Goal: Task Accomplishment & Management: Manage account settings

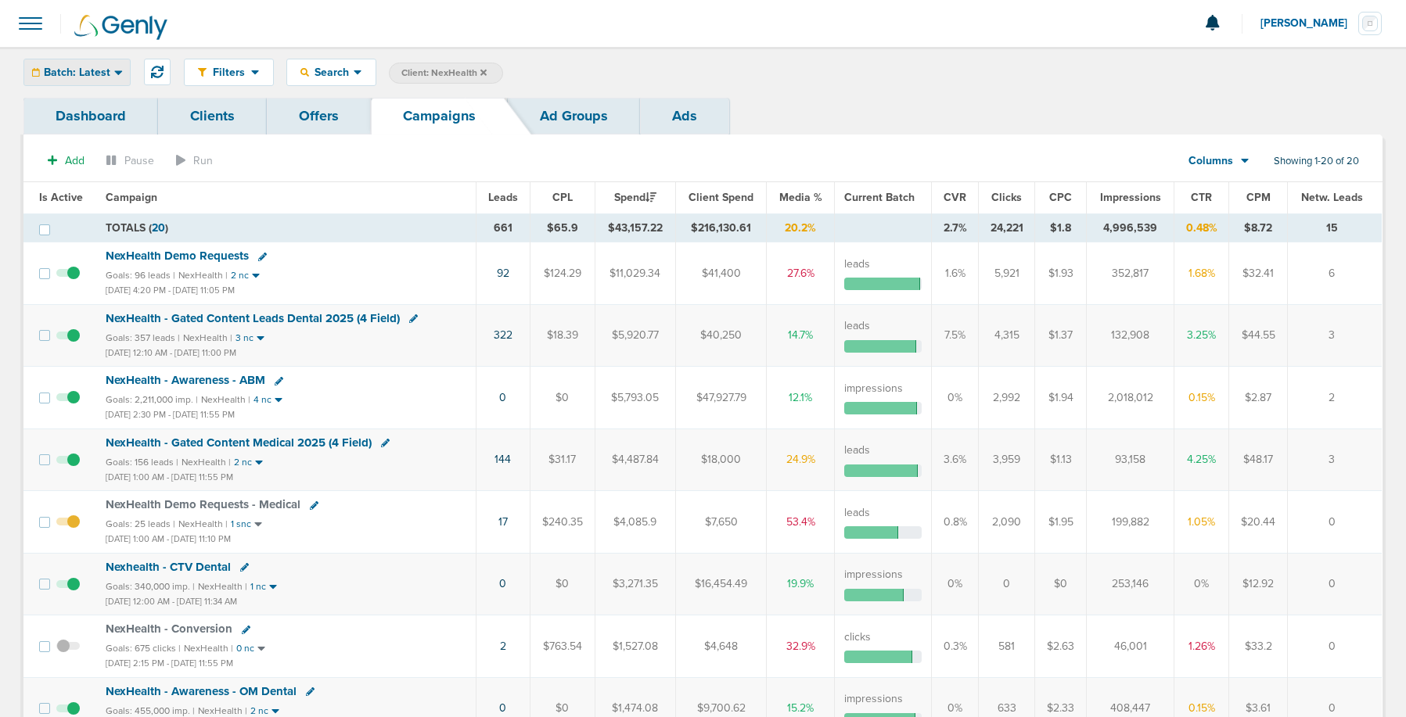
click at [54, 62] on div "Batch: Latest" at bounding box center [77, 72] width 106 height 26
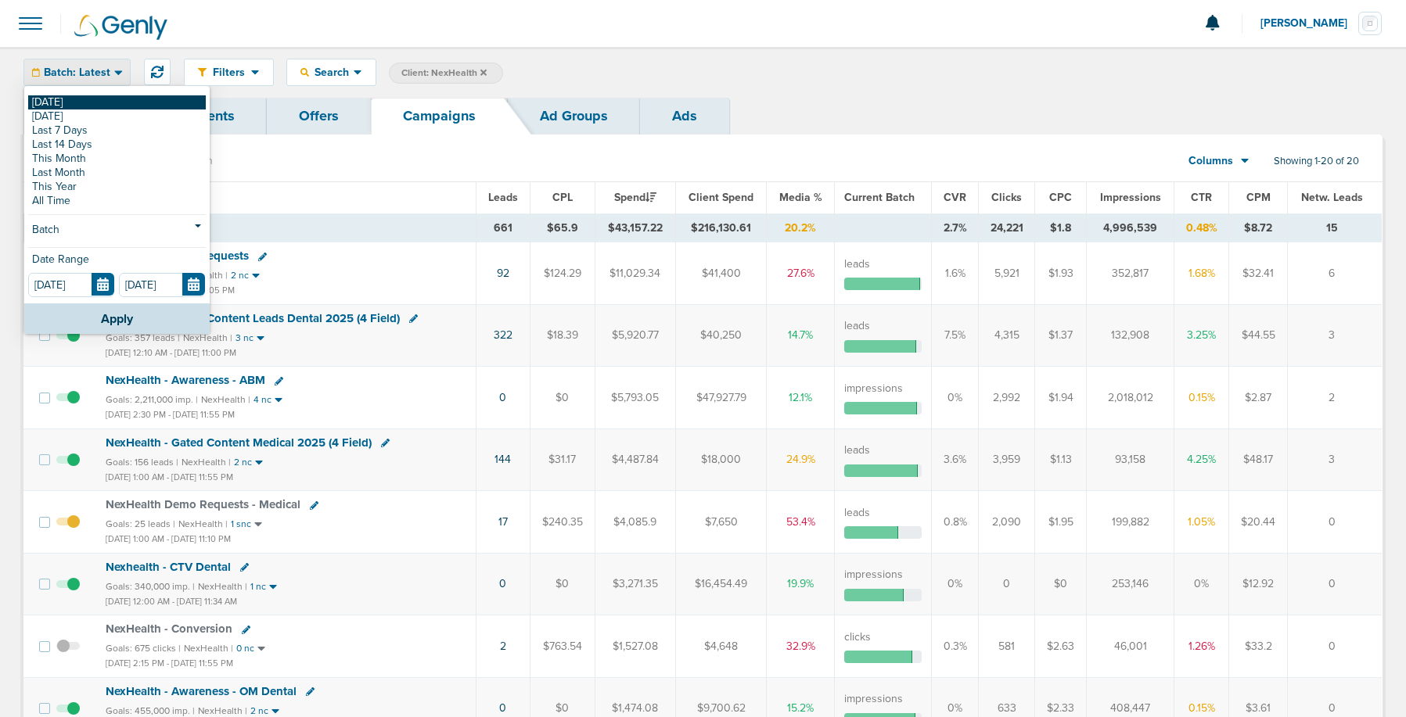
click at [55, 105] on link "[DATE]" at bounding box center [117, 102] width 178 height 14
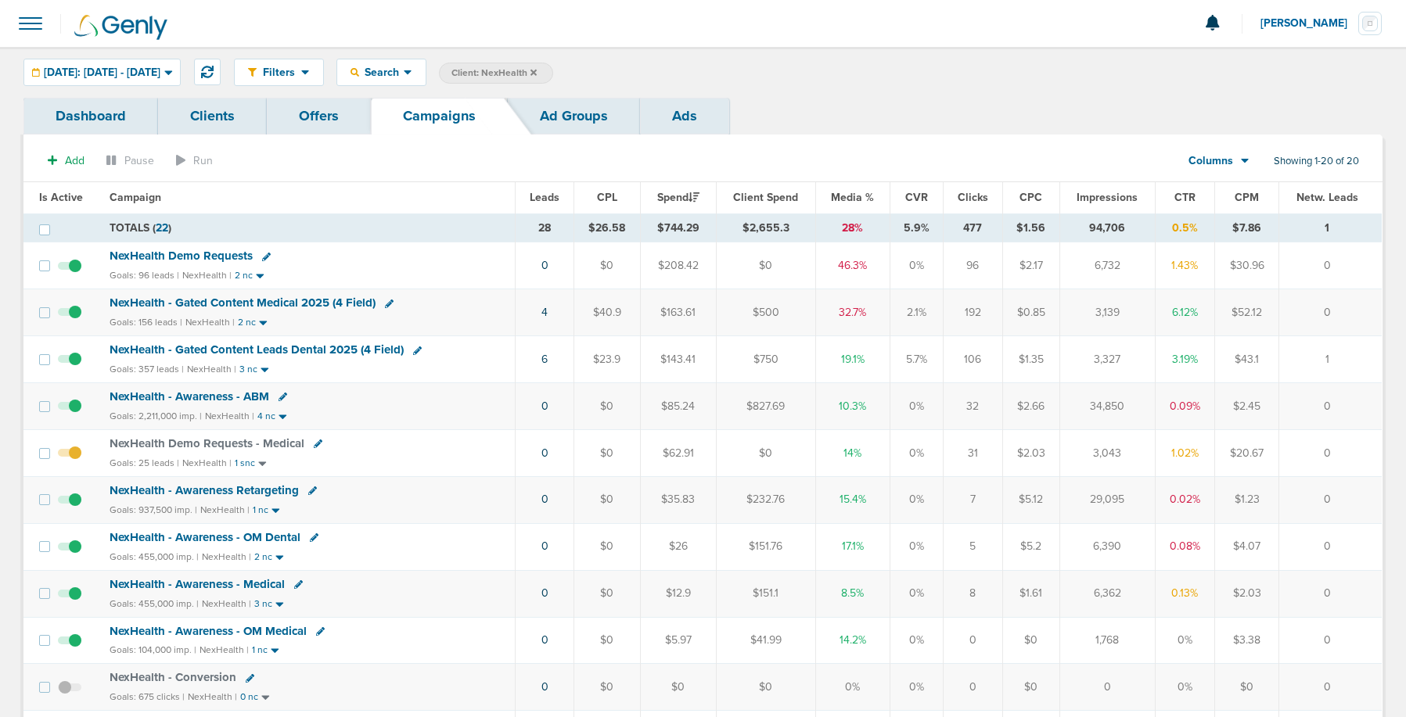
click at [218, 254] on span "NexHealth Demo Requests" at bounding box center [181, 256] width 143 height 14
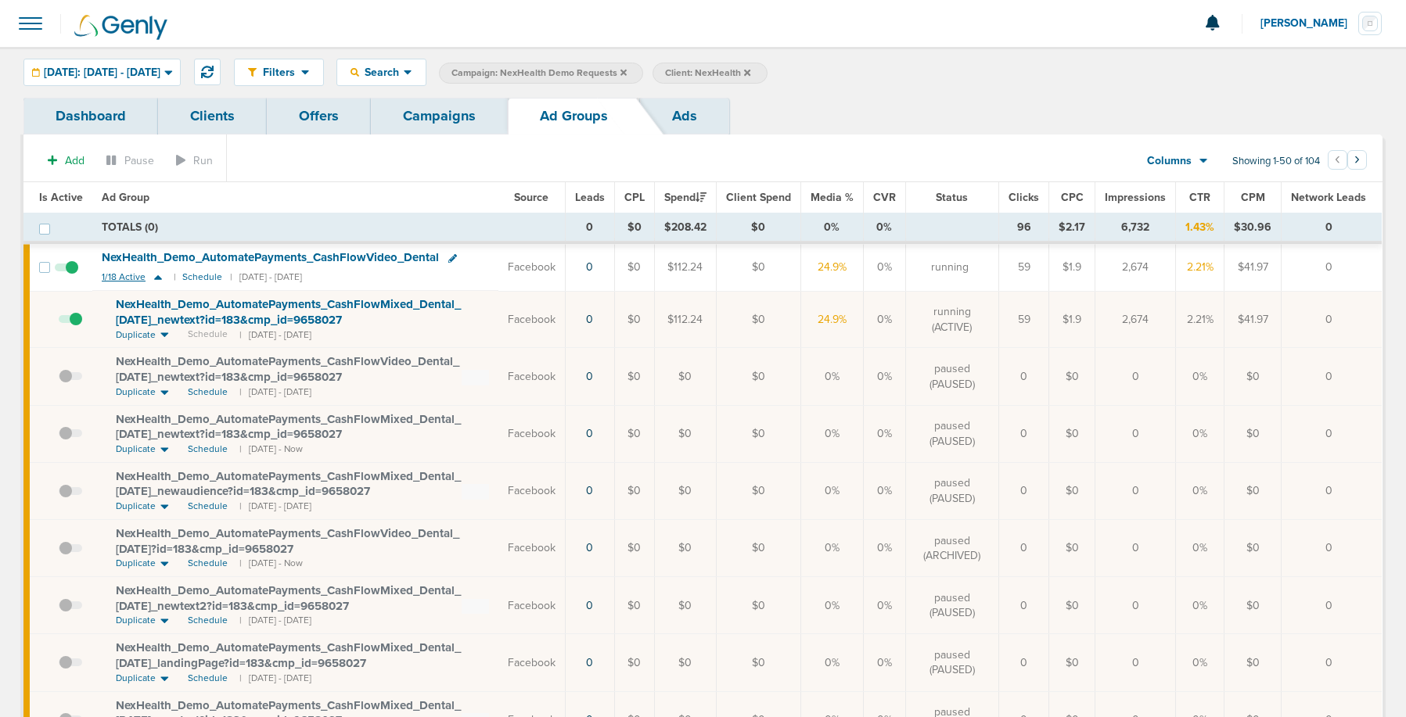
click at [158, 275] on icon at bounding box center [158, 277] width 16 height 13
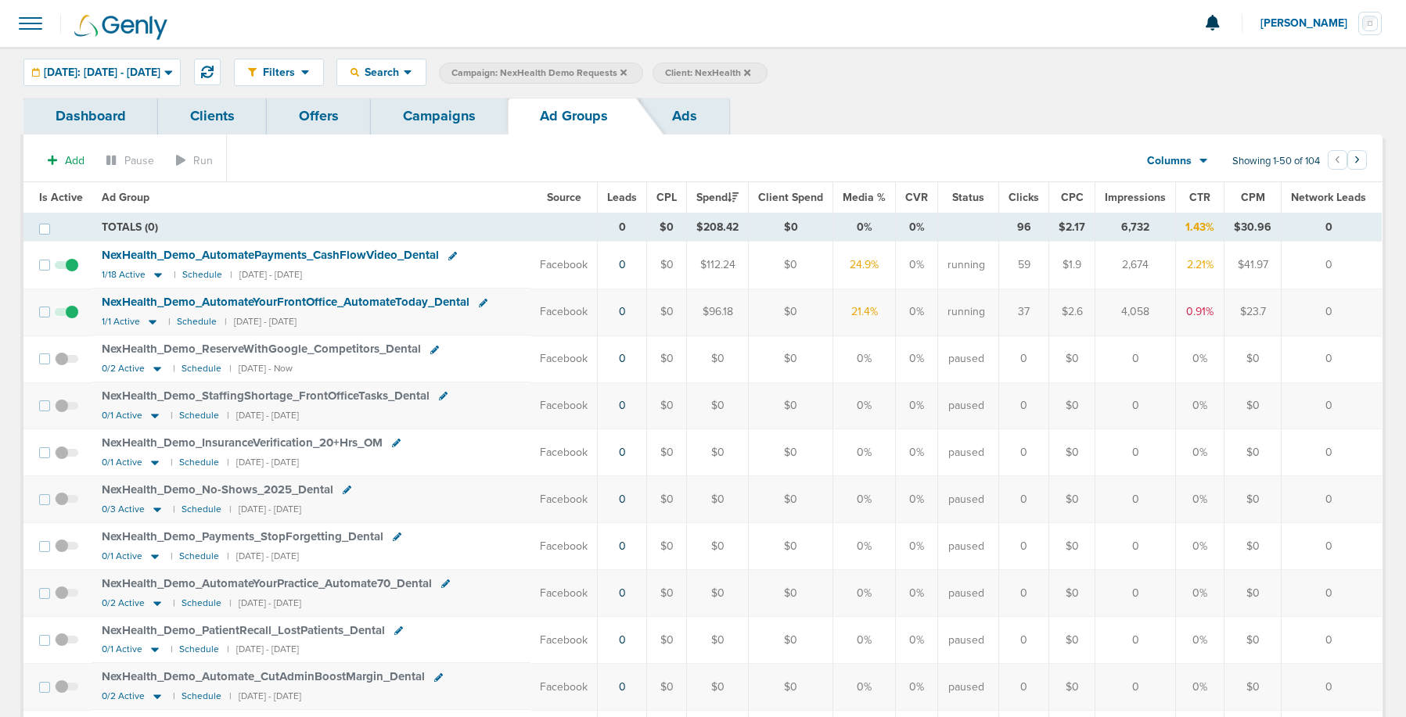
click at [70, 320] on span at bounding box center [66, 320] width 23 height 0
click at [67, 315] on input "checkbox" at bounding box center [67, 315] width 0 height 0
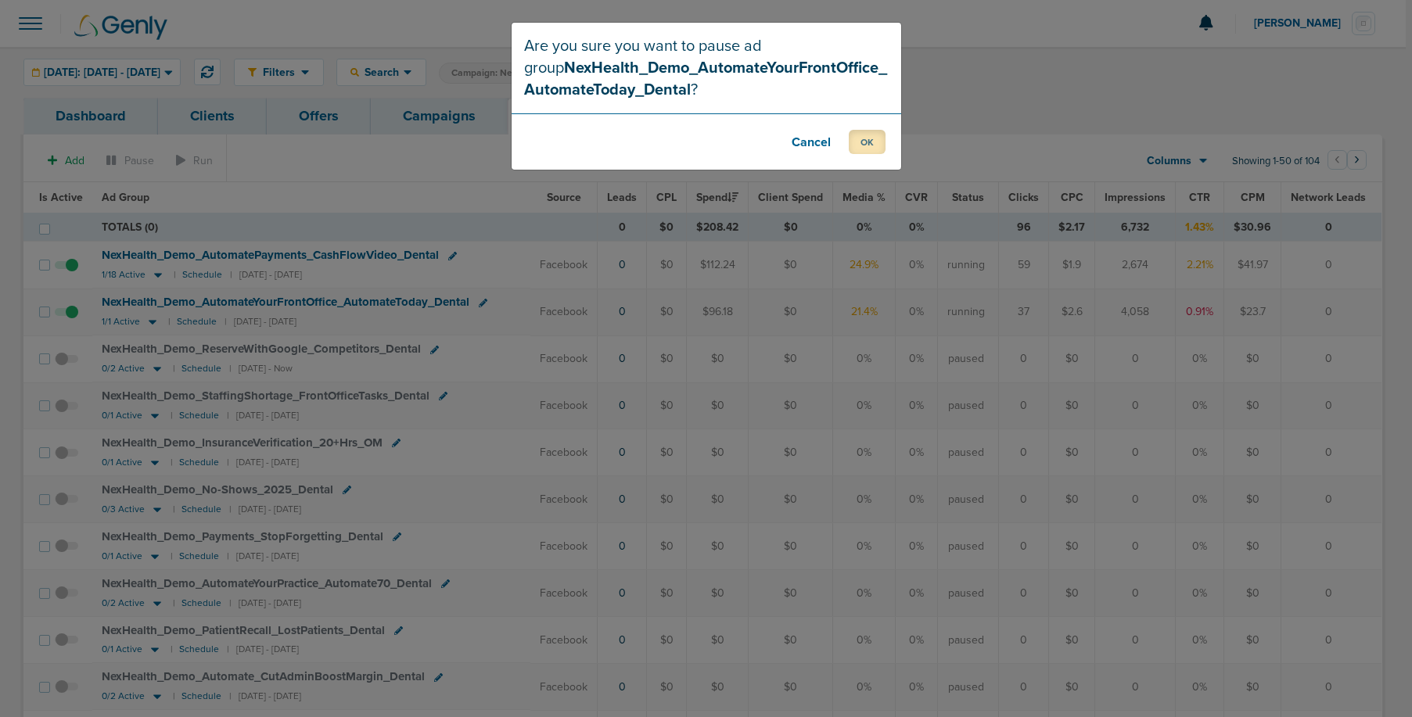
click at [855, 140] on button "OK" at bounding box center [867, 142] width 37 height 24
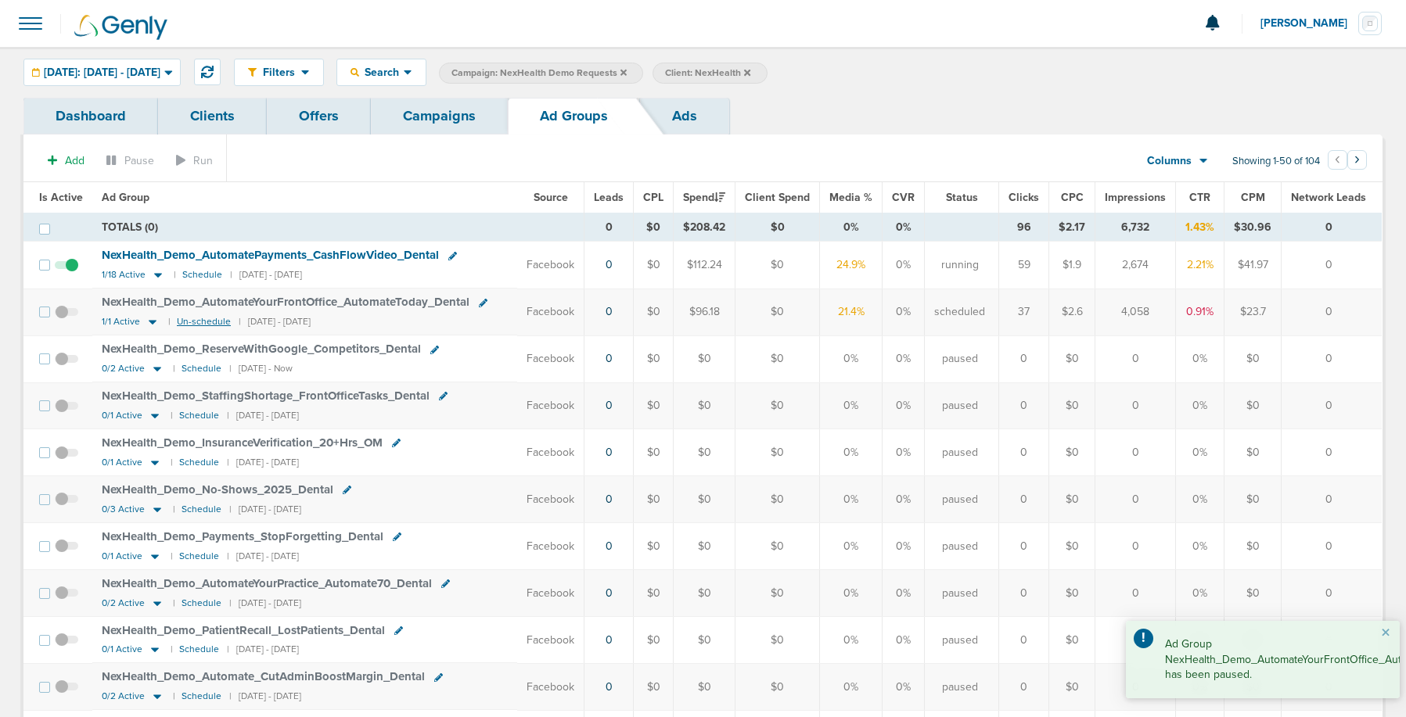
click at [195, 319] on small "Un-schedule" at bounding box center [204, 322] width 54 height 12
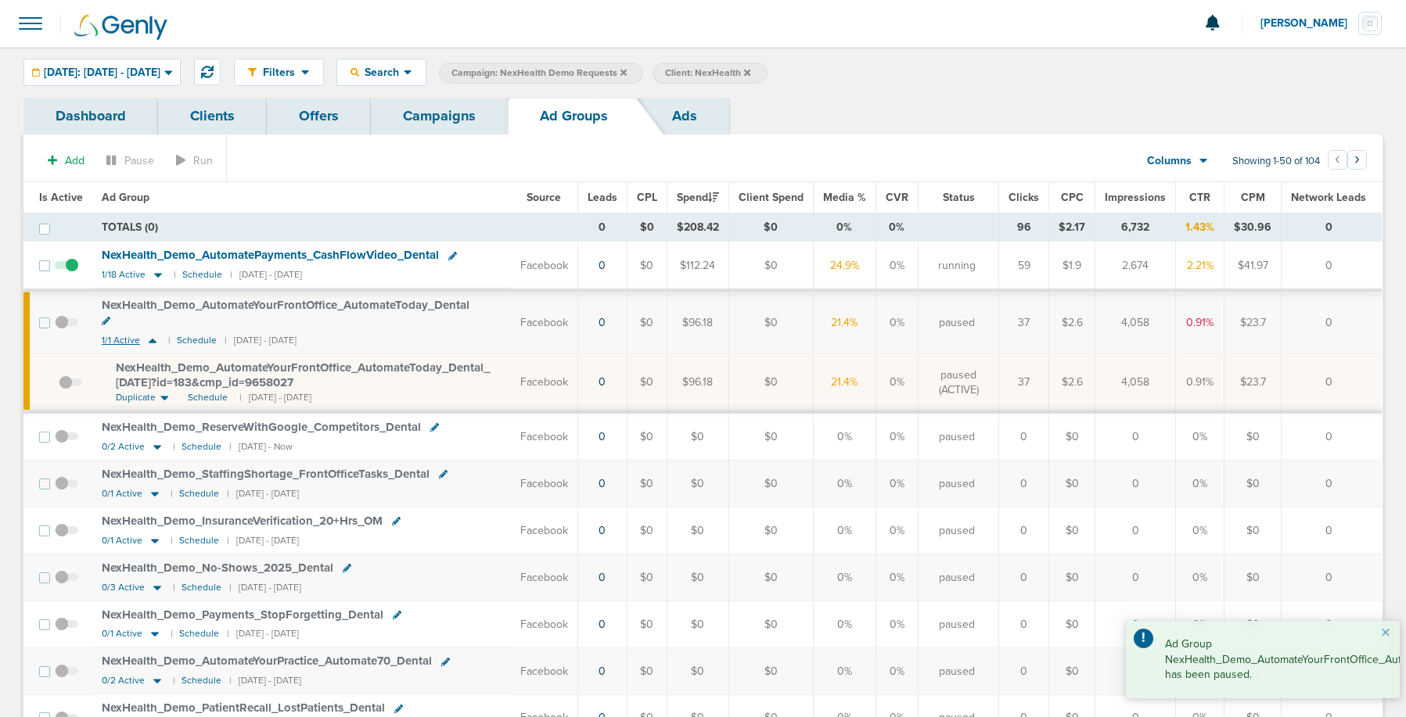
click at [149, 339] on icon at bounding box center [153, 341] width 8 height 5
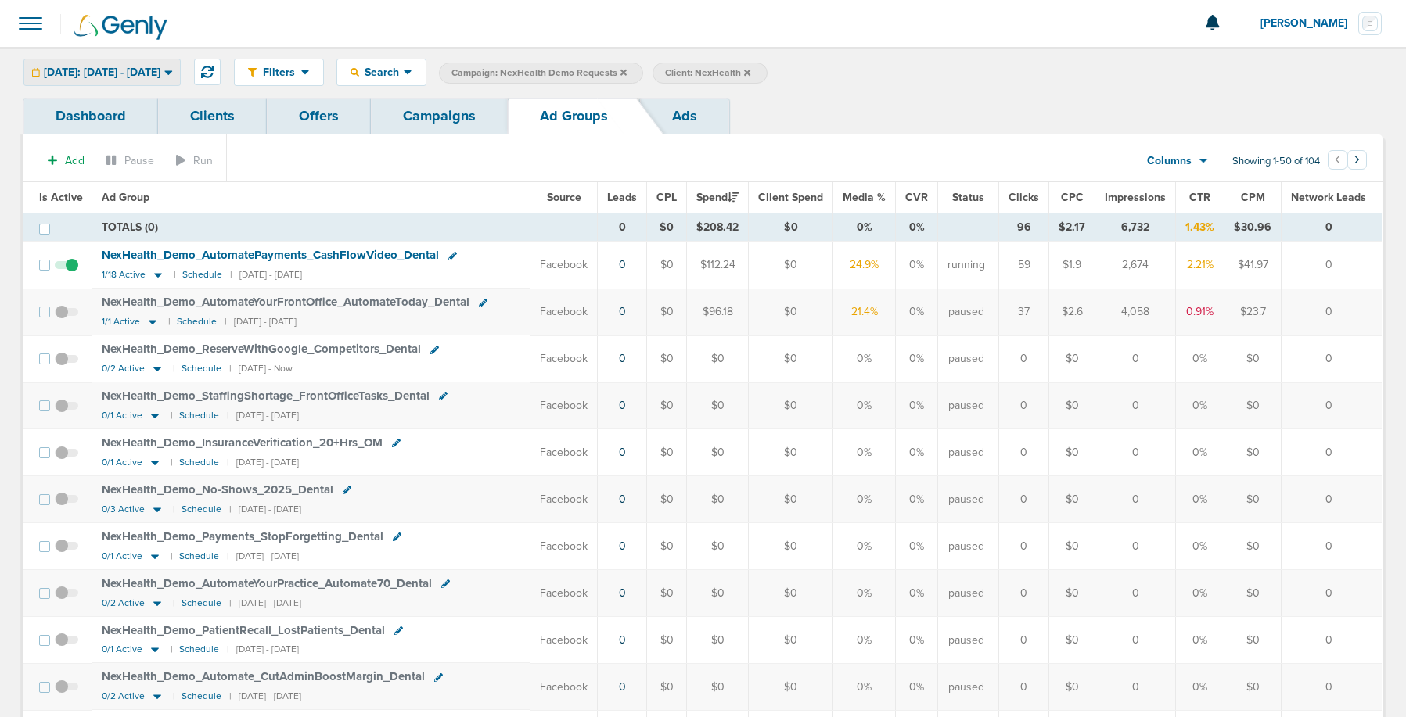
click at [160, 74] on span "[DATE]: [DATE] - [DATE]" at bounding box center [102, 72] width 117 height 11
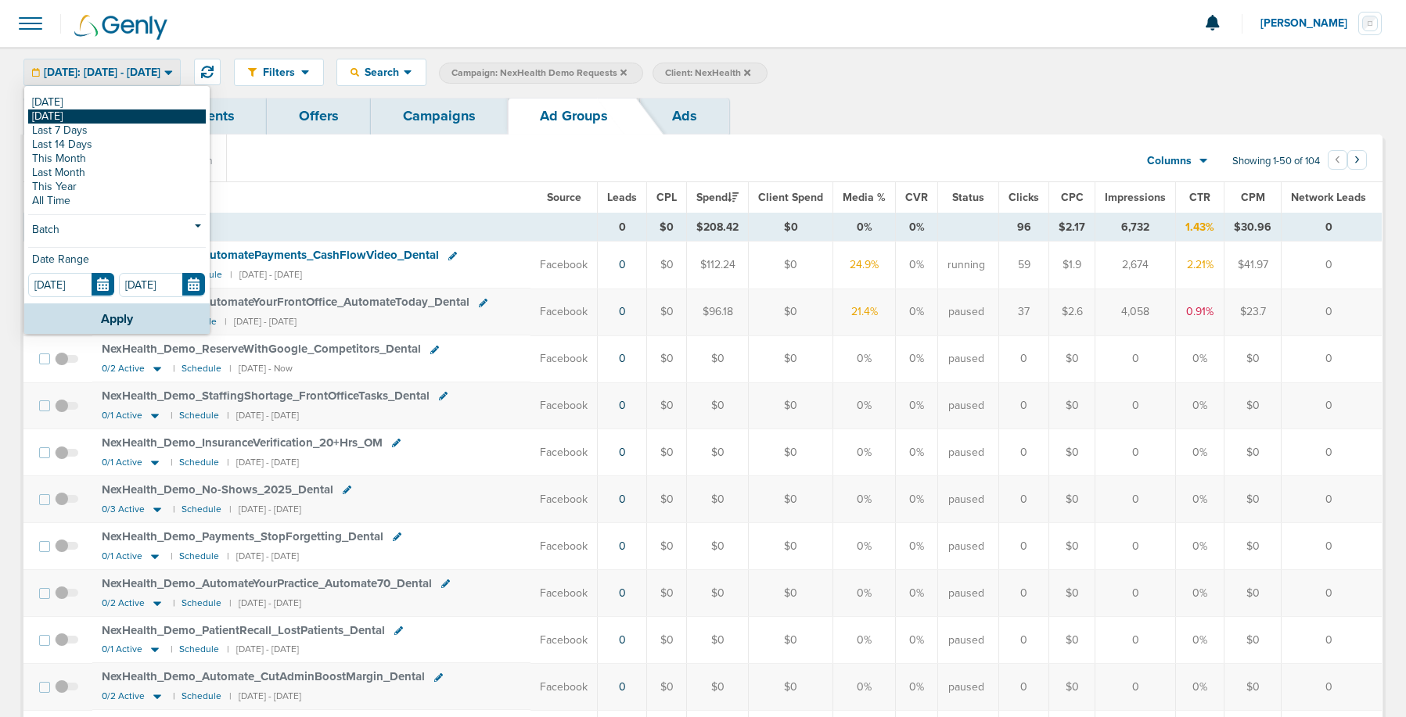
click at [138, 112] on link "[DATE]" at bounding box center [117, 117] width 178 height 14
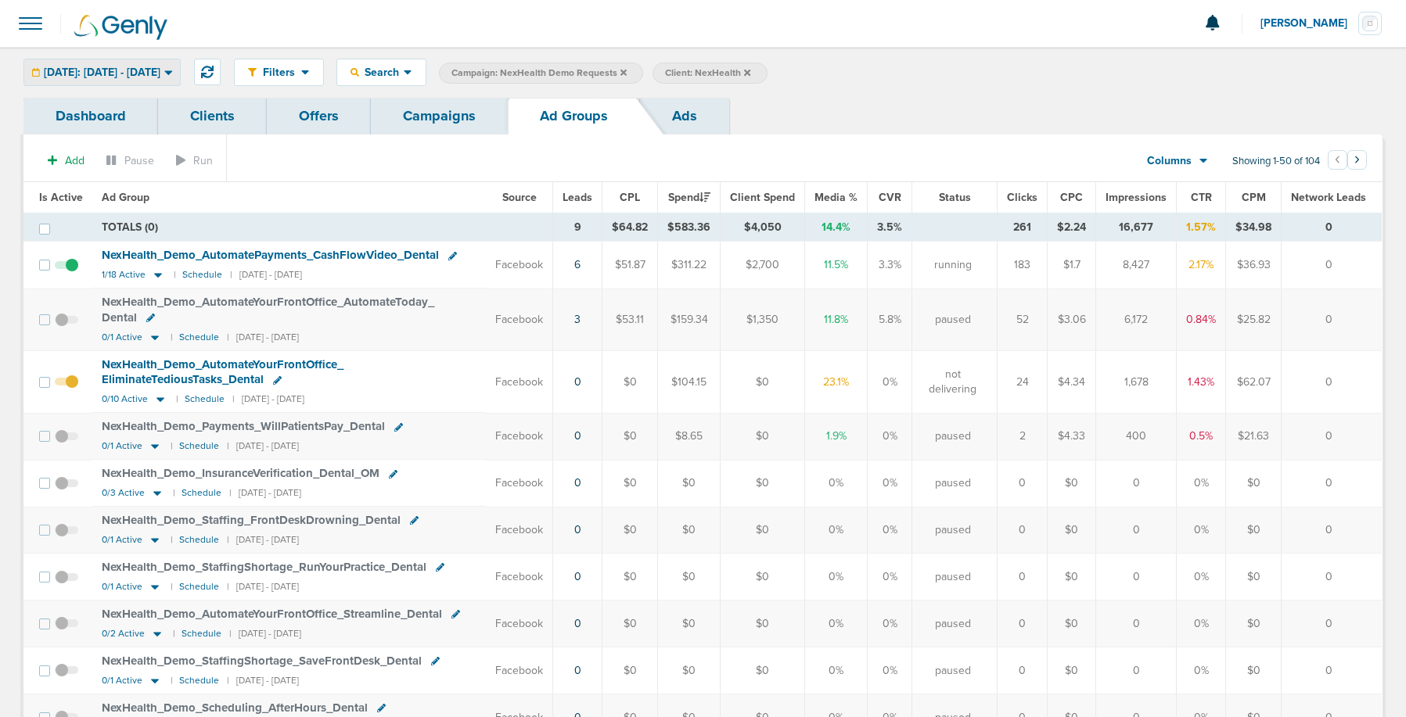
click at [160, 71] on span "[DATE]: [DATE] - [DATE]" at bounding box center [102, 72] width 117 height 11
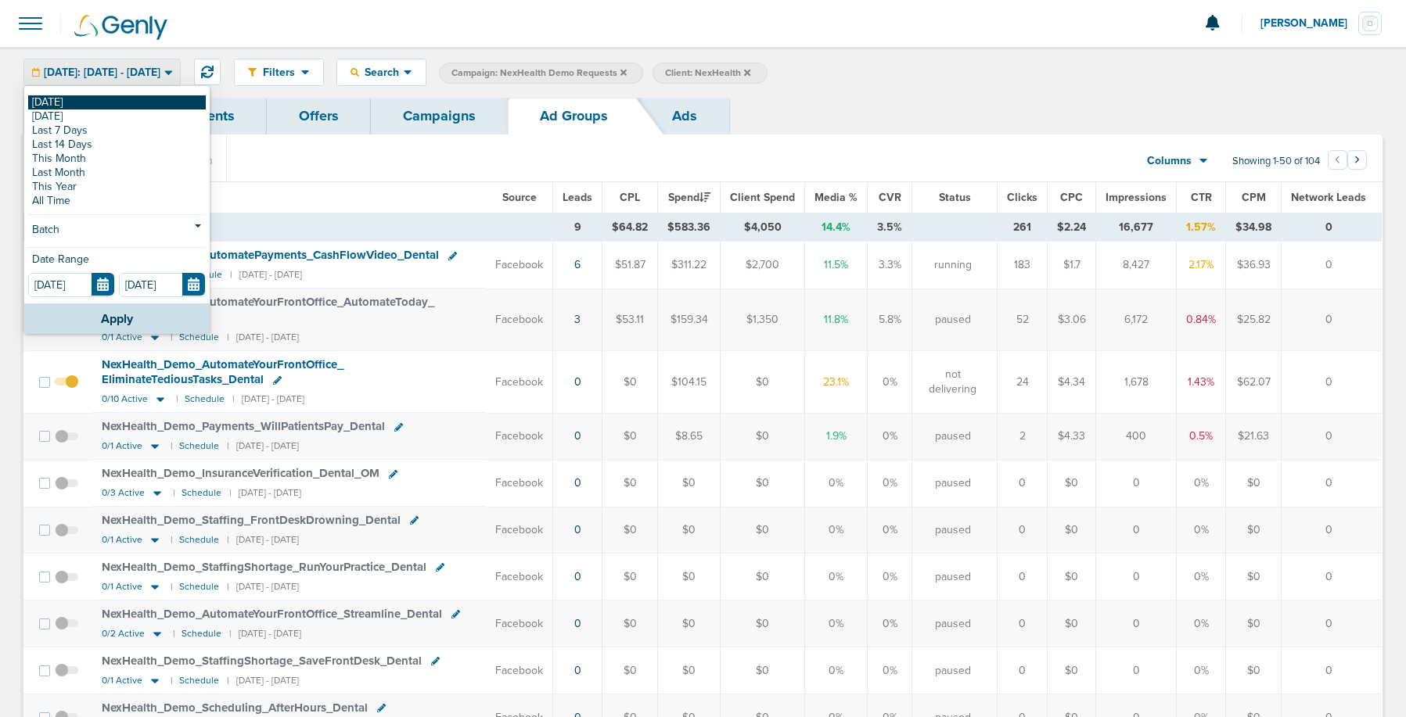
click at [154, 99] on link "[DATE]" at bounding box center [117, 102] width 178 height 14
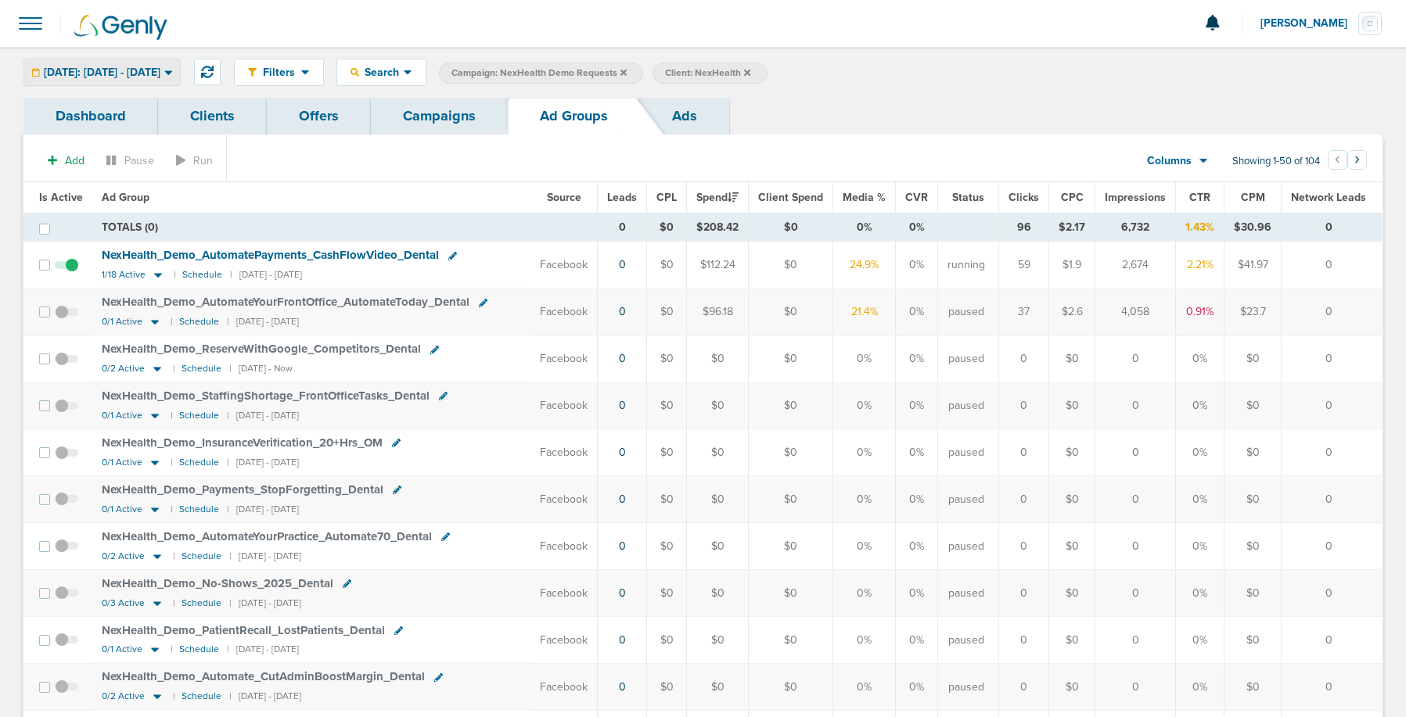
click at [145, 70] on span "[DATE]: [DATE] - [DATE]" at bounding box center [102, 72] width 117 height 11
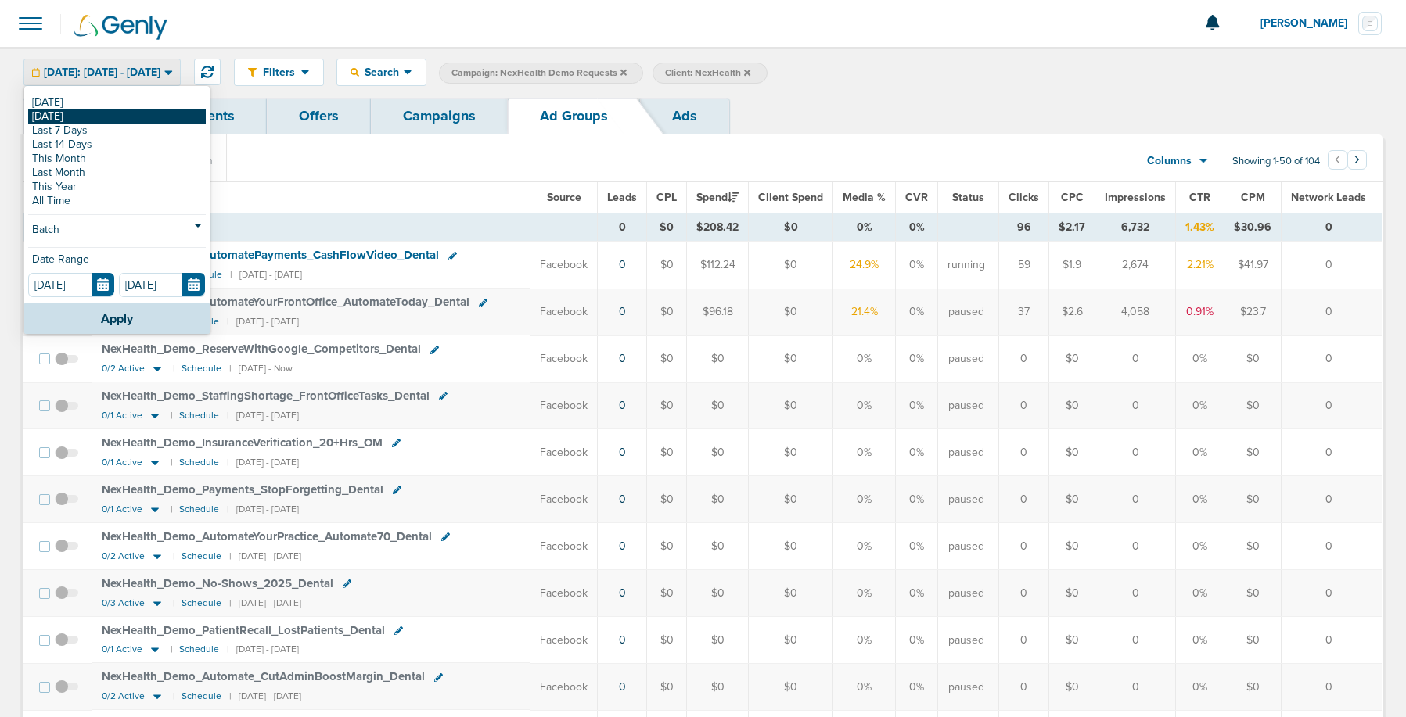
click at [125, 113] on link "[DATE]" at bounding box center [117, 117] width 178 height 14
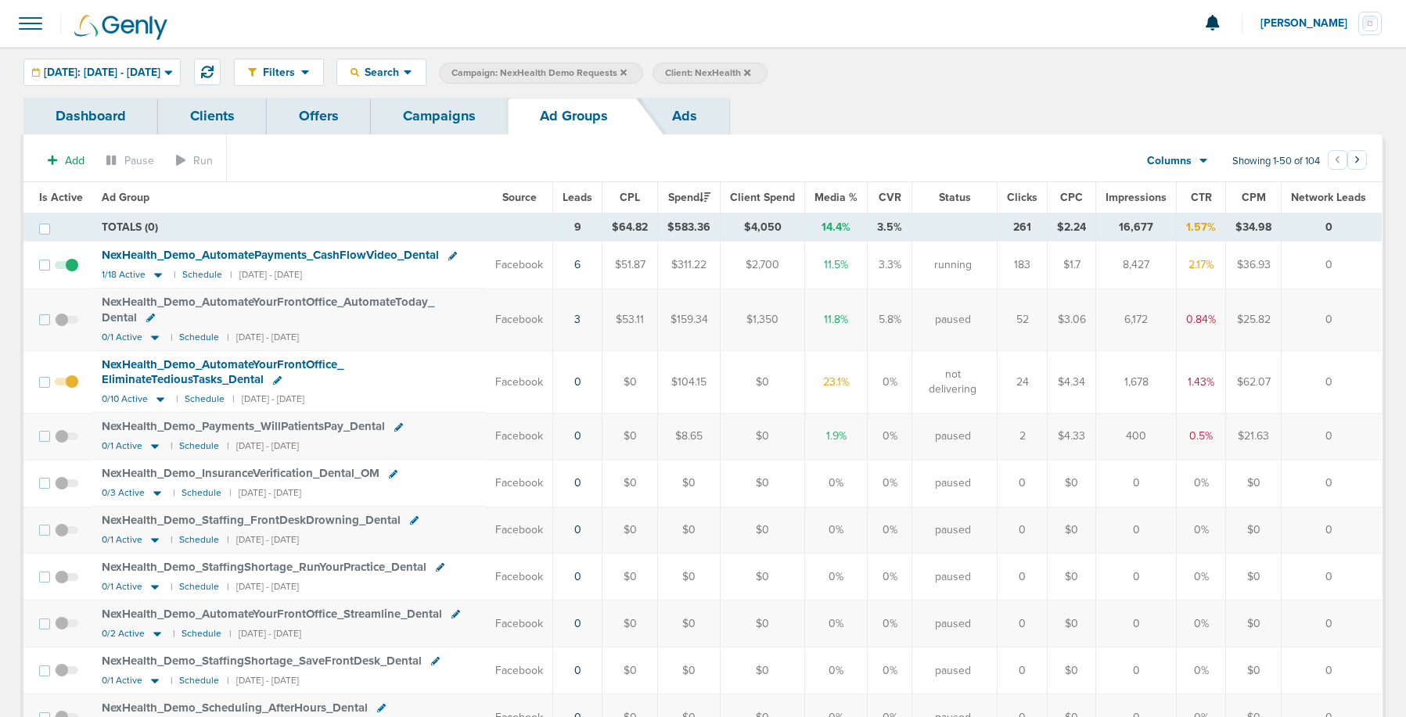
click at [72, 390] on span at bounding box center [66, 390] width 23 height 0
click at [67, 386] on input "checkbox" at bounding box center [67, 386] width 0 height 0
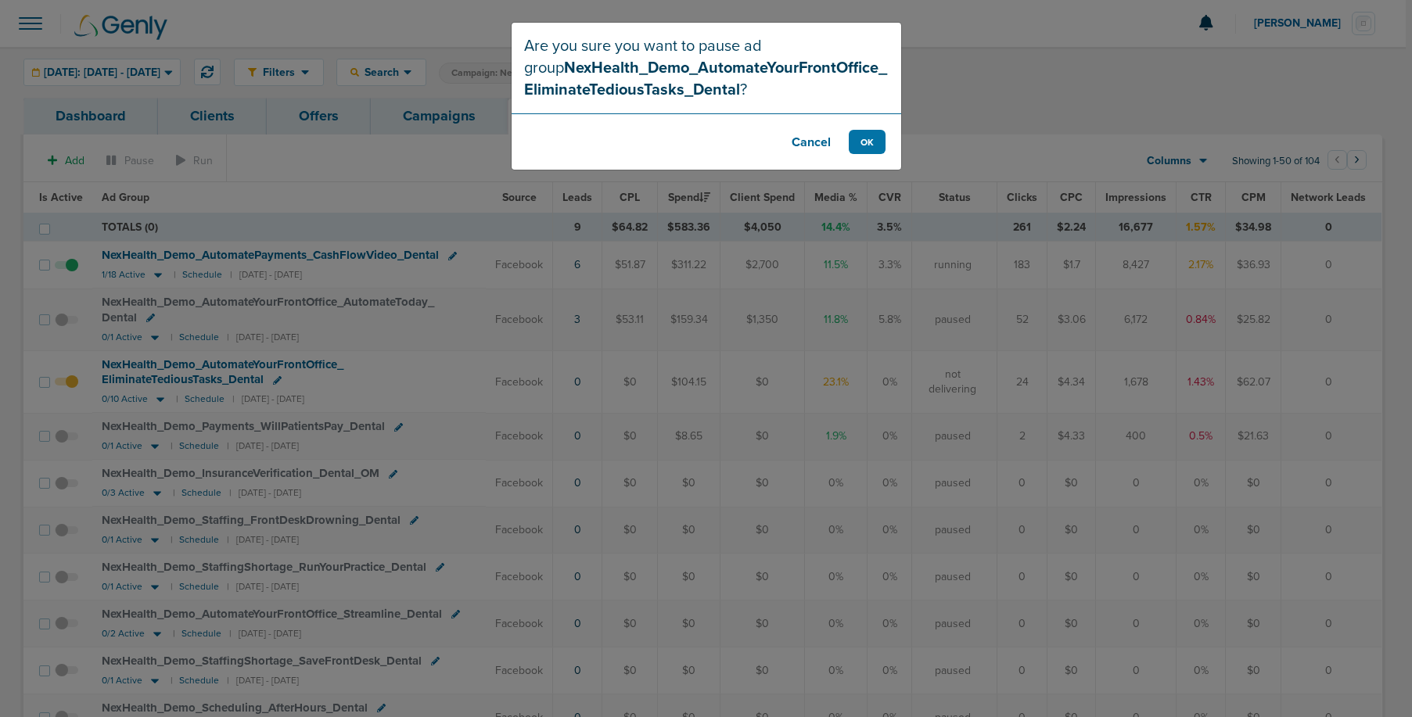
click at [813, 144] on button "Cancel" at bounding box center [811, 142] width 63 height 24
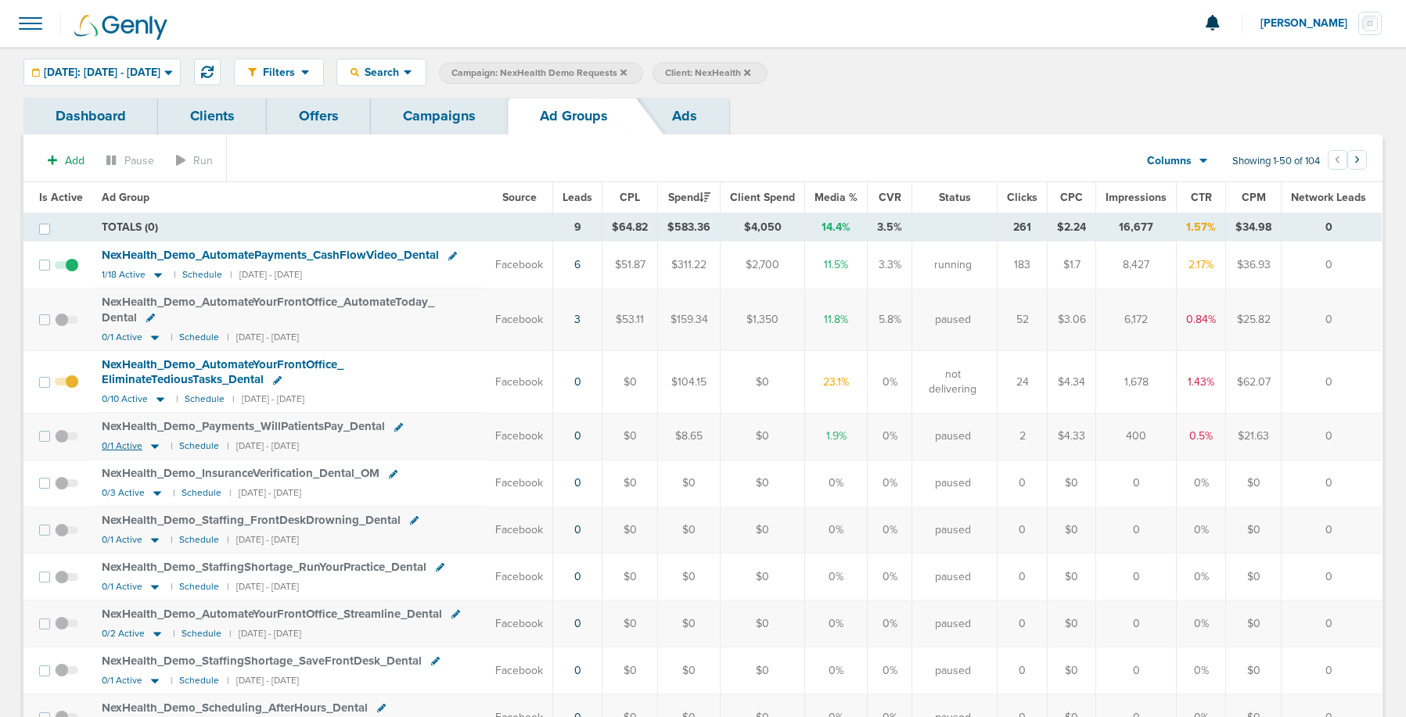
click at [153, 443] on icon at bounding box center [155, 446] width 16 height 13
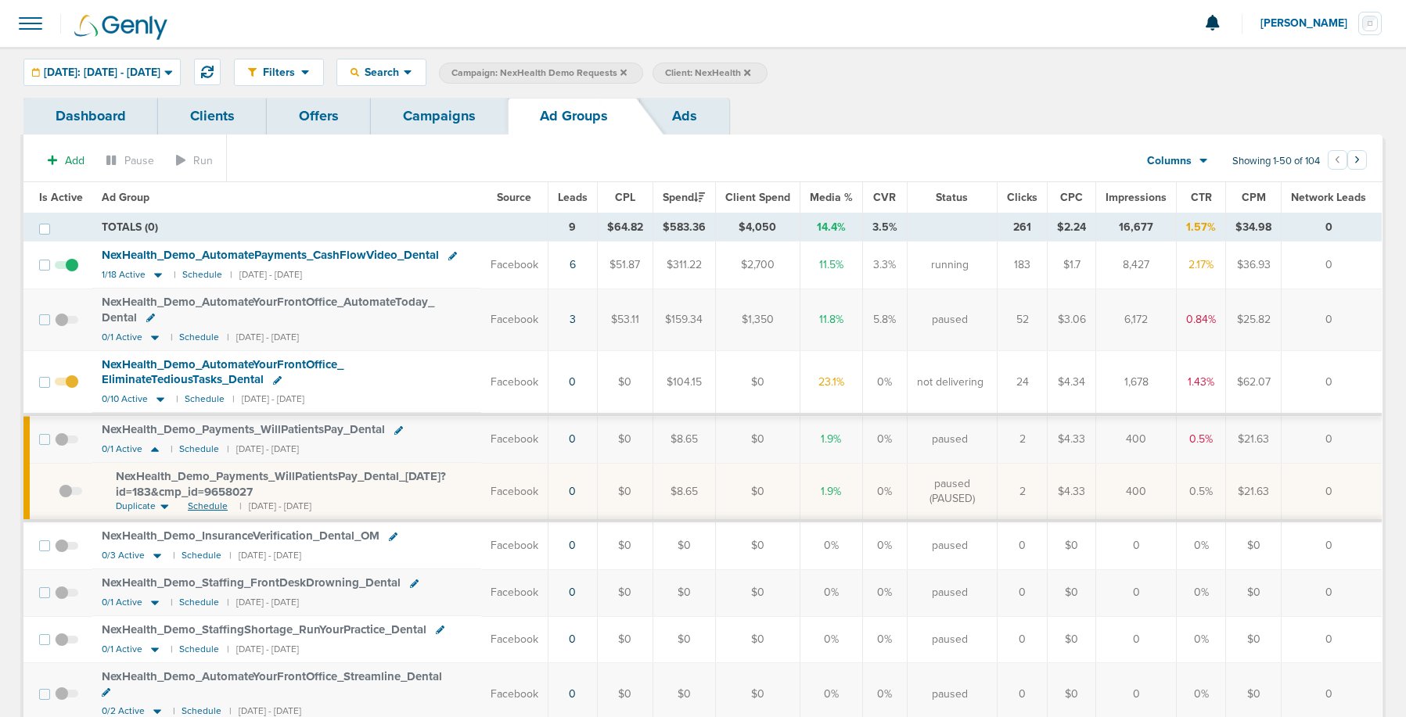
click at [207, 506] on span "Schedule" at bounding box center [208, 506] width 40 height 13
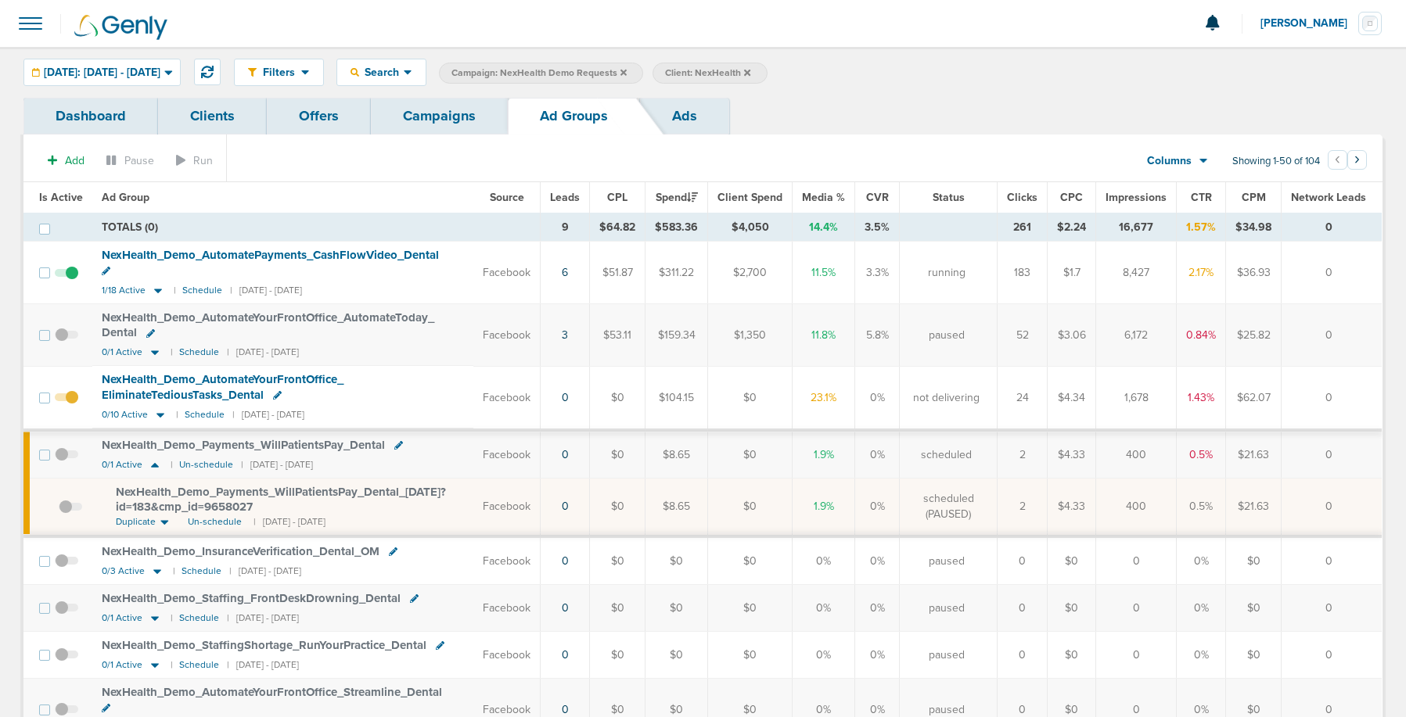
click at [63, 462] on span at bounding box center [66, 462] width 23 height 0
click at [67, 458] on input "checkbox" at bounding box center [67, 458] width 0 height 0
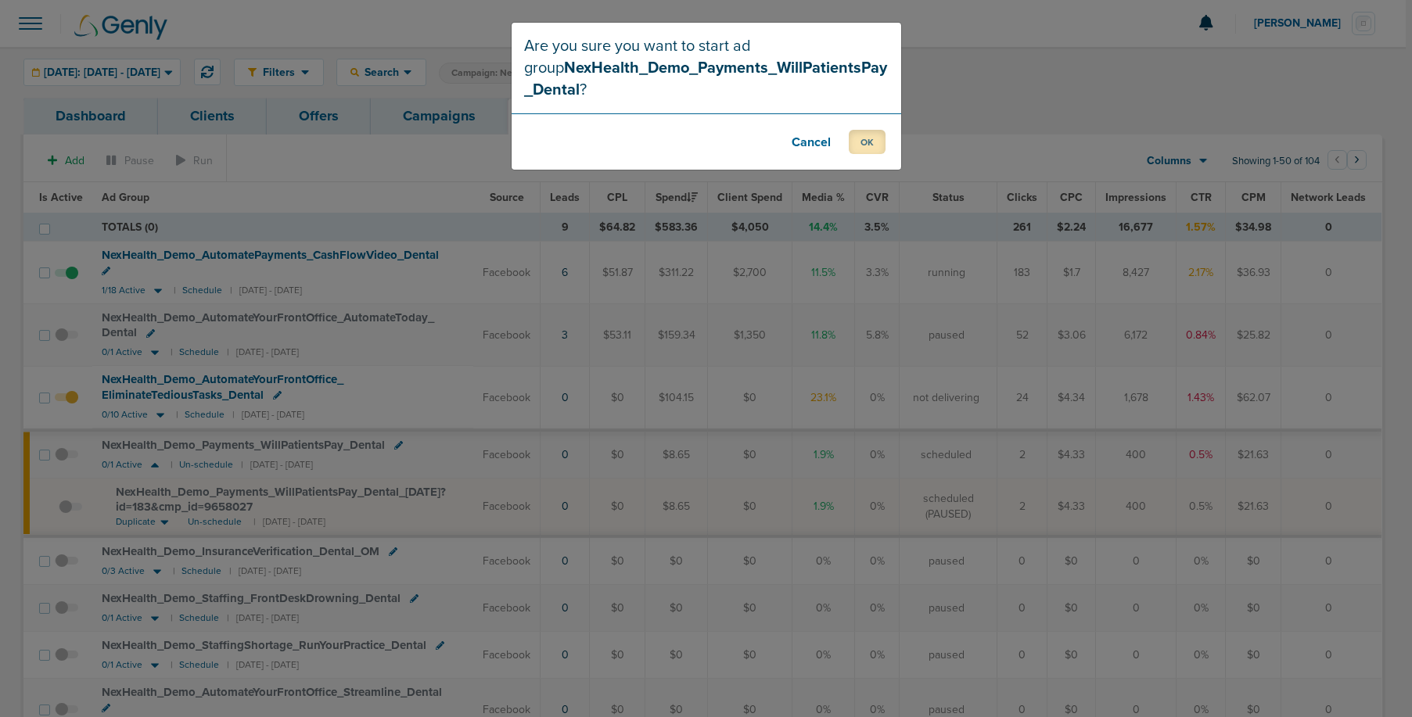
click at [868, 149] on button "OK" at bounding box center [867, 142] width 37 height 24
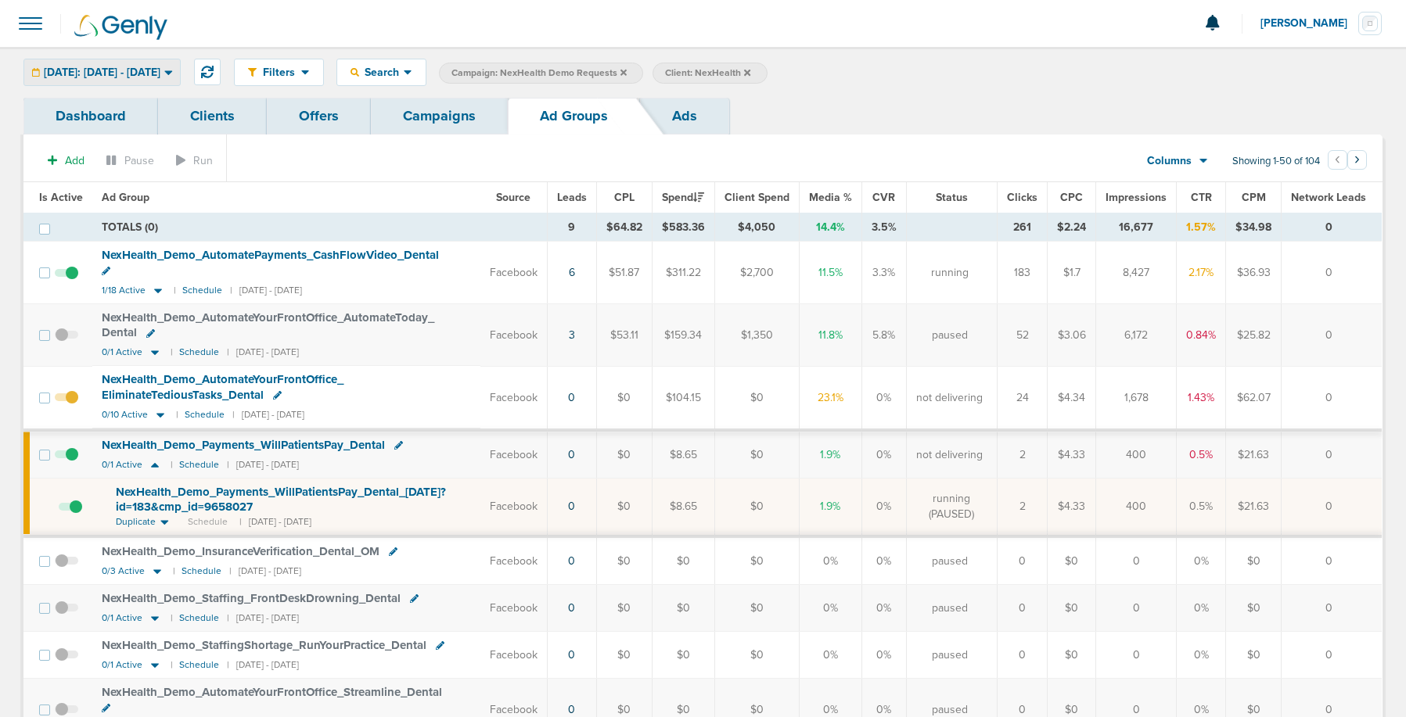
click at [160, 71] on span "[DATE]: [DATE] - [DATE]" at bounding box center [102, 72] width 117 height 11
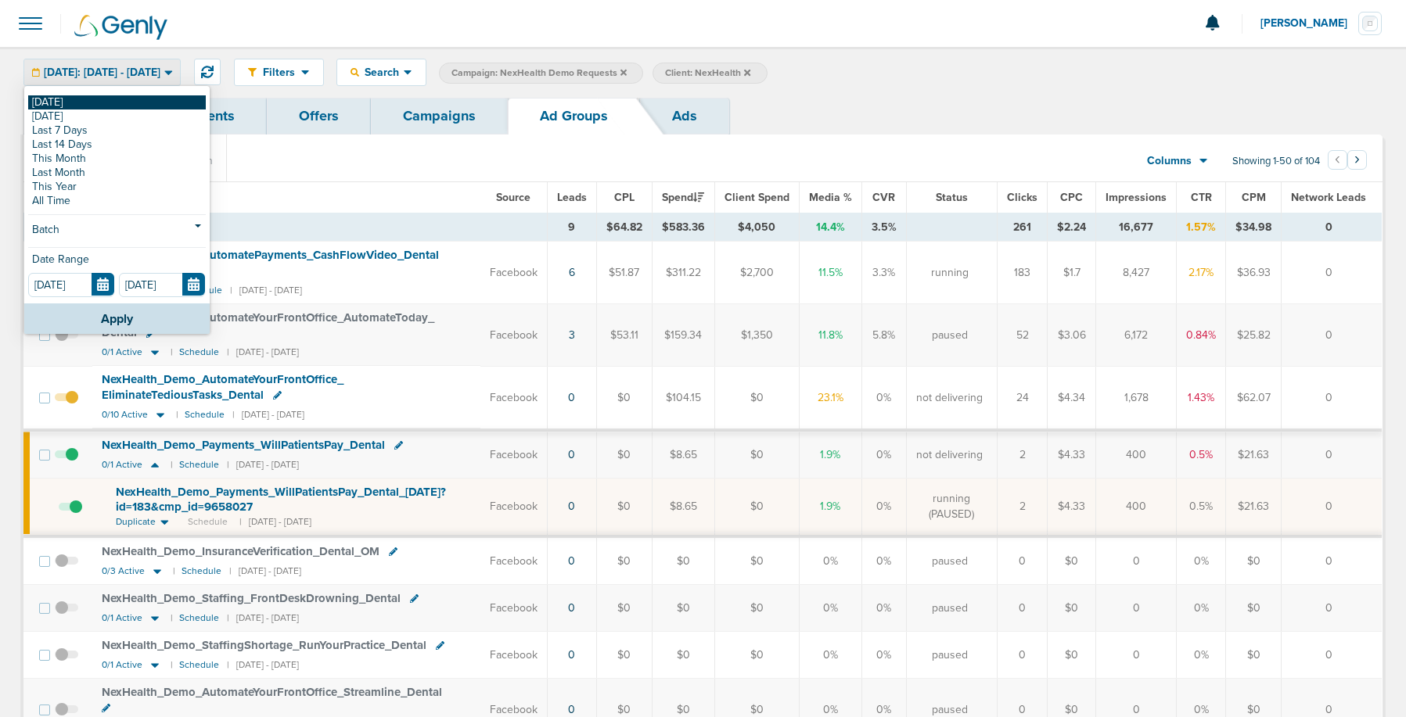
click at [167, 96] on link "[DATE]" at bounding box center [117, 102] width 178 height 14
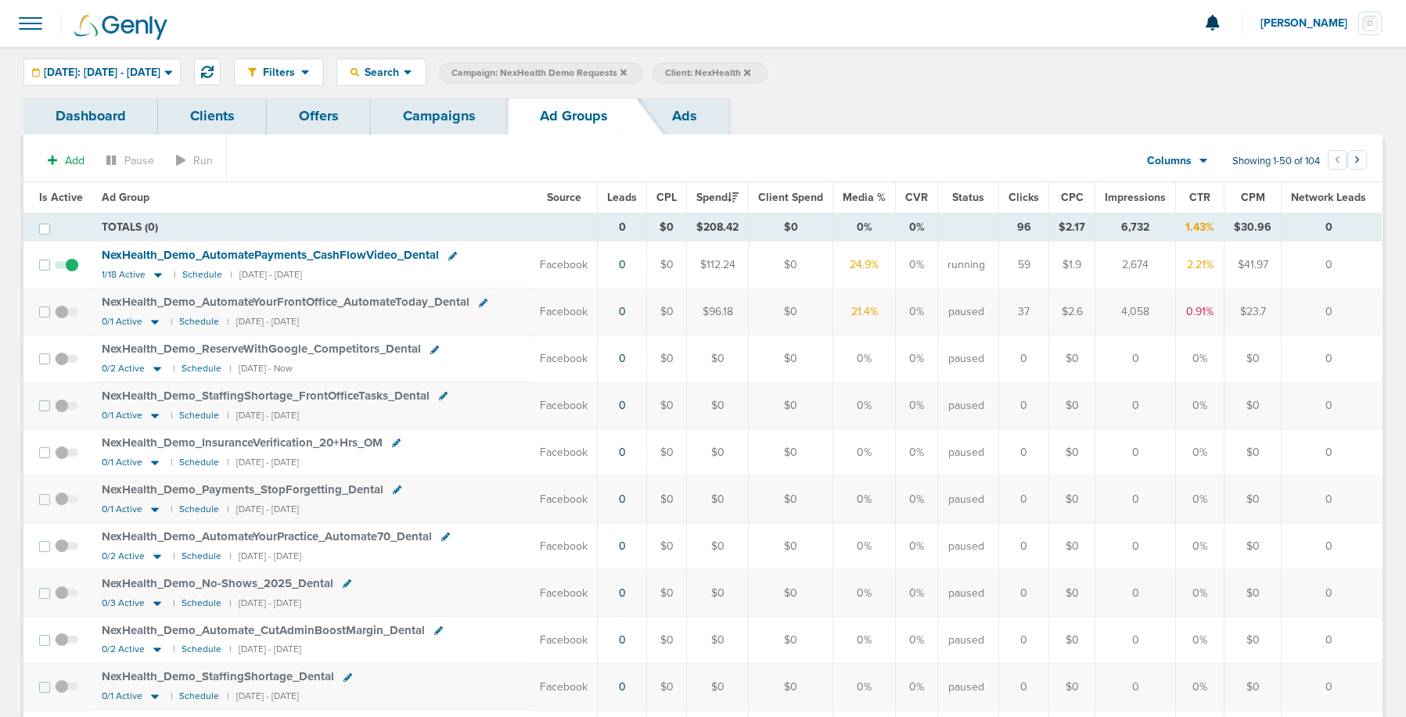
click at [439, 110] on link "Campaigns" at bounding box center [439, 116] width 137 height 37
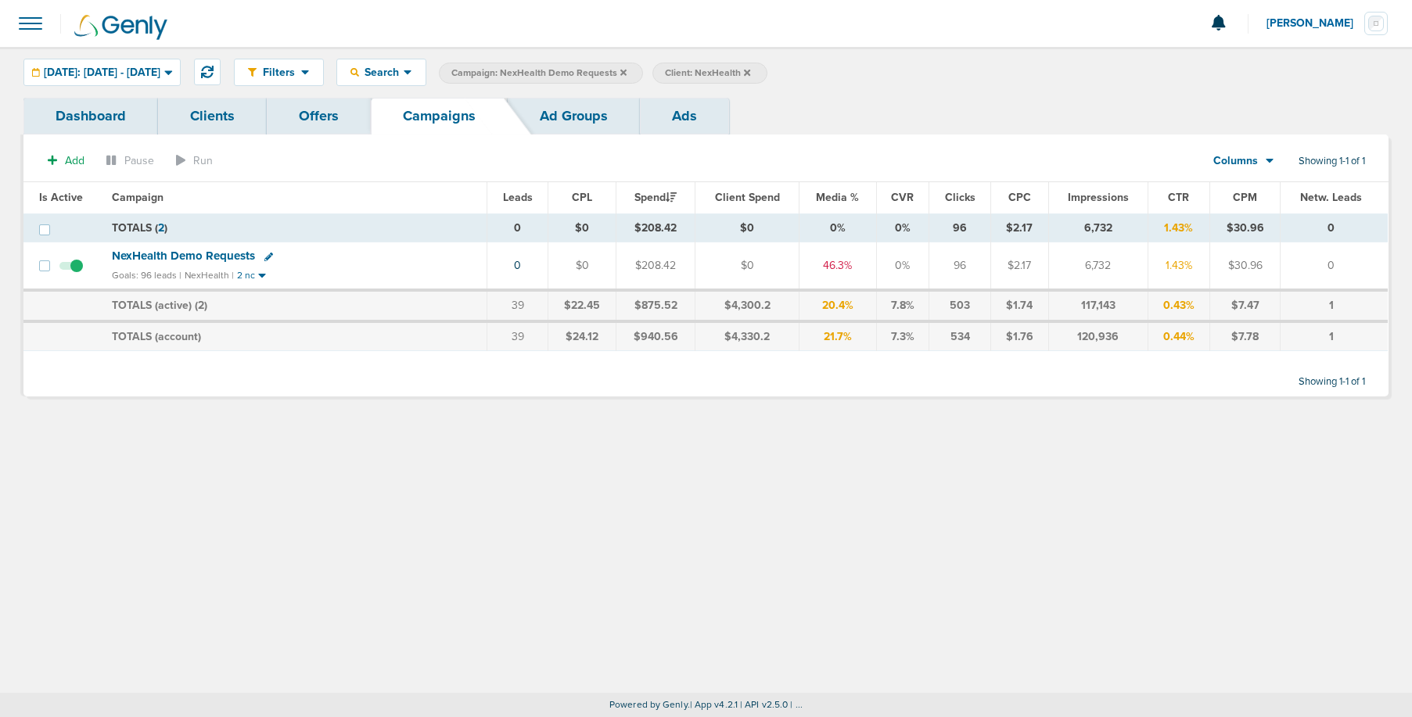
click at [627, 70] on icon at bounding box center [623, 72] width 6 height 9
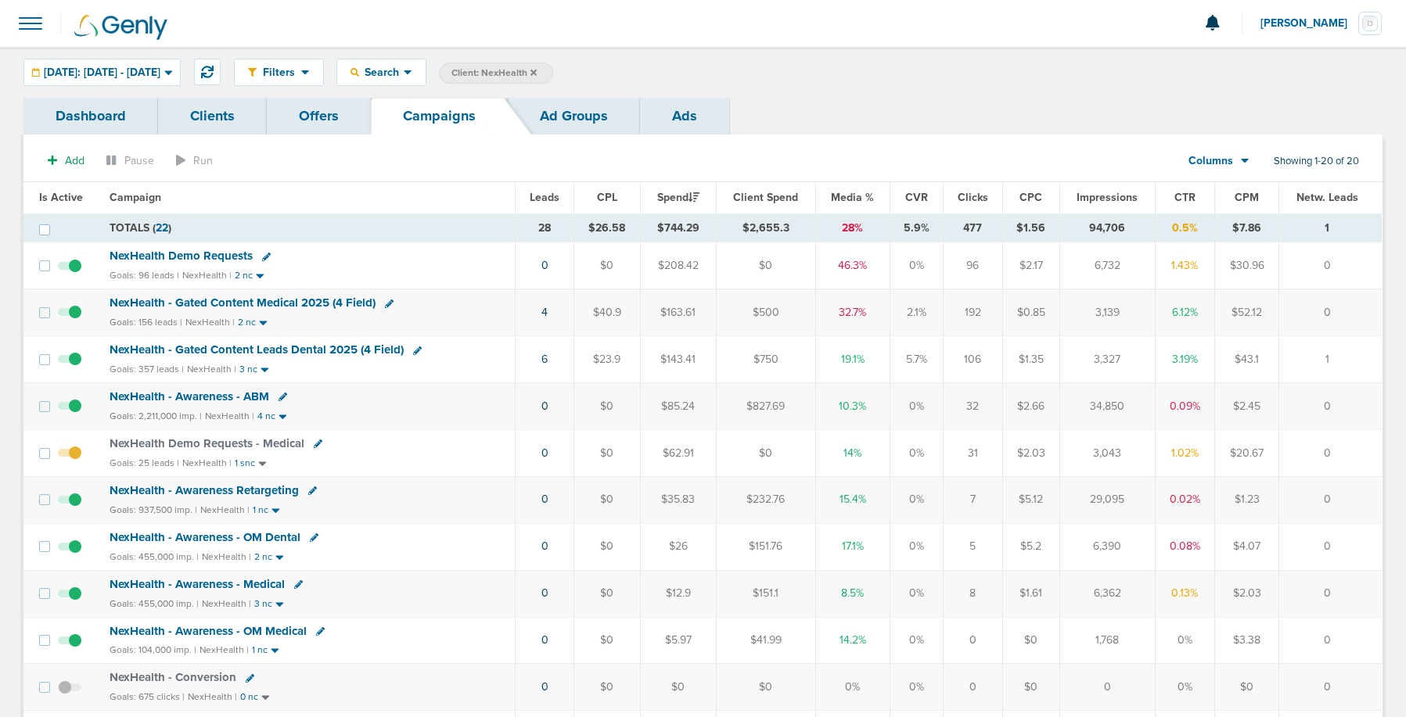
click at [537, 75] on icon at bounding box center [533, 72] width 6 height 9
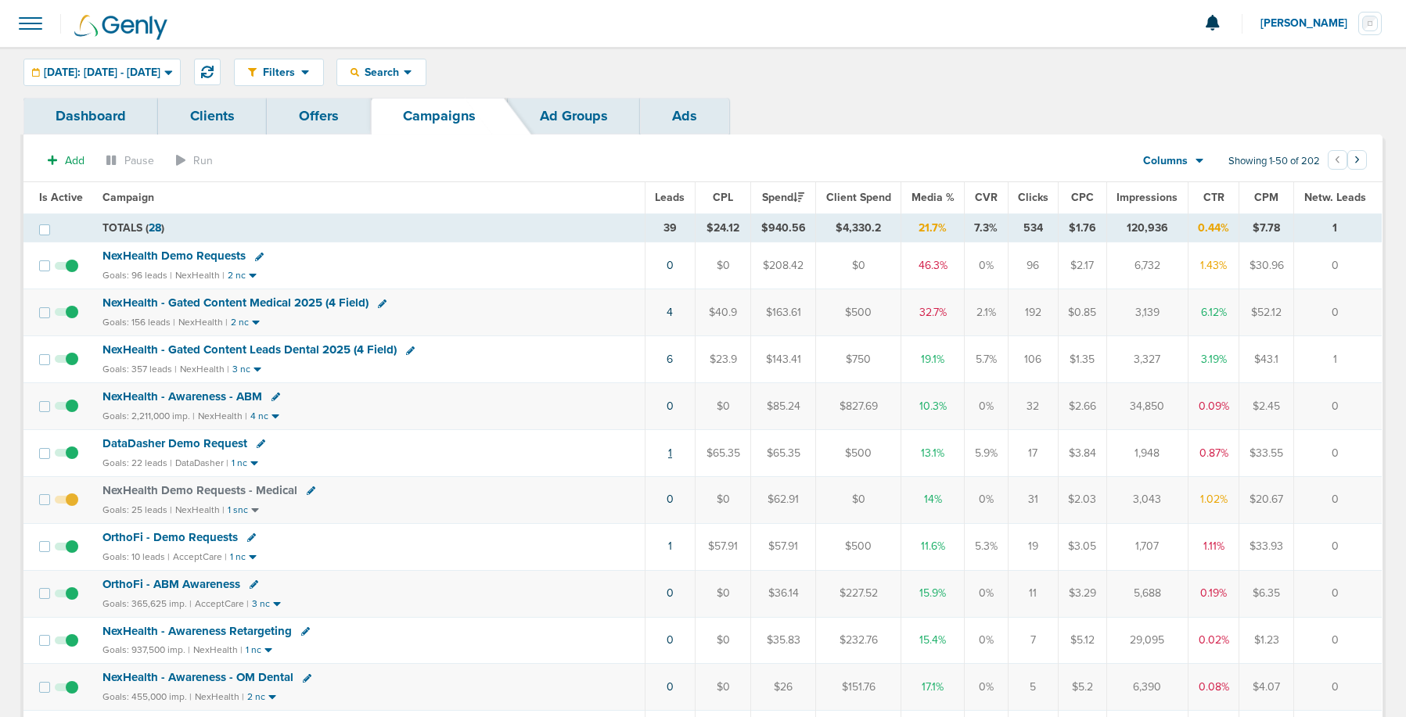
click at [671, 453] on link "1" at bounding box center [670, 453] width 4 height 13
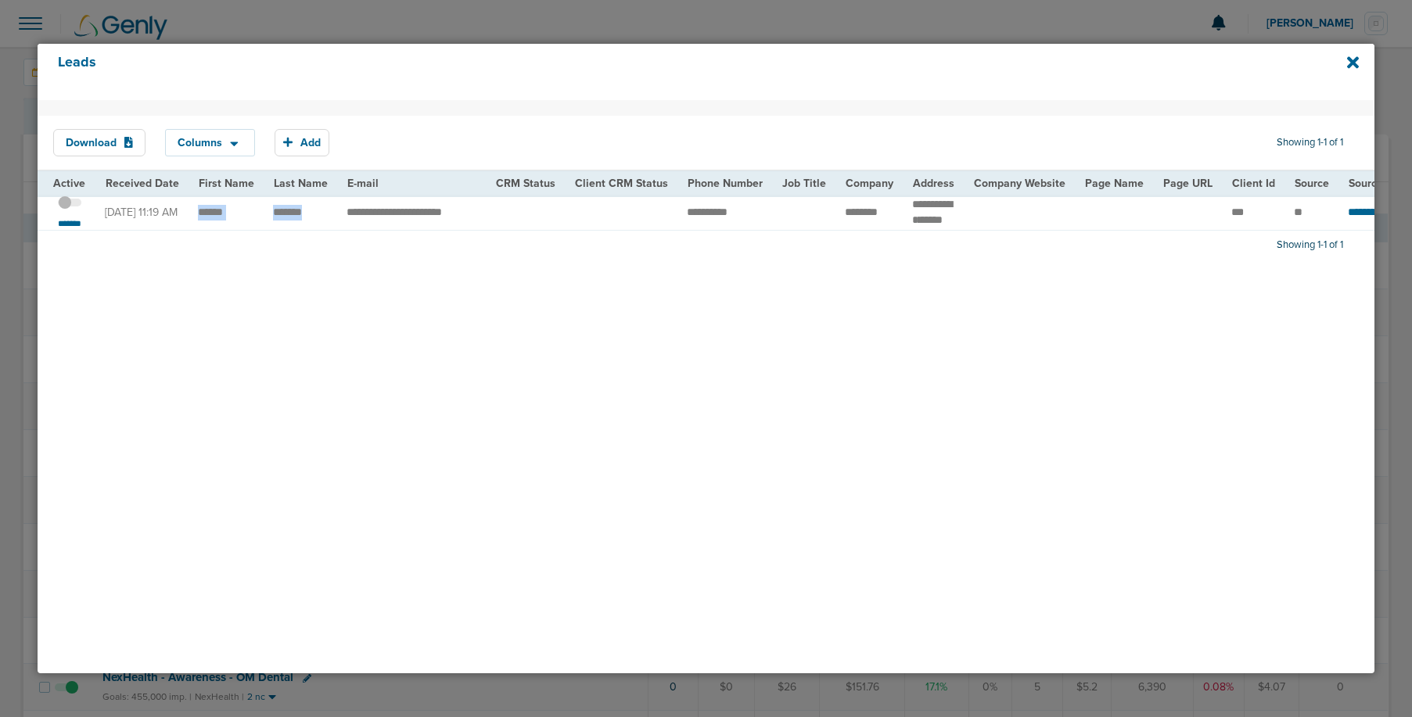
drag, startPoint x: 190, startPoint y: 214, endPoint x: 305, endPoint y: 214, distance: 115.0
copy tr
drag, startPoint x: 413, startPoint y: 218, endPoint x: 449, endPoint y: 218, distance: 36.0
click at [449, 218] on td "**********" at bounding box center [411, 212] width 149 height 35
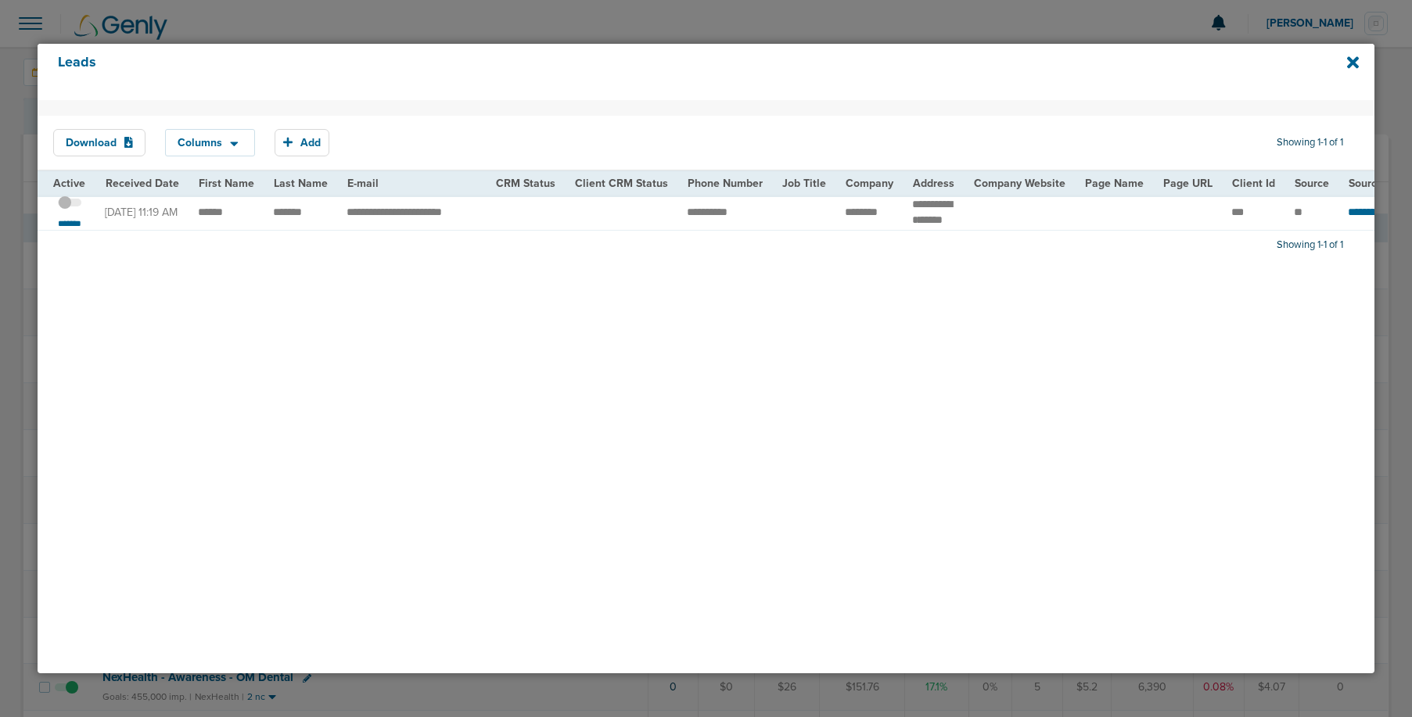
click at [359, 215] on td "**********" at bounding box center [411, 212] width 149 height 35
drag, startPoint x: 903, startPoint y: 205, endPoint x: 938, endPoint y: 218, distance: 37.4
click at [938, 218] on td "***** ****** *****" at bounding box center [933, 212] width 61 height 35
copy td "***** ******"
click at [772, 220] on td at bounding box center [803, 212] width 63 height 35
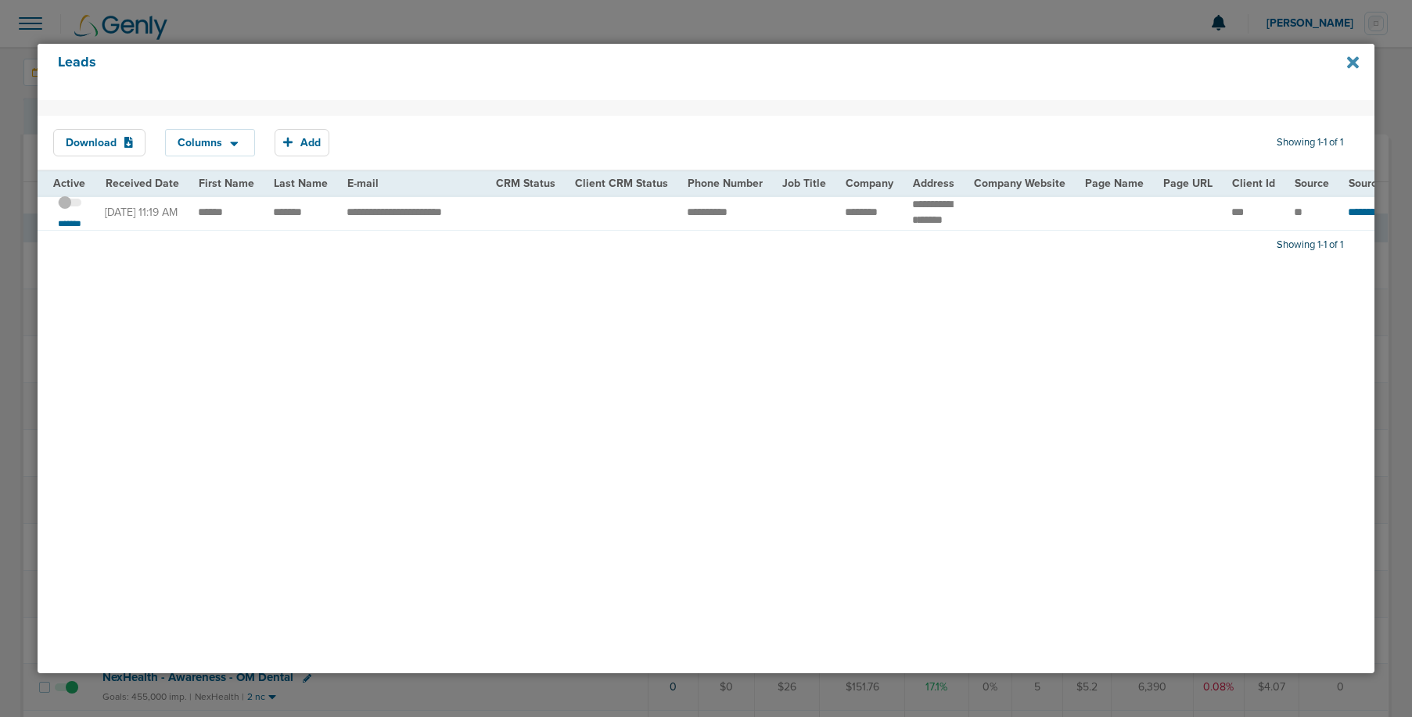
click at [1352, 66] on icon at bounding box center [1353, 62] width 12 height 17
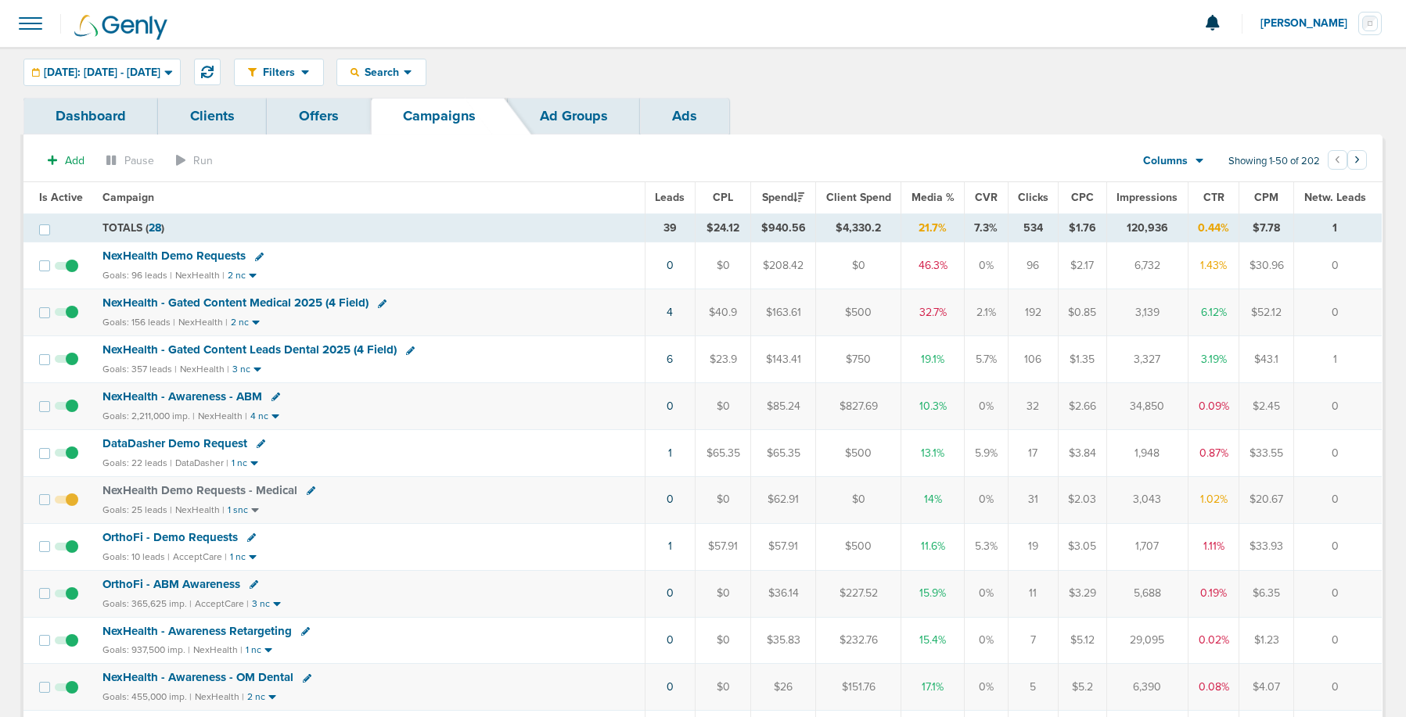
click at [167, 439] on span "DataDasher Demo Request" at bounding box center [174, 444] width 145 height 14
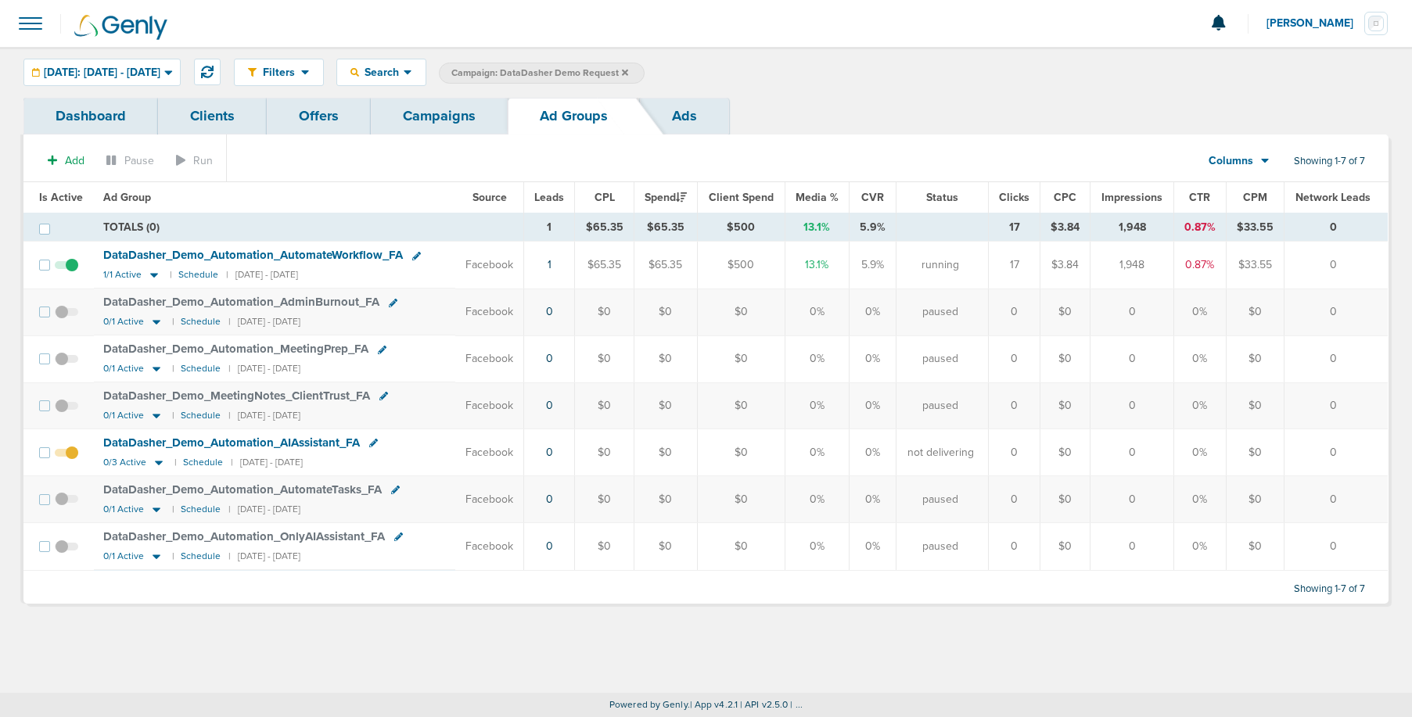
click at [430, 125] on link "Campaigns" at bounding box center [439, 116] width 137 height 37
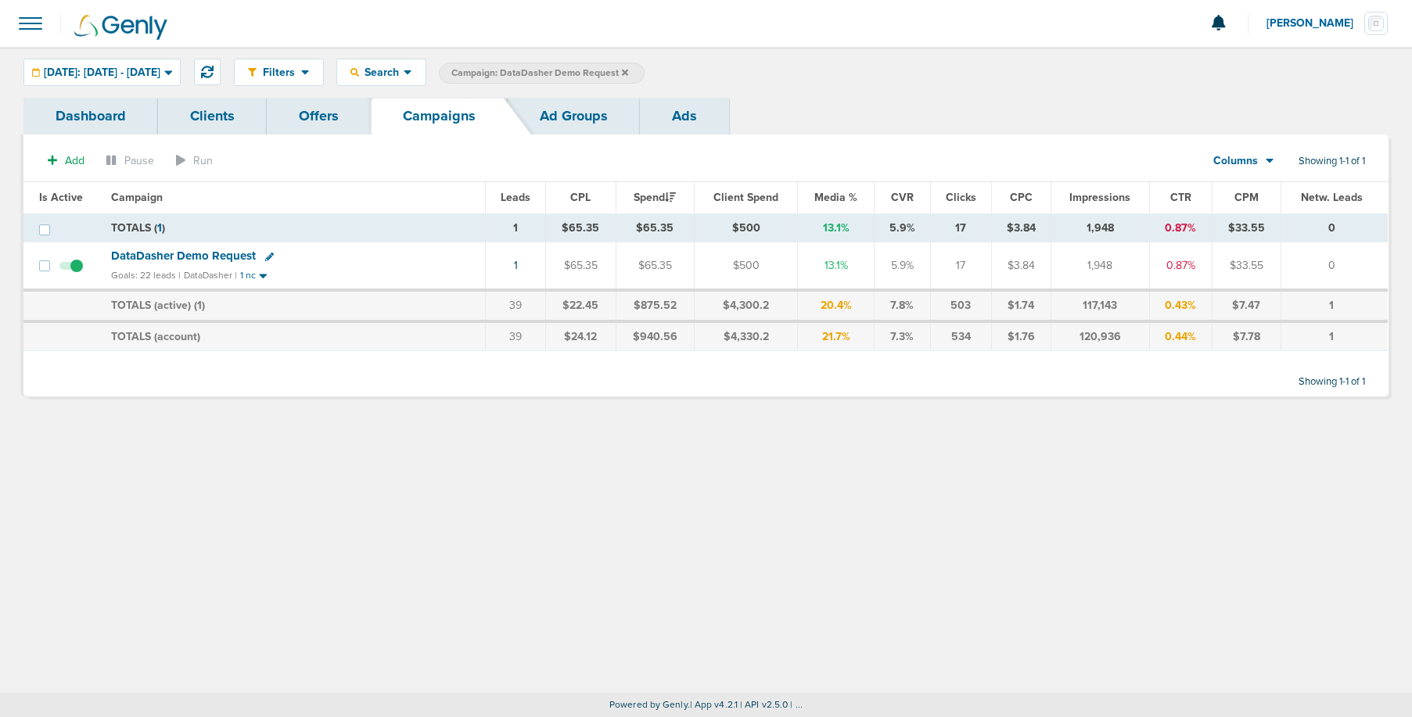
click at [268, 257] on icon at bounding box center [269, 257] width 9 height 9
select select
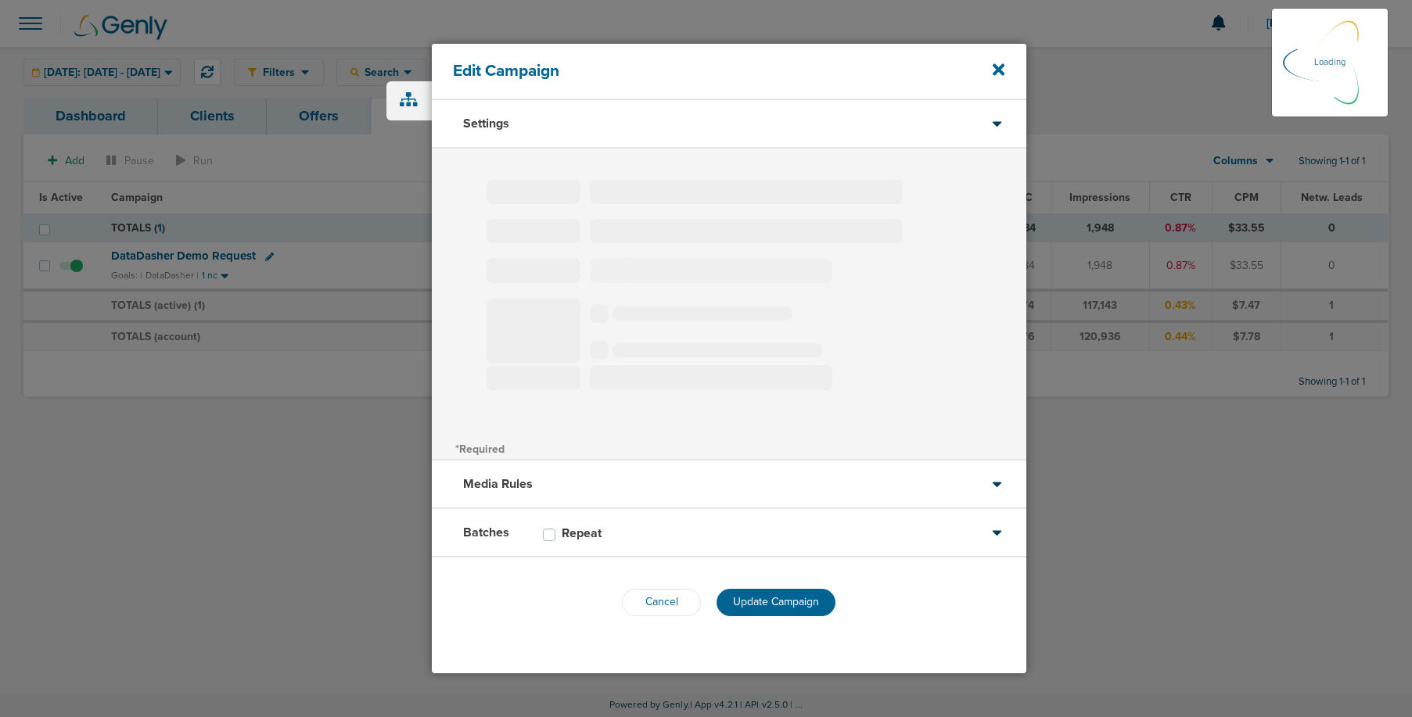
type input "DataDasher Demo Request"
select select "Leads"
radio input "true"
select select "readWrite"
select select "1"
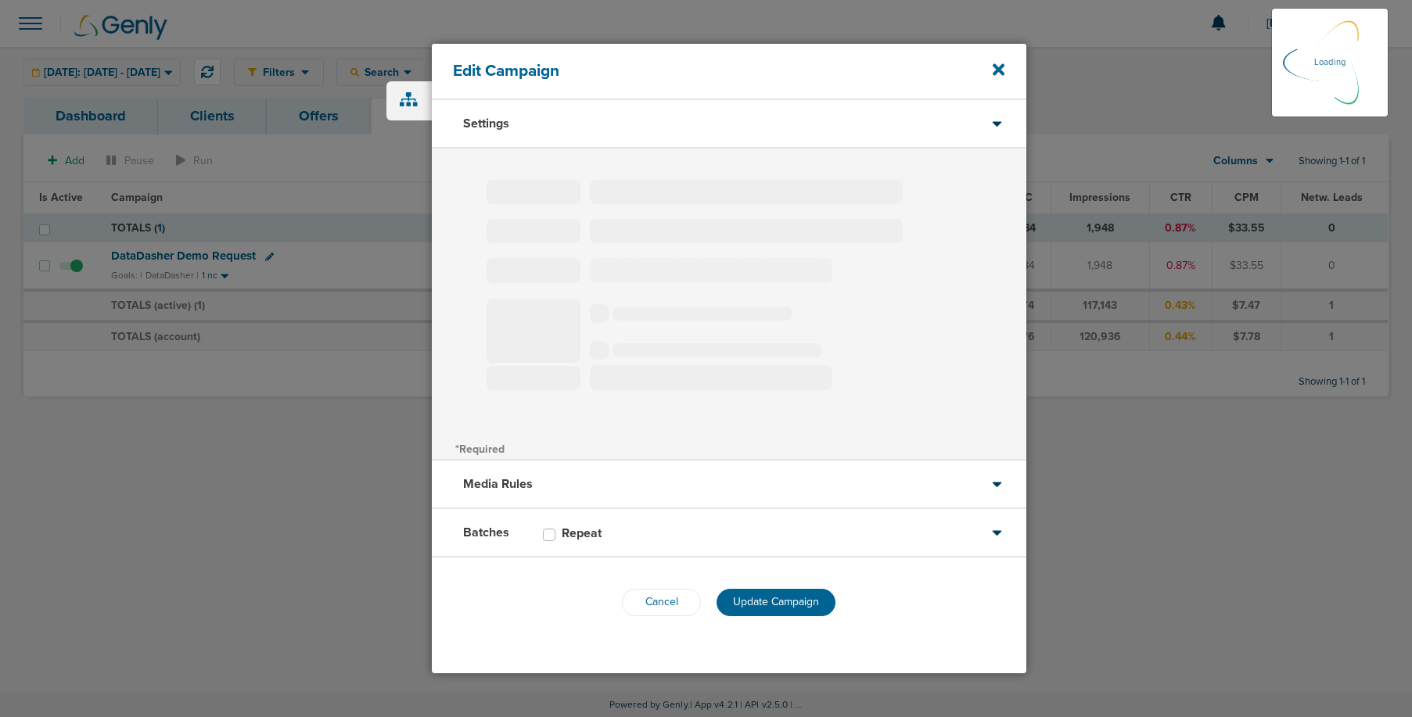
select select "2"
select select "3"
select select "4"
select select "6"
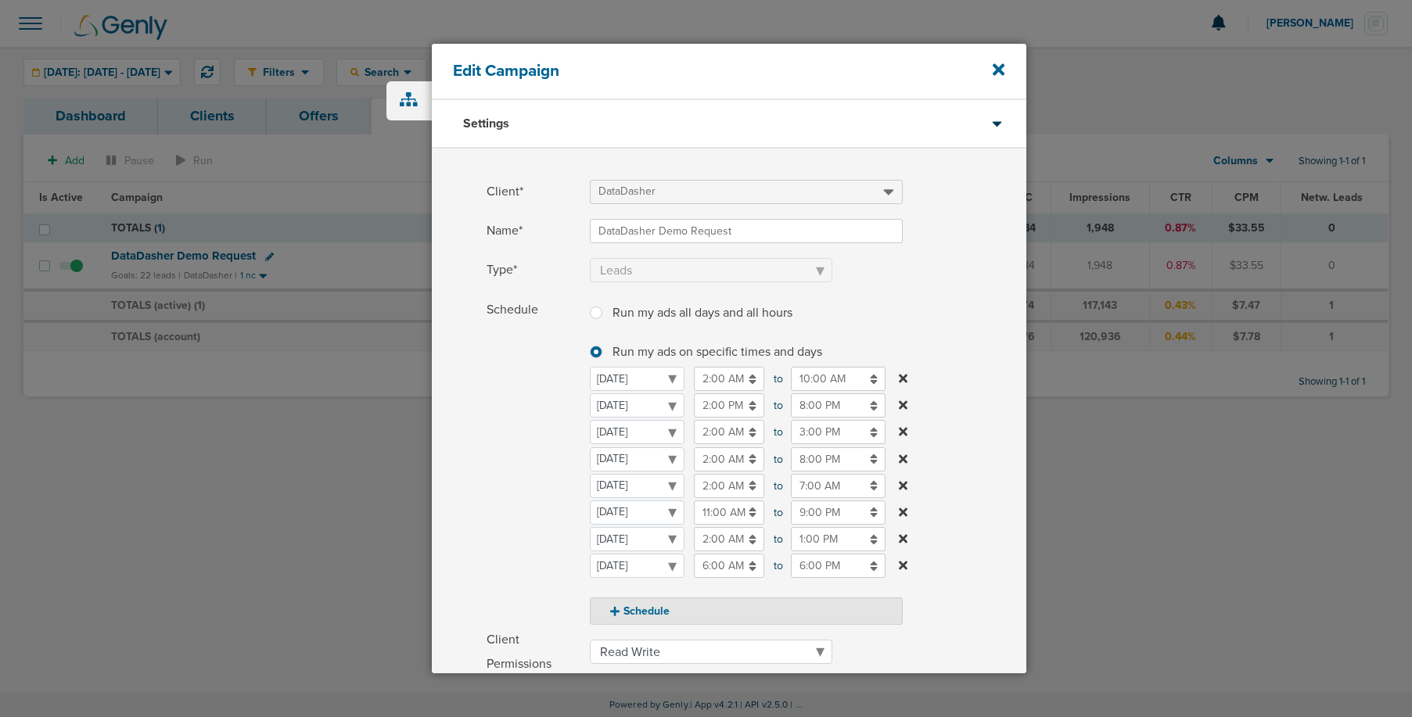
click at [714, 513] on input "11:00 AM" at bounding box center [729, 513] width 70 height 24
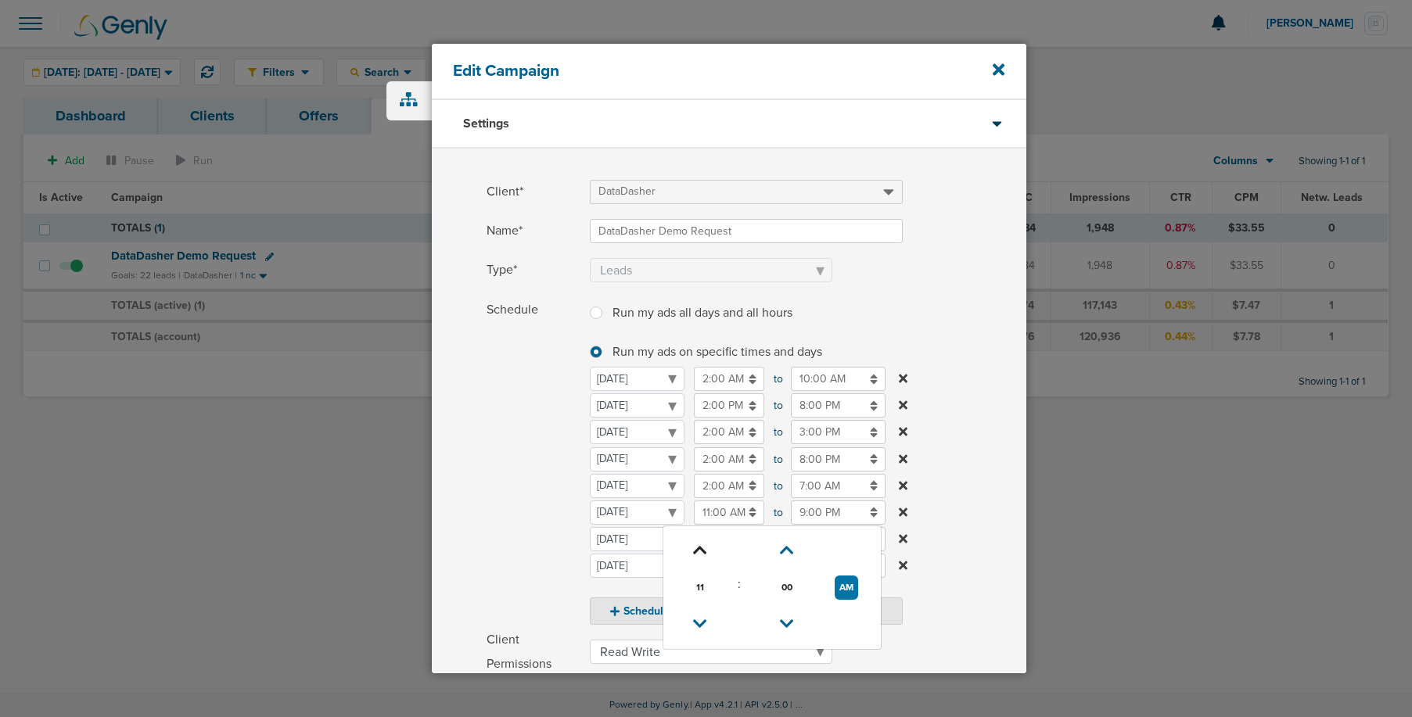
click at [697, 549] on icon at bounding box center [700, 550] width 14 height 9
click at [697, 549] on icon at bounding box center [701, 550] width 14 height 9
type input "3:00 PM"
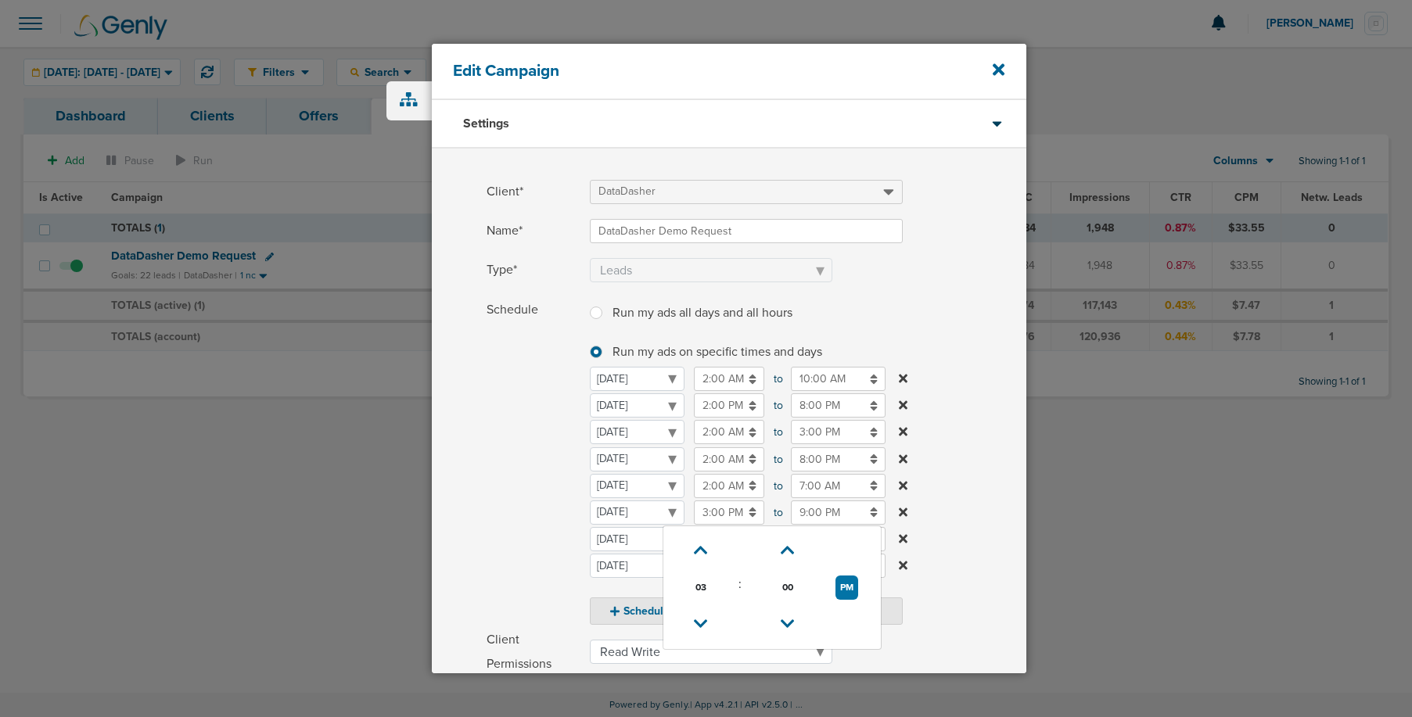
click at [515, 512] on span "Schedule" at bounding box center [534, 462] width 94 height 328
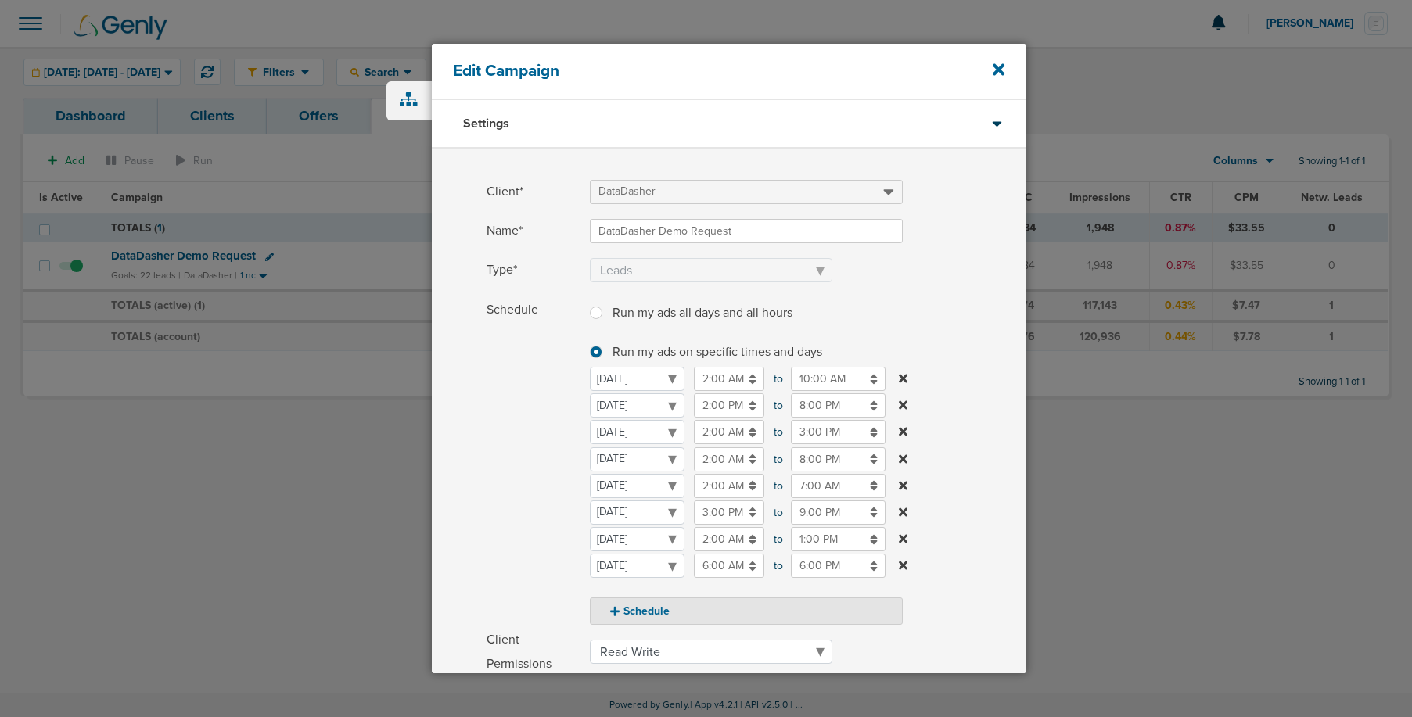
scroll to position [259, 0]
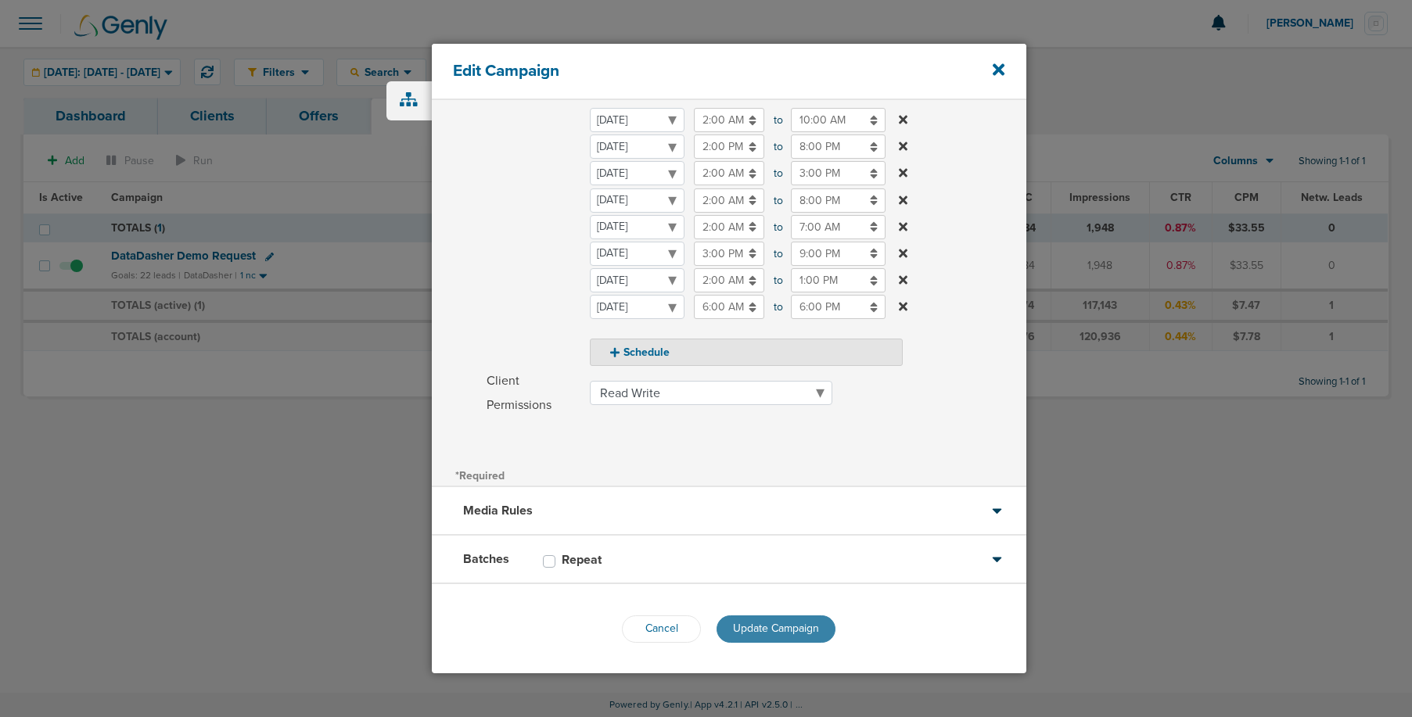
click at [757, 626] on span "Update Campaign" at bounding box center [776, 628] width 86 height 13
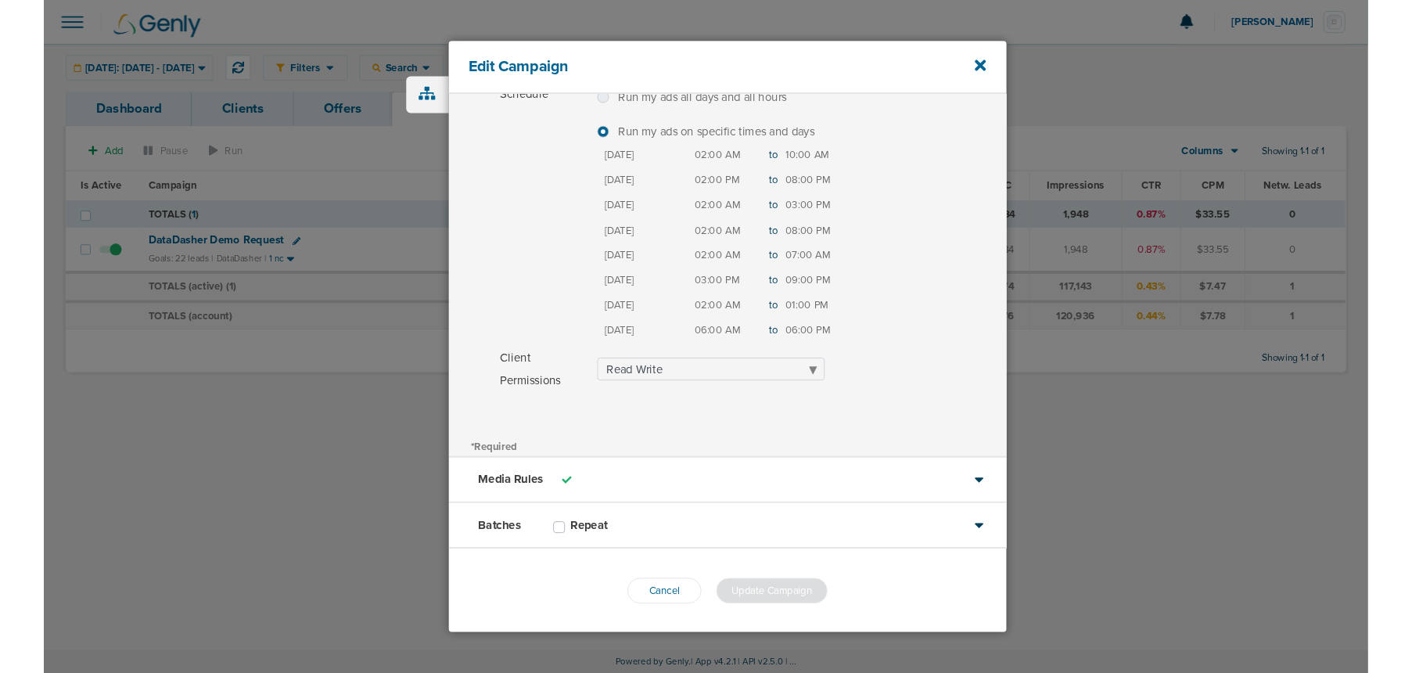
scroll to position [210, 0]
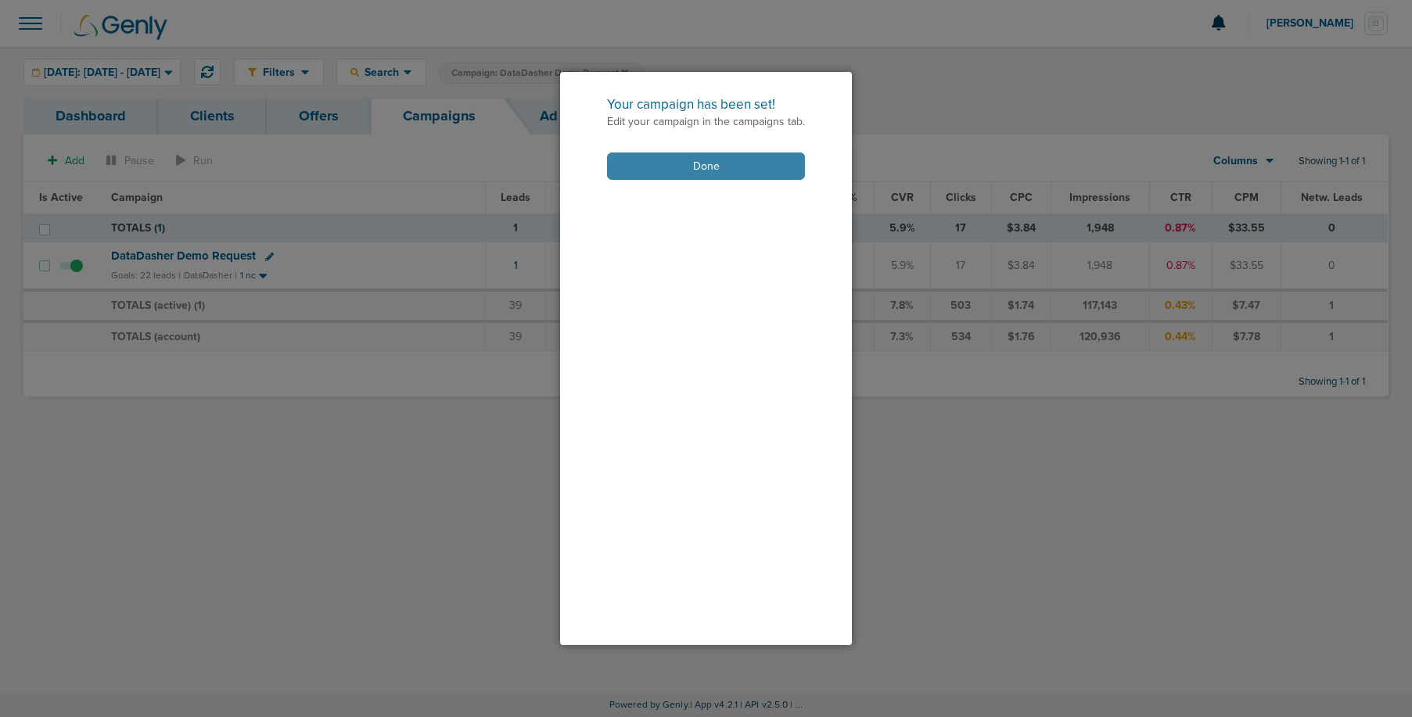
click at [694, 161] on button "Done" at bounding box center [706, 166] width 198 height 27
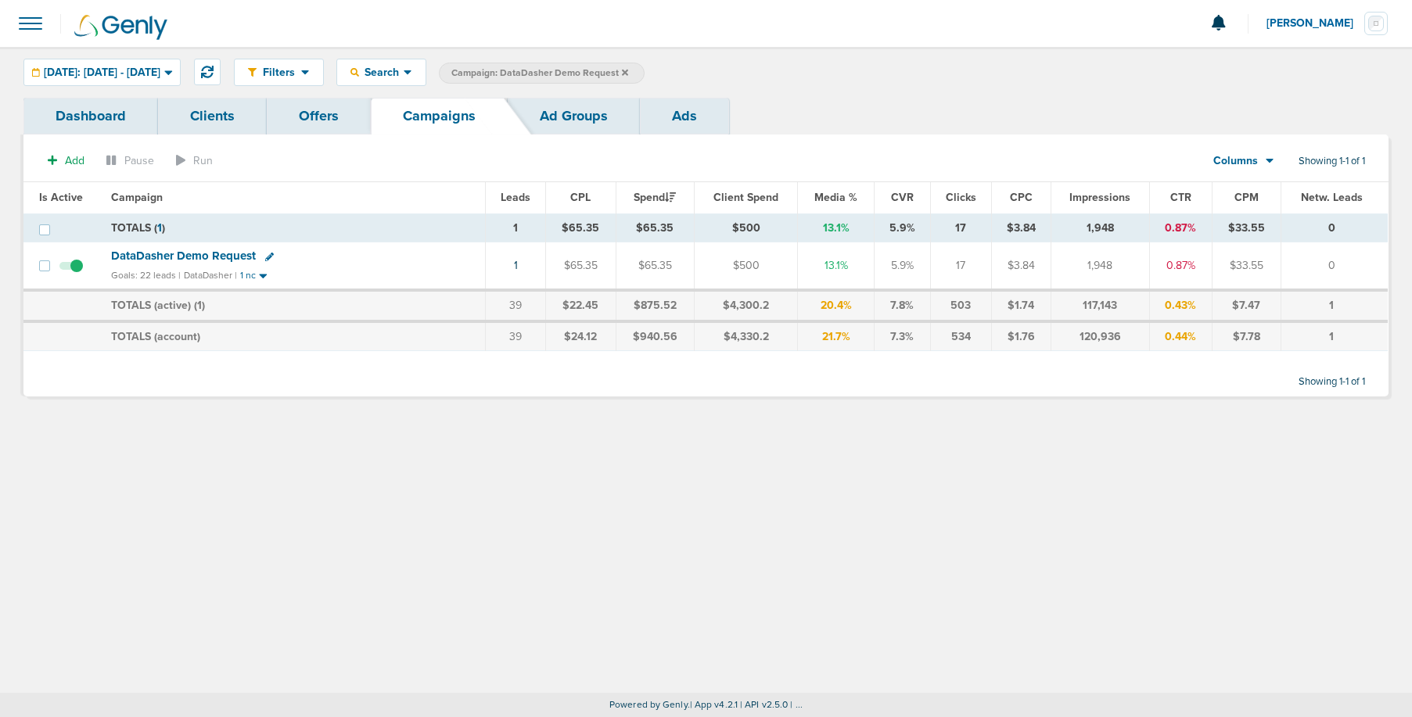
click at [628, 72] on icon at bounding box center [625, 72] width 6 height 9
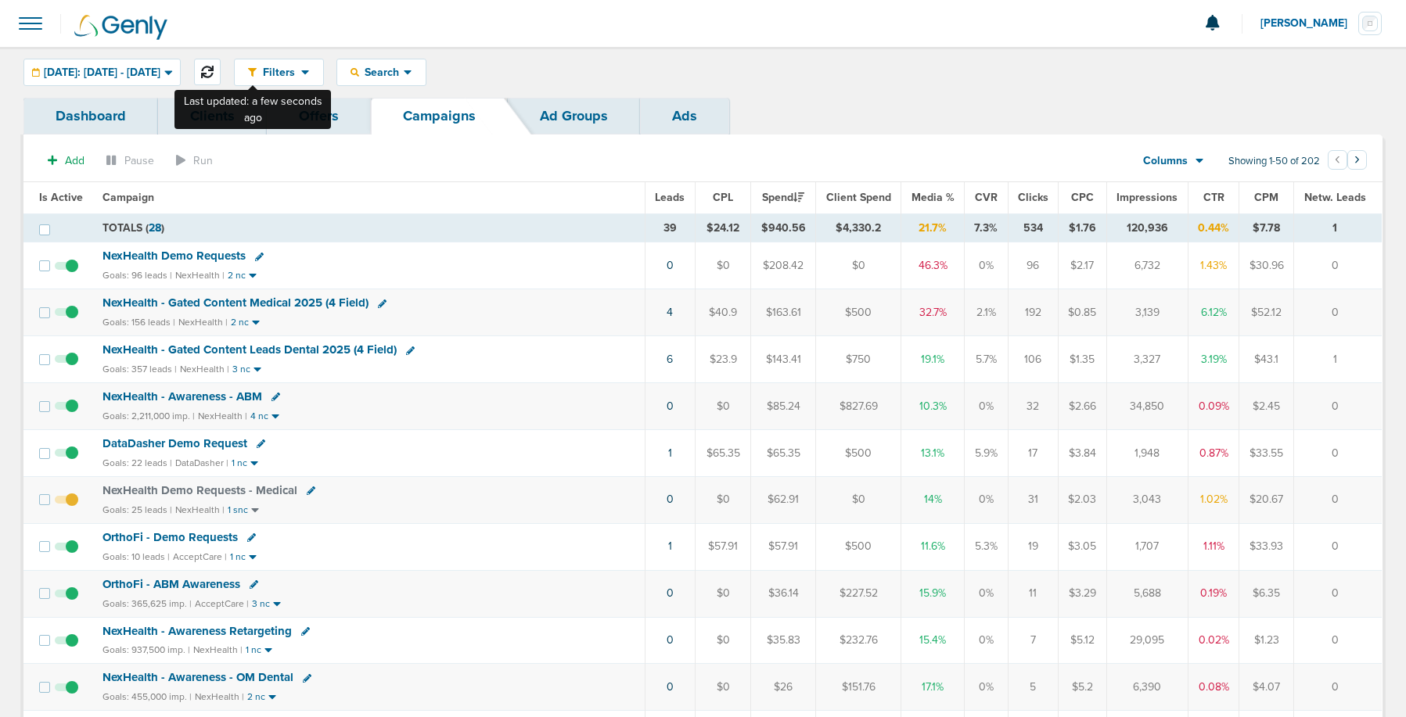
click at [214, 74] on icon at bounding box center [207, 72] width 13 height 13
click at [214, 70] on icon at bounding box center [207, 72] width 13 height 13
click at [214, 67] on icon at bounding box center [207, 72] width 13 height 13
click at [214, 68] on icon at bounding box center [207, 72] width 13 height 13
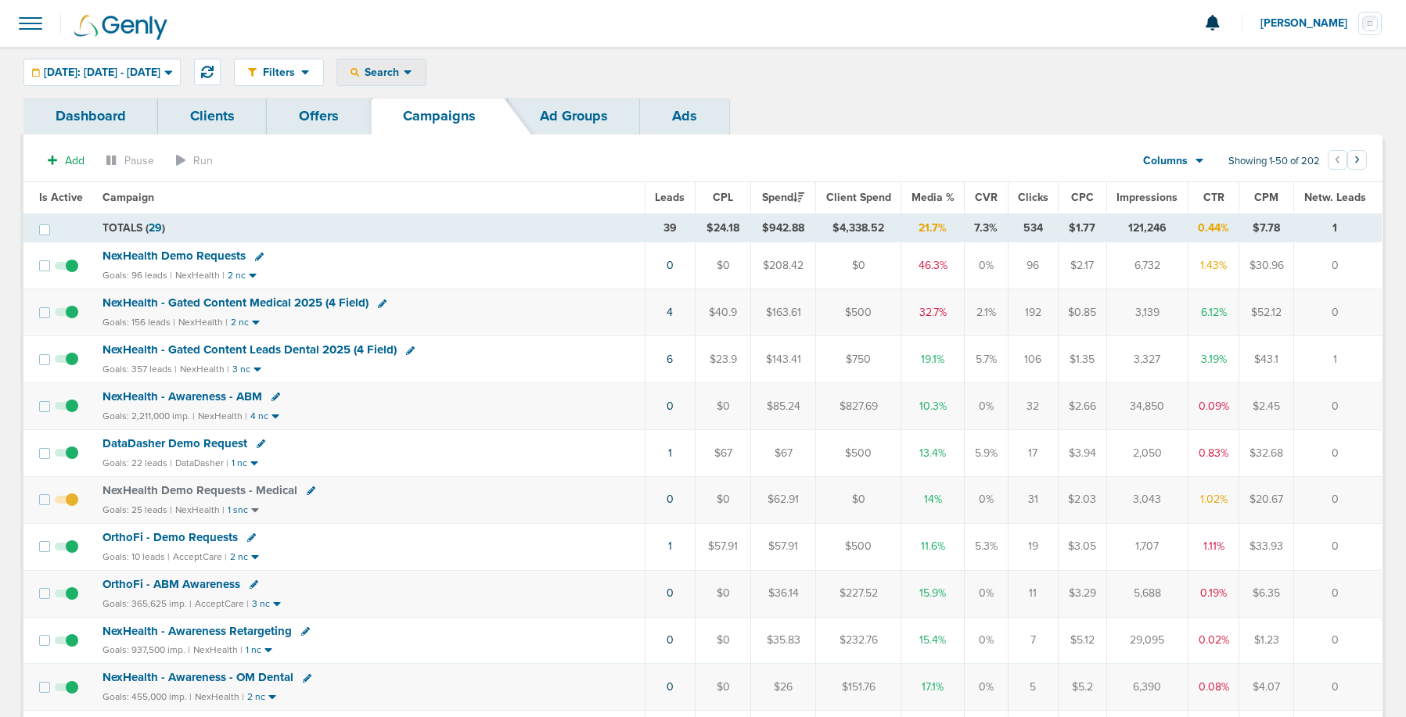
click at [404, 77] on span "Search" at bounding box center [381, 72] width 45 height 13
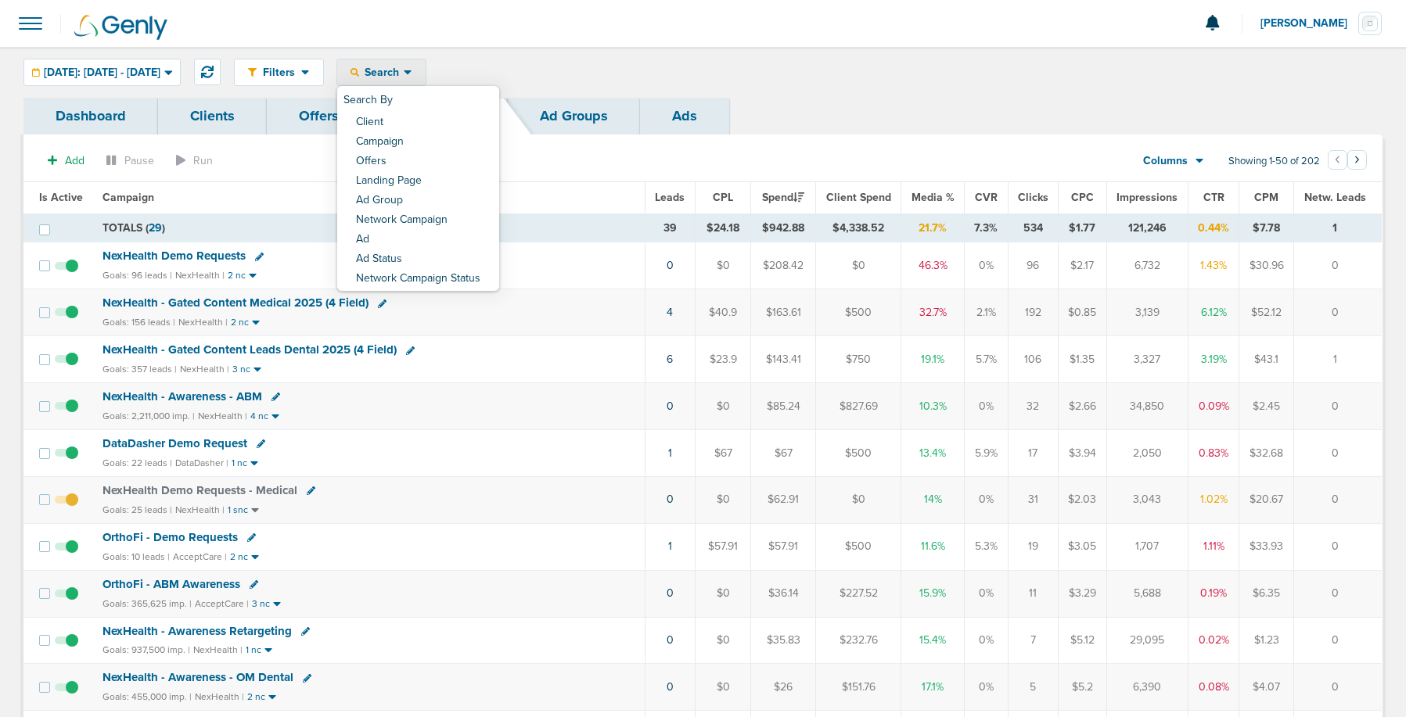
click at [404, 77] on span "Search" at bounding box center [381, 72] width 45 height 13
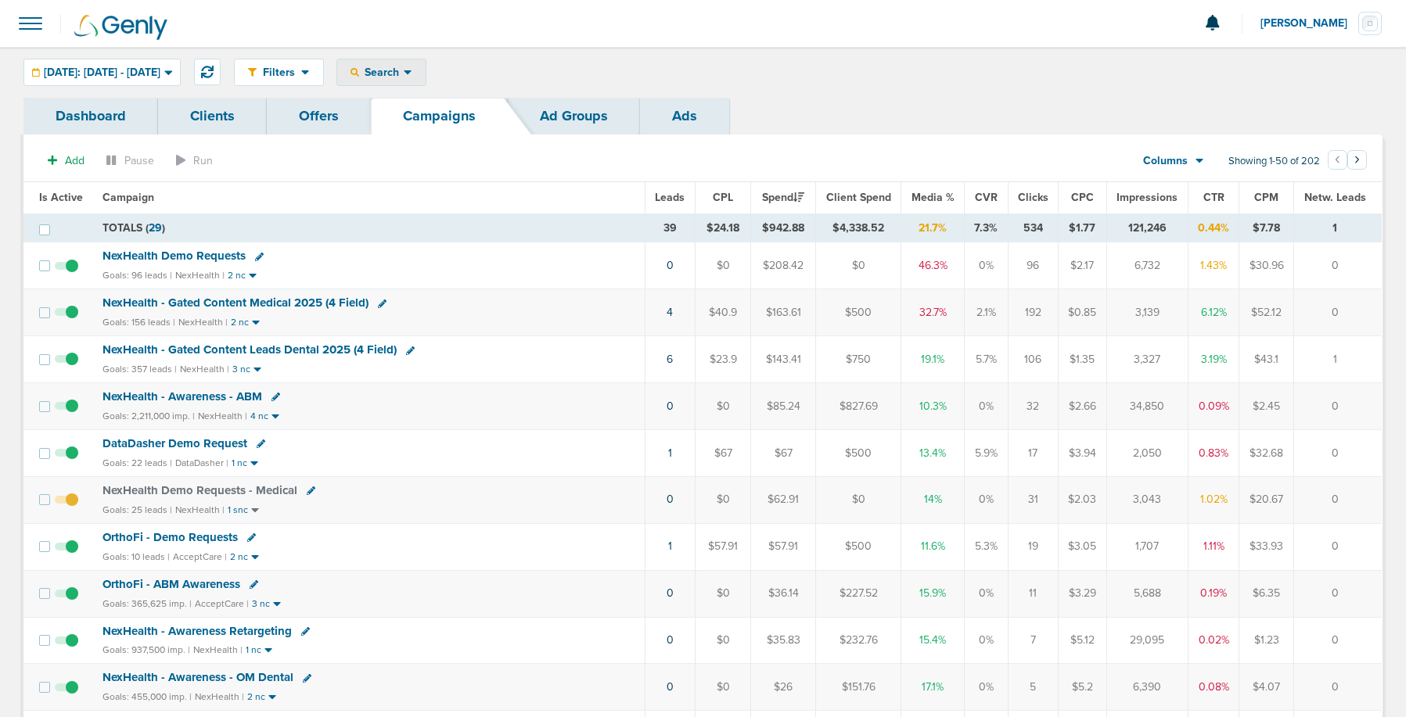
click at [404, 77] on span "Search" at bounding box center [381, 72] width 45 height 13
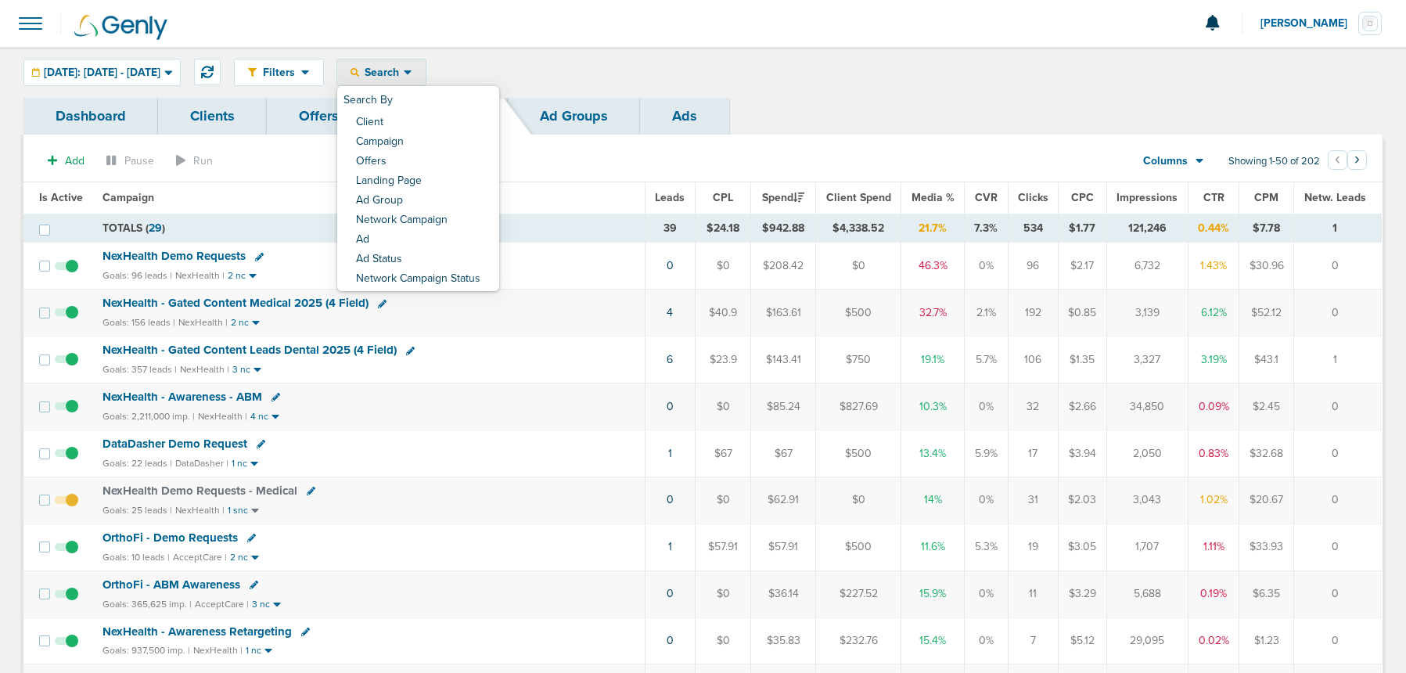
click at [246, 197] on th "Campaign" at bounding box center [369, 197] width 552 height 31
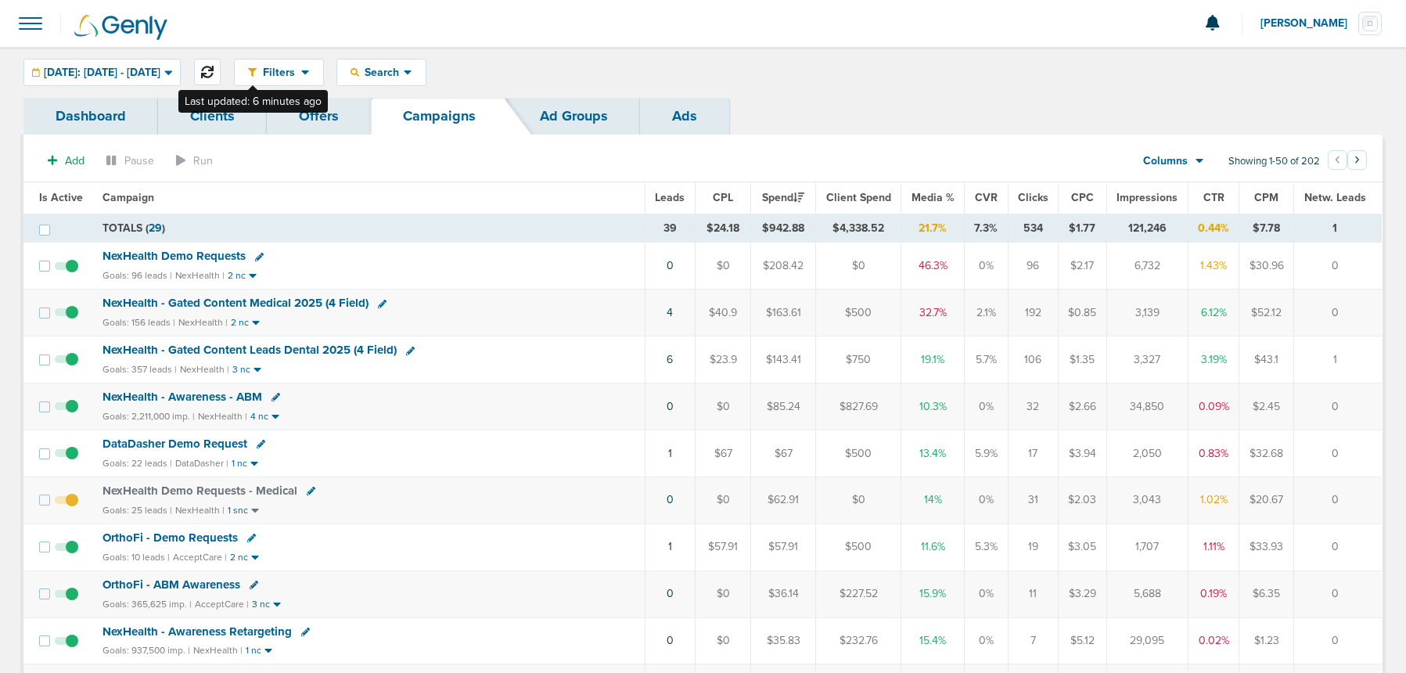
click at [214, 71] on icon at bounding box center [207, 72] width 13 height 13
click at [221, 67] on button at bounding box center [207, 72] width 27 height 27
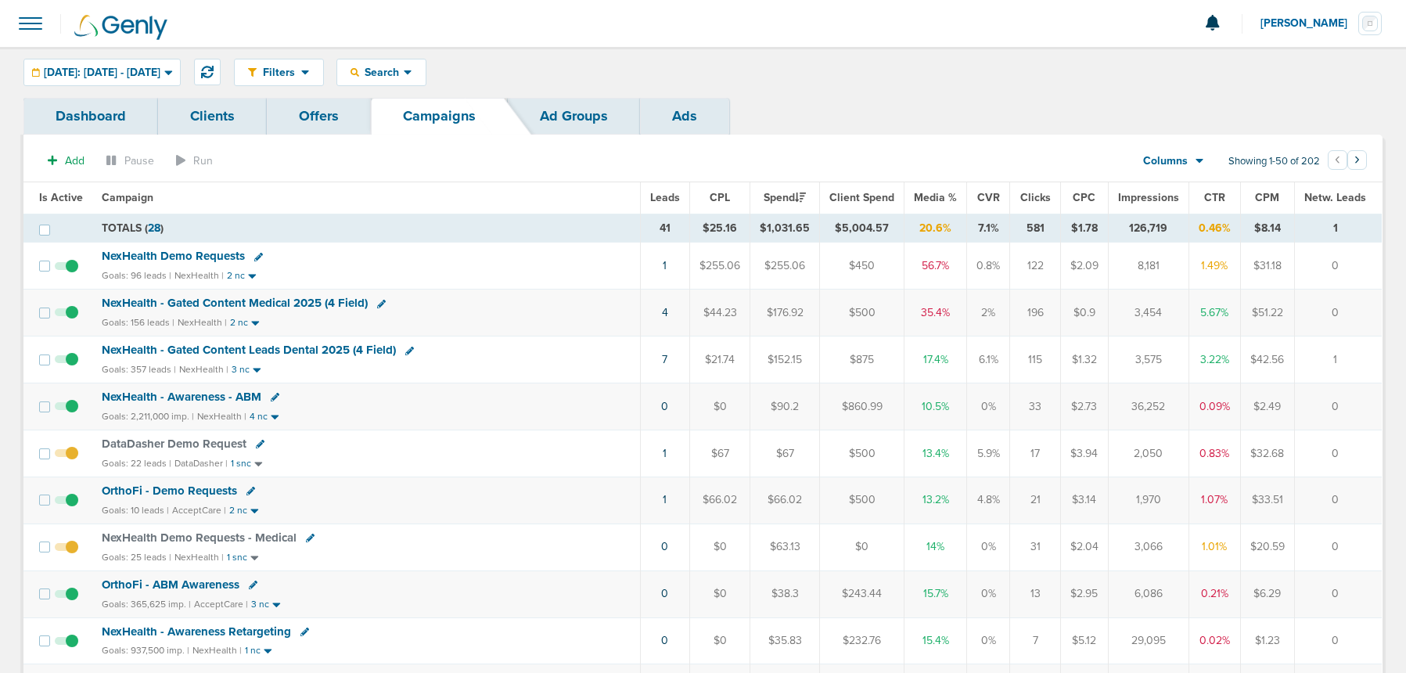
click at [179, 254] on span "NexHealth Demo Requests" at bounding box center [173, 256] width 143 height 14
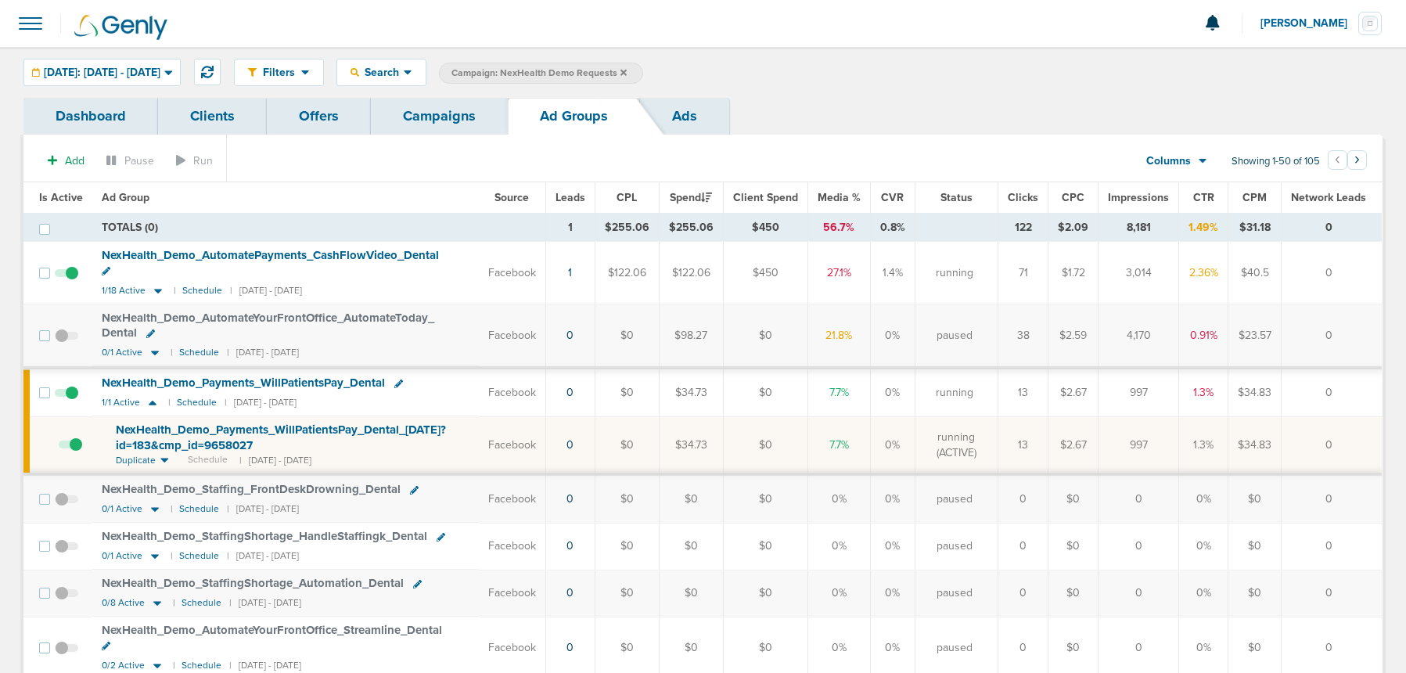
click at [430, 122] on link "Campaigns" at bounding box center [439, 116] width 137 height 37
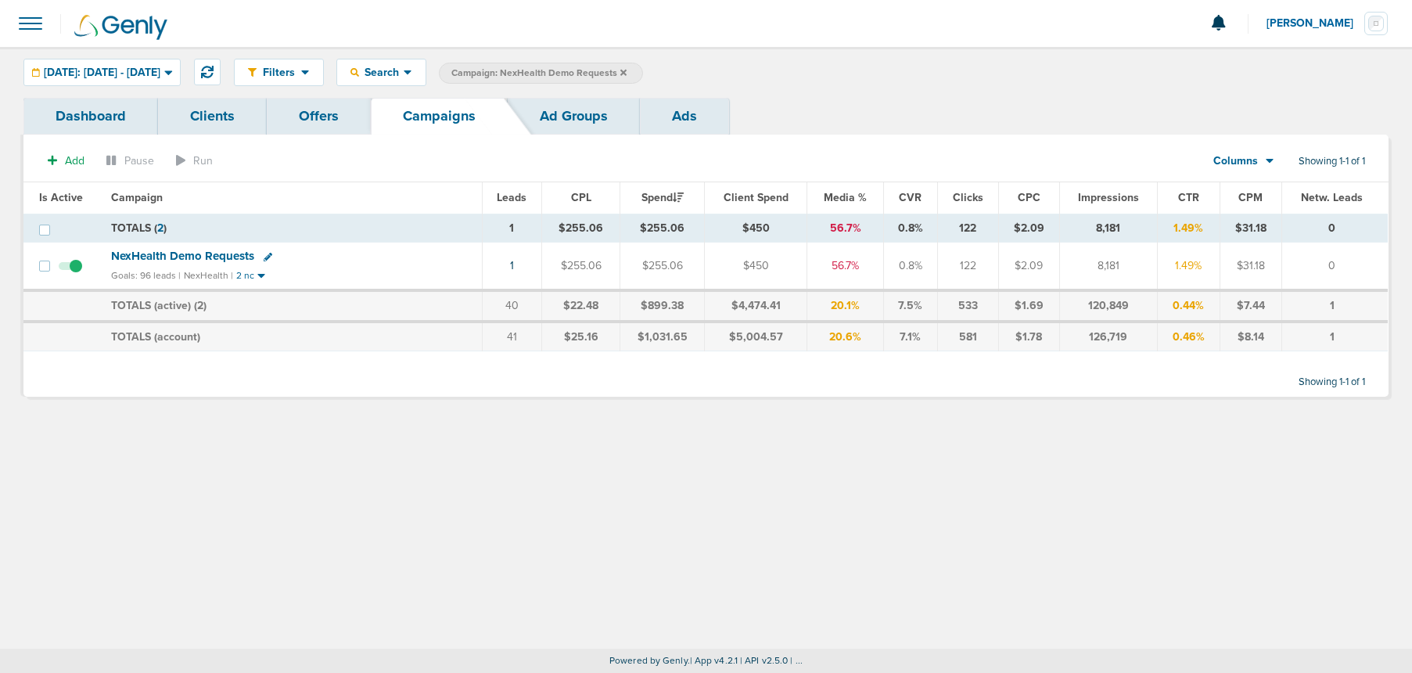
click at [627, 70] on icon at bounding box center [623, 72] width 6 height 6
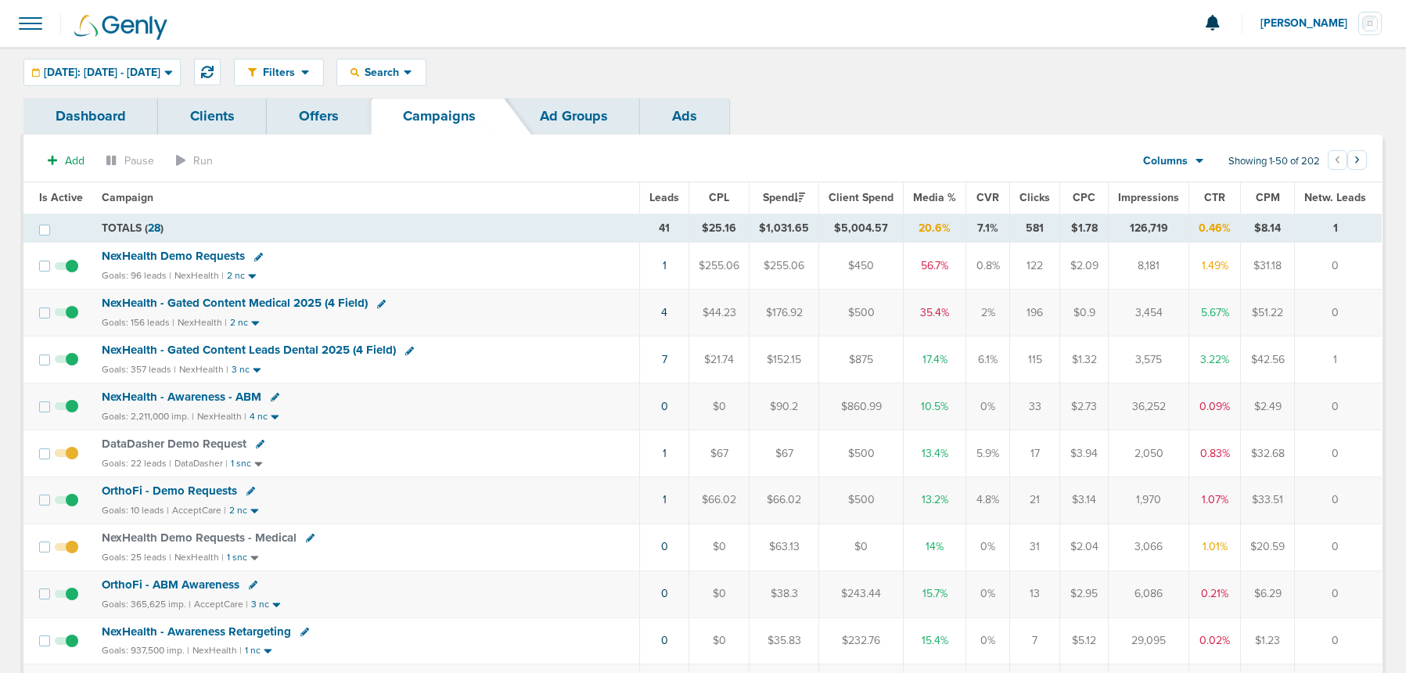
click at [189, 253] on span "NexHealth Demo Requests" at bounding box center [173, 256] width 143 height 14
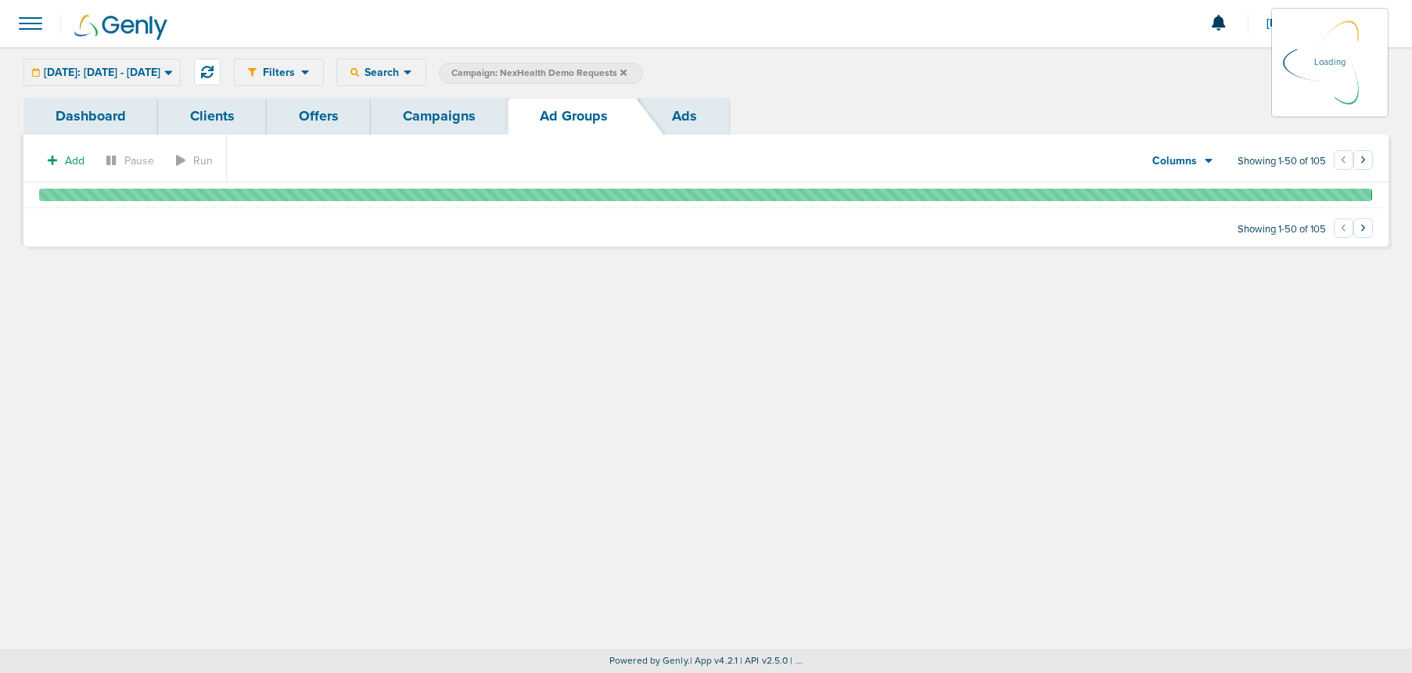
click at [125, 76] on div "[DATE]: [DATE] - [DATE] [DATE] [DATE] Last 7 Days Last 14 Days This Month Last …" at bounding box center [101, 72] width 157 height 27
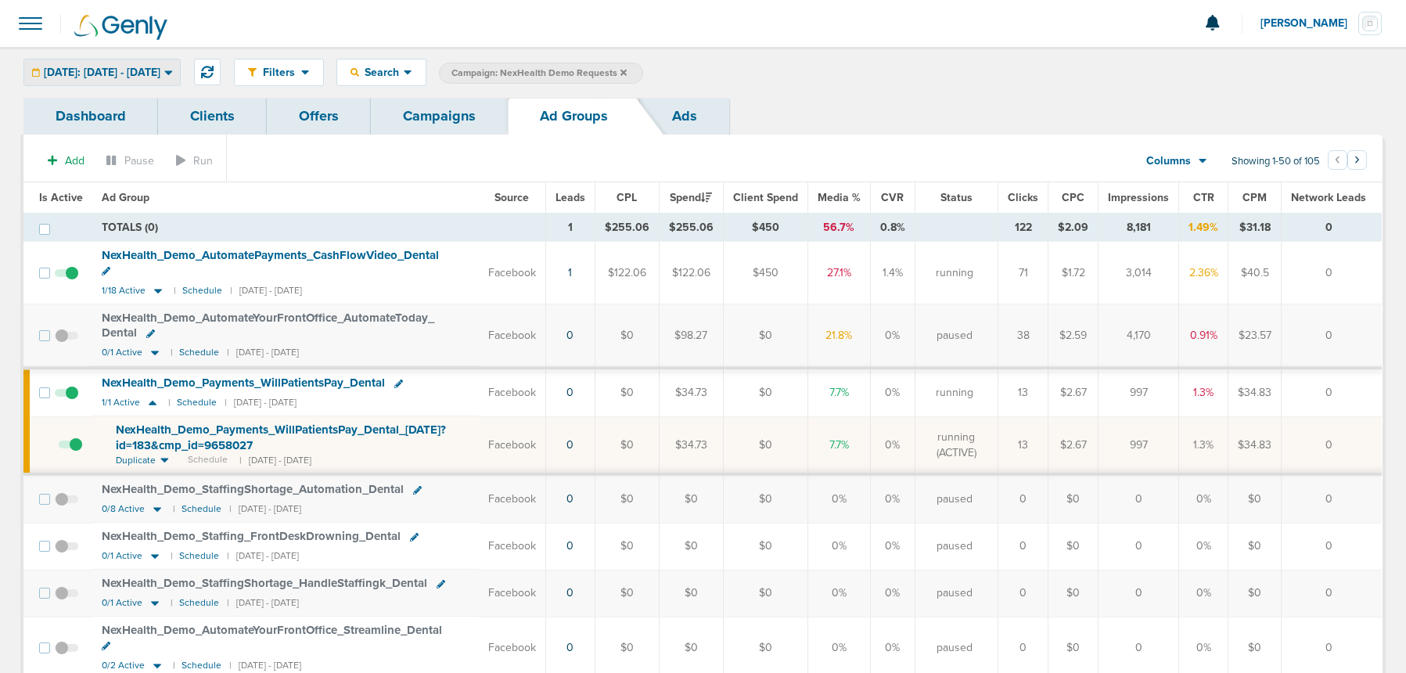
click at [126, 74] on span "[DATE]: [DATE] - [DATE]" at bounding box center [102, 72] width 117 height 11
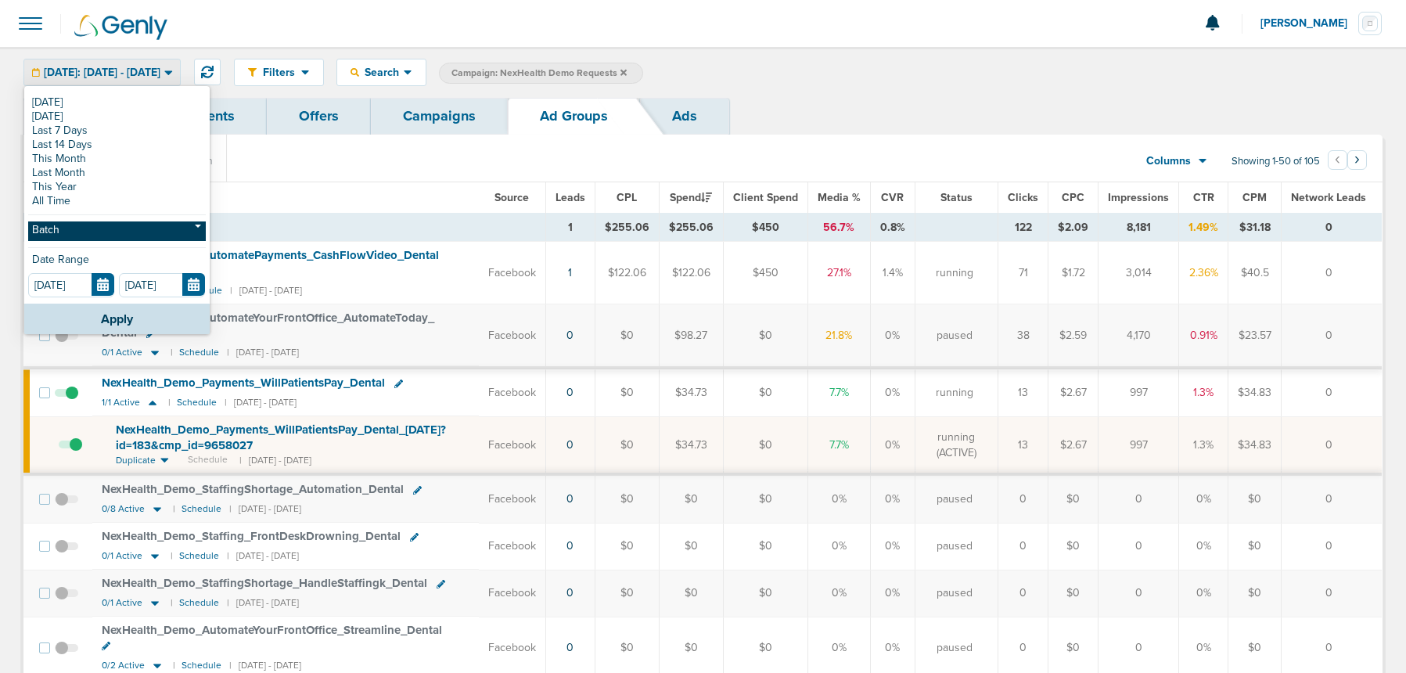
click at [124, 232] on link "Batch" at bounding box center [117, 231] width 178 height 20
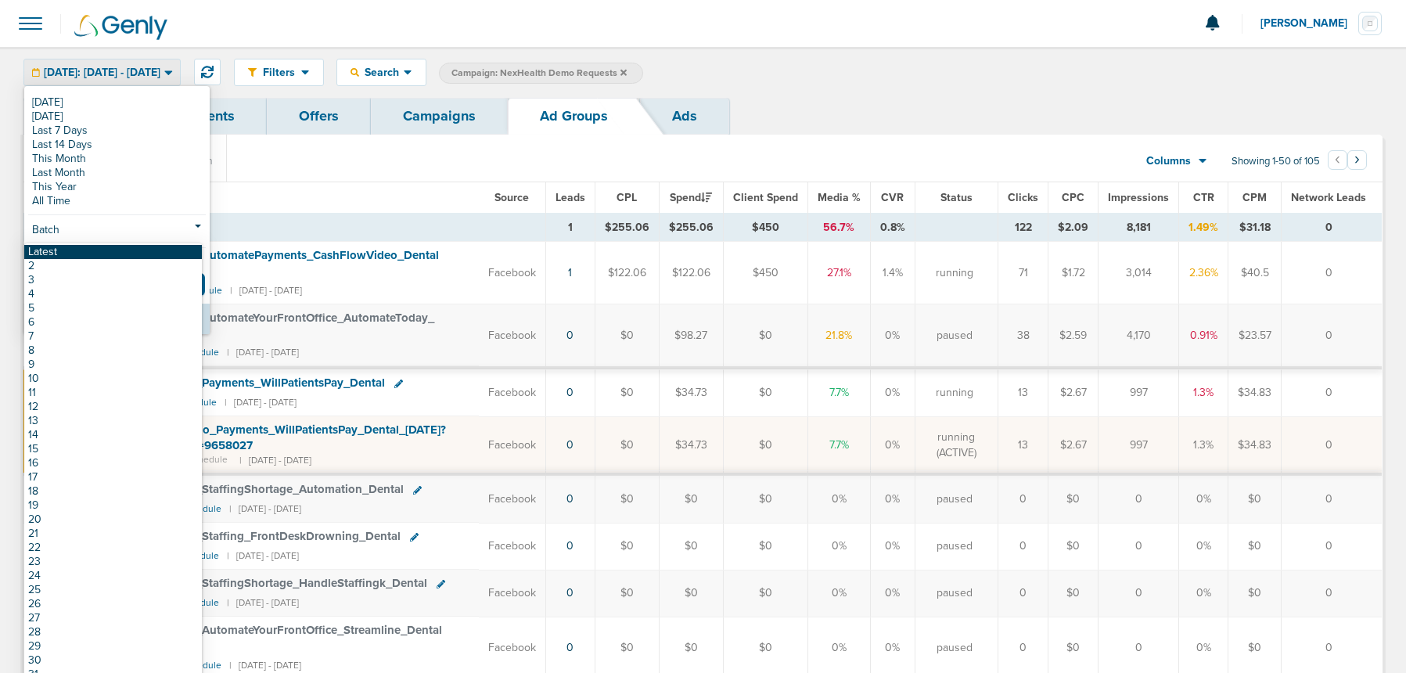
click at [127, 251] on link "Latest" at bounding box center [113, 252] width 178 height 14
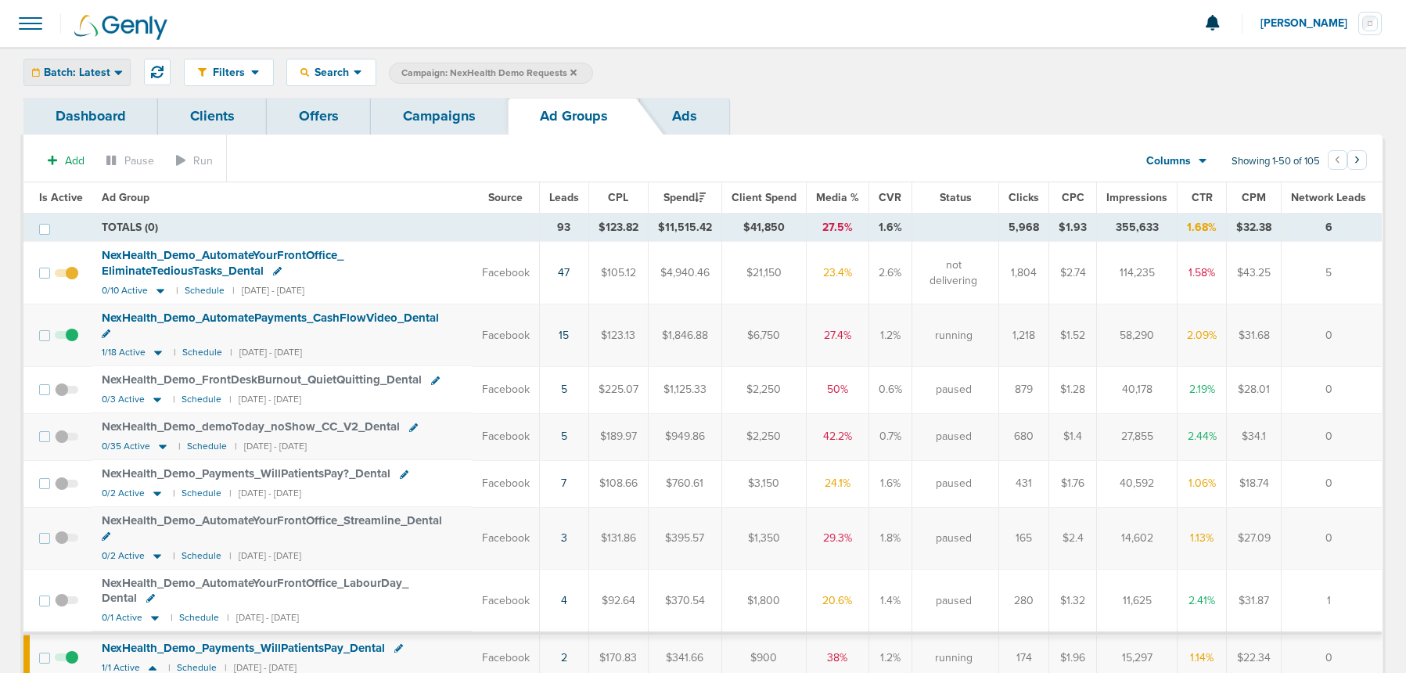
click at [107, 68] on span "Batch: Latest" at bounding box center [77, 72] width 67 height 11
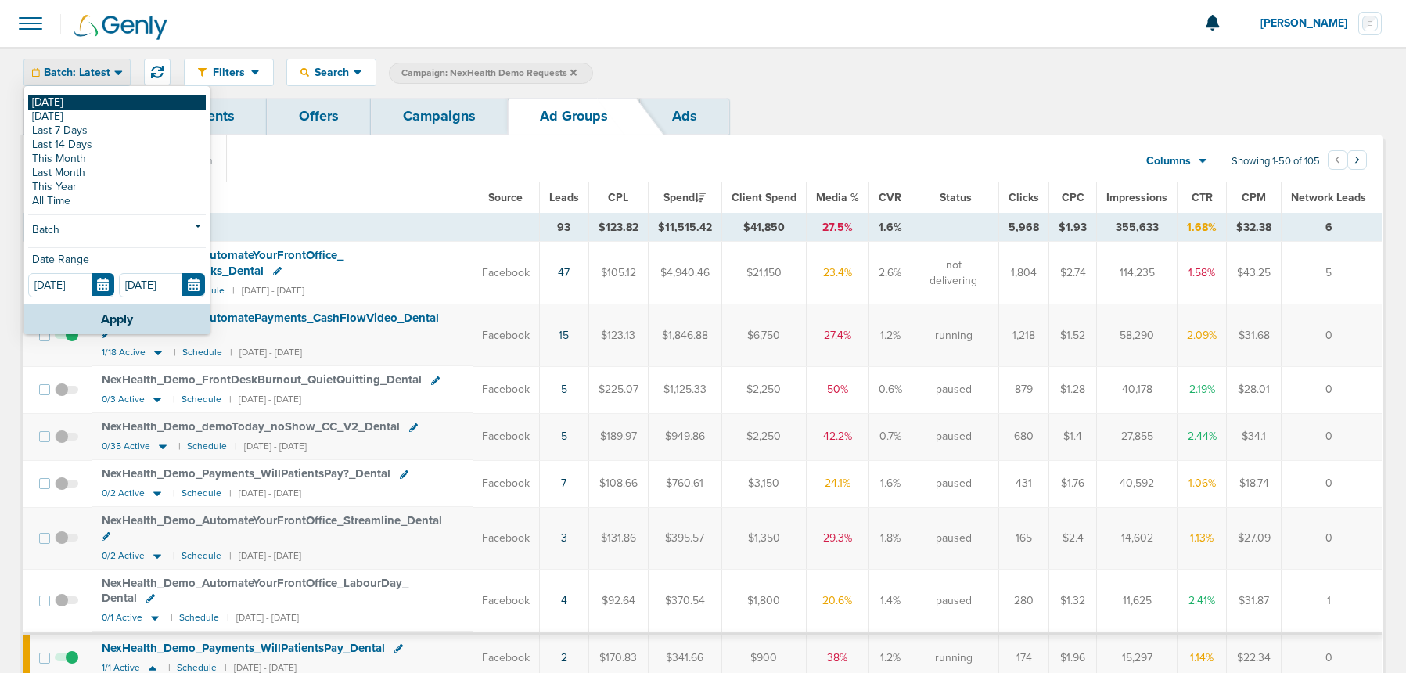
click at [84, 99] on link "[DATE]" at bounding box center [117, 102] width 178 height 14
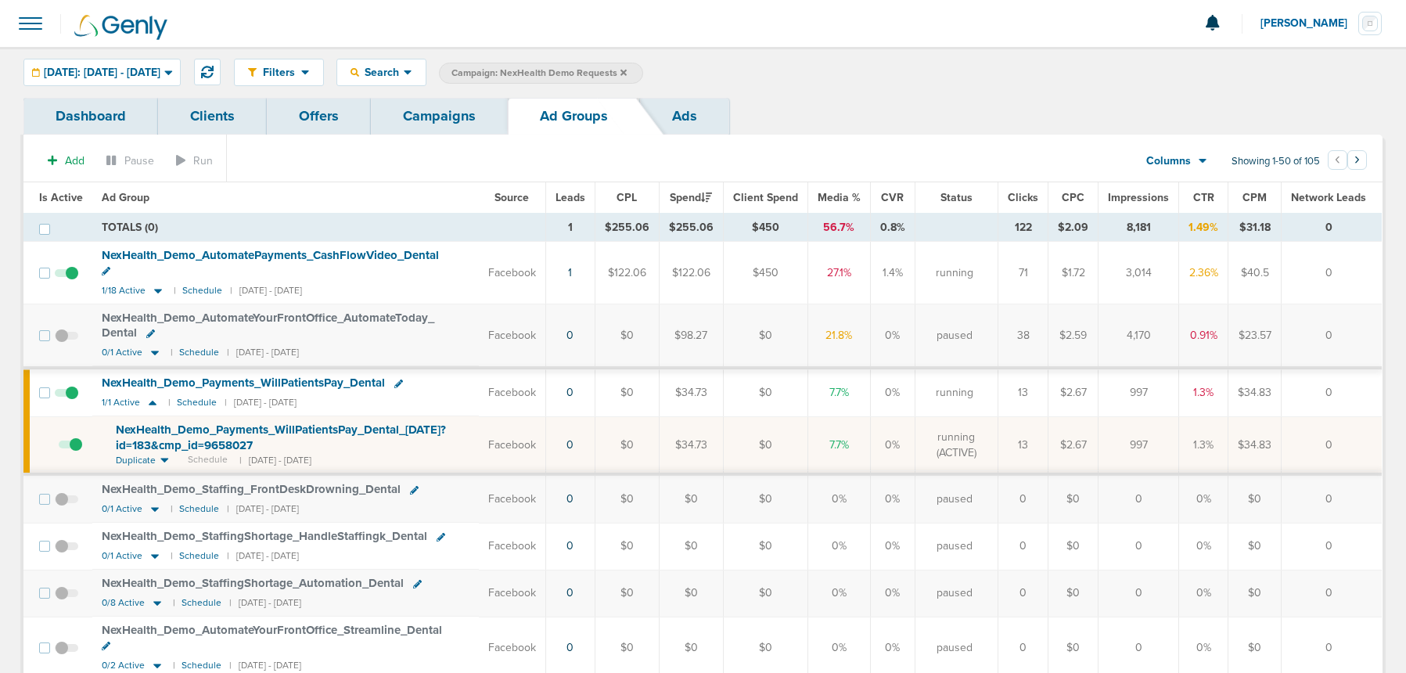
click at [437, 110] on link "Campaigns" at bounding box center [439, 116] width 137 height 37
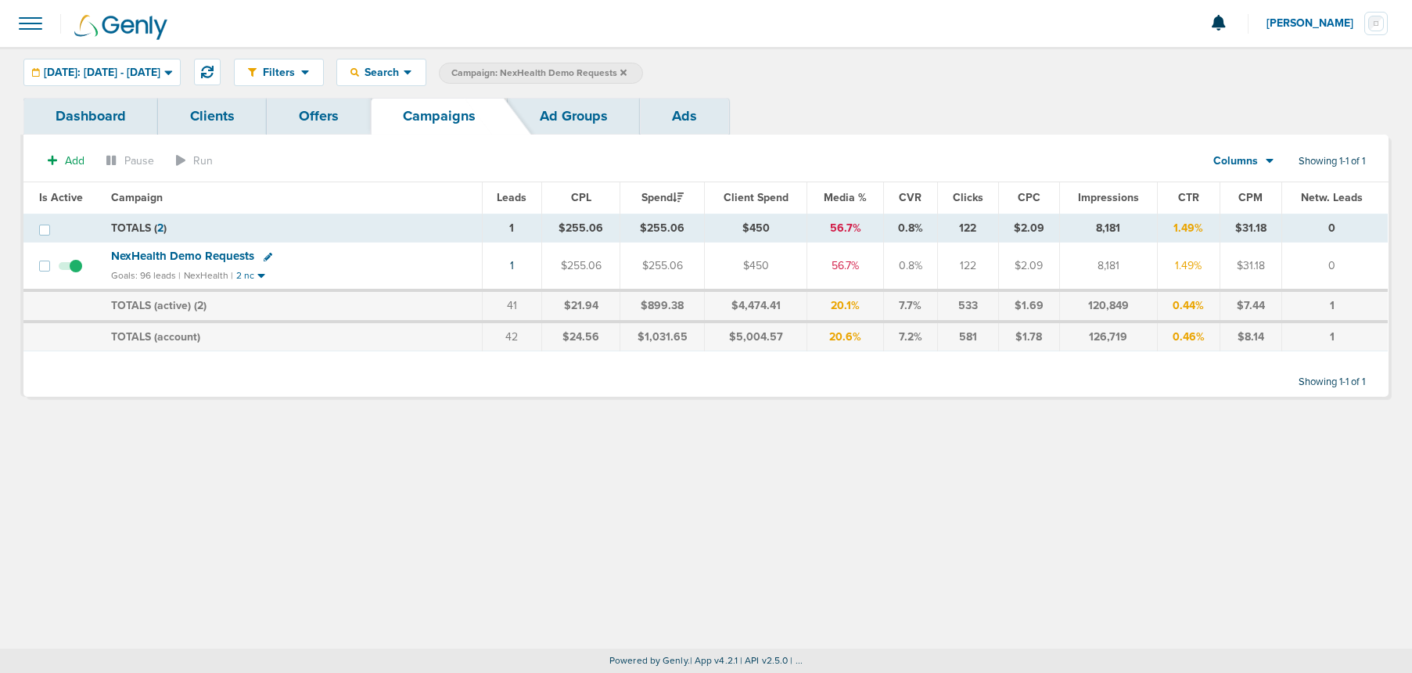
click at [627, 69] on icon at bounding box center [623, 72] width 6 height 9
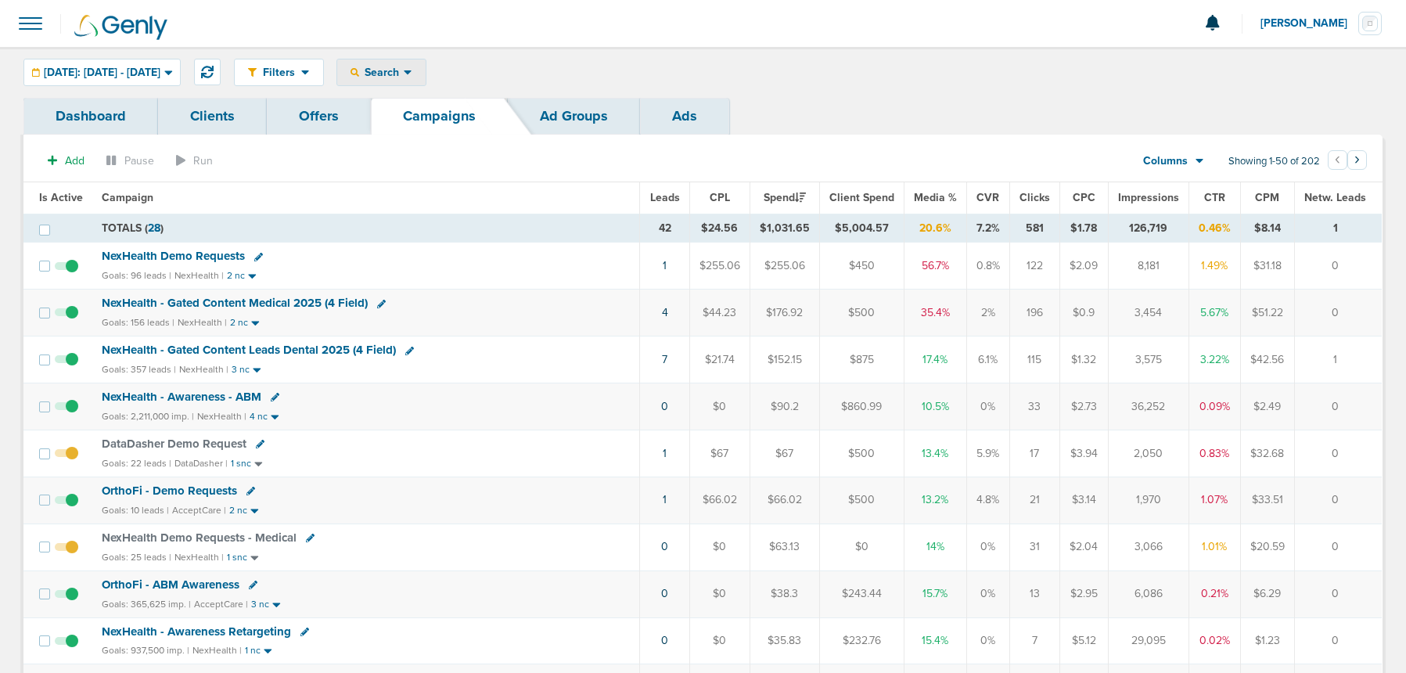
click at [404, 69] on span "Search" at bounding box center [381, 72] width 45 height 13
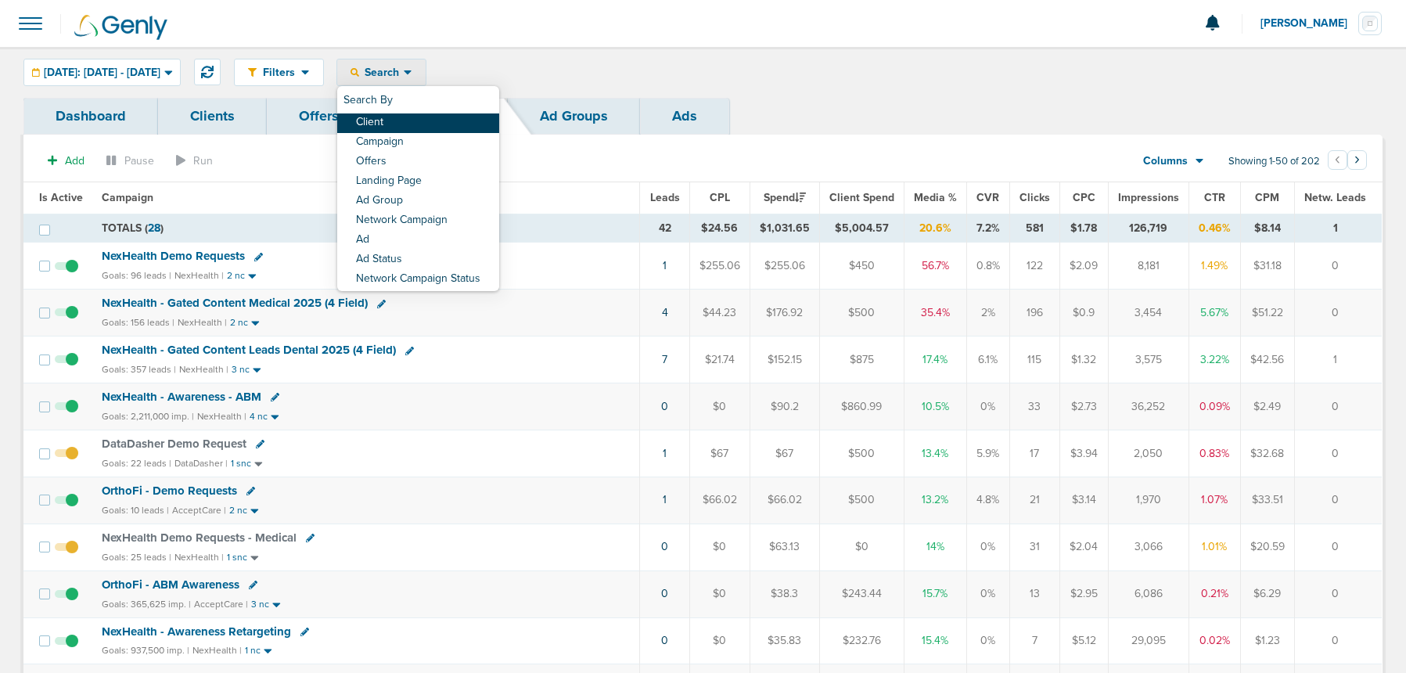
click at [442, 117] on link "Client" at bounding box center [418, 123] width 162 height 20
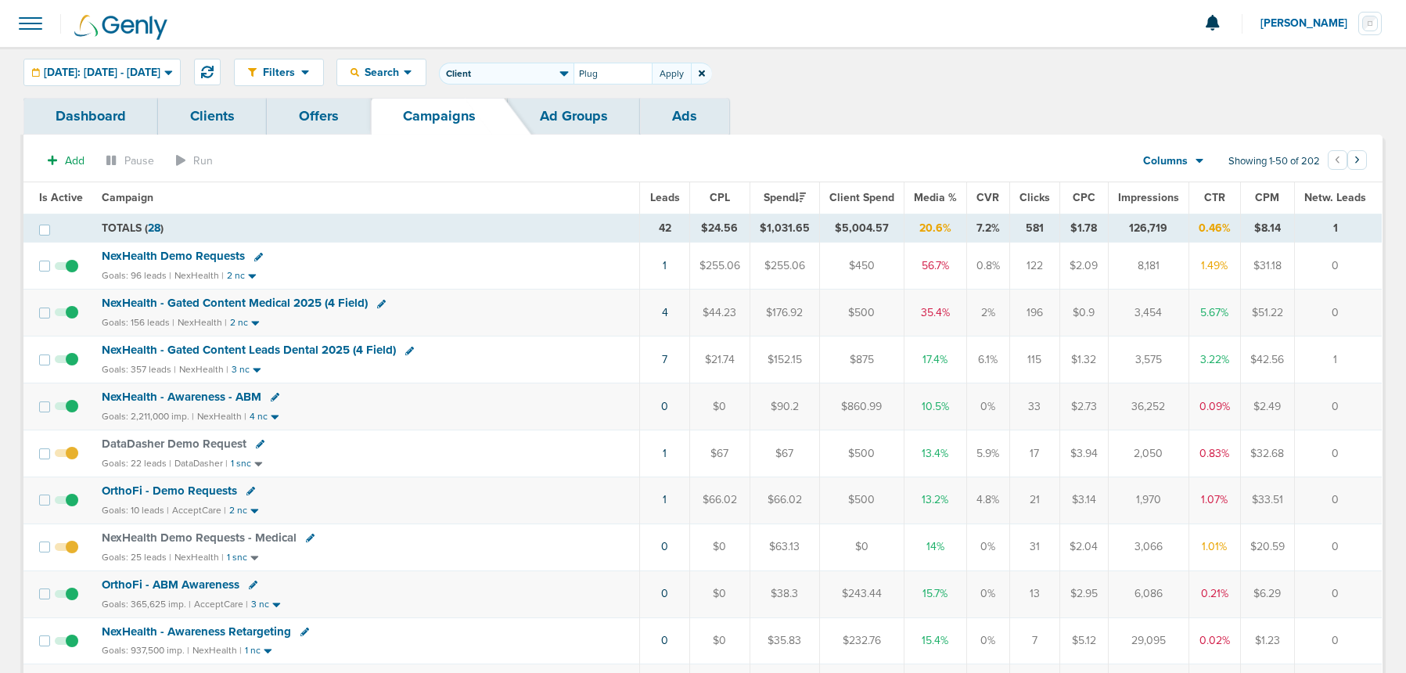
type input "Plug"
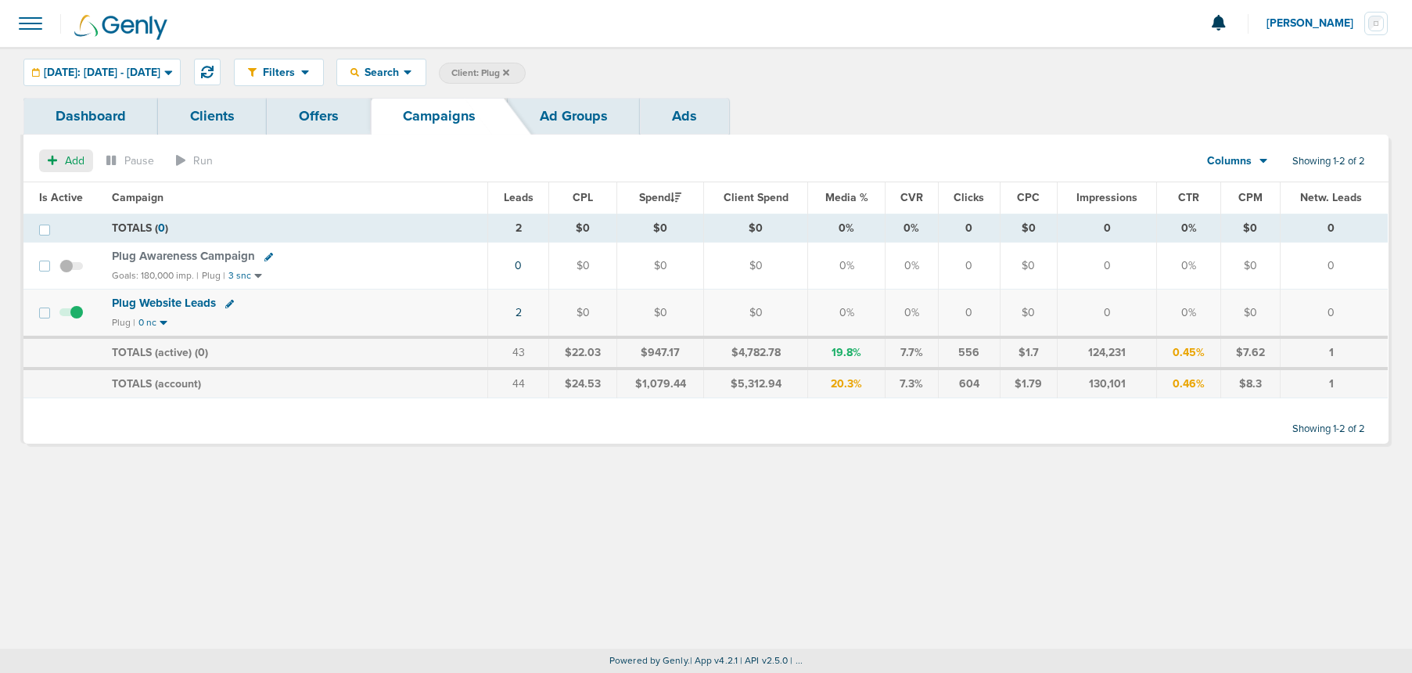
click at [60, 158] on button "Add" at bounding box center [66, 160] width 54 height 23
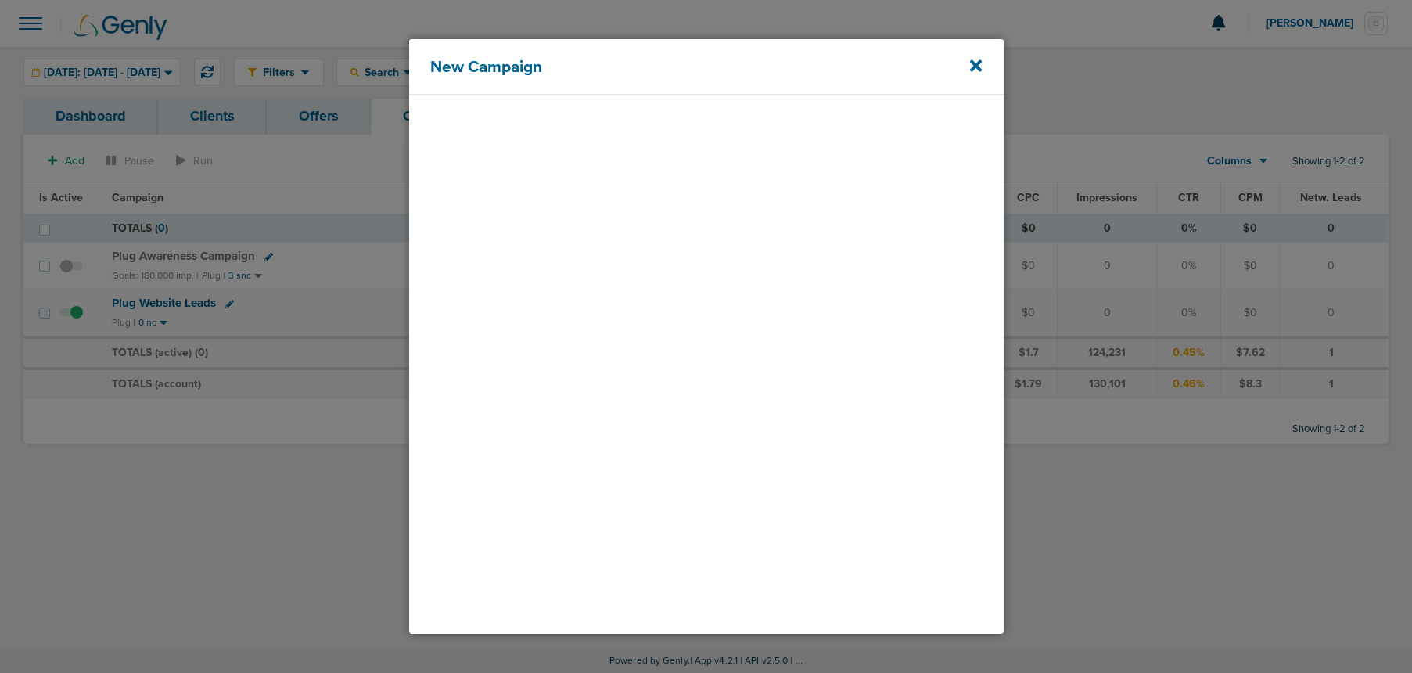
select select
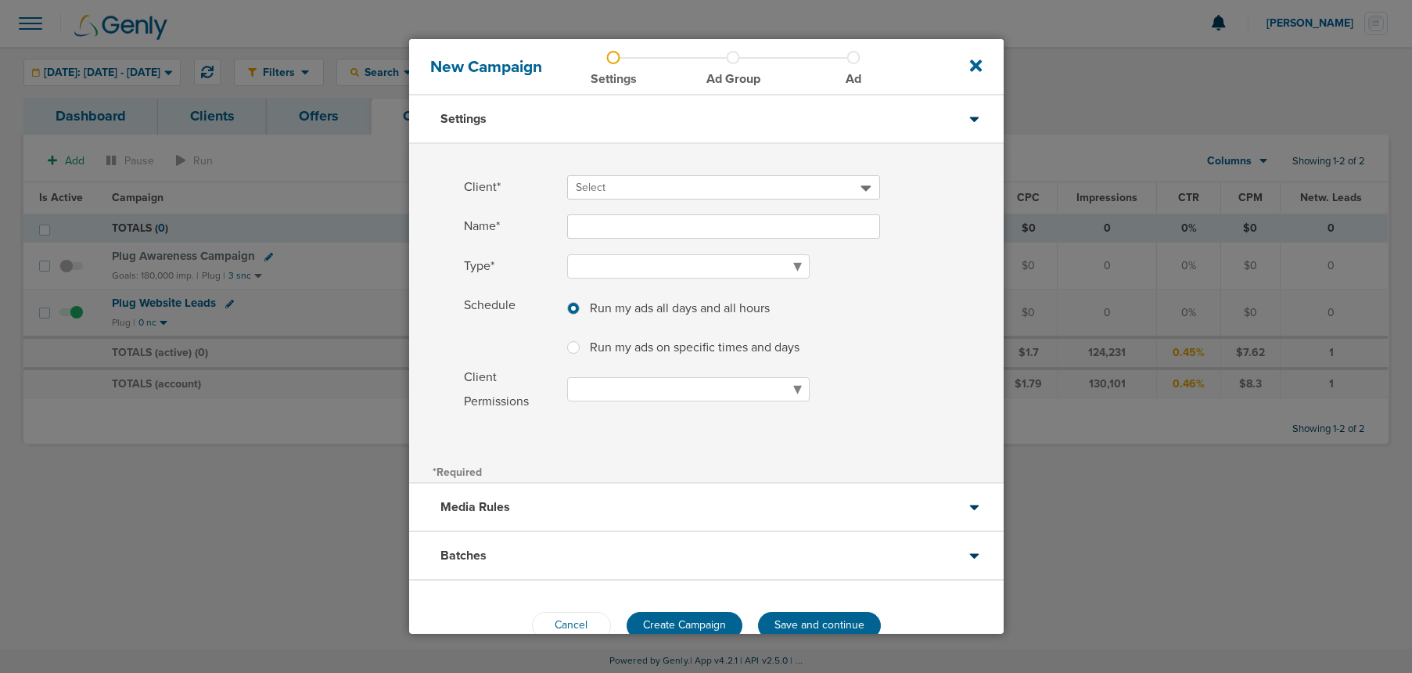
click at [609, 185] on span "Select" at bounding box center [718, 188] width 285 height 16
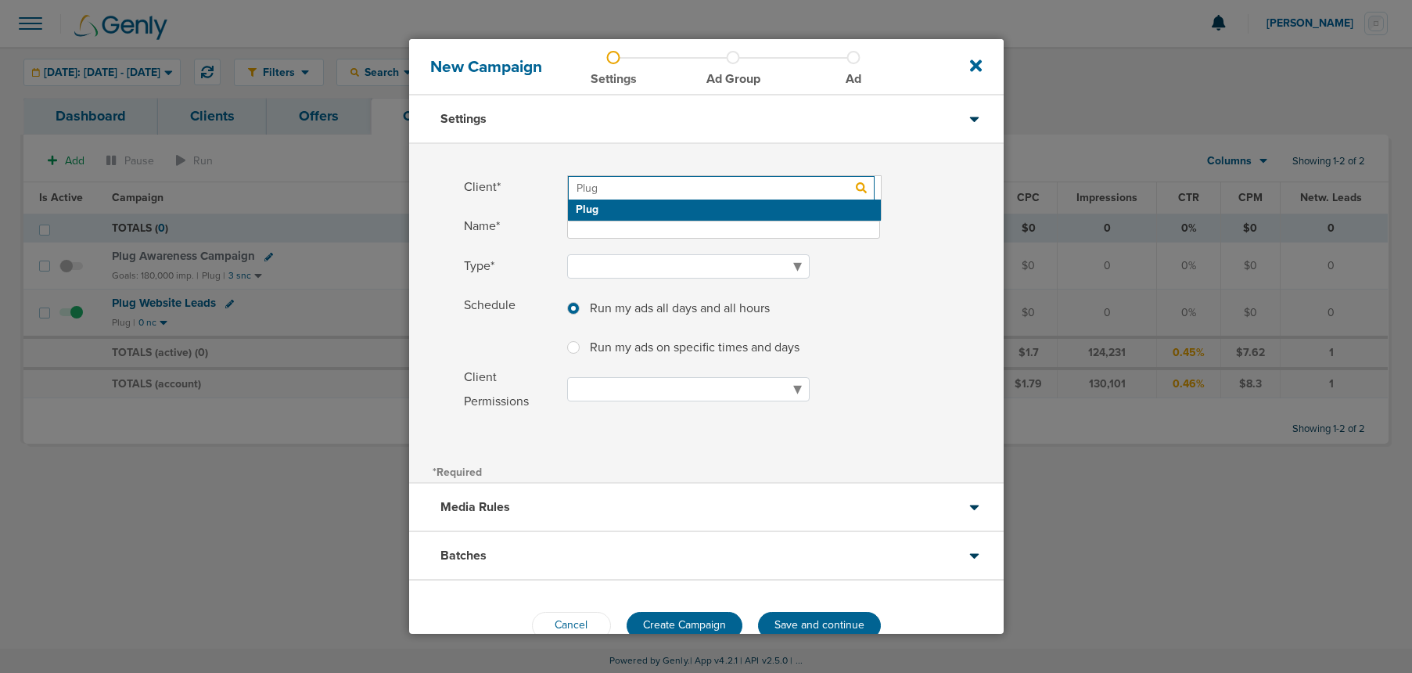
type input "Plug"
click at [586, 212] on h2 "Plug" at bounding box center [724, 210] width 313 height 21
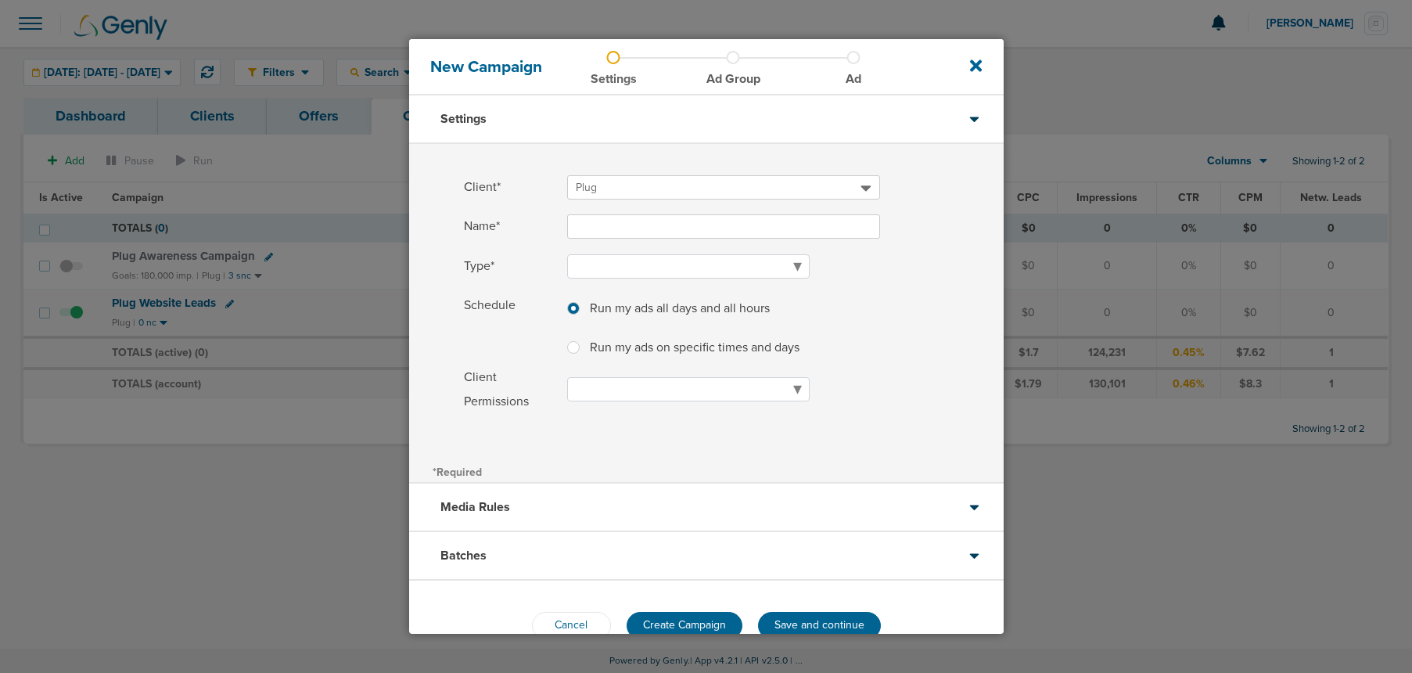
click at [588, 232] on input "Name*" at bounding box center [723, 226] width 313 height 24
type input "Plug Gated Content Campaign"
click at [588, 261] on select "Awareness Traffic Leads Conversions Lead Magnet" at bounding box center [688, 266] width 243 height 24
select select "Leads"
click at [567, 254] on select "Awareness Traffic Leads Conversions Lead Magnet" at bounding box center [688, 266] width 243 height 24
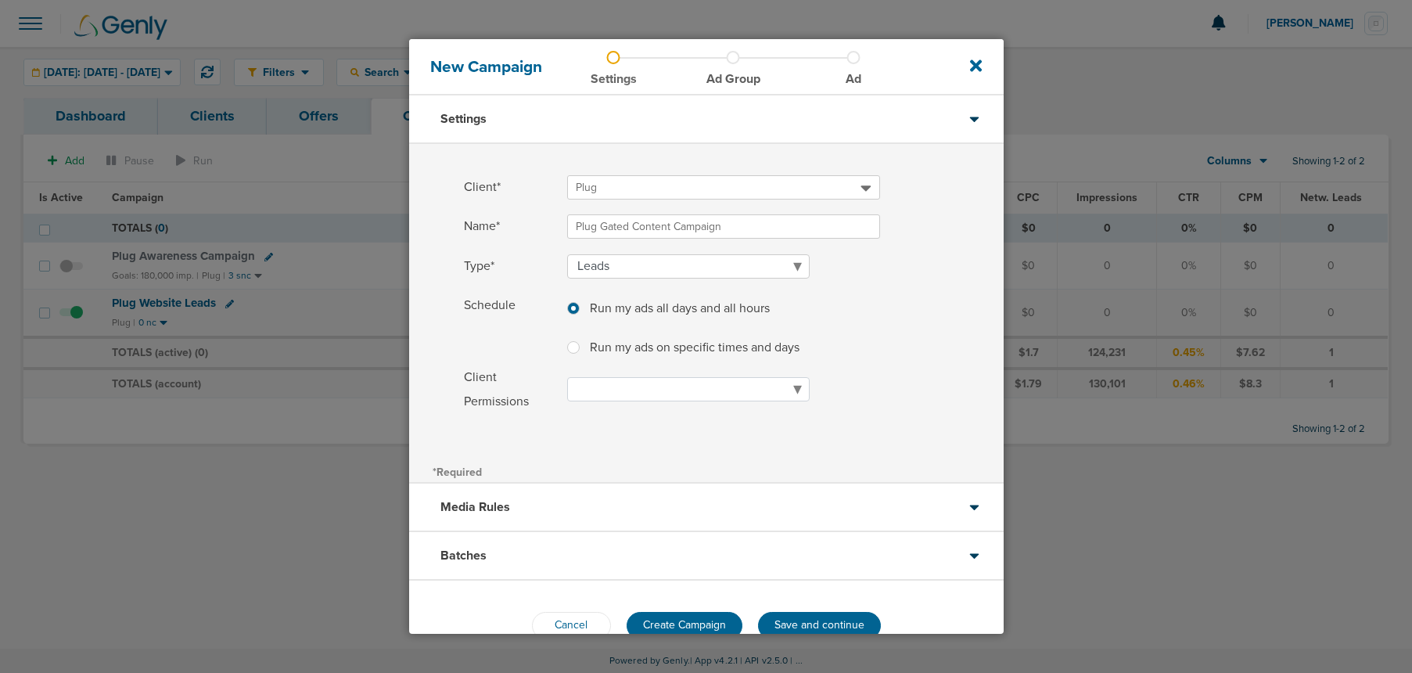
scroll to position [37, 0]
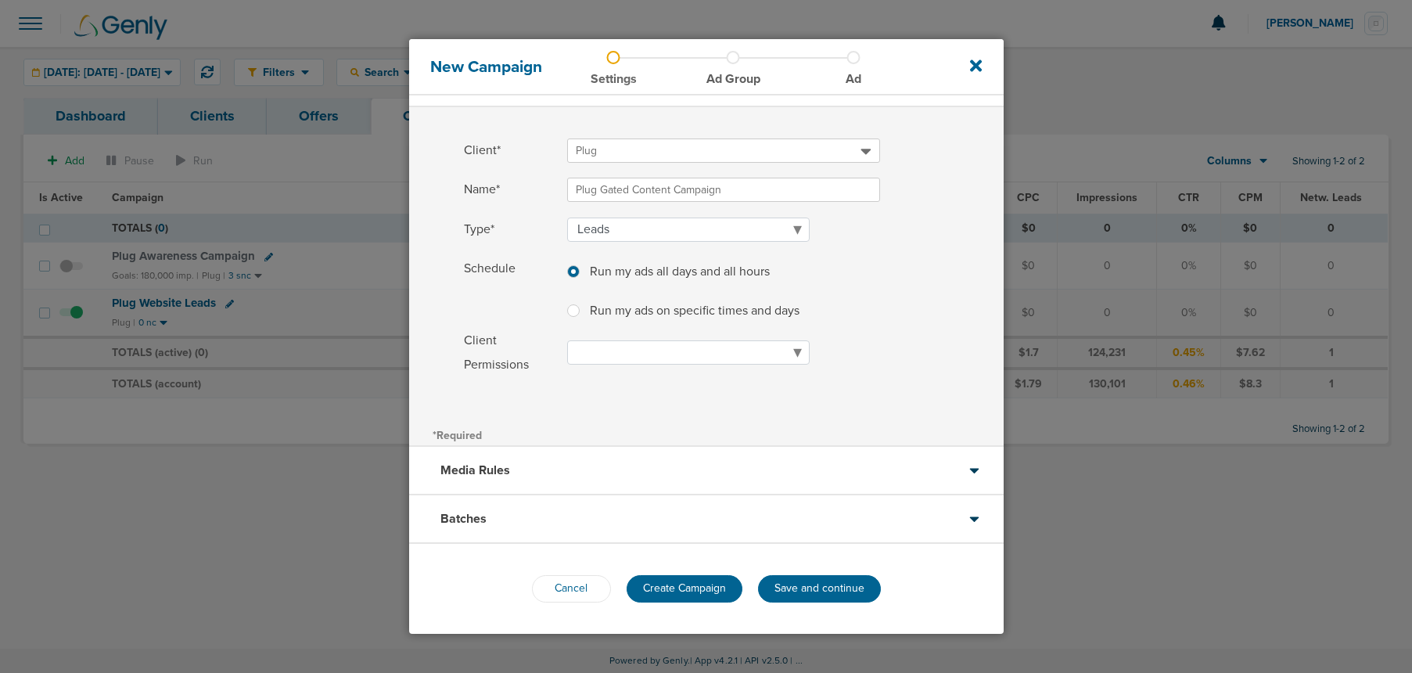
click at [586, 457] on div "Media Rules" at bounding box center [706, 471] width 595 height 49
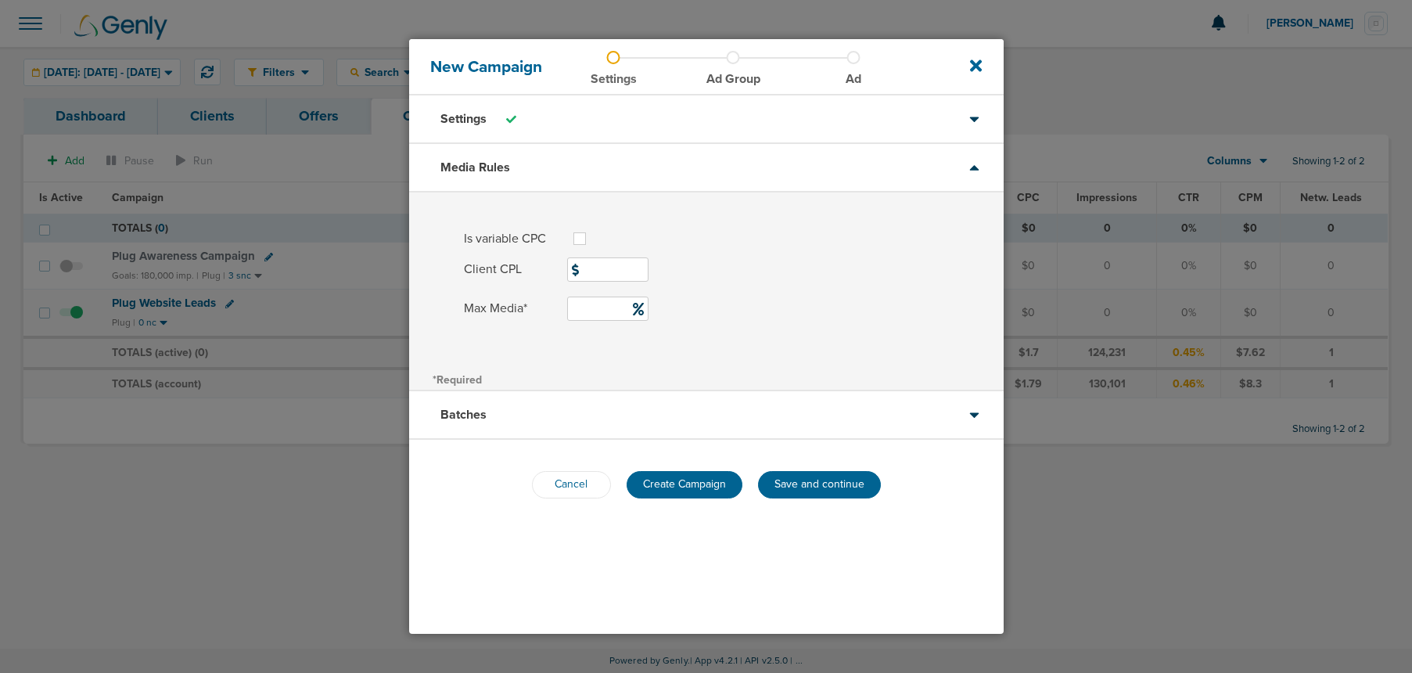
click at [590, 310] on input "Max Media*" at bounding box center [607, 309] width 81 height 24
click at [588, 262] on input "Client CPL" at bounding box center [607, 269] width 81 height 24
type input "150"
click at [600, 313] on input "Max Media*" at bounding box center [607, 309] width 81 height 24
type input "30"
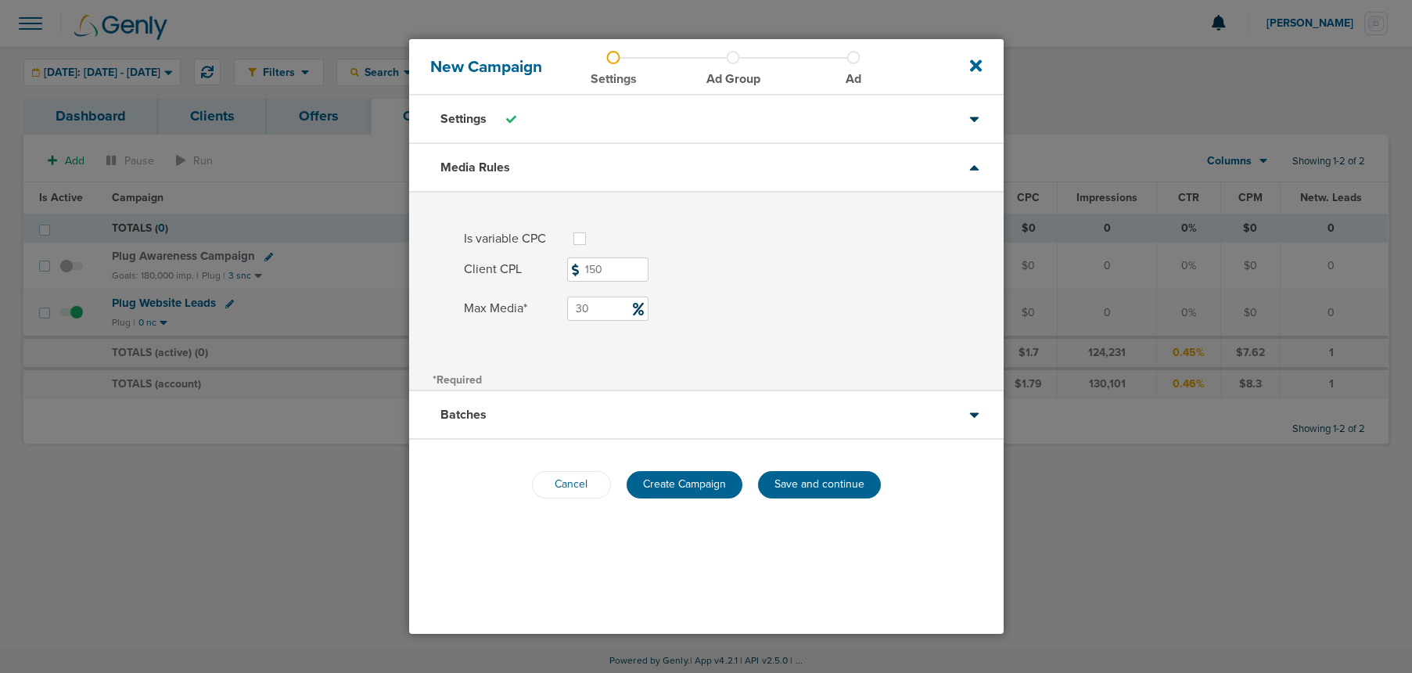
click at [592, 411] on div "Batches" at bounding box center [706, 415] width 595 height 49
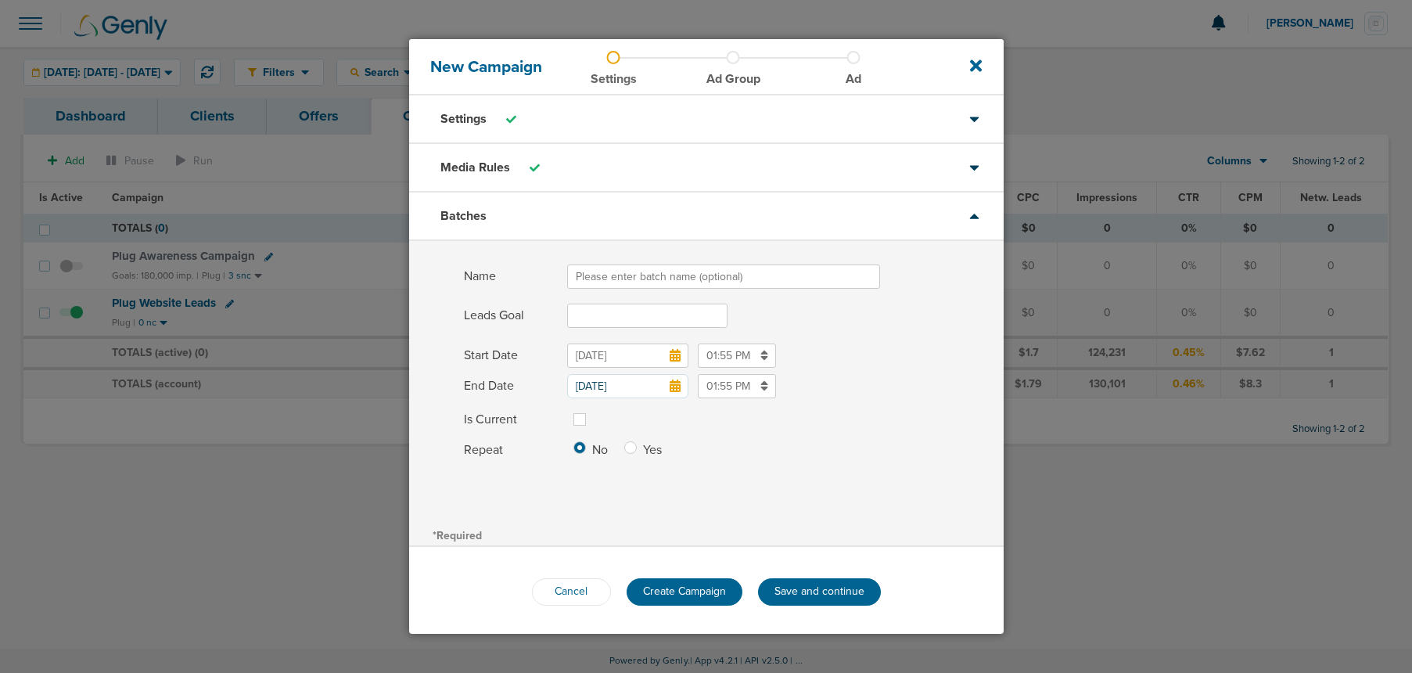
click at [602, 271] on input "Name" at bounding box center [723, 276] width 313 height 24
type input "Pilot 2025"
click at [587, 321] on input "Leads Goal" at bounding box center [647, 316] width 160 height 24
type input "25"
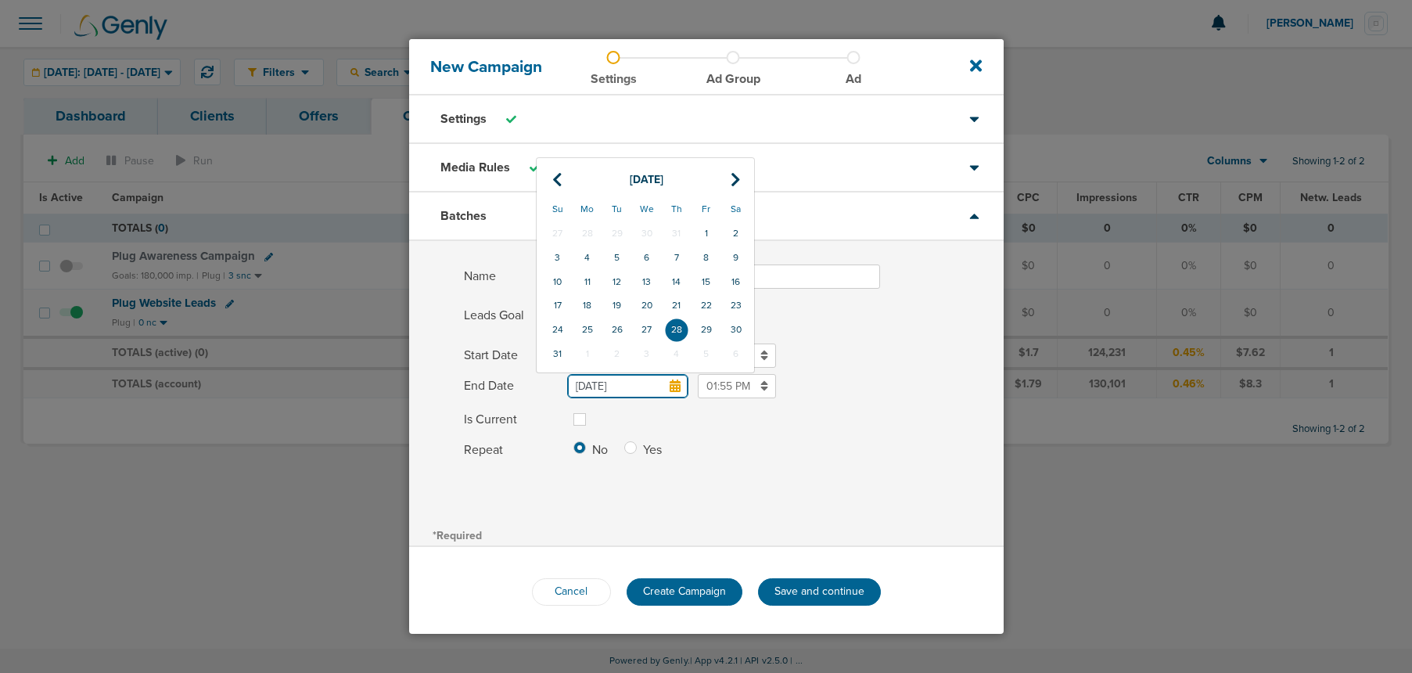
click at [674, 395] on input "[DATE]" at bounding box center [627, 386] width 121 height 24
click at [738, 177] on icon at bounding box center [736, 180] width 10 height 16
click at [617, 327] on td "30" at bounding box center [617, 330] width 30 height 24
type input "[DATE]"
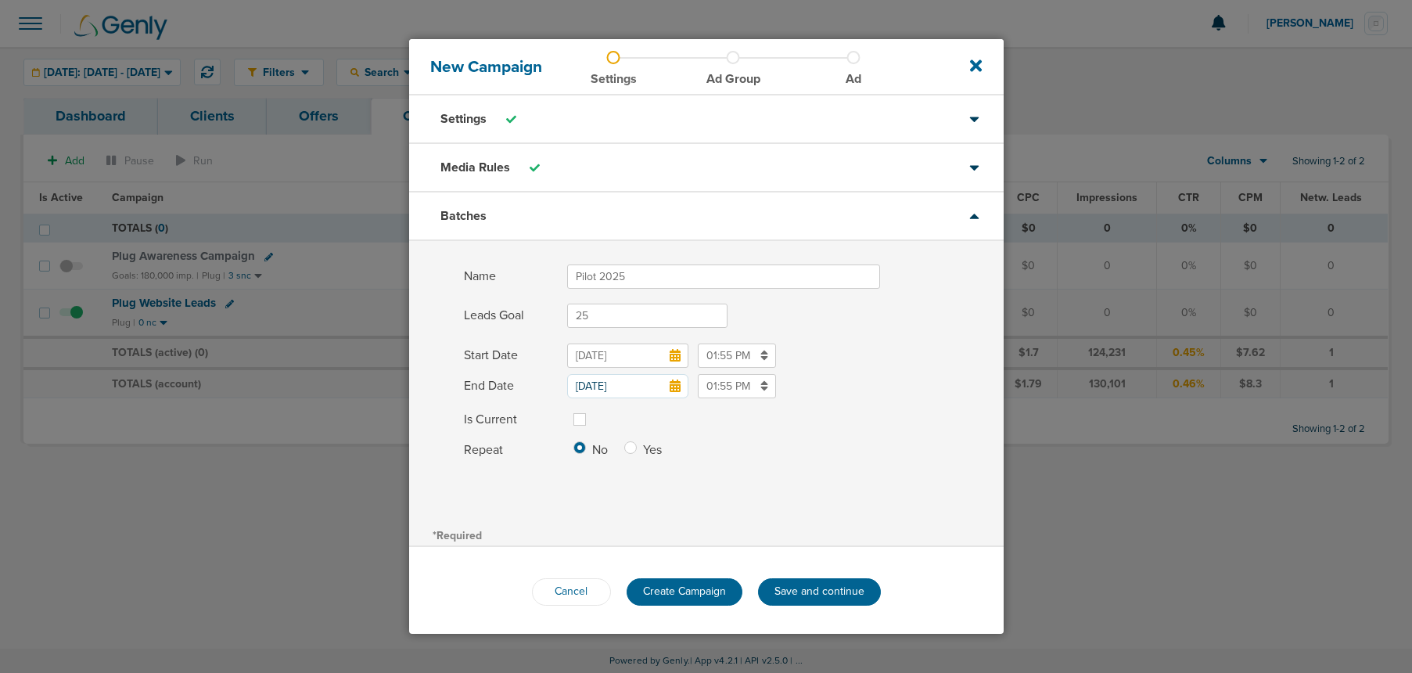
click at [592, 410] on label at bounding box center [592, 410] width 0 height 0
click at [577, 419] on input "Is Current" at bounding box center [580, 418] width 13 height 16
checkbox input "true"
click at [589, 167] on div "Media Rules" at bounding box center [706, 168] width 595 height 49
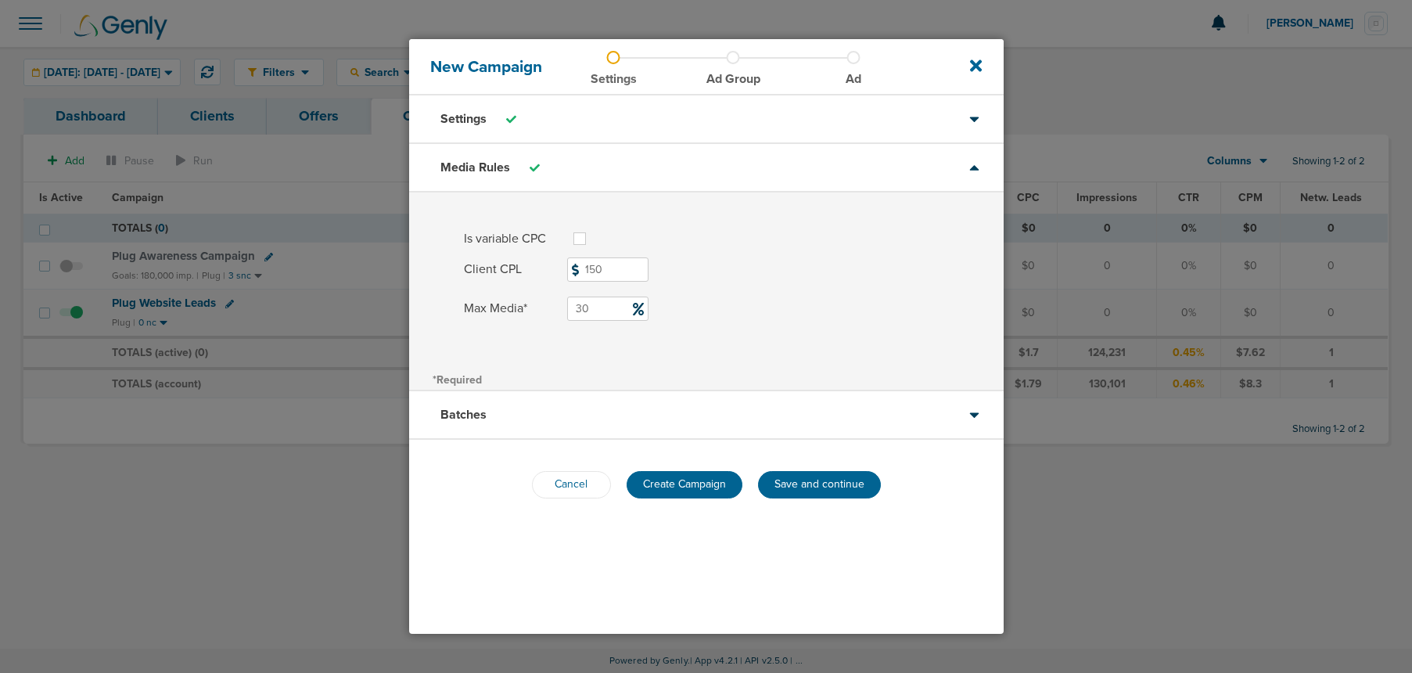
drag, startPoint x: 606, startPoint y: 275, endPoint x: 574, endPoint y: 270, distance: 33.3
click at [574, 270] on span "150" at bounding box center [607, 269] width 81 height 24
click at [574, 270] on input "150" at bounding box center [607, 269] width 81 height 24
drag, startPoint x: 635, startPoint y: 274, endPoint x: 571, endPoint y: 265, distance: 64.0
click at [571, 265] on span "150" at bounding box center [607, 269] width 81 height 24
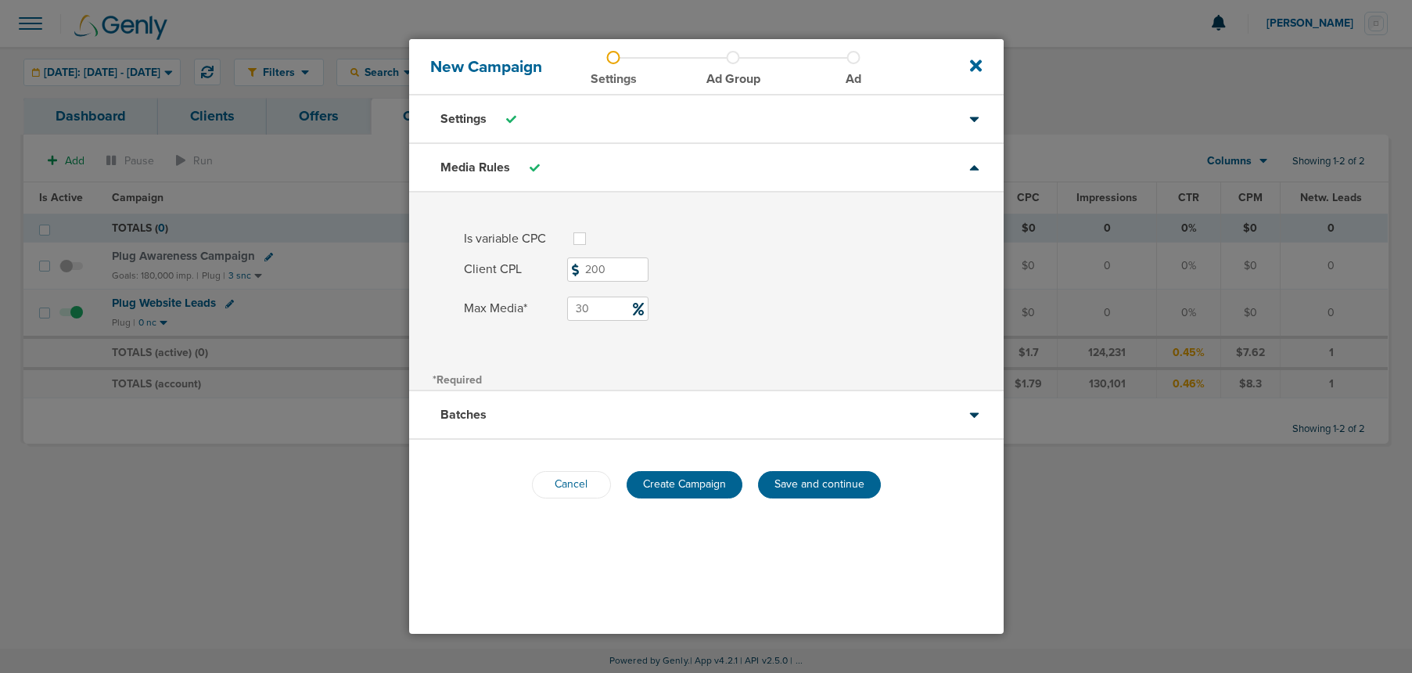
type input "200"
click at [782, 309] on label "Max Media* 30" at bounding box center [734, 309] width 540 height 24
click at [649, 309] on input "30" at bounding box center [607, 309] width 81 height 24
click at [704, 484] on span "Create Campaign" at bounding box center [684, 483] width 83 height 13
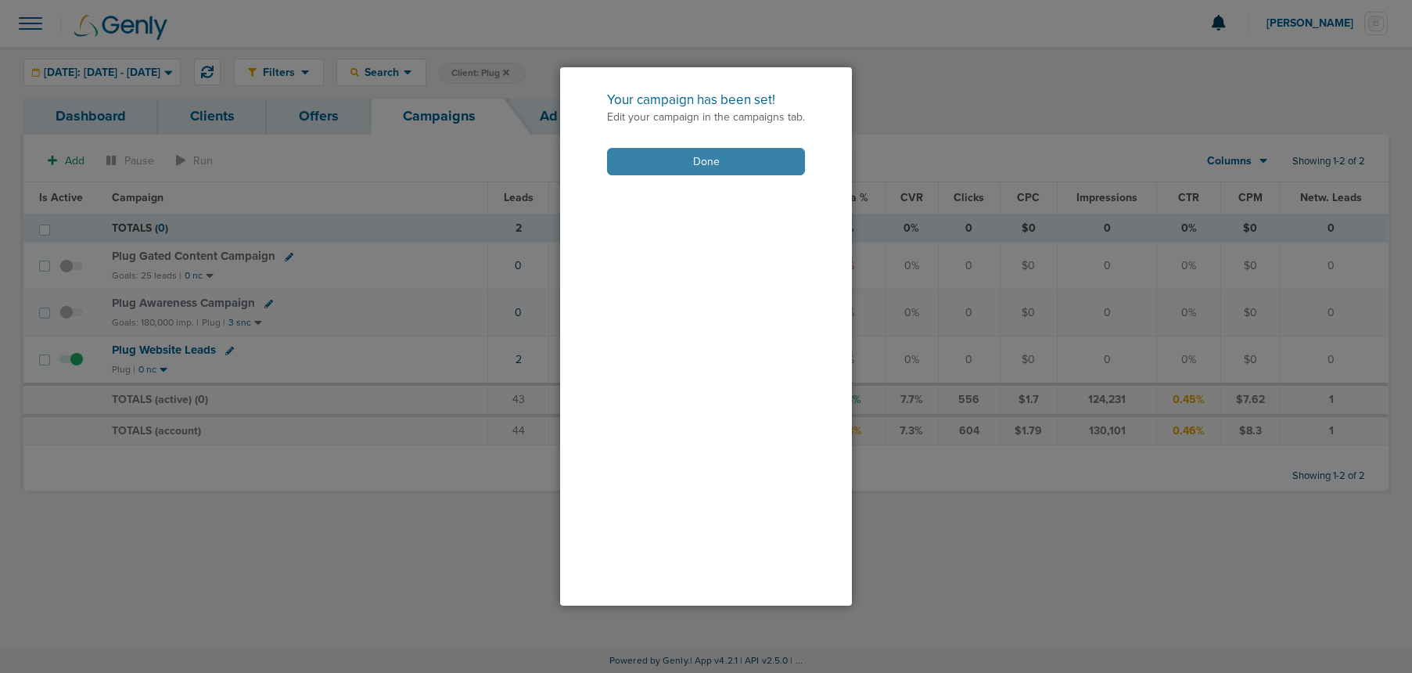
click at [692, 171] on button "Done" at bounding box center [706, 161] width 198 height 27
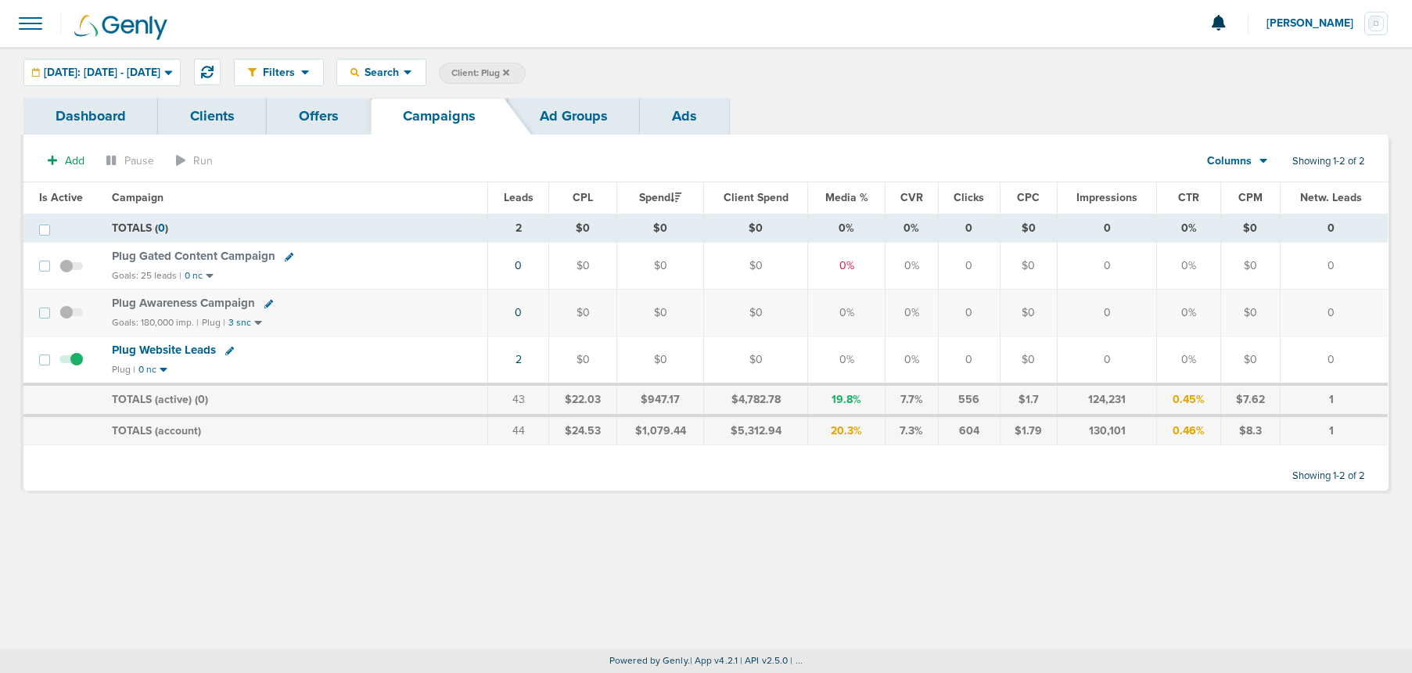
click at [267, 303] on icon at bounding box center [268, 304] width 9 height 9
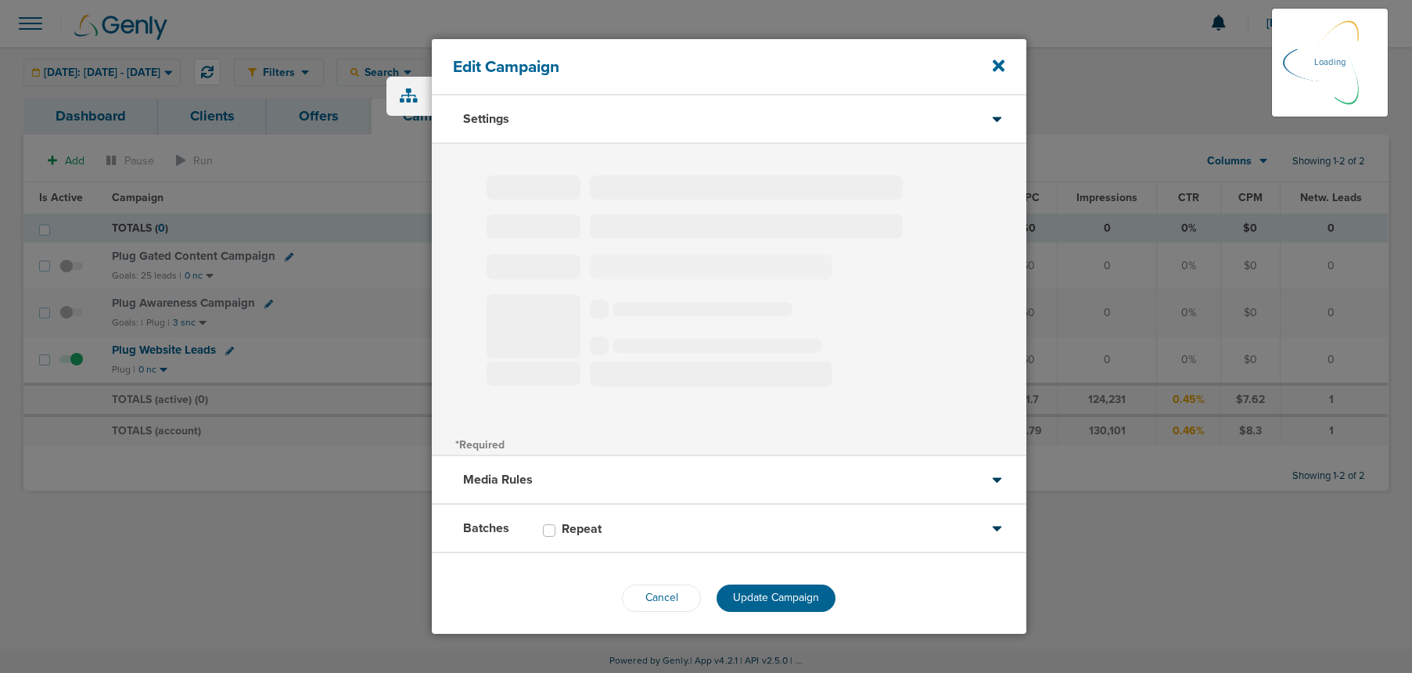
type input "Plug Awareness Campaign"
select select "Awareness"
radio input "true"
select select "readOnly"
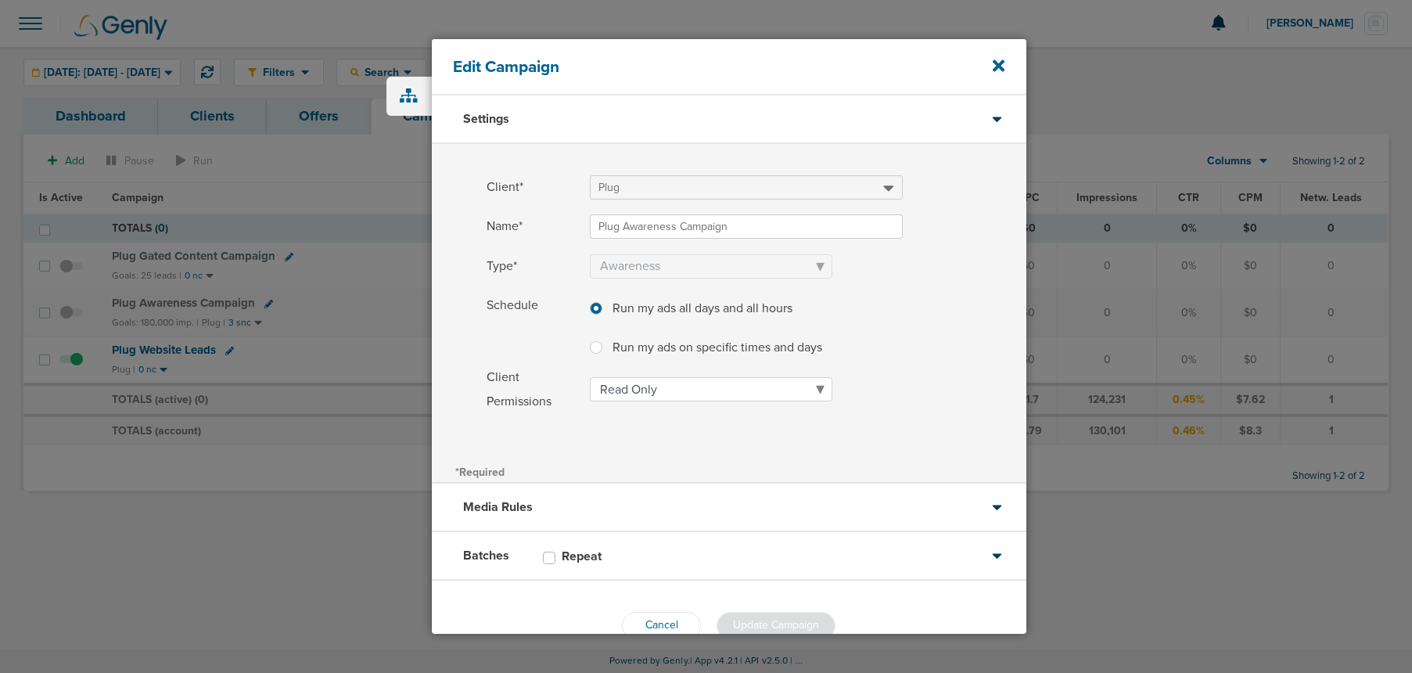
click at [703, 513] on div "Media Rules" at bounding box center [729, 508] width 595 height 49
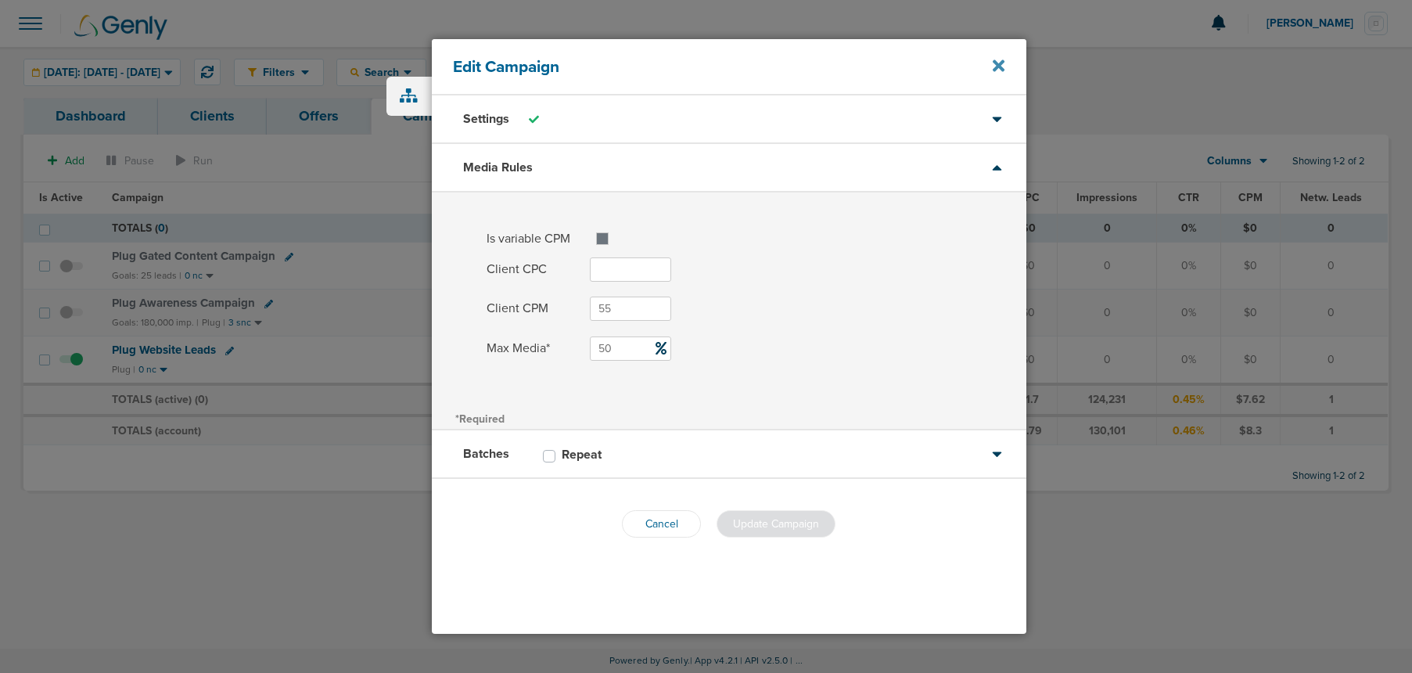
click at [994, 69] on icon at bounding box center [999, 65] width 12 height 12
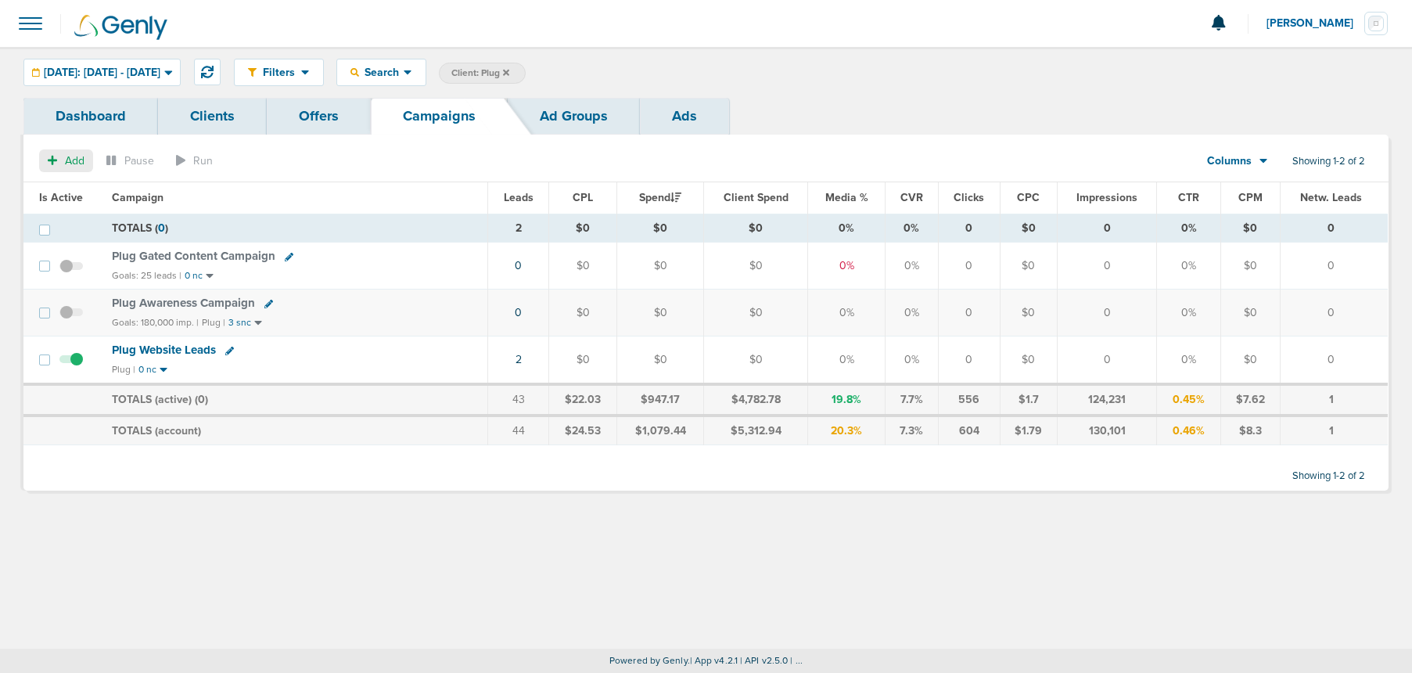
click at [56, 158] on icon "button" at bounding box center [52, 160] width 9 height 11
select select
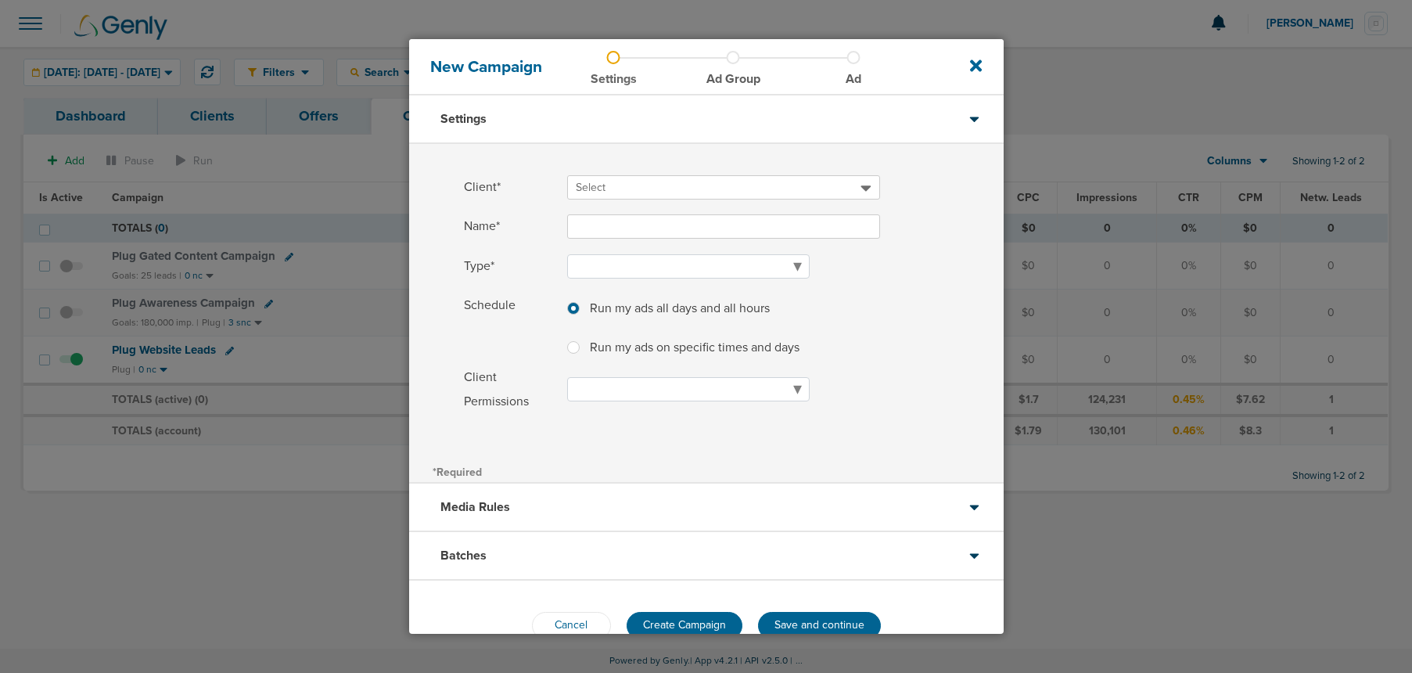
click at [597, 198] on div "Select" at bounding box center [723, 187] width 313 height 24
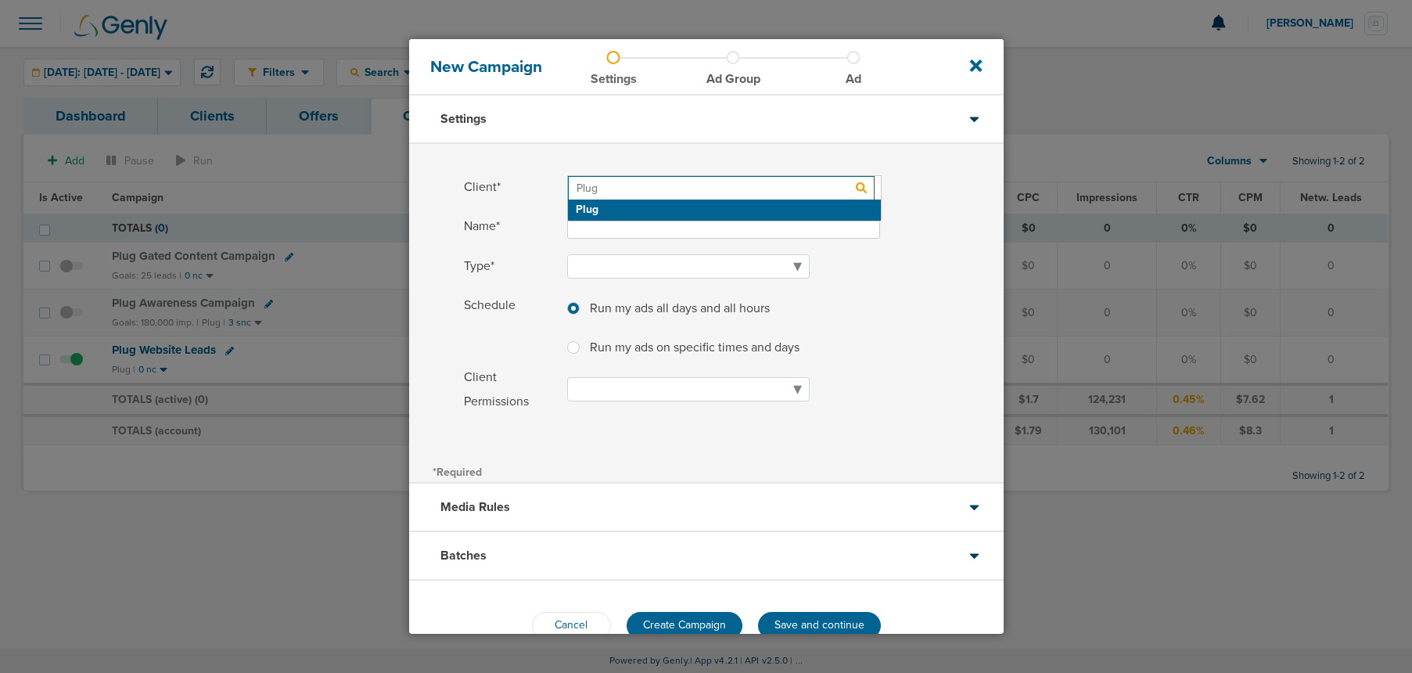
type input "Plug"
click at [577, 214] on h2 "Plug" at bounding box center [724, 210] width 313 height 21
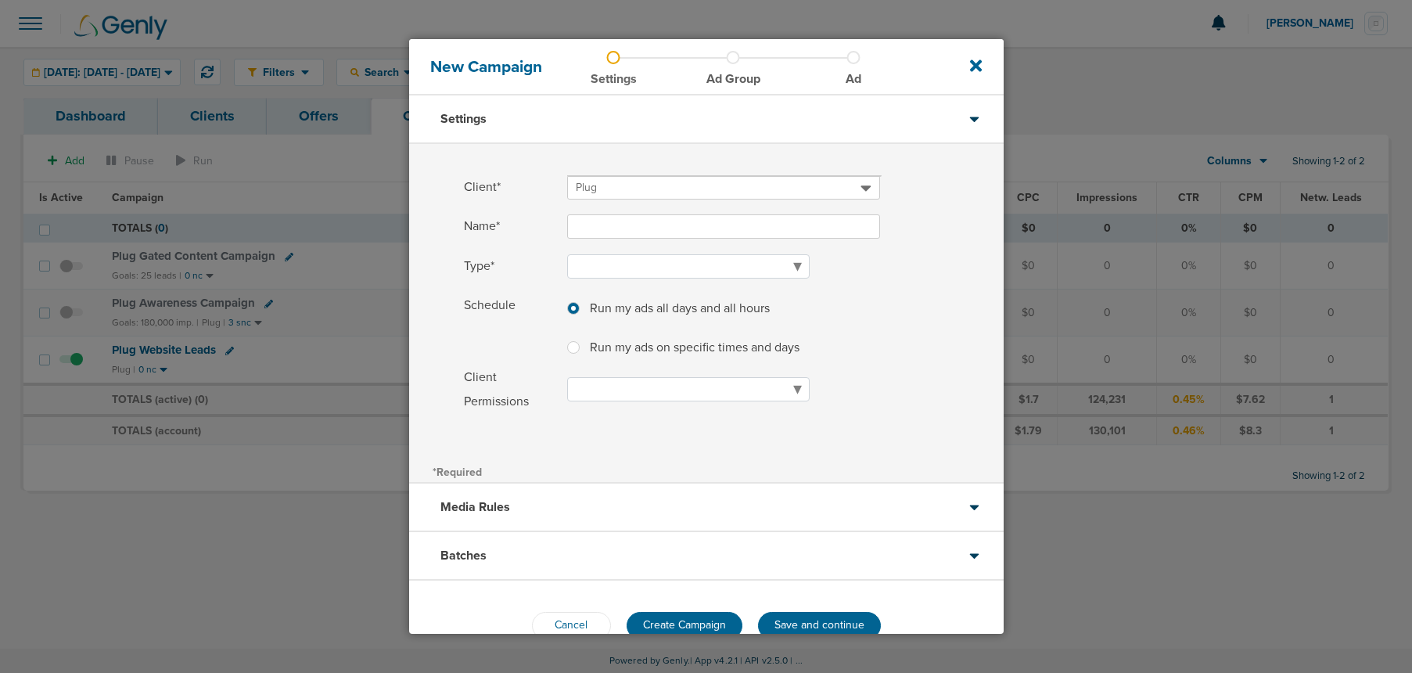
click at [575, 230] on input "Name*" at bounding box center [723, 226] width 313 height 24
type input "Plug Awareness Campaign - Sales"
click at [584, 267] on select "Awareness Traffic Leads Conversions Lead Magnet" at bounding box center [688, 266] width 243 height 24
select select "Awareness"
click at [567, 254] on select "Awareness Traffic Leads Conversions Lead Magnet" at bounding box center [688, 266] width 243 height 24
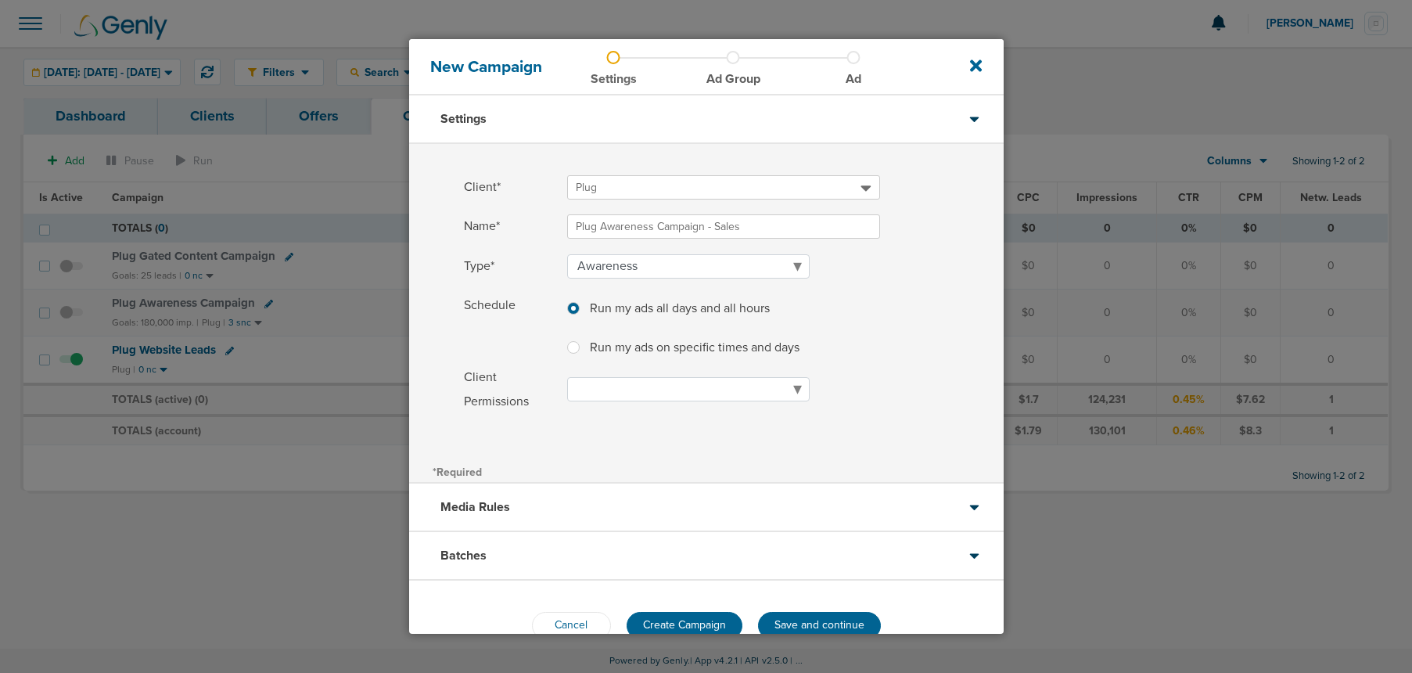
click at [575, 494] on div "Media Rules" at bounding box center [706, 508] width 595 height 49
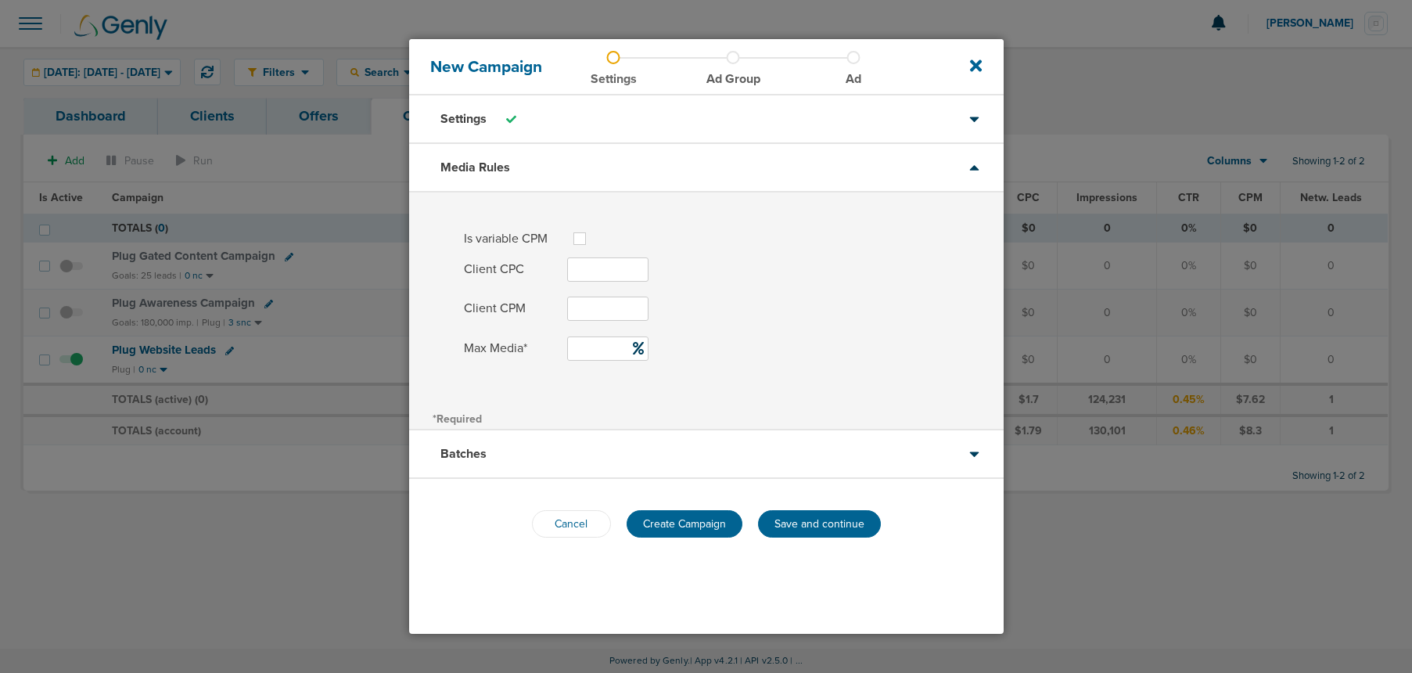
click at [581, 270] on input "Client CPC" at bounding box center [607, 269] width 81 height 24
click at [578, 307] on input "Client CPM" at bounding box center [607, 309] width 81 height 24
type input "50"
click at [581, 344] on input "Max Media*" at bounding box center [607, 348] width 81 height 24
type input "2"
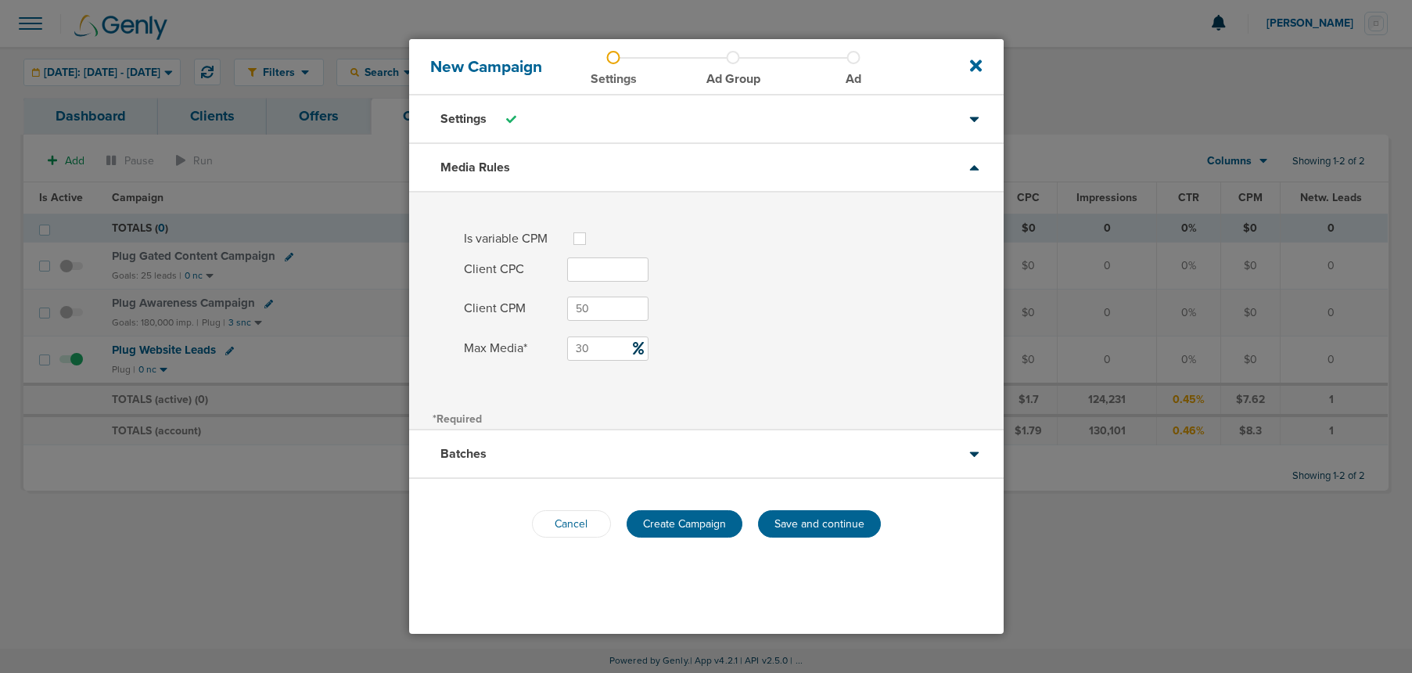
type input "30"
click at [584, 453] on div "Batches" at bounding box center [706, 454] width 595 height 49
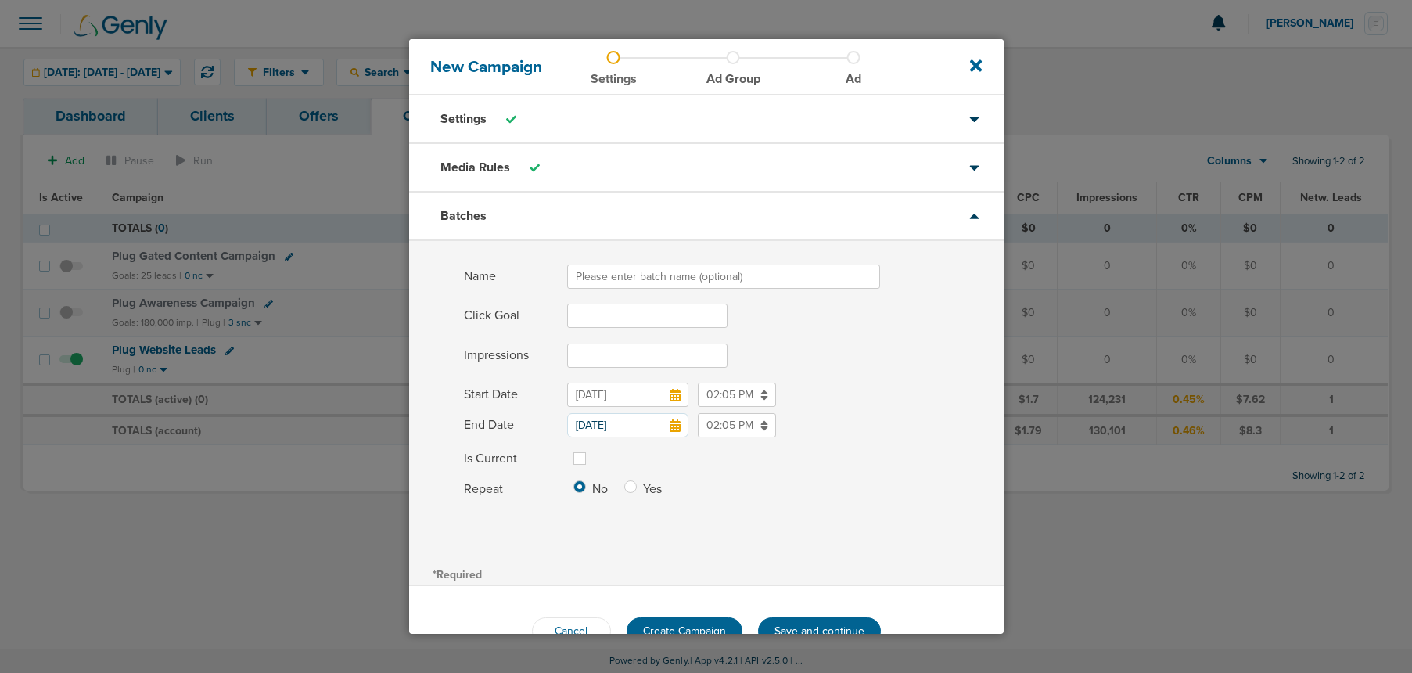
click at [588, 270] on input "Name" at bounding box center [723, 276] width 313 height 24
click at [580, 314] on input "Click Goal" at bounding box center [647, 316] width 160 height 24
click at [589, 273] on input "Pikot 2025" at bounding box center [723, 276] width 313 height 24
type input "Pilot 2025"
click at [606, 320] on input "Click Goal" at bounding box center [647, 316] width 160 height 24
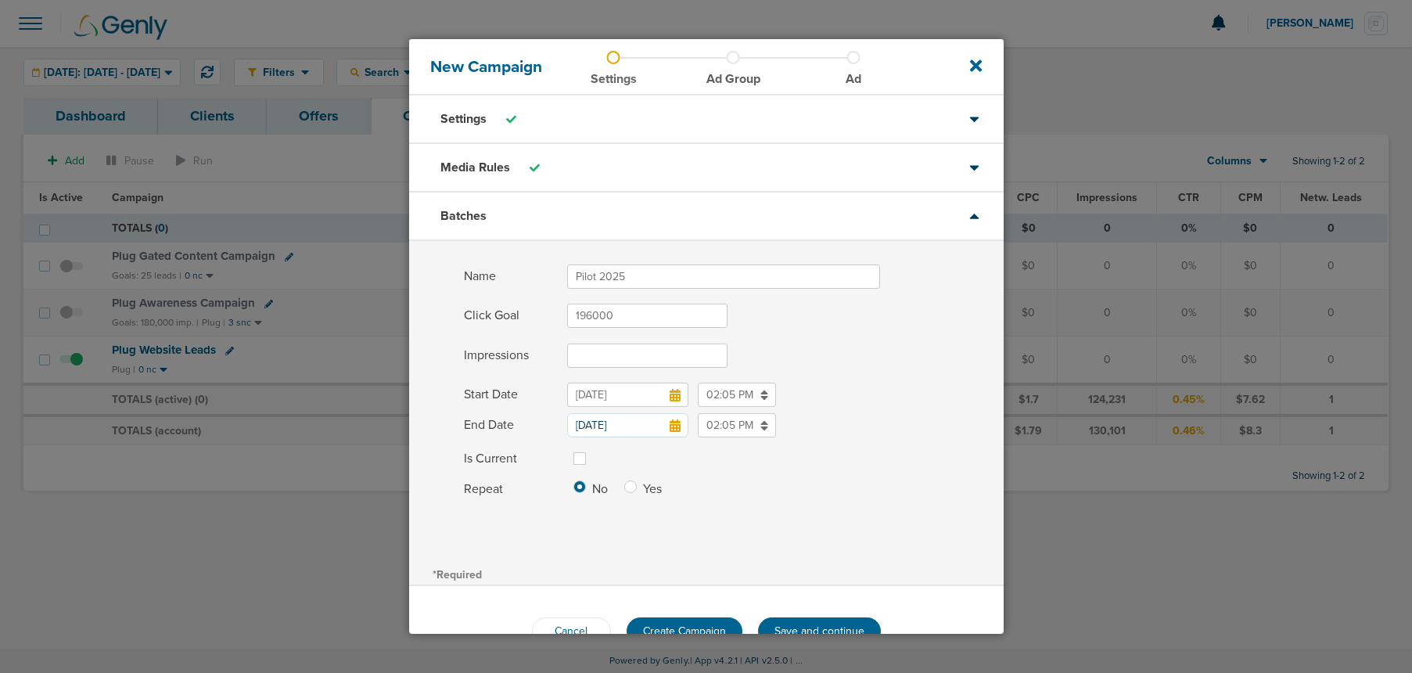
type input "196000"
click at [678, 426] on icon at bounding box center [675, 425] width 11 height 13
click at [678, 426] on input "[DATE]" at bounding box center [627, 425] width 121 height 24
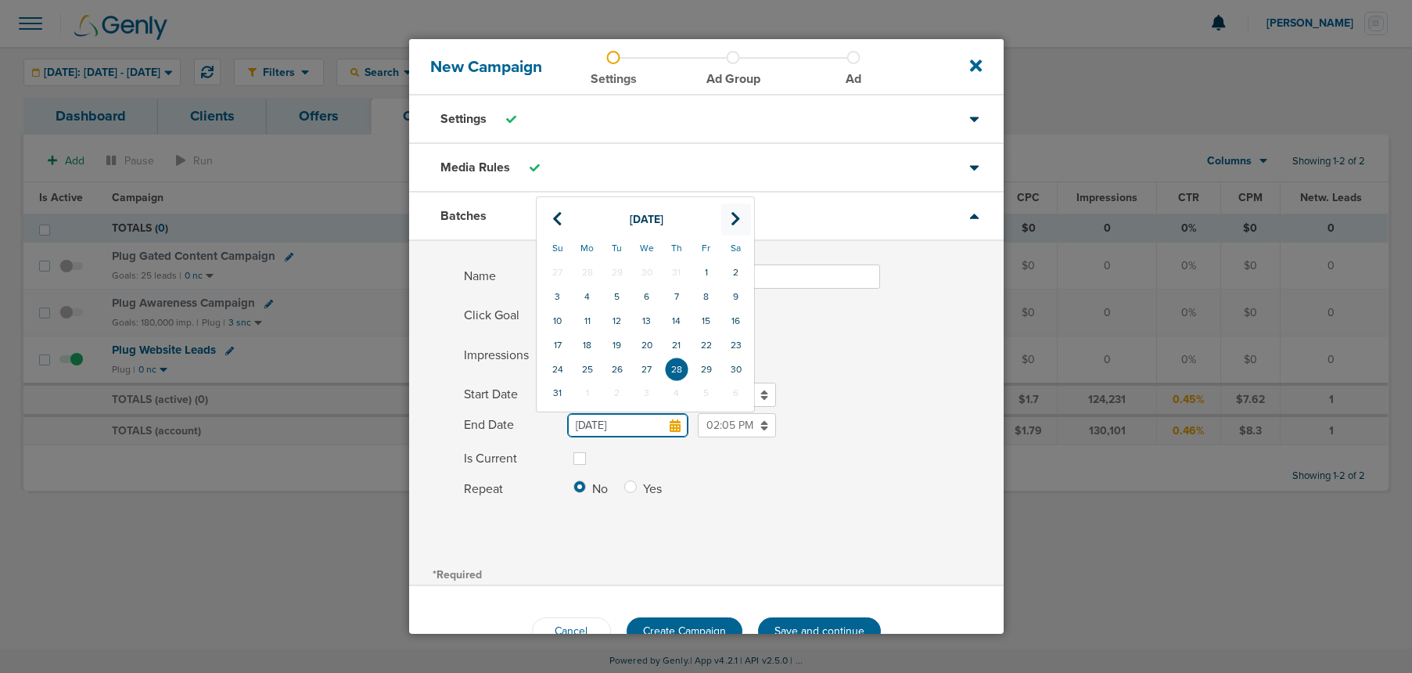
click at [729, 225] on th at bounding box center [736, 219] width 30 height 32
click at [619, 372] on td "30" at bounding box center [617, 370] width 30 height 24
type input "[DATE]"
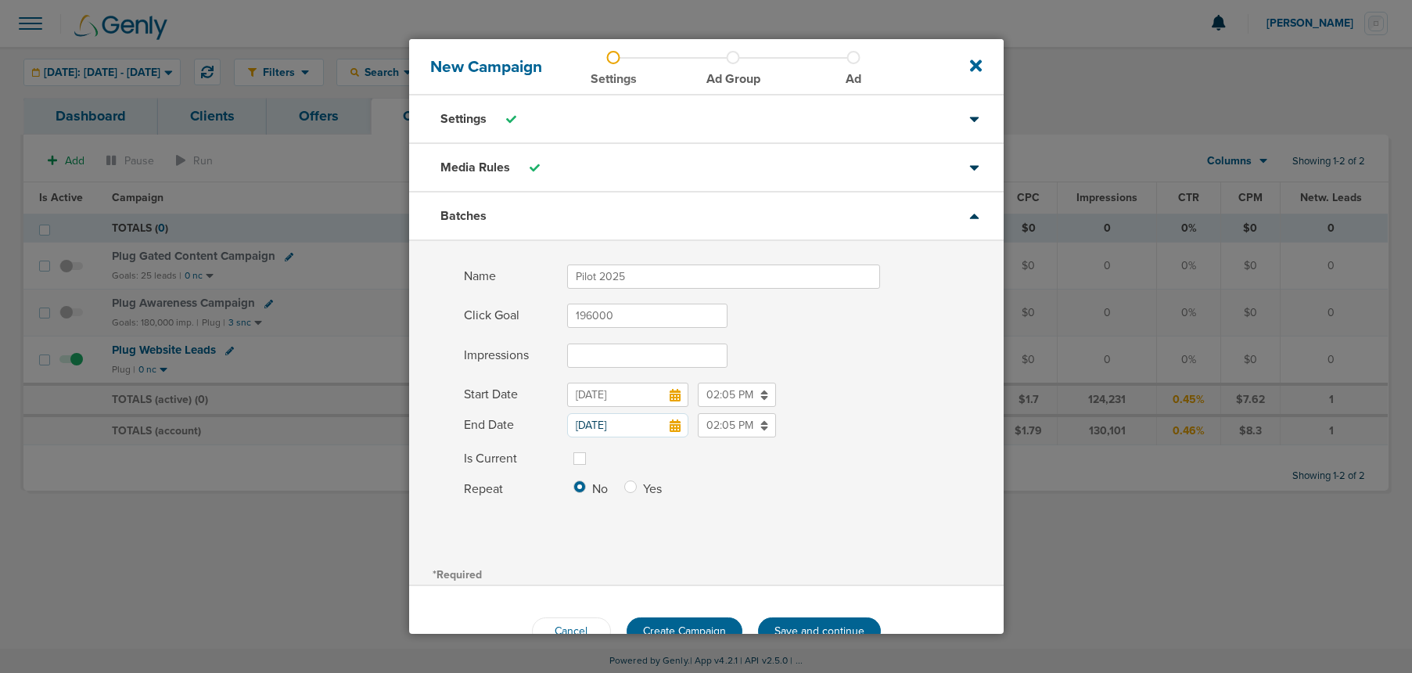
click at [713, 428] on input "02:05 PM" at bounding box center [737, 425] width 78 height 24
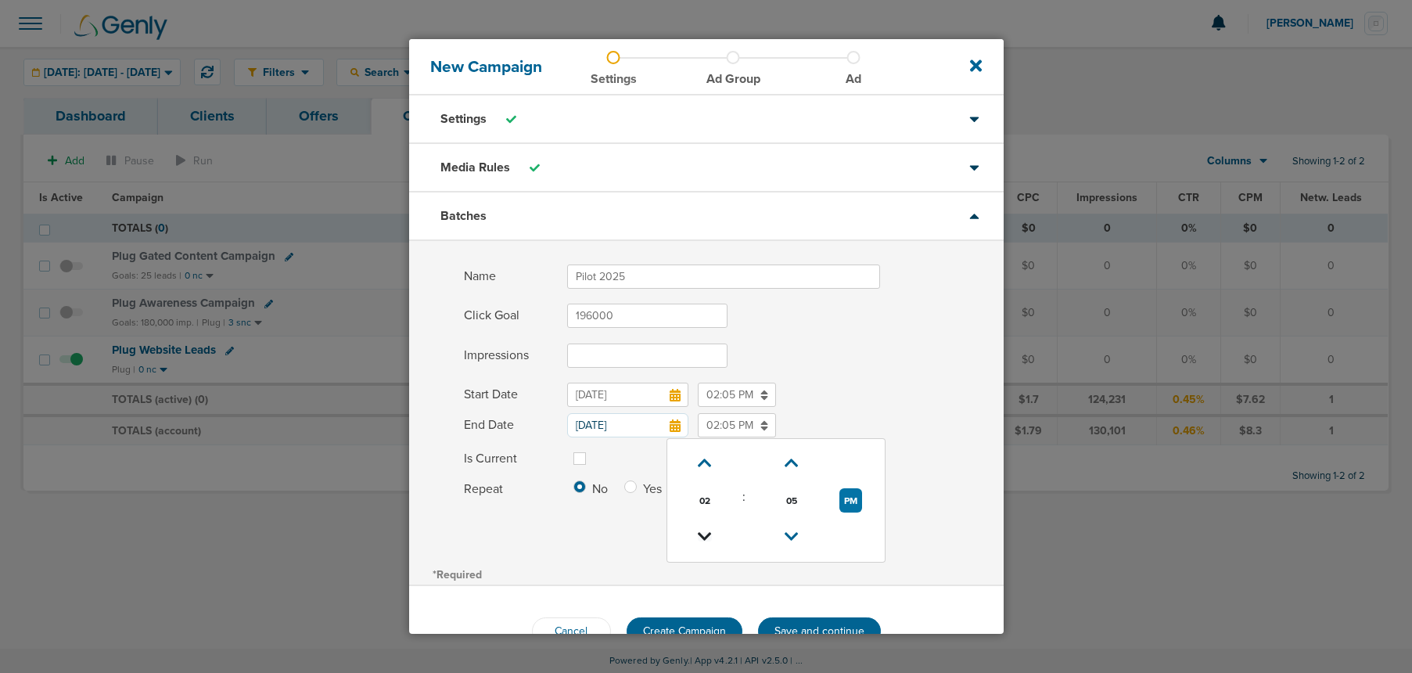
click at [699, 541] on icon at bounding box center [705, 536] width 14 height 9
click at [701, 540] on icon at bounding box center [705, 536] width 14 height 9
click at [849, 502] on button "AM" at bounding box center [850, 500] width 23 height 24
type input "11:05 PM"
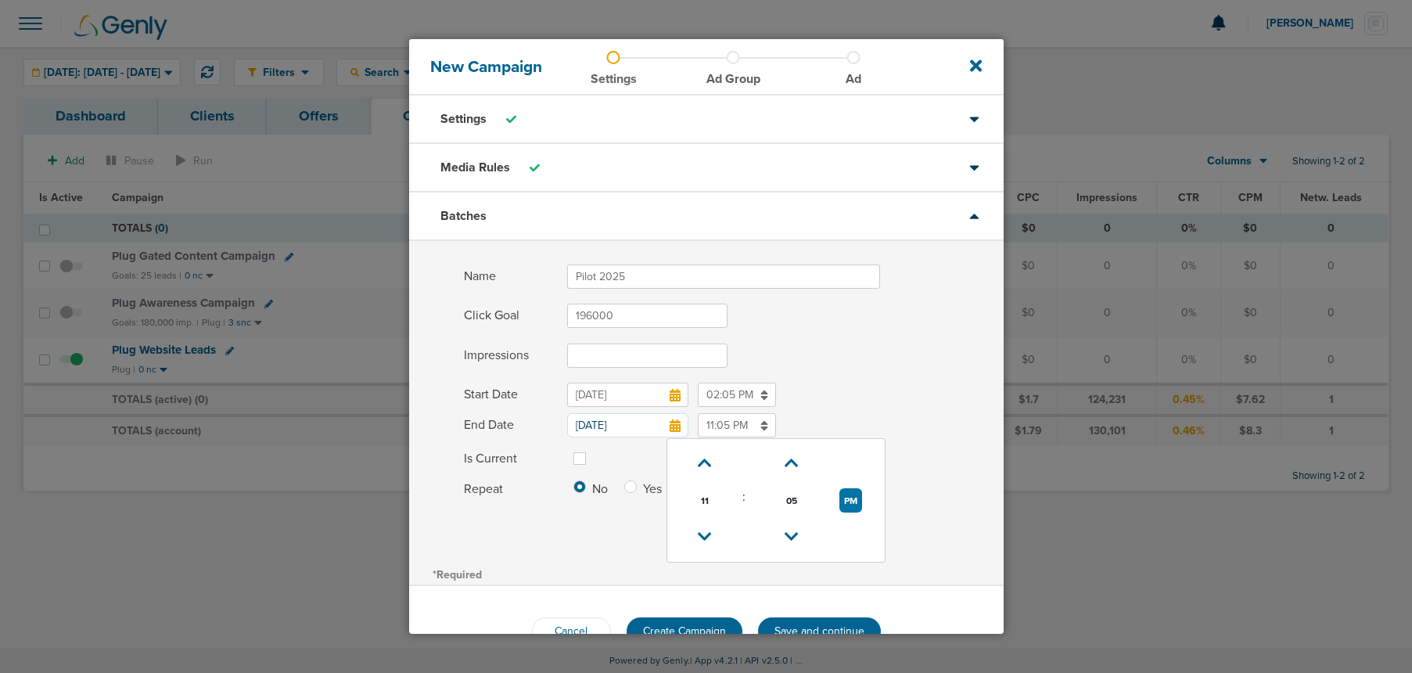
click at [592, 449] on label at bounding box center [592, 449] width 0 height 0
click at [584, 460] on input "Is Current" at bounding box center [580, 457] width 13 height 16
checkbox input "true"
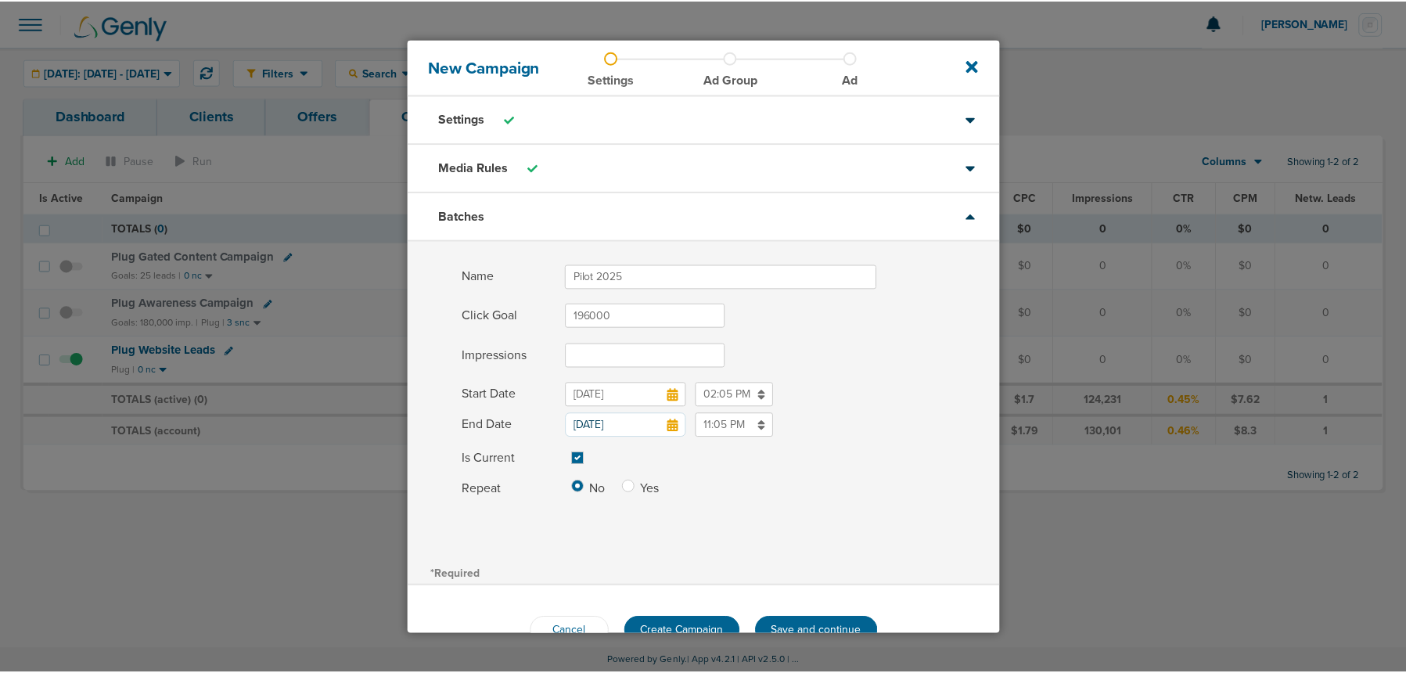
scroll to position [42, 0]
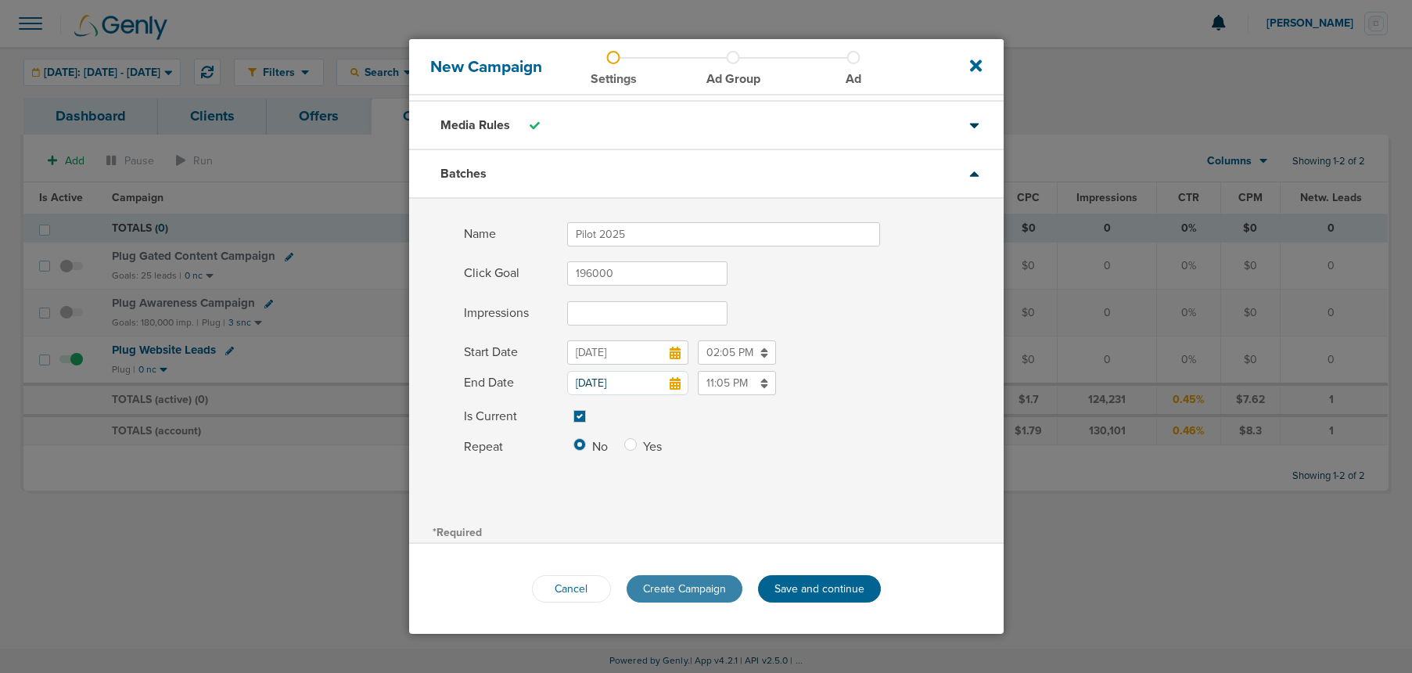
click at [692, 591] on span "Create Campaign" at bounding box center [684, 588] width 83 height 13
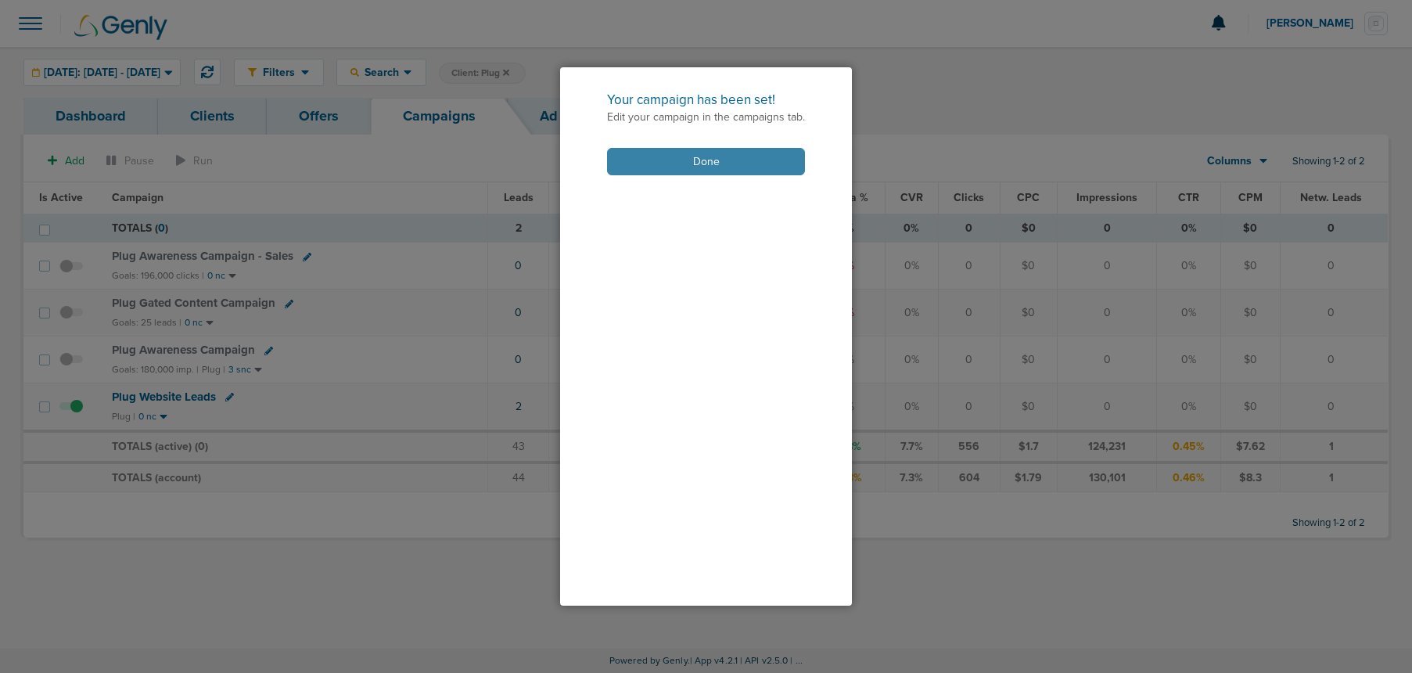
click at [650, 156] on button "Done" at bounding box center [706, 161] width 198 height 27
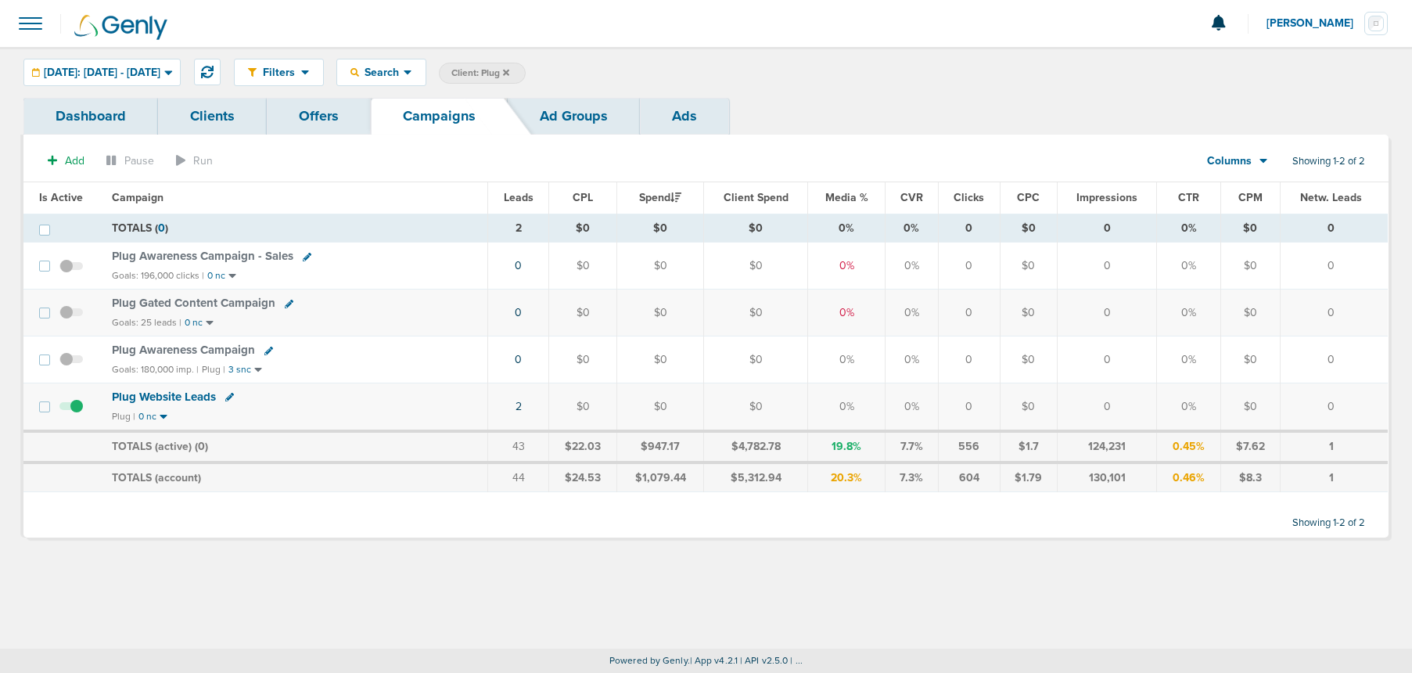
click at [225, 351] on span "Plug Awareness Campaign" at bounding box center [183, 350] width 143 height 14
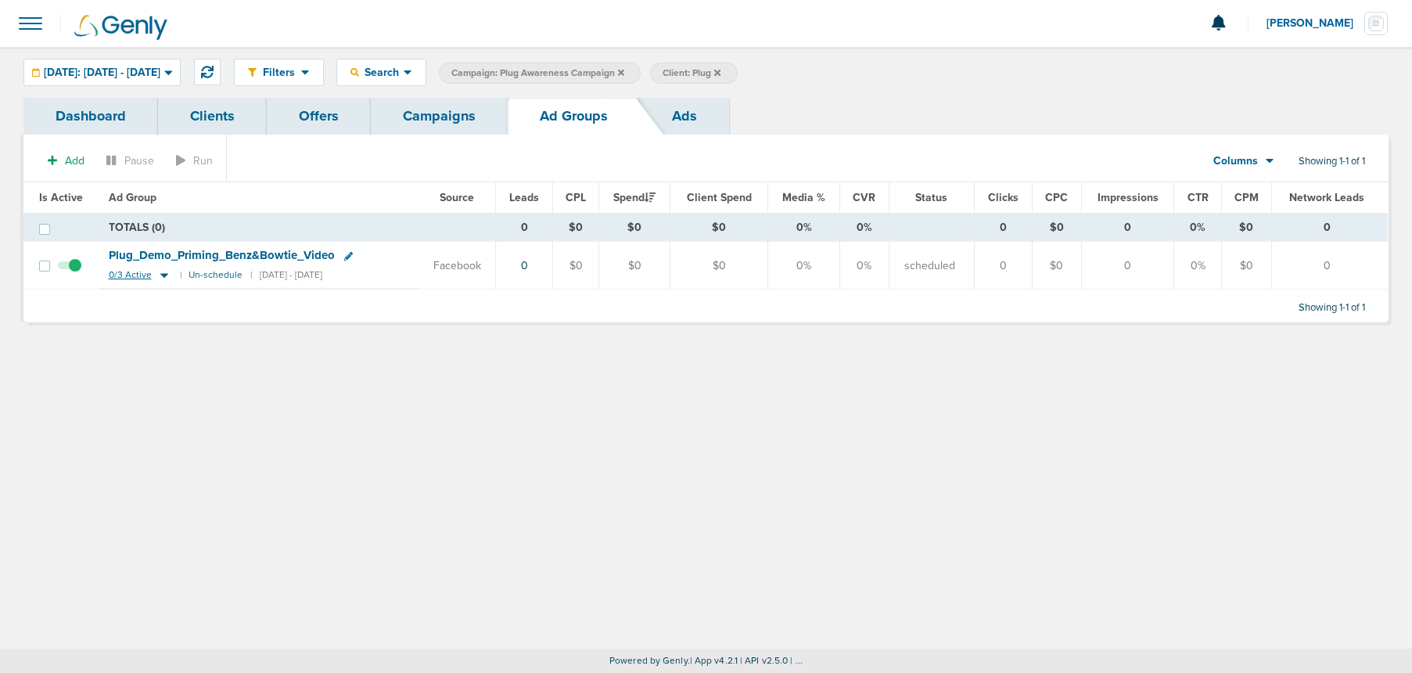
click at [163, 275] on icon at bounding box center [164, 276] width 8 height 5
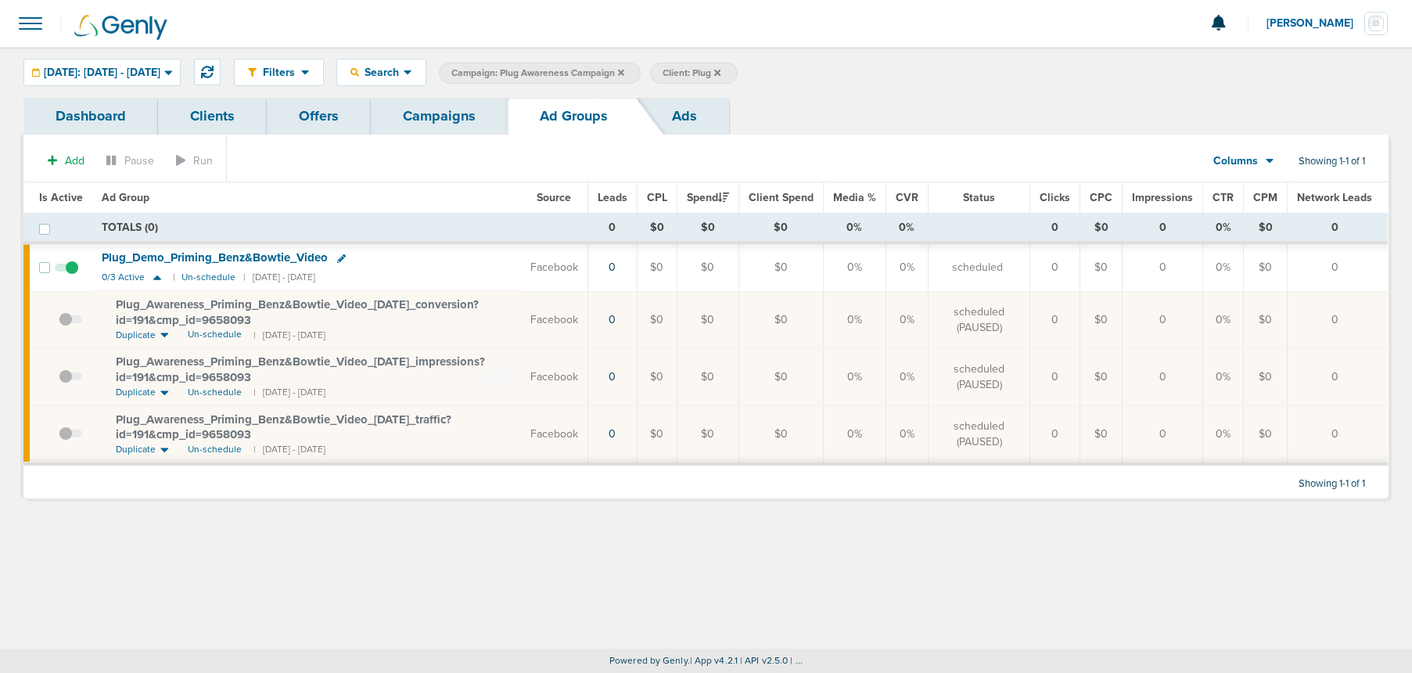
click at [430, 113] on link "Campaigns" at bounding box center [439, 116] width 137 height 37
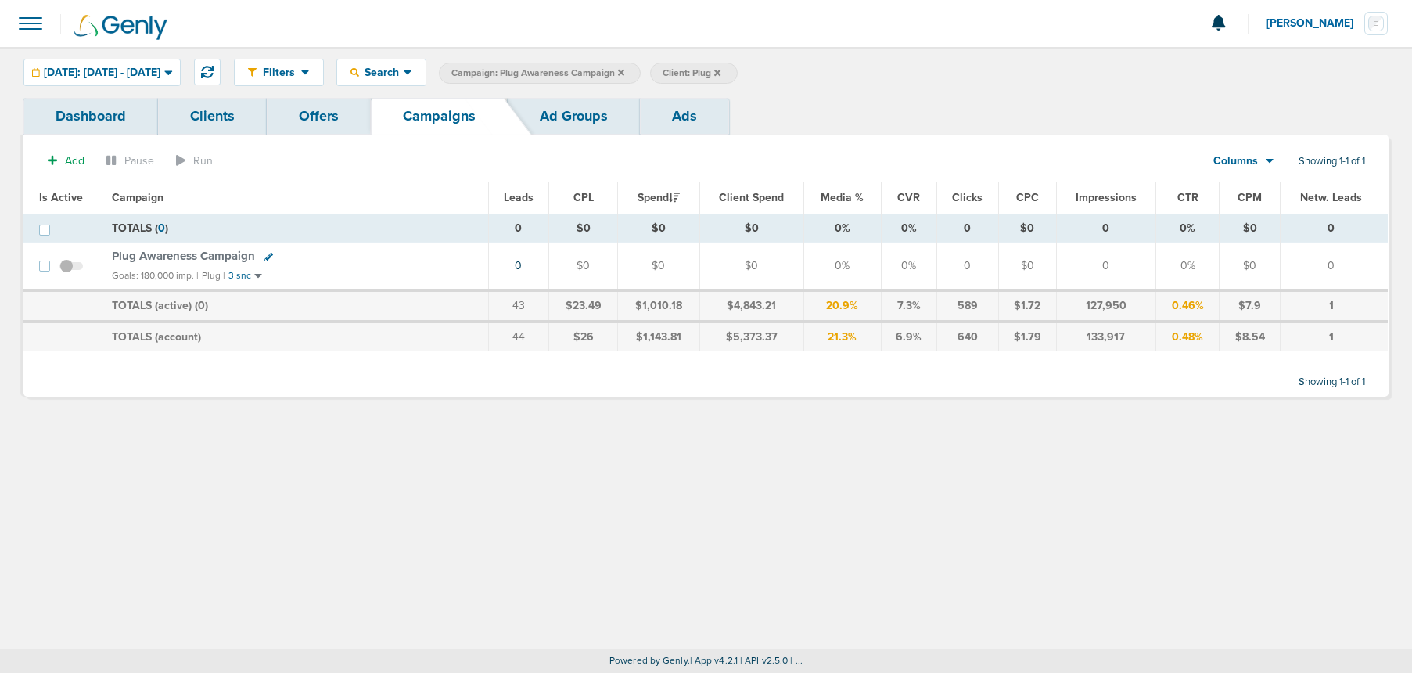
click at [624, 69] on icon at bounding box center [621, 72] width 6 height 9
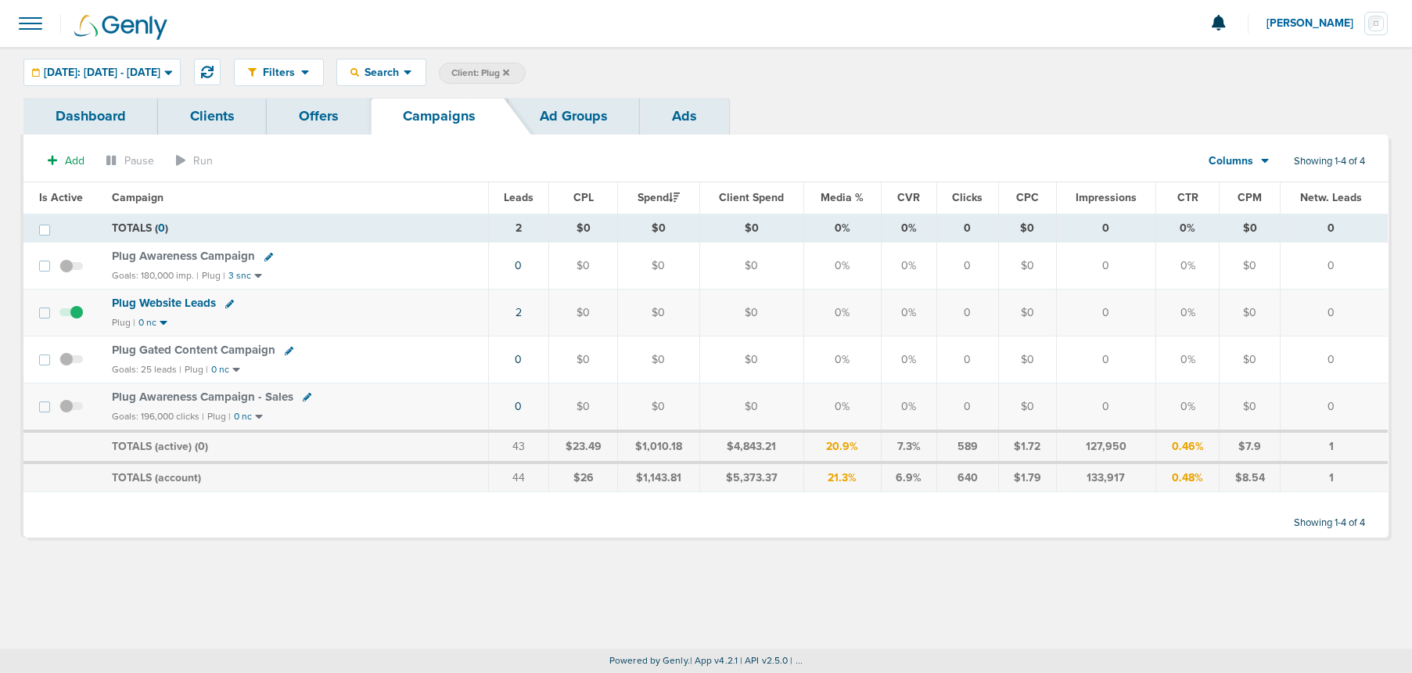
click at [194, 397] on span "Plug Awareness Campaign - Sales" at bounding box center [203, 397] width 182 height 14
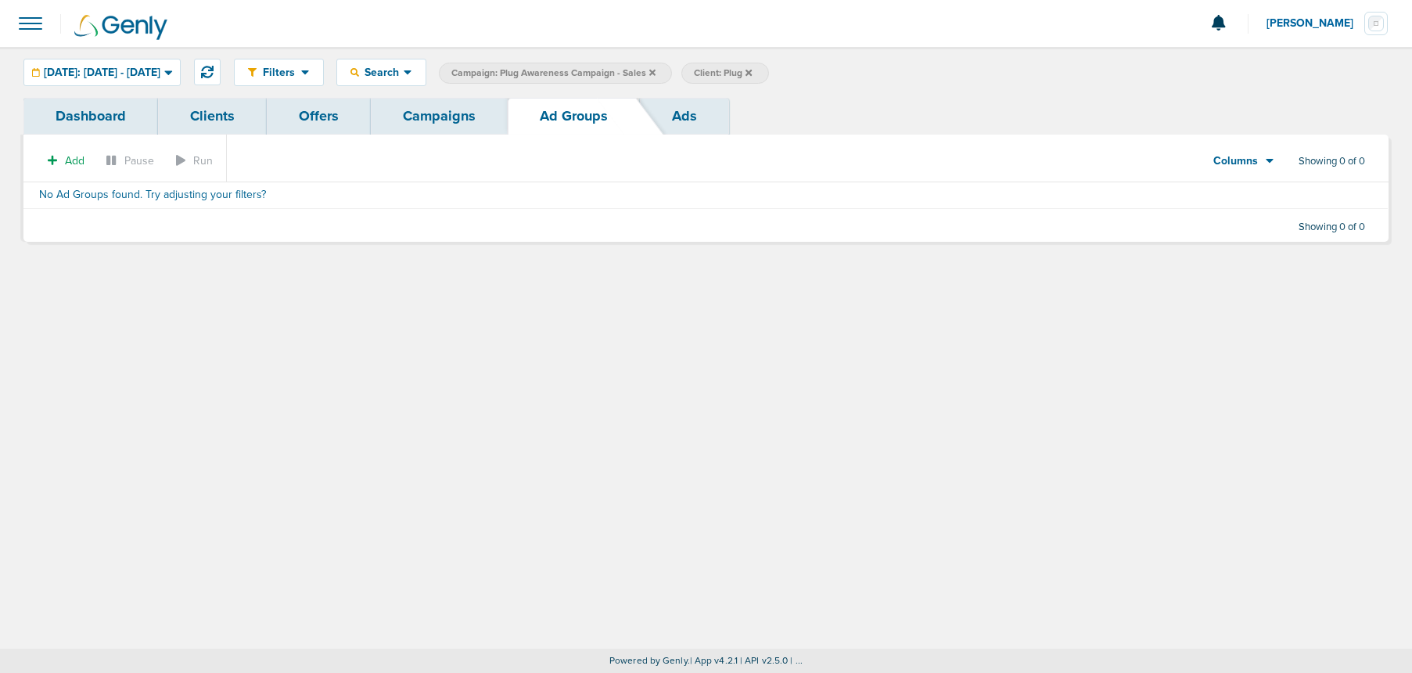
click at [439, 120] on link "Campaigns" at bounding box center [439, 116] width 137 height 37
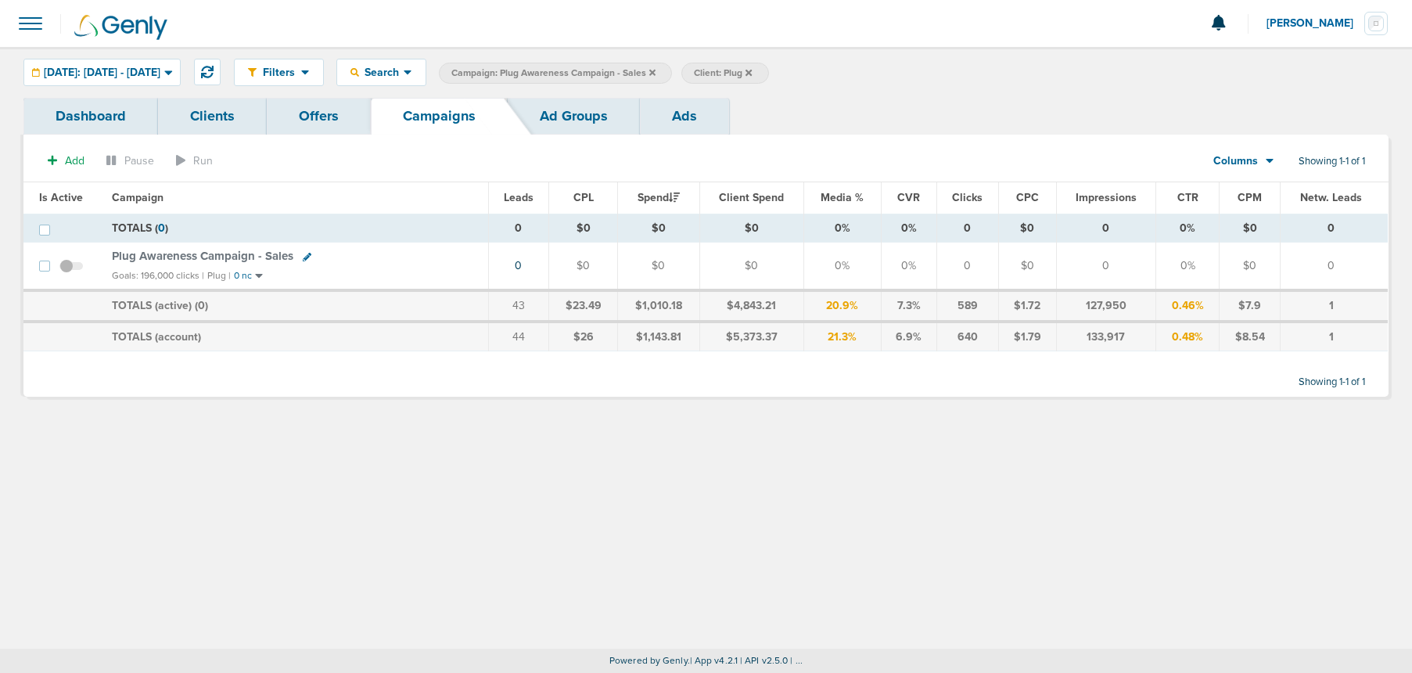
click at [672, 74] on label "Campaign: Plug Awareness Campaign - Sales" at bounding box center [555, 73] width 233 height 21
click at [656, 72] on icon at bounding box center [652, 72] width 6 height 6
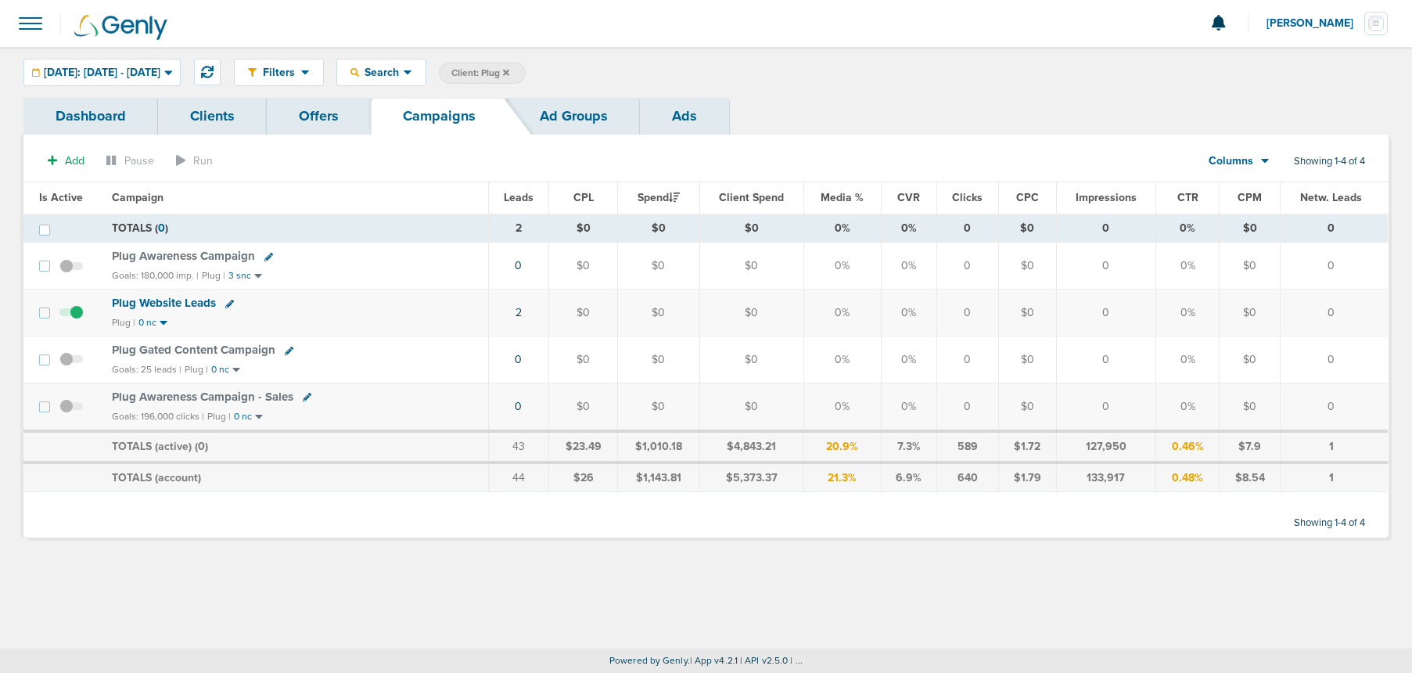
click at [509, 75] on icon at bounding box center [506, 72] width 6 height 9
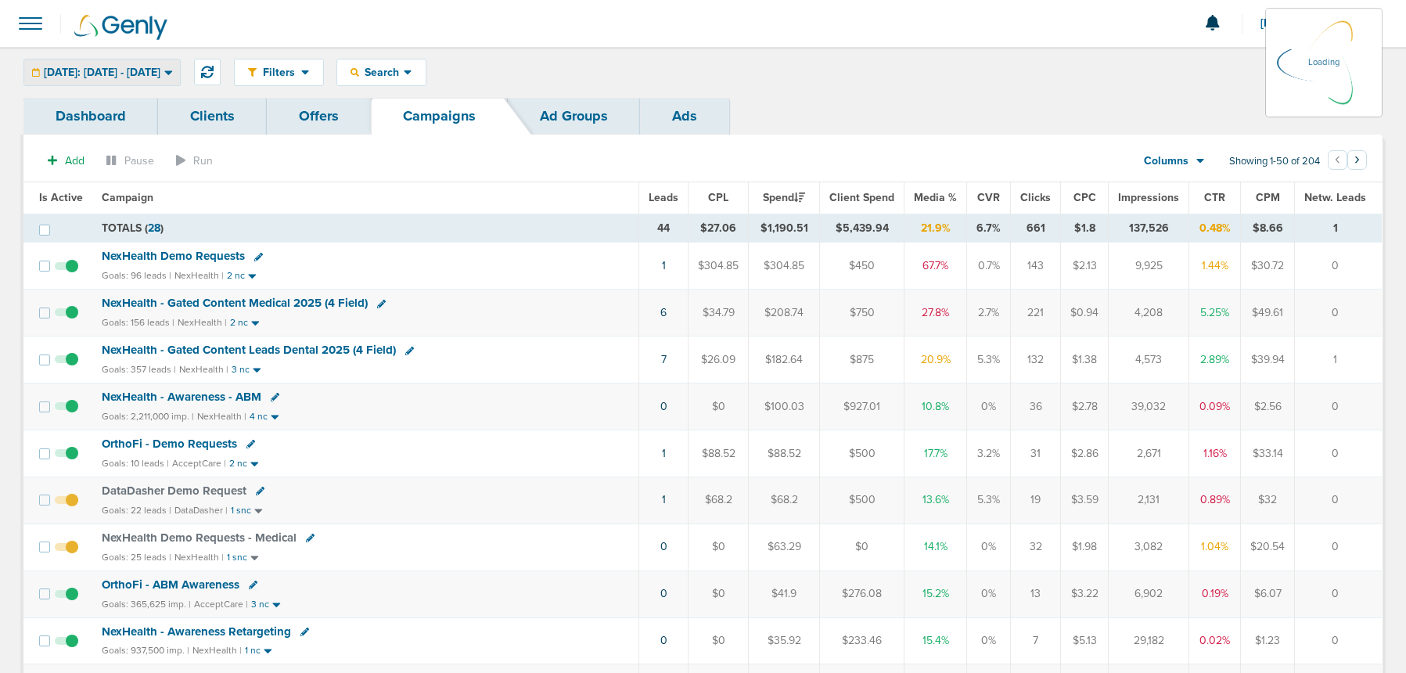
click at [136, 80] on div "[DATE]: [DATE] - [DATE]" at bounding box center [102, 72] width 156 height 26
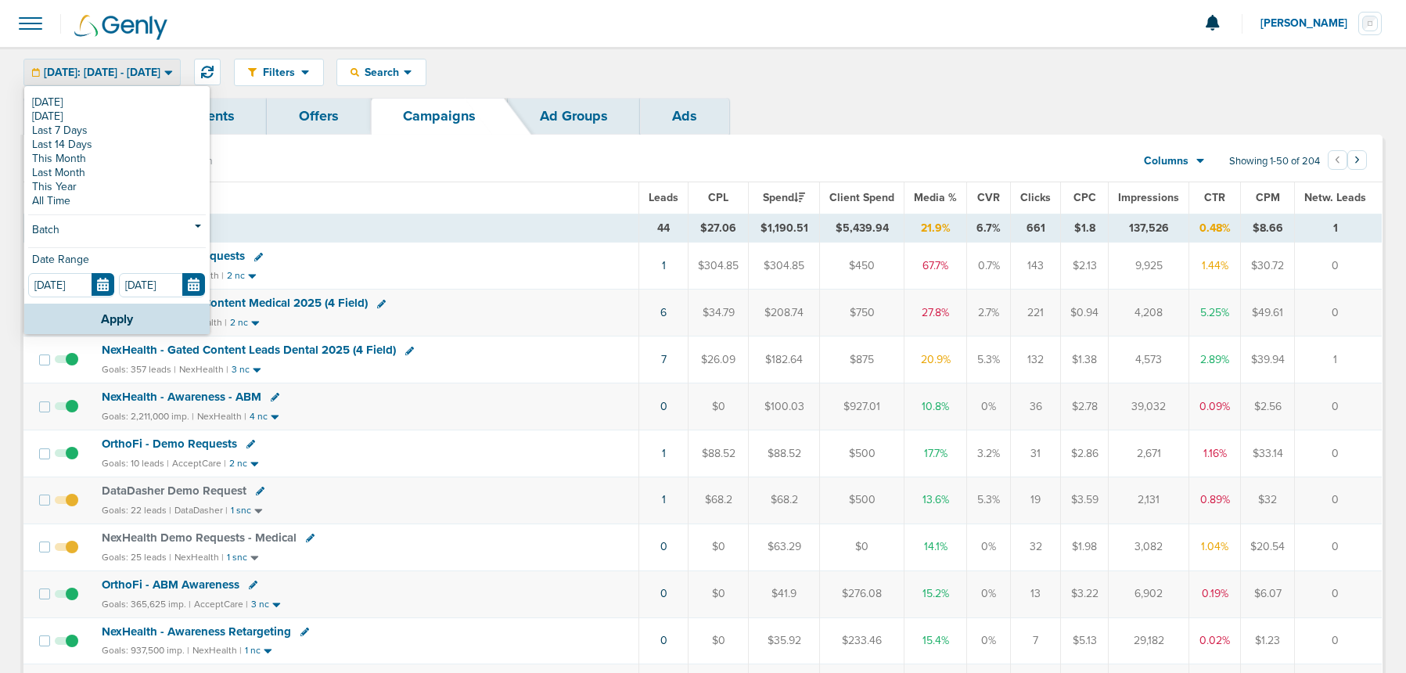
click at [134, 61] on div "[DATE]: [DATE] - [DATE]" at bounding box center [102, 72] width 156 height 26
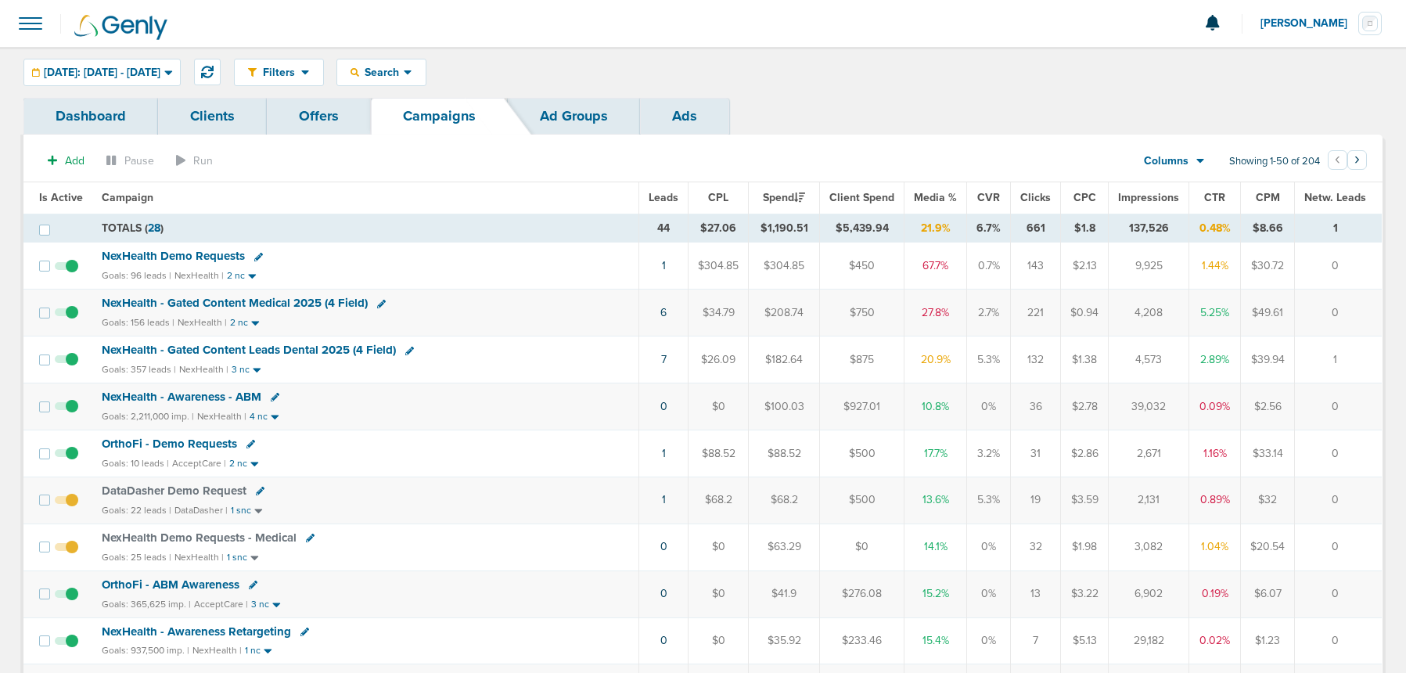
click at [202, 345] on span "NexHealth - Gated Content Leads Dental 2025 (4 Field)" at bounding box center [249, 350] width 294 height 14
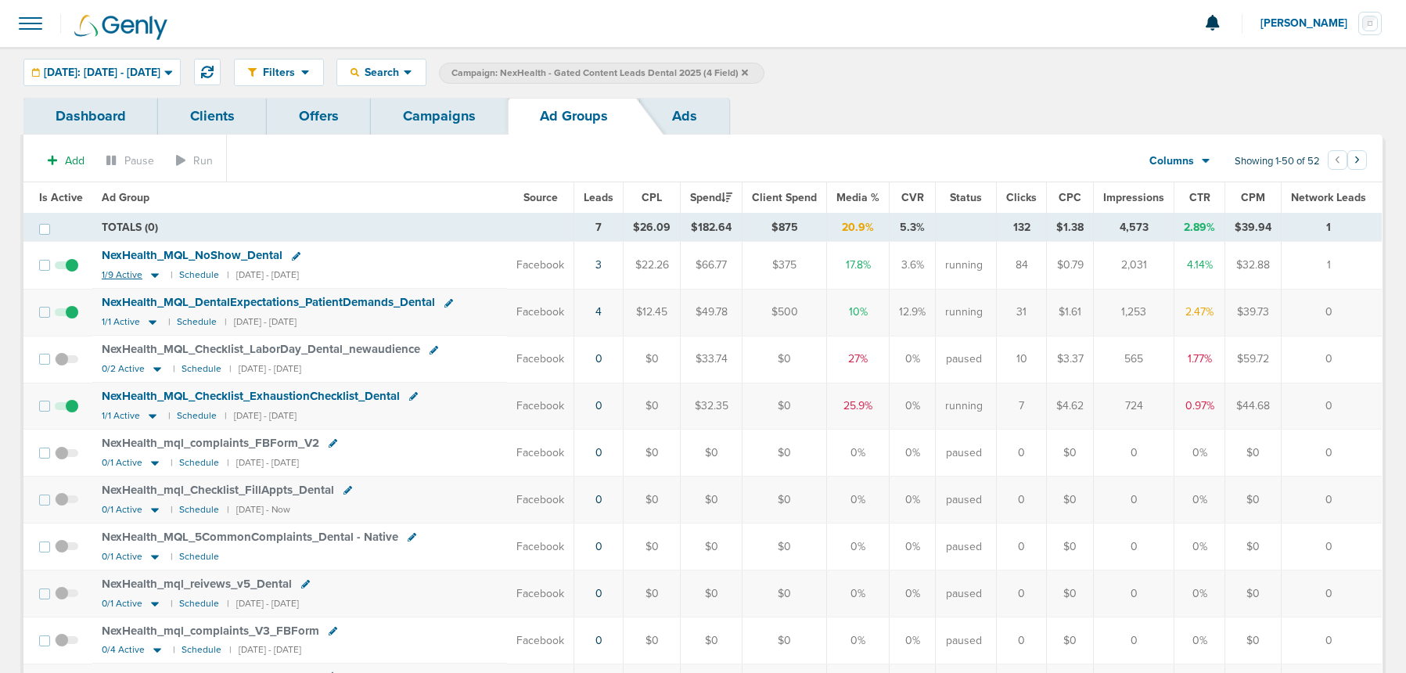
click at [151, 274] on icon at bounding box center [155, 276] width 8 height 5
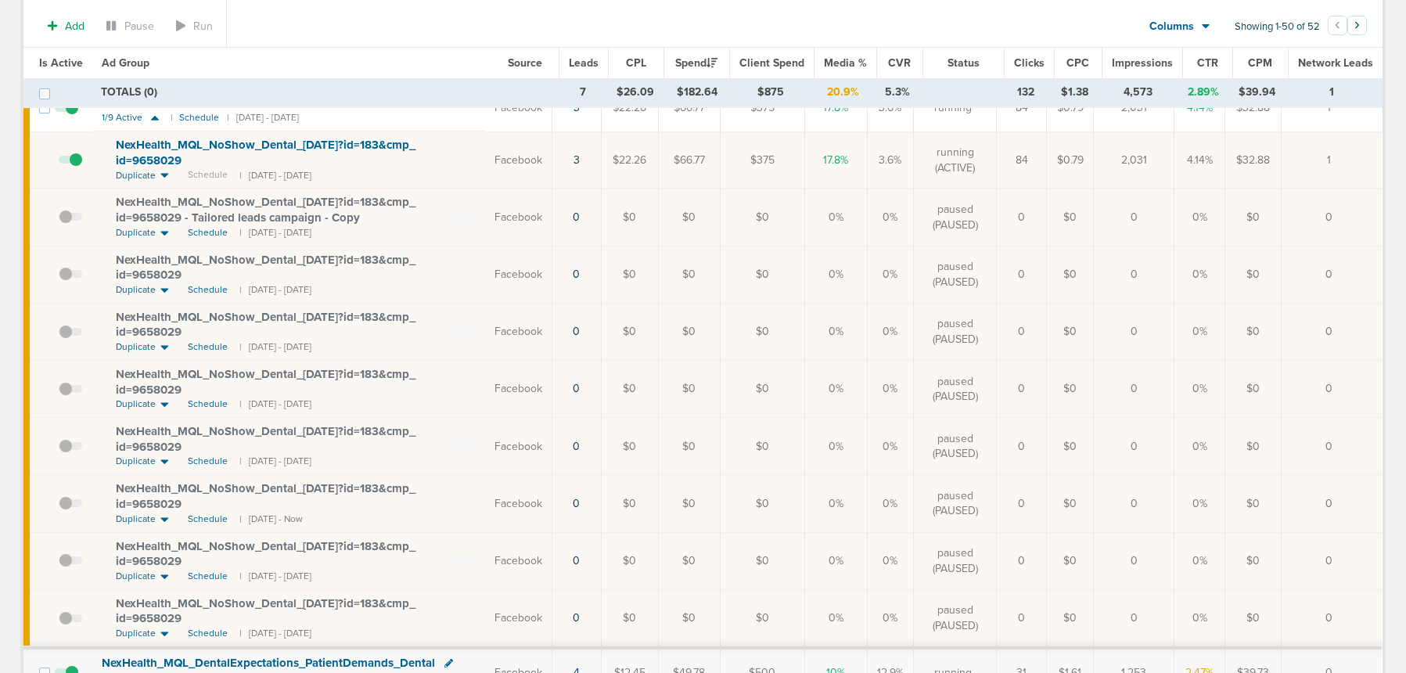
scroll to position [109, 0]
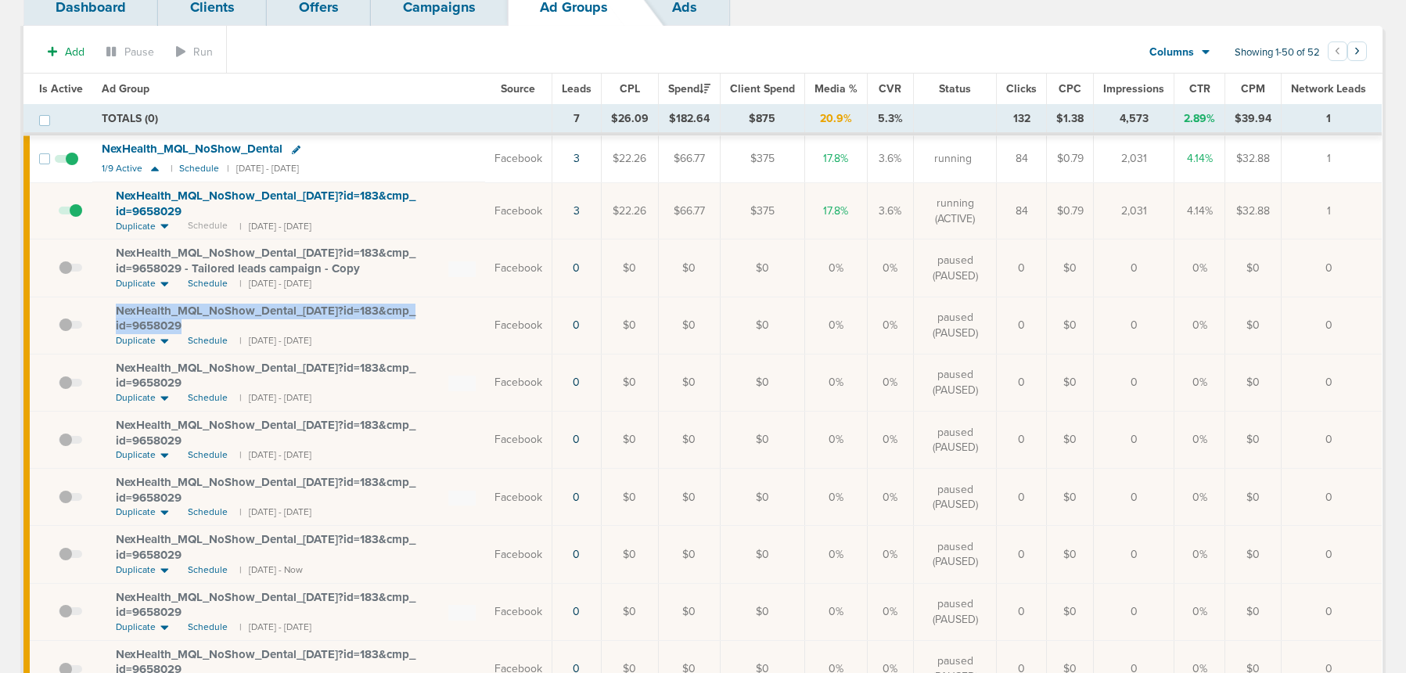
drag, startPoint x: 197, startPoint y: 325, endPoint x: 107, endPoint y: 307, distance: 91.6
click at [107, 307] on td "NexHealth_ MQL_ NoShow_ Dental_ [DATE]?id=183&cmp_ id=9658029 Duplicate Schedul…" at bounding box center [288, 325] width 393 height 57
copy span "NexHealth_ MQL_ NoShow_ Dental_ [DATE]?id=183&cmp_ id=9658029"
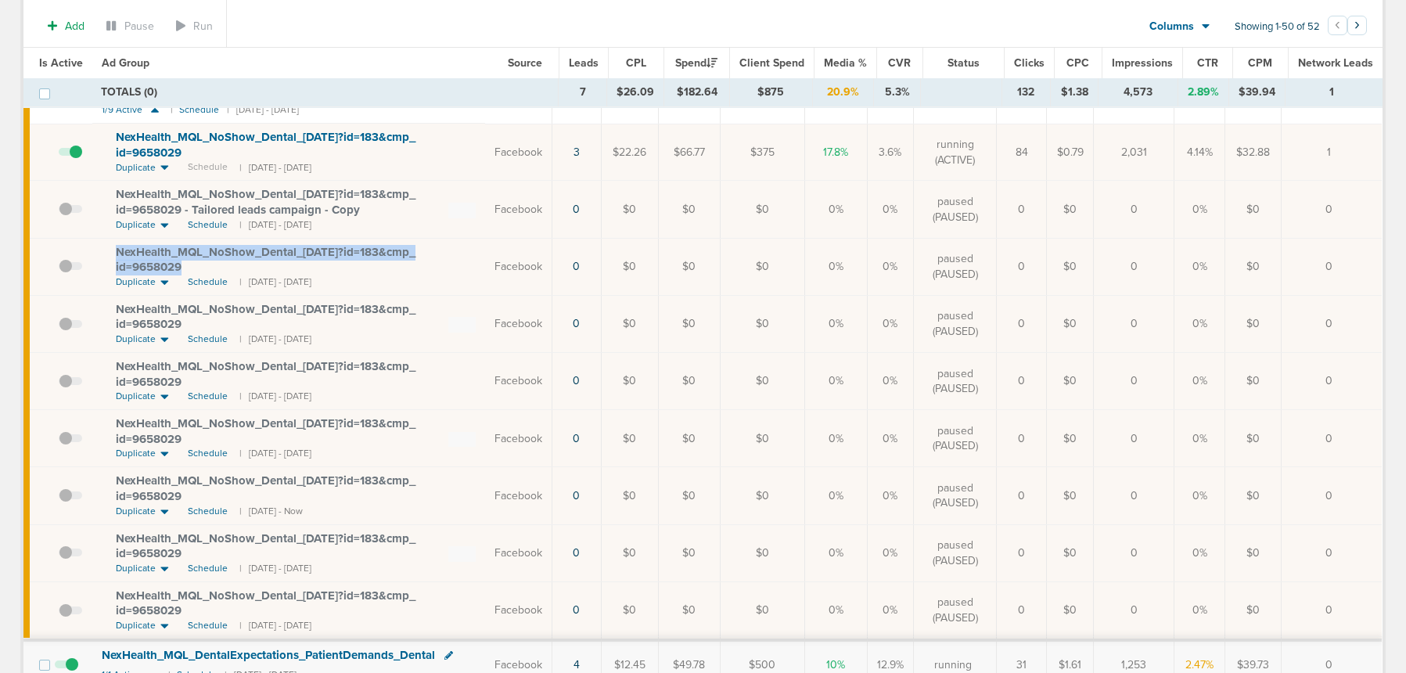
scroll to position [205, 0]
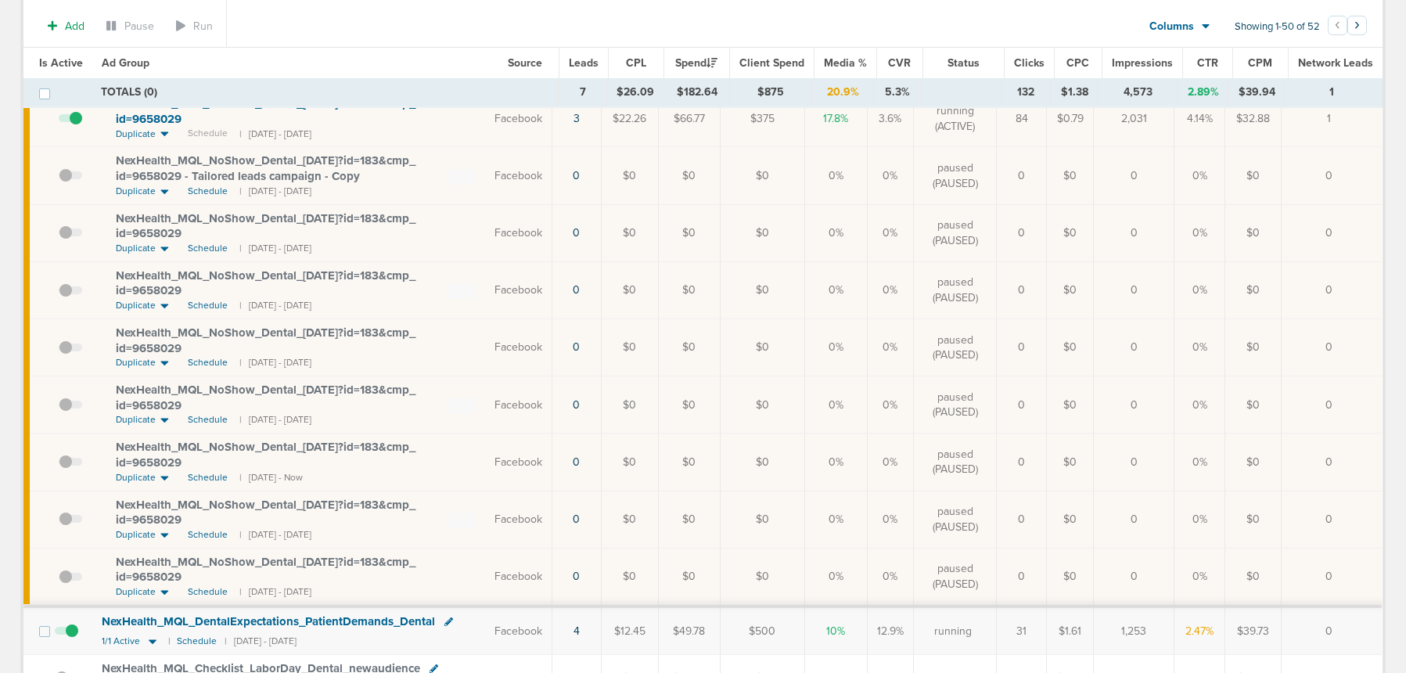
click at [108, 275] on td "NexHealth_ MQL_ NoShow_ Dental_ [DATE]?id=183&cmp_ id=9658029 Duplicate Schedul…" at bounding box center [288, 289] width 393 height 57
drag, startPoint x: 106, startPoint y: 267, endPoint x: 197, endPoint y: 285, distance: 93.3
click at [197, 285] on td "NexHealth_ MQL_ NoShow_ Dental_ [DATE]?id=183&cmp_ id=9658029 Duplicate Schedul…" at bounding box center [288, 289] width 393 height 57
copy span "NexHealth_ MQL_ NoShow_ Dental_ [DATE]?id=183&cmp_ id=9658029"
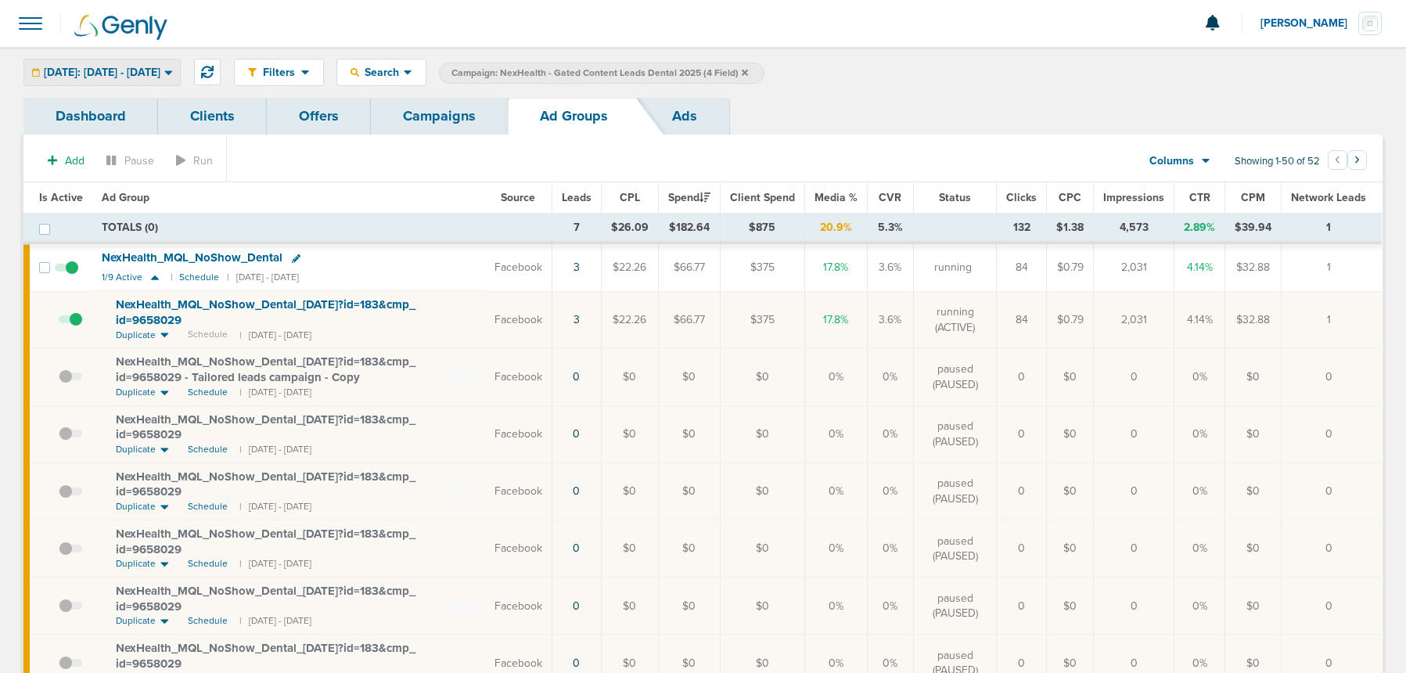
click at [160, 72] on span "[DATE]: [DATE] - [DATE]" at bounding box center [102, 72] width 117 height 11
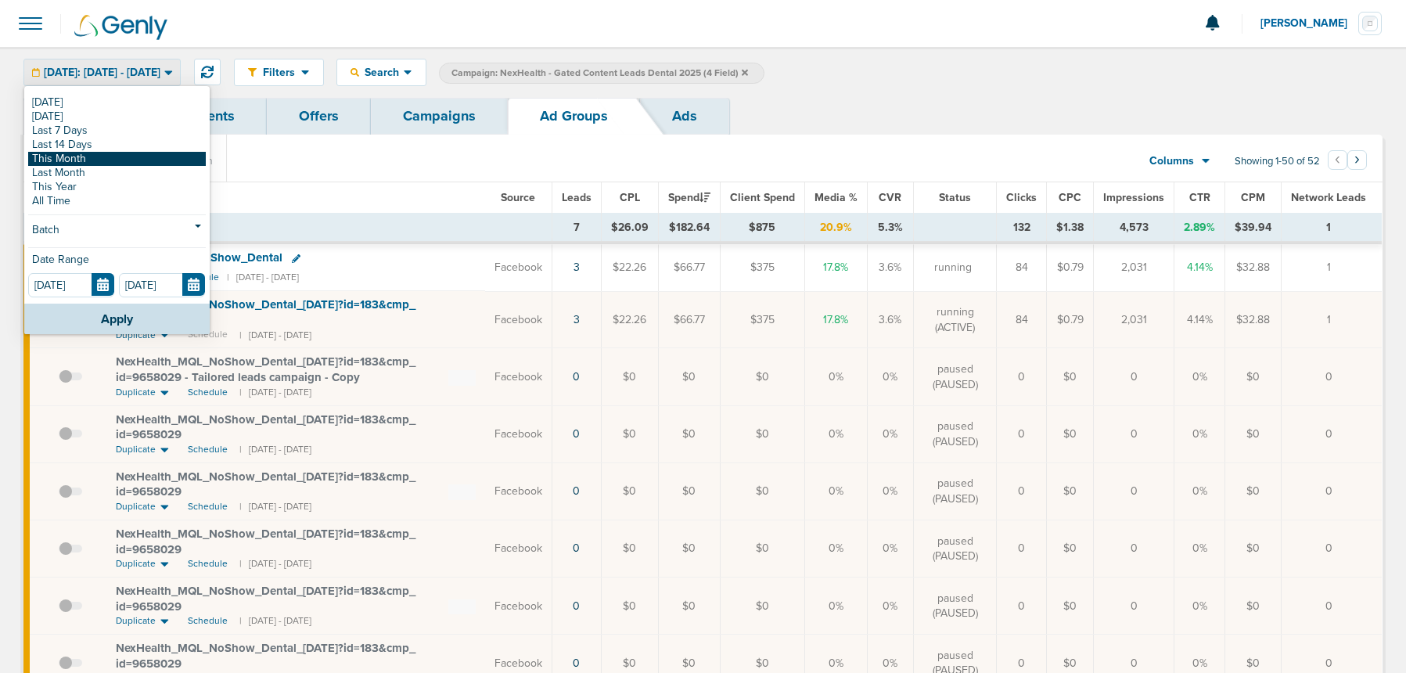
click at [149, 159] on link "This Month" at bounding box center [117, 159] width 178 height 14
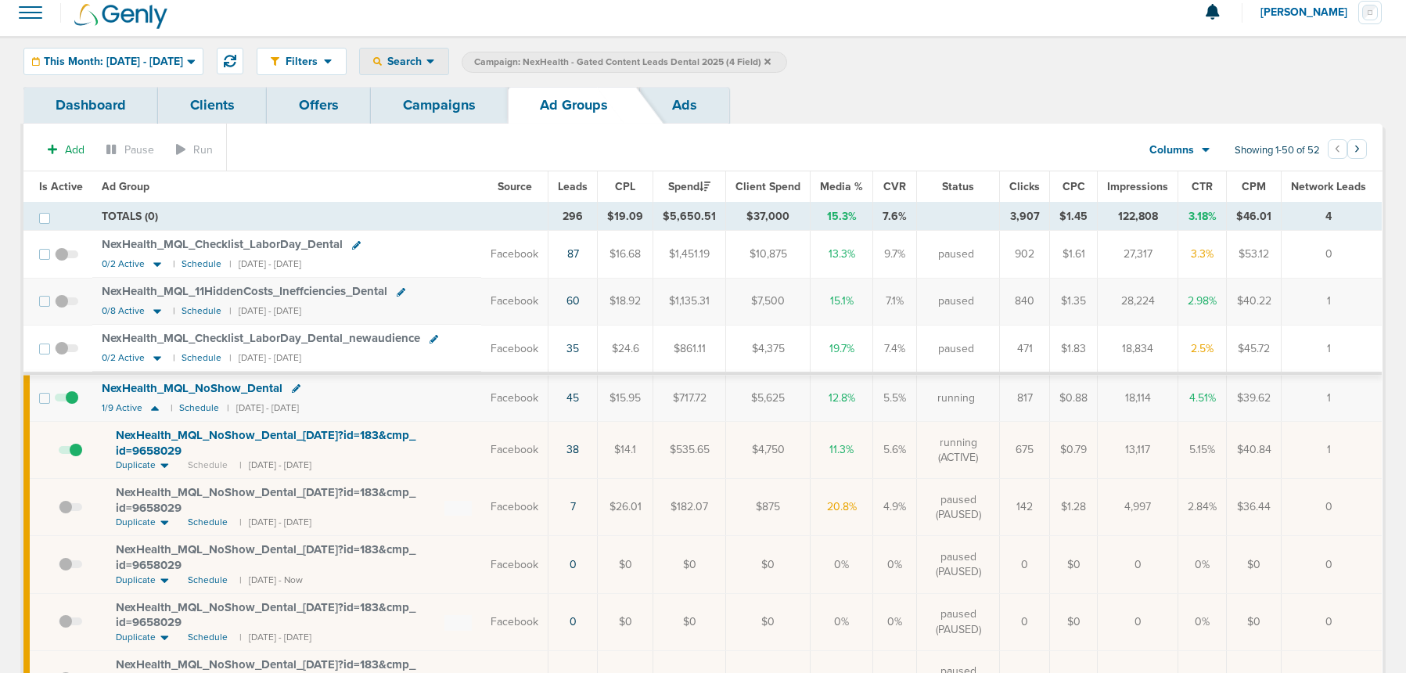
click at [426, 56] on span "Search" at bounding box center [404, 61] width 45 height 13
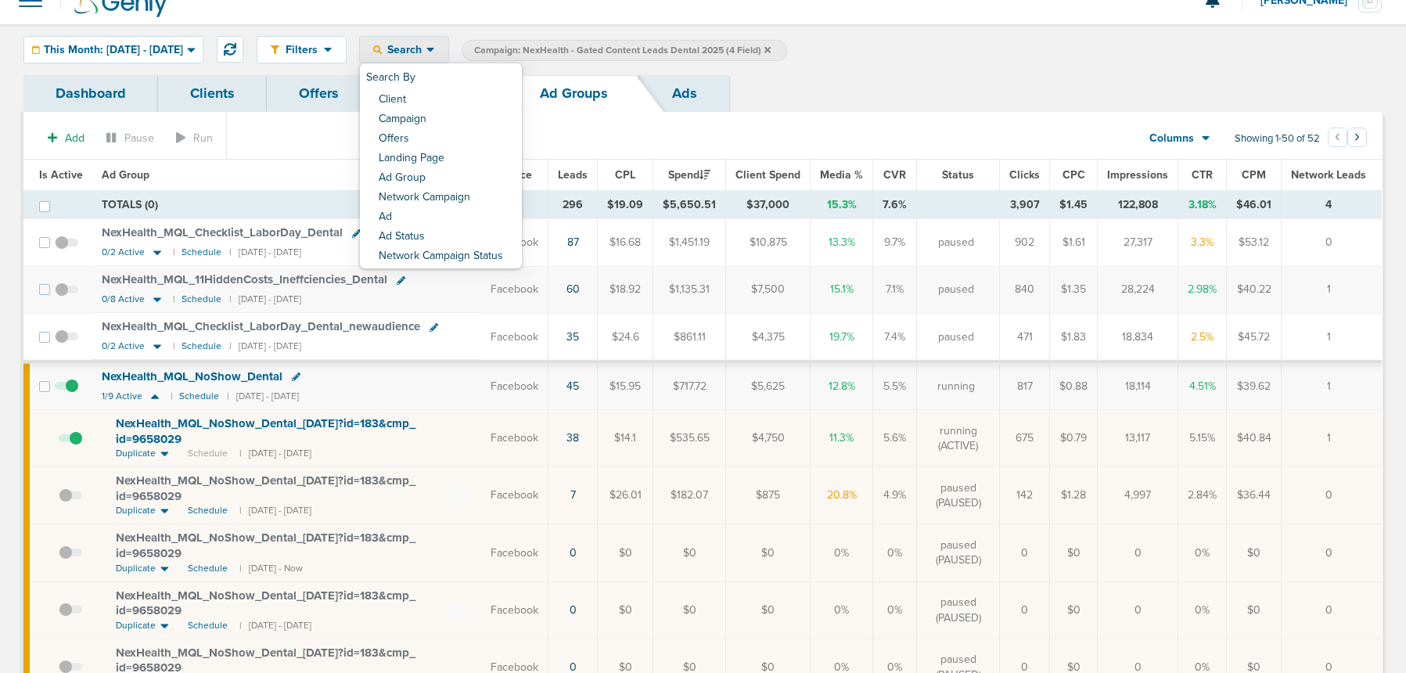
scroll to position [24, 0]
click at [841, 100] on div "Dashboard Clients Offers Campaigns Ad Groups Ads" at bounding box center [702, 92] width 1359 height 37
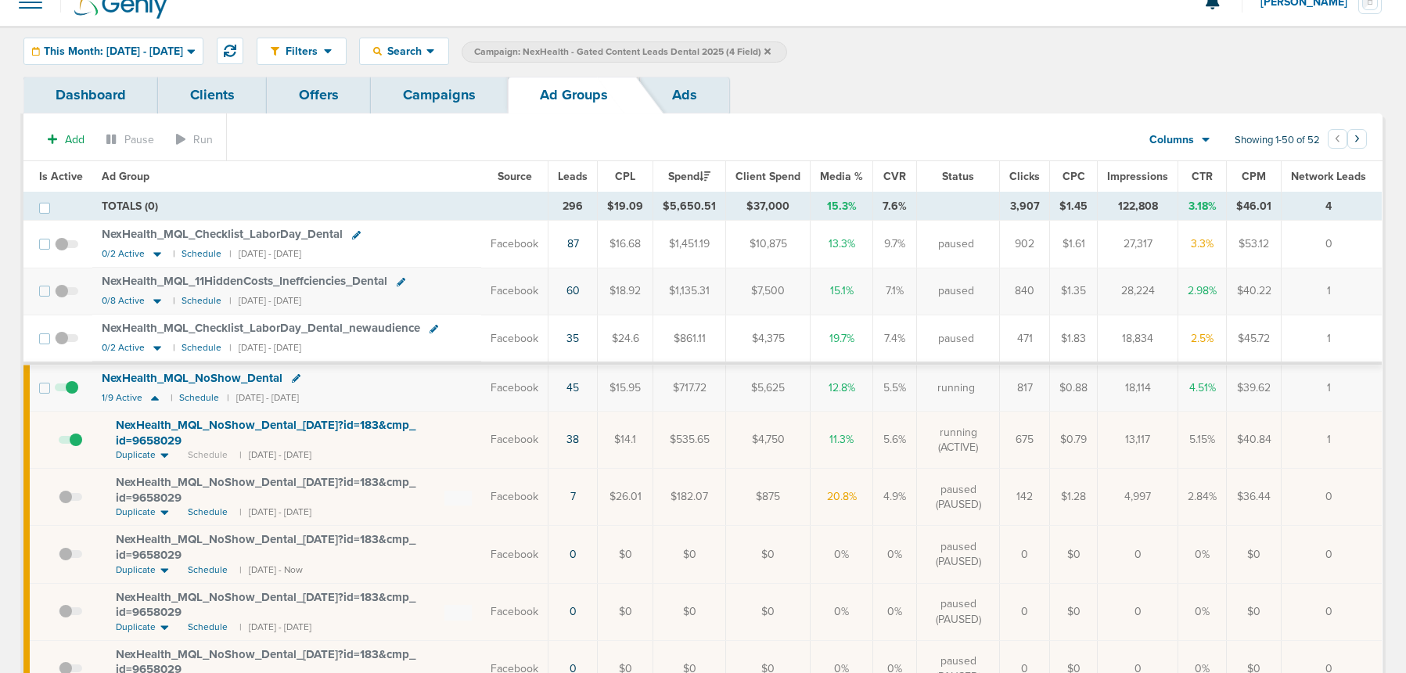
scroll to position [0, 0]
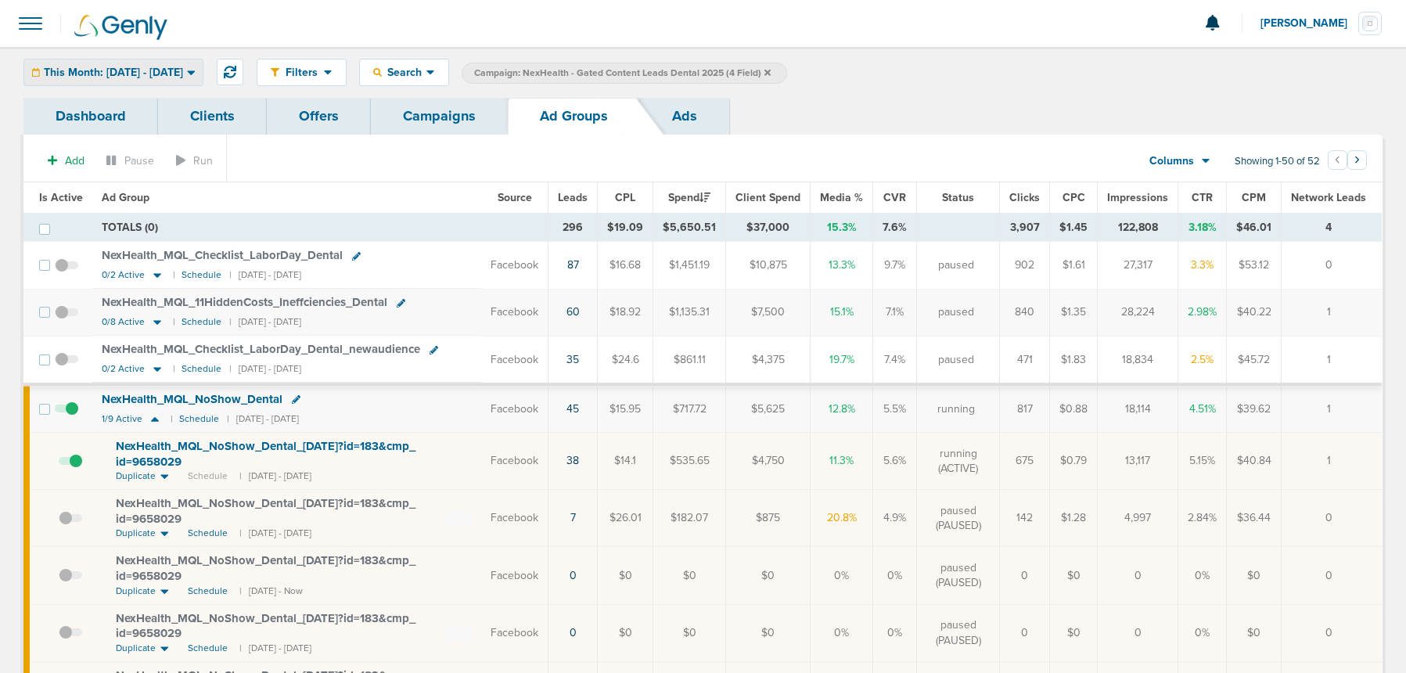
click at [97, 73] on span "This Month: [DATE] - [DATE]" at bounding box center [113, 72] width 139 height 11
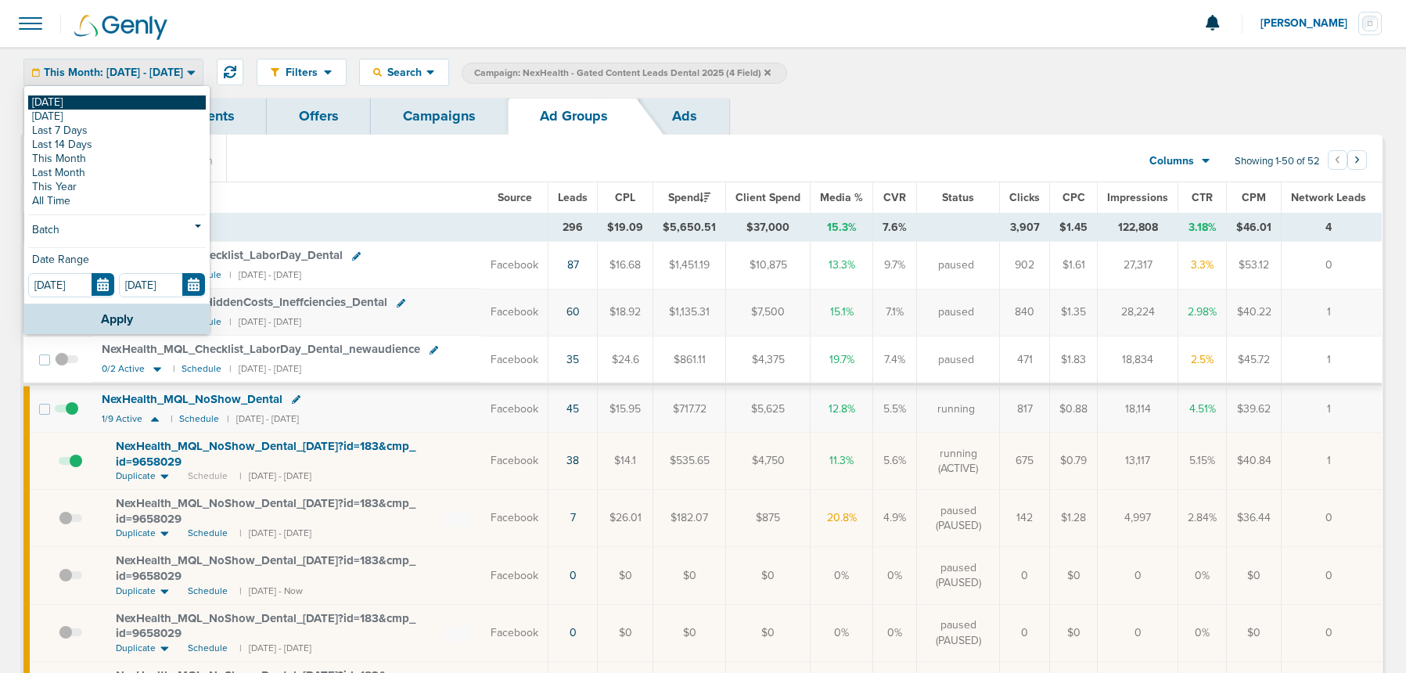
click at [99, 100] on link "[DATE]" at bounding box center [117, 102] width 178 height 14
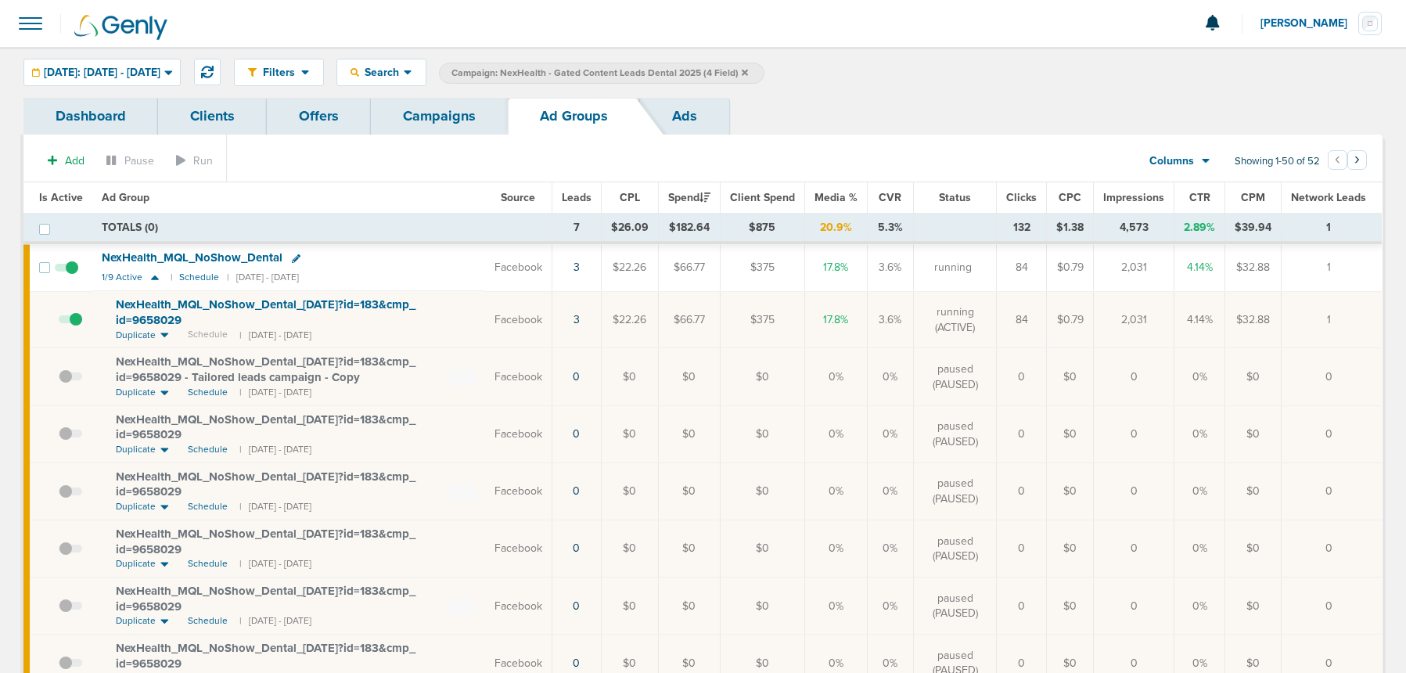
click at [415, 120] on link "Campaigns" at bounding box center [439, 116] width 137 height 37
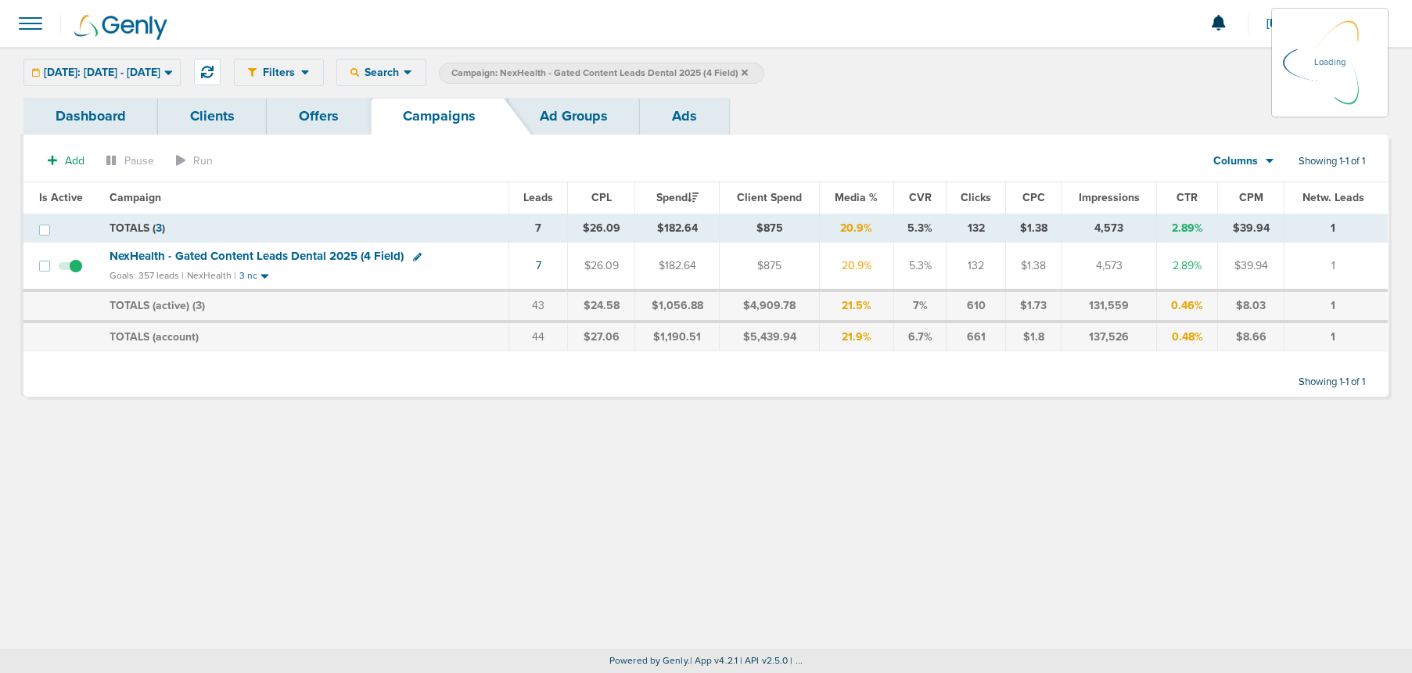
click at [748, 70] on icon at bounding box center [745, 72] width 6 height 6
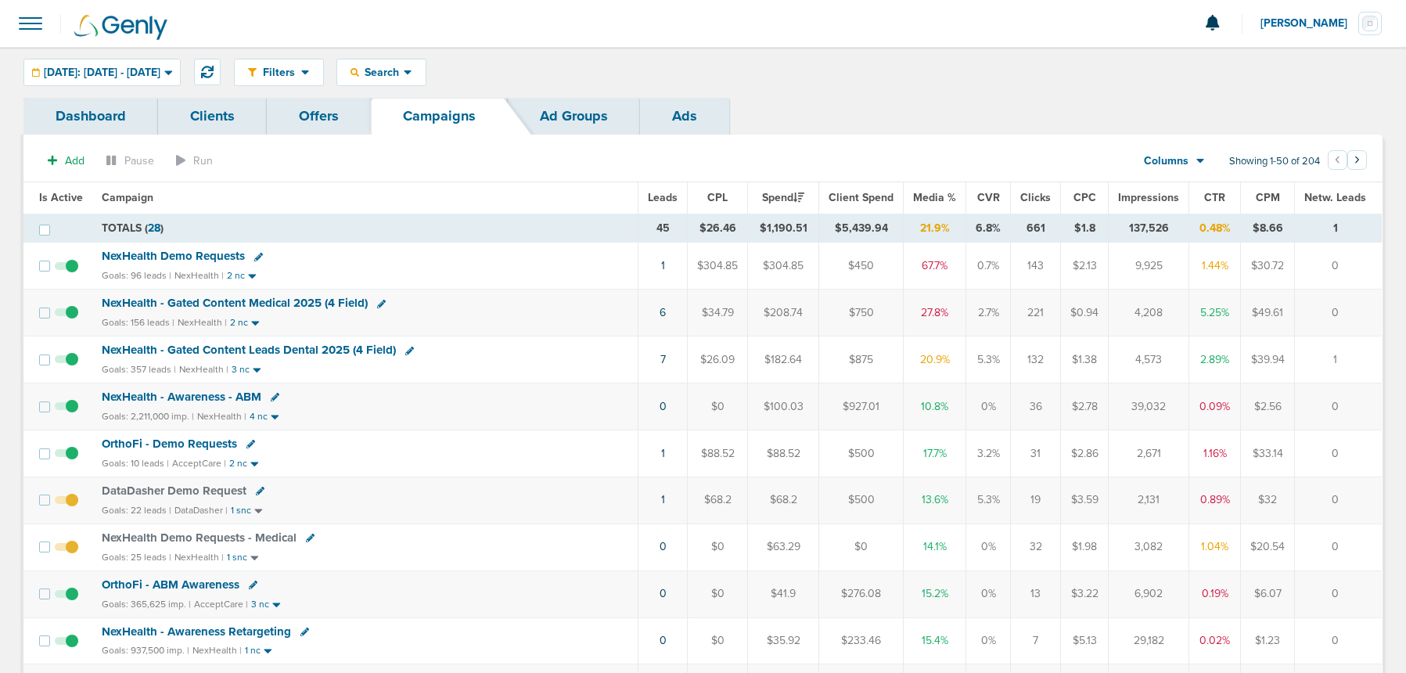
click at [146, 253] on span "NexHealth Demo Requests" at bounding box center [173, 256] width 143 height 14
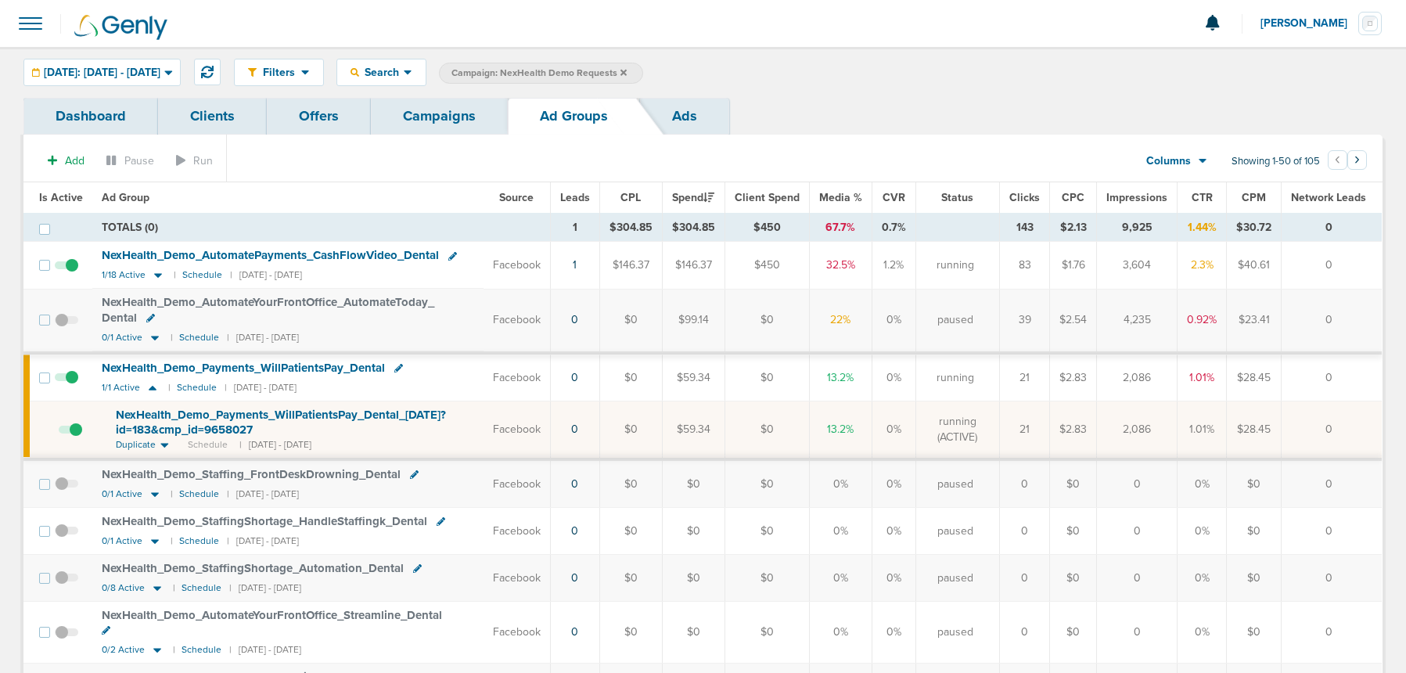
click at [71, 385] on span at bounding box center [66, 385] width 23 height 0
click at [67, 381] on input "checkbox" at bounding box center [67, 381] width 0 height 0
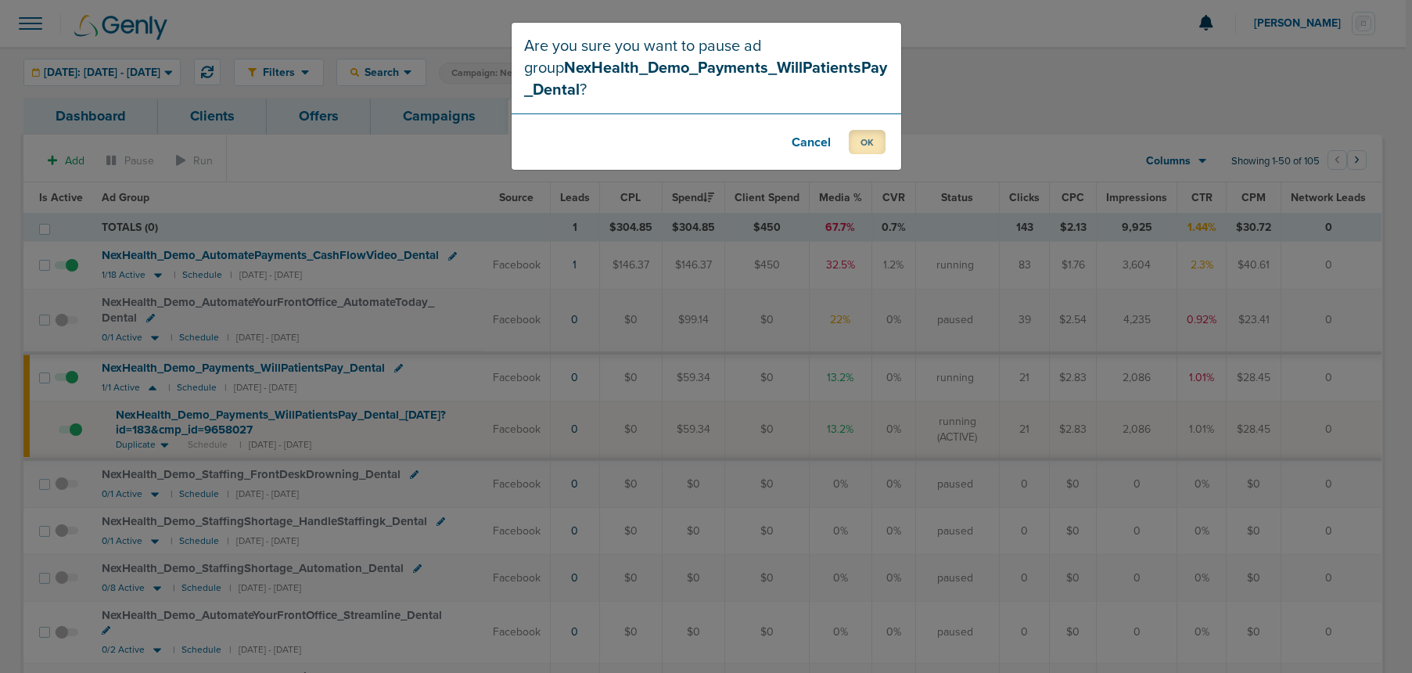
click at [879, 142] on button "OK" at bounding box center [867, 142] width 37 height 24
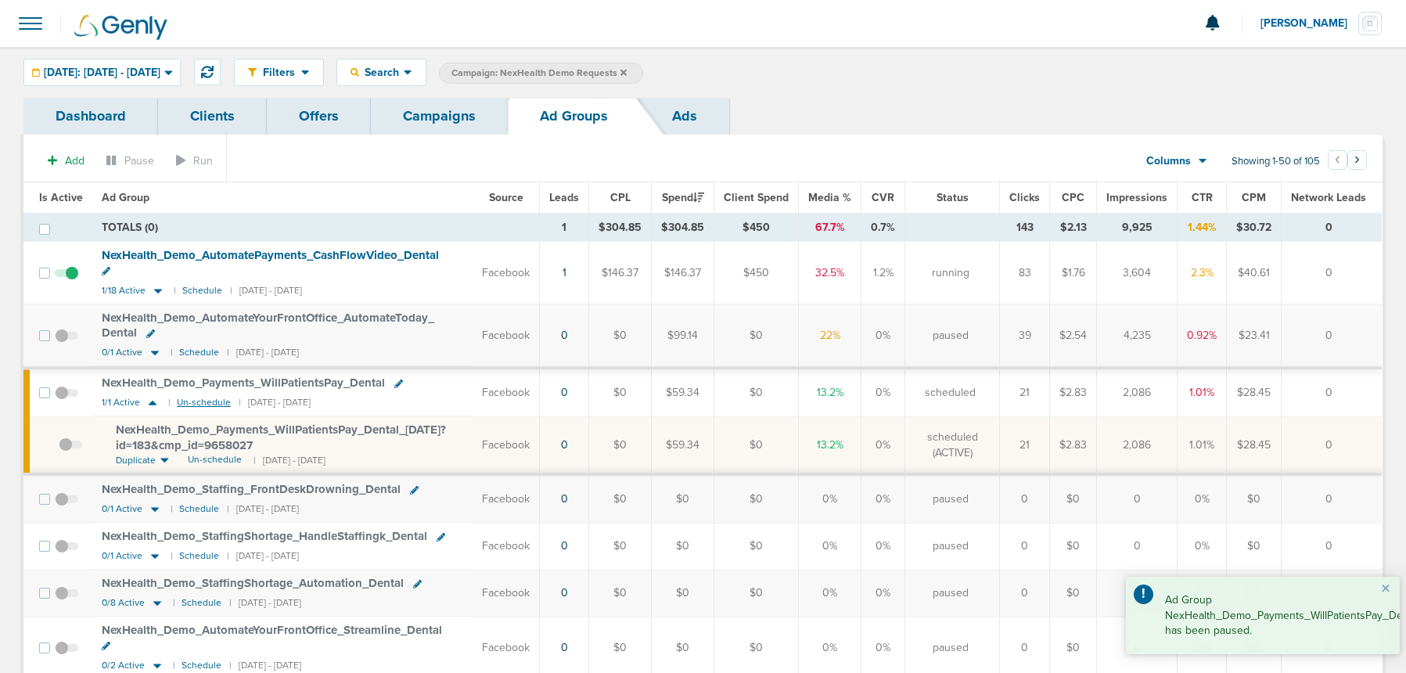
click at [195, 397] on small "Un-schedule" at bounding box center [204, 403] width 54 height 12
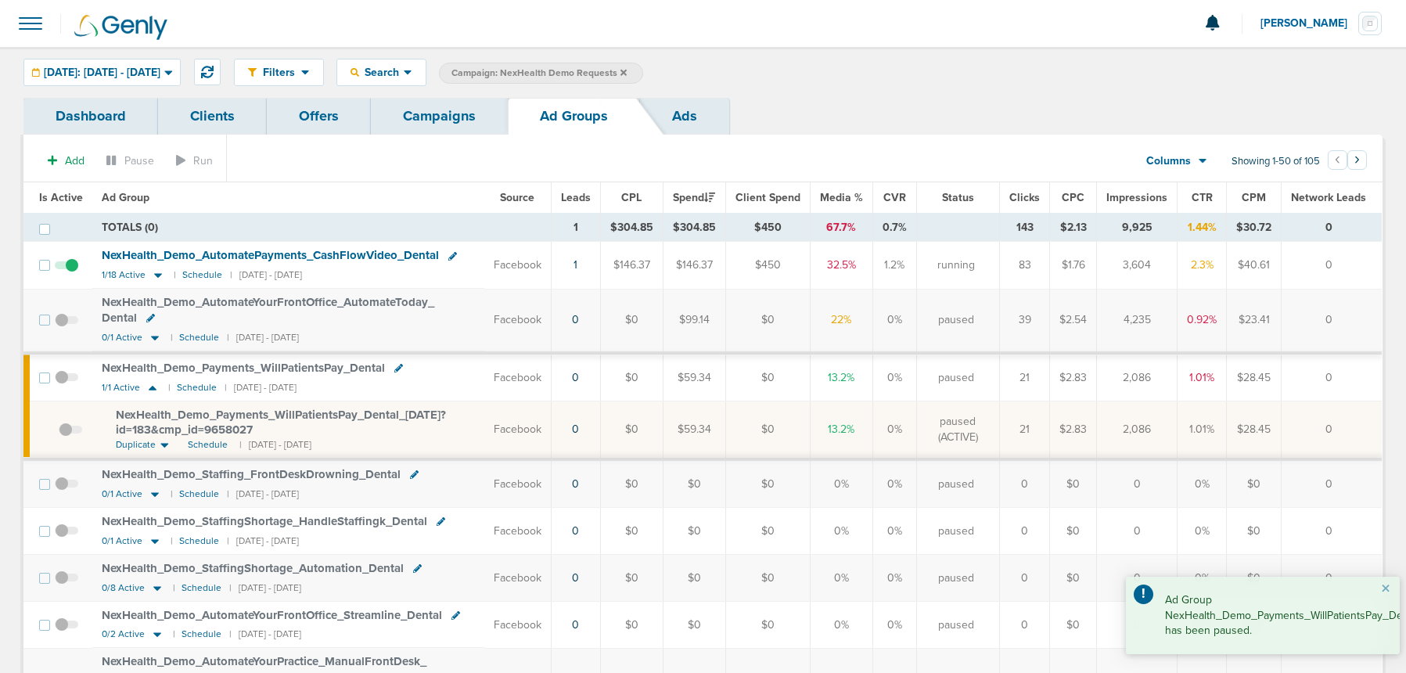
click at [437, 112] on link "Campaigns" at bounding box center [439, 116] width 137 height 37
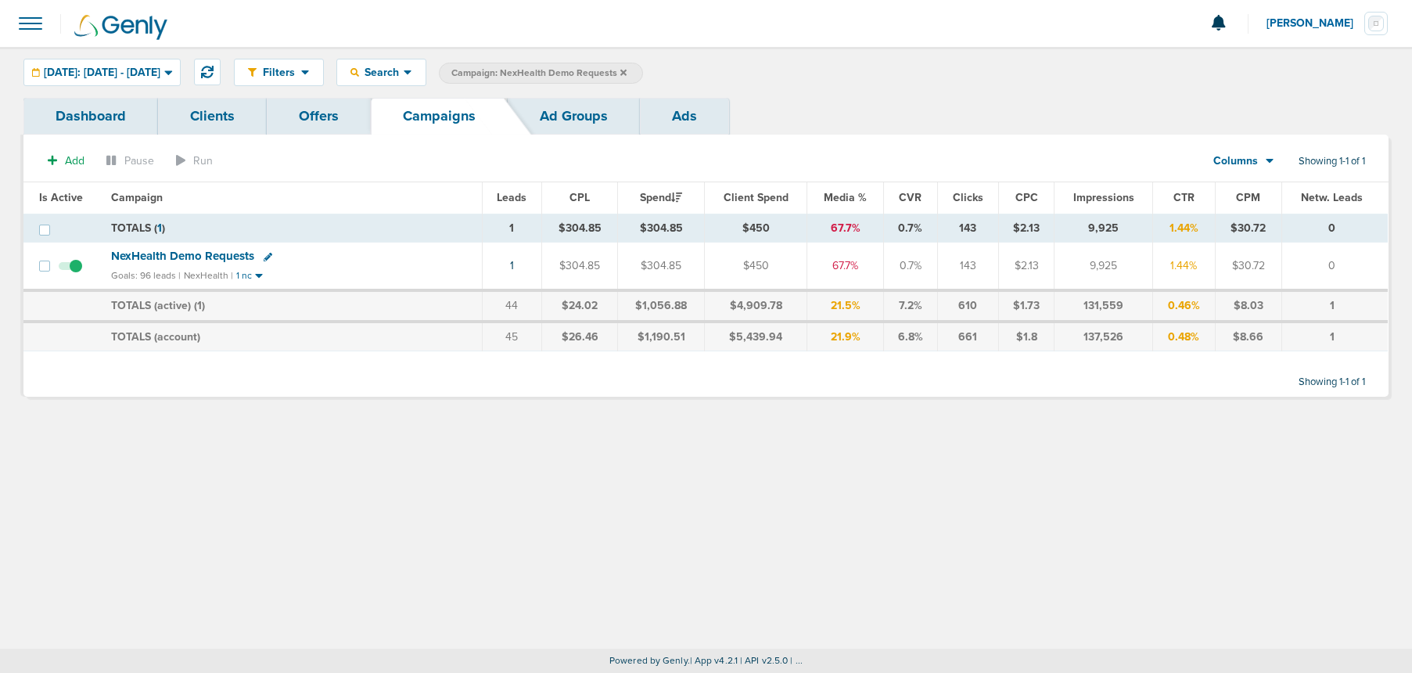
click at [627, 70] on icon at bounding box center [623, 72] width 6 height 6
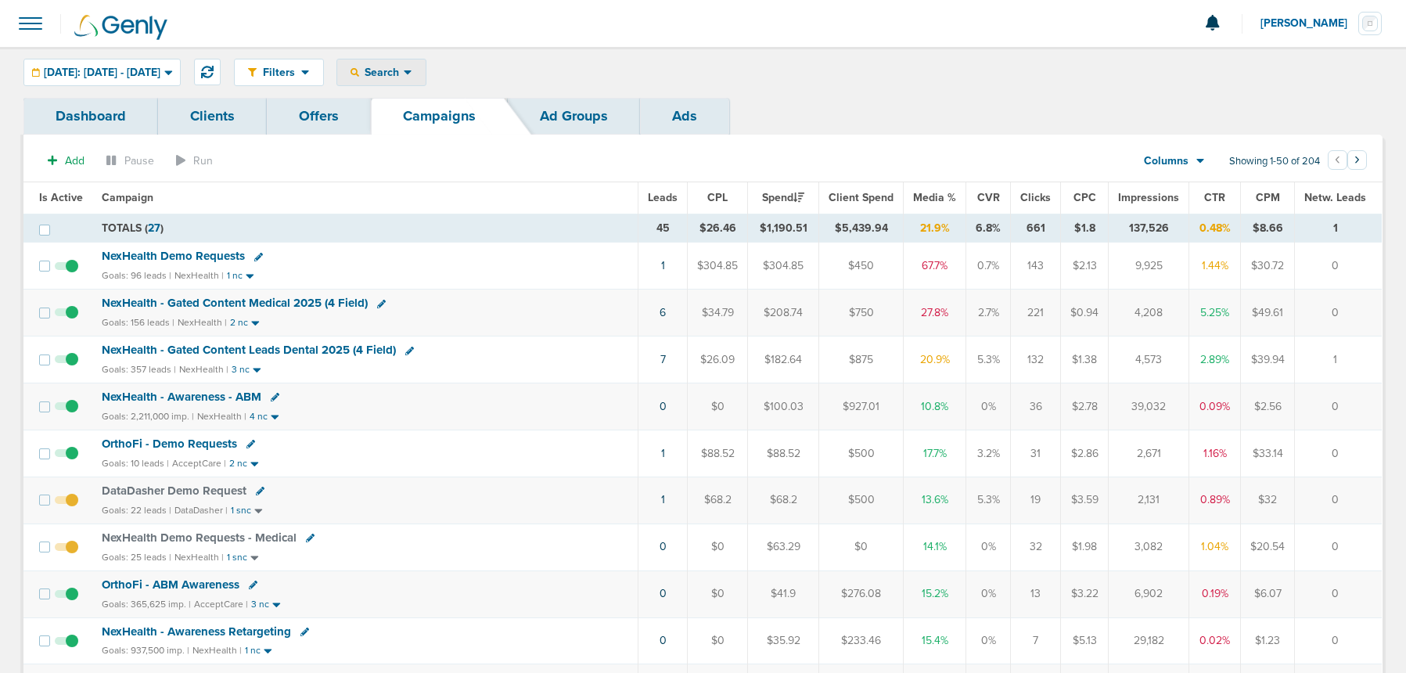
click at [426, 59] on div "Search Search By Client Campaign Offers Landing Page Ad Group Network Campaign …" at bounding box center [381, 72] width 90 height 27
click at [404, 66] on span "Search" at bounding box center [381, 72] width 45 height 13
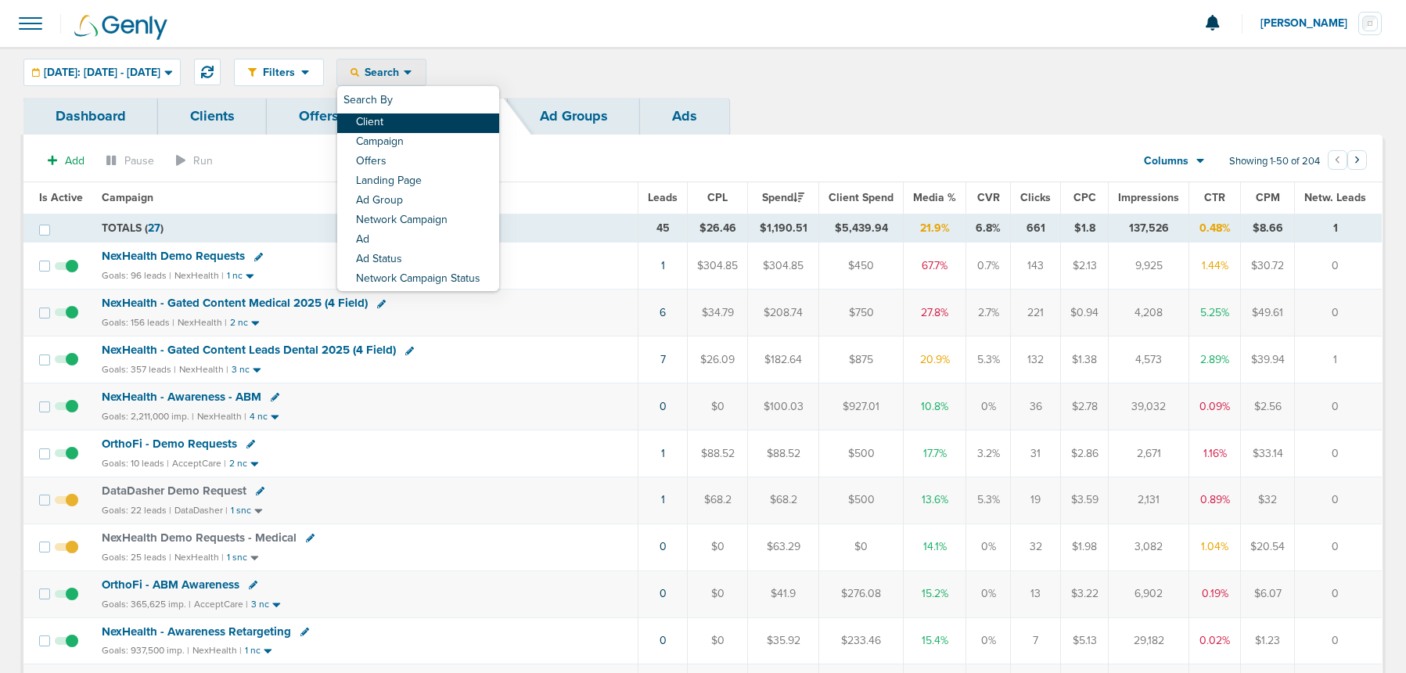
click at [439, 117] on link "Client" at bounding box center [418, 123] width 162 height 20
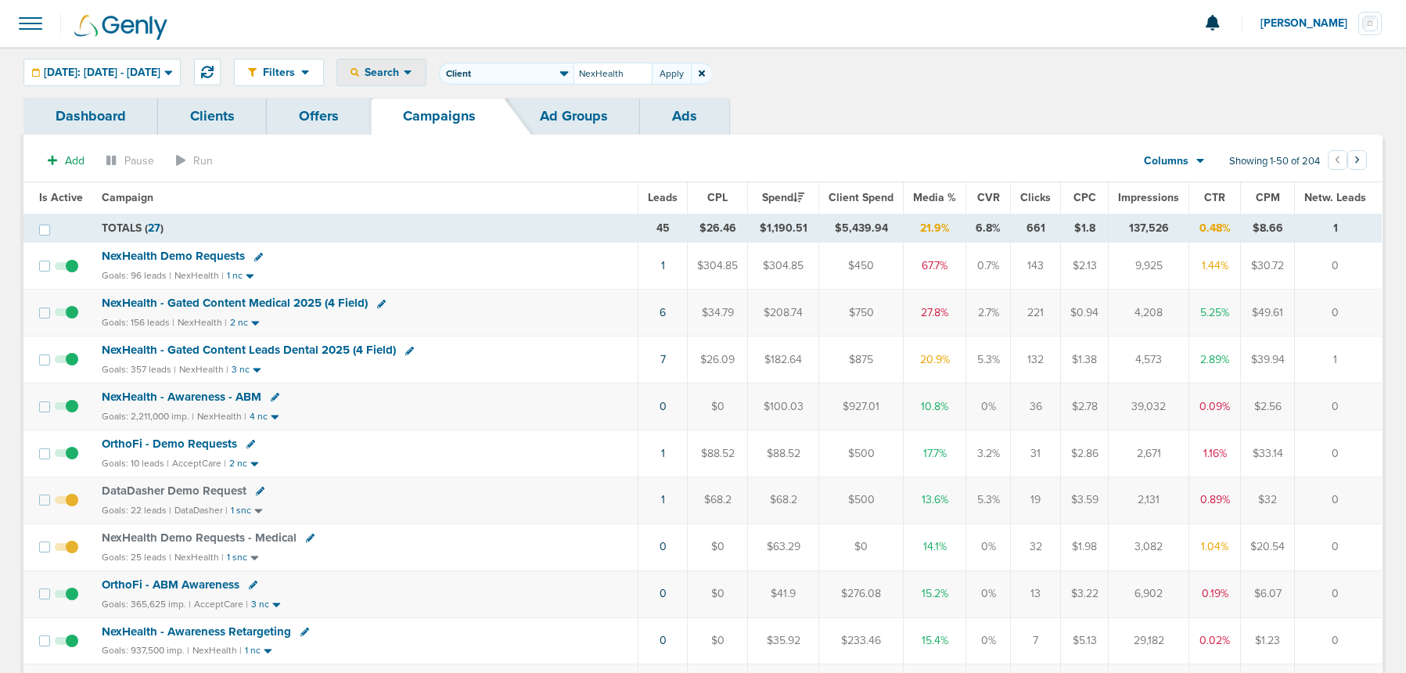
type input "NexHealth"
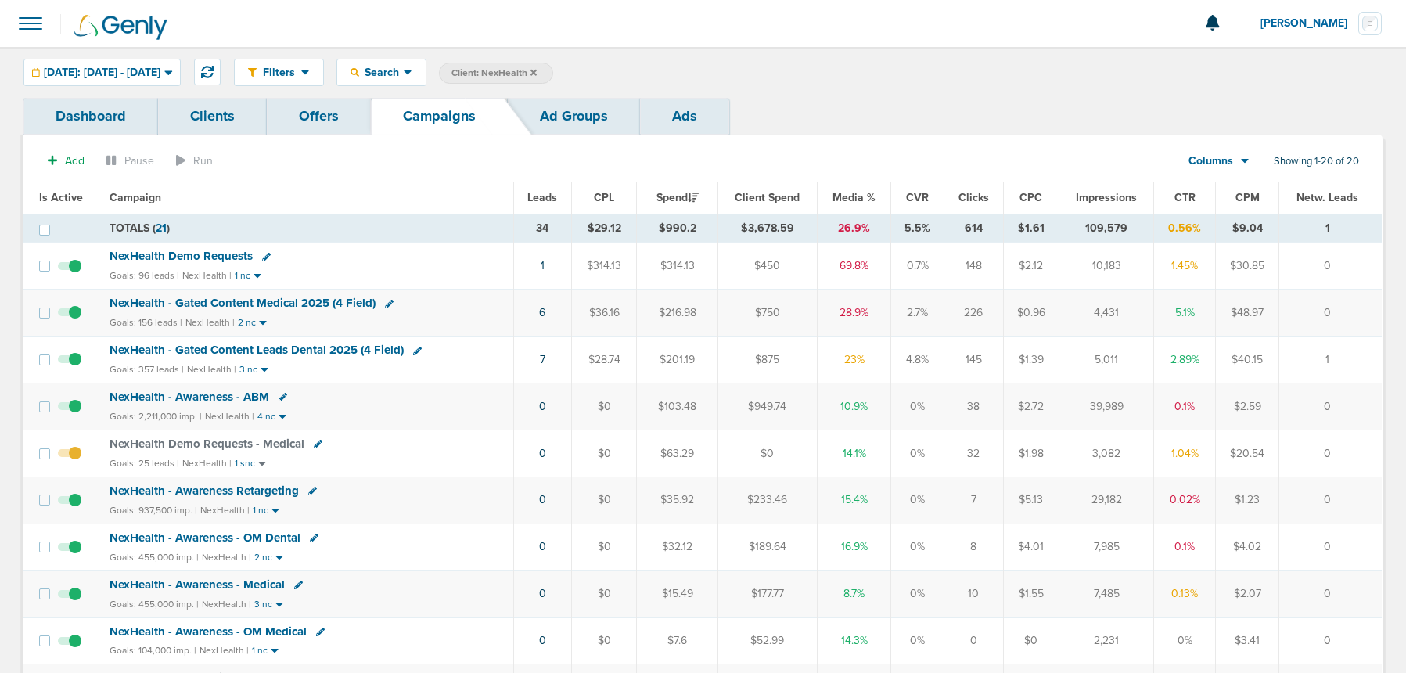
click at [264, 257] on icon at bounding box center [266, 257] width 9 height 9
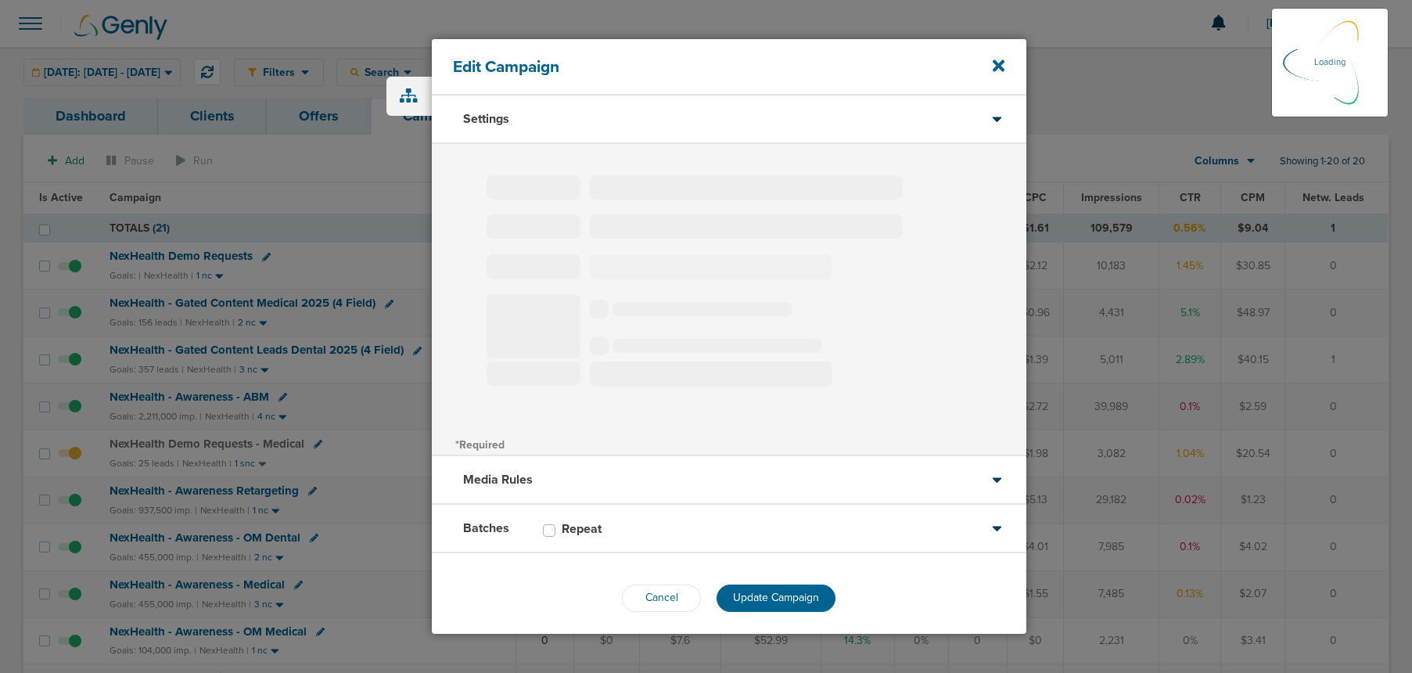
type input "NexHealth Demo Requests"
select select "Leads"
radio input "true"
select select "readWrite"
select select "1"
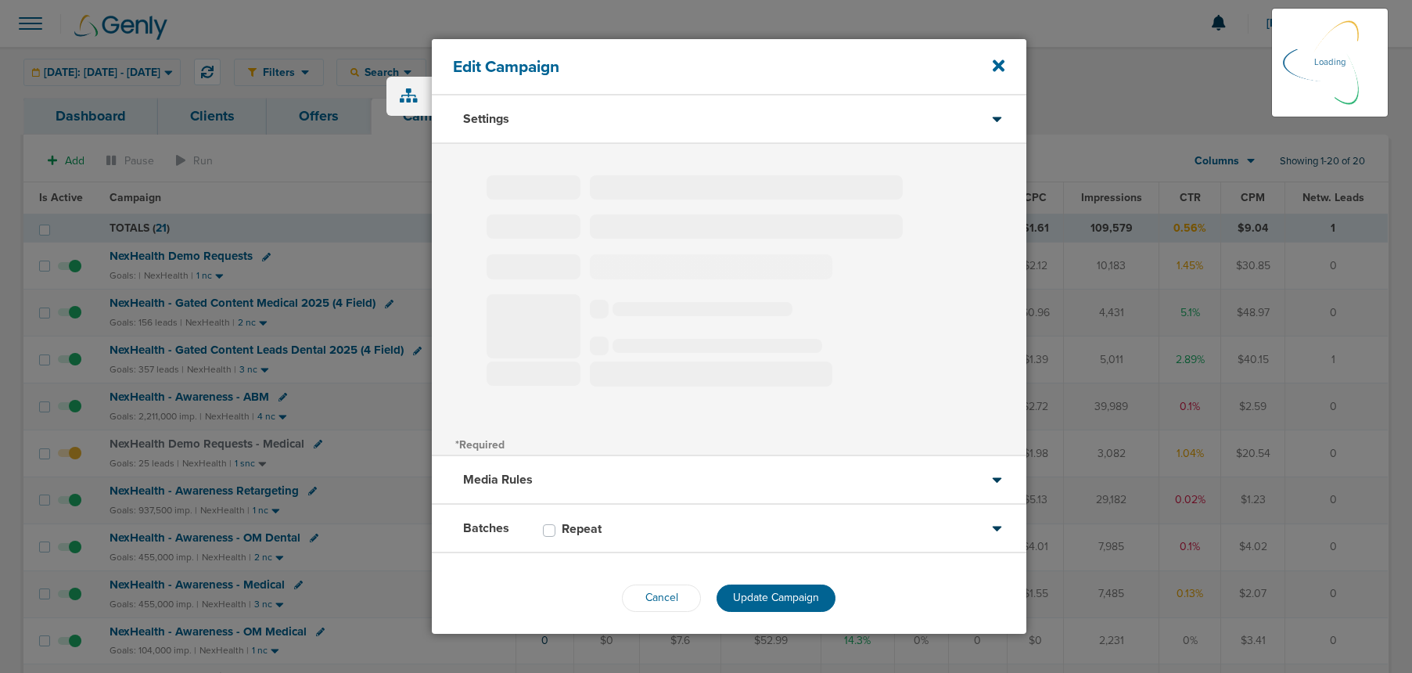
select select "2"
select select "3"
select select "4"
select select "6"
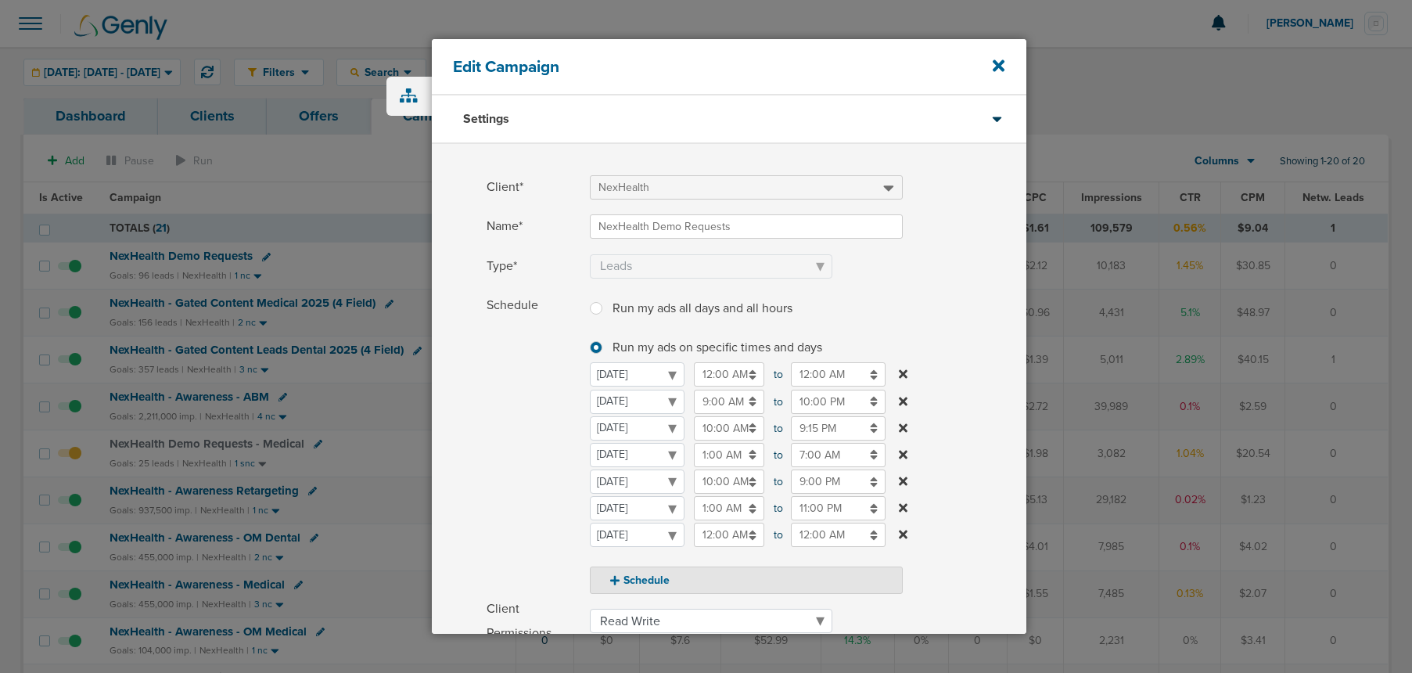
scroll to position [268, 0]
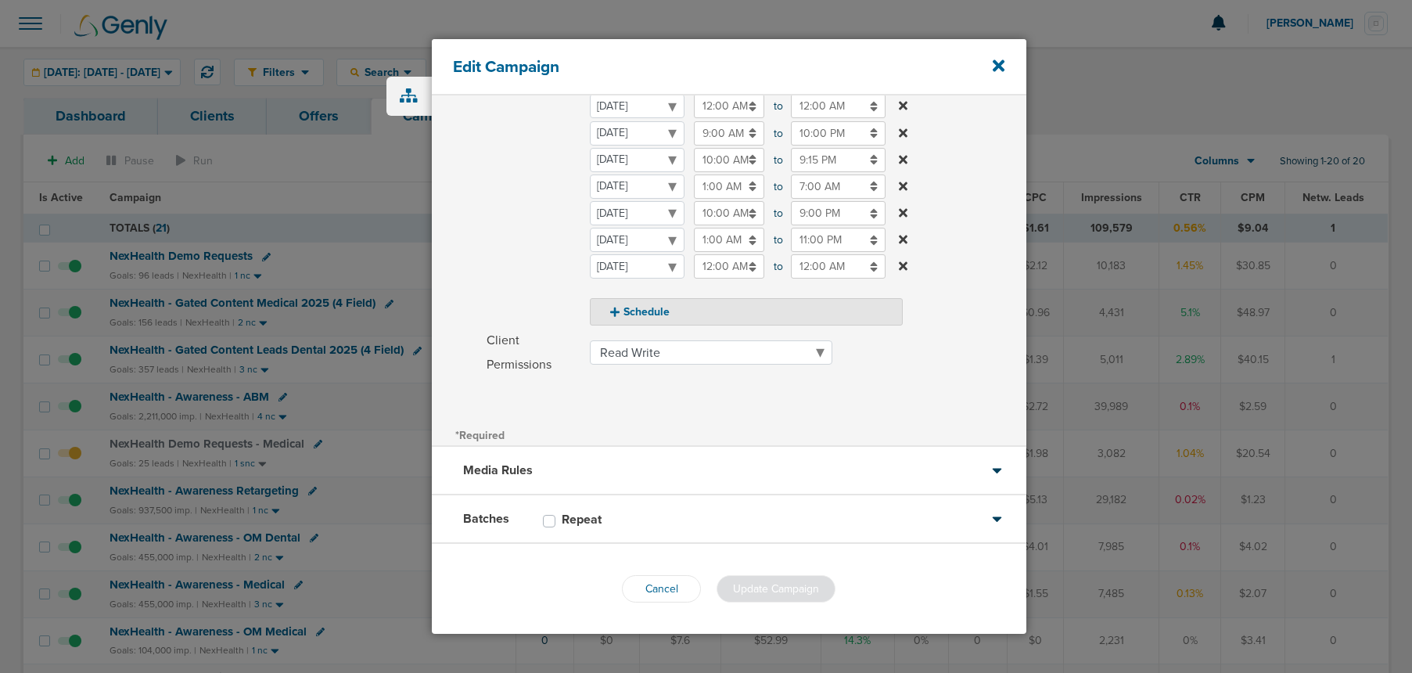
click at [689, 531] on div "Batches Repeat" at bounding box center [729, 519] width 595 height 49
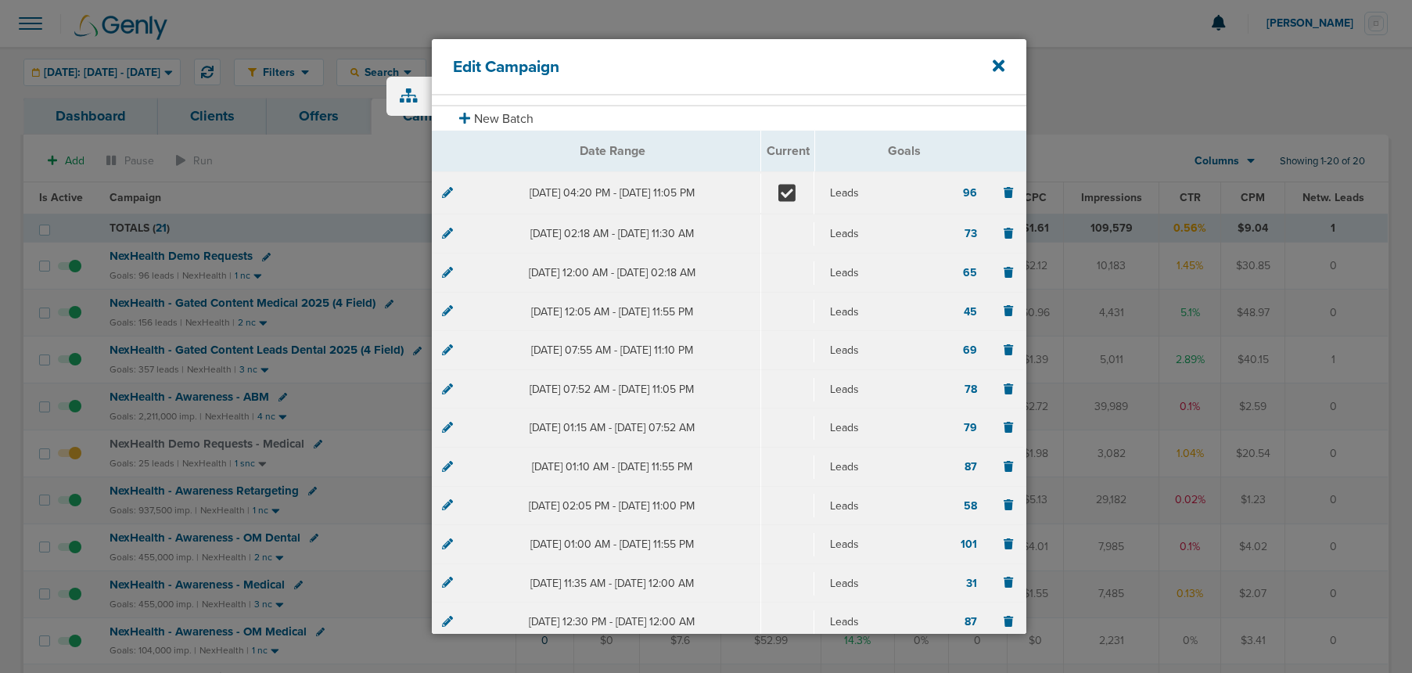
scroll to position [0, 0]
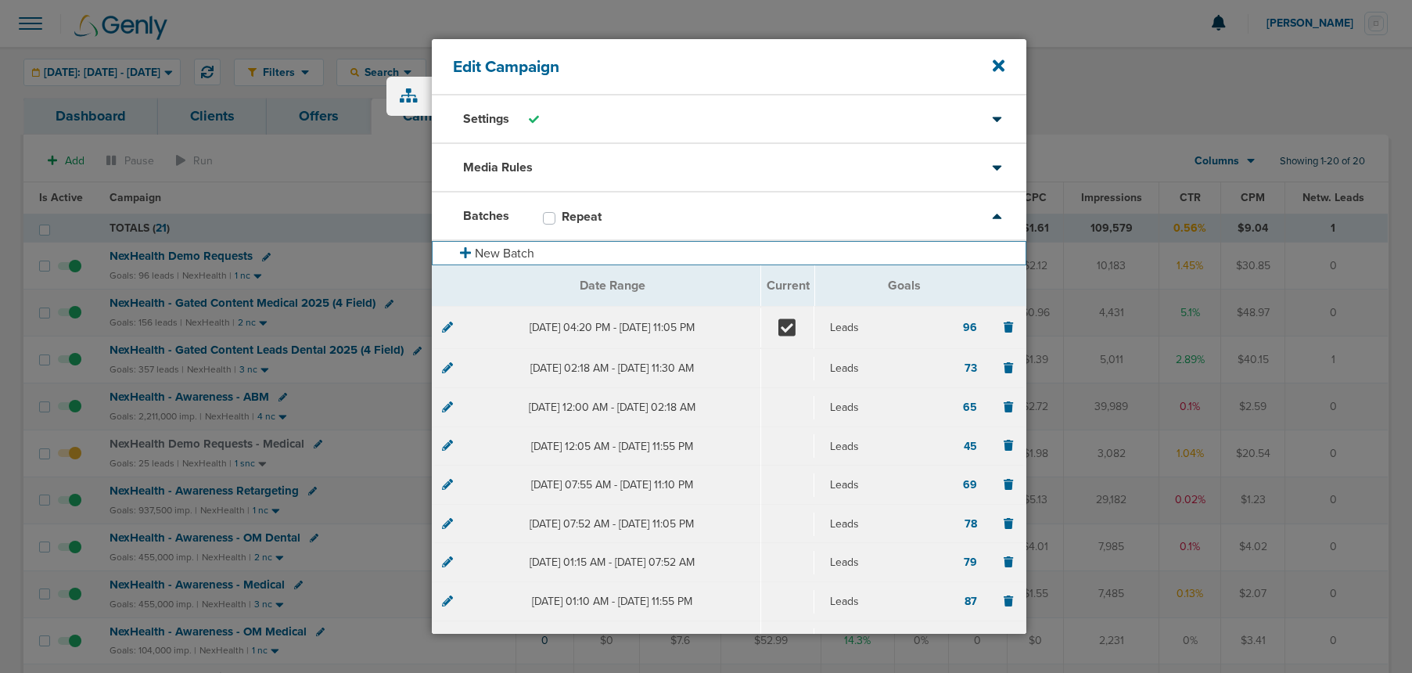
click at [488, 249] on button "New Batch" at bounding box center [729, 253] width 595 height 24
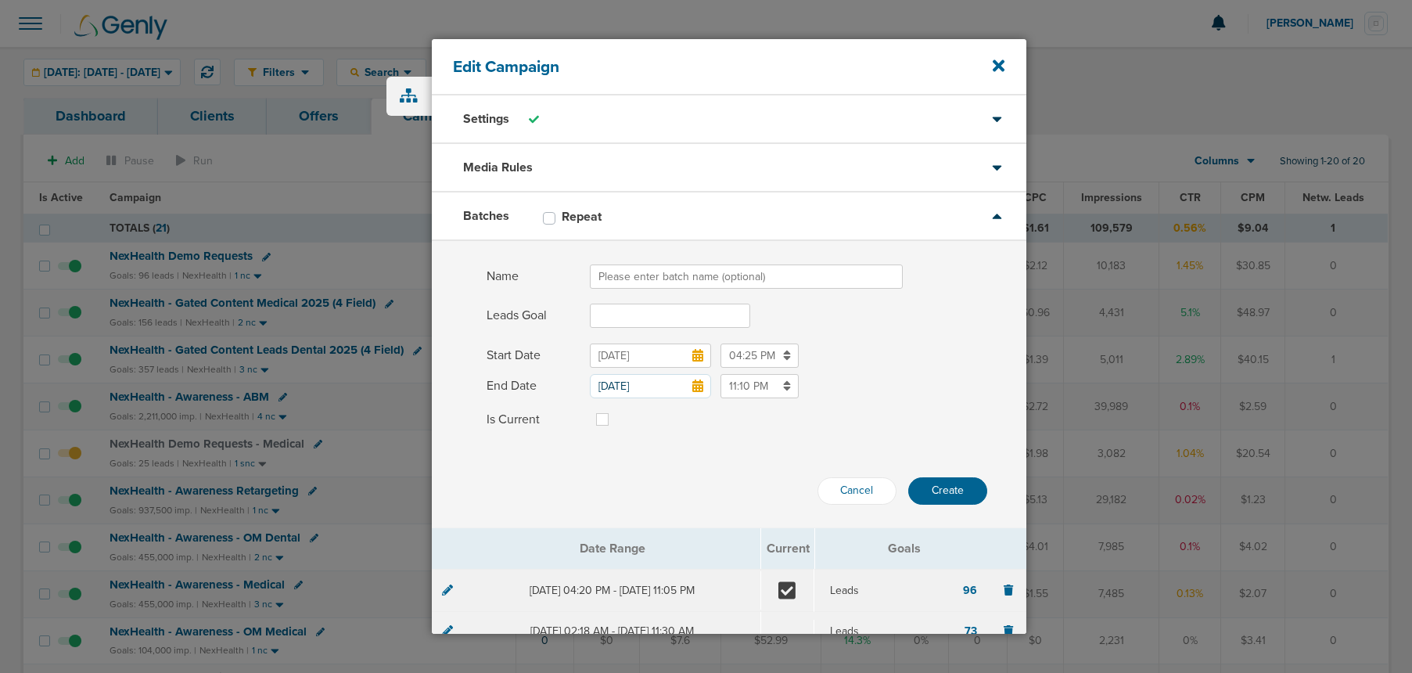
click at [631, 277] on input "Name" at bounding box center [746, 276] width 313 height 24
type input "[DATE]"
click at [618, 310] on input "Leads Goal" at bounding box center [670, 316] width 160 height 24
type input "95"
click at [698, 358] on icon at bounding box center [697, 355] width 11 height 13
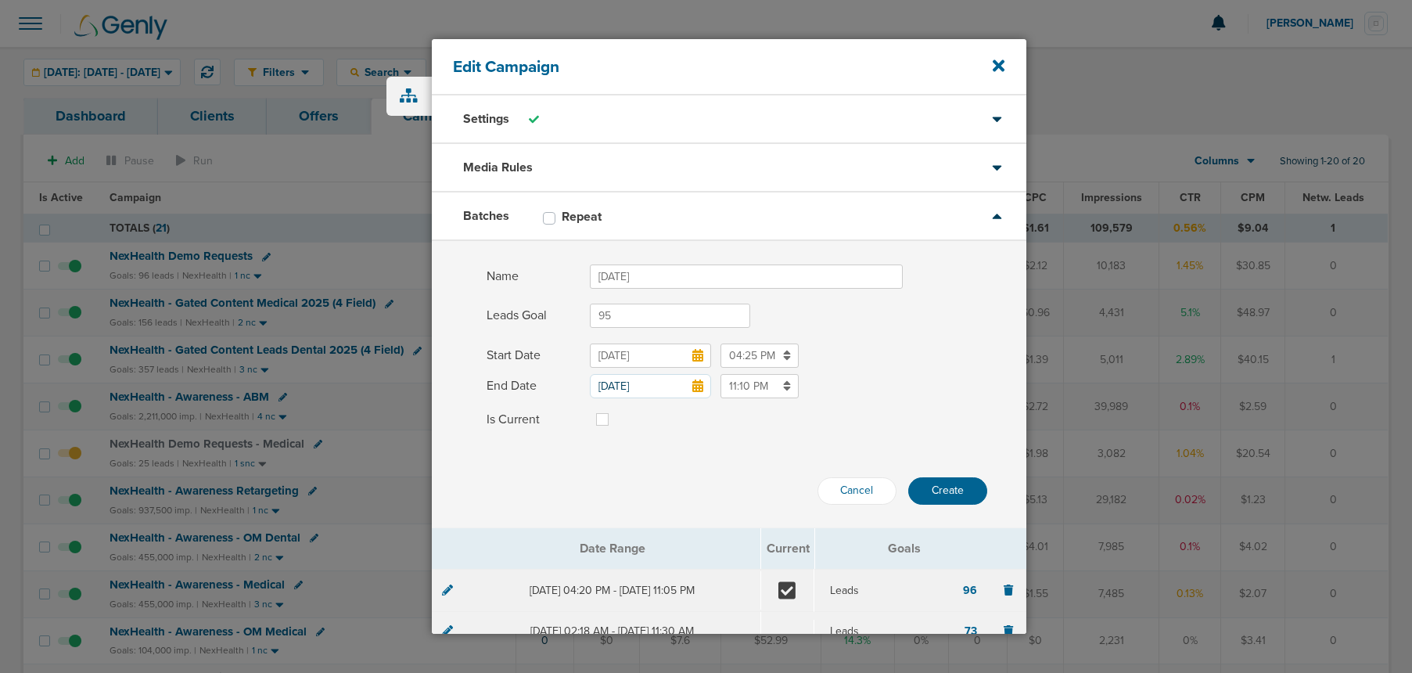
click at [698, 358] on input "[DATE]" at bounding box center [650, 355] width 121 height 24
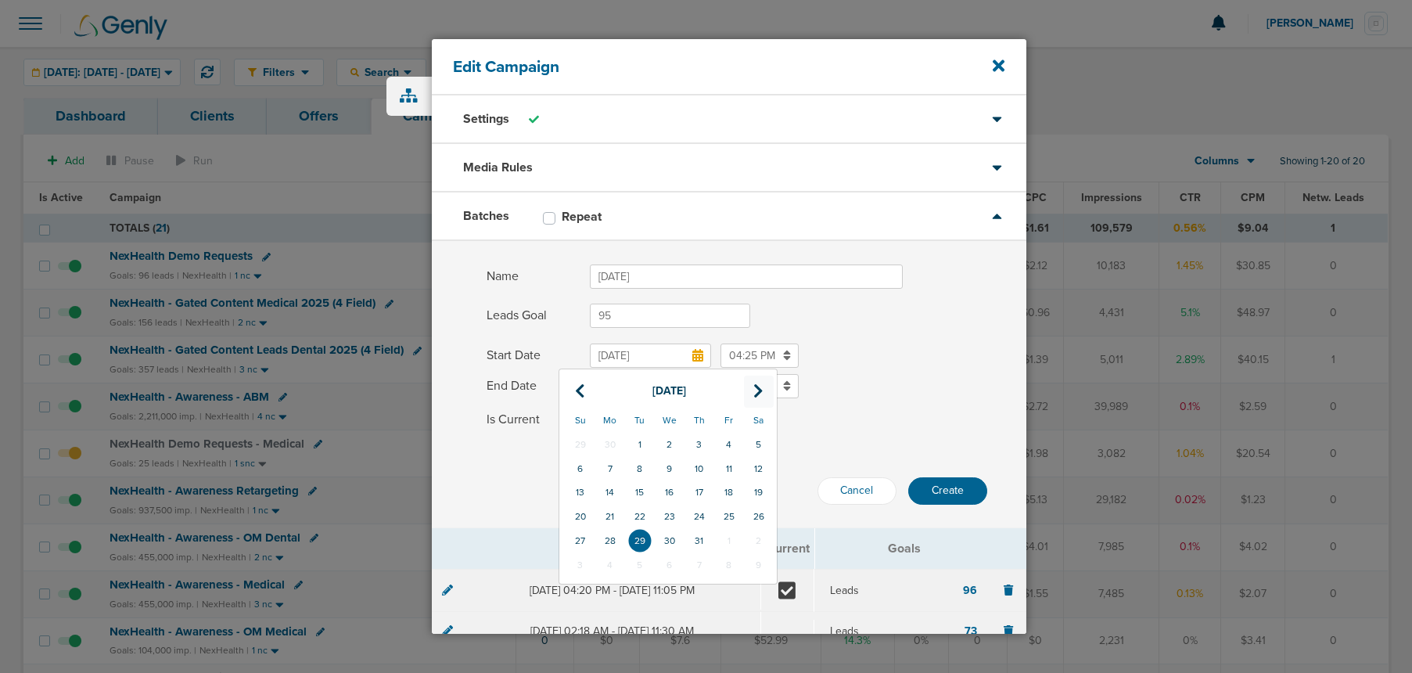
click at [759, 384] on icon at bounding box center [758, 391] width 10 height 16
click at [605, 566] on td "1" at bounding box center [610, 565] width 30 height 24
type input "[DATE]"
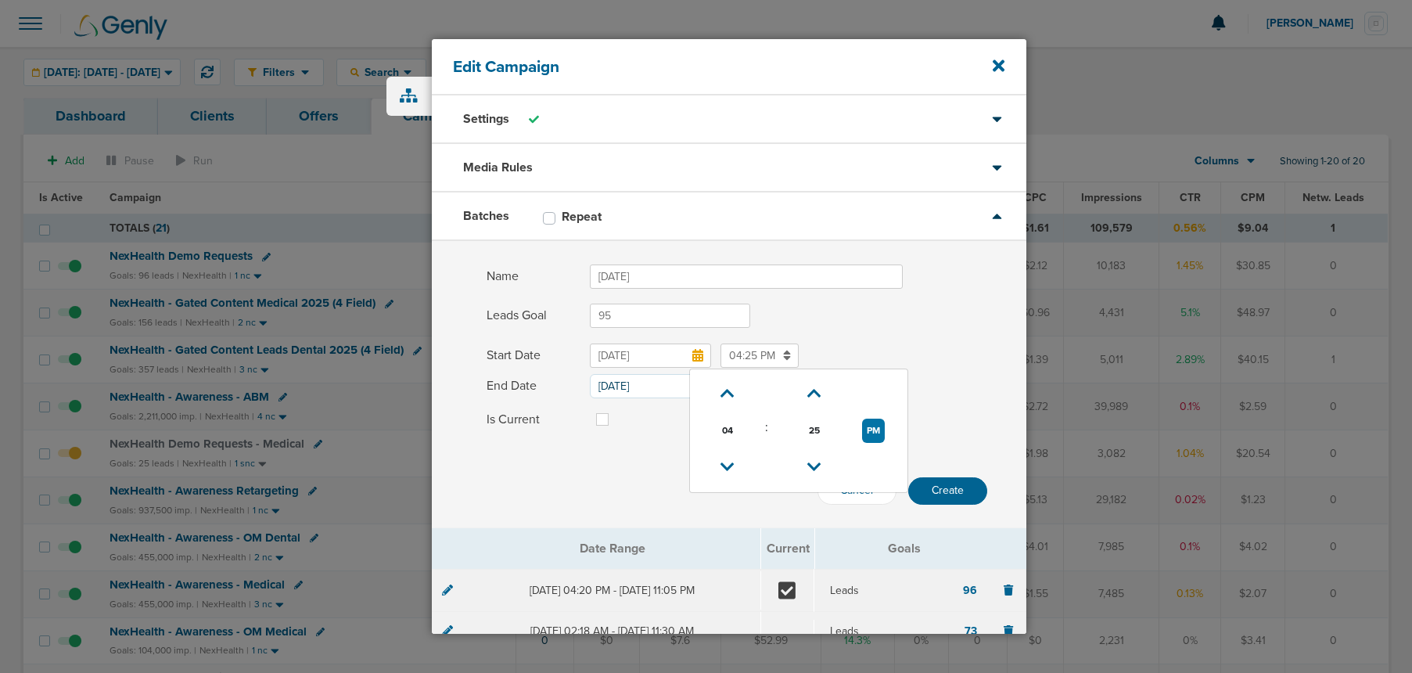
click at [742, 360] on input "04:25 PM" at bounding box center [760, 355] width 78 height 24
click at [867, 435] on button "PM" at bounding box center [873, 431] width 23 height 24
click at [727, 467] on icon at bounding box center [727, 466] width 14 height 9
click at [726, 467] on icon at bounding box center [727, 466] width 14 height 9
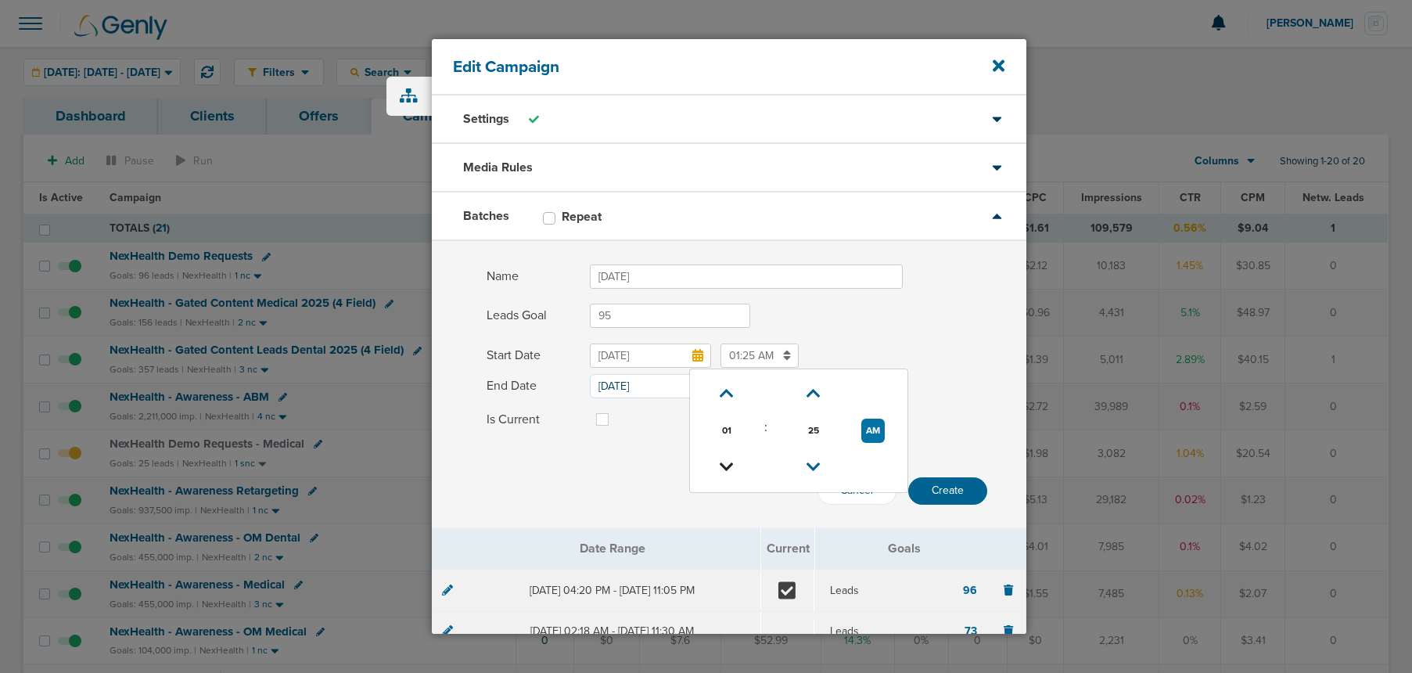
click at [726, 467] on icon at bounding box center [727, 466] width 14 height 9
type input "12:25 AM"
click at [636, 387] on input "[DATE]" at bounding box center [650, 386] width 121 height 24
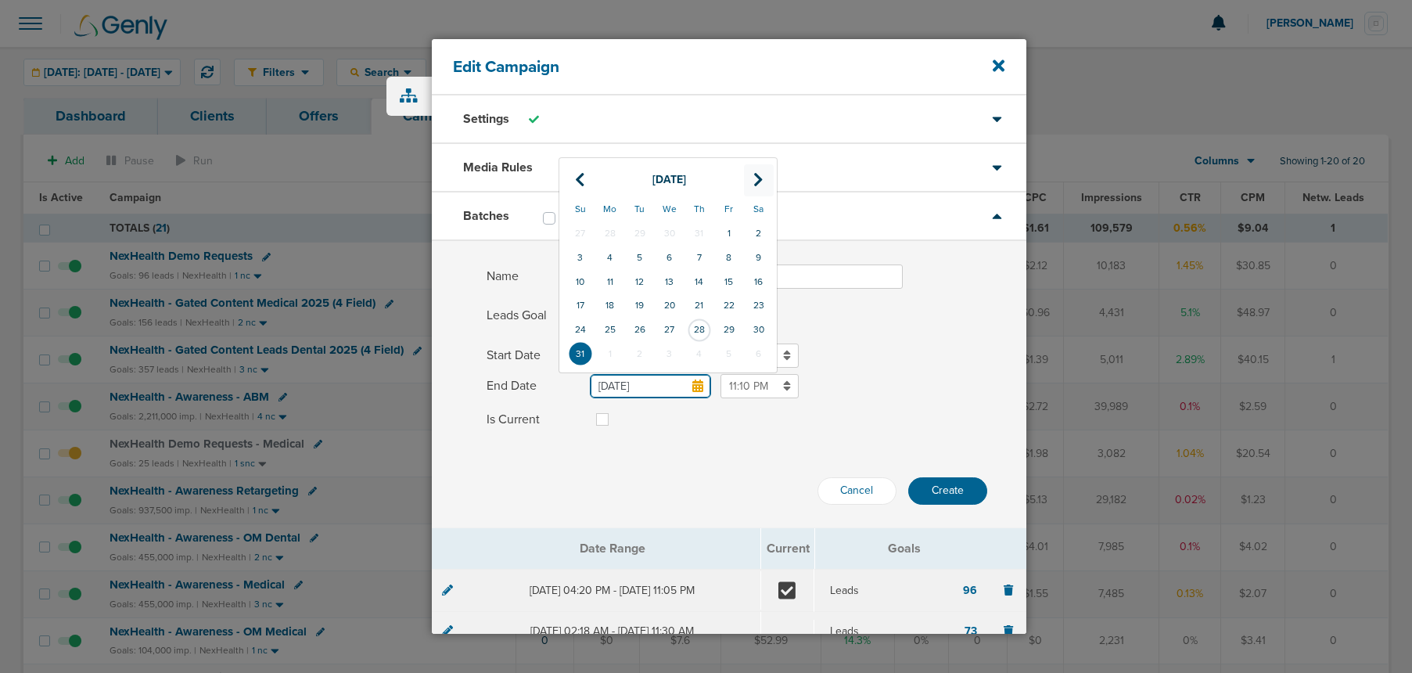
click at [755, 175] on icon at bounding box center [758, 180] width 10 height 16
click at [632, 325] on td "30" at bounding box center [640, 330] width 30 height 24
type input "[DATE]"
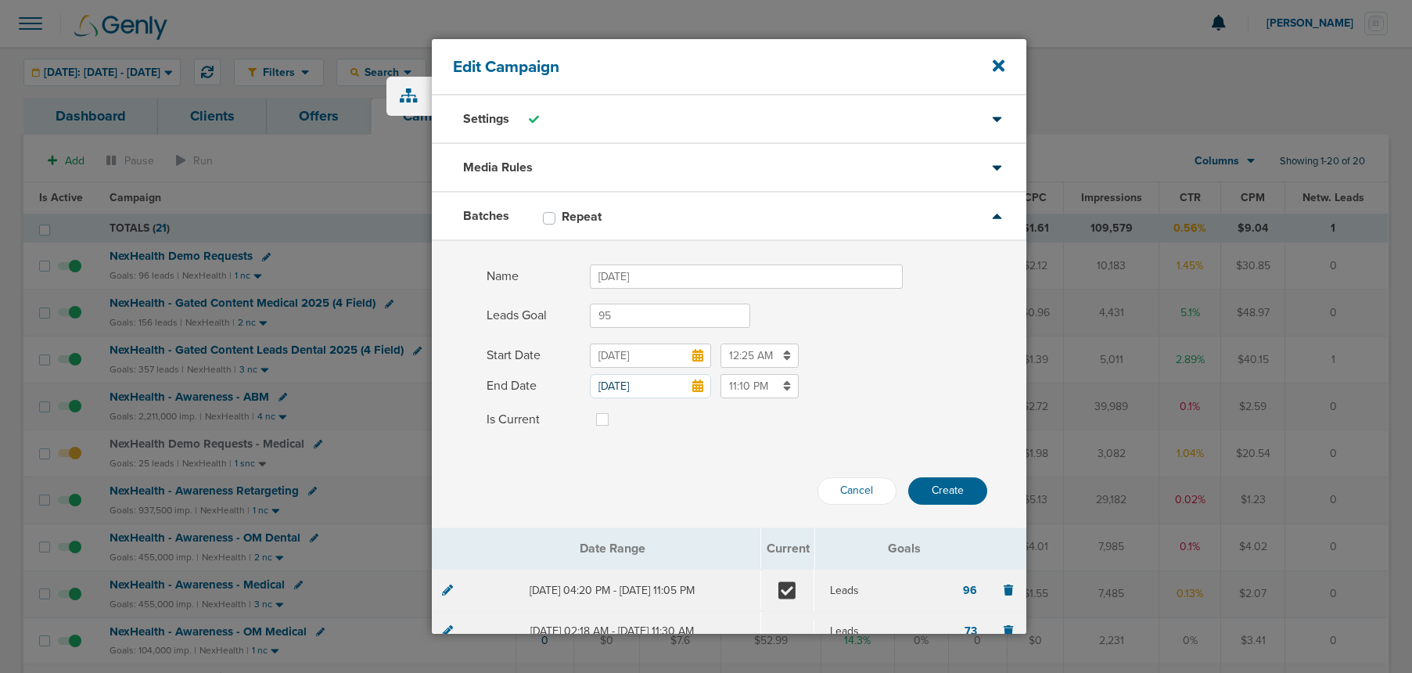
click at [615, 410] on label at bounding box center [615, 410] width 0 height 0
click at [602, 422] on input "Is Current" at bounding box center [602, 418] width 13 height 16
click at [615, 410] on label at bounding box center [615, 410] width 0 height 0
click at [599, 419] on input "Is Current" at bounding box center [602, 418] width 13 height 16
checkbox input "false"
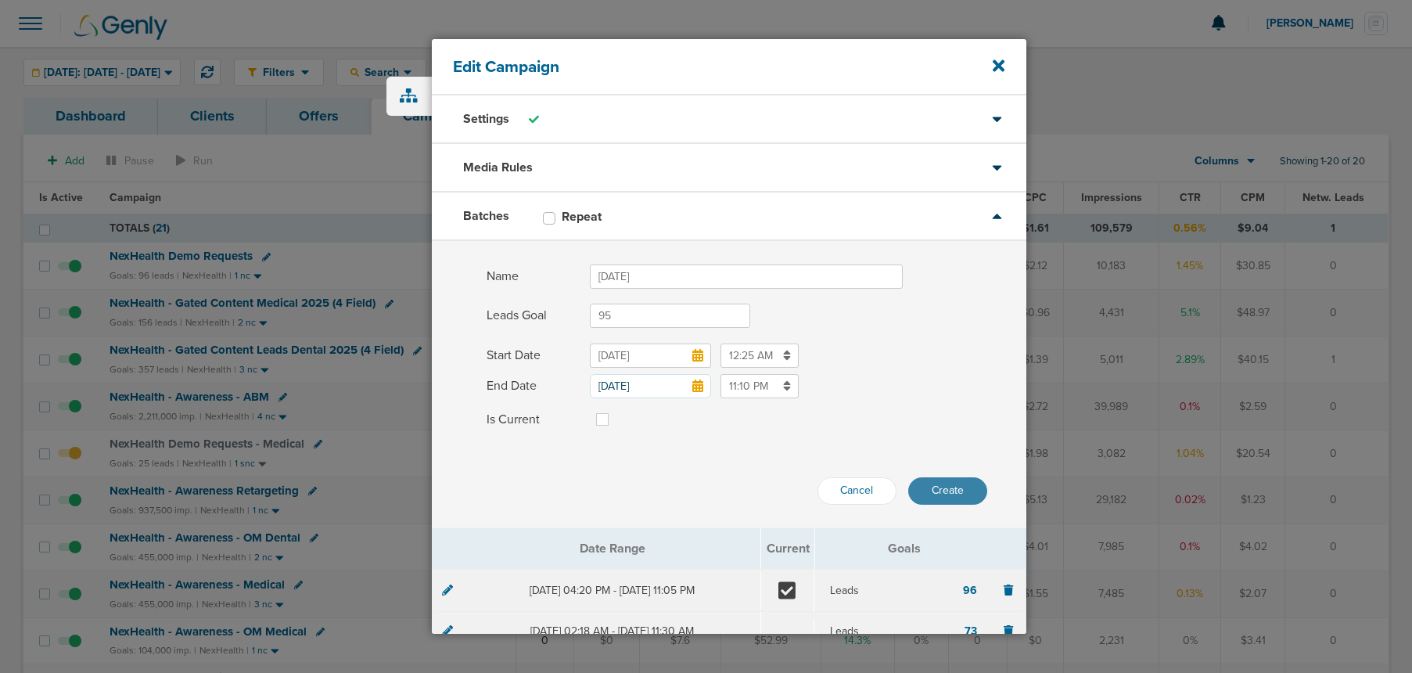
click at [951, 494] on button "Create" at bounding box center [947, 490] width 79 height 27
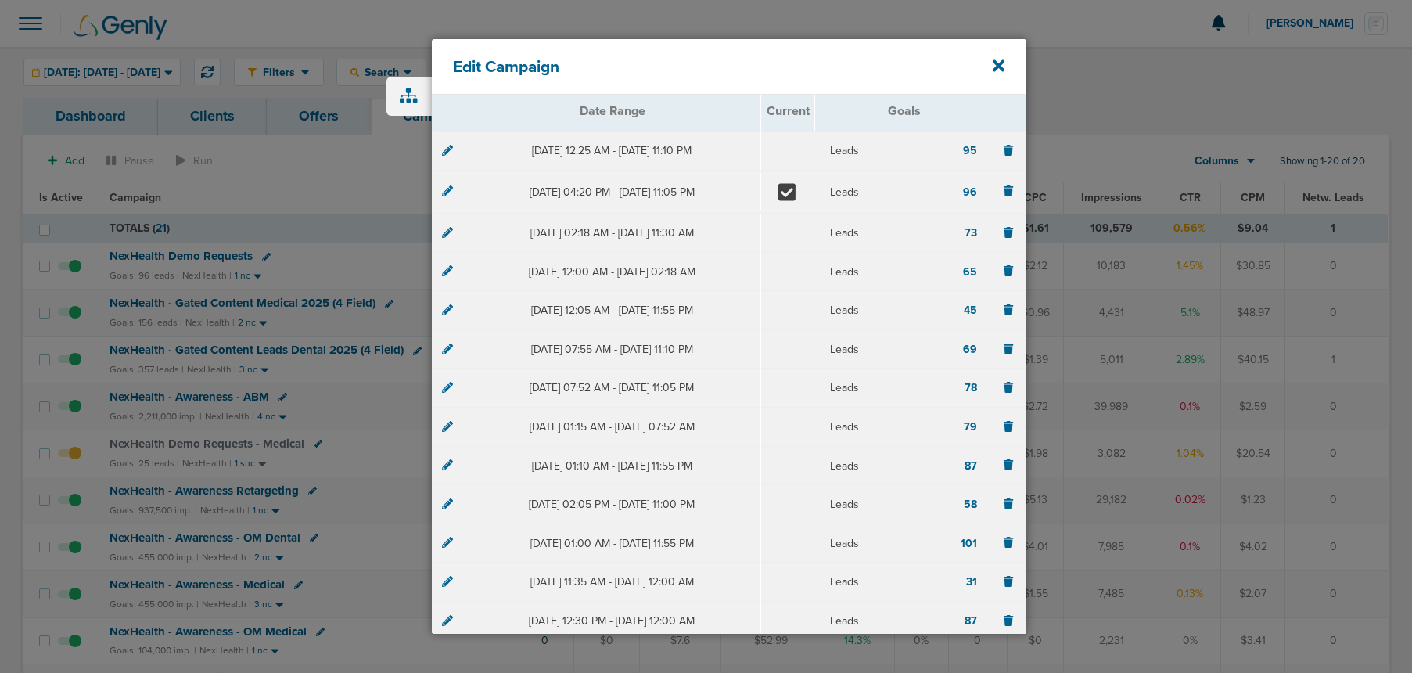
scroll to position [333, 0]
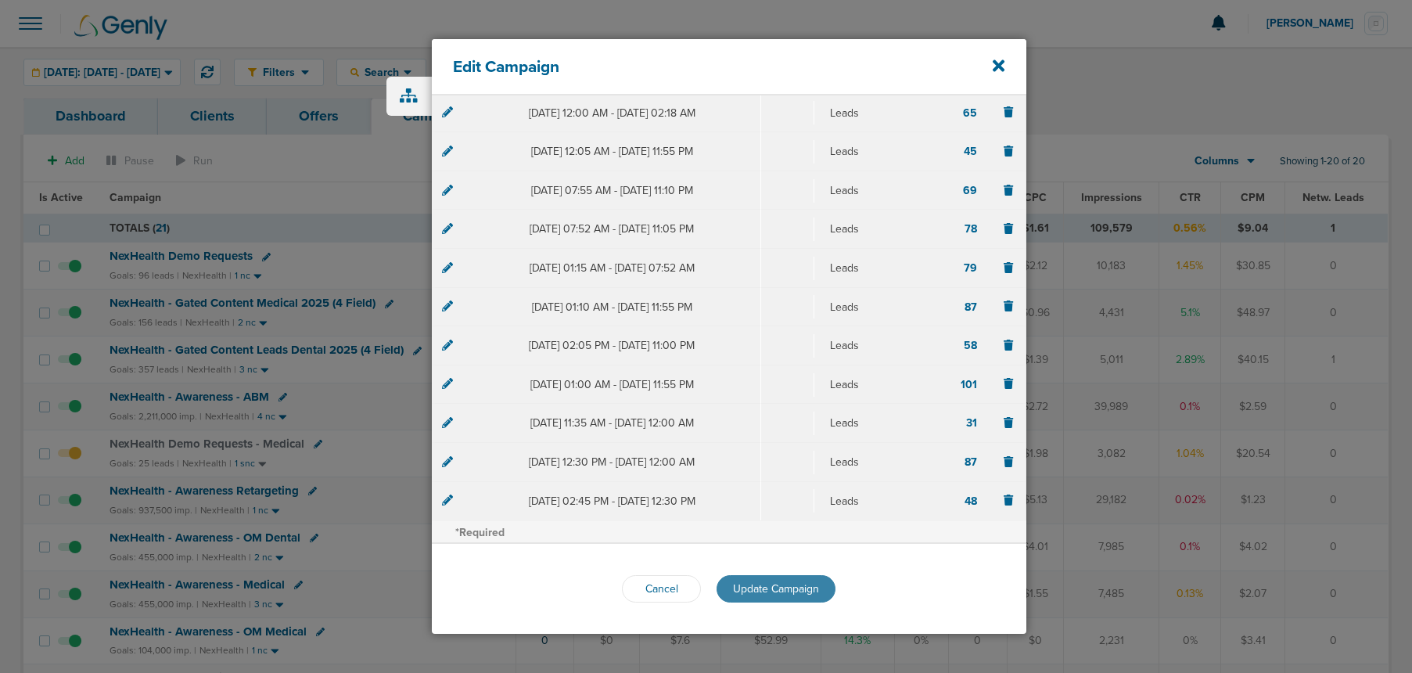
click at [767, 589] on span "Update Campaign" at bounding box center [776, 588] width 86 height 13
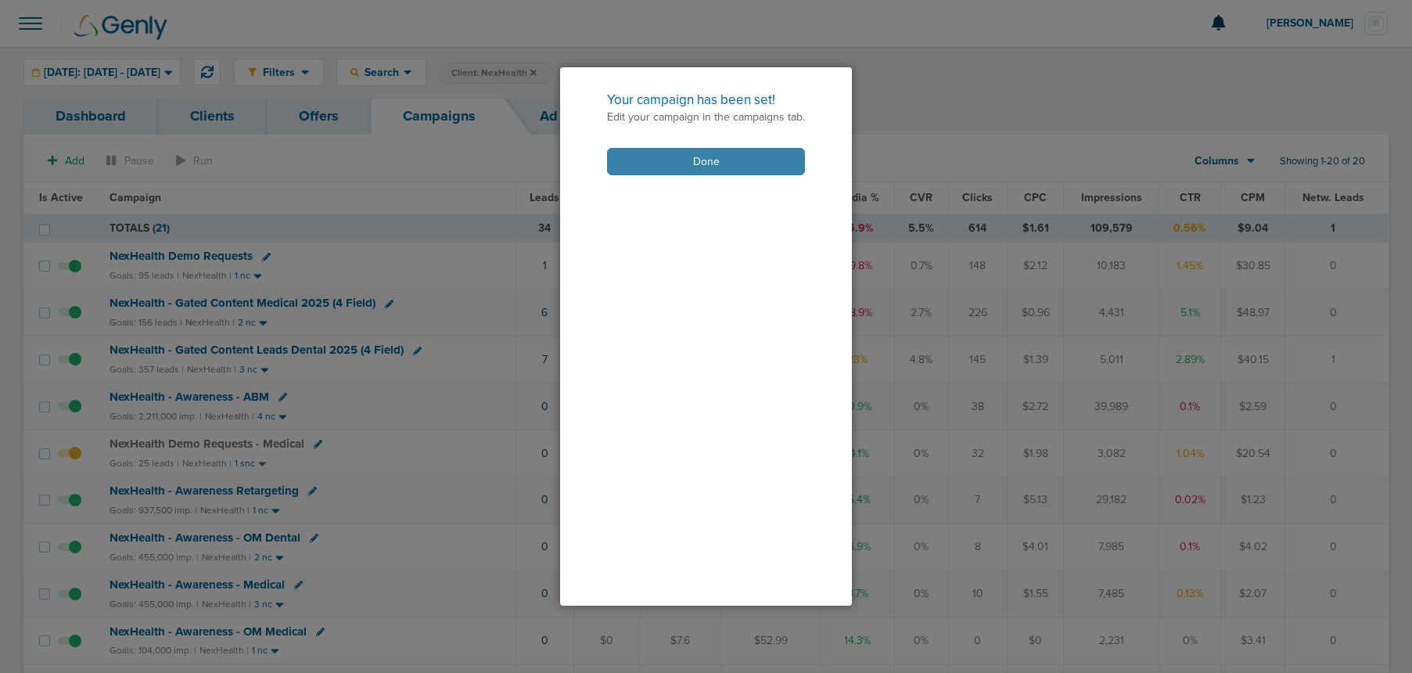
click at [701, 164] on button "Done" at bounding box center [706, 161] width 198 height 27
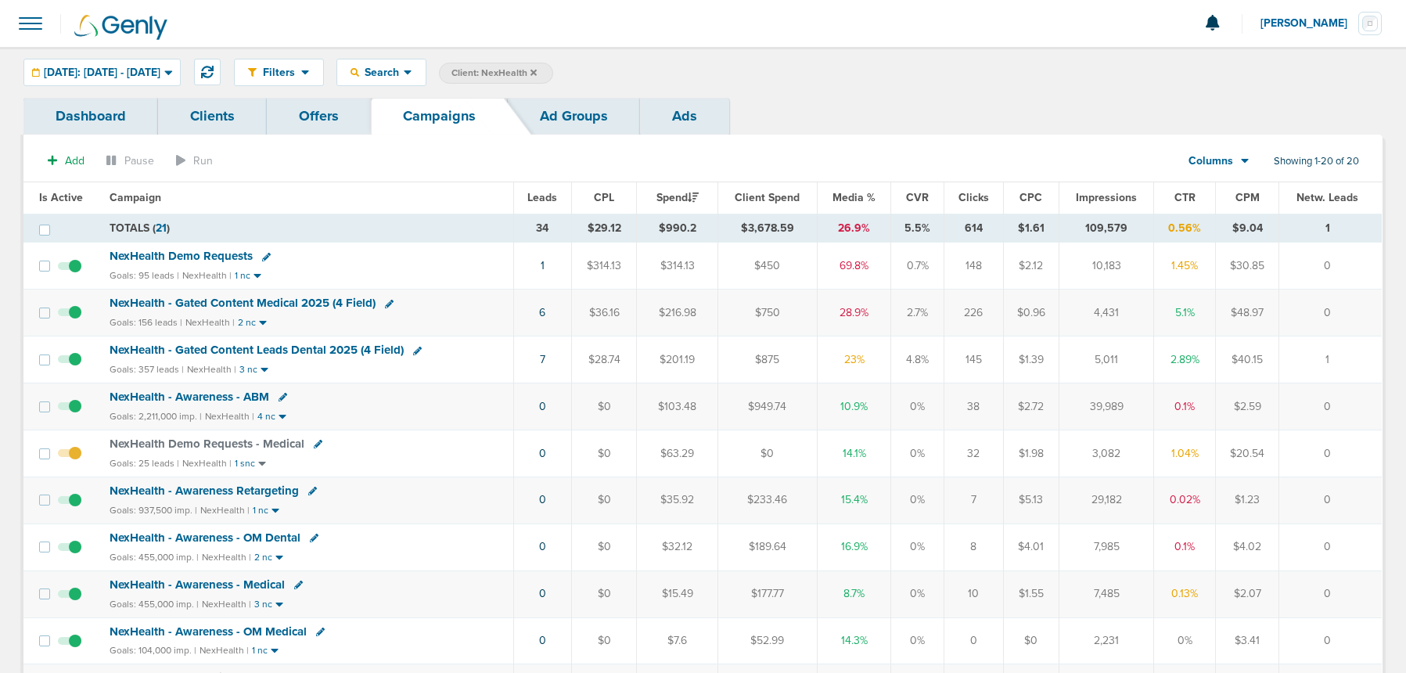
click at [415, 352] on icon at bounding box center [417, 351] width 9 height 9
select select
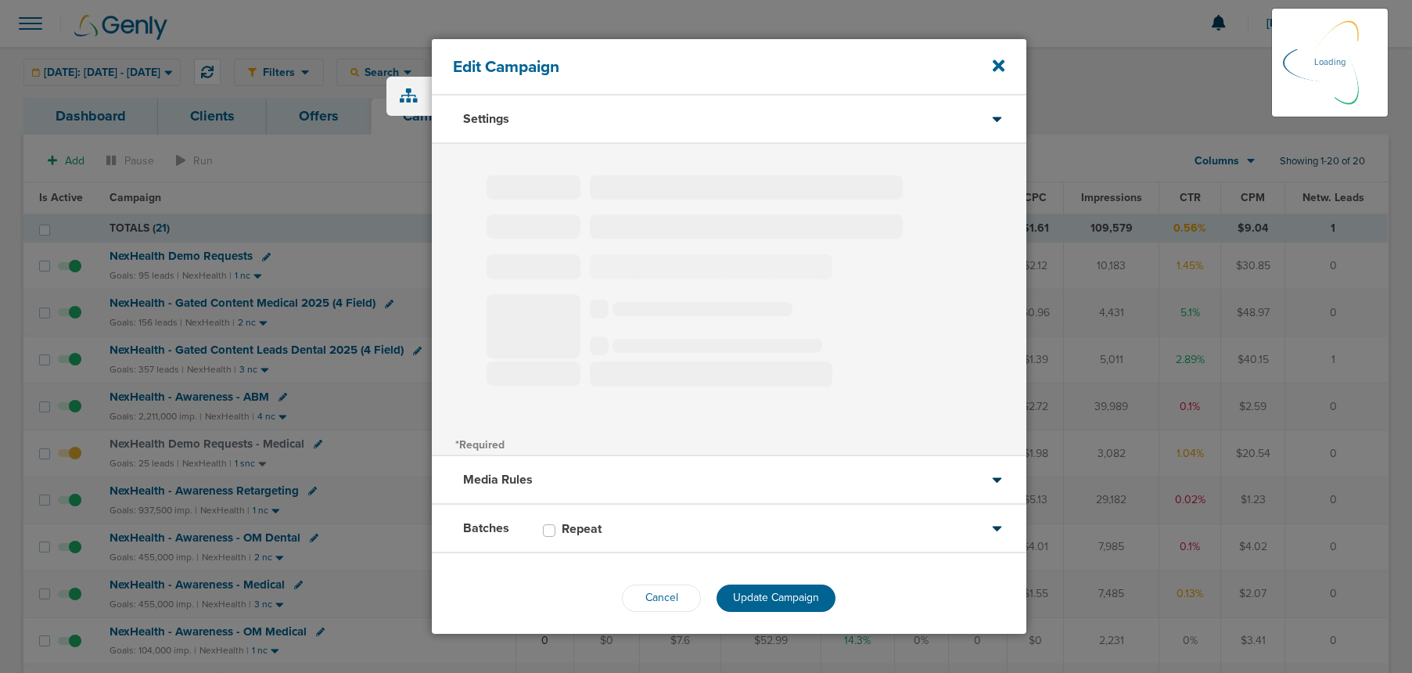
type input "NexHealth - Gated Content Leads Dental 2025 (4 Field)"
select select "Leads"
radio input "true"
select select "readWrite"
select select "1"
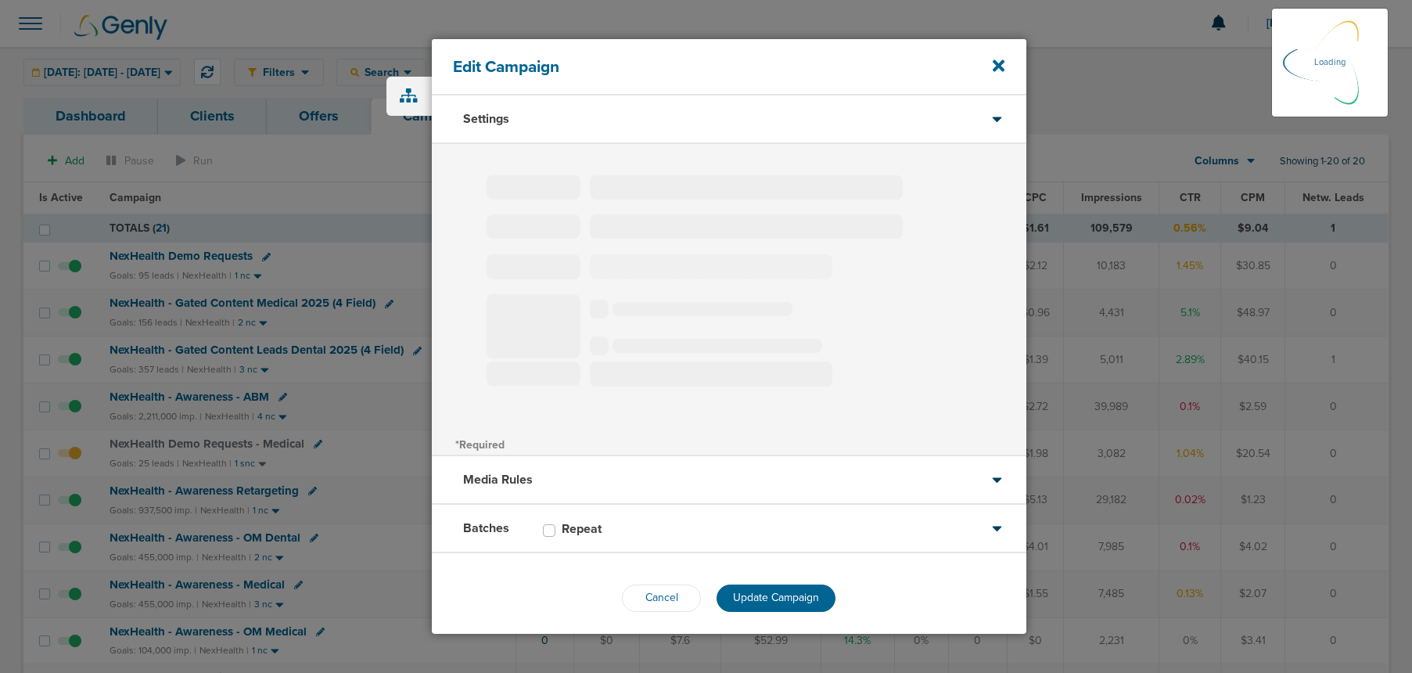
select select "2"
select select "3"
select select "4"
select select "6"
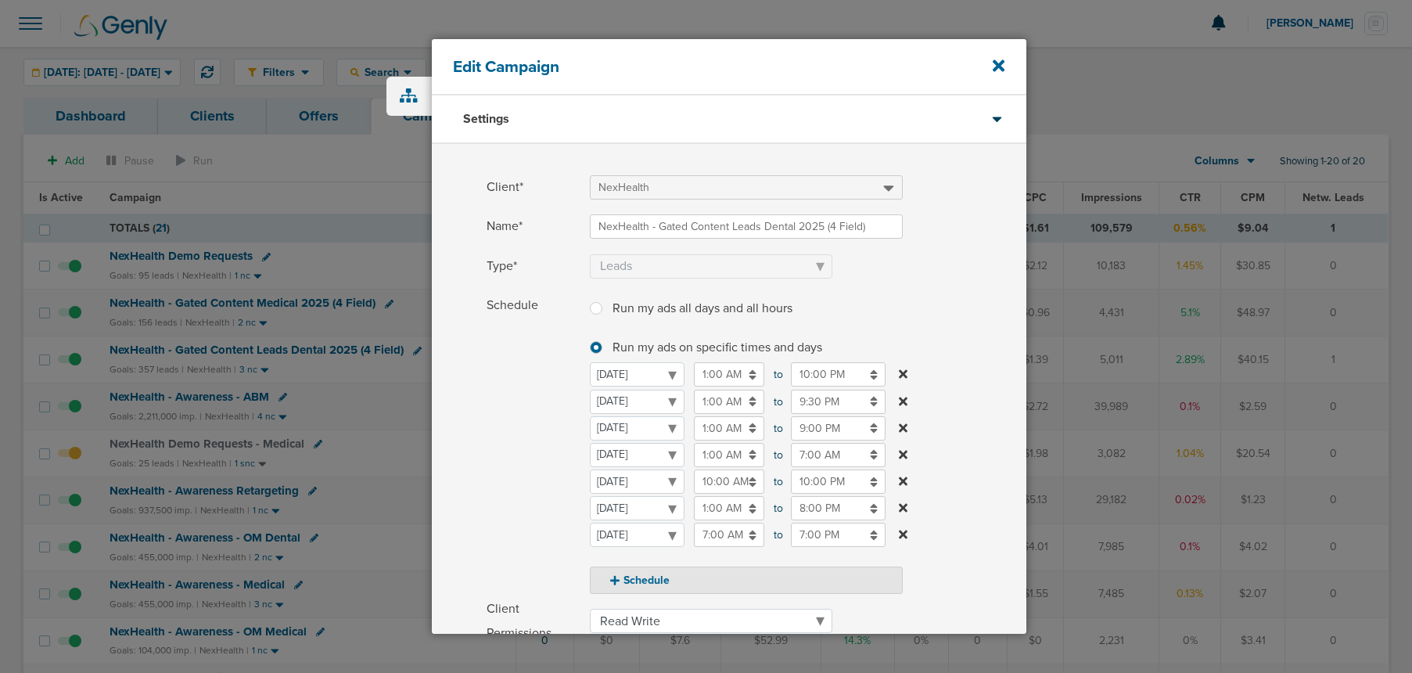
scroll to position [268, 0]
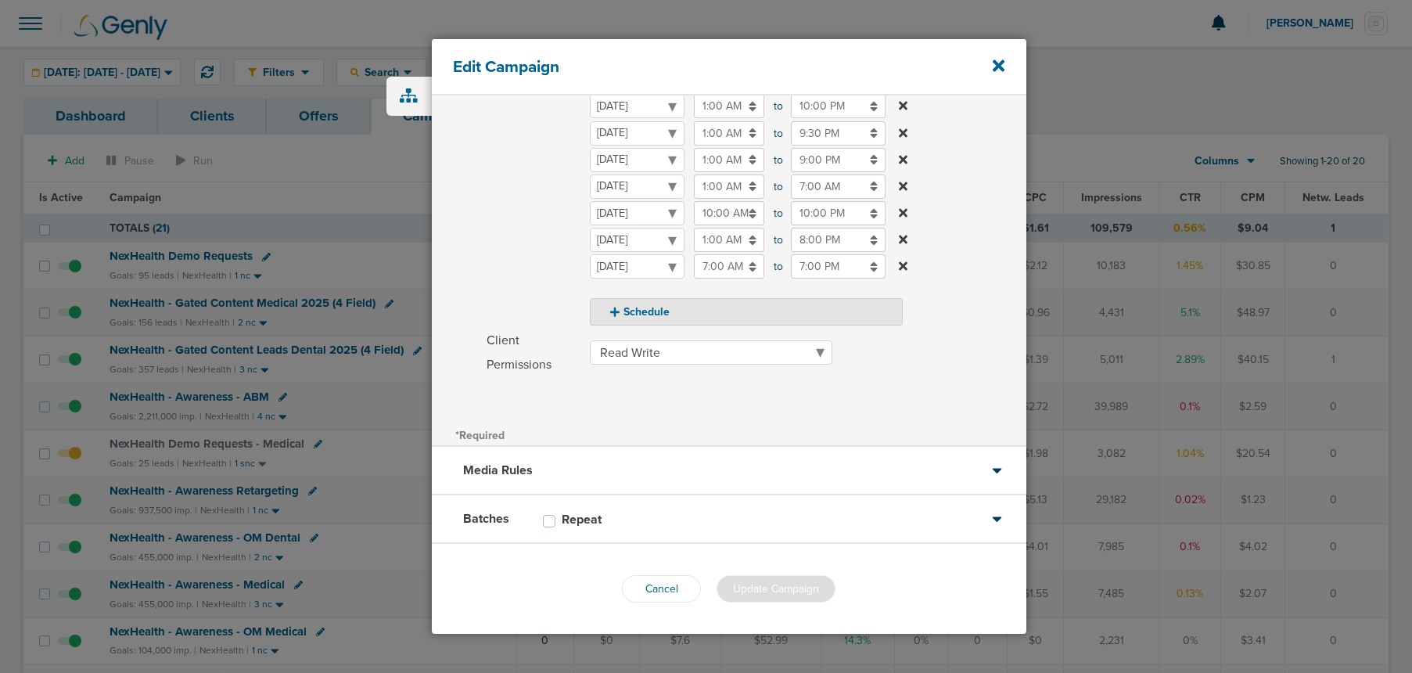
drag, startPoint x: 647, startPoint y: 526, endPoint x: 627, endPoint y: 520, distance: 20.5
click at [647, 526] on div "Batches Repeat" at bounding box center [729, 519] width 595 height 49
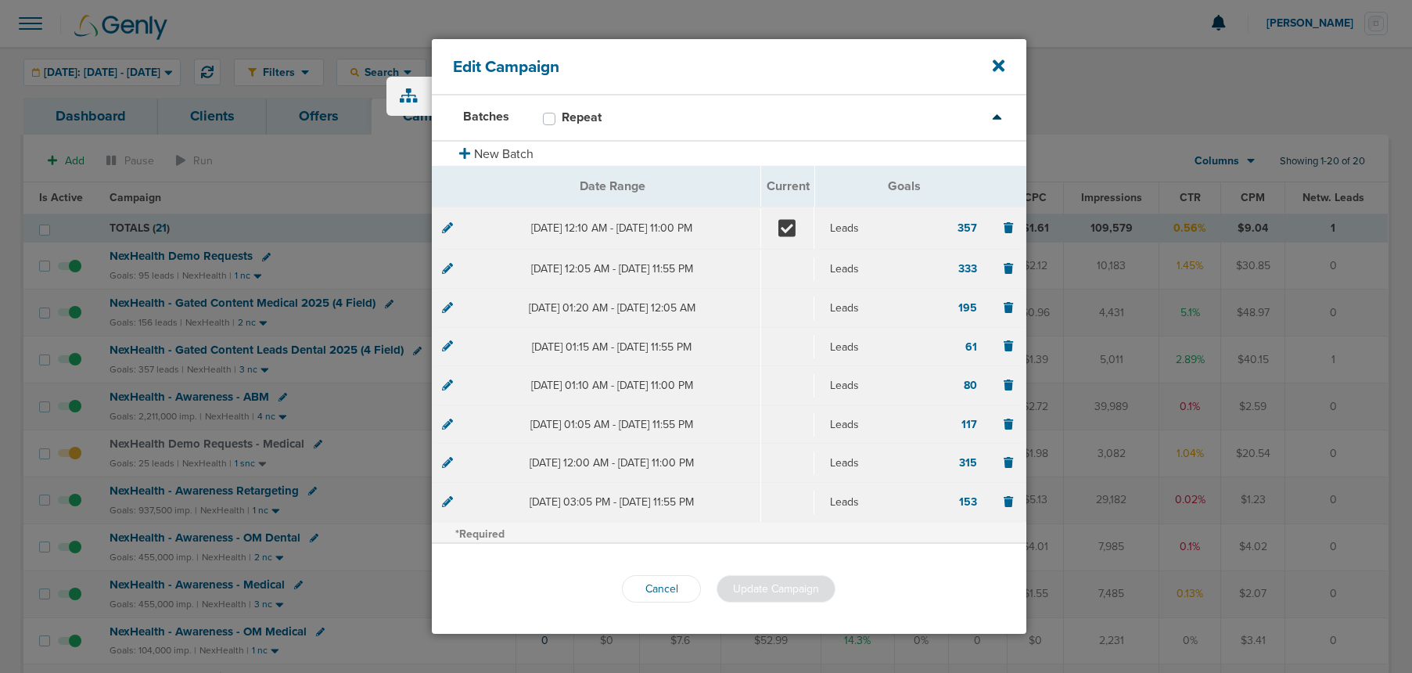
scroll to position [101, 0]
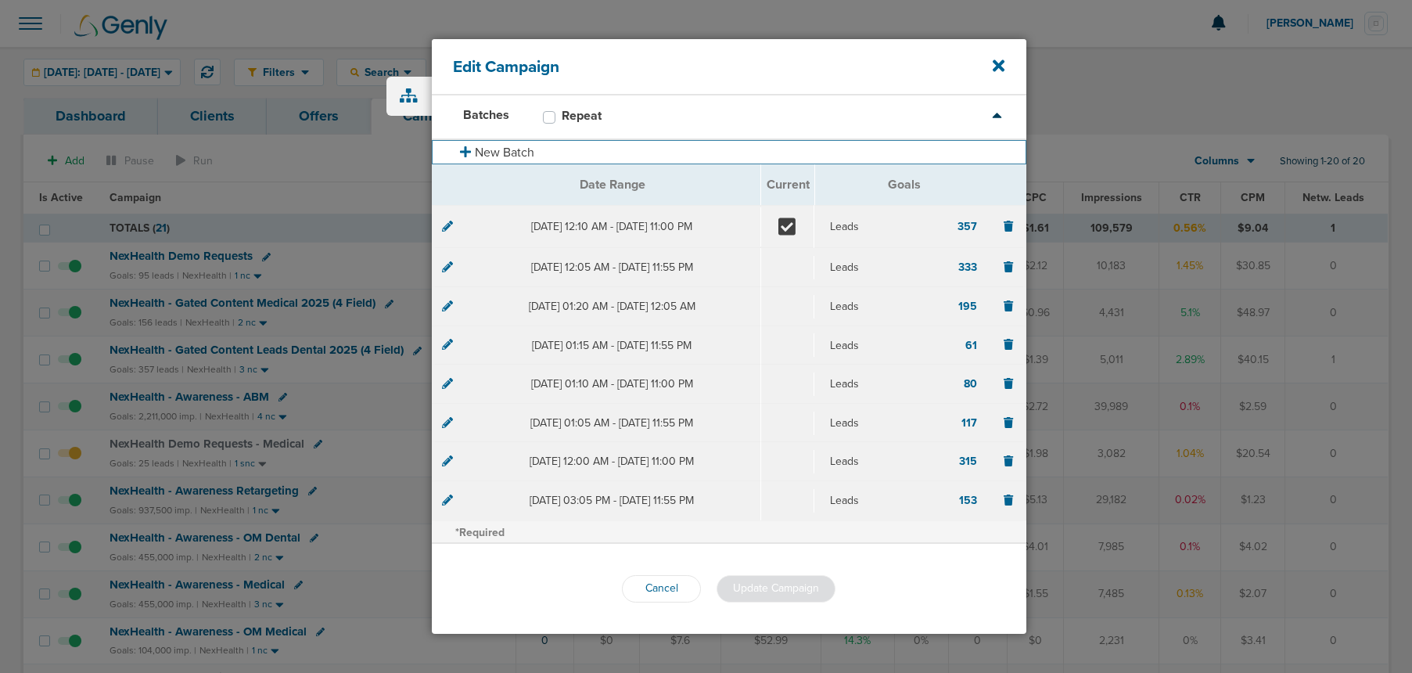
click at [473, 150] on button "New Batch" at bounding box center [729, 152] width 595 height 24
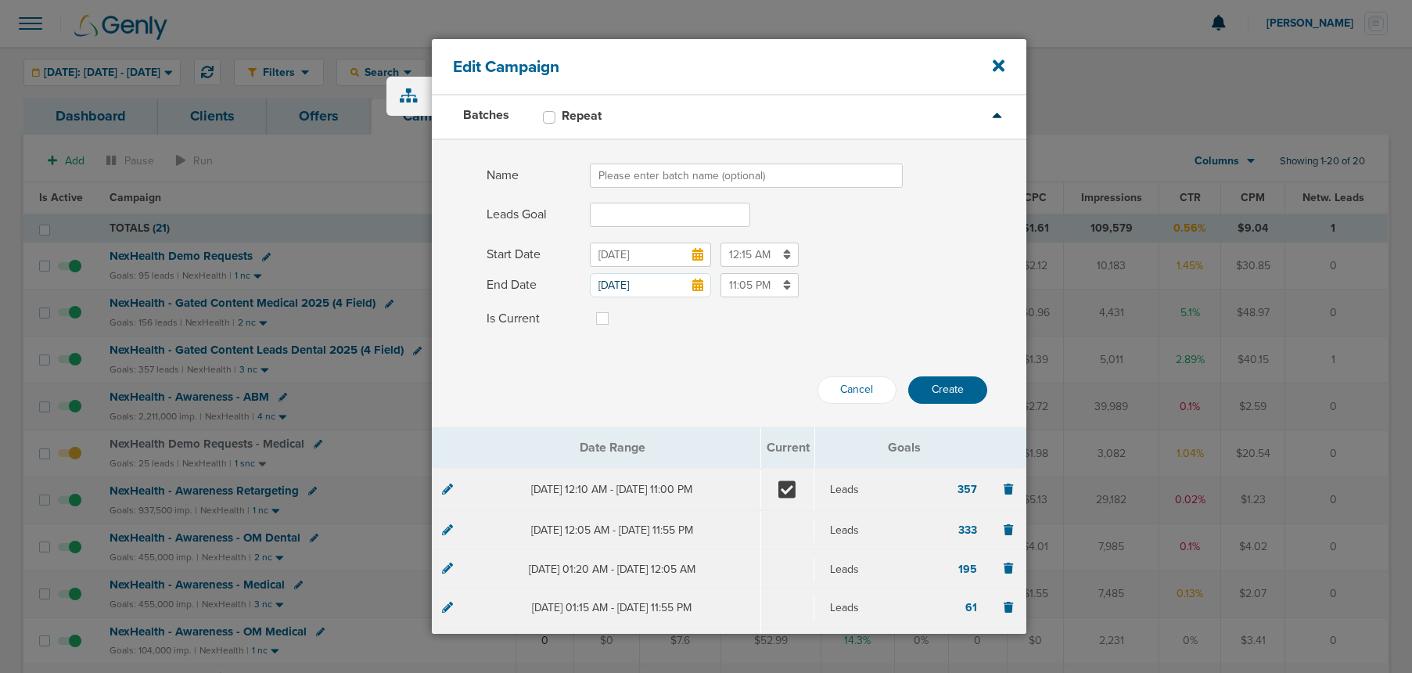
click at [609, 169] on input "Name" at bounding box center [746, 176] width 313 height 24
type input "[DATE]"
click at [649, 216] on input "Leads Goal" at bounding box center [670, 215] width 160 height 24
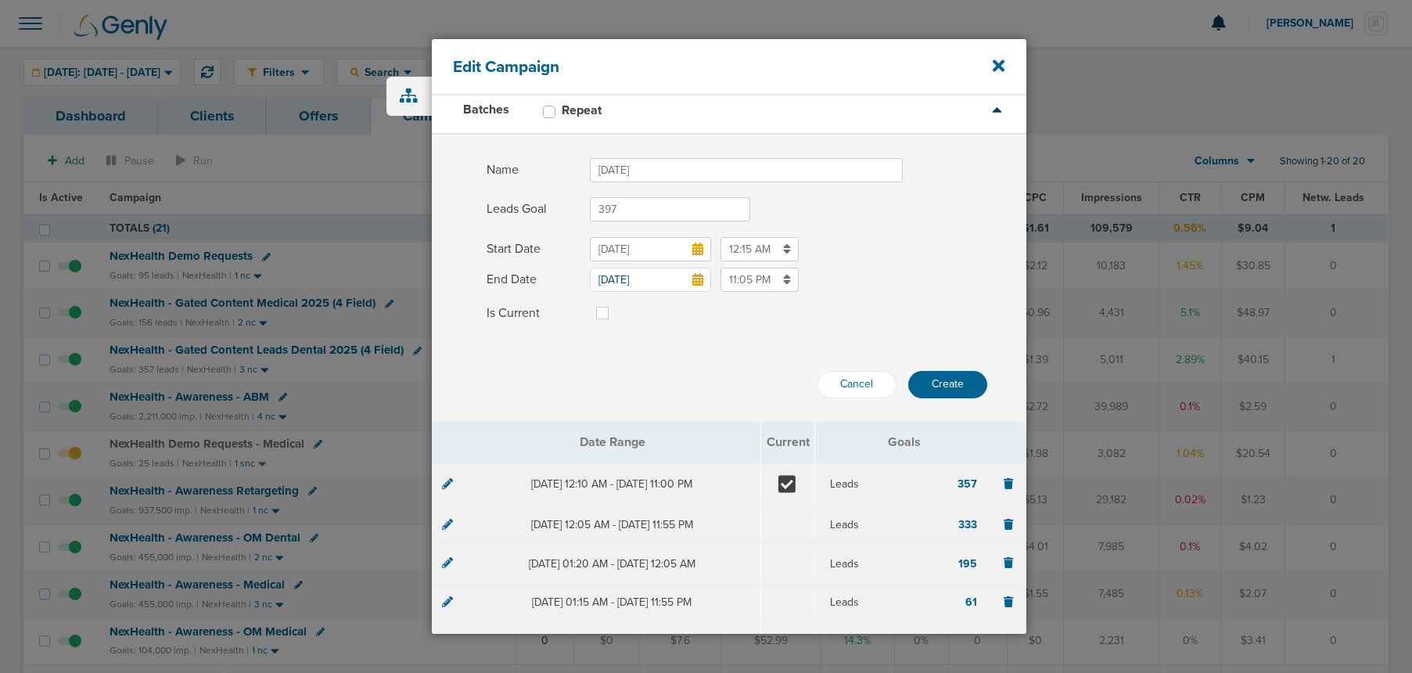
scroll to position [102, 0]
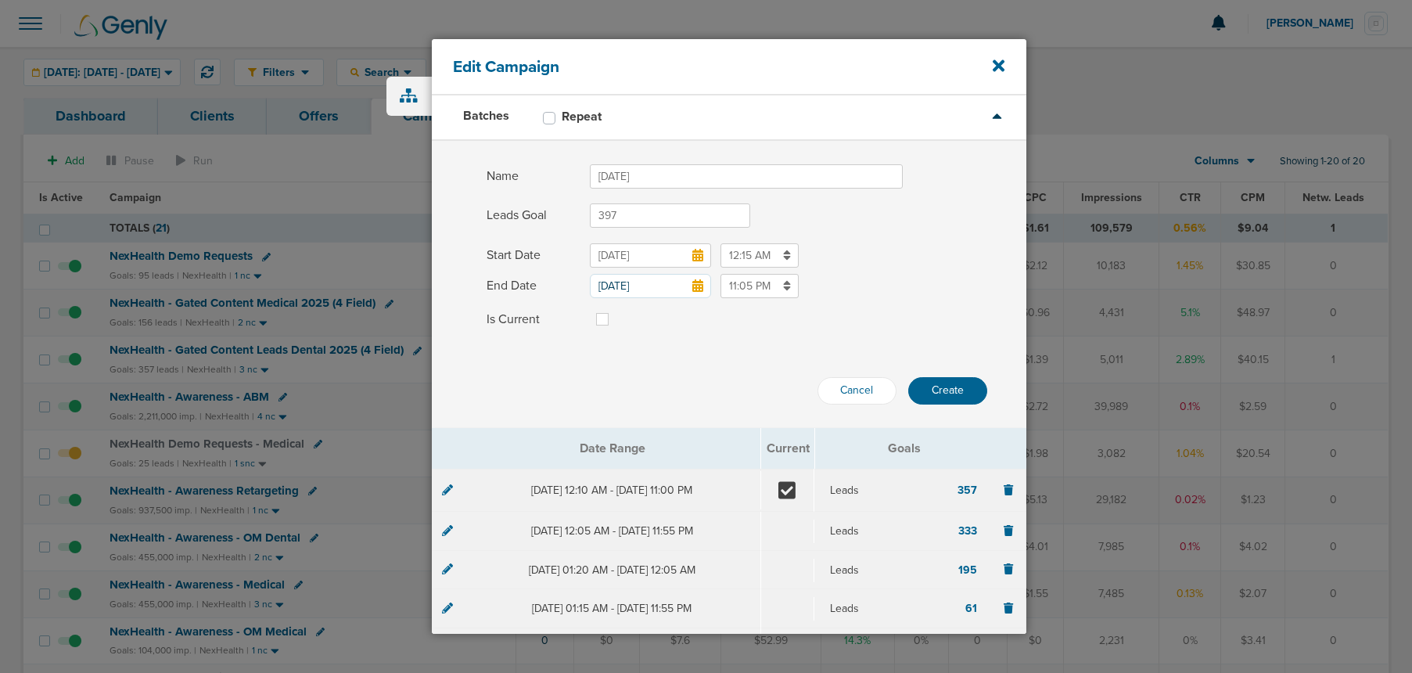
type input "397"
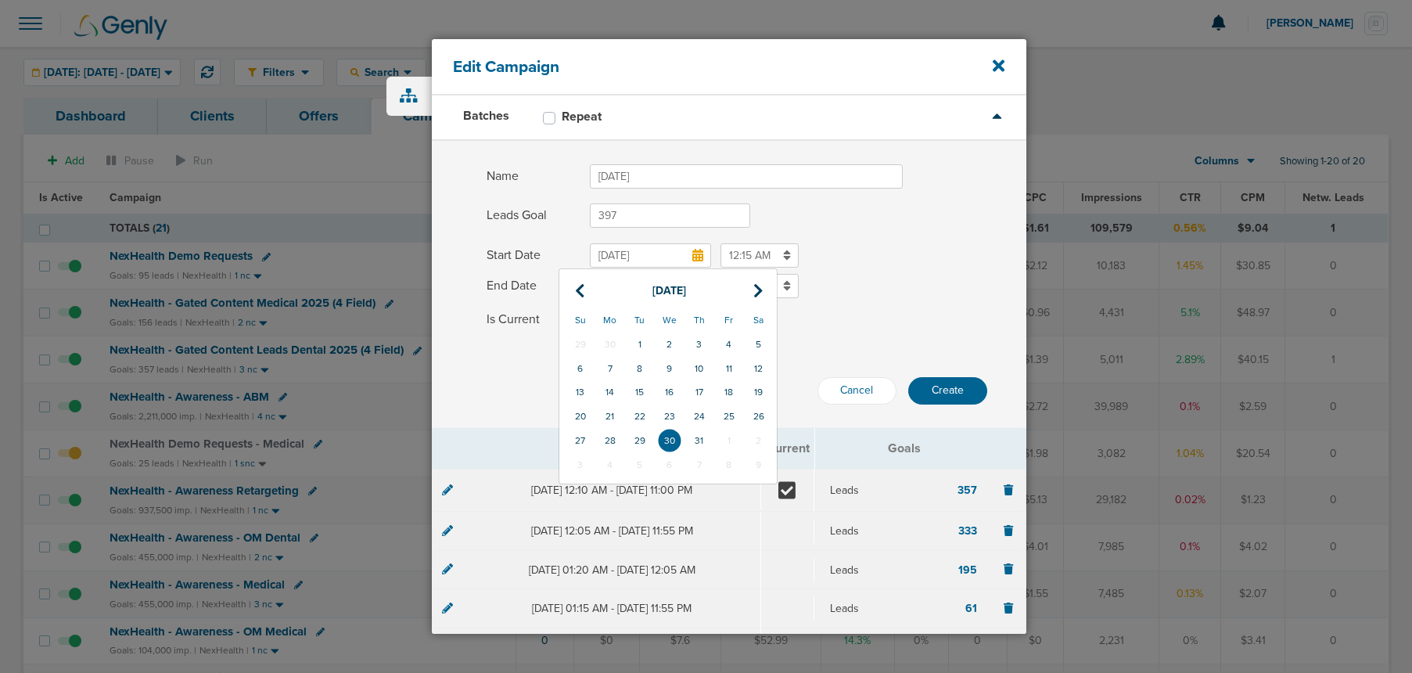
click at [691, 254] on input "[DATE]" at bounding box center [650, 255] width 121 height 24
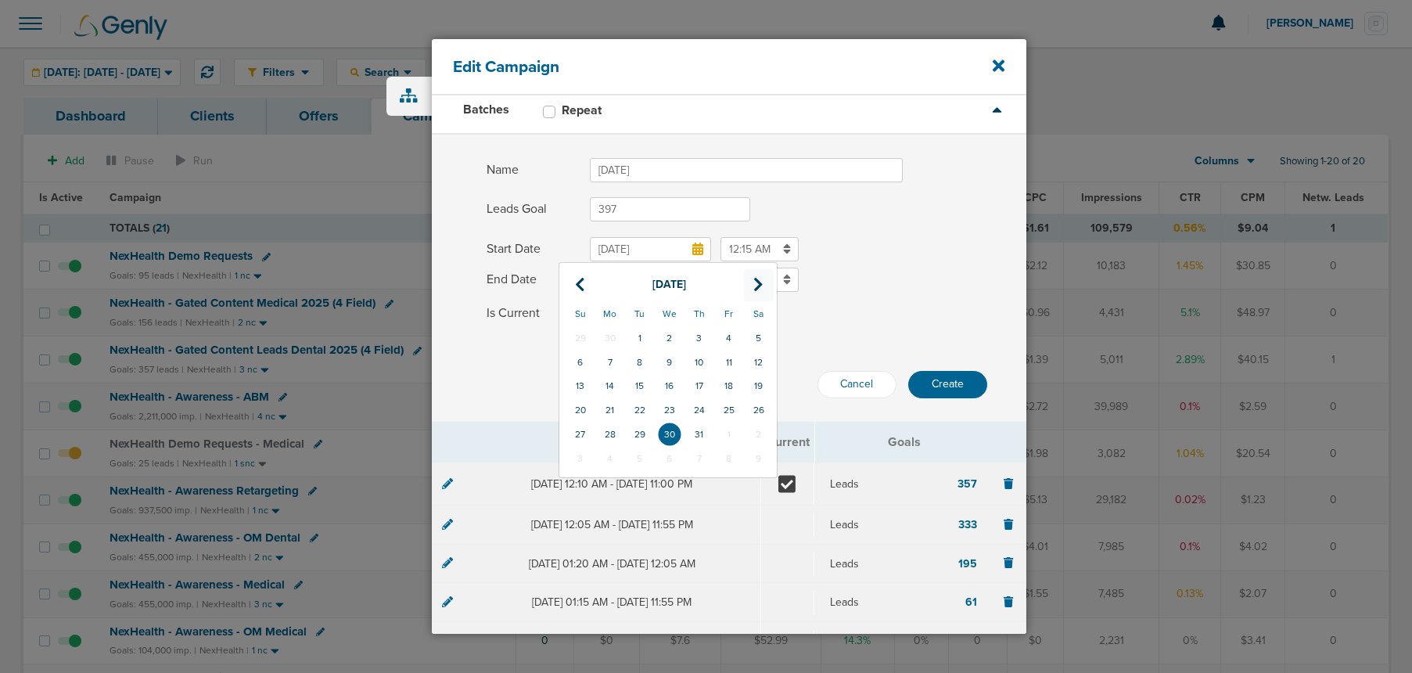
click at [753, 292] on th at bounding box center [759, 285] width 30 height 32
click at [606, 456] on td "1" at bounding box center [610, 458] width 30 height 24
type input "[DATE]"
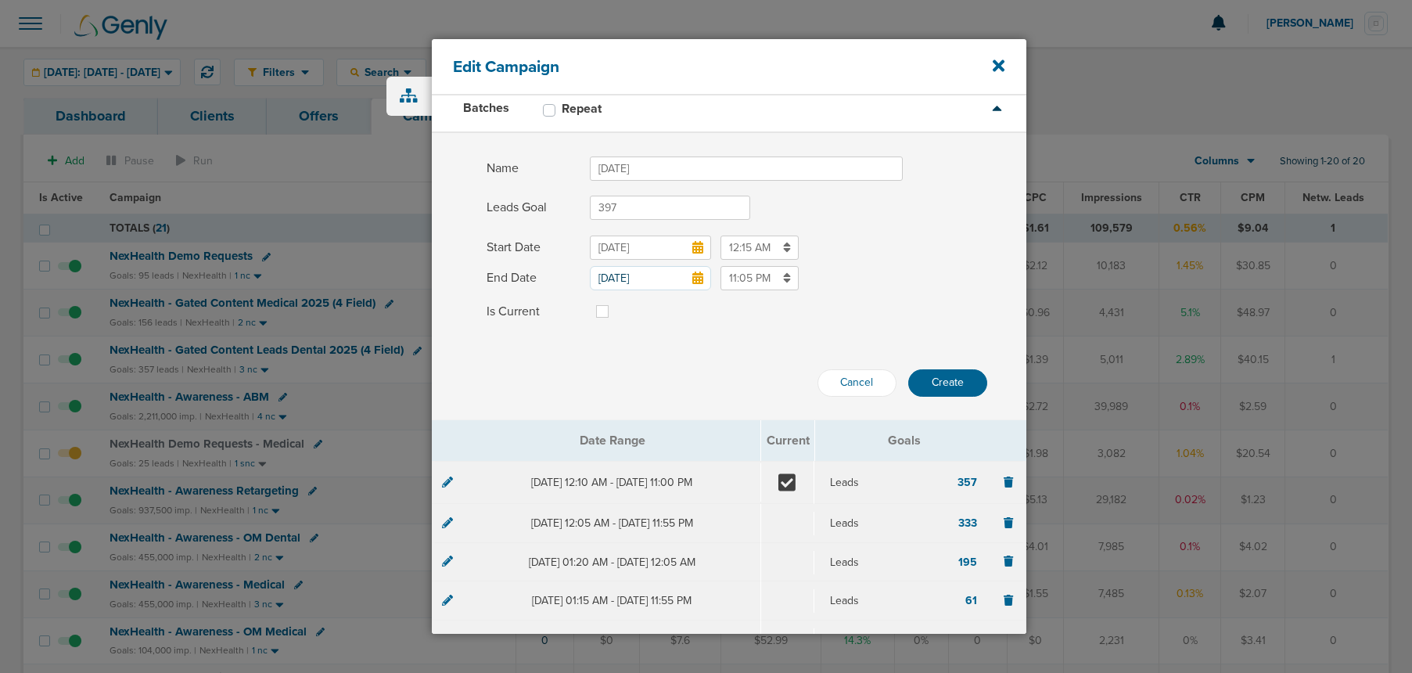
scroll to position [110, 0]
click at [695, 277] on icon at bounding box center [697, 276] width 11 height 13
click at [695, 277] on input "[DATE]" at bounding box center [650, 276] width 121 height 24
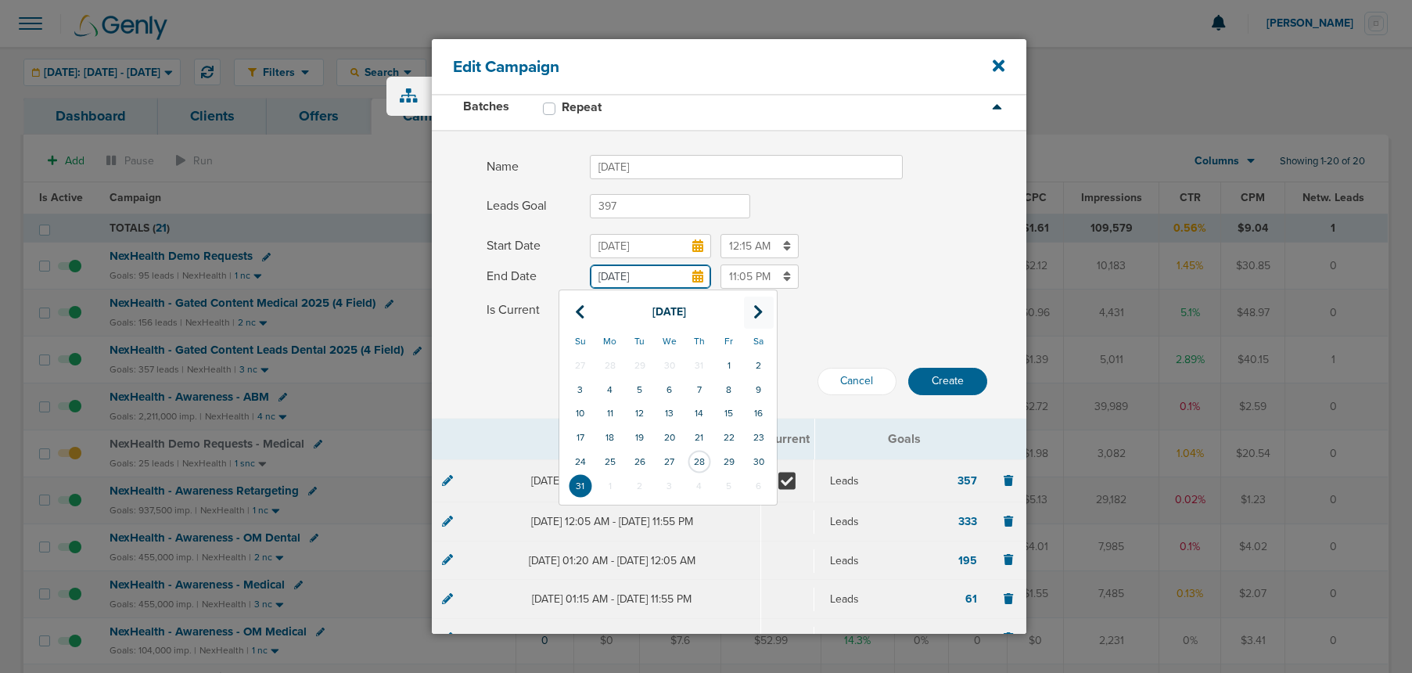
click at [764, 315] on th at bounding box center [759, 313] width 30 height 32
click at [643, 463] on td "30" at bounding box center [640, 462] width 30 height 24
type input "[DATE]"
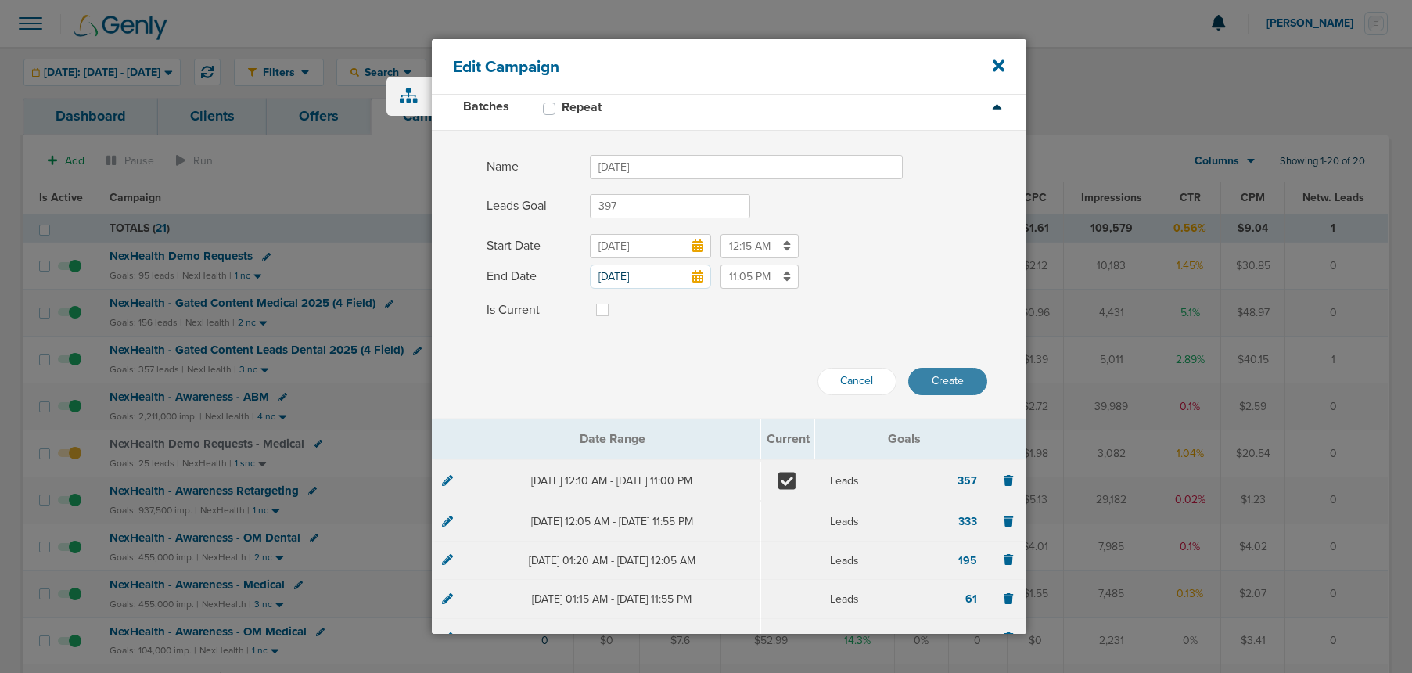
click at [938, 376] on button "Create" at bounding box center [947, 381] width 79 height 27
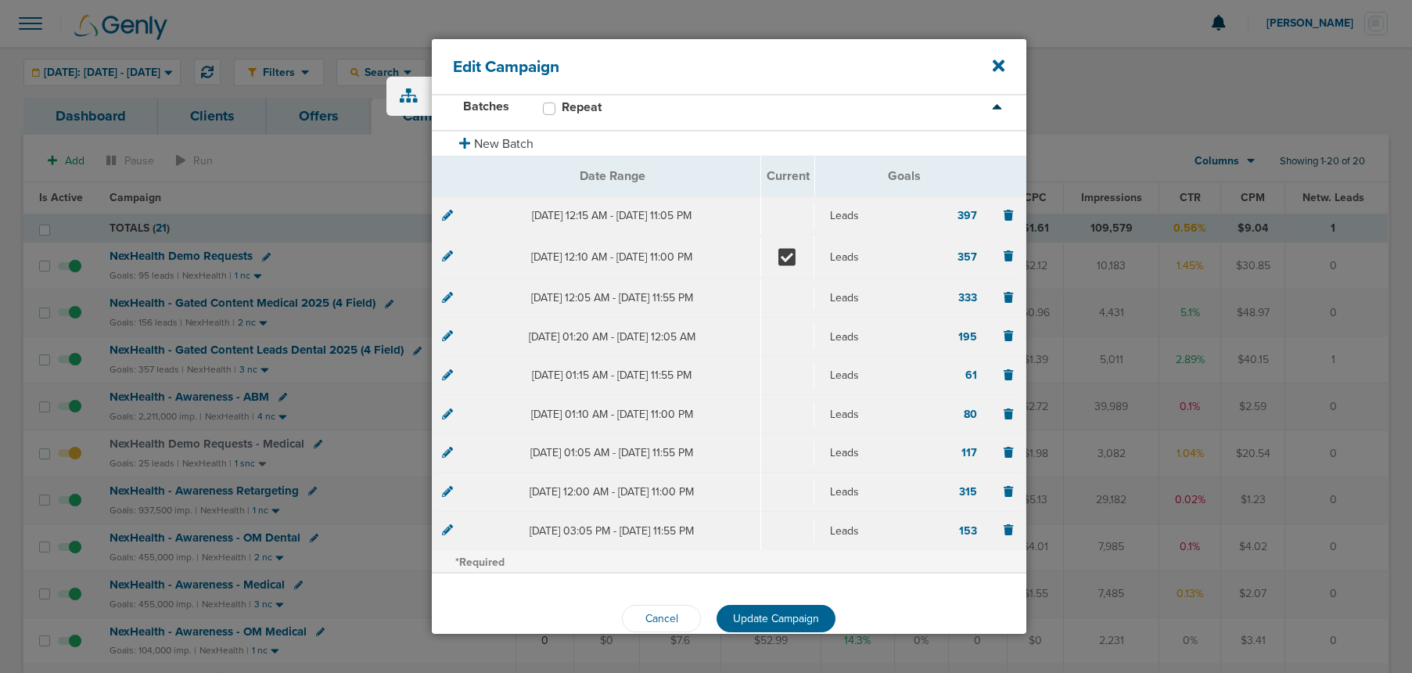
scroll to position [139, 0]
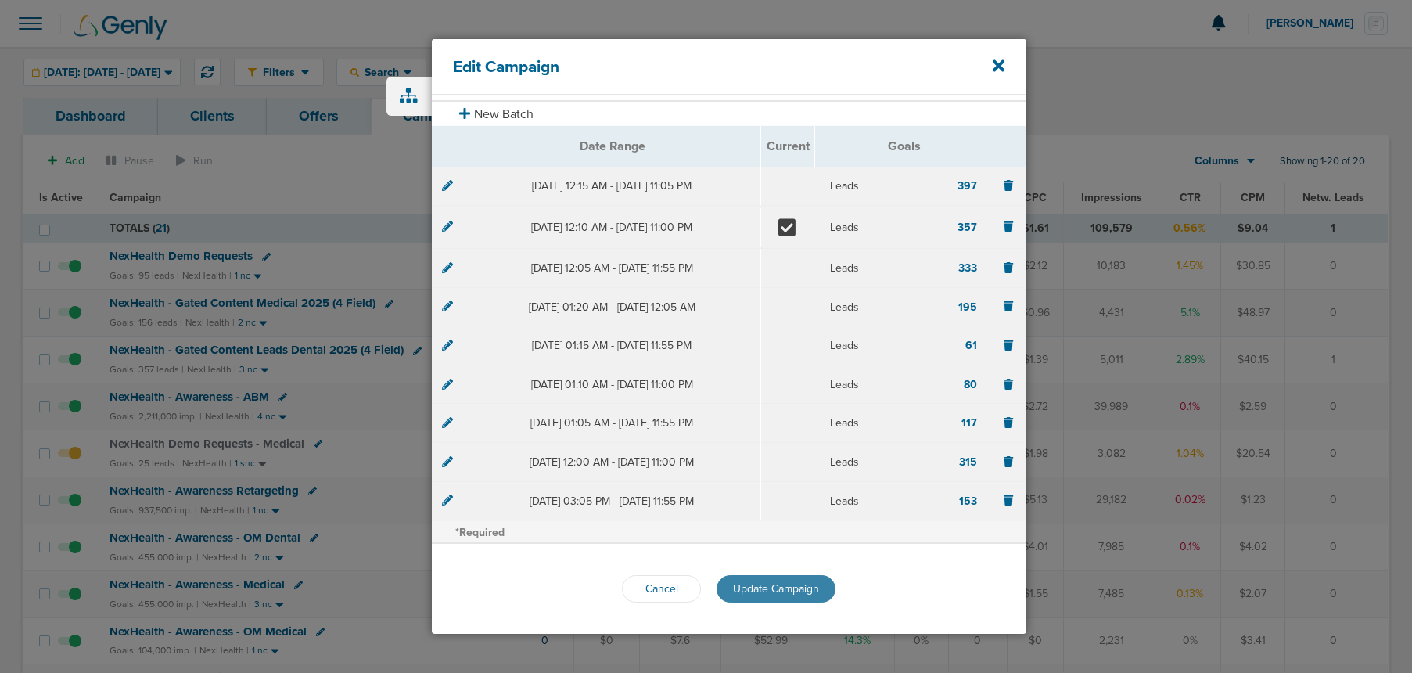
click at [760, 592] on span "Update Campaign" at bounding box center [776, 588] width 86 height 13
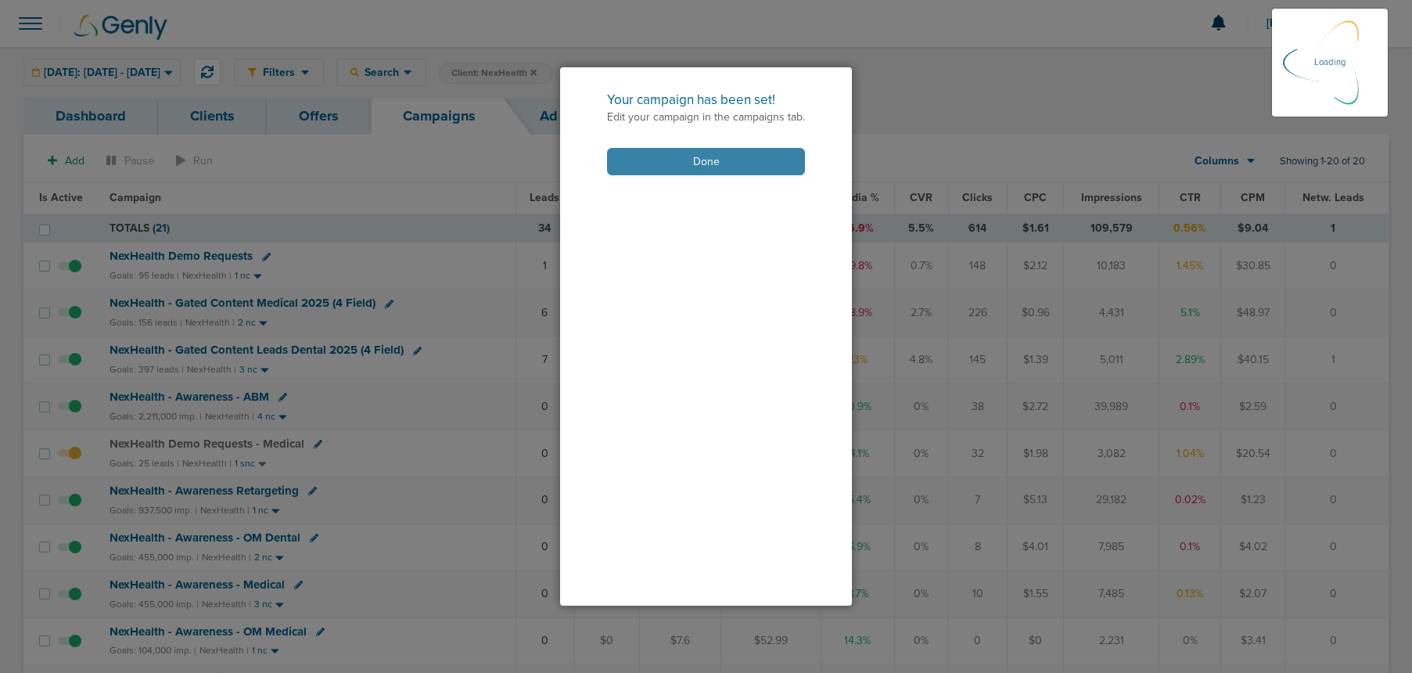
click at [656, 161] on button "Done" at bounding box center [706, 161] width 198 height 27
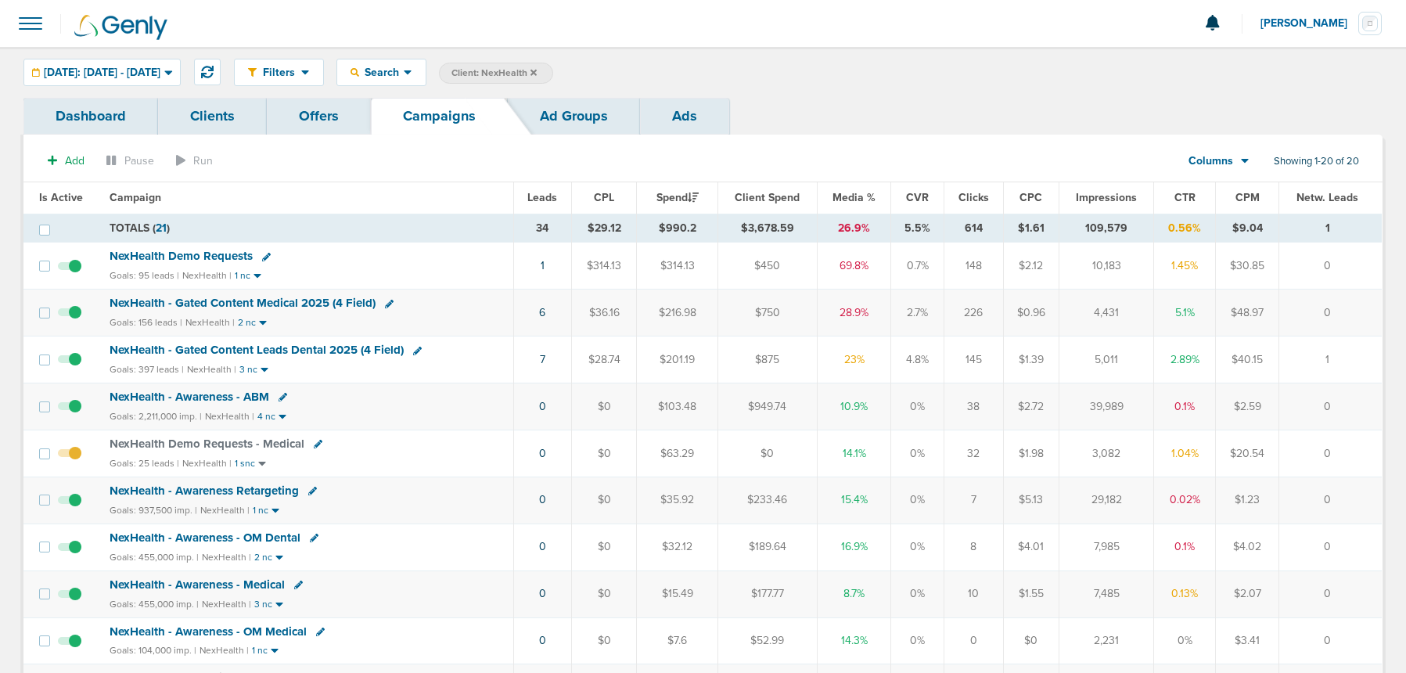
click at [281, 397] on icon at bounding box center [283, 397] width 9 height 9
select select
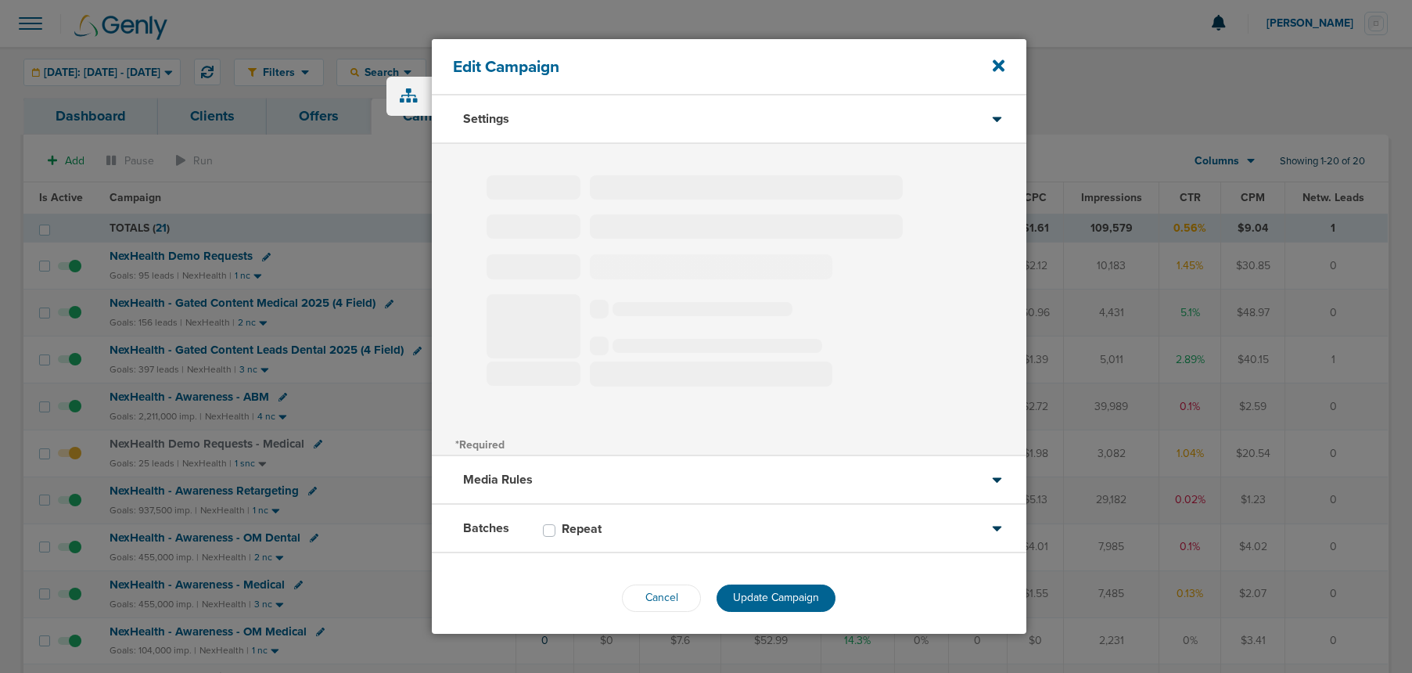
type input "NexHealth - Awareness - ABM"
select select "Awareness"
radio input "true"
select select "readOnly"
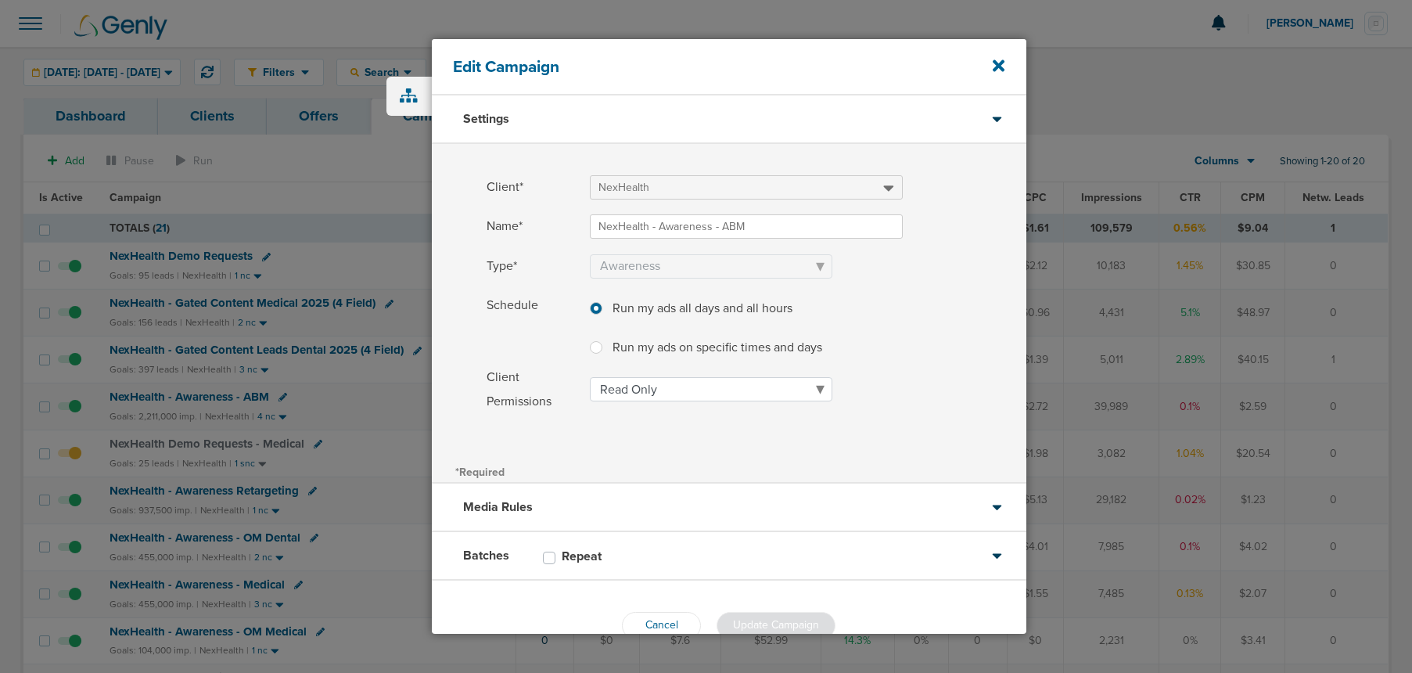
scroll to position [37, 0]
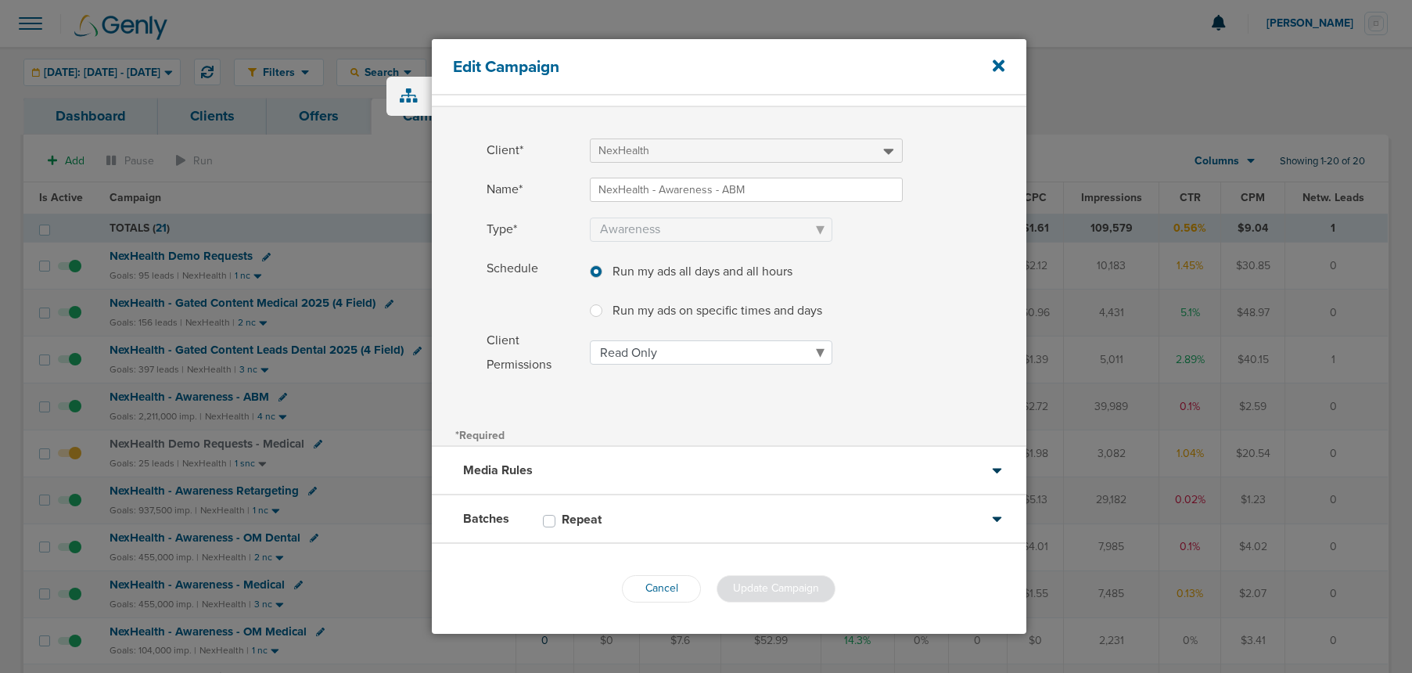
click at [674, 516] on div "Batches Repeat" at bounding box center [729, 519] width 595 height 49
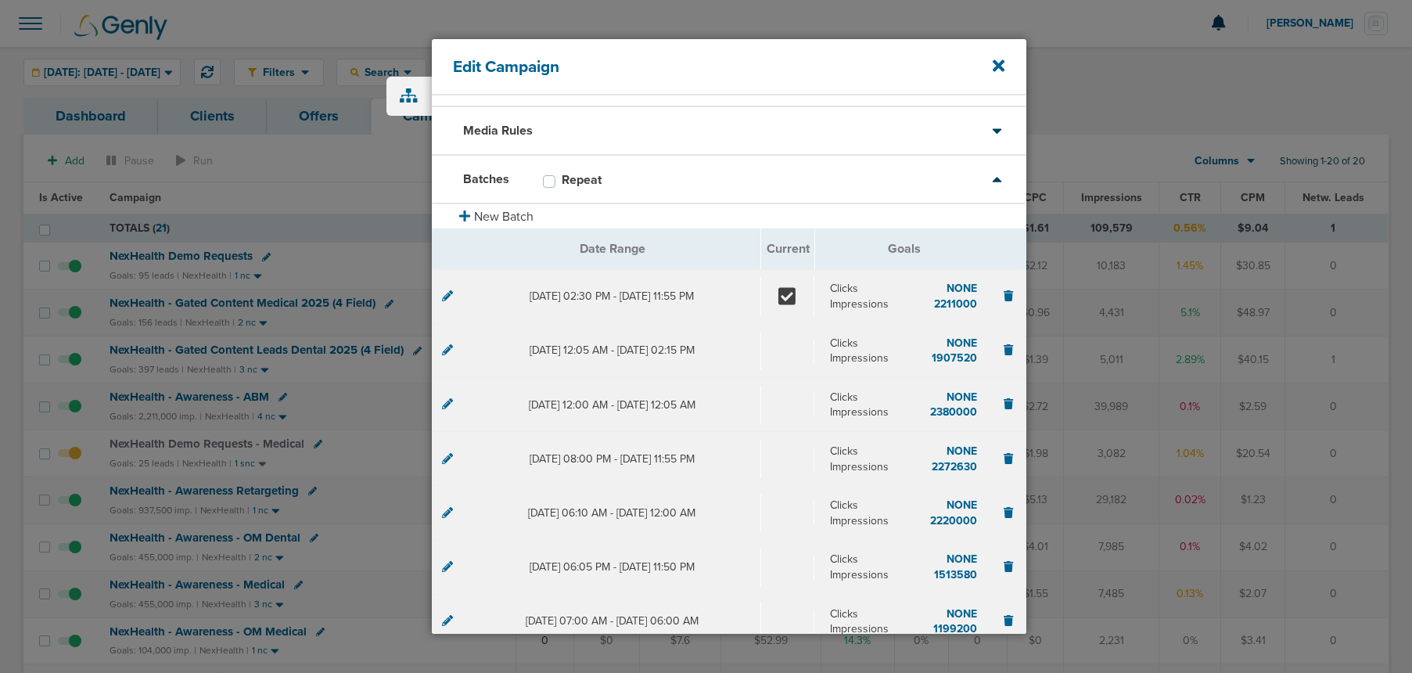
click at [448, 299] on icon at bounding box center [447, 295] width 11 height 11
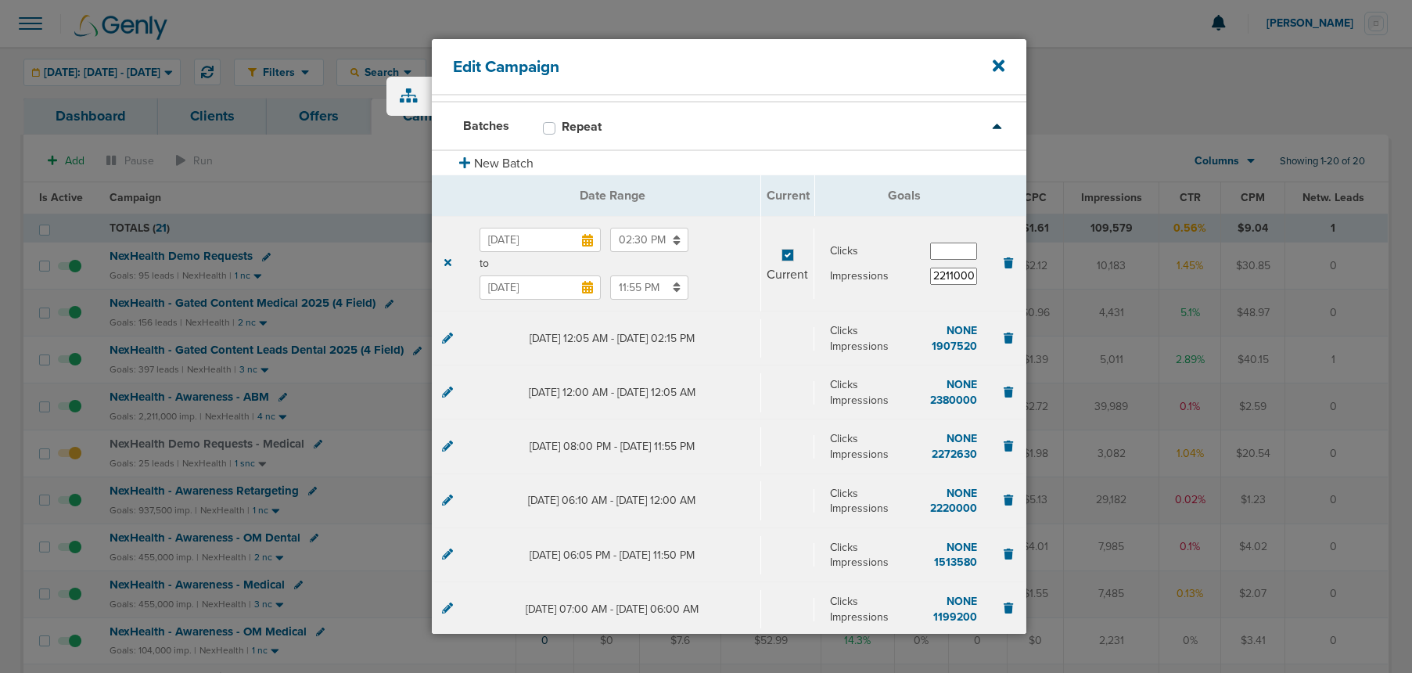
scroll to position [0, 0]
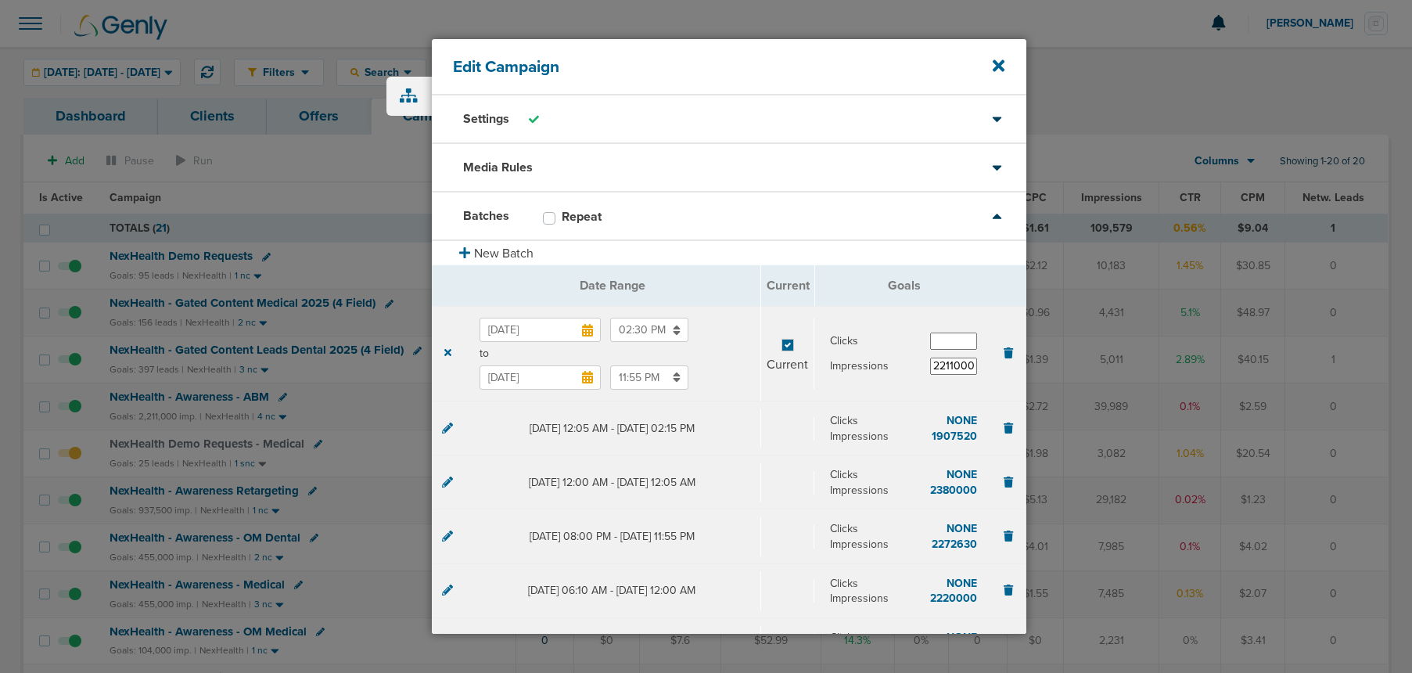
click at [562, 218] on label "Repeat" at bounding box center [590, 217] width 56 height 16
click at [548, 218] on input "Repeat" at bounding box center [549, 217] width 13 height 16
checkbox input "true"
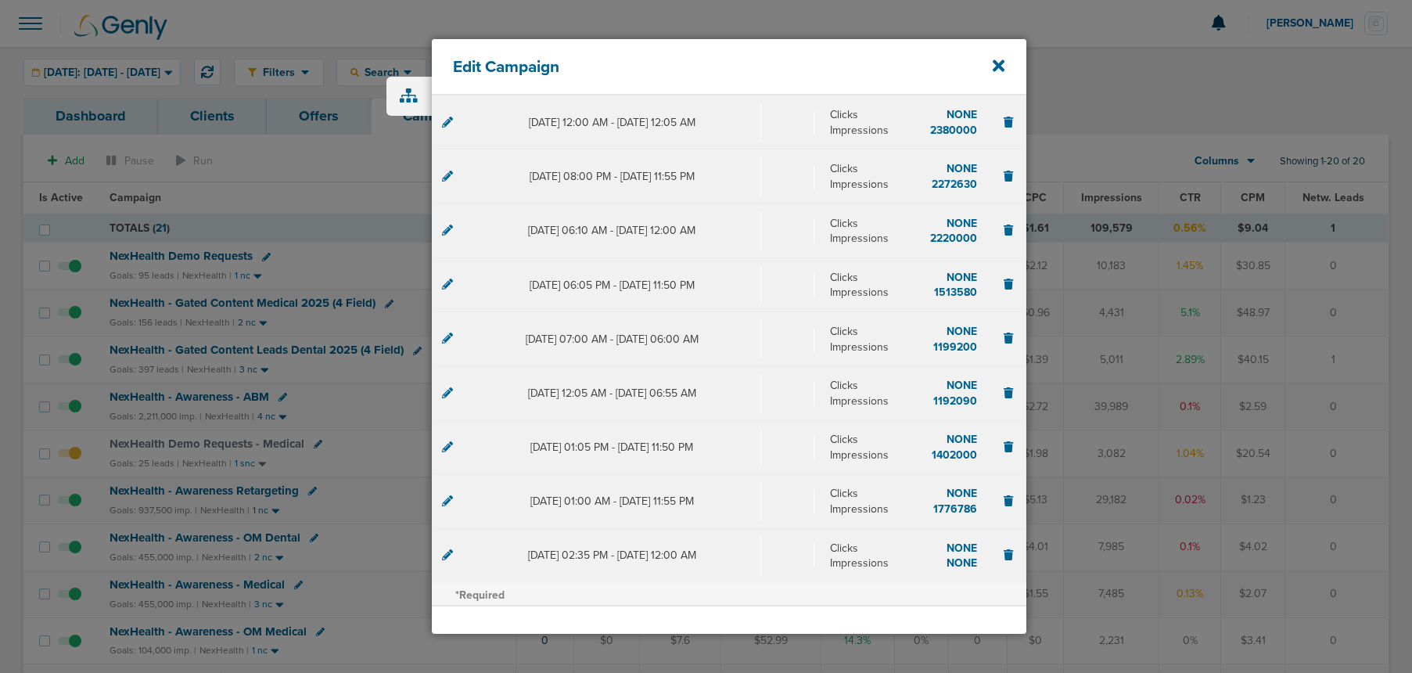
scroll to position [422, 0]
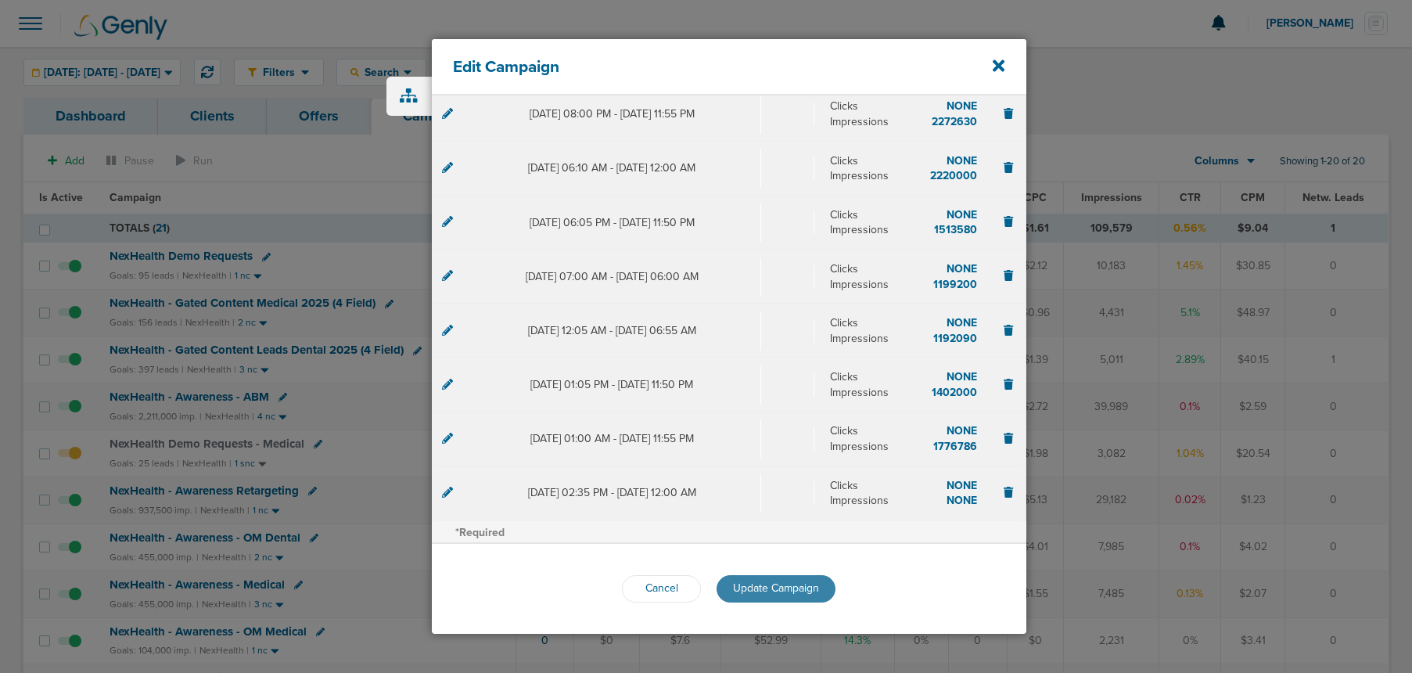
click at [783, 587] on span "Update Campaign" at bounding box center [776, 587] width 86 height 13
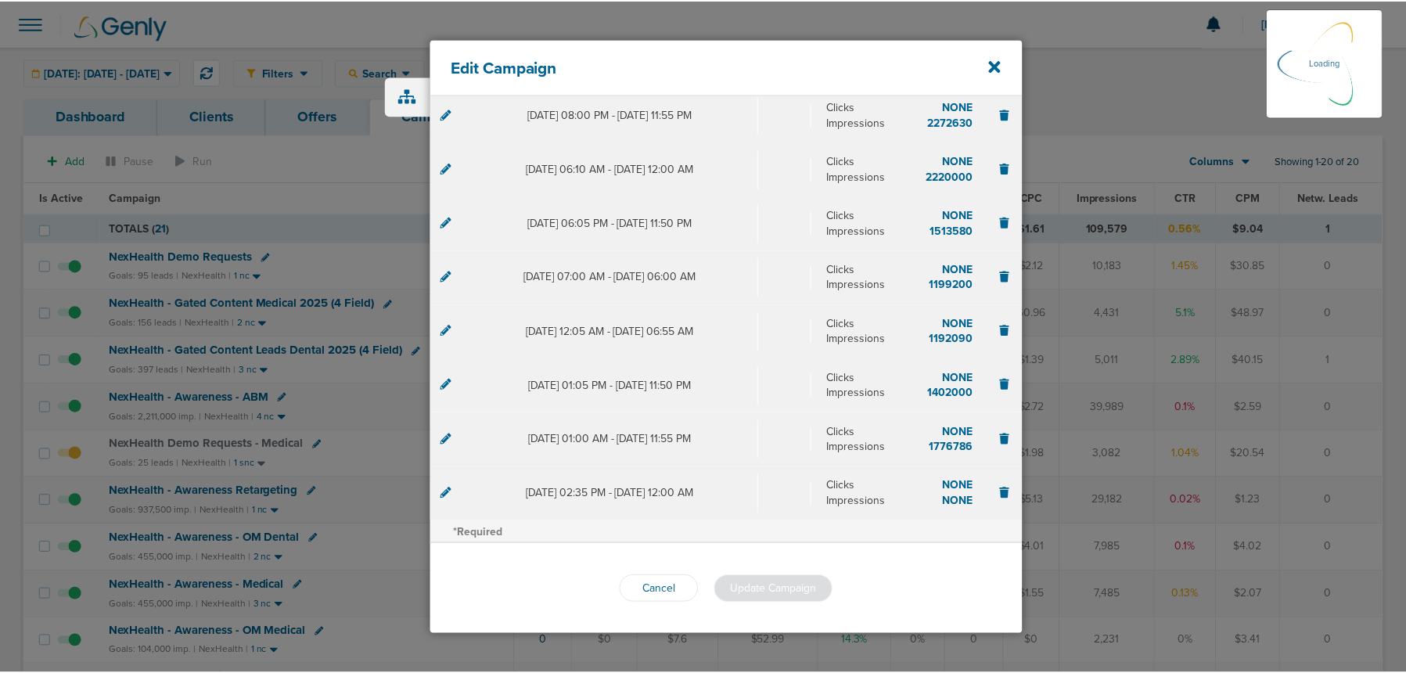
scroll to position [381, 0]
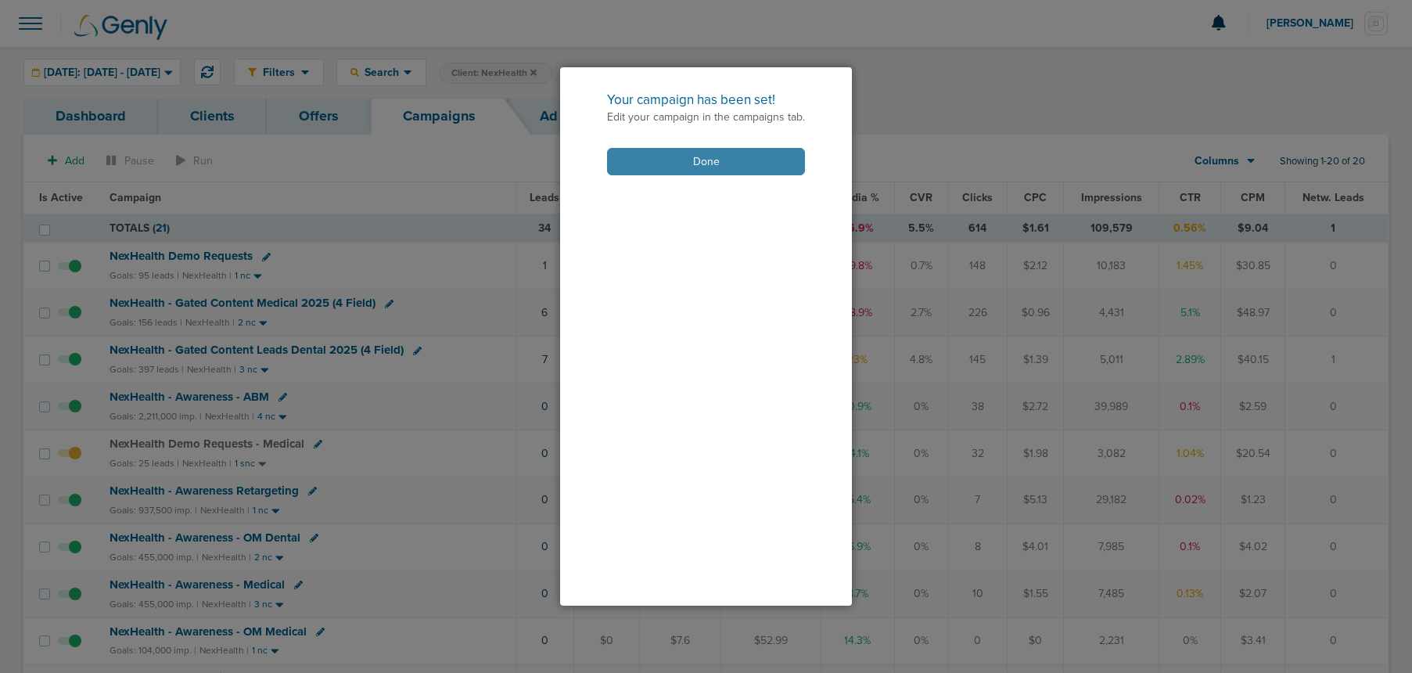
click at [688, 164] on button "Done" at bounding box center [706, 161] width 198 height 27
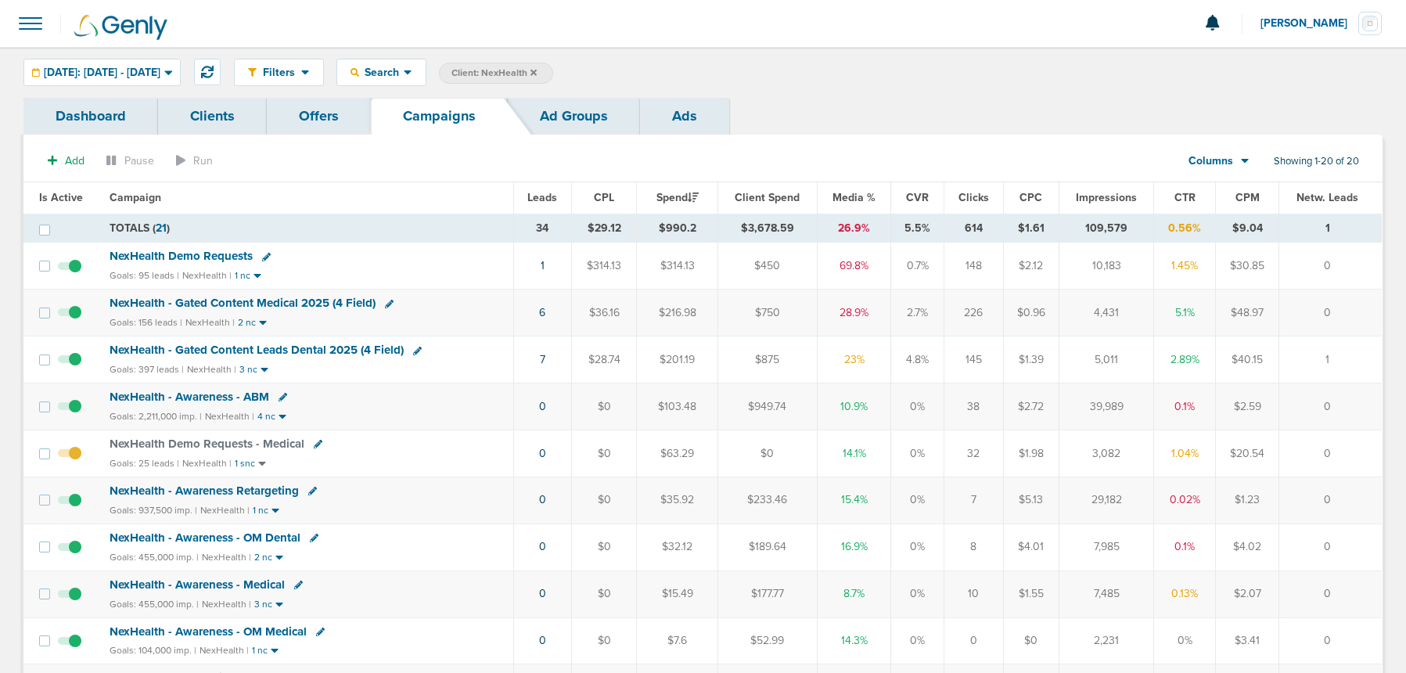
click at [279, 397] on icon at bounding box center [283, 397] width 9 height 9
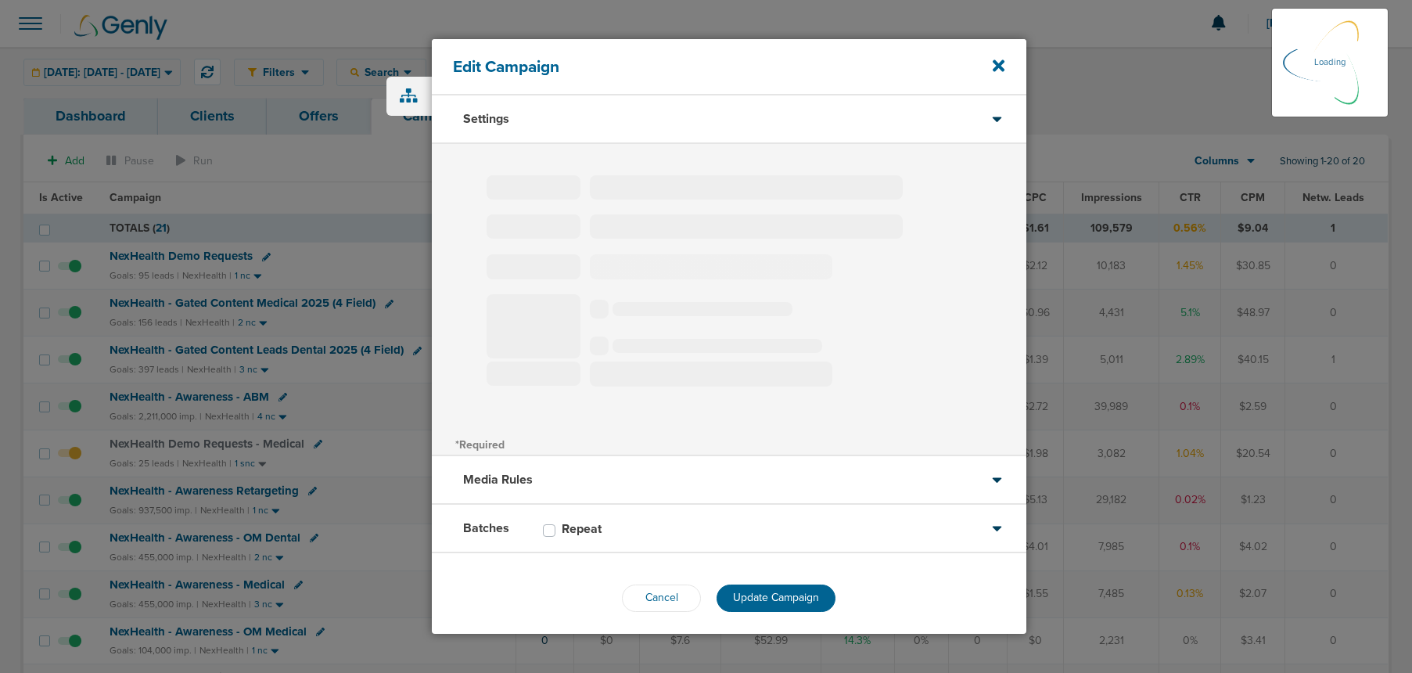
type input "NexHealth - Awareness - ABM"
select select "Awareness"
radio input "true"
select select "readOnly"
checkbox input "true"
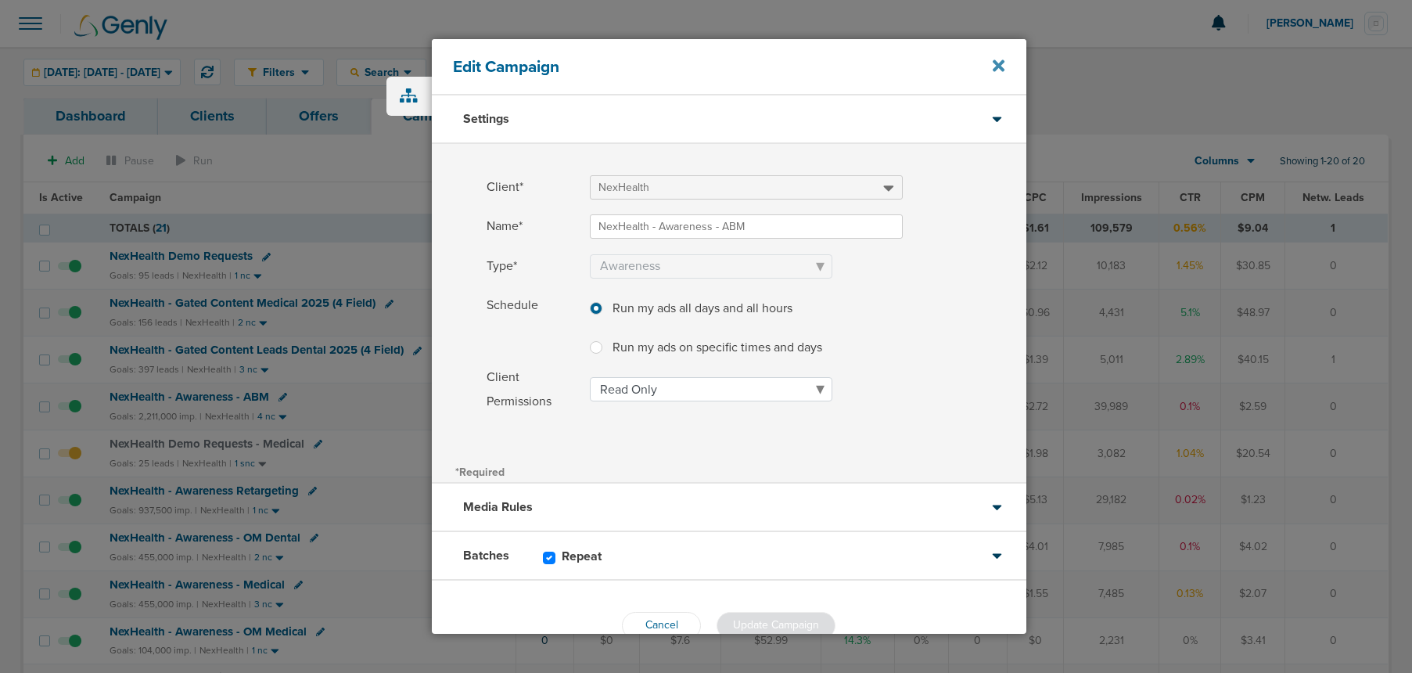
click at [997, 69] on icon at bounding box center [999, 65] width 12 height 12
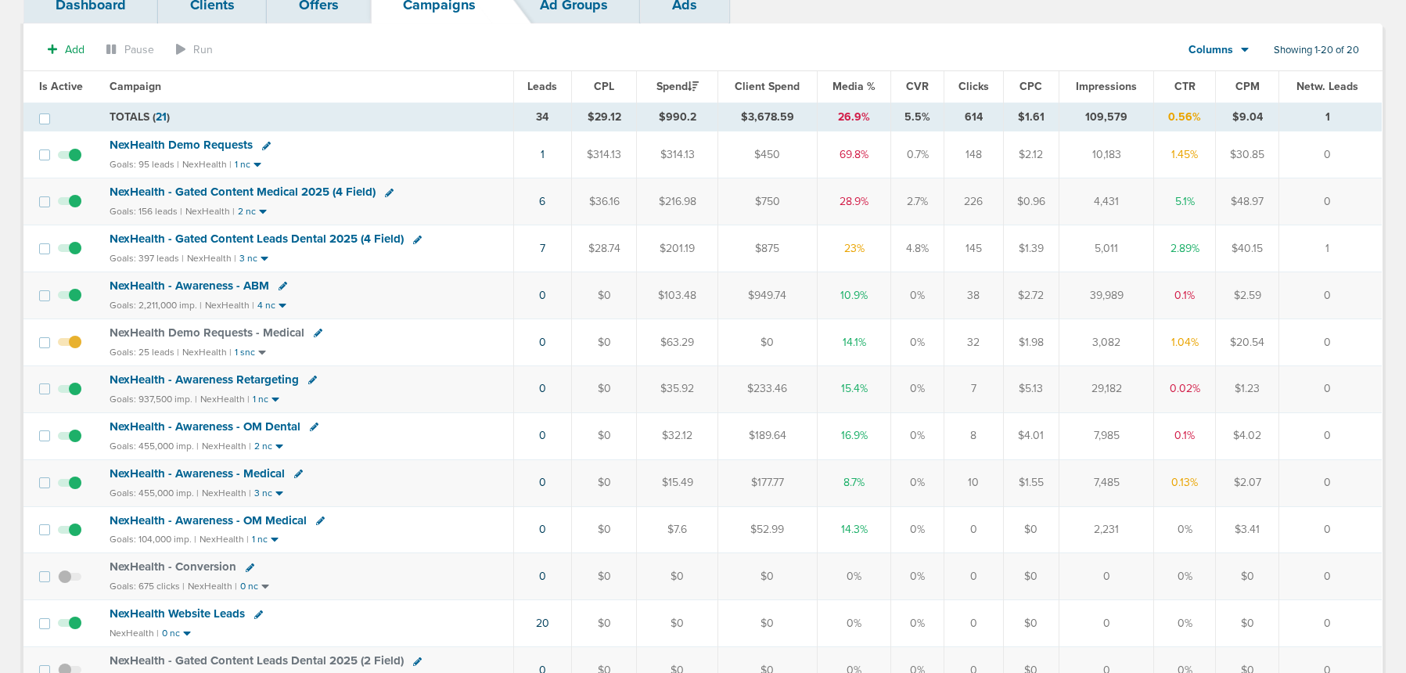
scroll to position [110, 0]
click at [312, 383] on icon at bounding box center [312, 380] width 9 height 9
select select
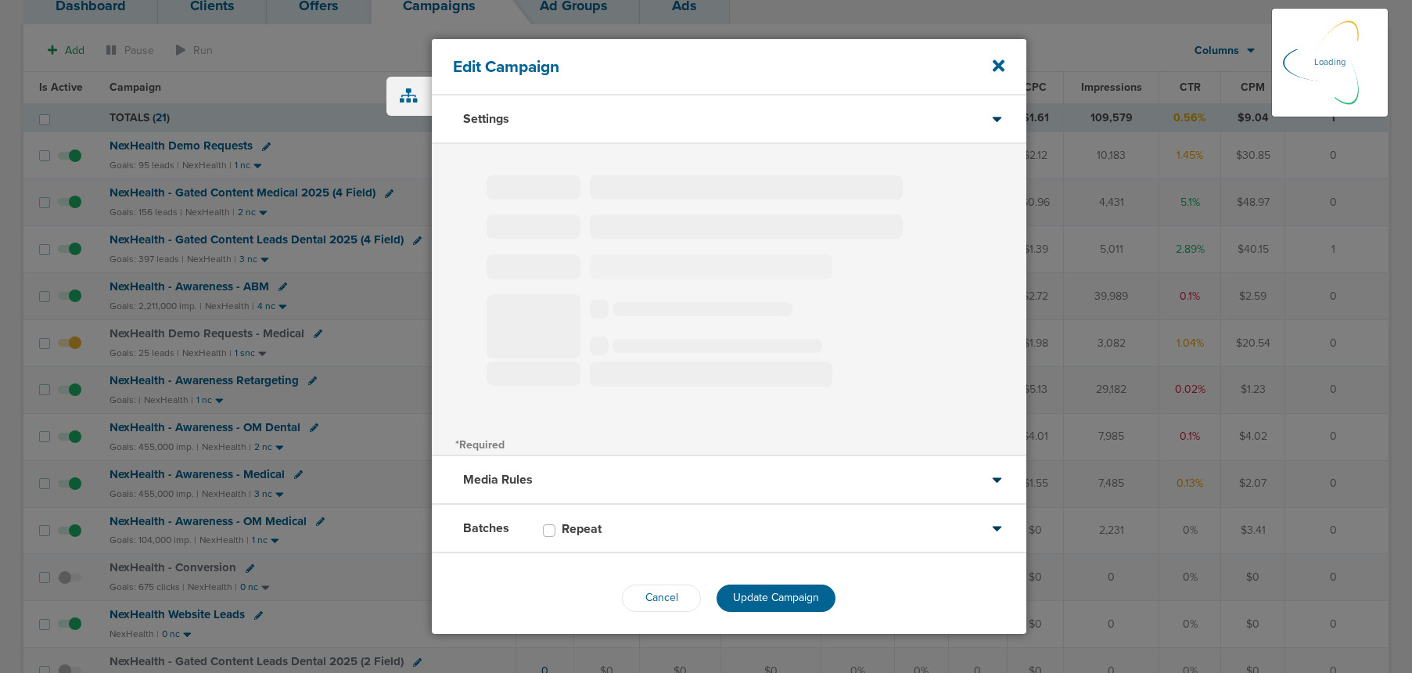
type input "NexHealth - Awareness Retargeting"
select select "Awareness"
radio input "true"
select select "readOnly"
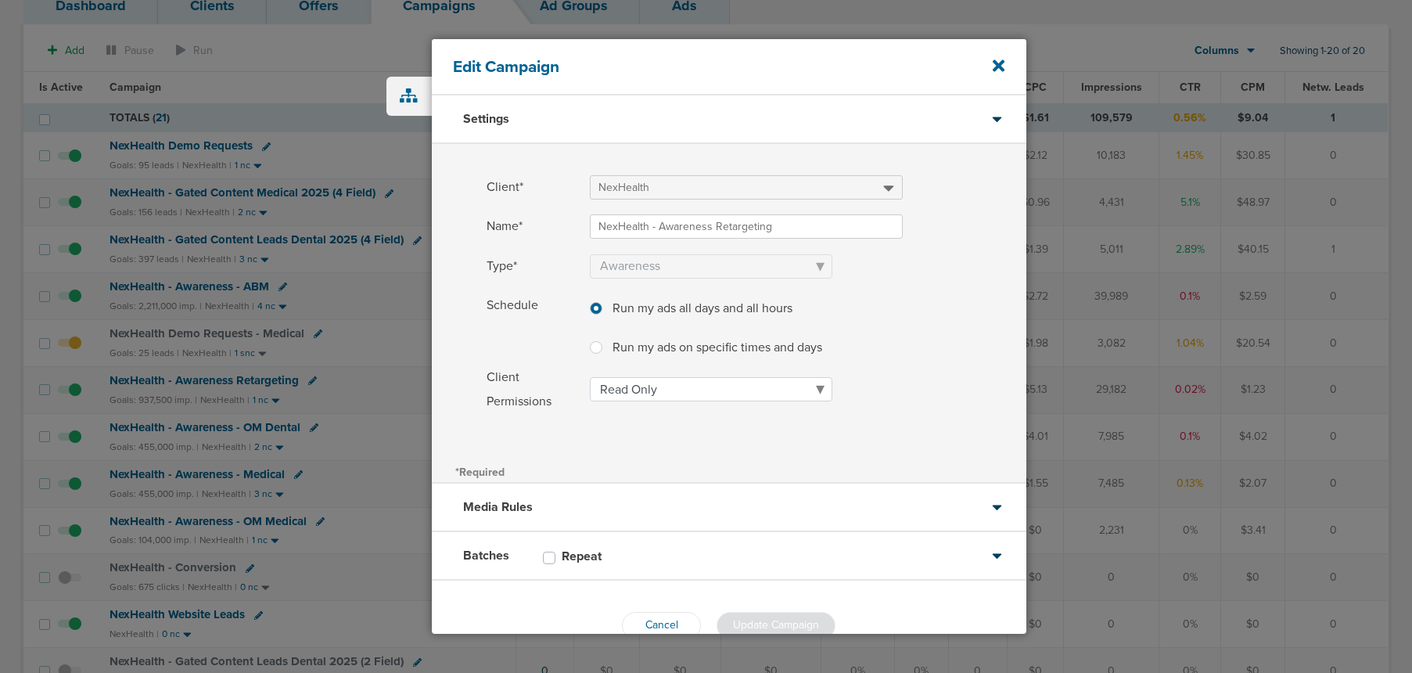
click at [562, 559] on label "Repeat" at bounding box center [590, 556] width 56 height 16
click at [551, 559] on input "Repeat" at bounding box center [549, 556] width 13 height 16
checkbox input "true"
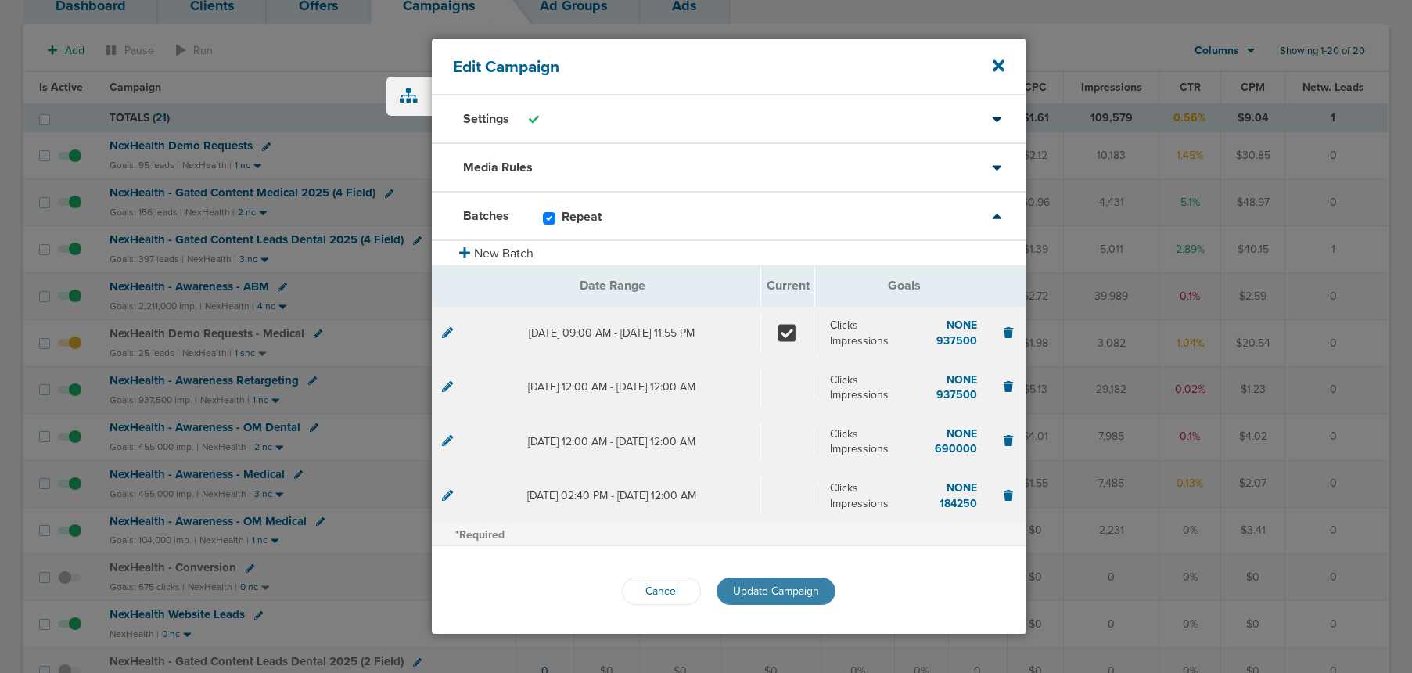
click at [780, 590] on span "Update Campaign" at bounding box center [776, 590] width 86 height 13
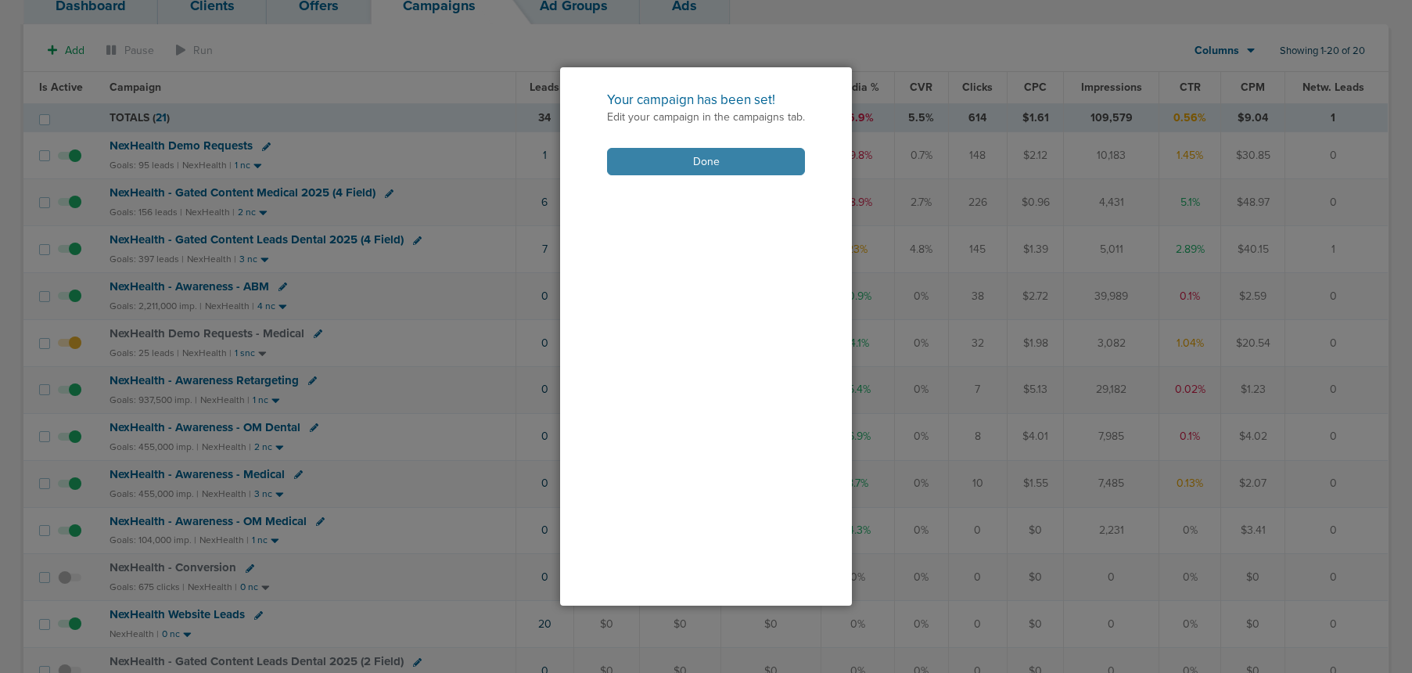
click at [682, 164] on button "Done" at bounding box center [706, 161] width 198 height 27
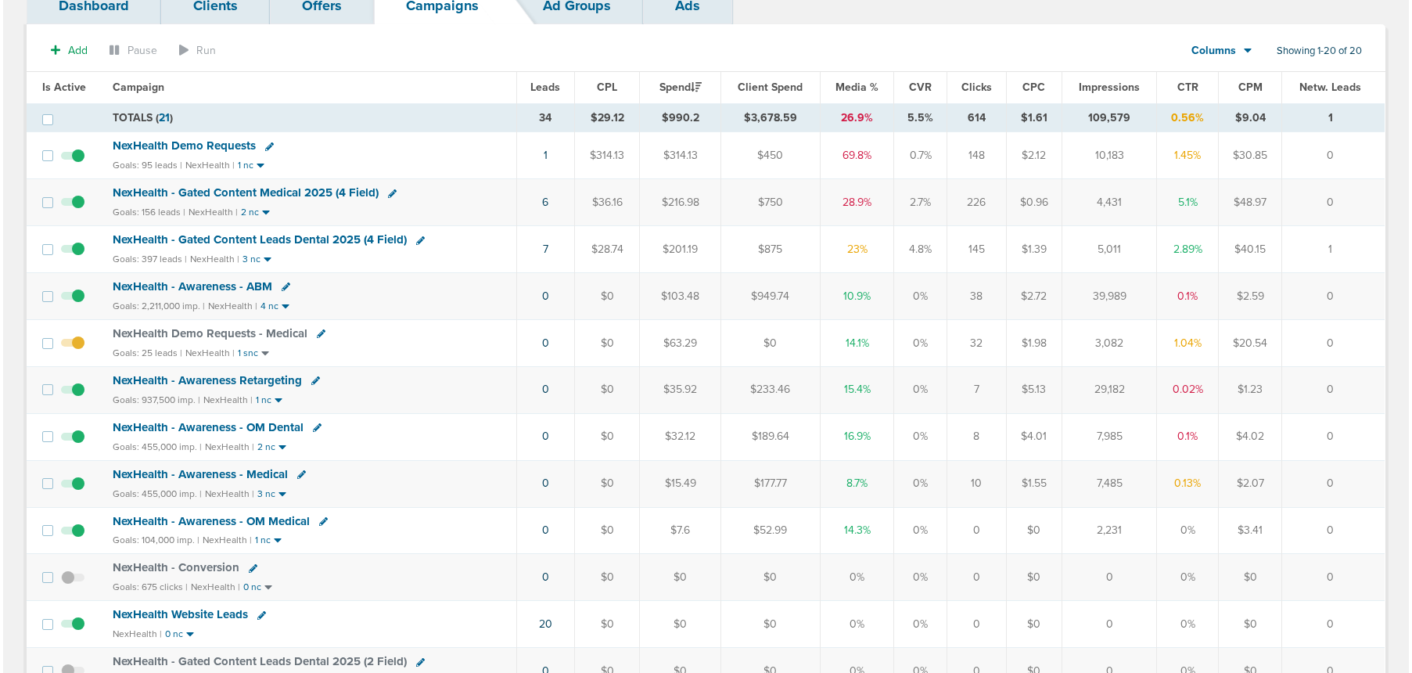
scroll to position [106, 0]
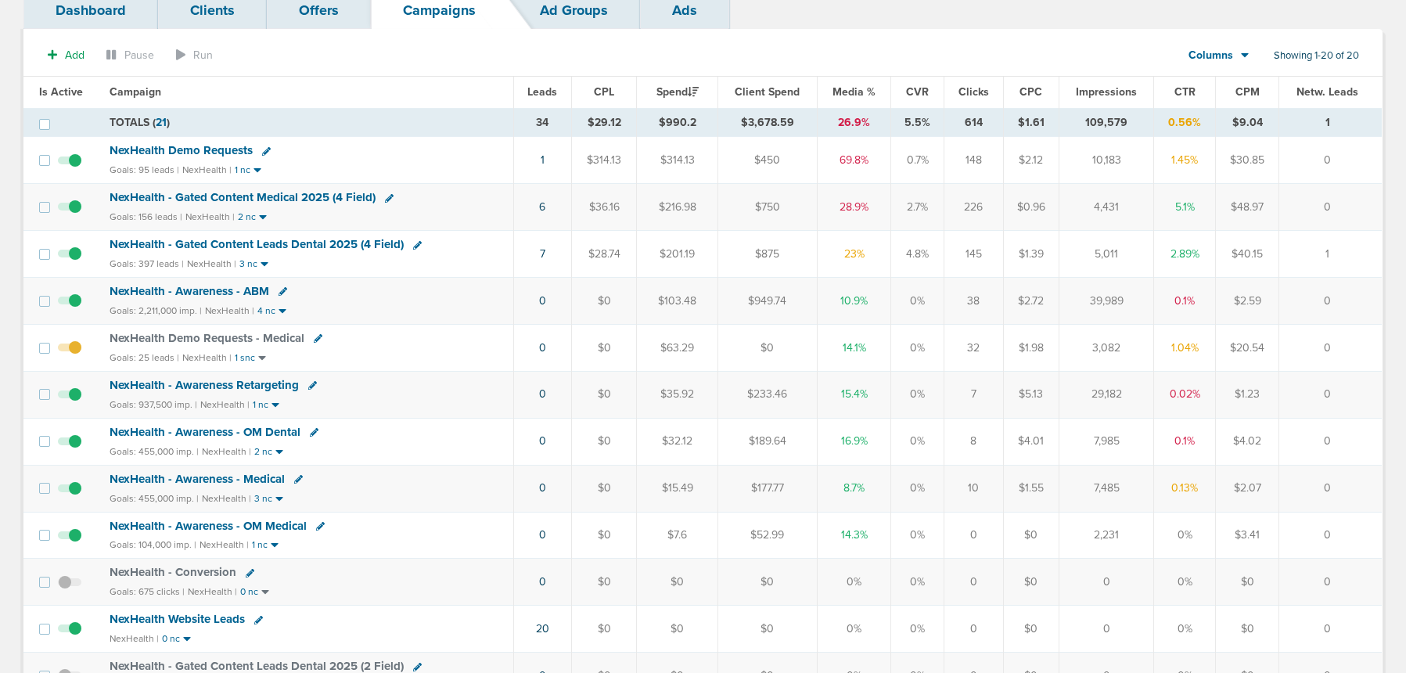
click at [313, 433] on icon at bounding box center [314, 432] width 9 height 9
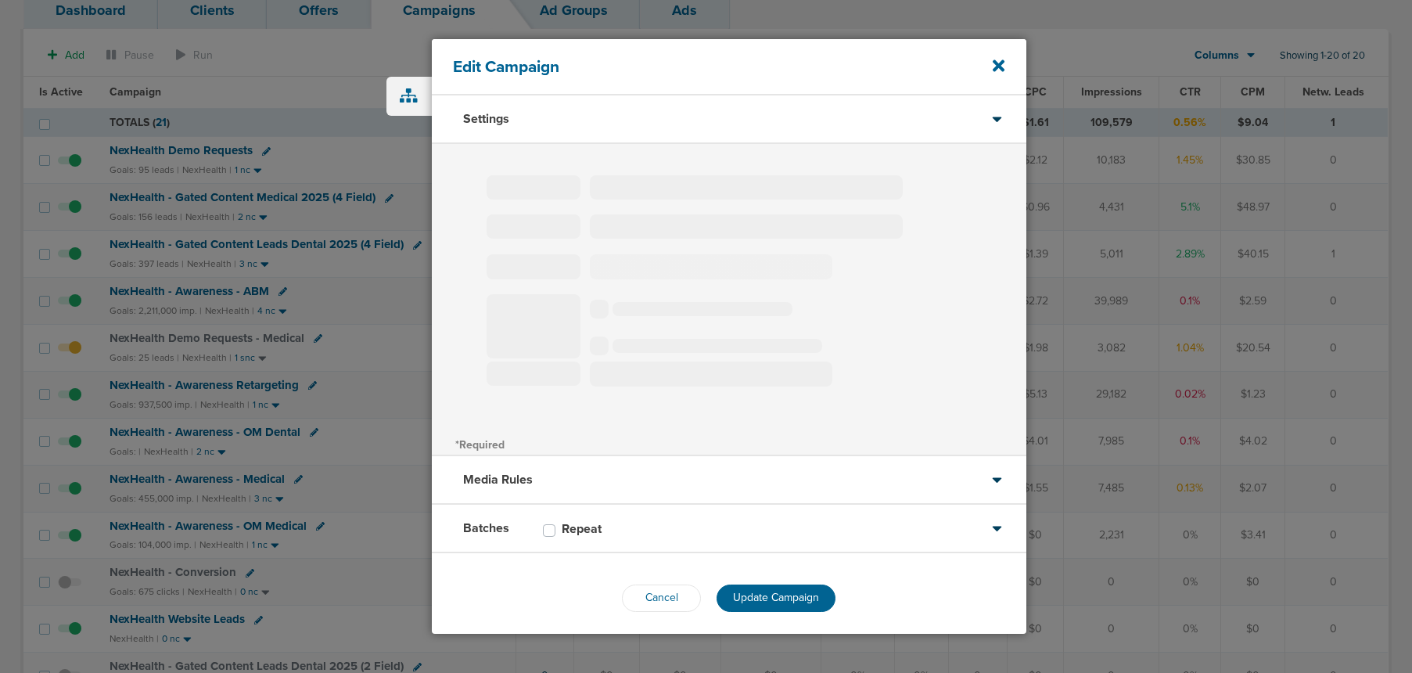
type input "NexHealth - Awareness - OM Dental"
select select "Awareness"
radio input "true"
select select "readWrite"
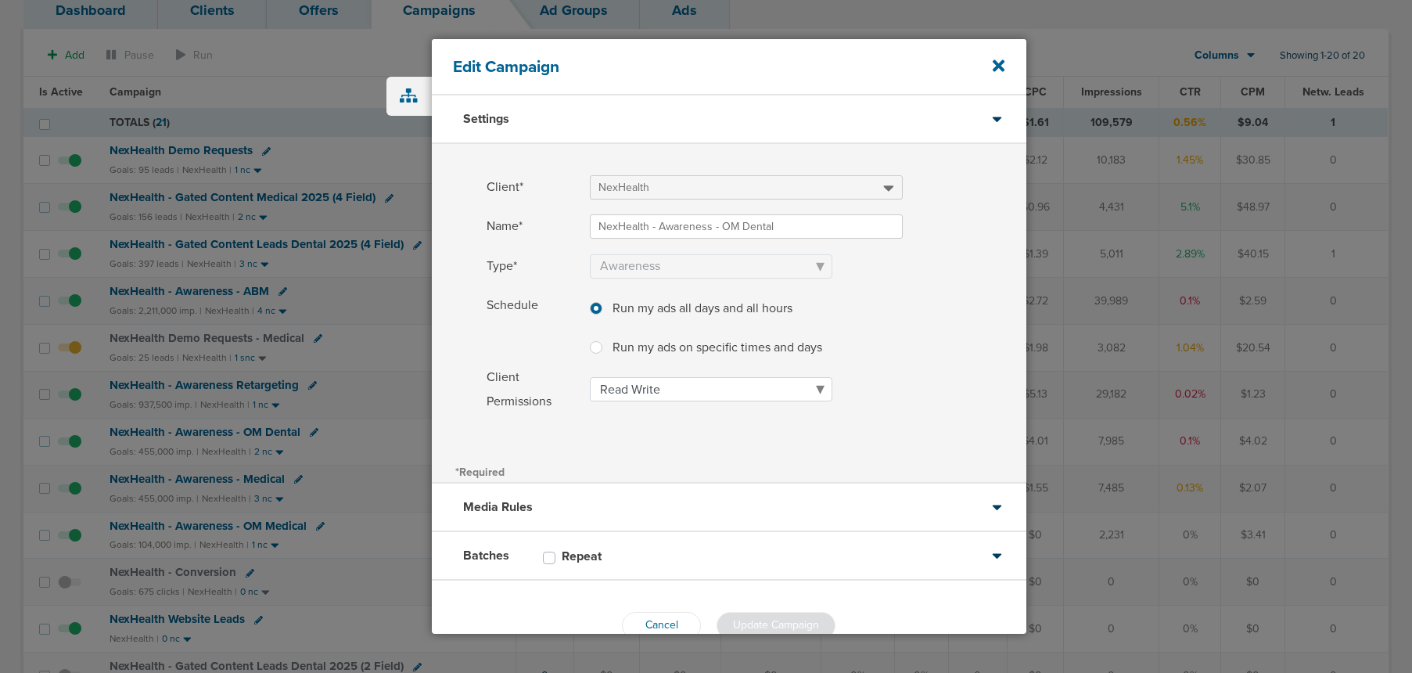
click at [562, 559] on label "Repeat" at bounding box center [590, 556] width 56 height 16
click at [552, 559] on input "Repeat" at bounding box center [549, 556] width 13 height 16
checkbox input "true"
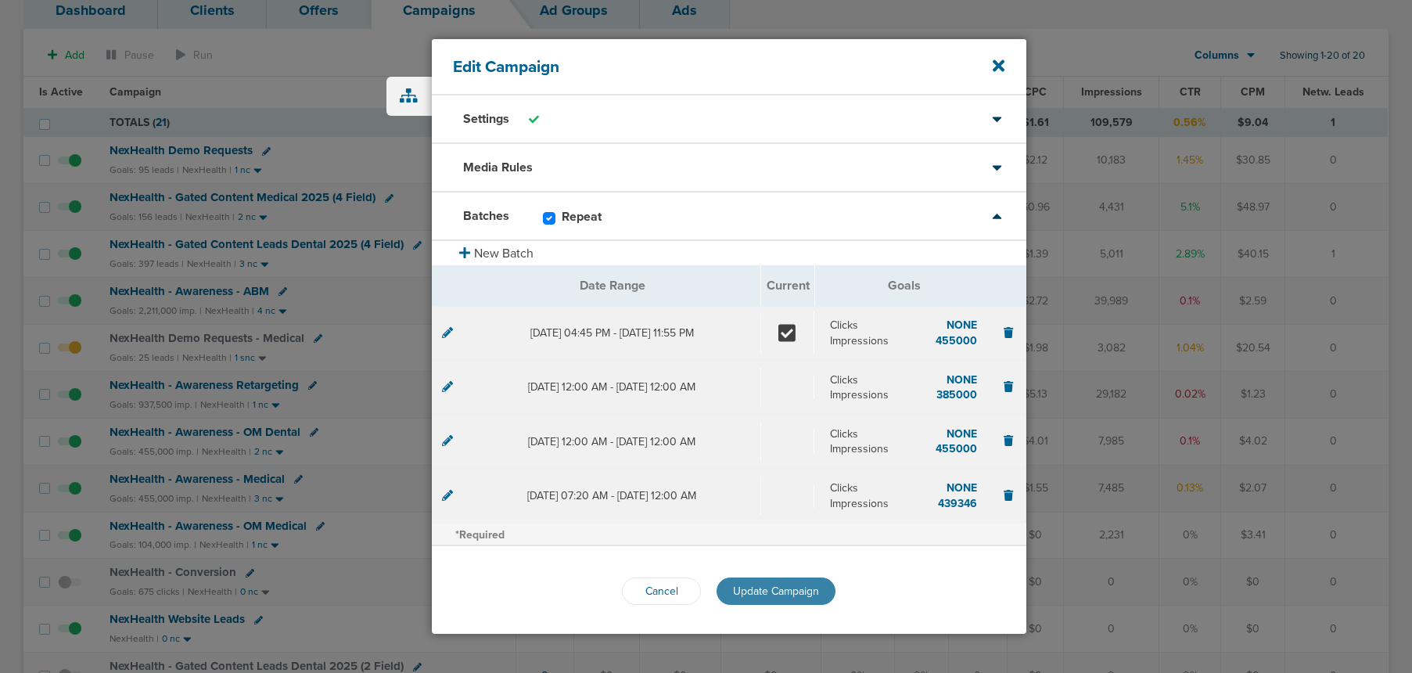
click at [769, 586] on span "Update Campaign" at bounding box center [776, 590] width 86 height 13
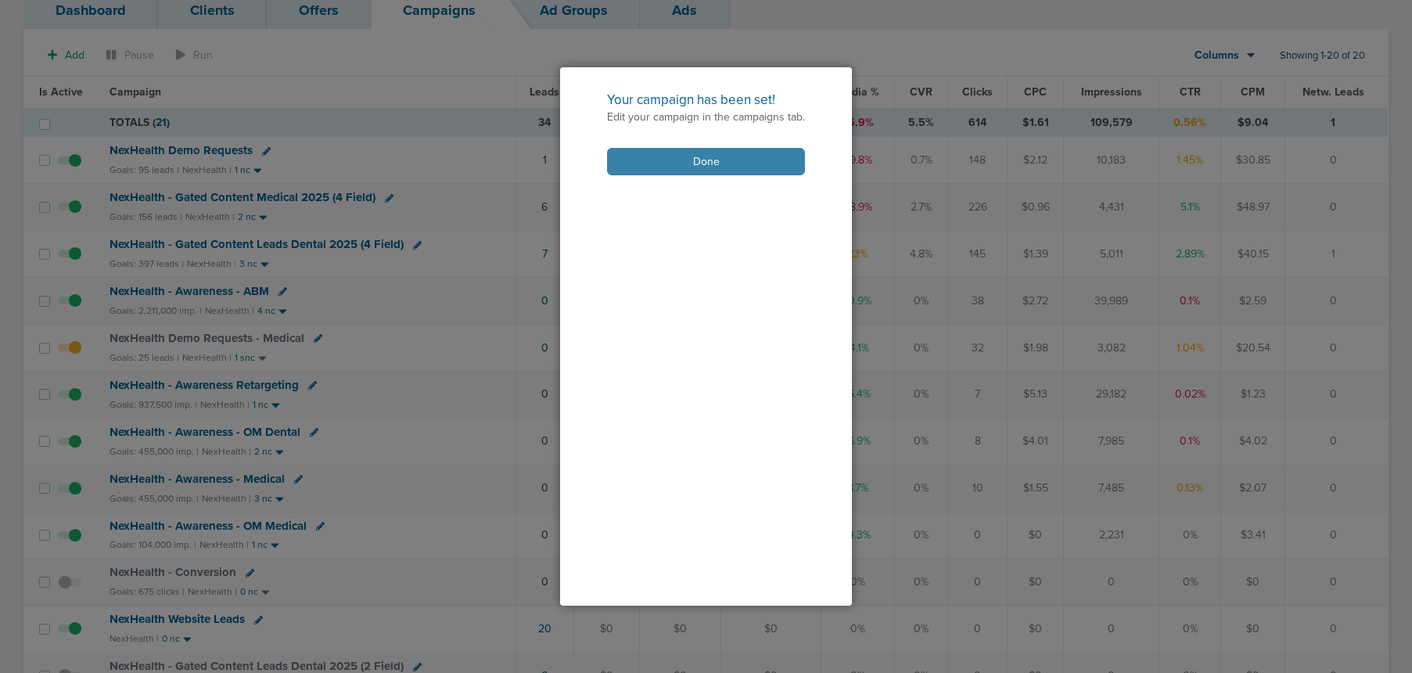
click at [693, 158] on button "Done" at bounding box center [706, 161] width 198 height 27
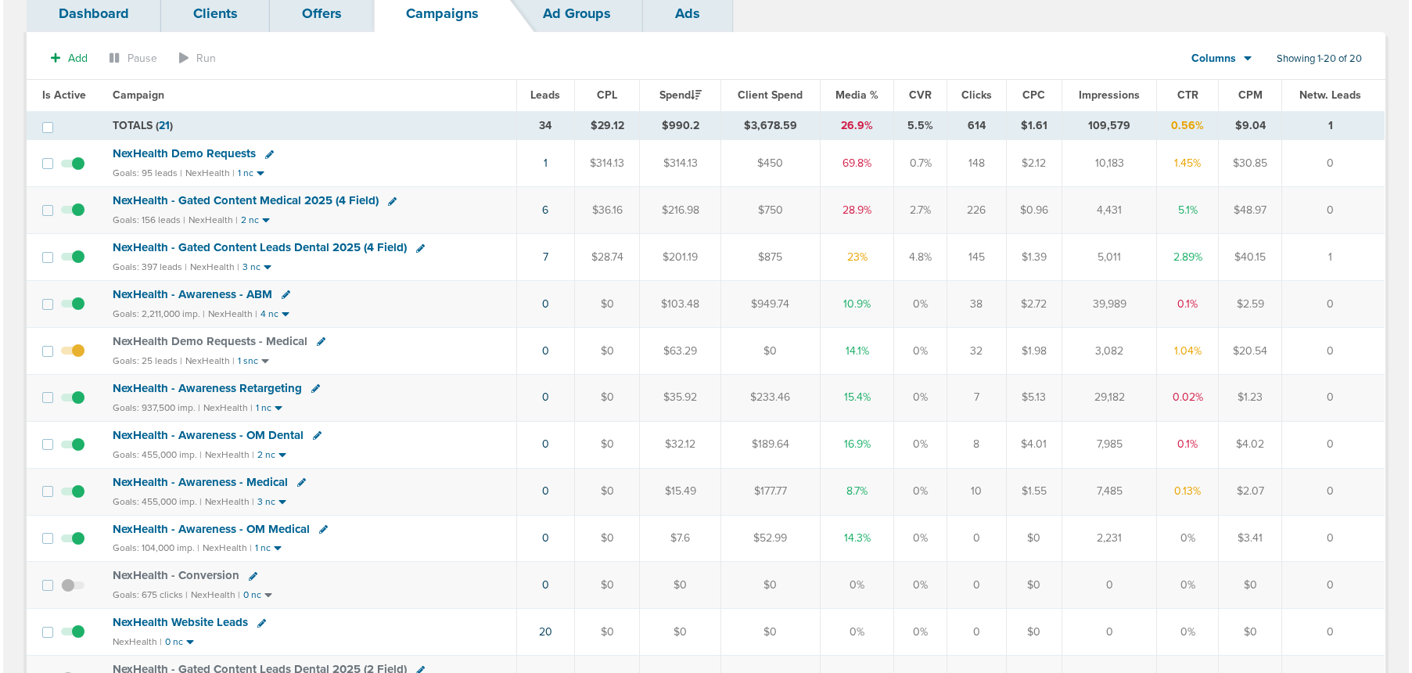
scroll to position [100, 0]
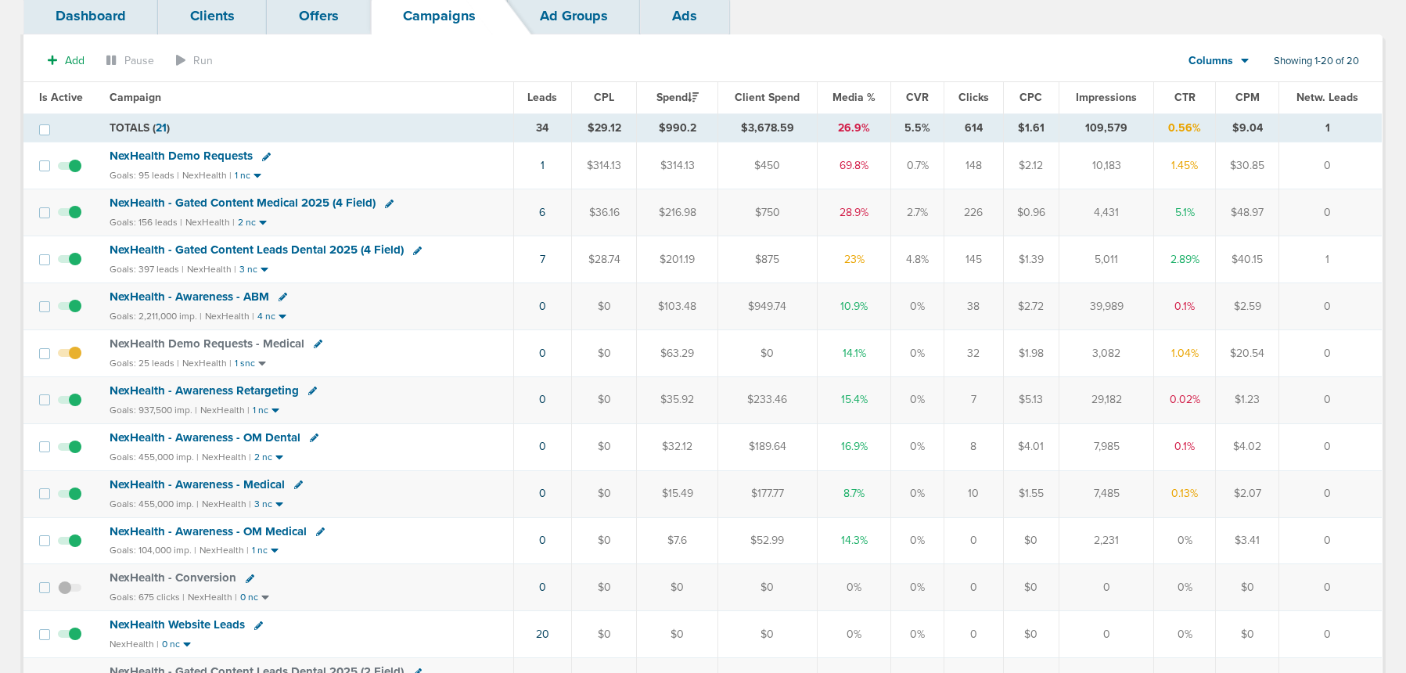
click at [295, 484] on icon at bounding box center [298, 484] width 9 height 9
select select
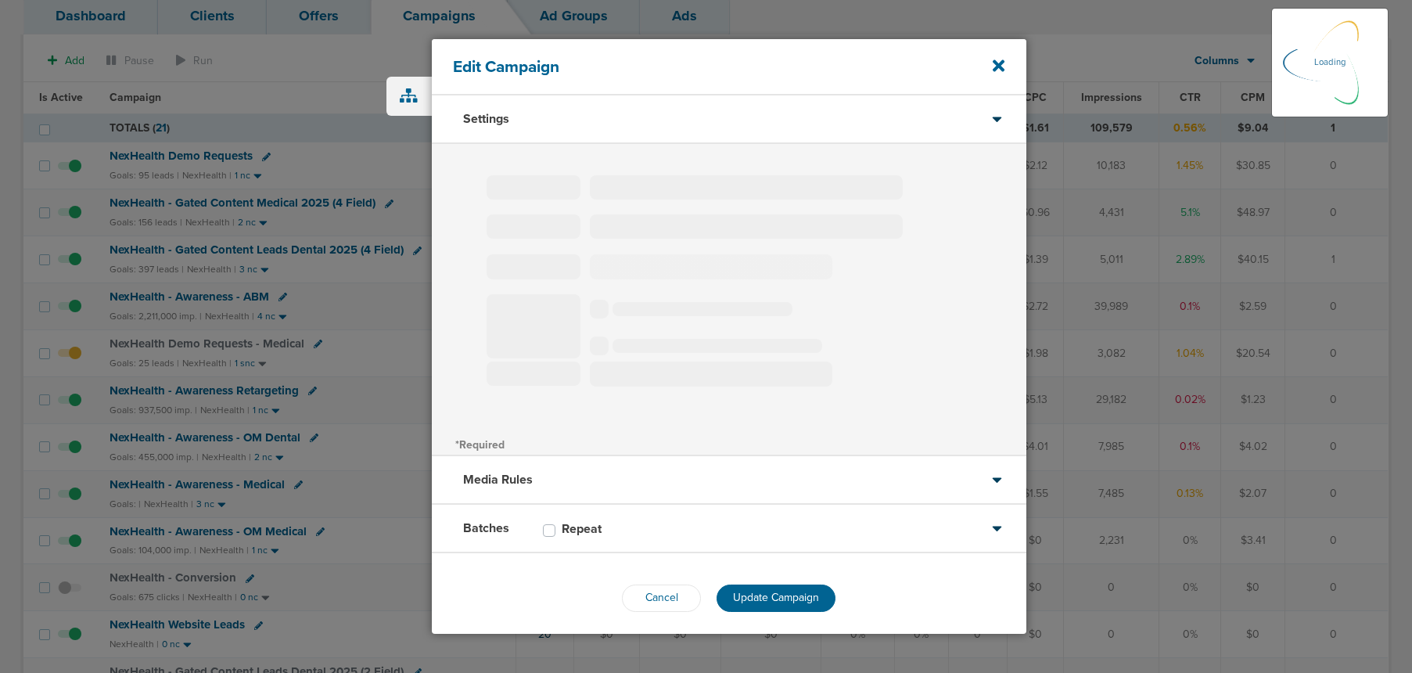
type input "NexHealth - Awareness - Medical"
select select "Awareness"
radio input "true"
select select "readOnly"
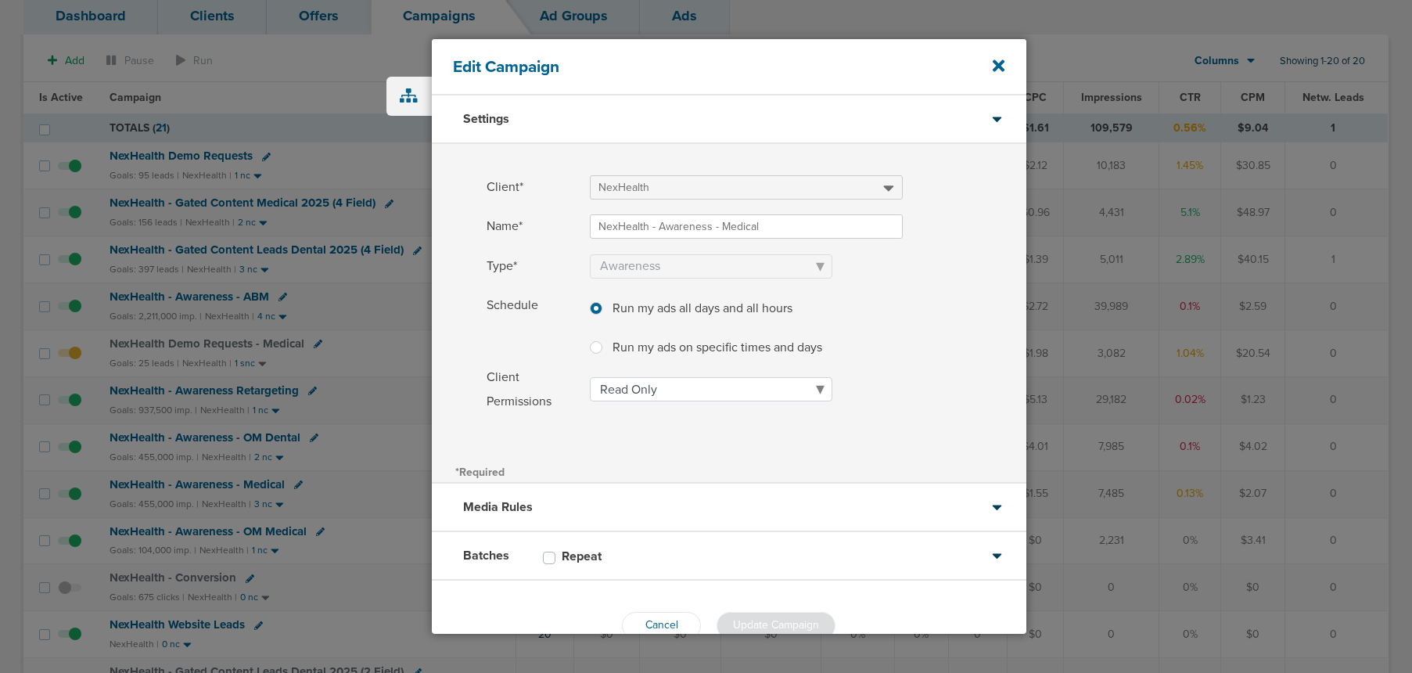
scroll to position [37, 0]
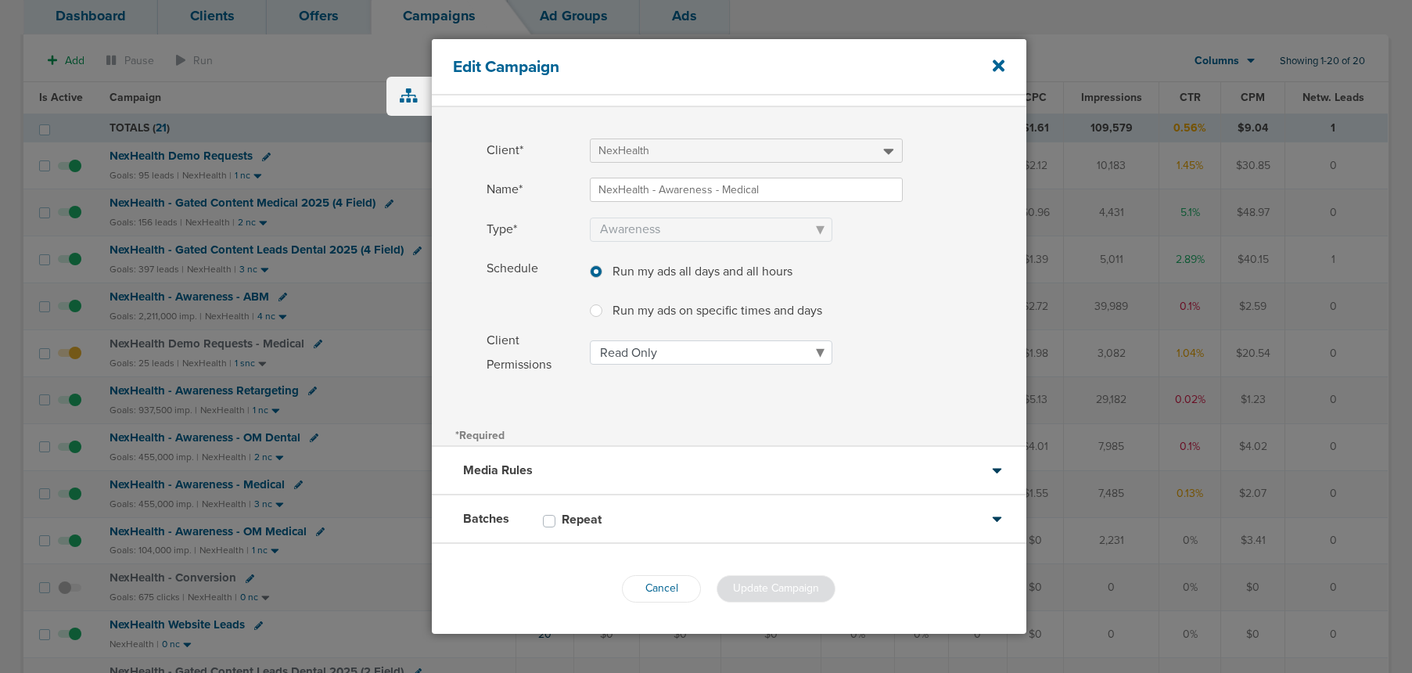
click at [562, 518] on label "Repeat" at bounding box center [590, 520] width 56 height 16
click at [549, 518] on input "Repeat" at bounding box center [549, 520] width 13 height 16
checkbox input "true"
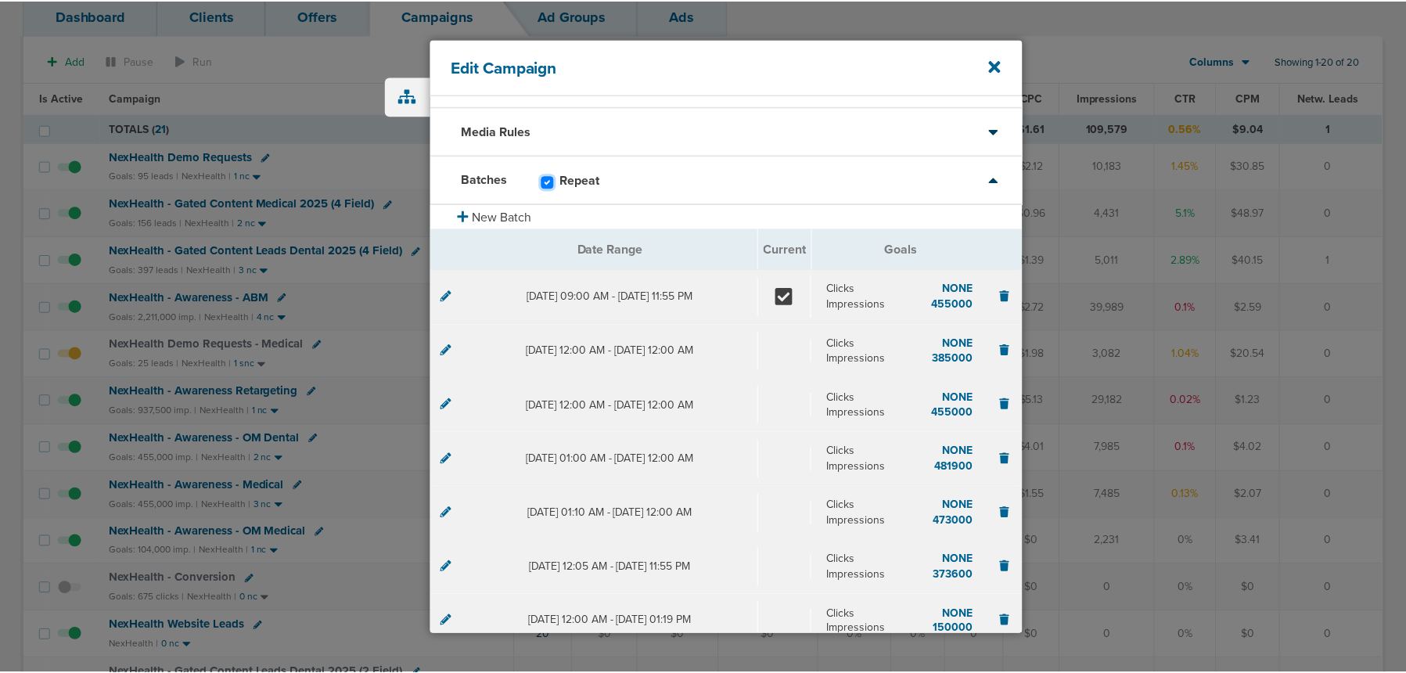
scroll to position [327, 0]
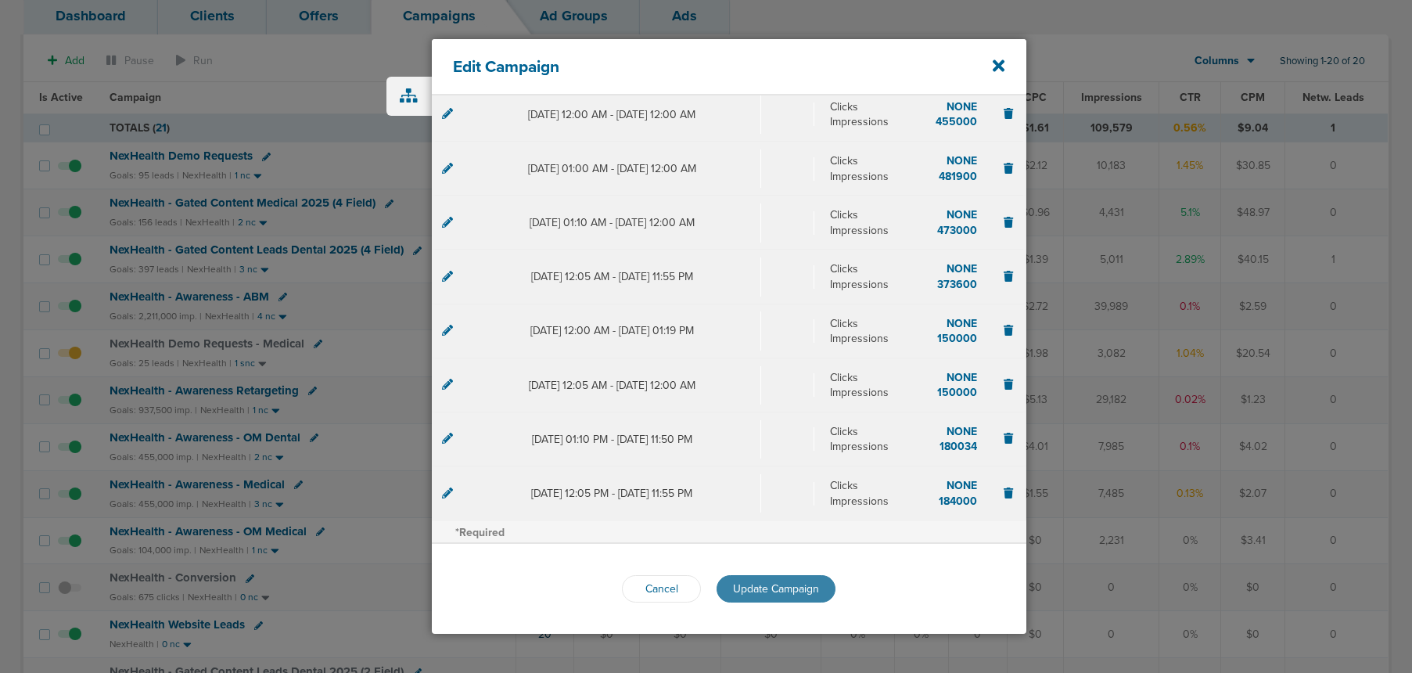
click at [746, 585] on span "Update Campaign" at bounding box center [776, 588] width 86 height 13
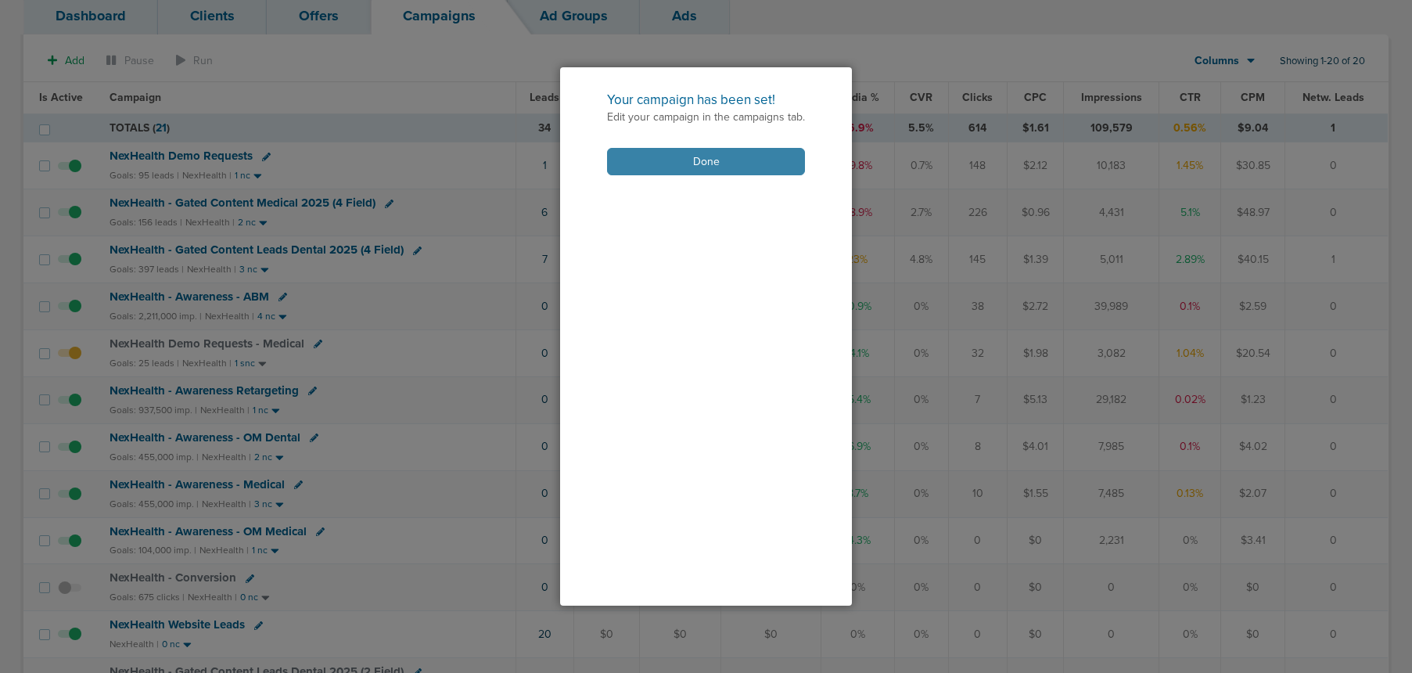
click at [635, 173] on button "Done" at bounding box center [706, 161] width 198 height 27
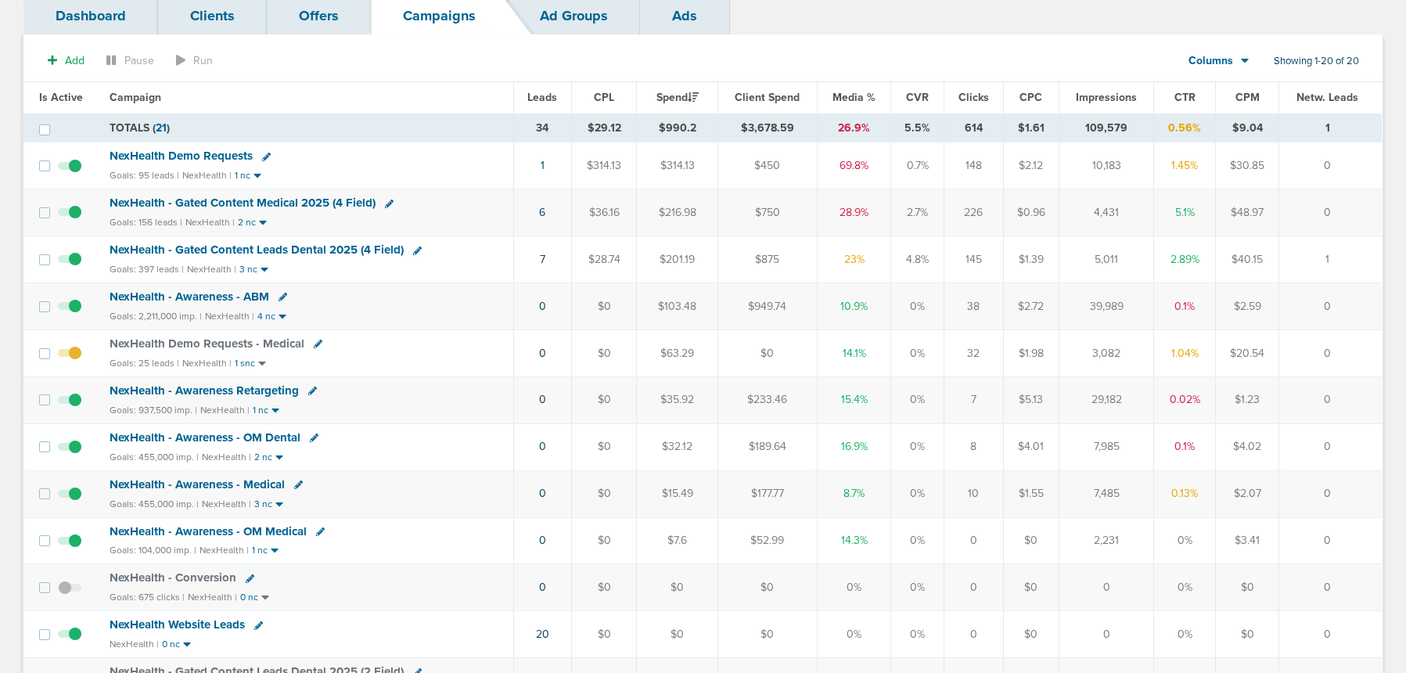
click at [318, 531] on icon at bounding box center [320, 531] width 9 height 9
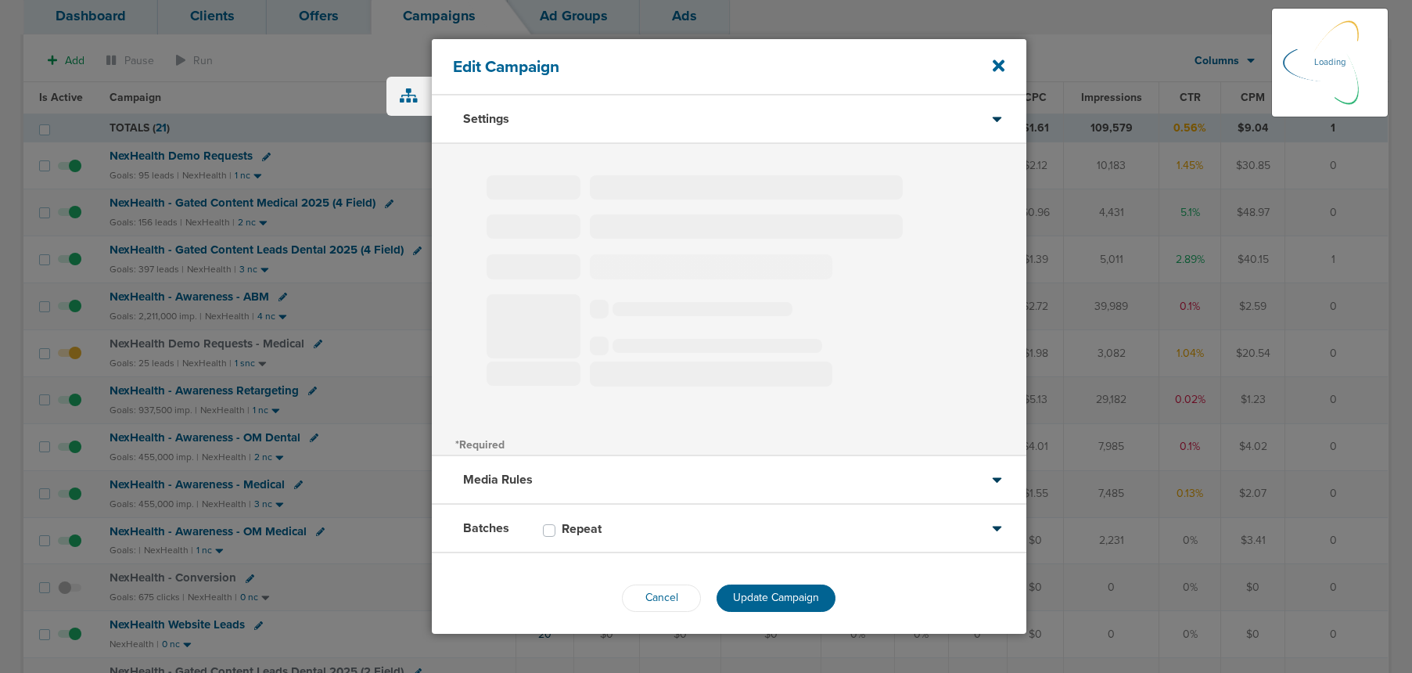
type input "NexHealth - Awareness - OM Medical"
select select "Awareness"
radio input "true"
select select "readOnly"
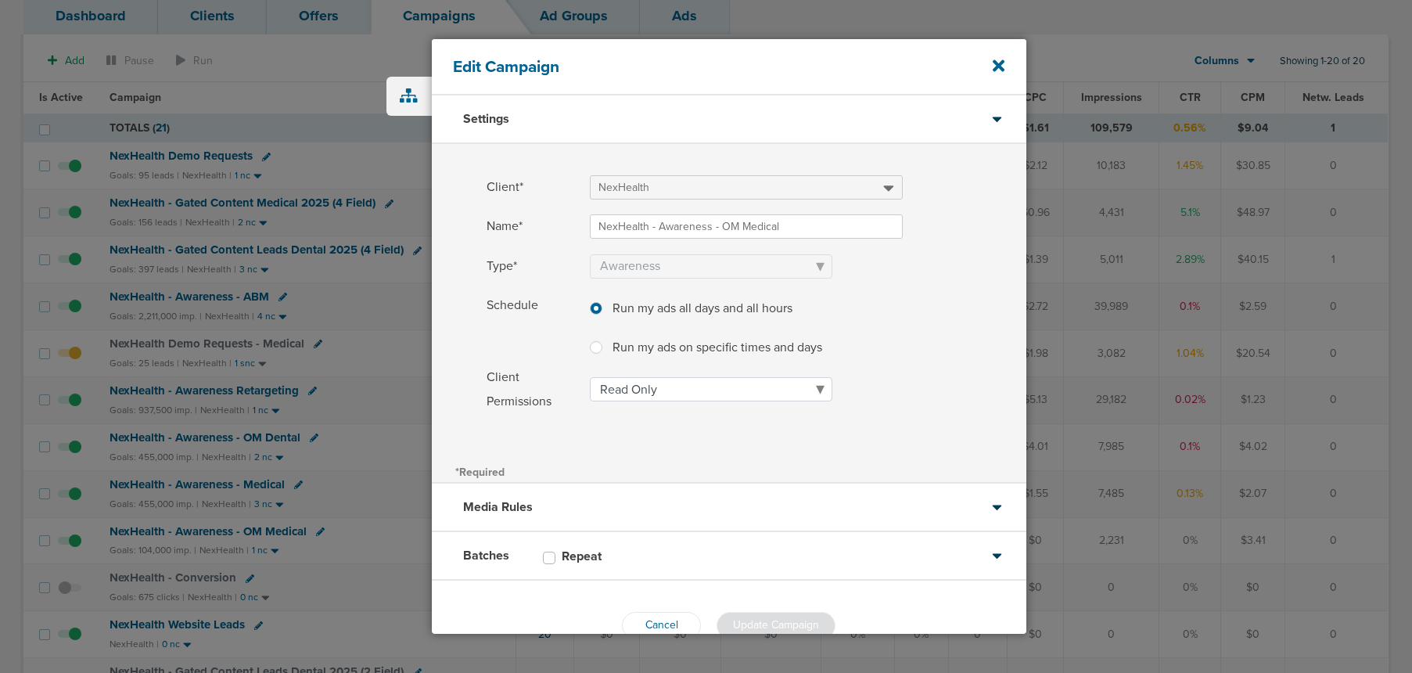
click at [562, 559] on label "Repeat" at bounding box center [590, 556] width 56 height 16
click at [547, 559] on input "Repeat" at bounding box center [549, 556] width 13 height 16
checkbox input "true"
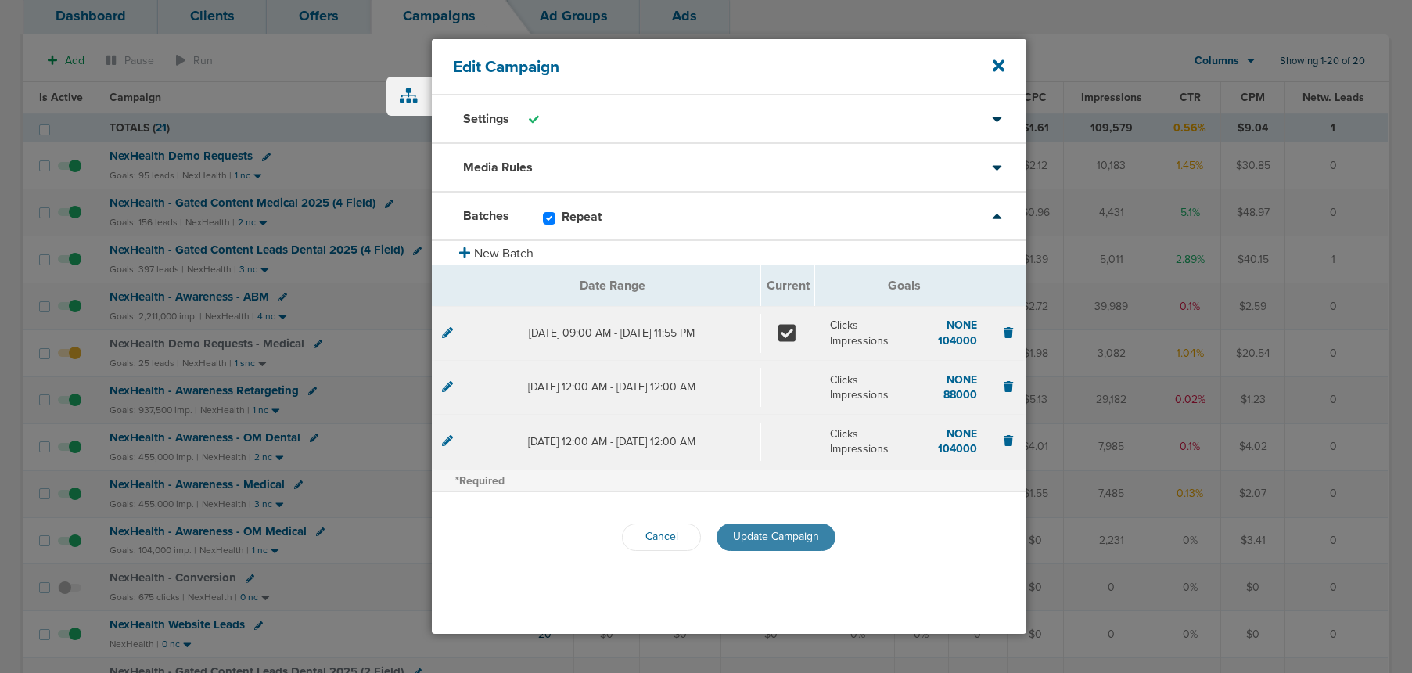
click at [771, 544] on button "Update Campaign" at bounding box center [776, 536] width 119 height 27
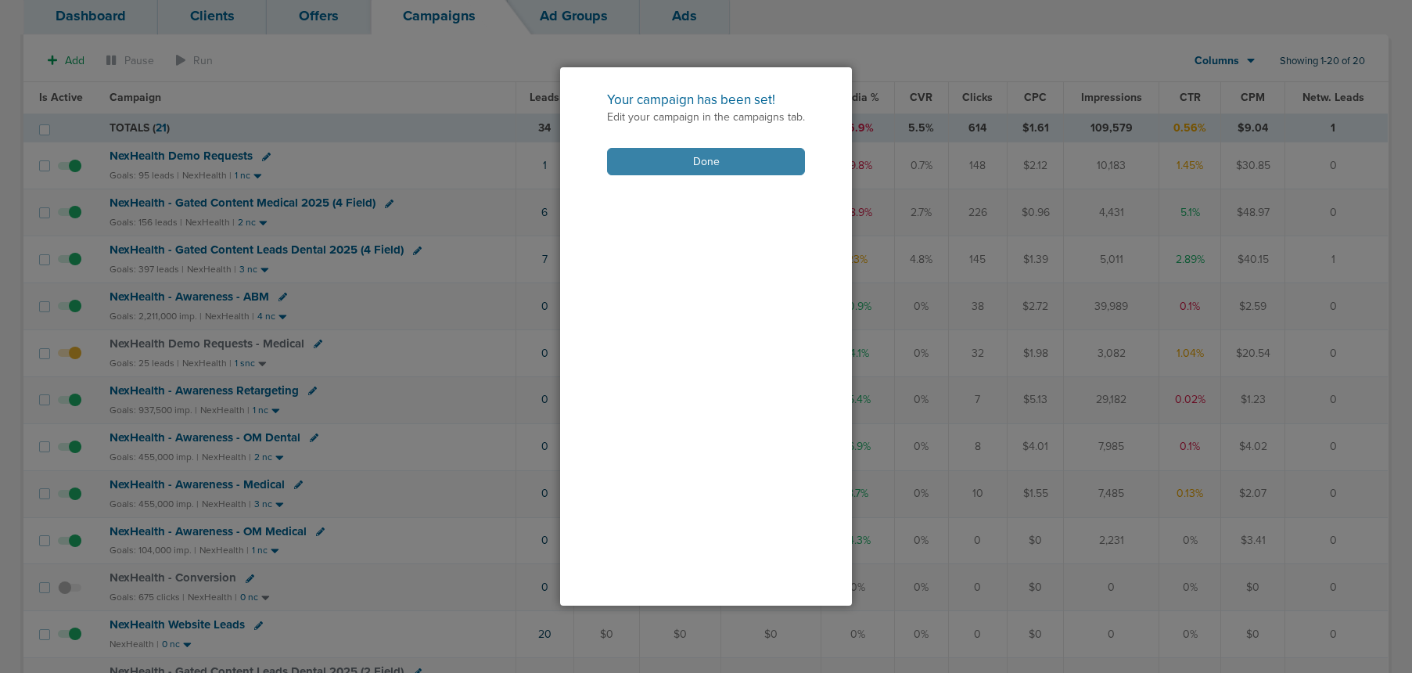
click at [664, 165] on button "Done" at bounding box center [706, 161] width 198 height 27
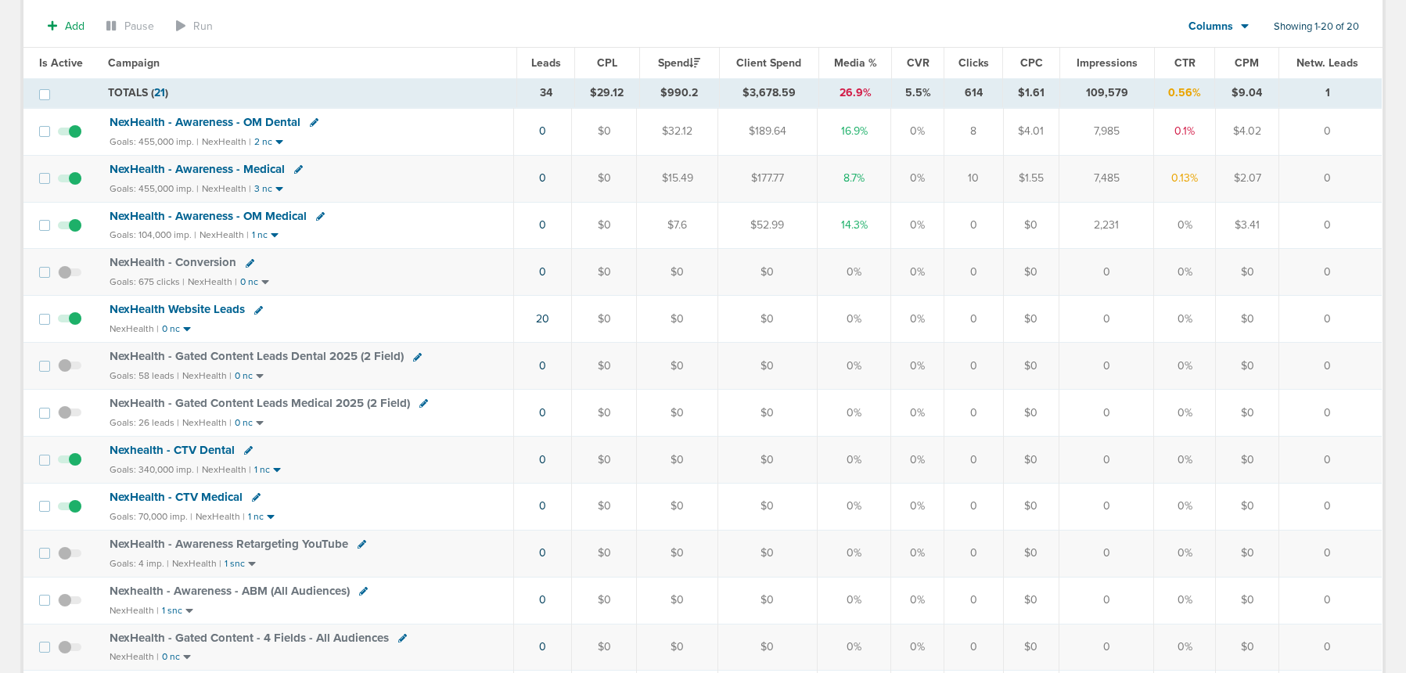
scroll to position [469, 0]
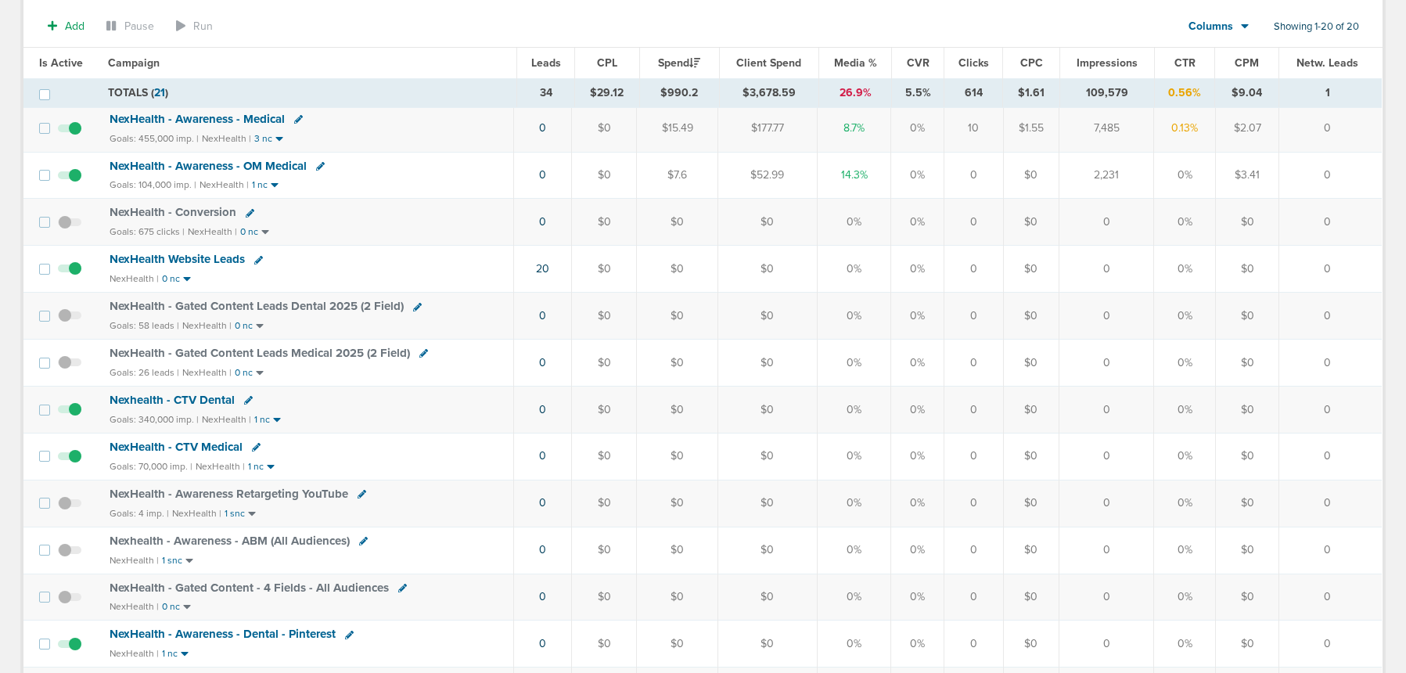
click at [246, 400] on icon at bounding box center [248, 400] width 9 height 9
select select
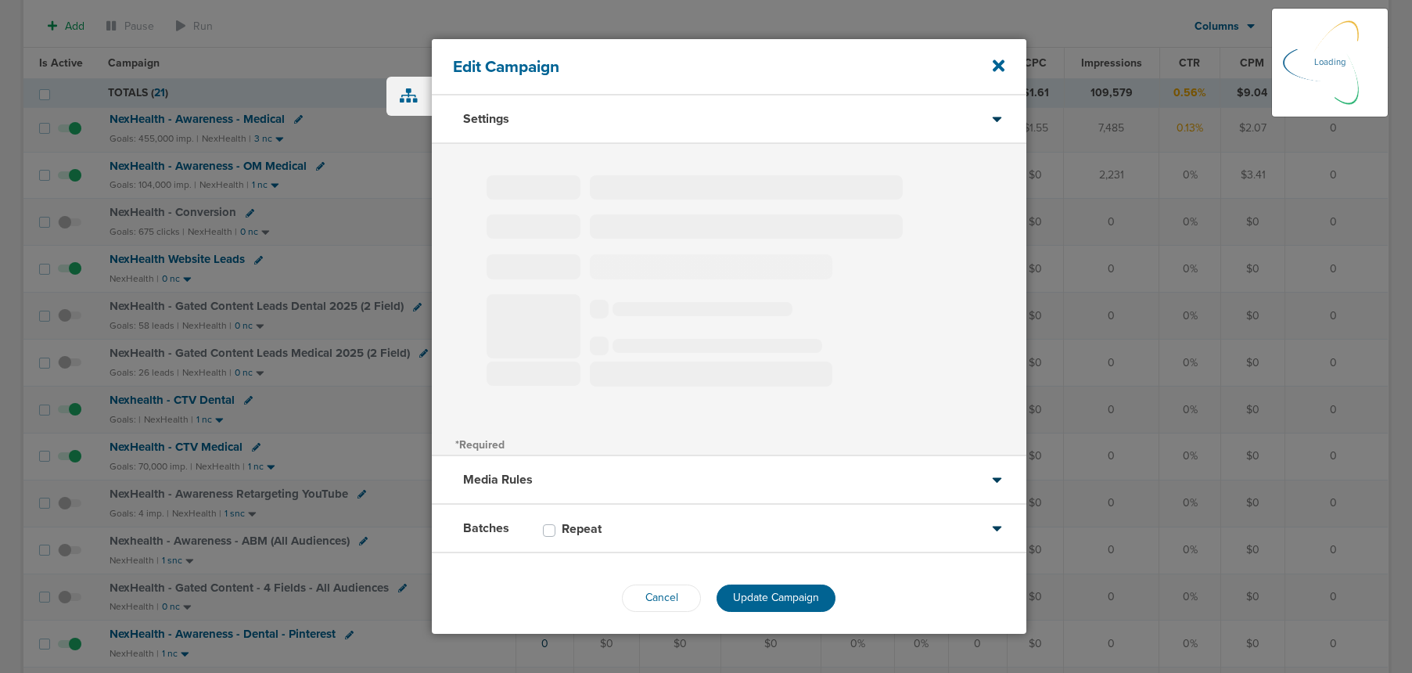
type input "Nexhealth - CTV Dental"
select select "Awareness"
radio input "true"
select select "readWrite"
checkbox input "true"
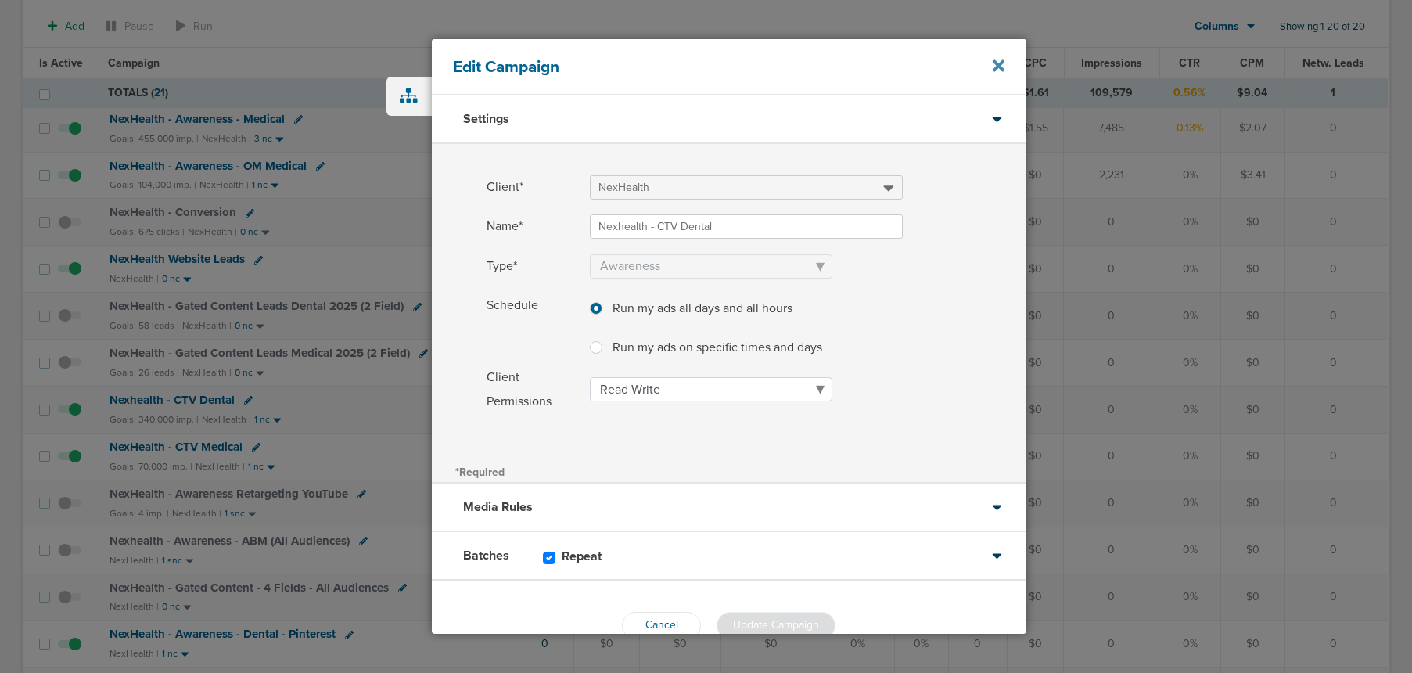
click at [1001, 65] on icon at bounding box center [999, 65] width 12 height 12
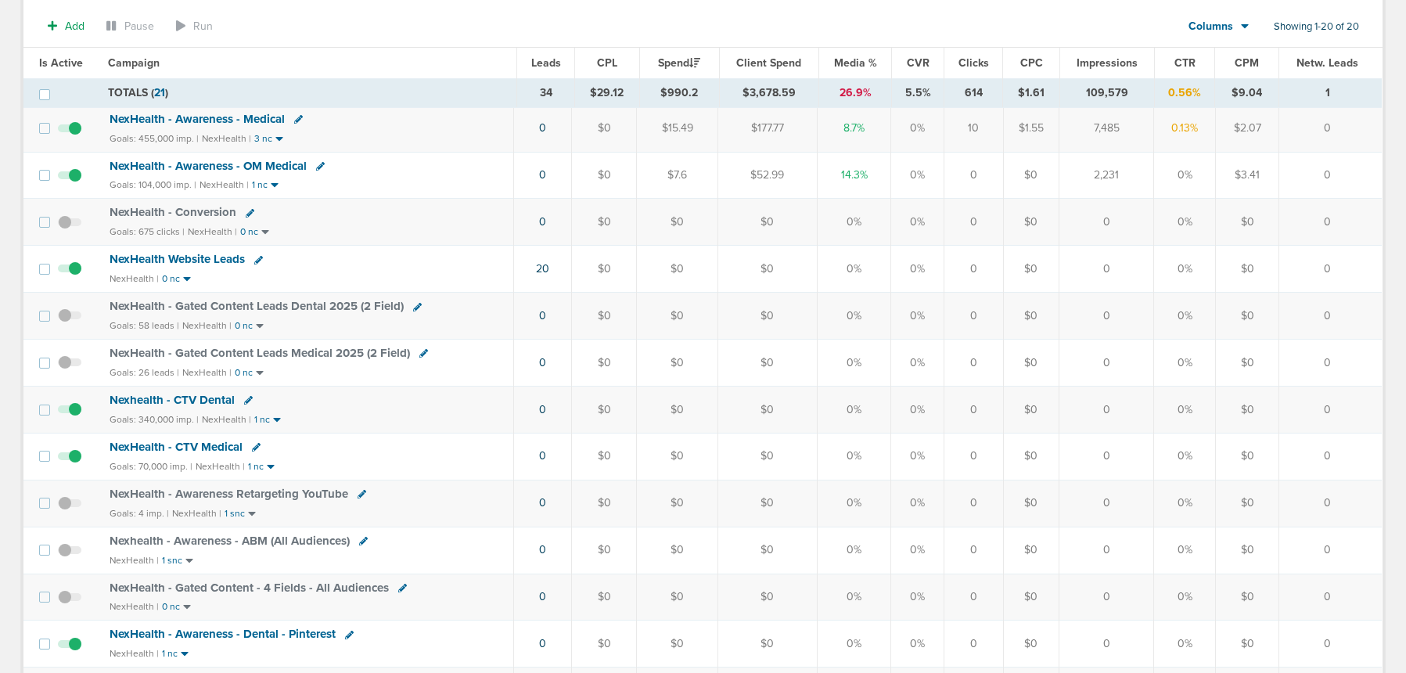
click at [254, 444] on icon at bounding box center [256, 447] width 9 height 9
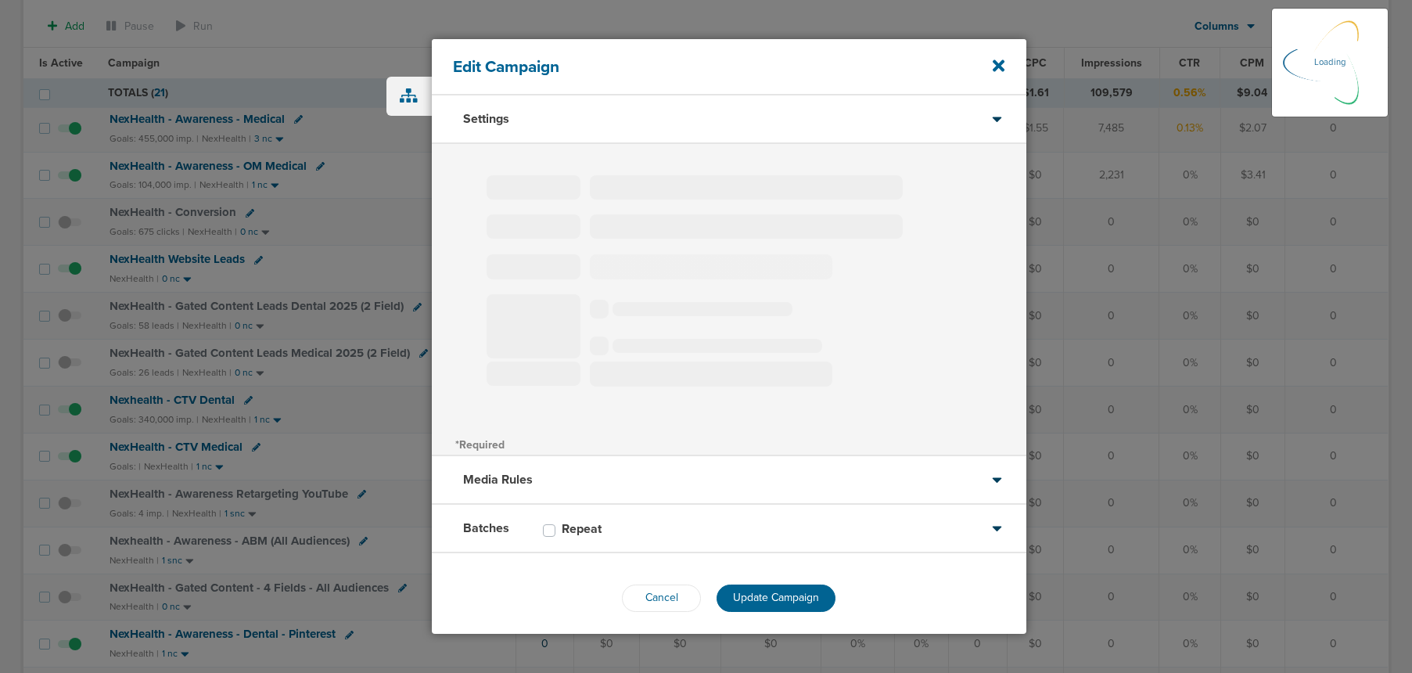
type input "NexHealth - CTV Medical"
select select "Awareness"
radio input "true"
select select "readWrite"
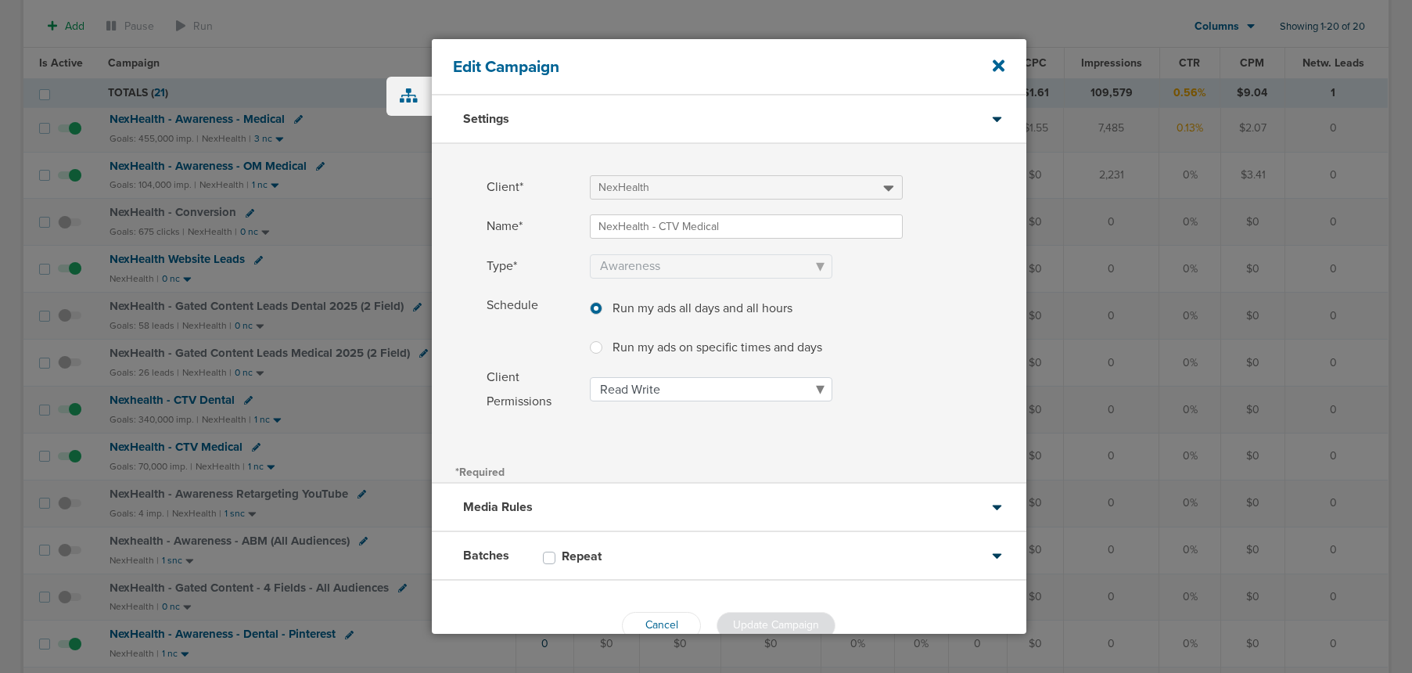
drag, startPoint x: 552, startPoint y: 556, endPoint x: 653, endPoint y: 591, distance: 106.2
click at [562, 556] on label "Repeat" at bounding box center [590, 556] width 56 height 16
click at [553, 556] on input "Repeat" at bounding box center [549, 556] width 13 height 16
checkbox input "true"
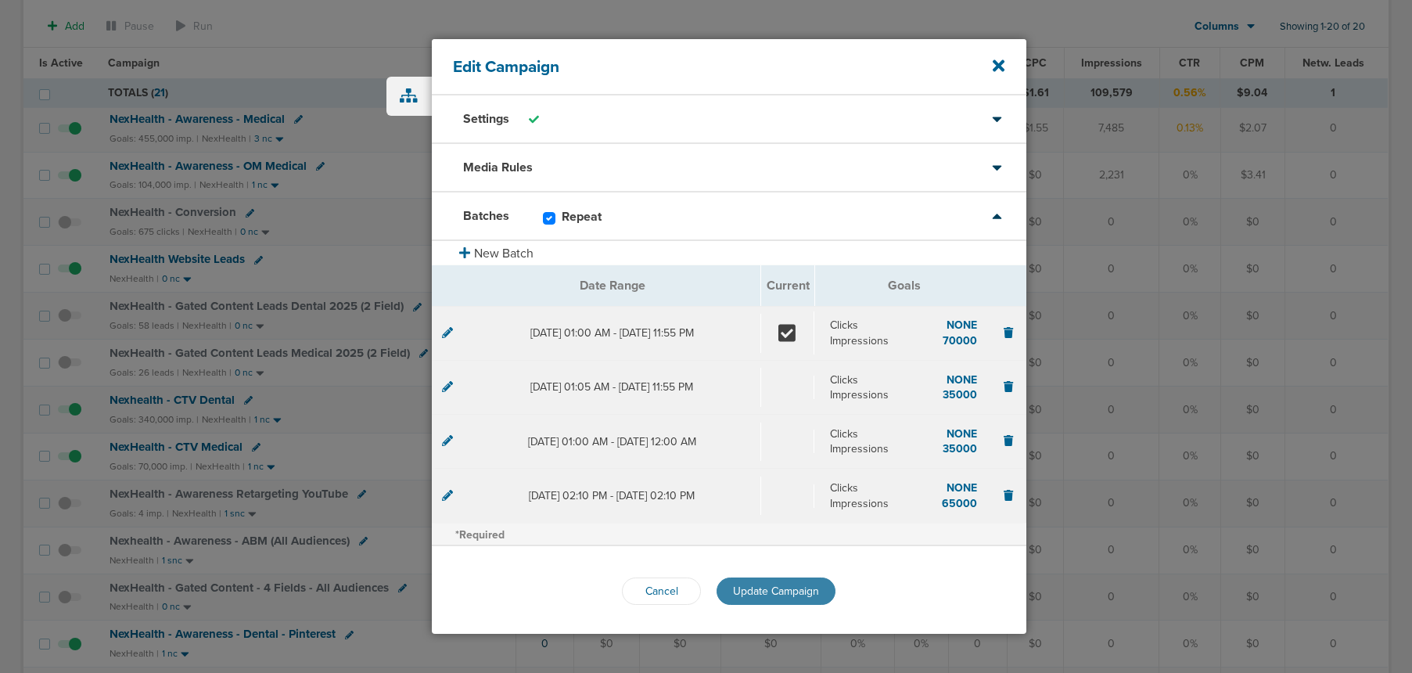
click at [761, 598] on button "Update Campaign" at bounding box center [776, 590] width 119 height 27
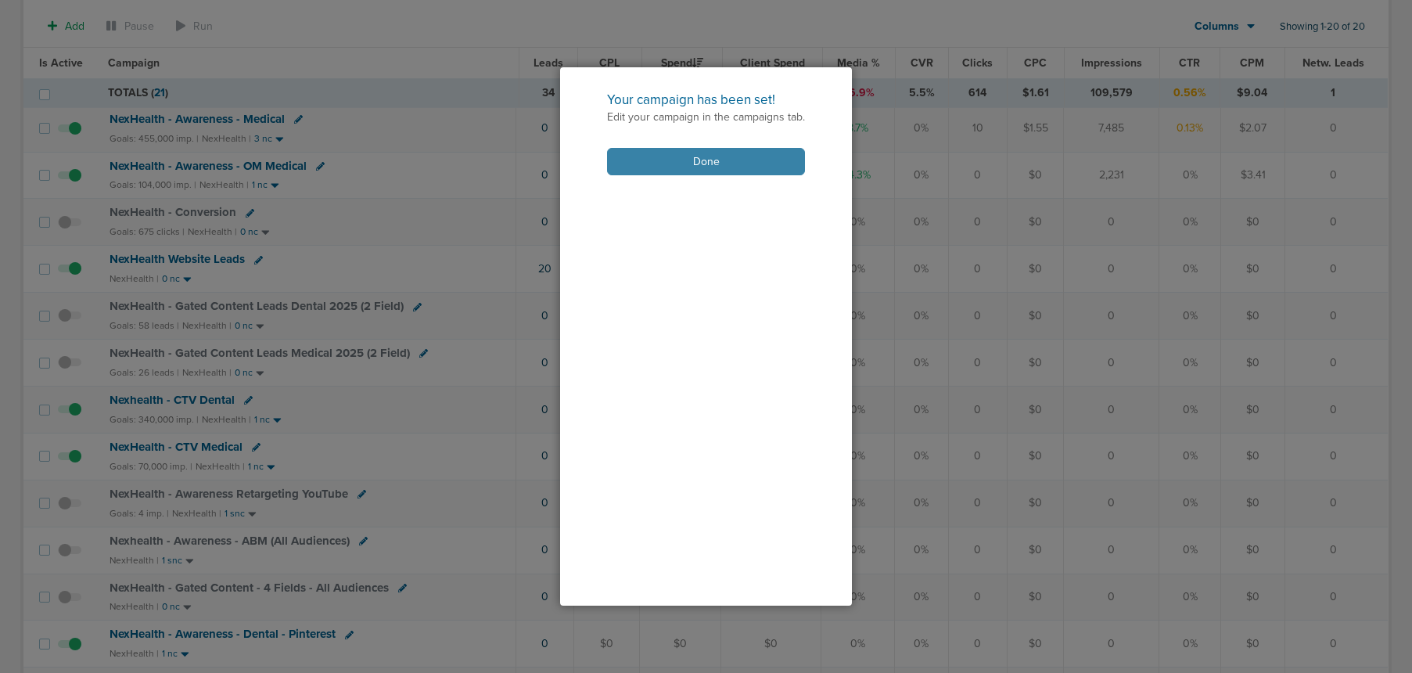
click at [643, 168] on button "Done" at bounding box center [706, 161] width 198 height 27
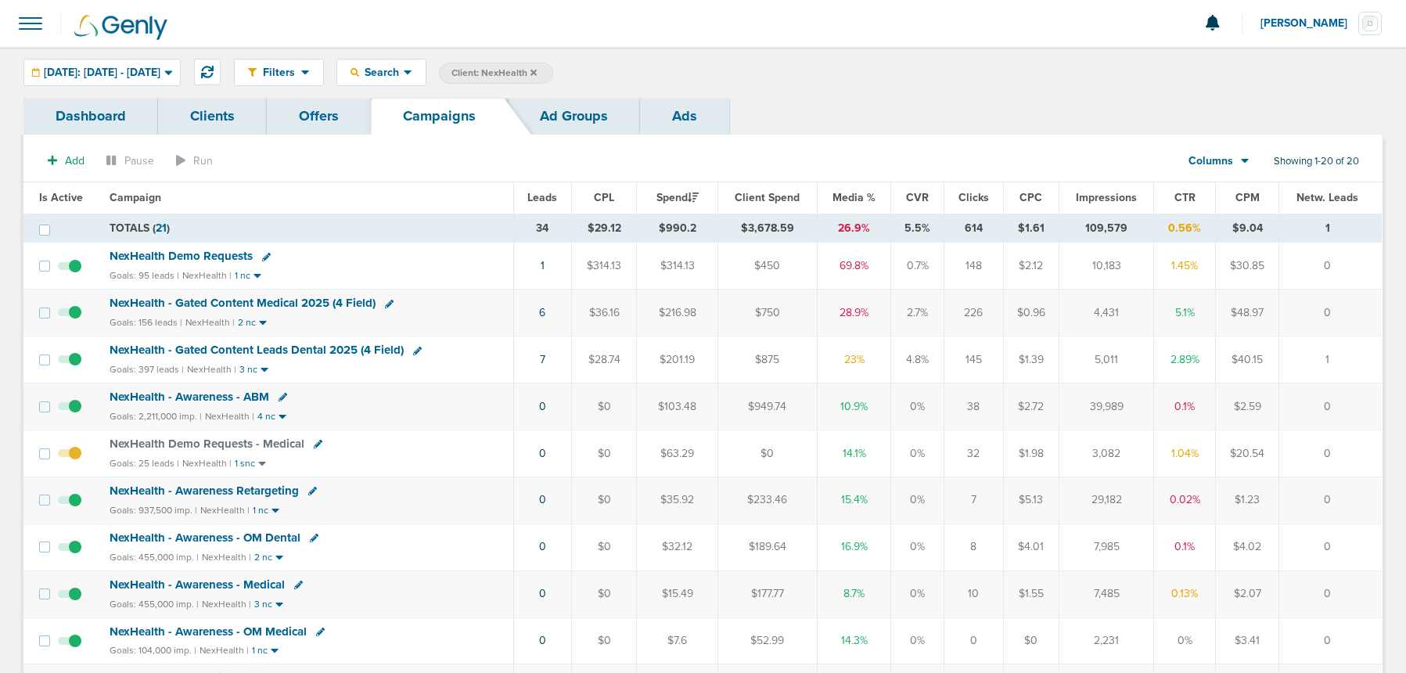
click at [381, 303] on div "NexHealth - Gated Content Medical 2025 (4 Field)" at bounding box center [247, 303] width 275 height 13
click at [387, 303] on icon at bounding box center [389, 304] width 9 height 9
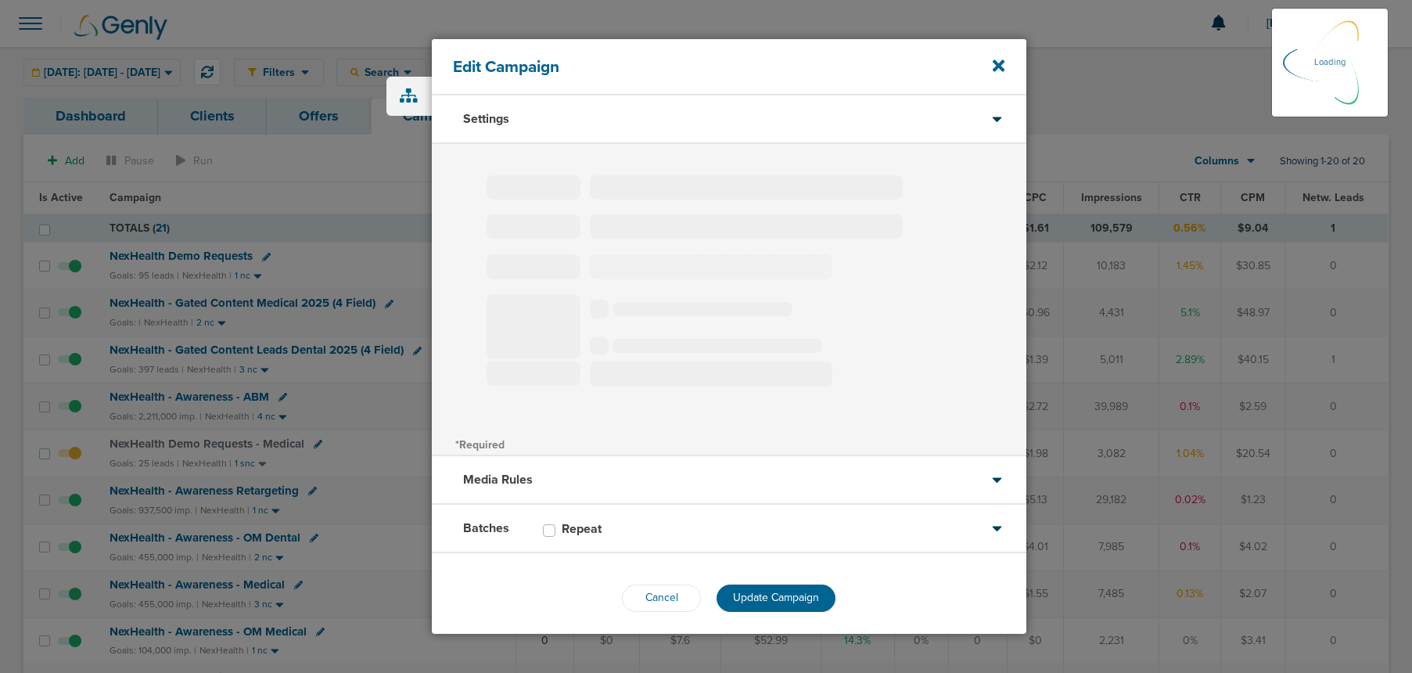
type input "NexHealth - Gated Content Medical 2025 (4 Field)"
select select "Leads"
radio input "true"
select select "readWrite"
checkbox input "true"
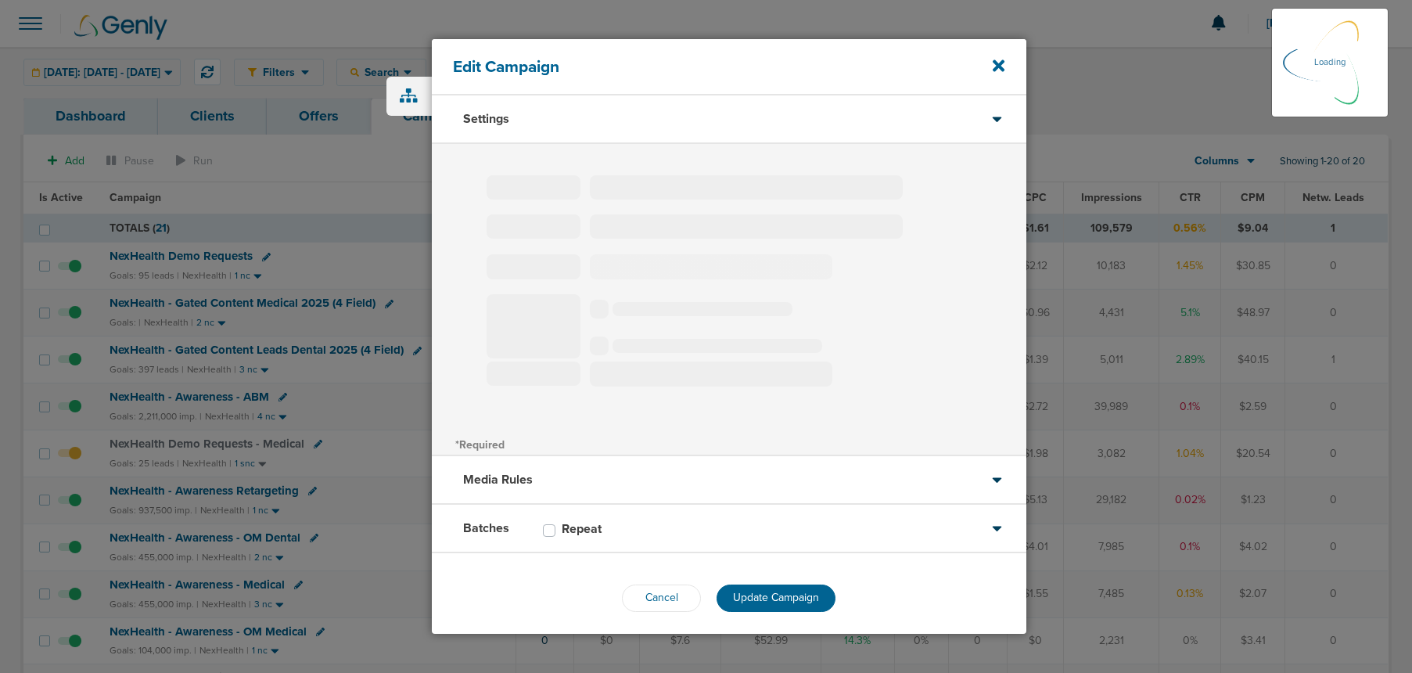
select select "1"
select select "2"
select select "3"
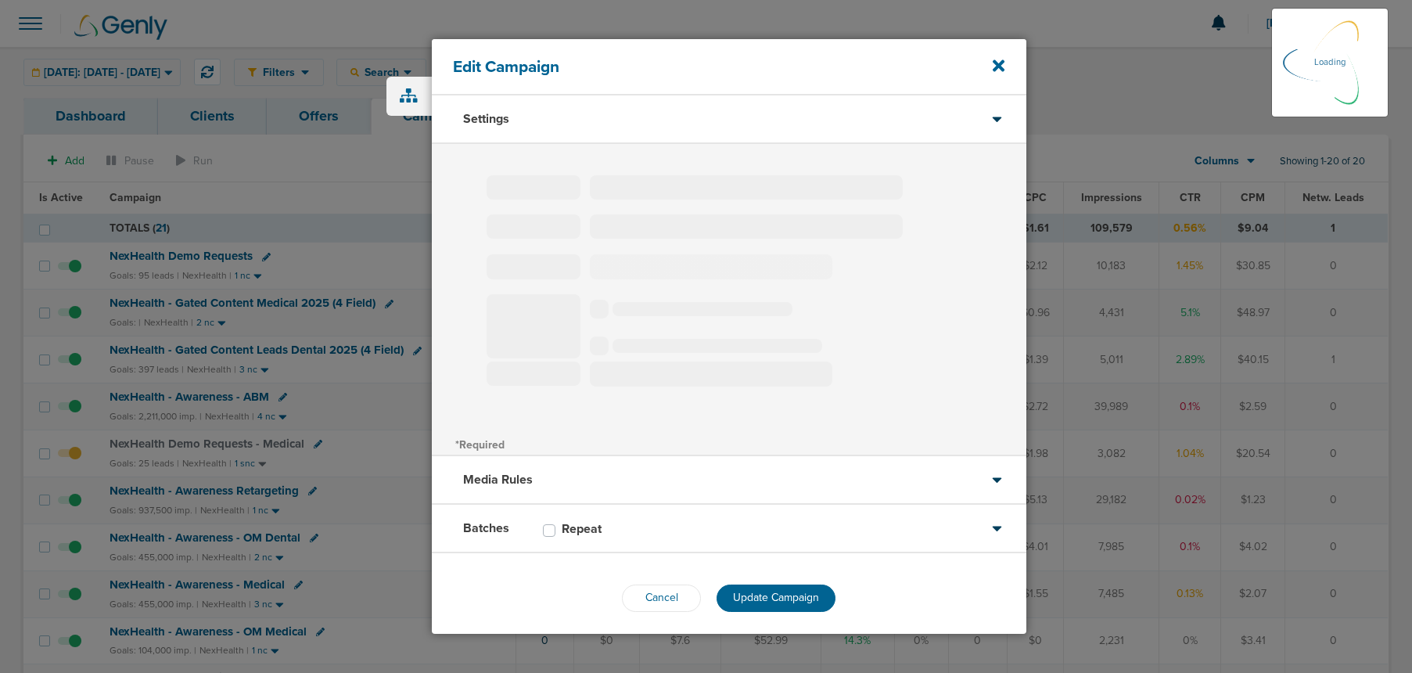
select select "3"
select select "4"
select select "6"
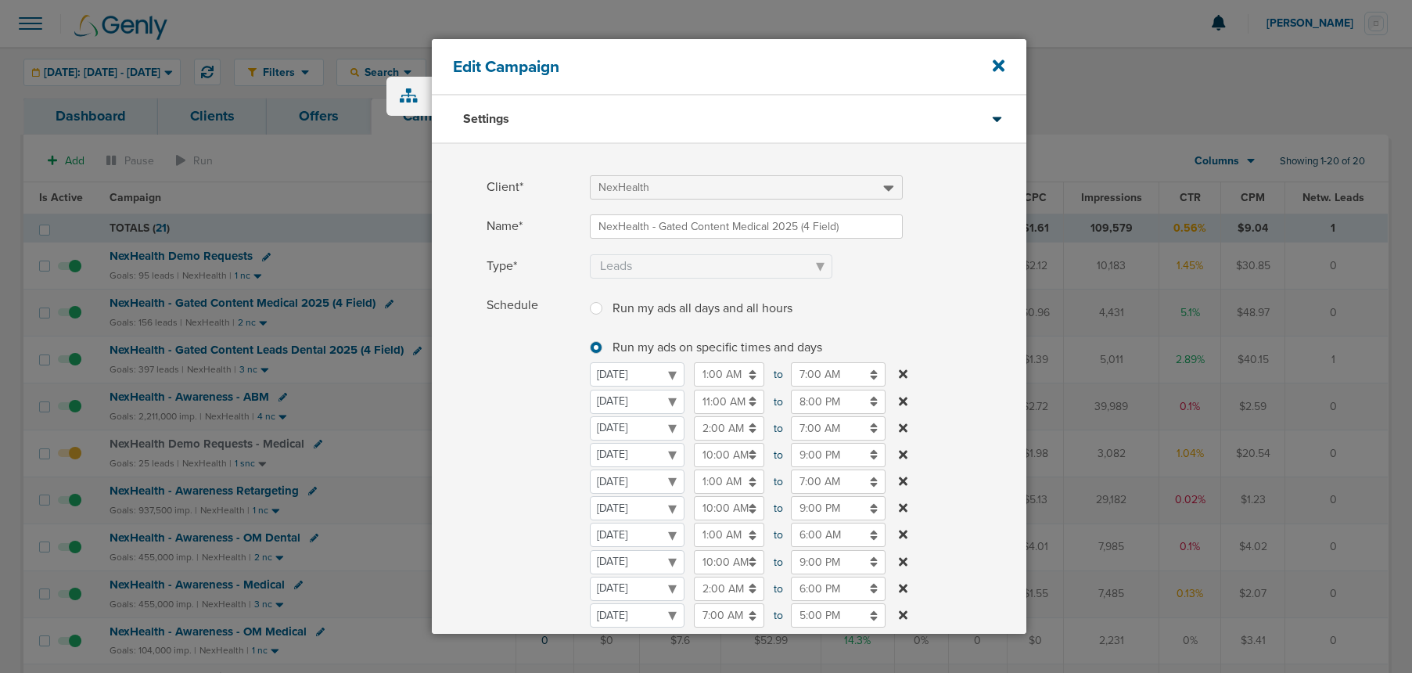
scroll to position [349, 0]
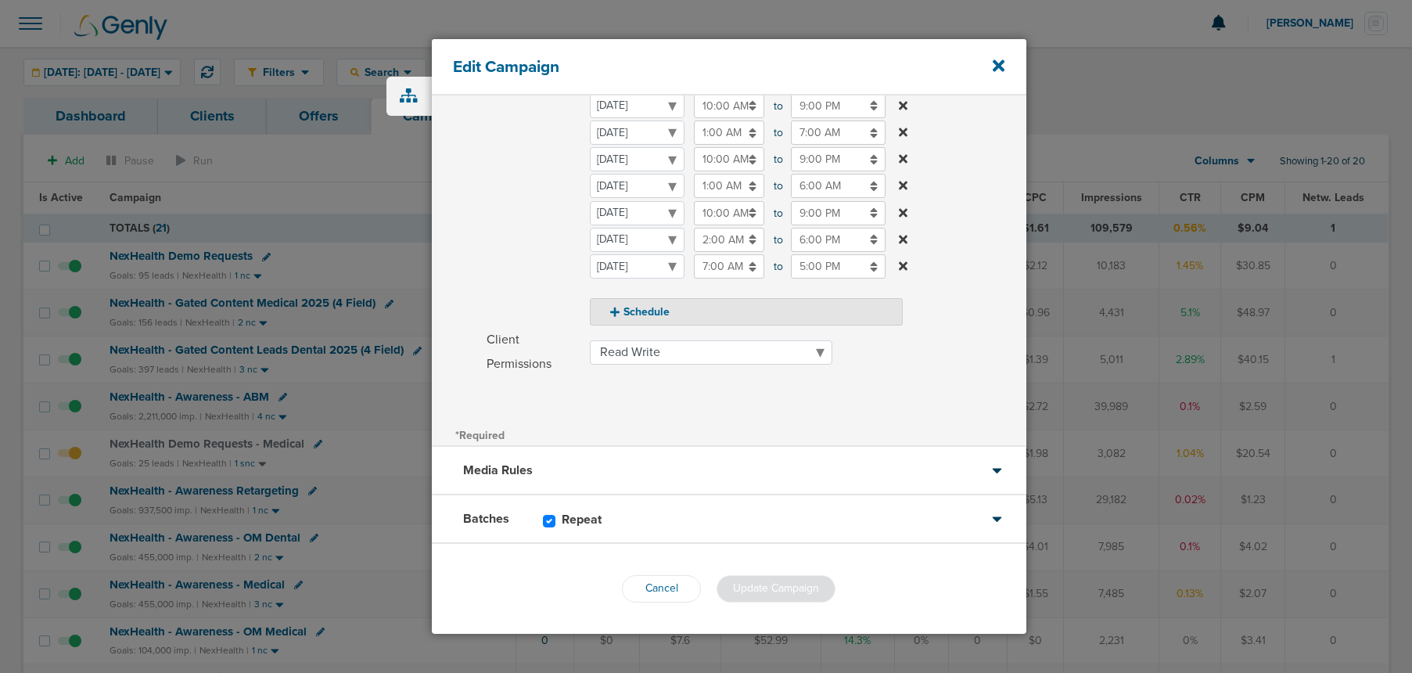
click at [642, 520] on div "Batches Repeat" at bounding box center [729, 519] width 595 height 49
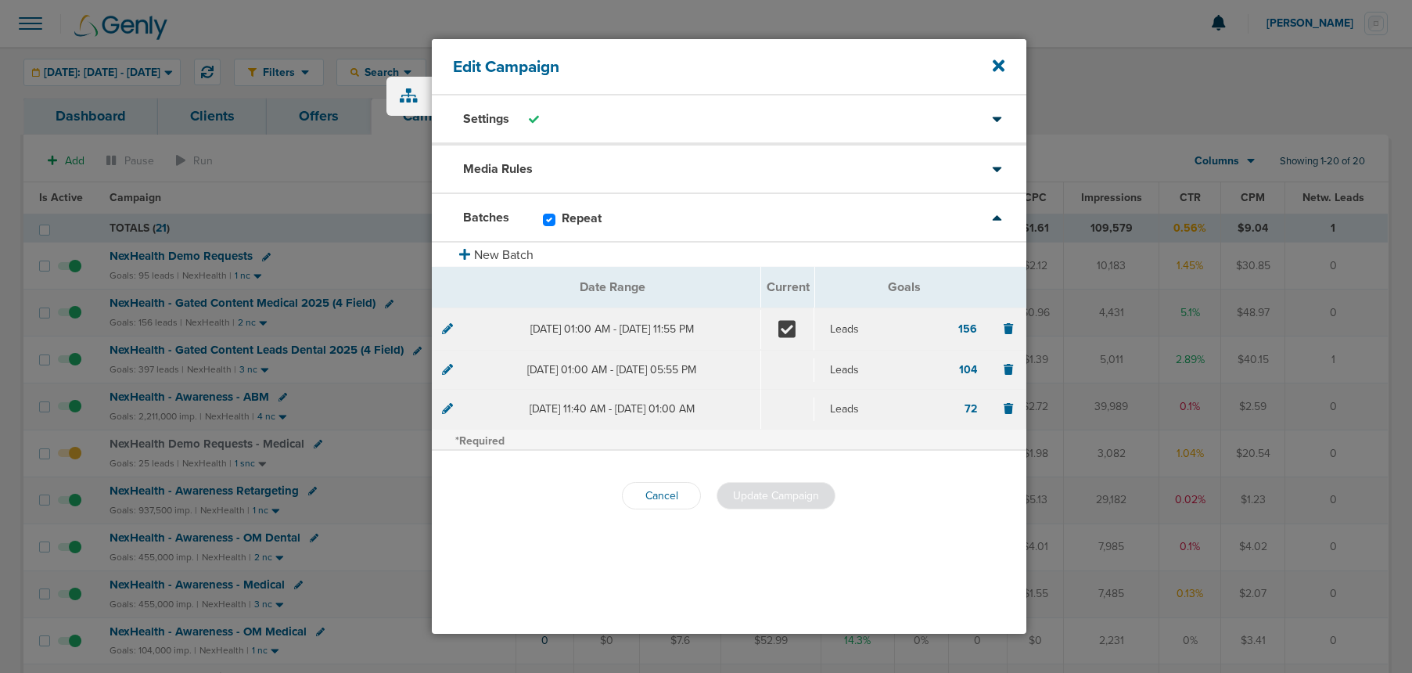
scroll to position [0, 0]
click at [562, 219] on label "Repeat" at bounding box center [590, 217] width 56 height 16
click at [548, 219] on input "Repeat" at bounding box center [549, 217] width 13 height 16
checkbox input "false"
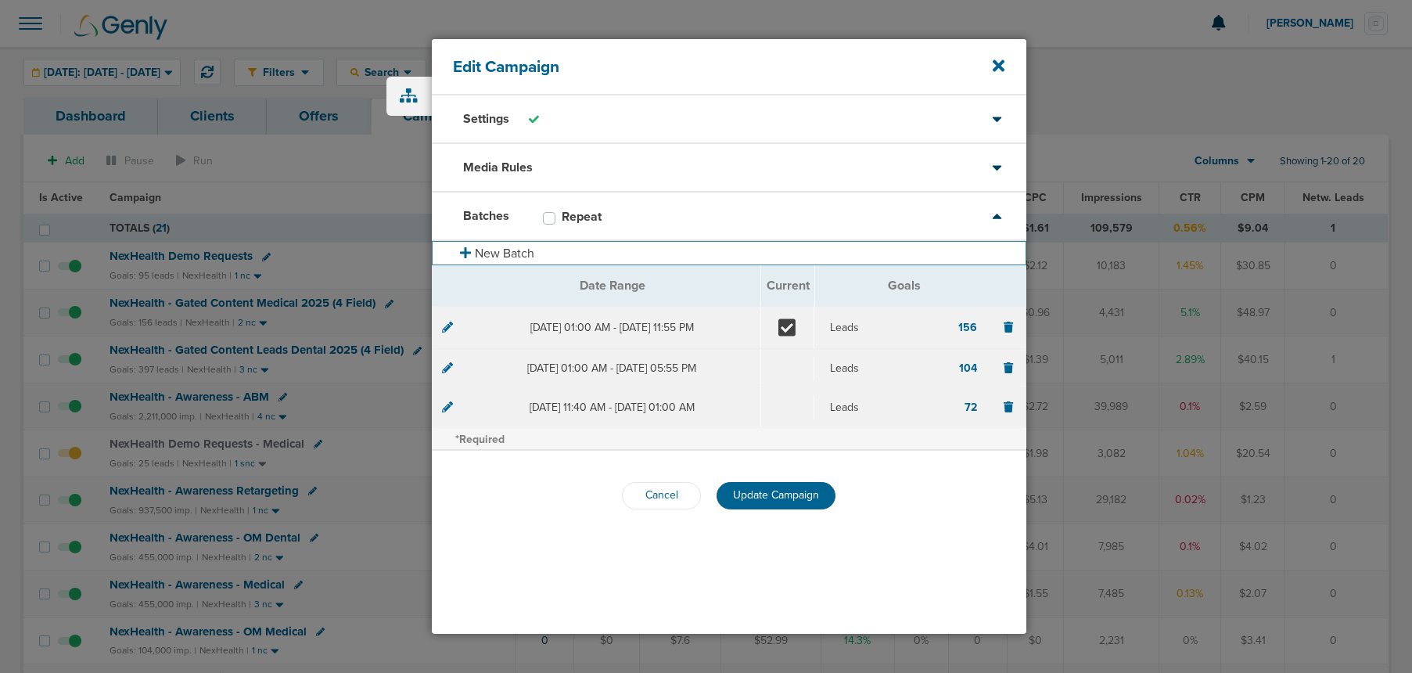
click at [523, 258] on button "New Batch" at bounding box center [729, 253] width 595 height 24
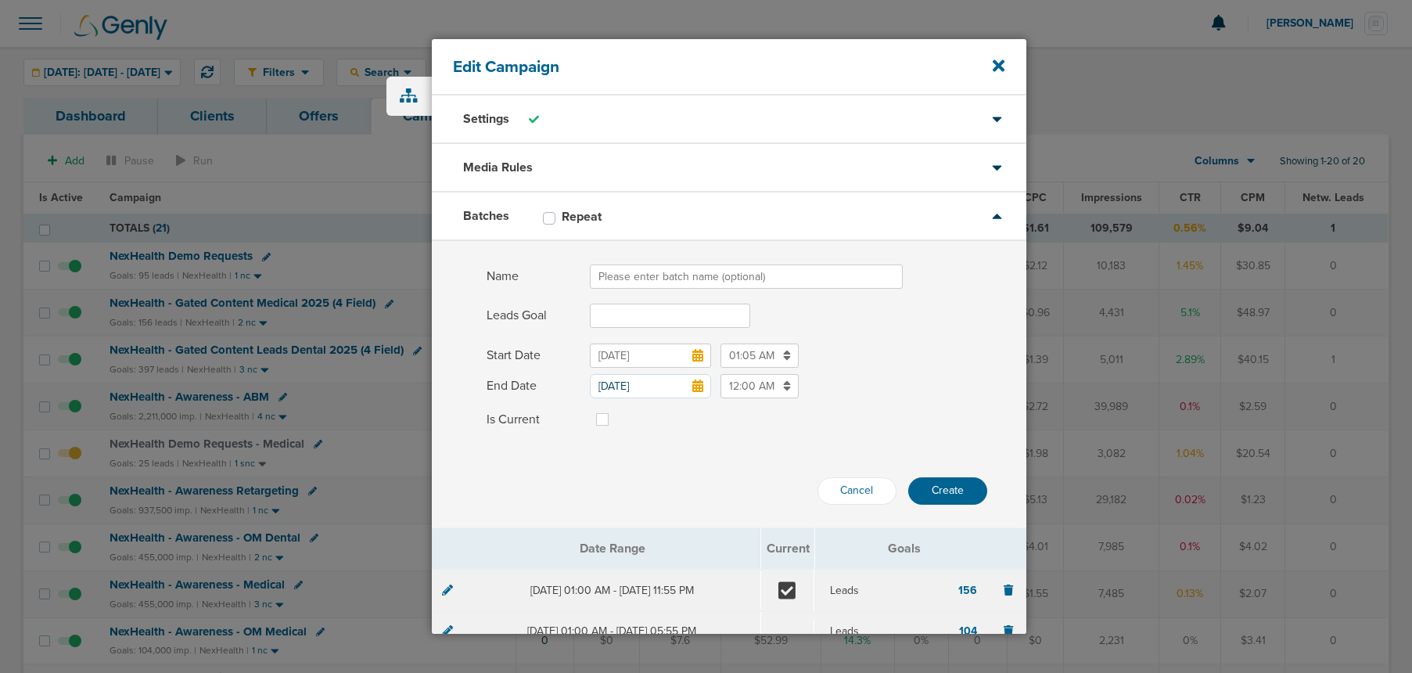
click at [628, 276] on input "Name" at bounding box center [746, 276] width 313 height 24
type input "[DATE]"
click at [618, 316] on input "Leads Goal" at bounding box center [670, 316] width 160 height 24
type input "179"
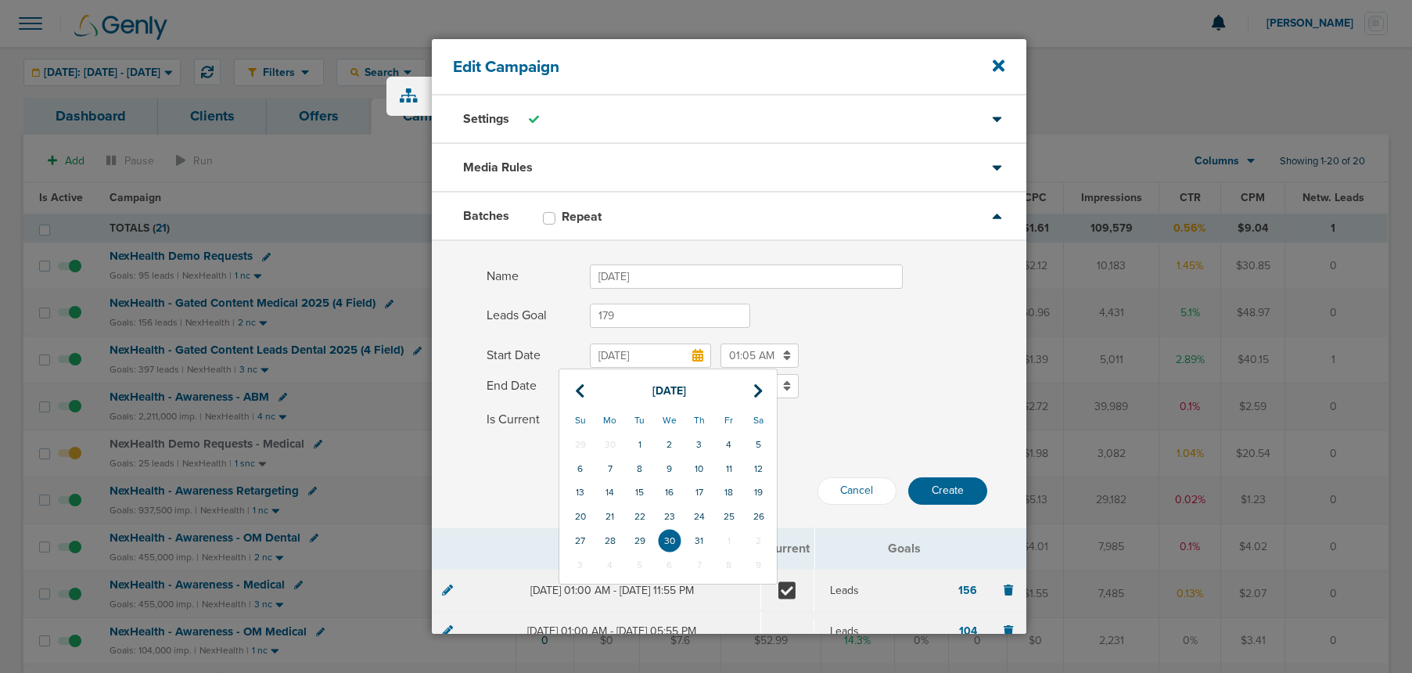
click at [703, 358] on input "[DATE]" at bounding box center [650, 355] width 121 height 24
click at [760, 390] on icon at bounding box center [758, 391] width 10 height 16
click at [616, 566] on td "1" at bounding box center [610, 565] width 30 height 24
type input "[DATE]"
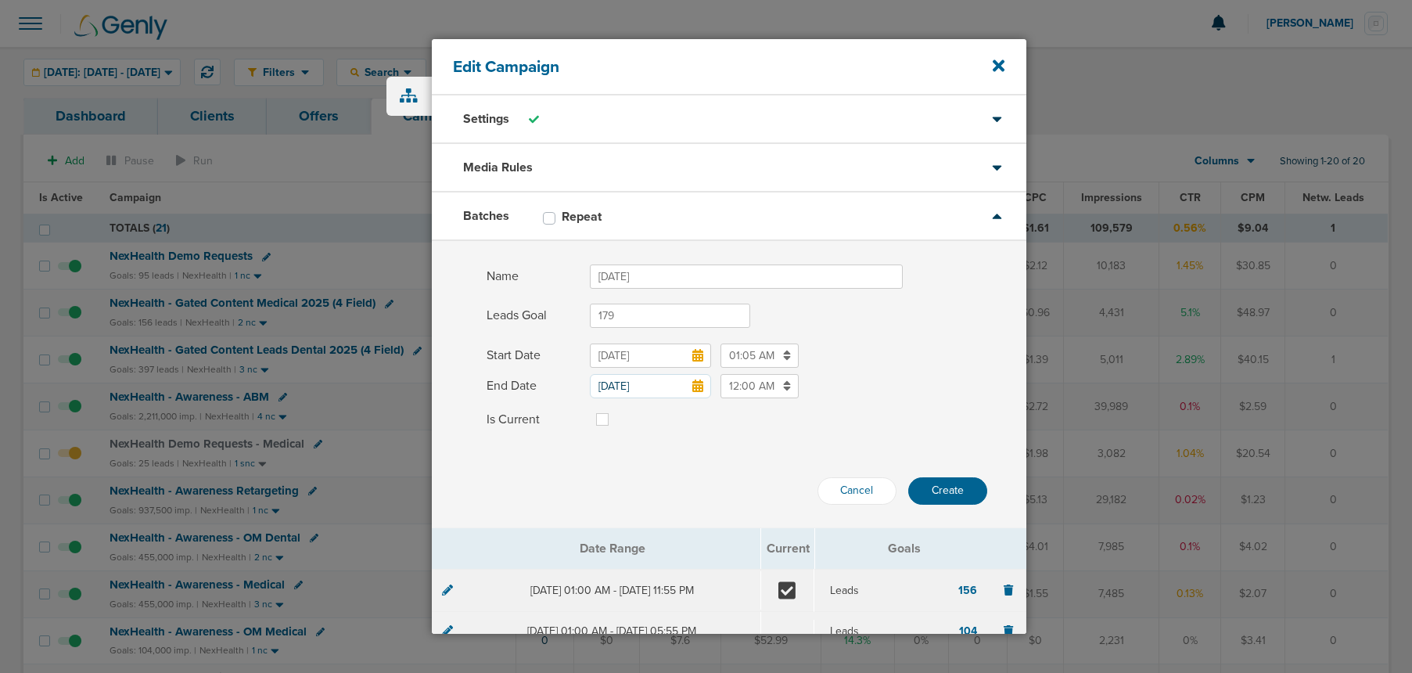
click at [753, 361] on input "01:05 AM" at bounding box center [760, 355] width 78 height 24
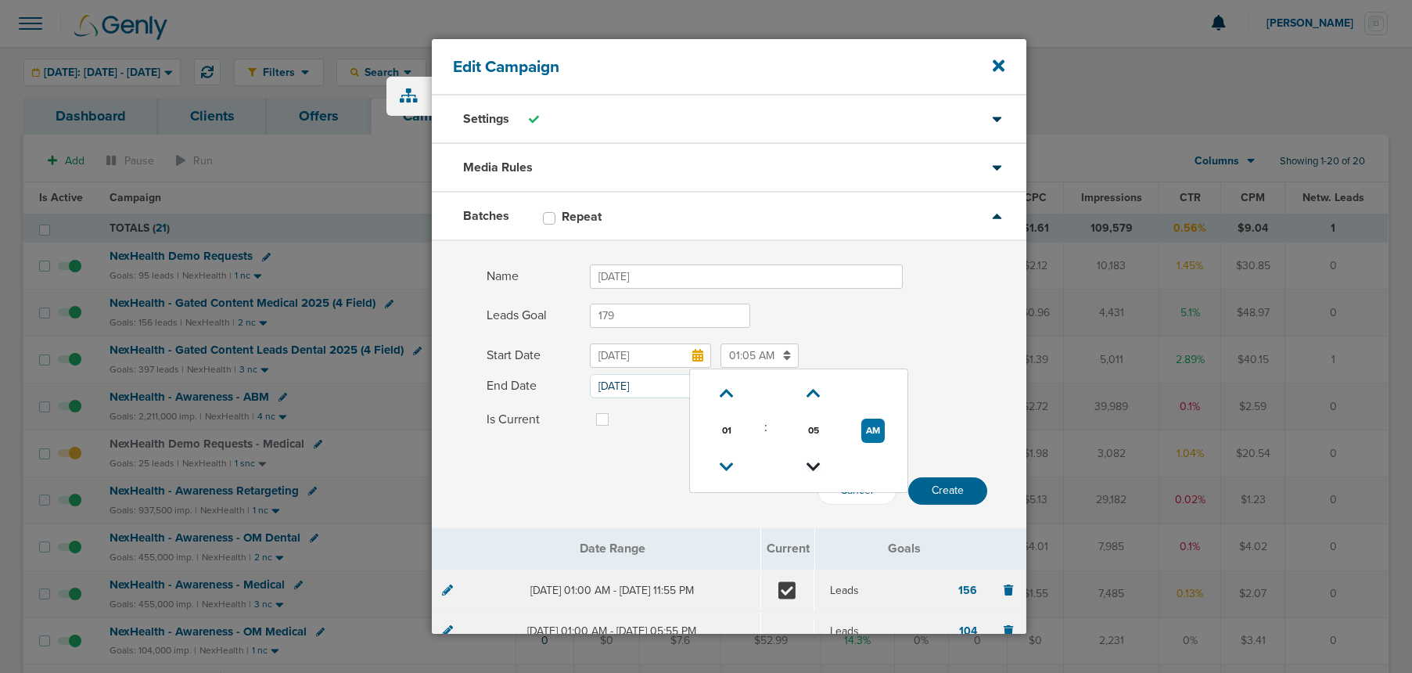
click at [807, 466] on icon at bounding box center [814, 466] width 14 height 9
type input "01:00 AM"
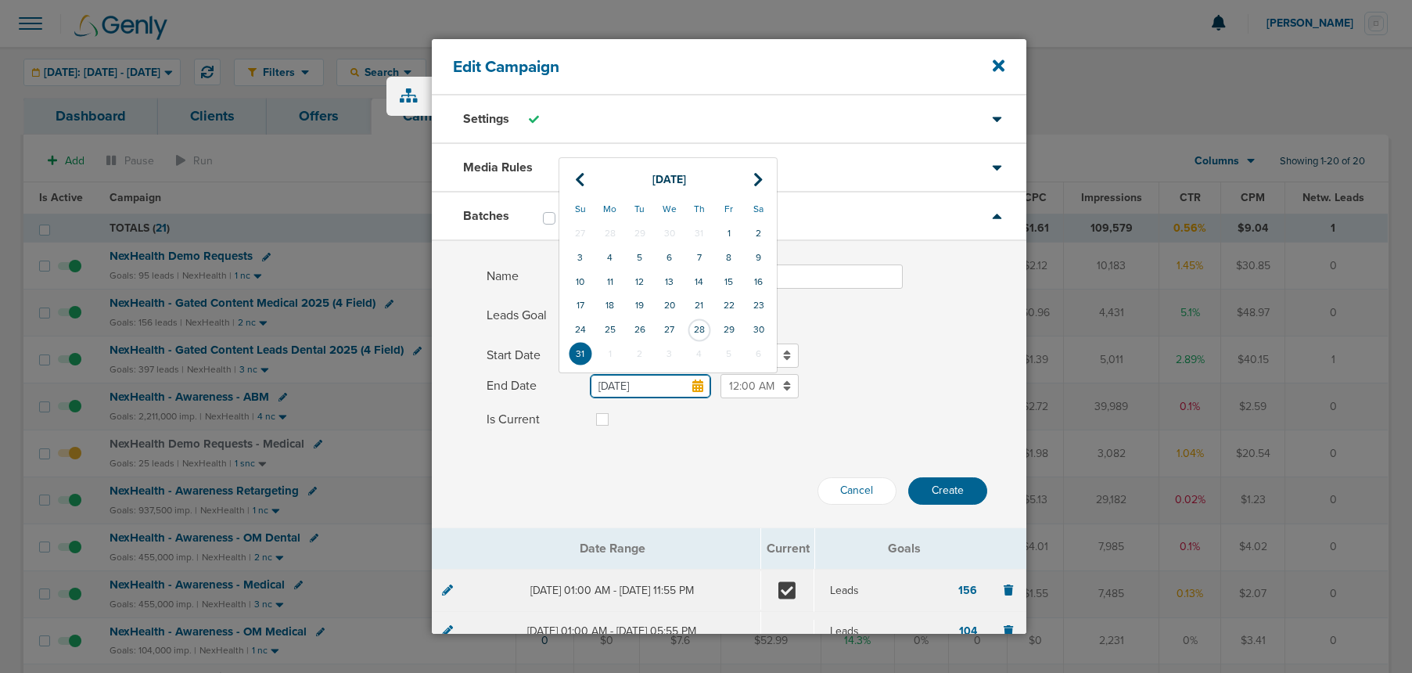
click at [632, 388] on input "[DATE]" at bounding box center [650, 386] width 121 height 24
click at [752, 185] on th at bounding box center [759, 180] width 30 height 32
click at [640, 332] on td "30" at bounding box center [640, 330] width 30 height 24
type input "[DATE]"
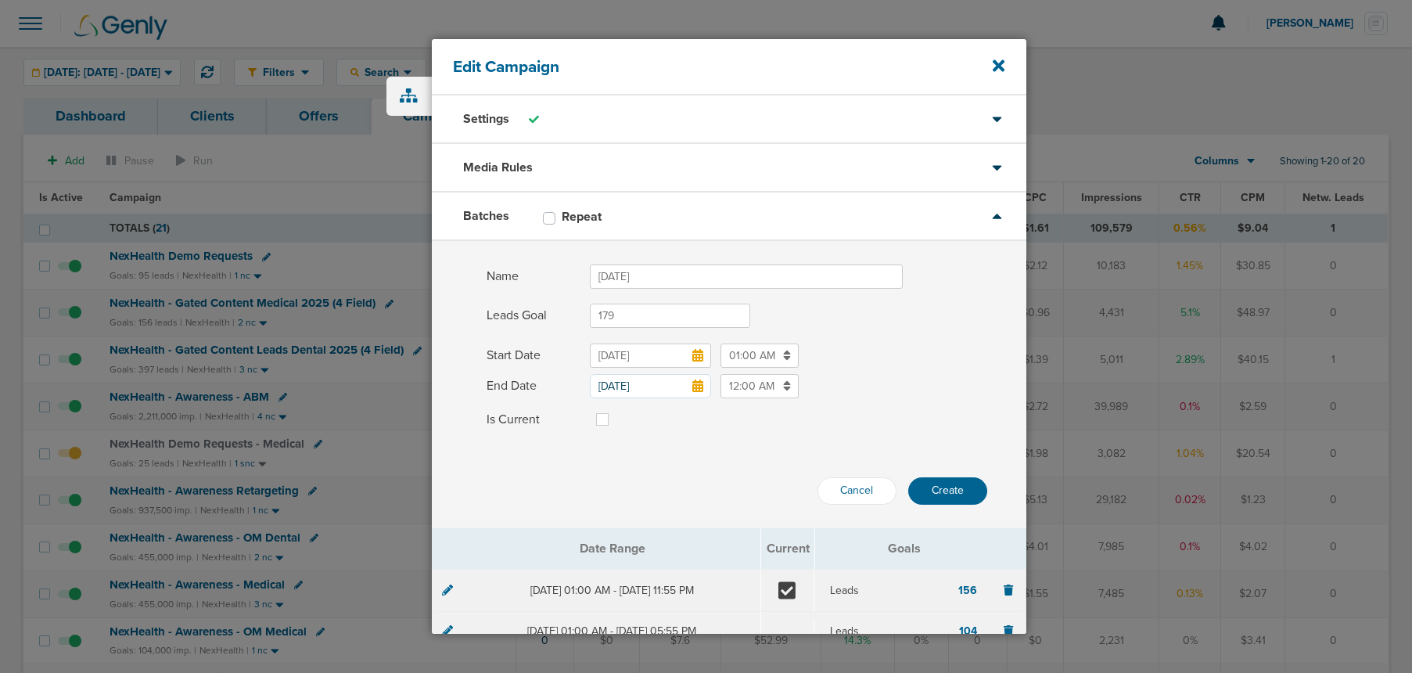
drag, startPoint x: 728, startPoint y: 387, endPoint x: 734, endPoint y: 396, distance: 10.2
click at [730, 389] on input "12:00 AM" at bounding box center [760, 386] width 78 height 24
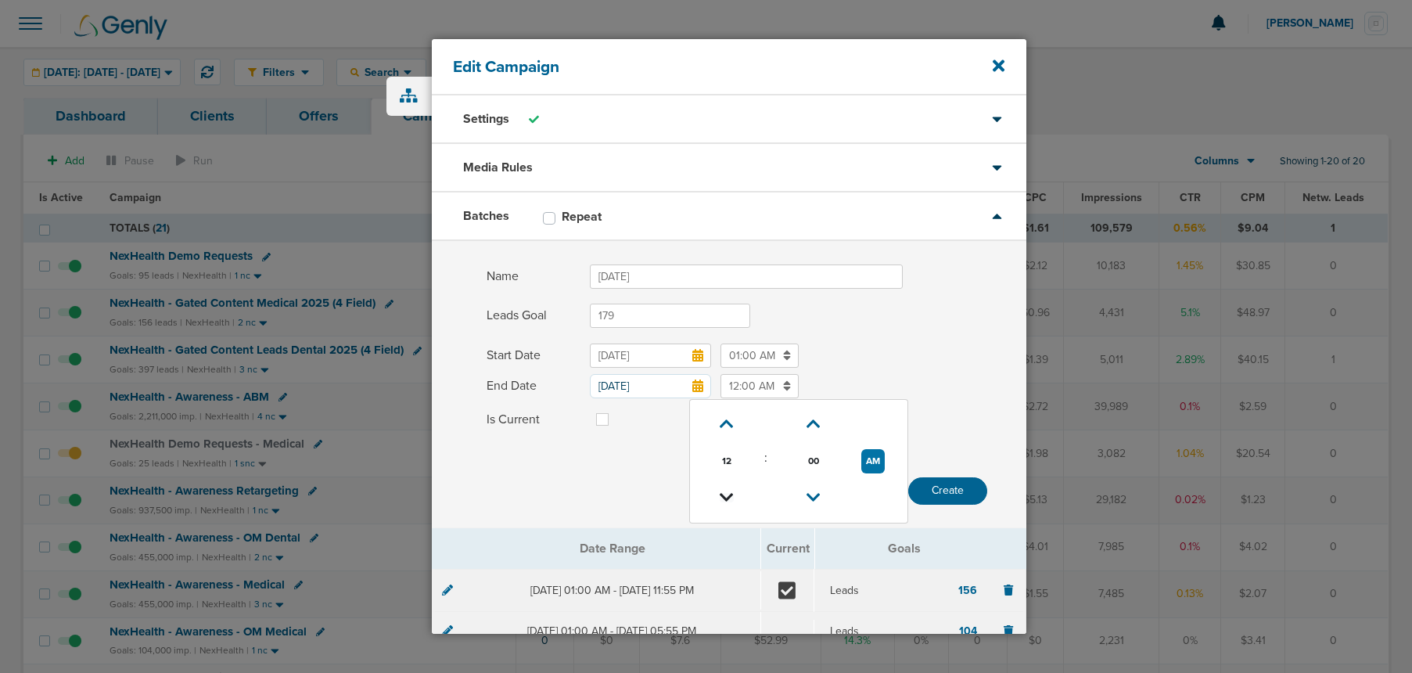
click at [725, 494] on icon at bounding box center [727, 497] width 14 height 9
type input "11:00 PM"
click at [638, 458] on div "Cancel Create" at bounding box center [729, 471] width 595 height 67
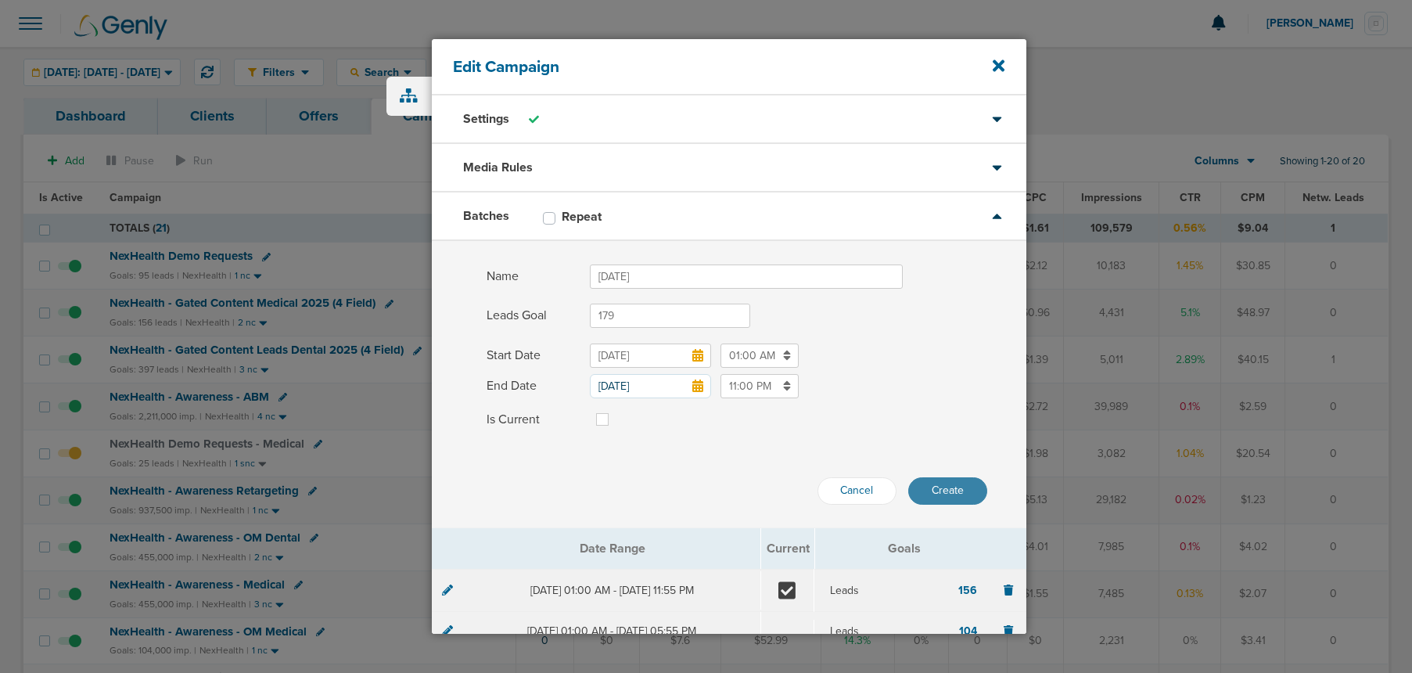
click at [952, 487] on button "Create" at bounding box center [947, 490] width 79 height 27
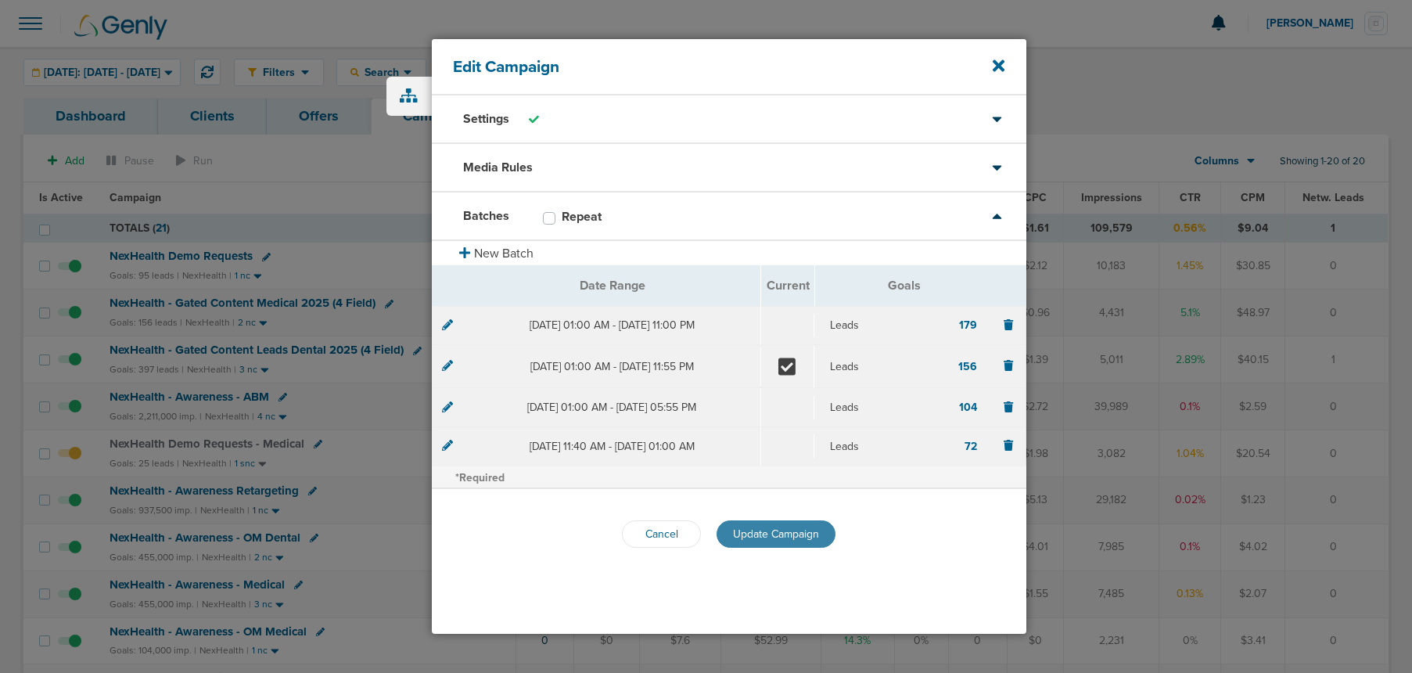
click at [781, 527] on span "Update Campaign" at bounding box center [776, 533] width 86 height 13
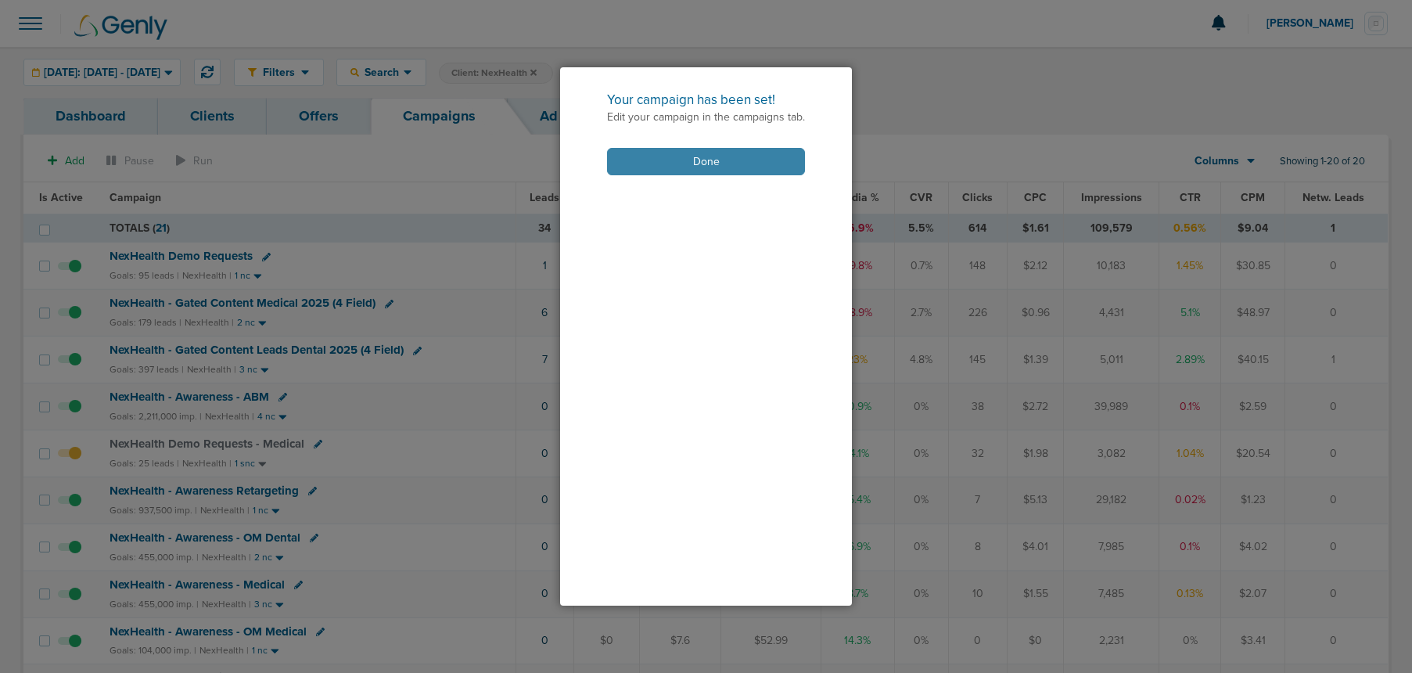
click at [690, 169] on button "Done" at bounding box center [706, 161] width 198 height 27
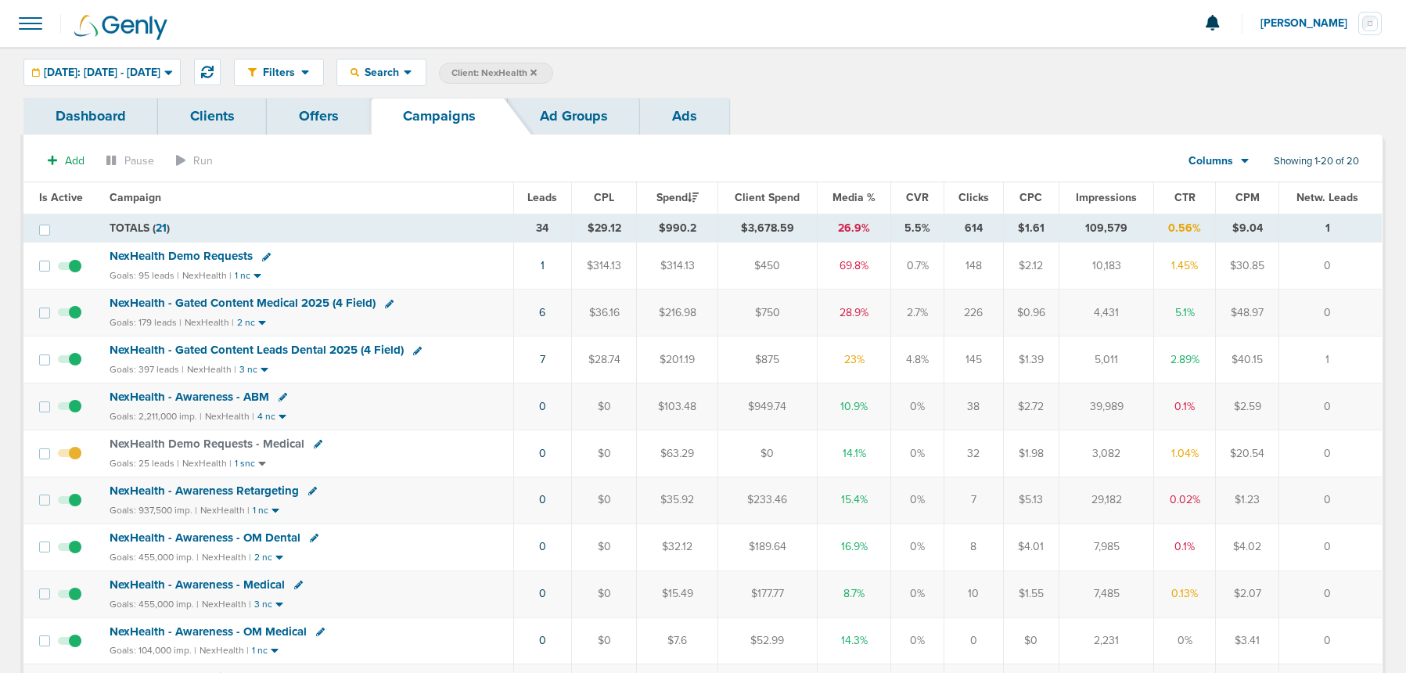
click at [315, 446] on icon at bounding box center [318, 444] width 9 height 9
select select
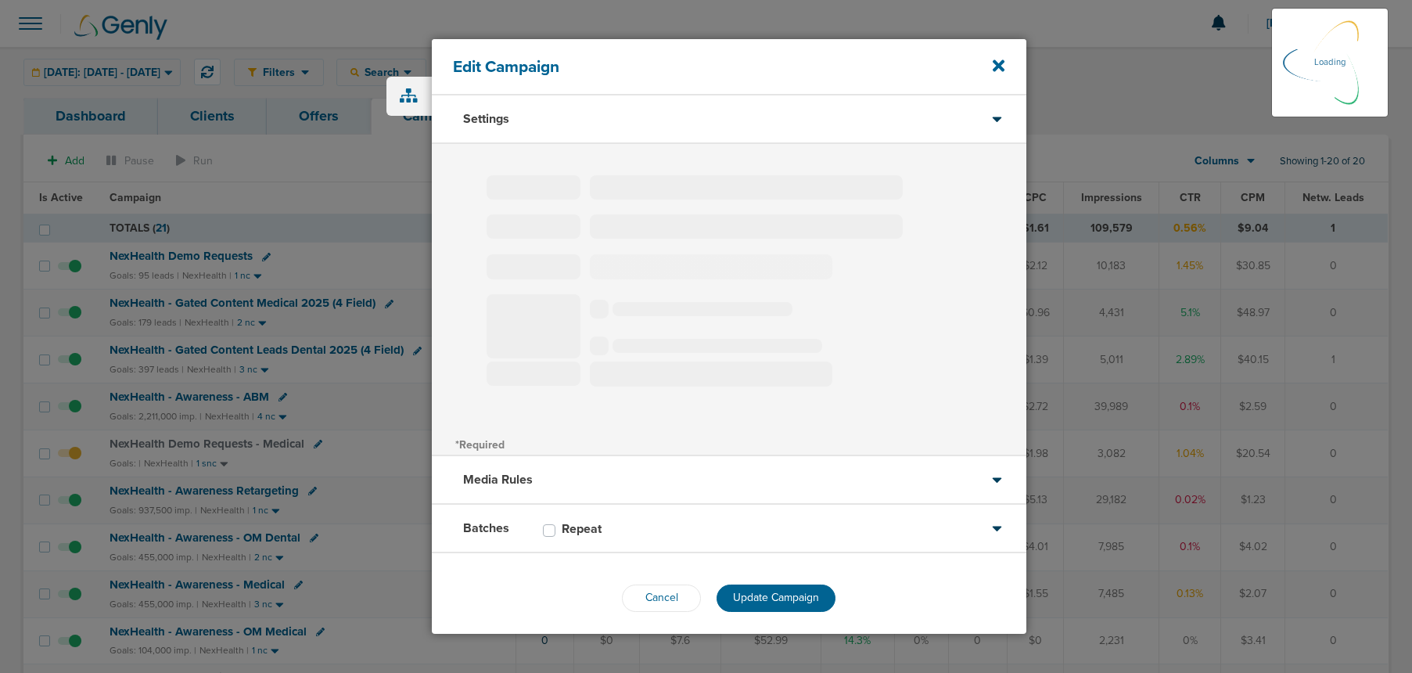
type input "NexHealth Demo Requests - Medical"
select select "Leads"
radio input "true"
select select "readOnly"
select select "1"
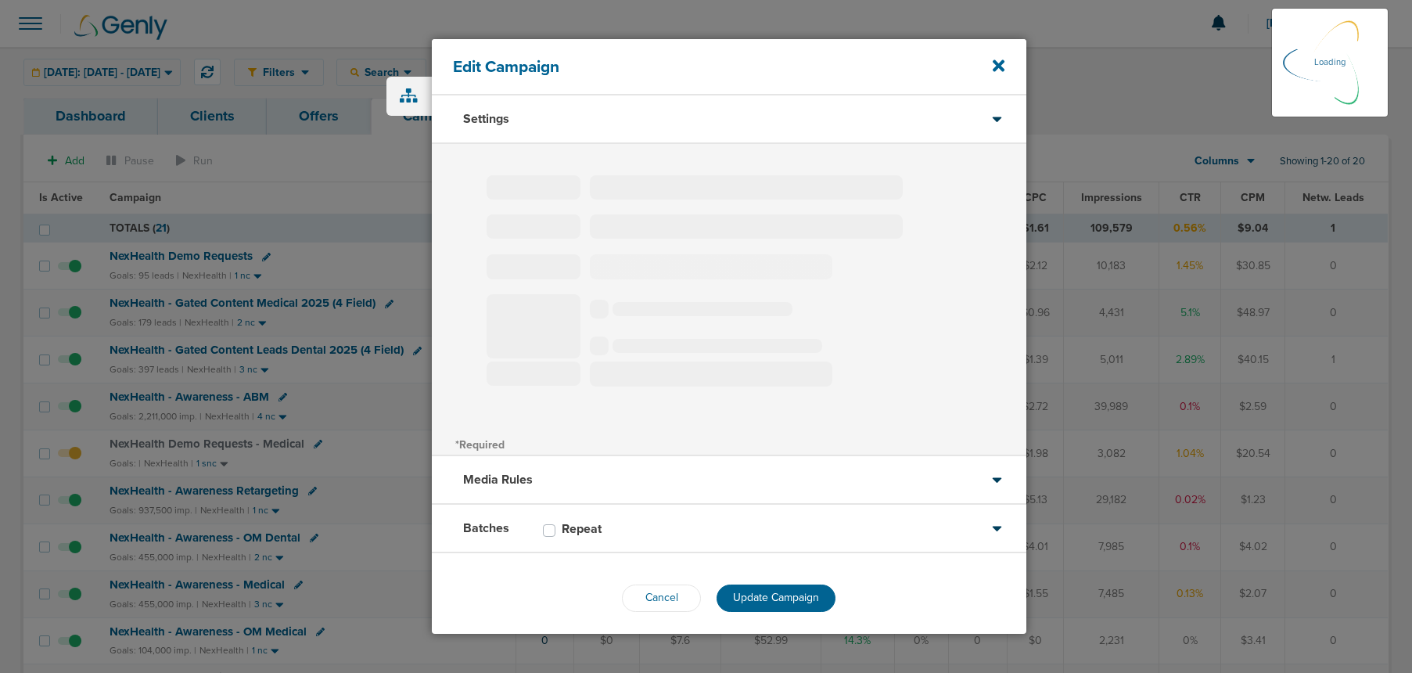
select select "2"
select select "3"
select select "4"
select select "6"
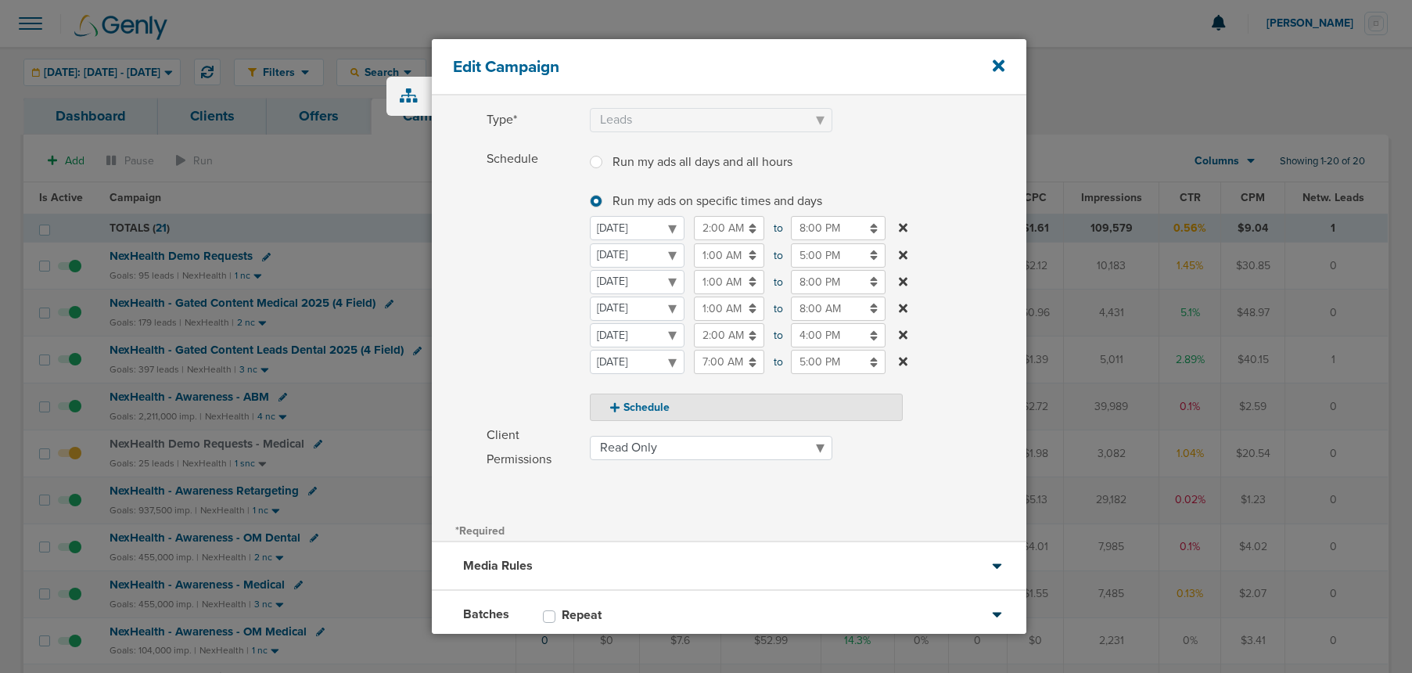
scroll to position [242, 0]
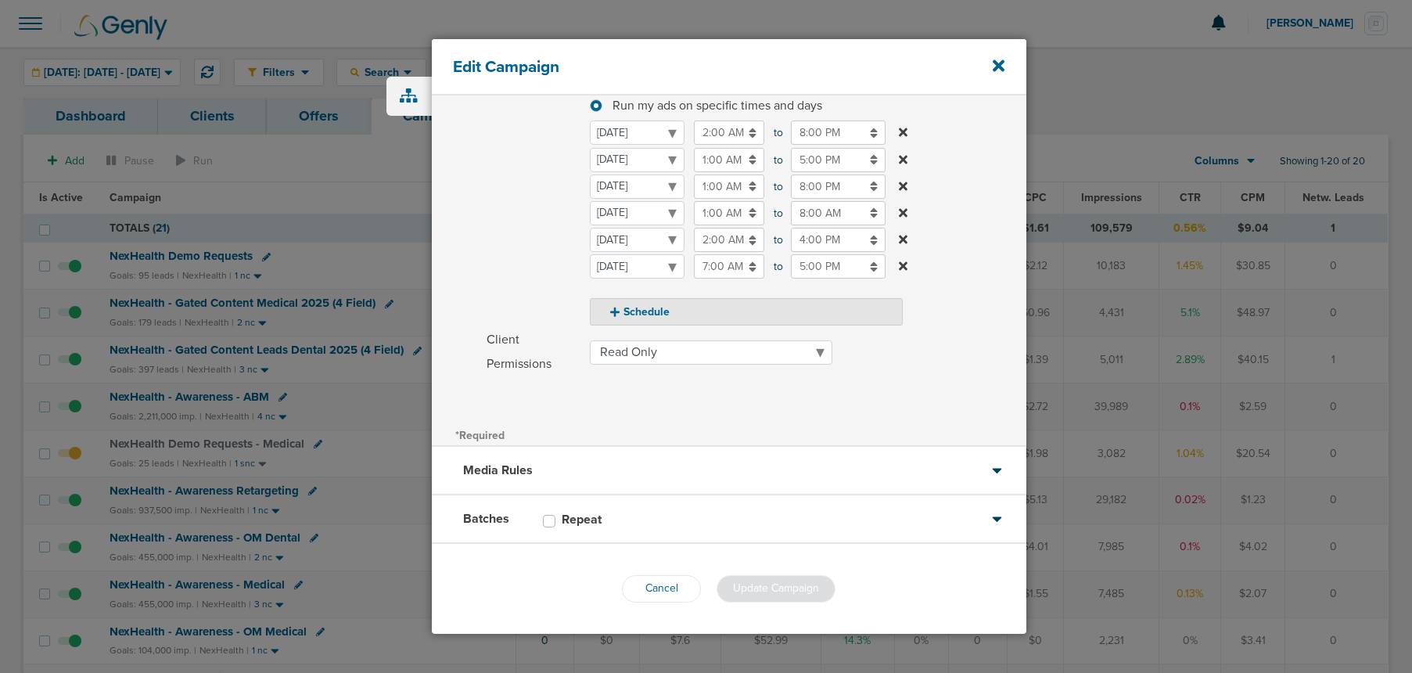
click at [639, 509] on div "Batches Repeat" at bounding box center [729, 519] width 595 height 49
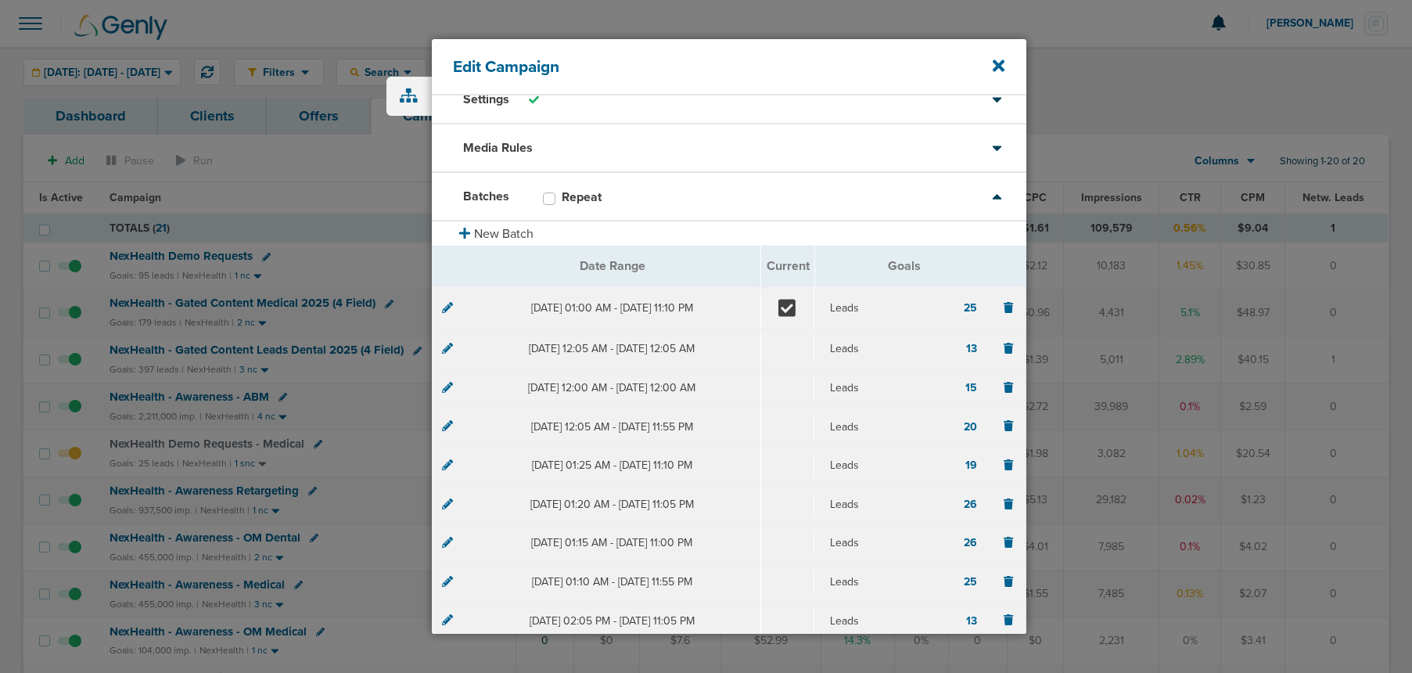
scroll to position [0, 0]
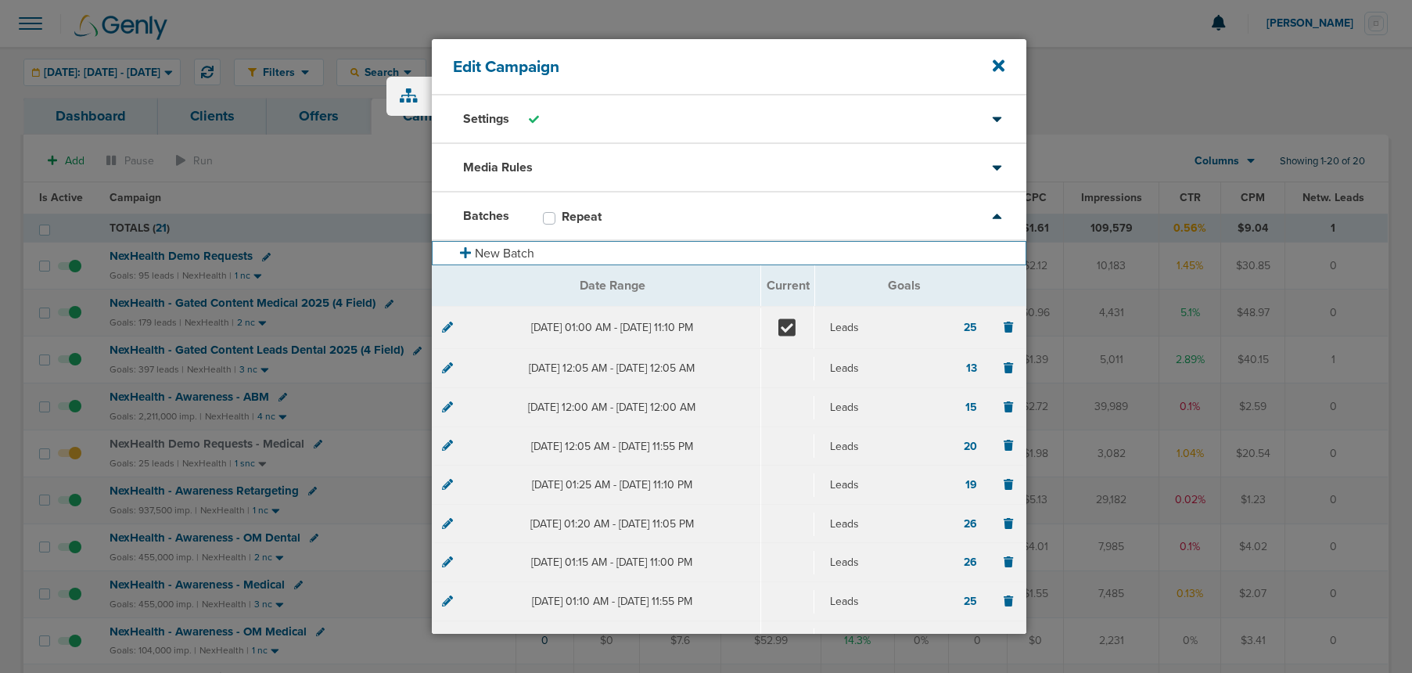
click at [494, 250] on button "New Batch" at bounding box center [729, 253] width 595 height 24
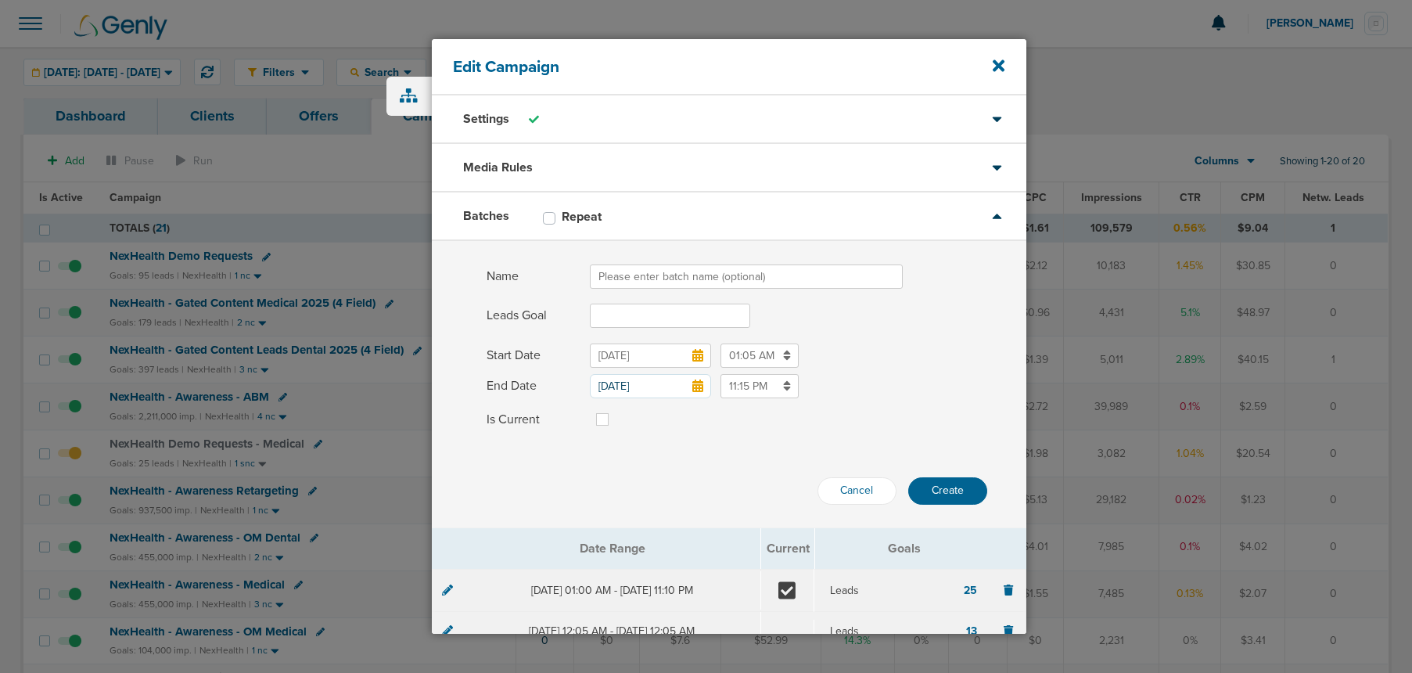
click at [594, 272] on input "Name" at bounding box center [746, 276] width 313 height 24
type input "[DATE]"
click at [629, 315] on input "Leads Goal" at bounding box center [670, 316] width 160 height 24
type input "27"
click at [697, 353] on icon at bounding box center [697, 355] width 11 height 13
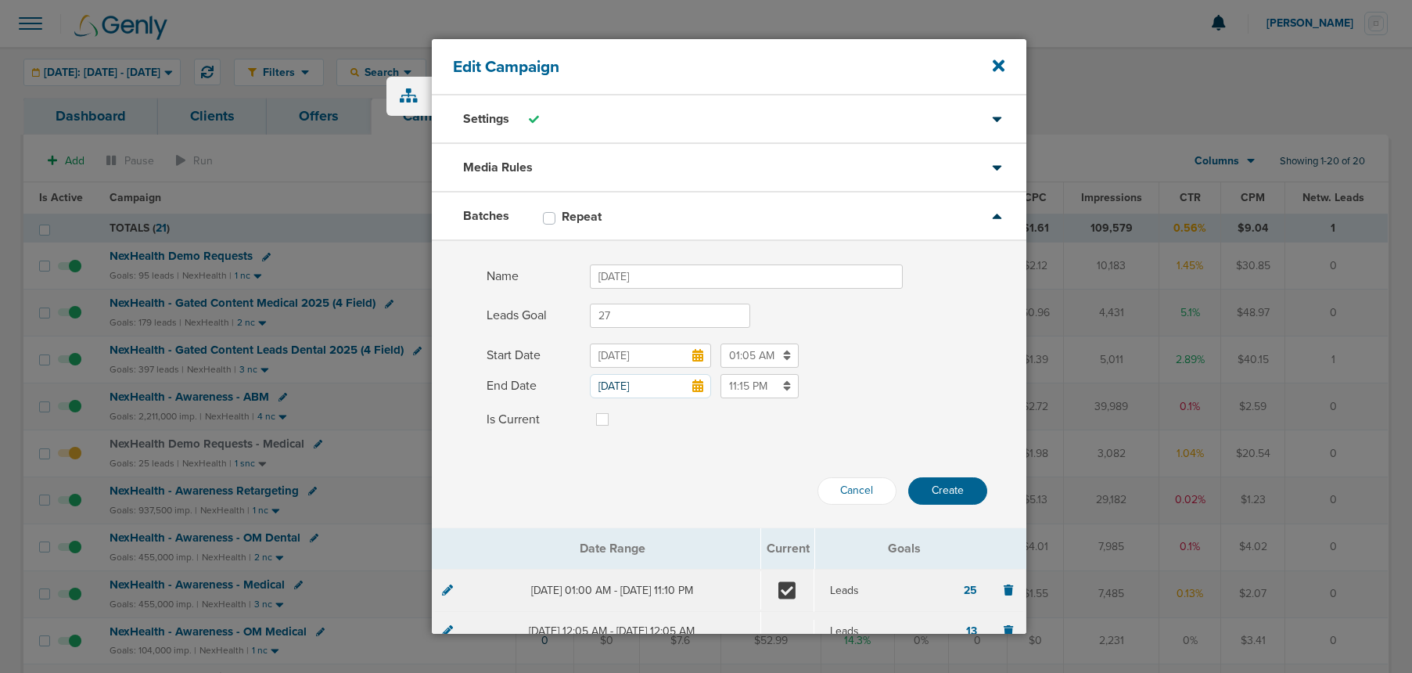
click at [697, 353] on input "[DATE]" at bounding box center [650, 355] width 121 height 24
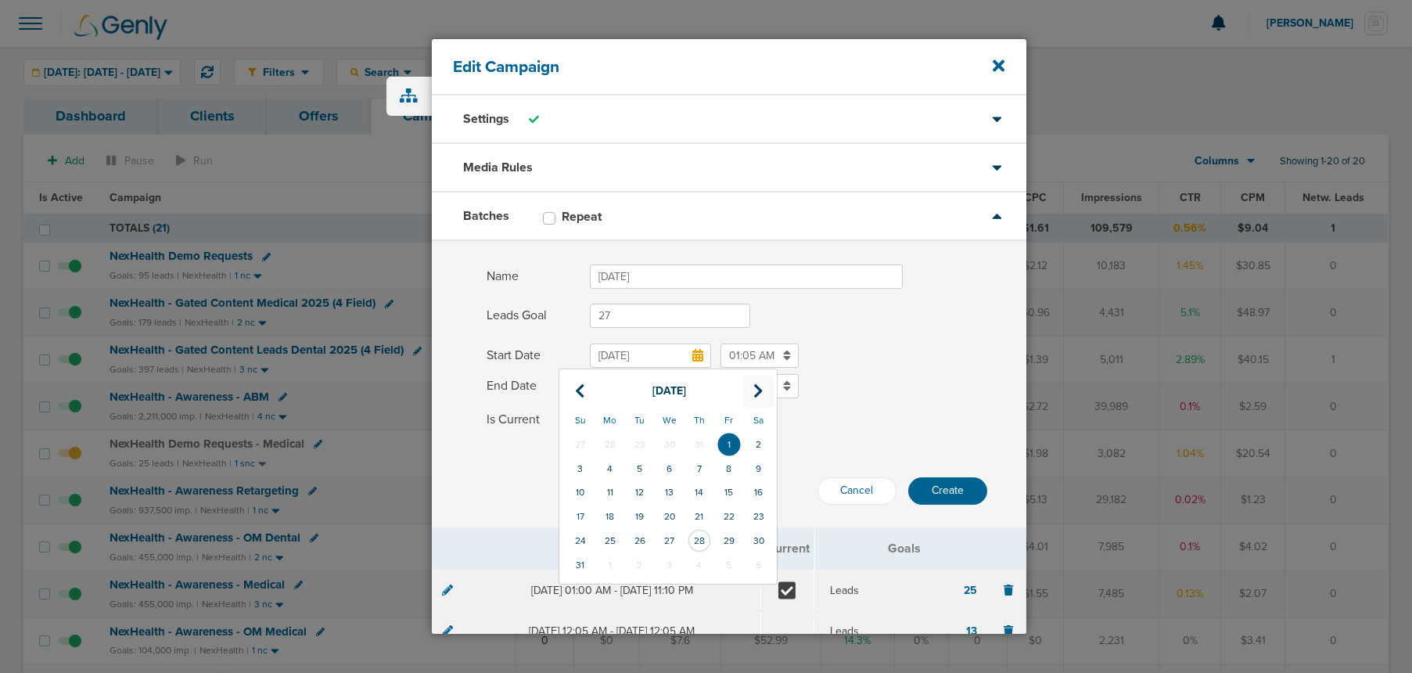
click at [758, 390] on icon at bounding box center [758, 391] width 10 height 16
click at [671, 539] on td "1" at bounding box center [670, 541] width 30 height 24
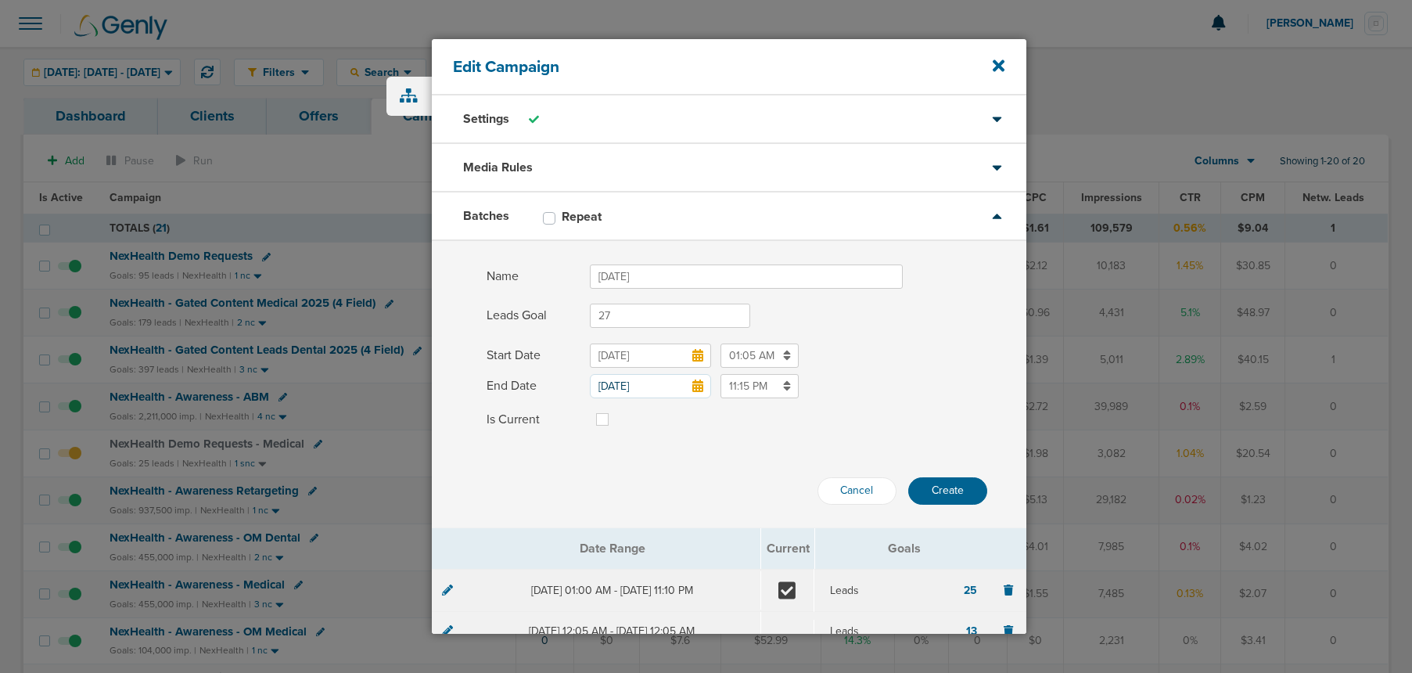
click at [694, 358] on icon at bounding box center [697, 355] width 11 height 13
click at [694, 358] on input "[DATE]" at bounding box center [650, 355] width 121 height 24
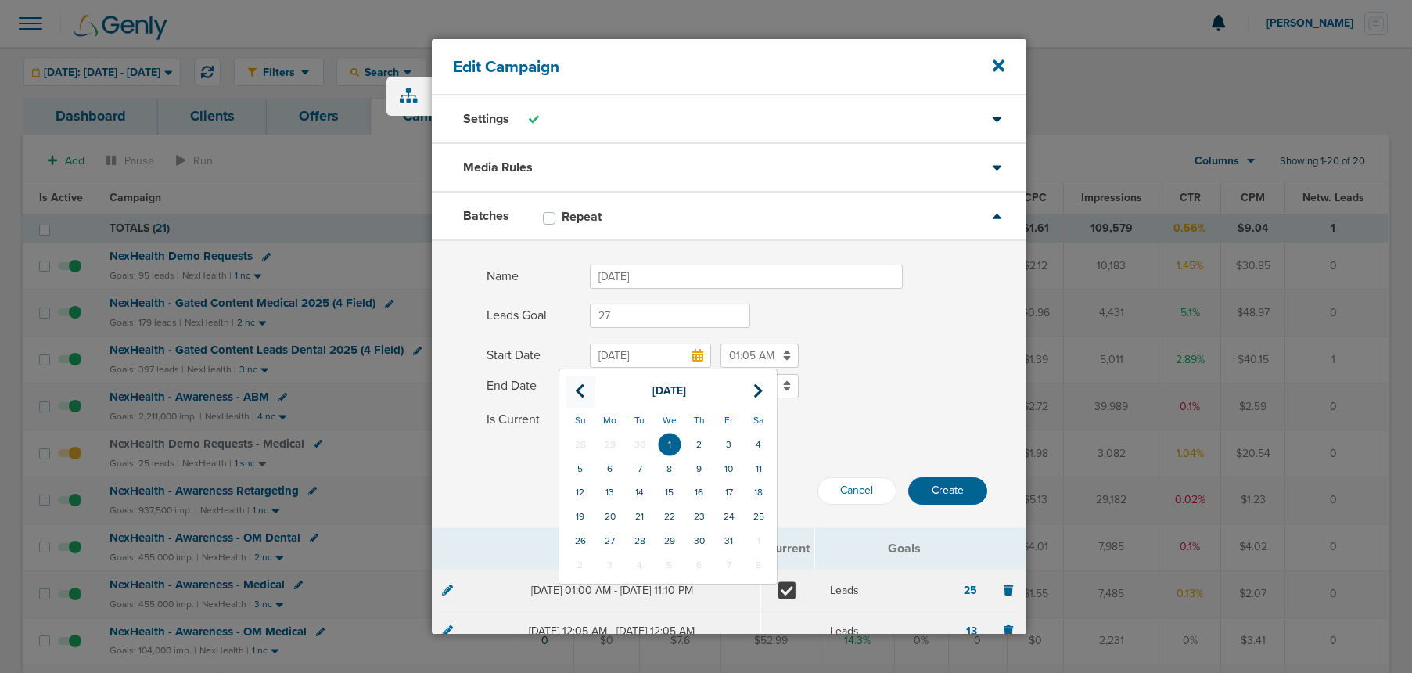
click at [581, 389] on icon at bounding box center [580, 391] width 10 height 16
click at [609, 441] on td "1" at bounding box center [610, 445] width 30 height 24
type input "[DATE]"
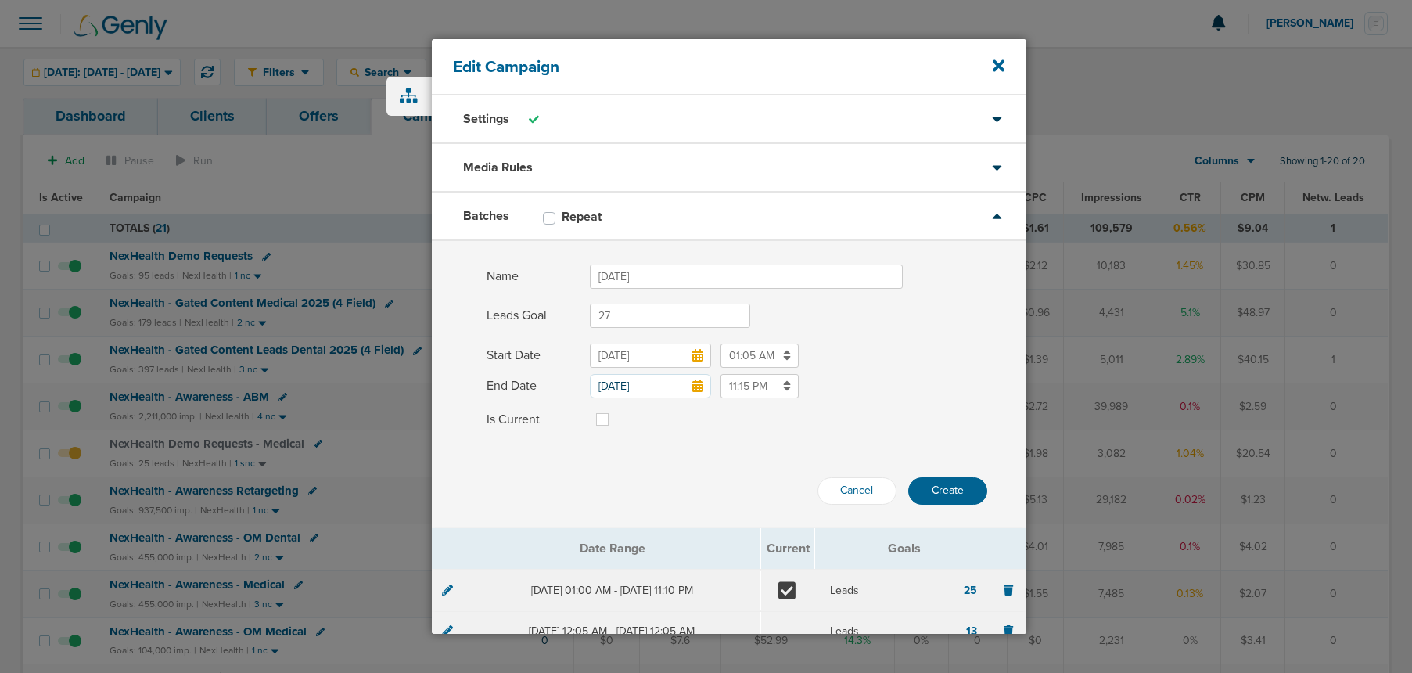
drag, startPoint x: 745, startPoint y: 354, endPoint x: 767, endPoint y: 365, distance: 24.5
click at [745, 354] on input "01:05 AM" at bounding box center [760, 355] width 78 height 24
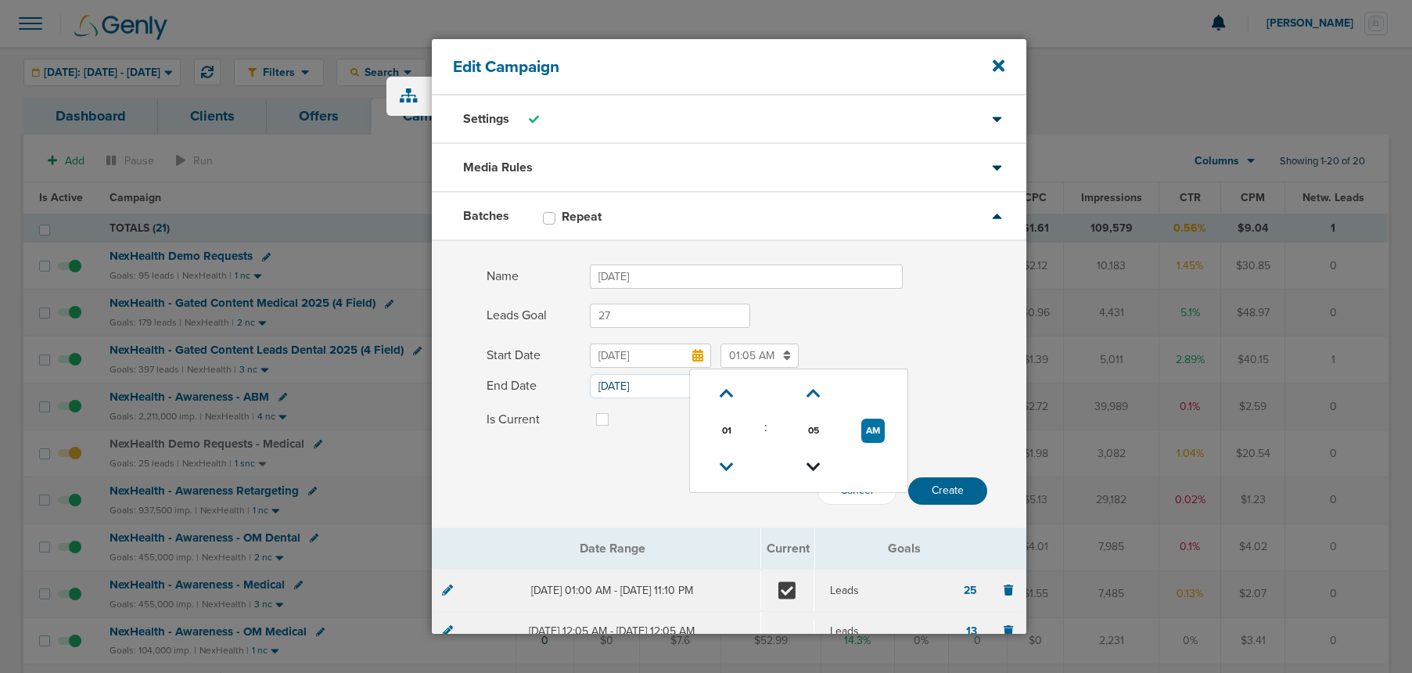
click at [810, 462] on icon at bounding box center [814, 466] width 14 height 9
type input "01:00 AM"
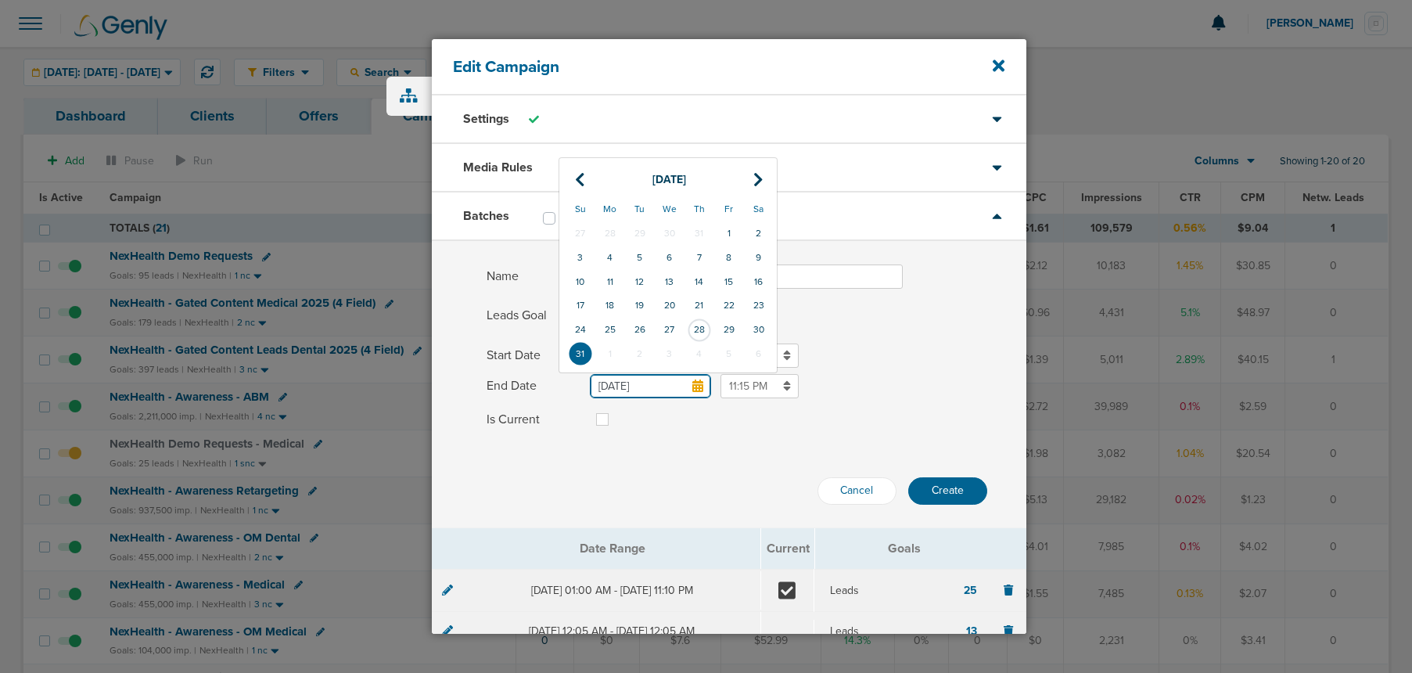
click at [642, 381] on input "[DATE]" at bounding box center [650, 386] width 121 height 24
click at [756, 184] on icon at bounding box center [758, 180] width 10 height 16
drag, startPoint x: 638, startPoint y: 331, endPoint x: 689, endPoint y: 372, distance: 65.6
click at [638, 331] on td "30" at bounding box center [640, 330] width 30 height 24
type input "[DATE]"
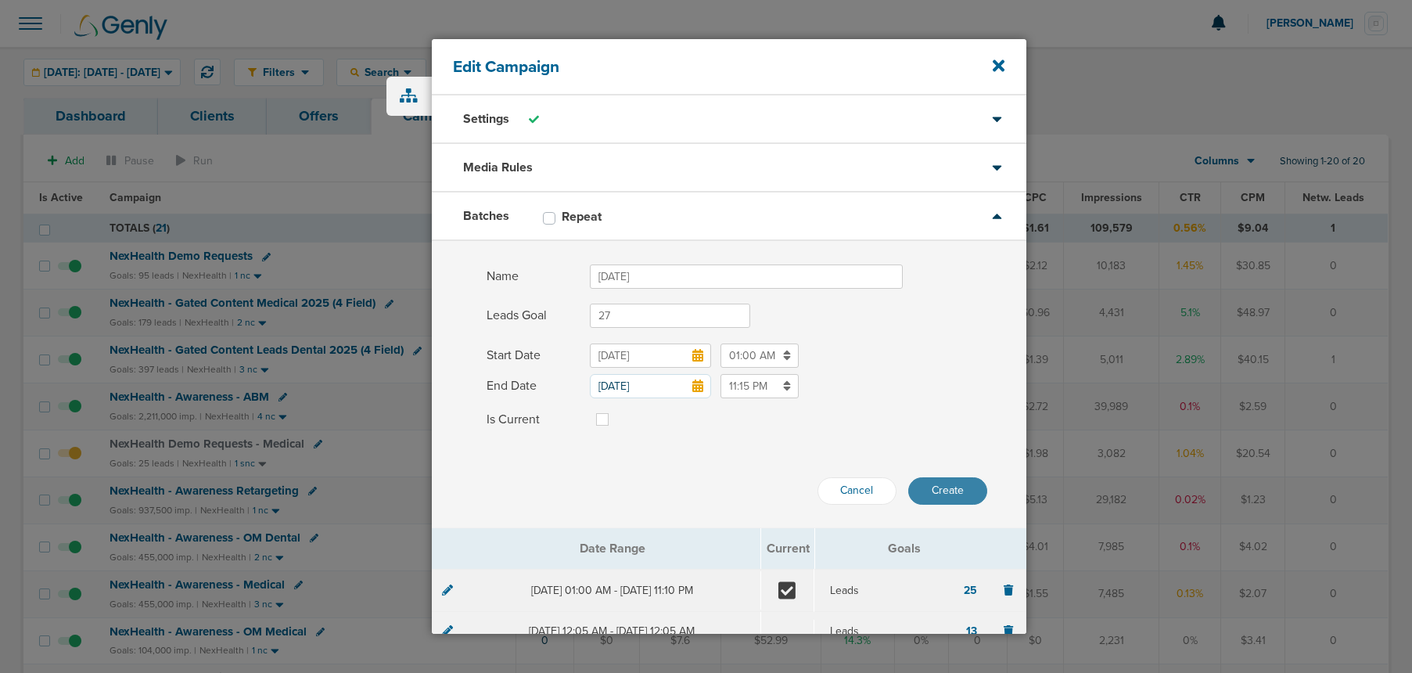
click at [937, 487] on button "Create" at bounding box center [947, 490] width 79 height 27
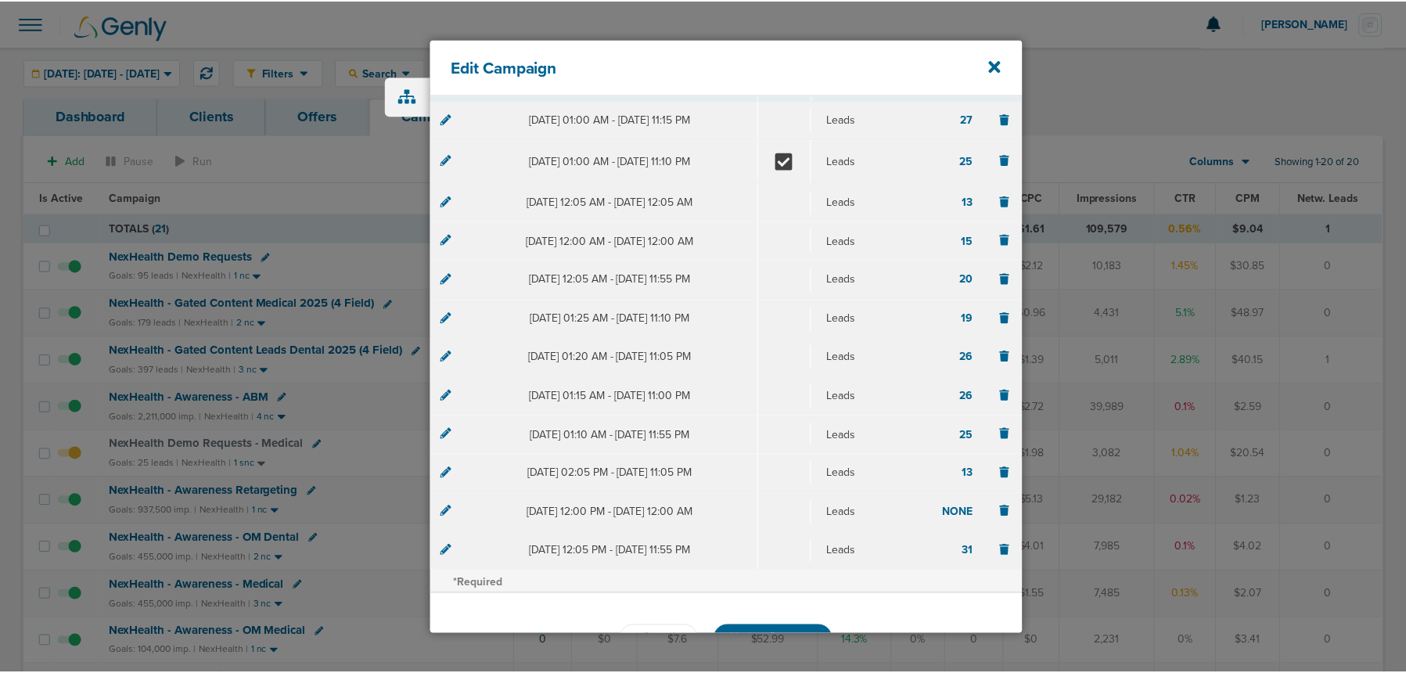
scroll to position [256, 0]
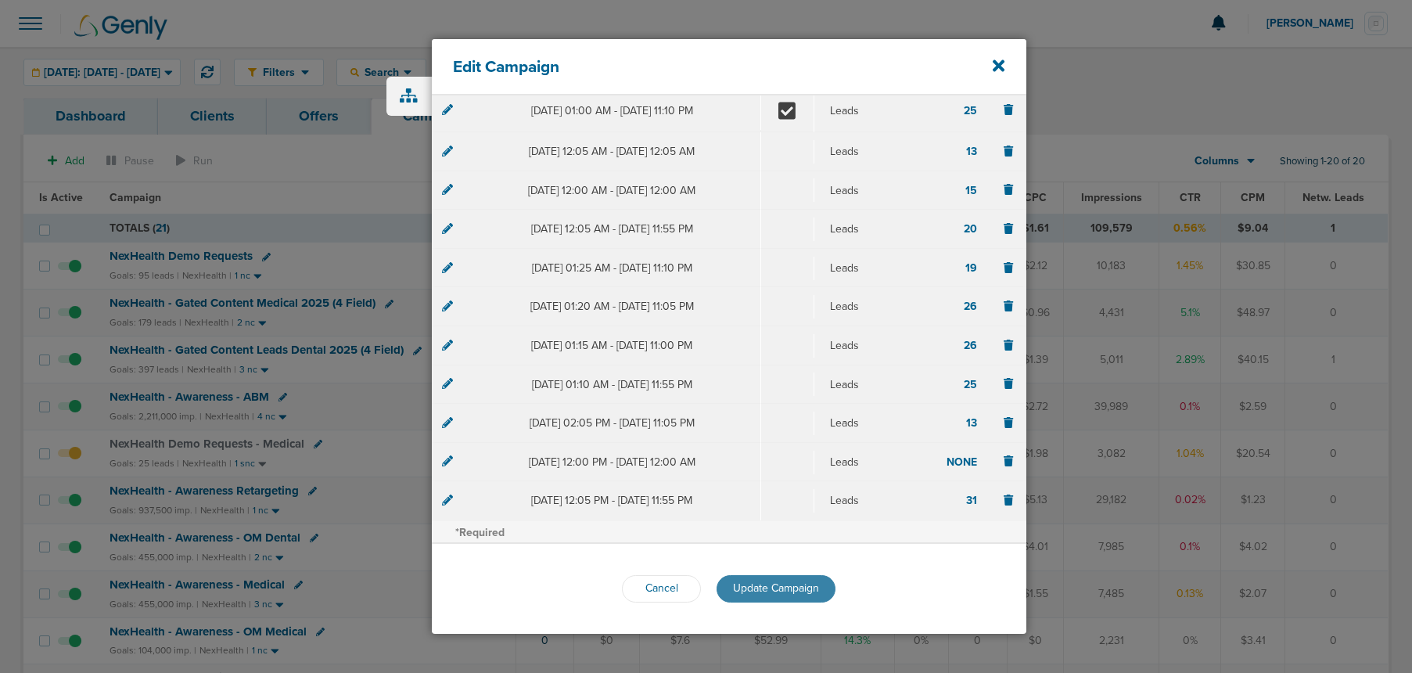
click at [757, 592] on span "Update Campaign" at bounding box center [776, 587] width 86 height 13
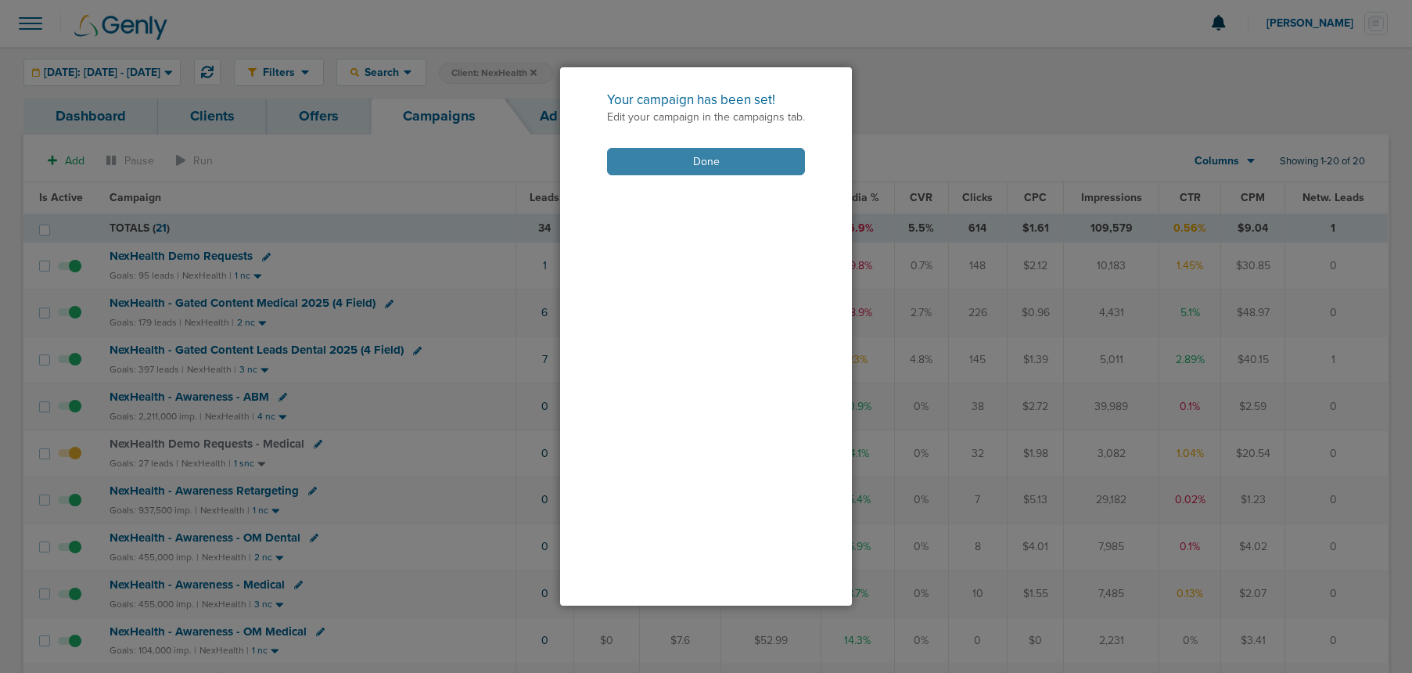
click at [641, 163] on button "Done" at bounding box center [706, 161] width 198 height 27
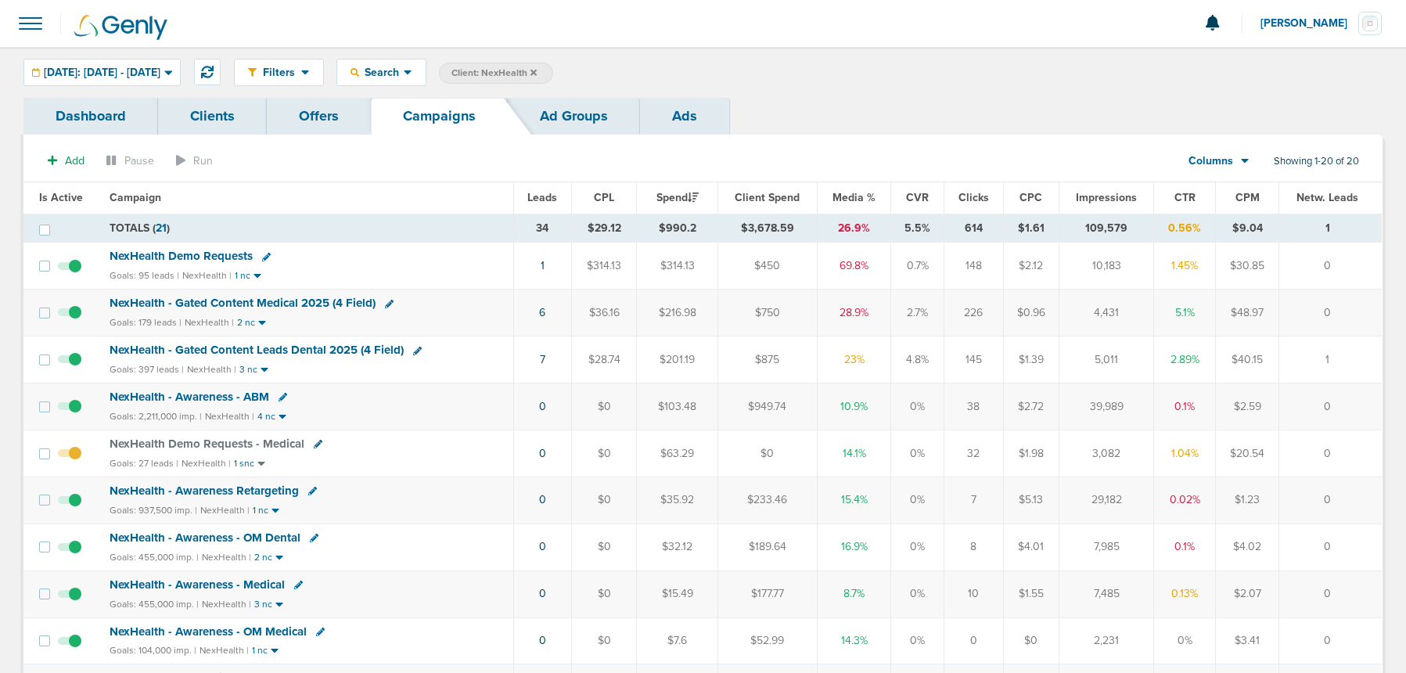
click at [537, 74] on icon at bounding box center [533, 72] width 6 height 6
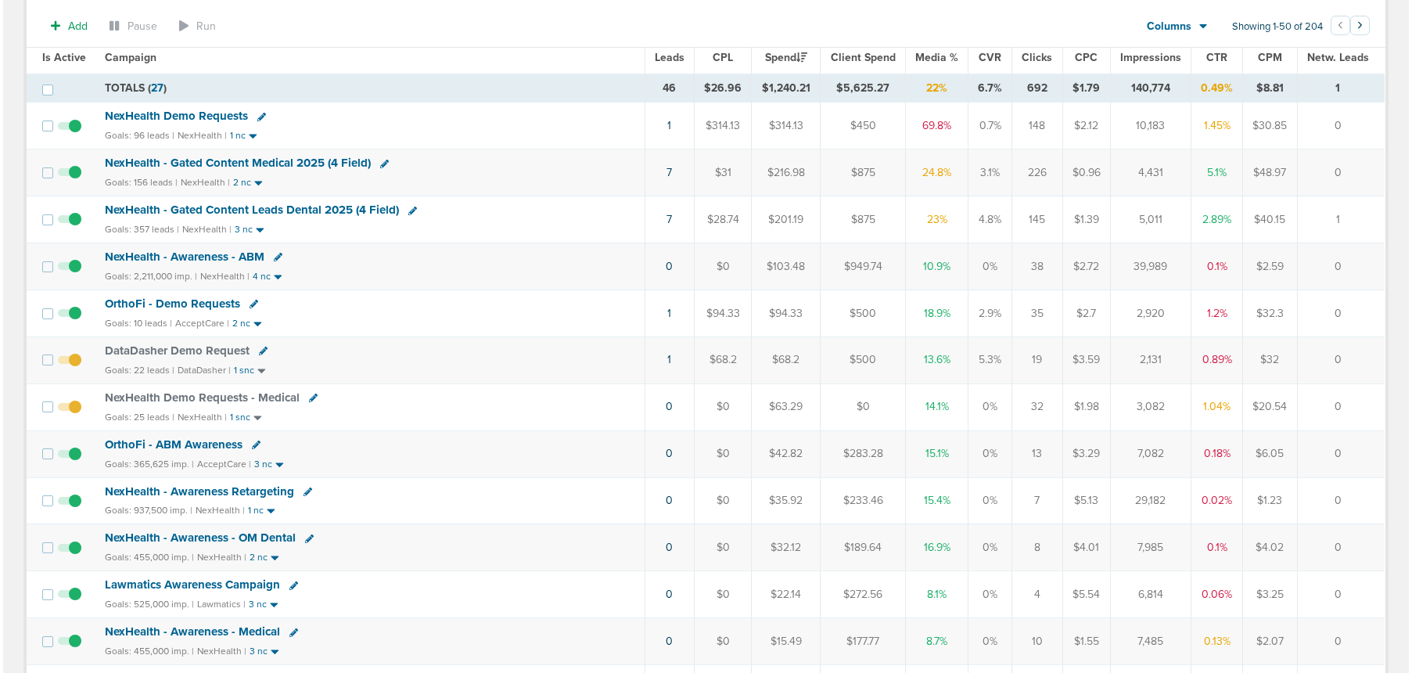
scroll to position [142, 0]
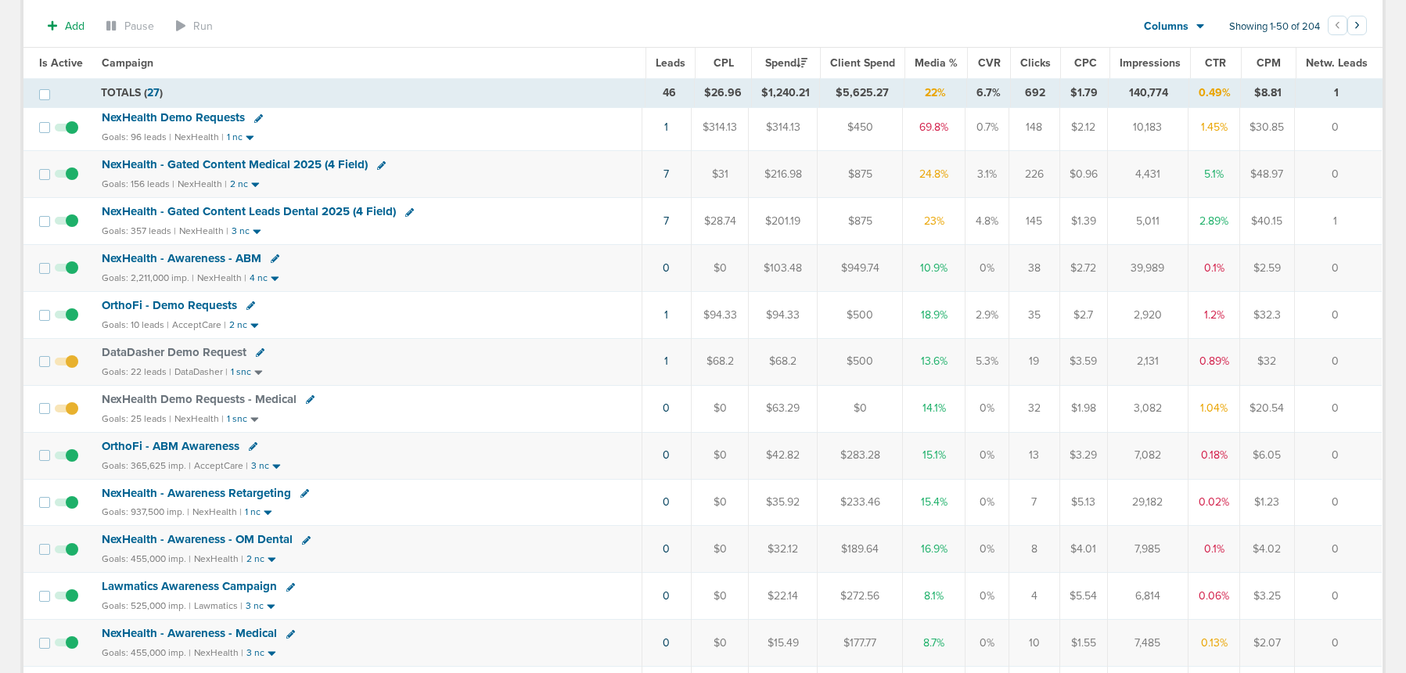
click at [252, 447] on icon at bounding box center [253, 446] width 9 height 9
select select
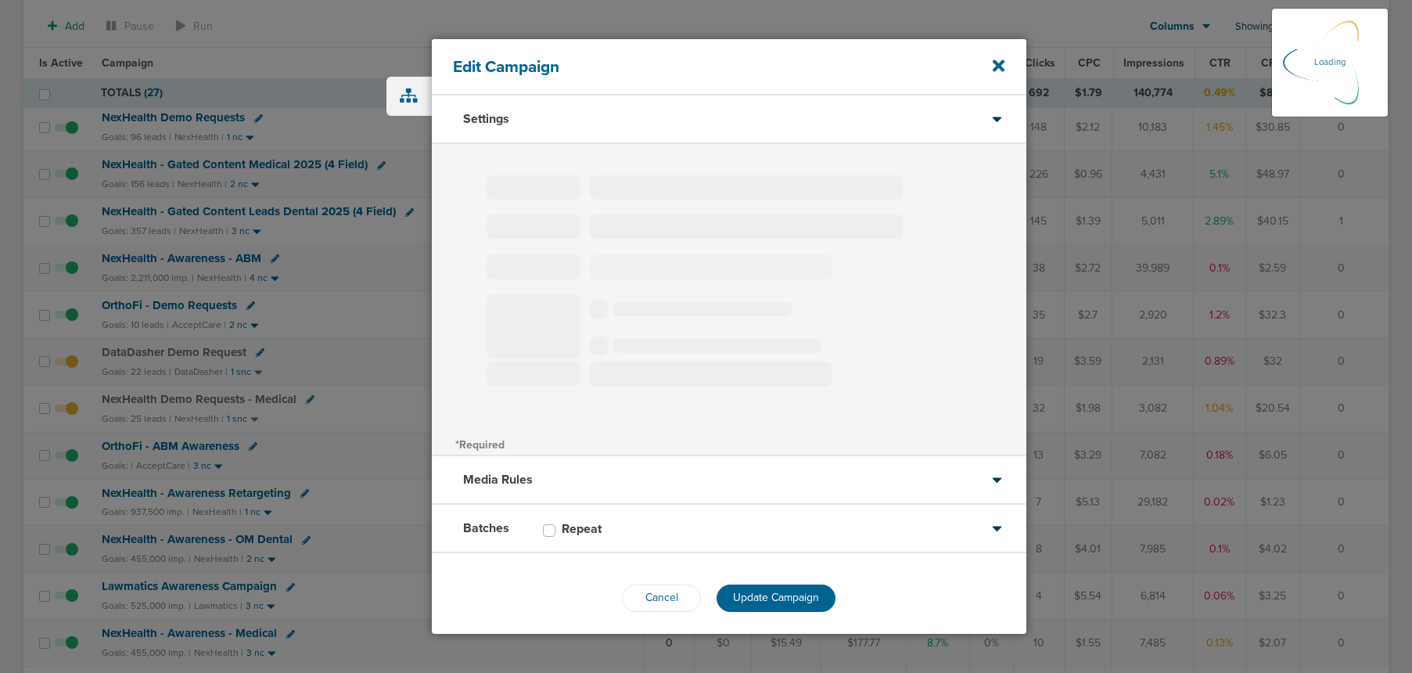
type input "OrthoFi - ABM Awareness"
select select "Awareness"
radio input "true"
select select "readOnly"
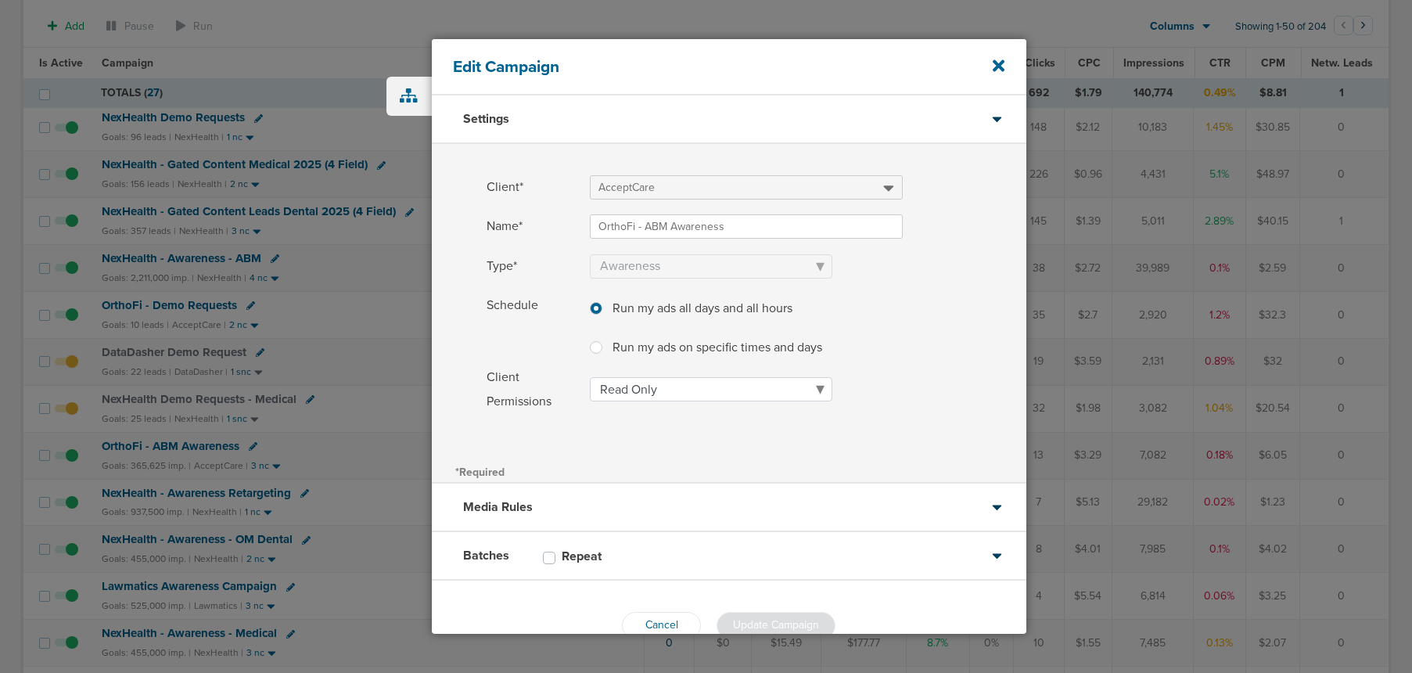
click at [562, 555] on label "Repeat" at bounding box center [590, 556] width 56 height 16
click at [545, 555] on input "Repeat" at bounding box center [549, 556] width 13 height 16
checkbox input "true"
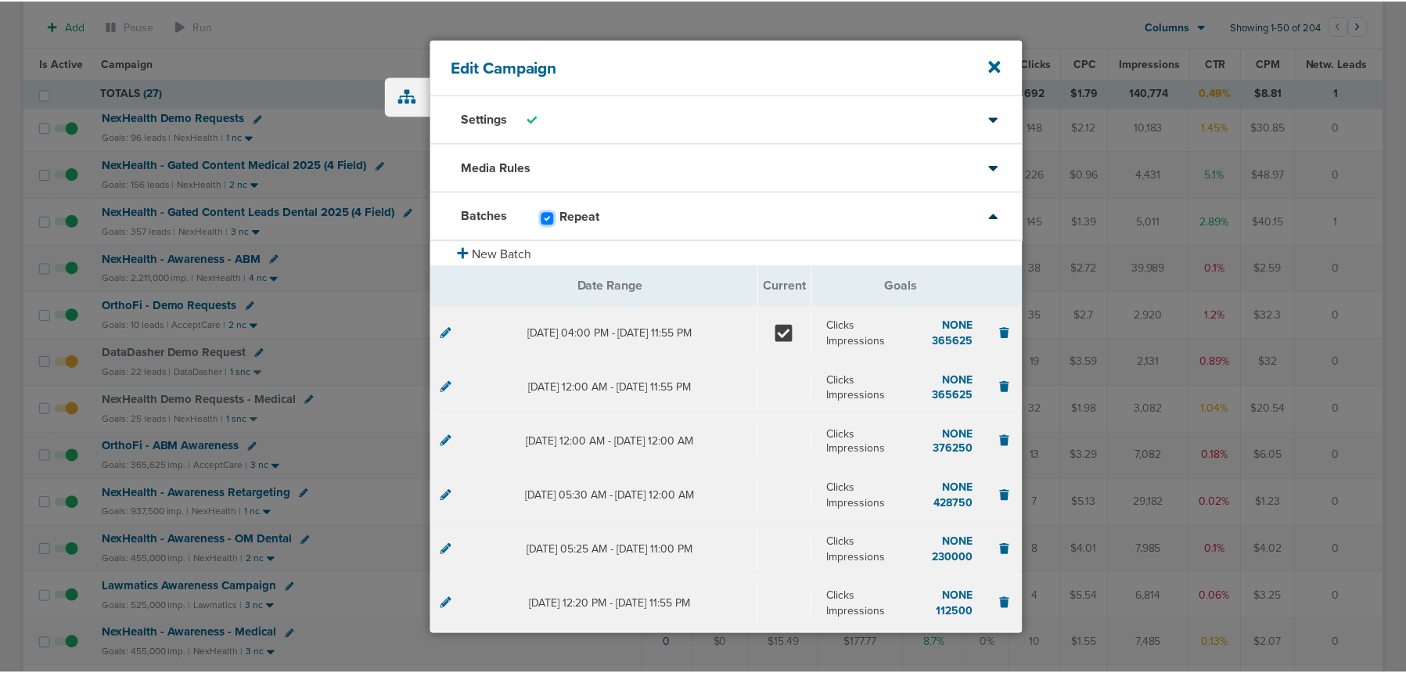
scroll to position [111, 0]
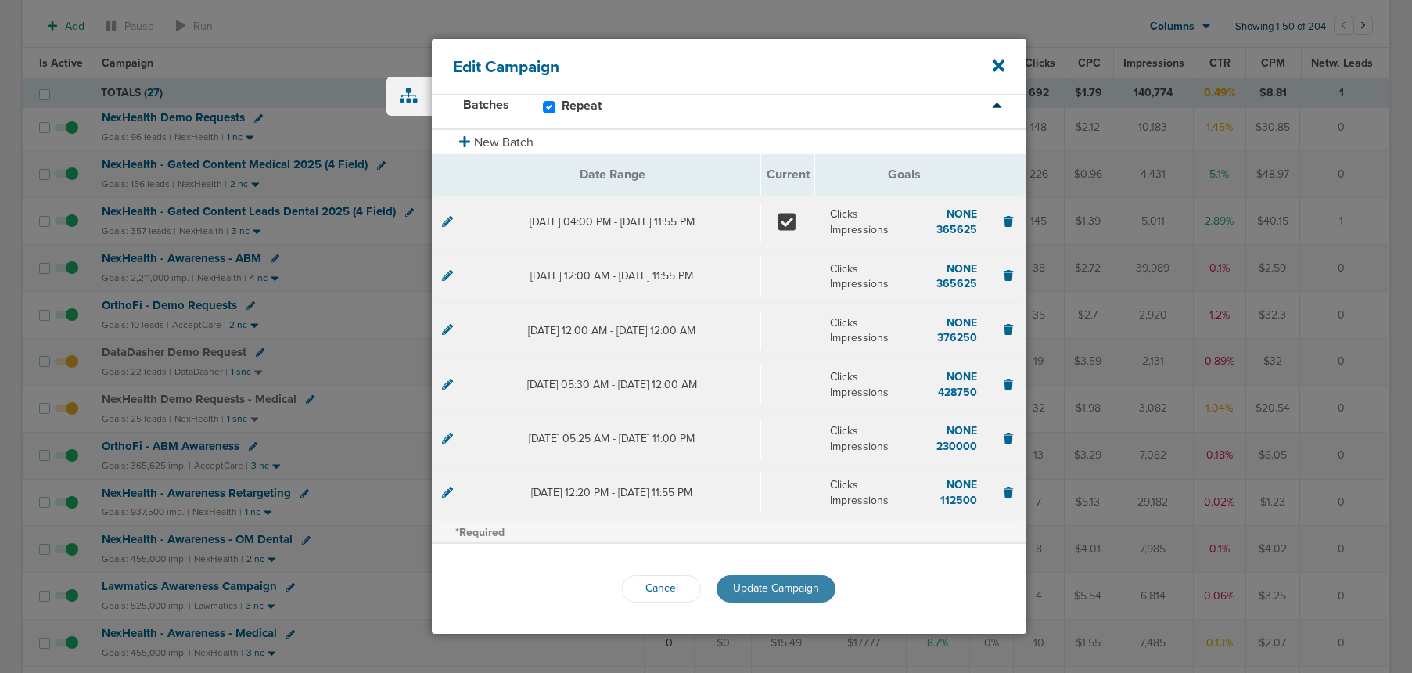
click at [744, 589] on span "Update Campaign" at bounding box center [776, 587] width 86 height 13
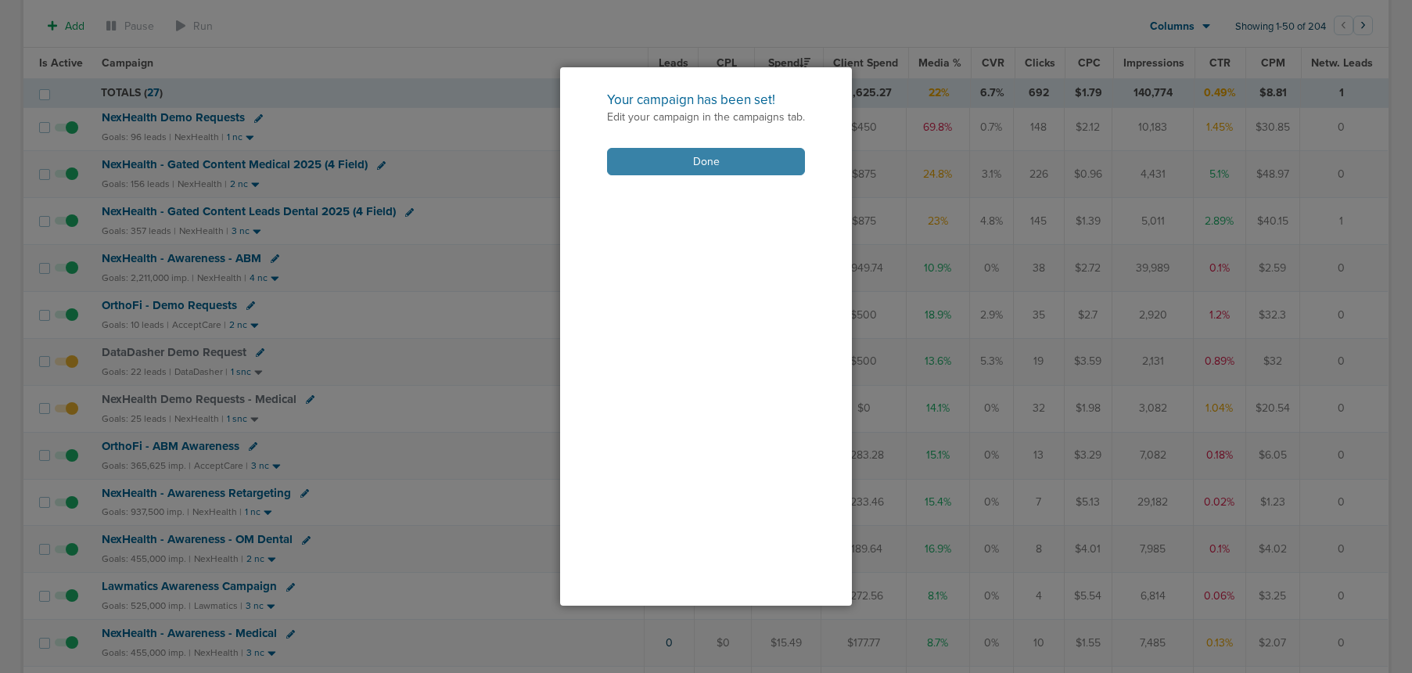
click at [670, 166] on button "Done" at bounding box center [706, 161] width 198 height 27
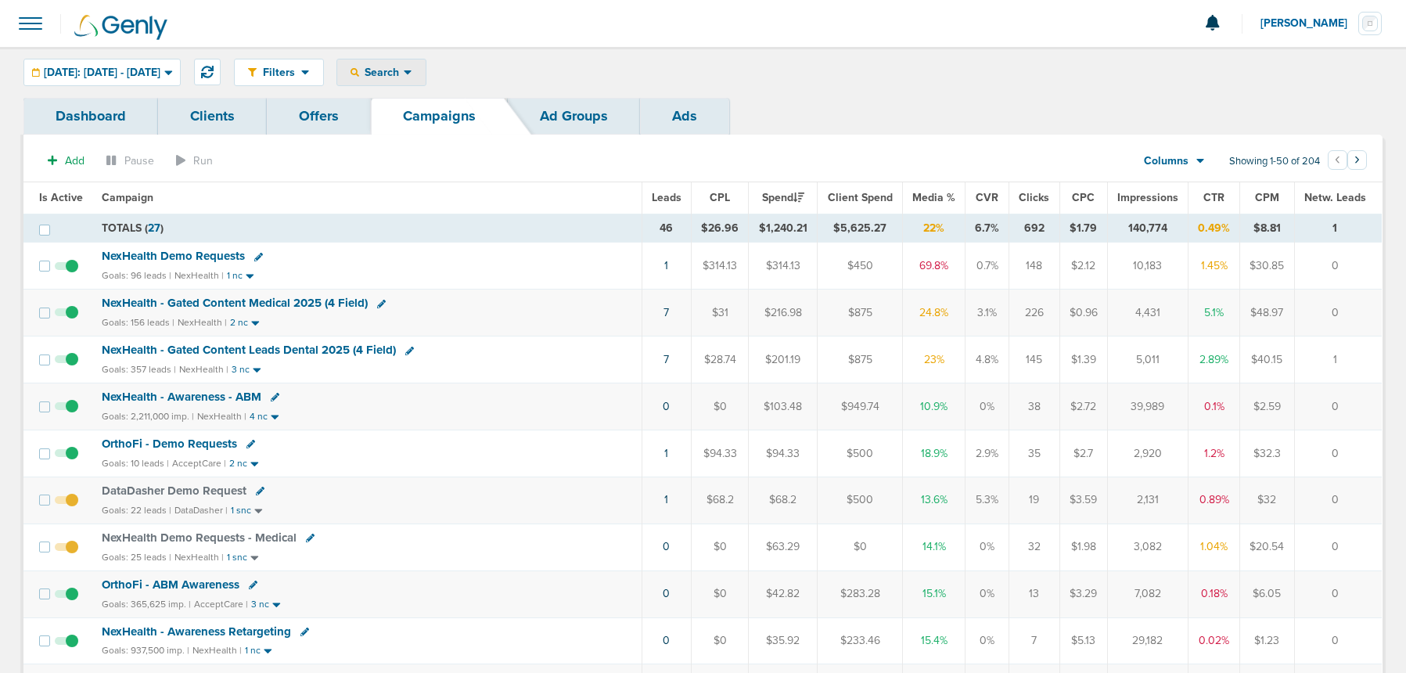
click at [404, 72] on span "Search" at bounding box center [381, 72] width 45 height 13
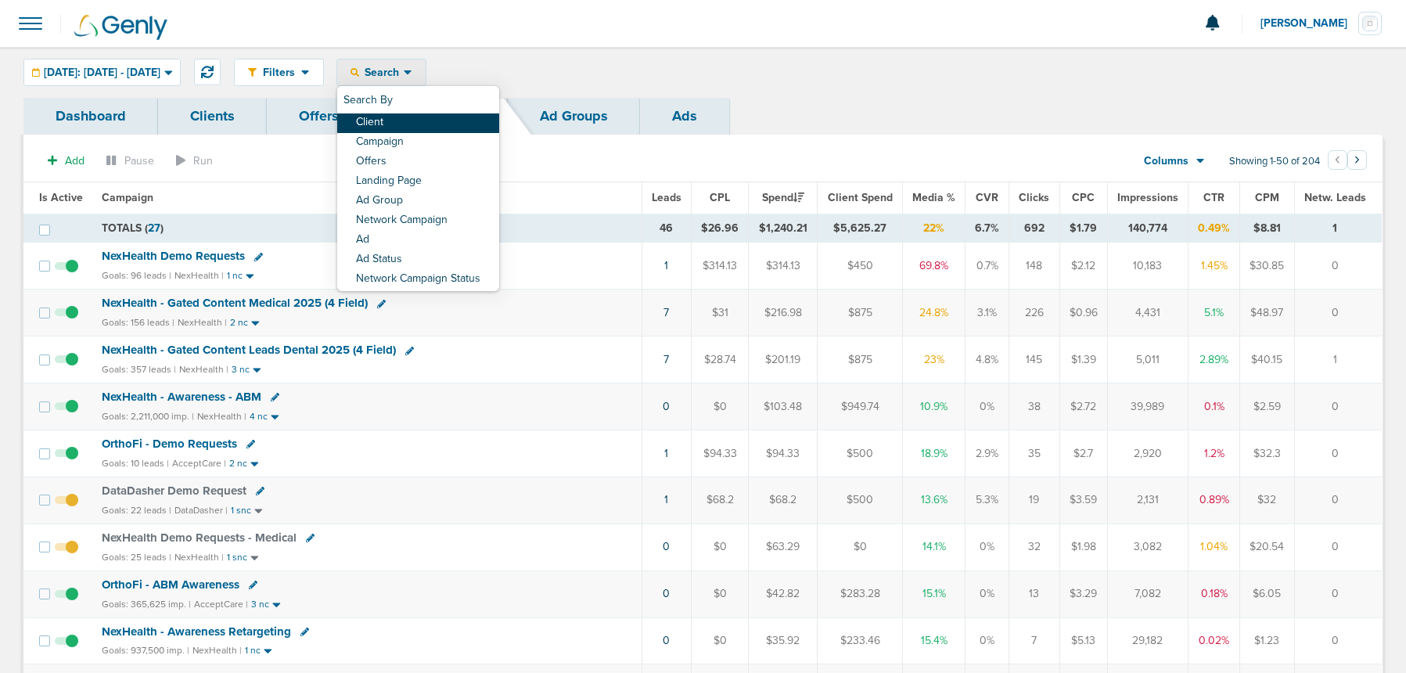
click at [430, 124] on link "Client" at bounding box center [418, 123] width 162 height 20
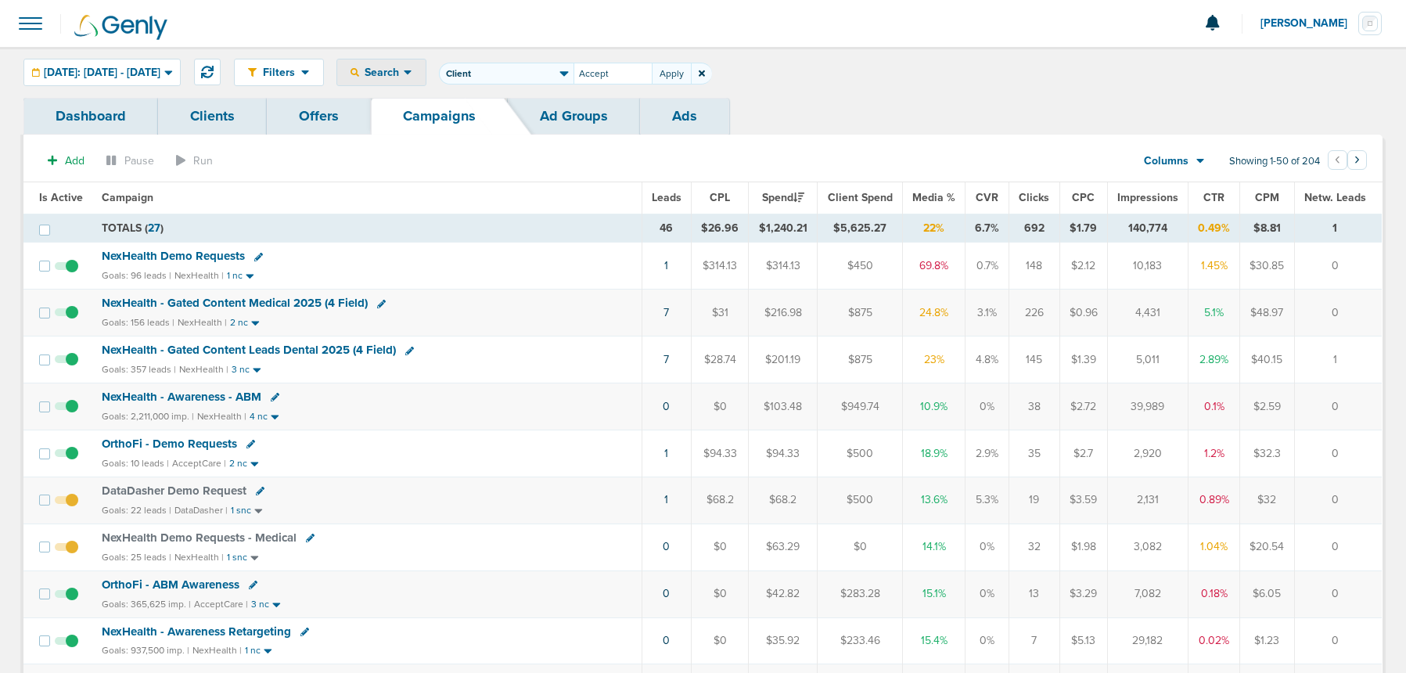
type input "Accept"
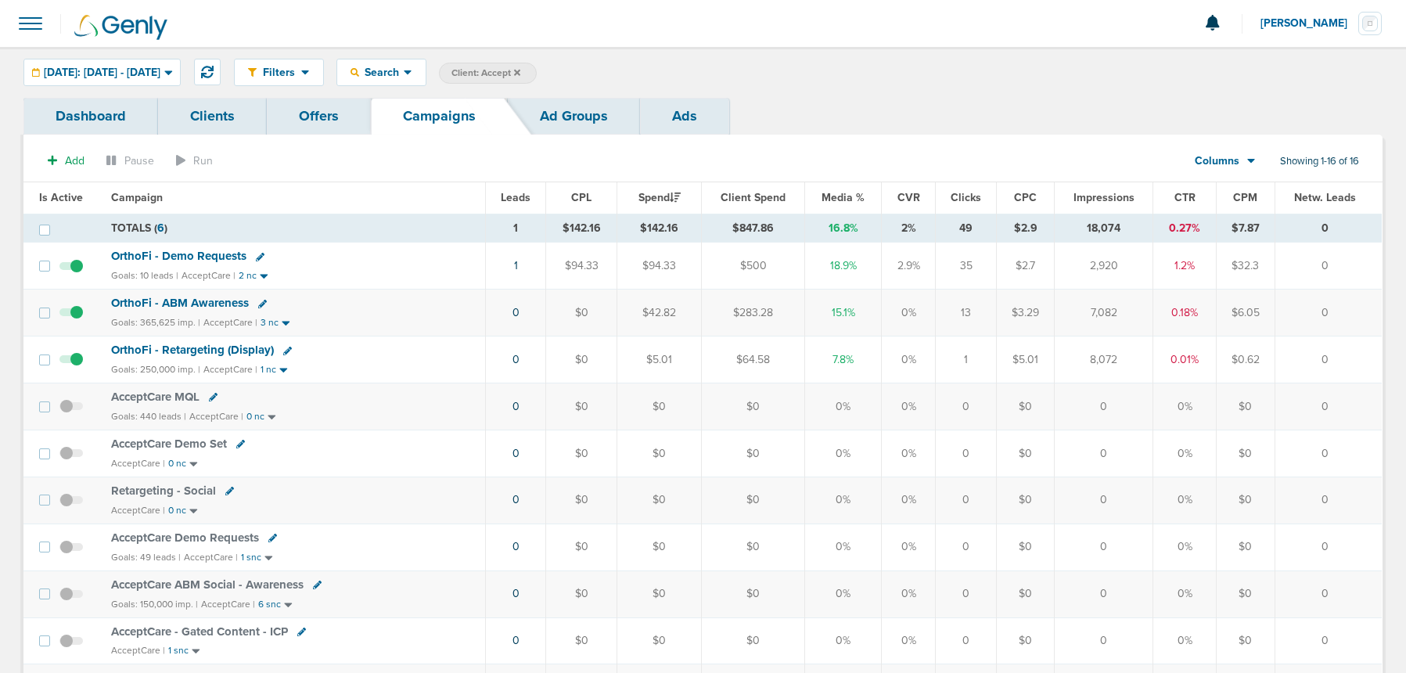
click at [286, 350] on icon at bounding box center [287, 351] width 9 height 9
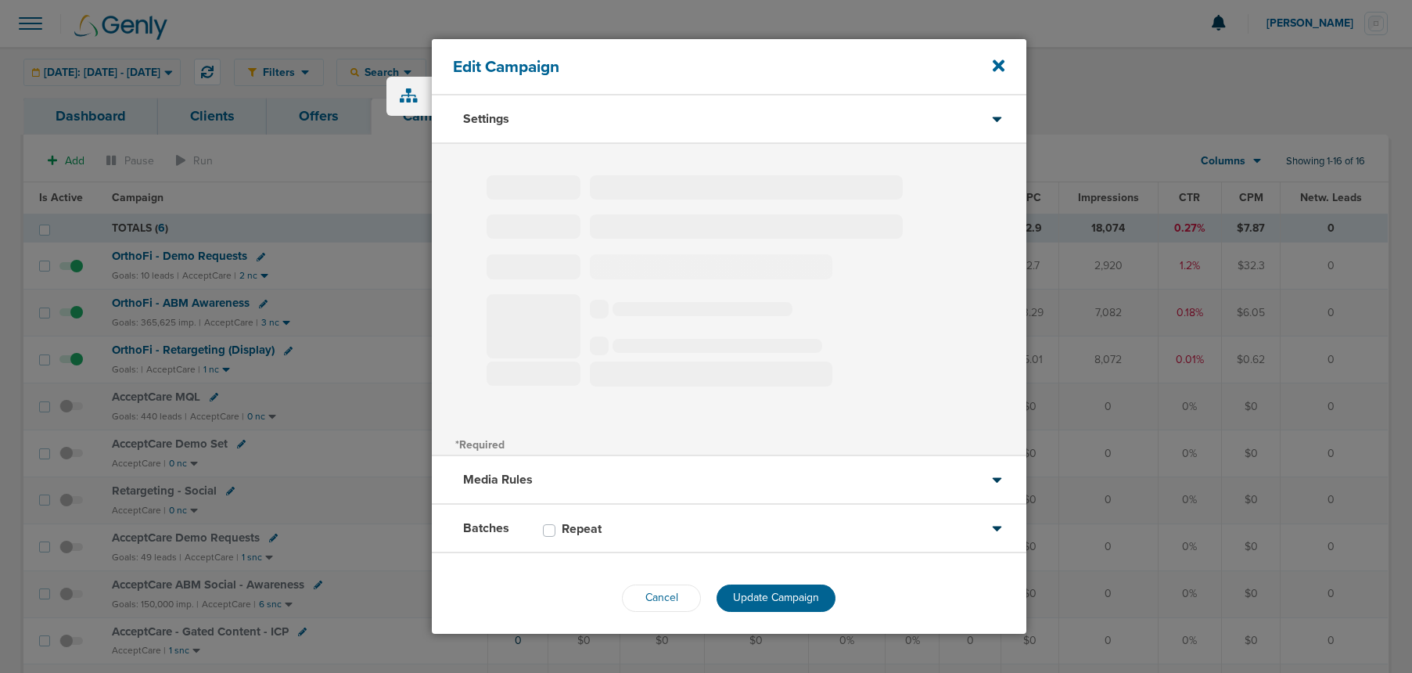
type input "OrthoFi - Retargeting (Display)"
select select "Awareness"
radio input "true"
select select "readOnly"
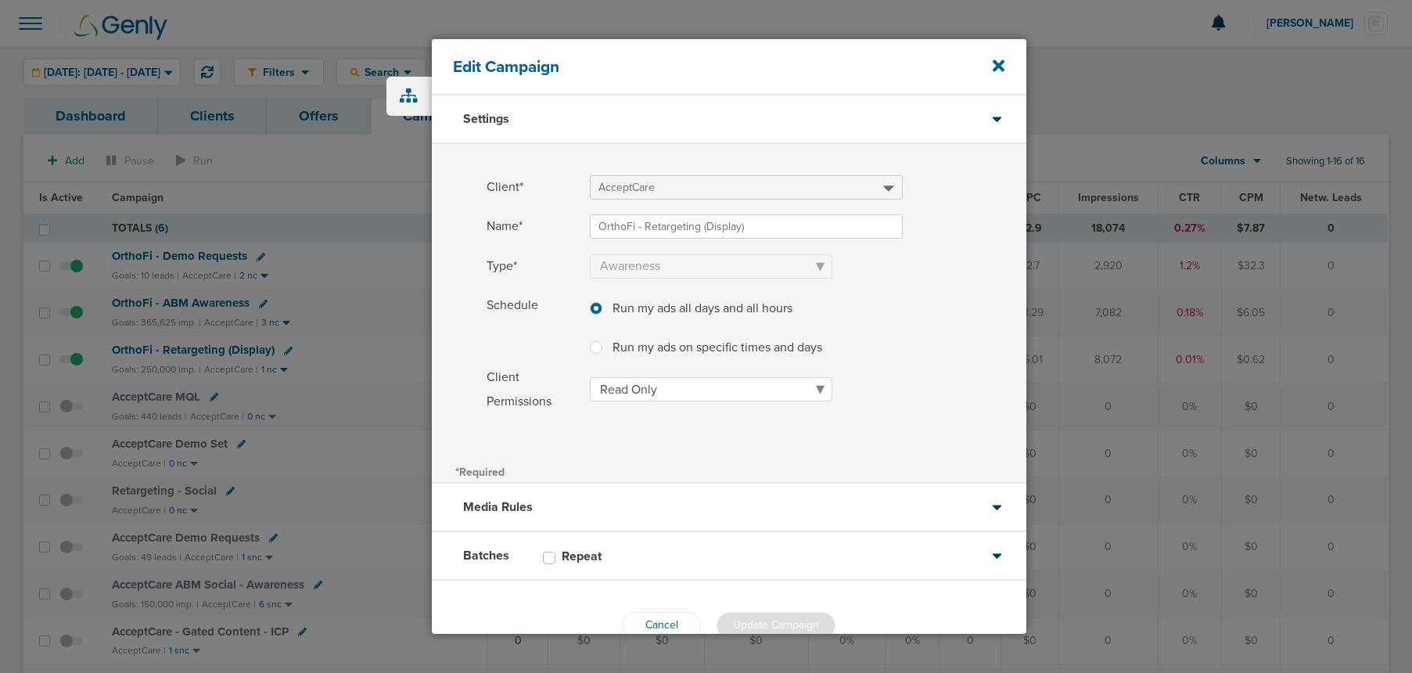
click at [678, 562] on div "Batches Repeat" at bounding box center [729, 556] width 595 height 49
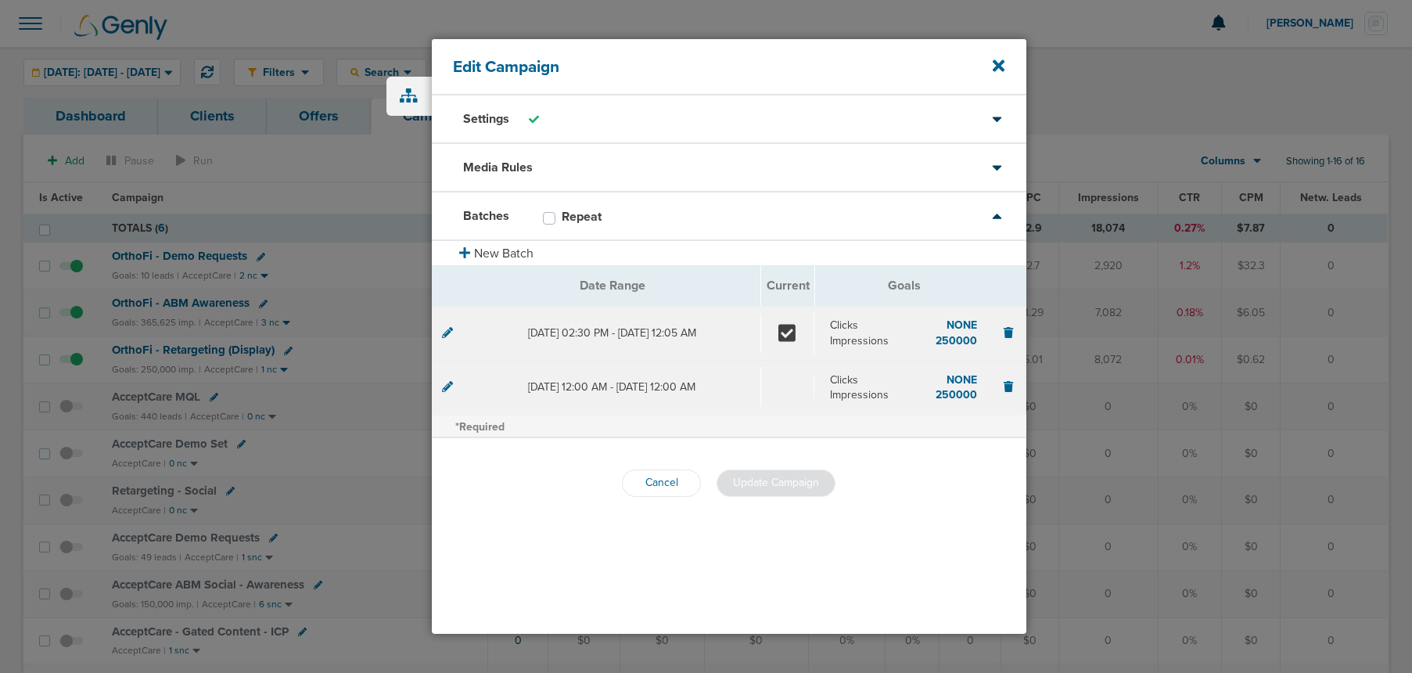
click at [552, 225] on div "Repeat" at bounding box center [580, 218] width 74 height 19
click at [562, 219] on label "Repeat" at bounding box center [590, 217] width 56 height 16
click at [550, 219] on input "Repeat" at bounding box center [549, 217] width 13 height 16
checkbox input "true"
drag, startPoint x: 725, startPoint y: 487, endPoint x: 717, endPoint y: 487, distance: 7.9
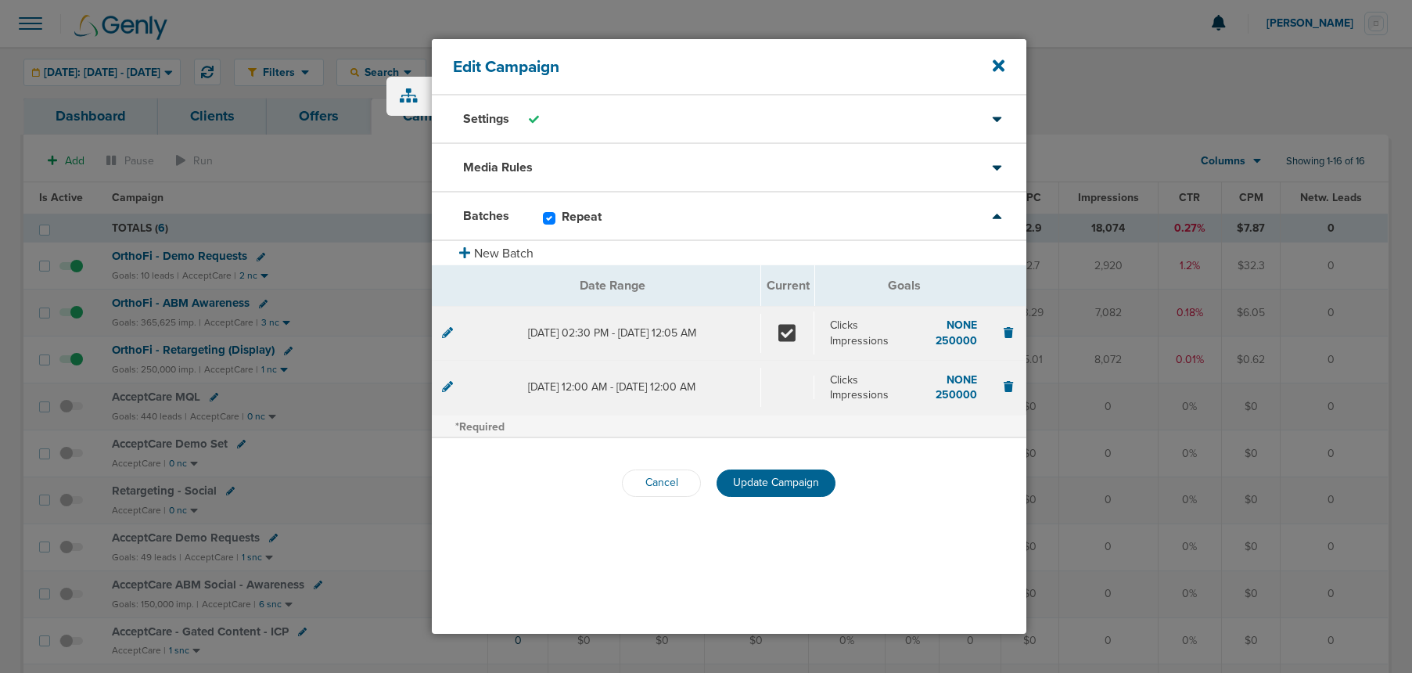
click at [724, 487] on button "Update Campaign" at bounding box center [776, 482] width 119 height 27
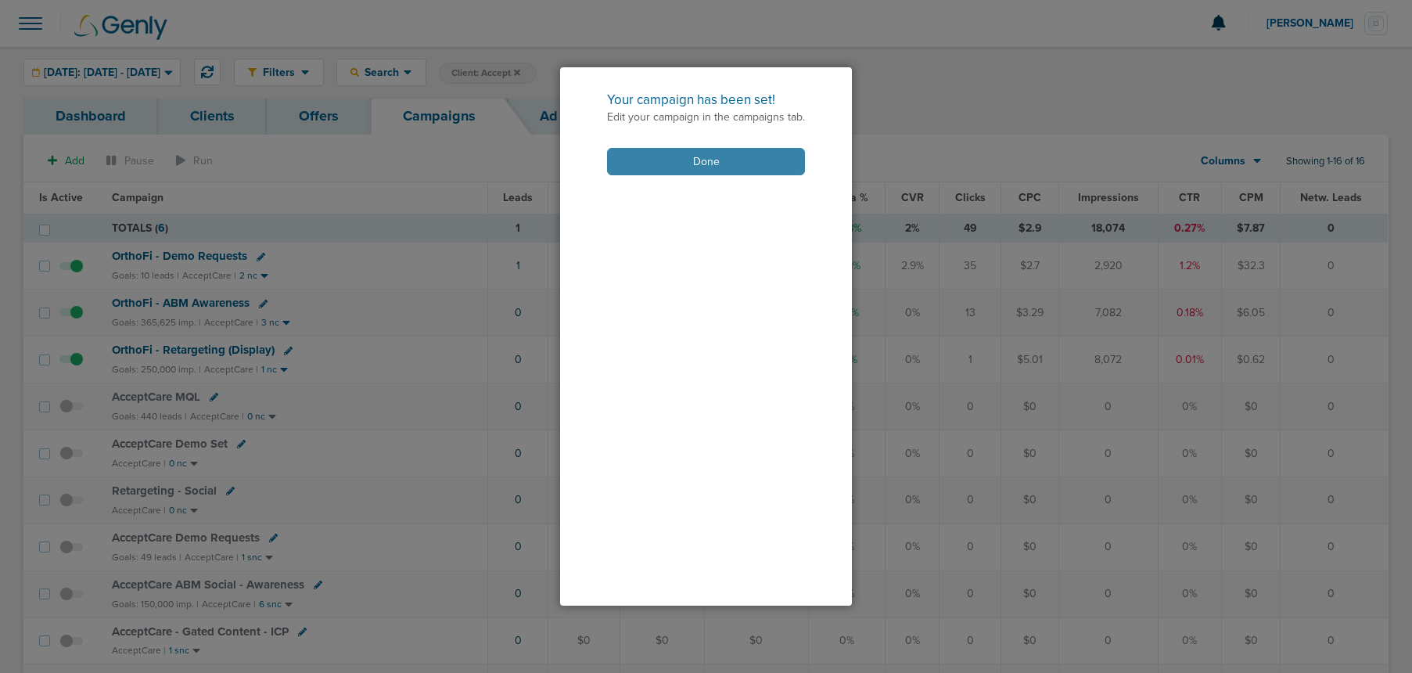
click at [669, 165] on button "Done" at bounding box center [706, 161] width 198 height 27
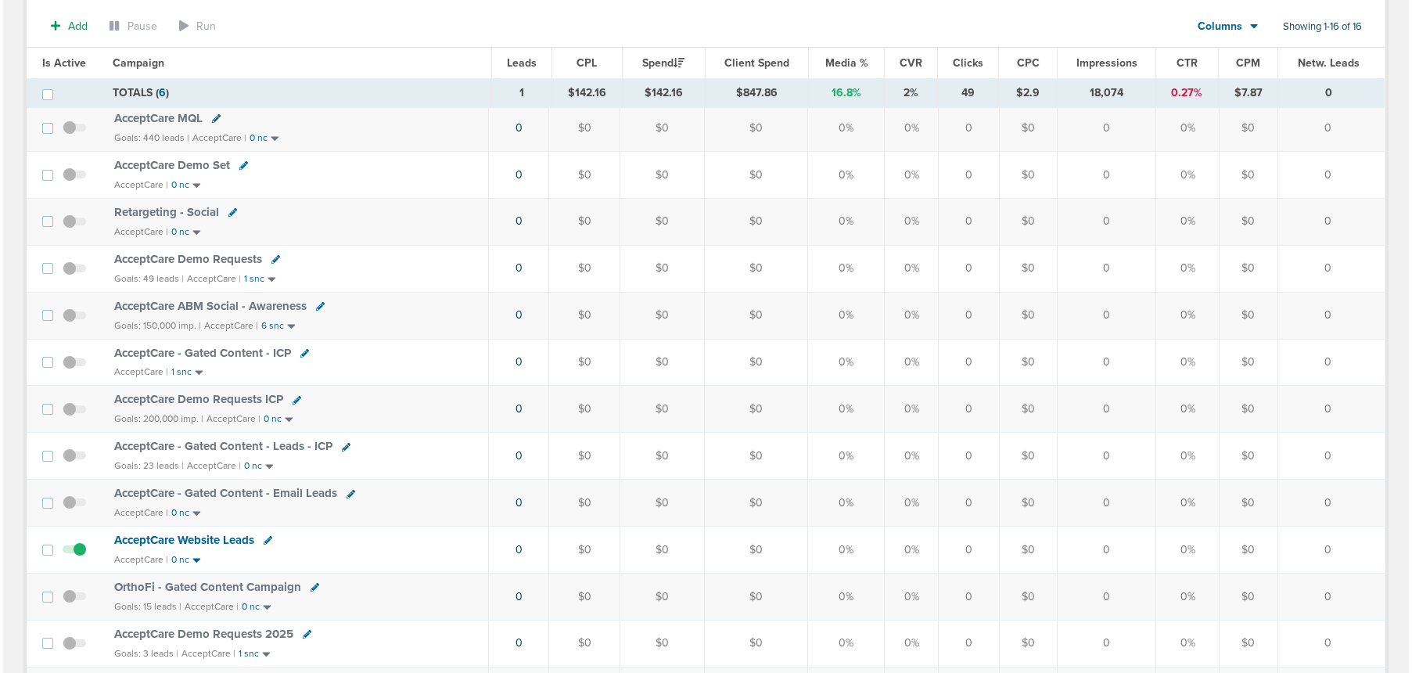
scroll to position [376, 0]
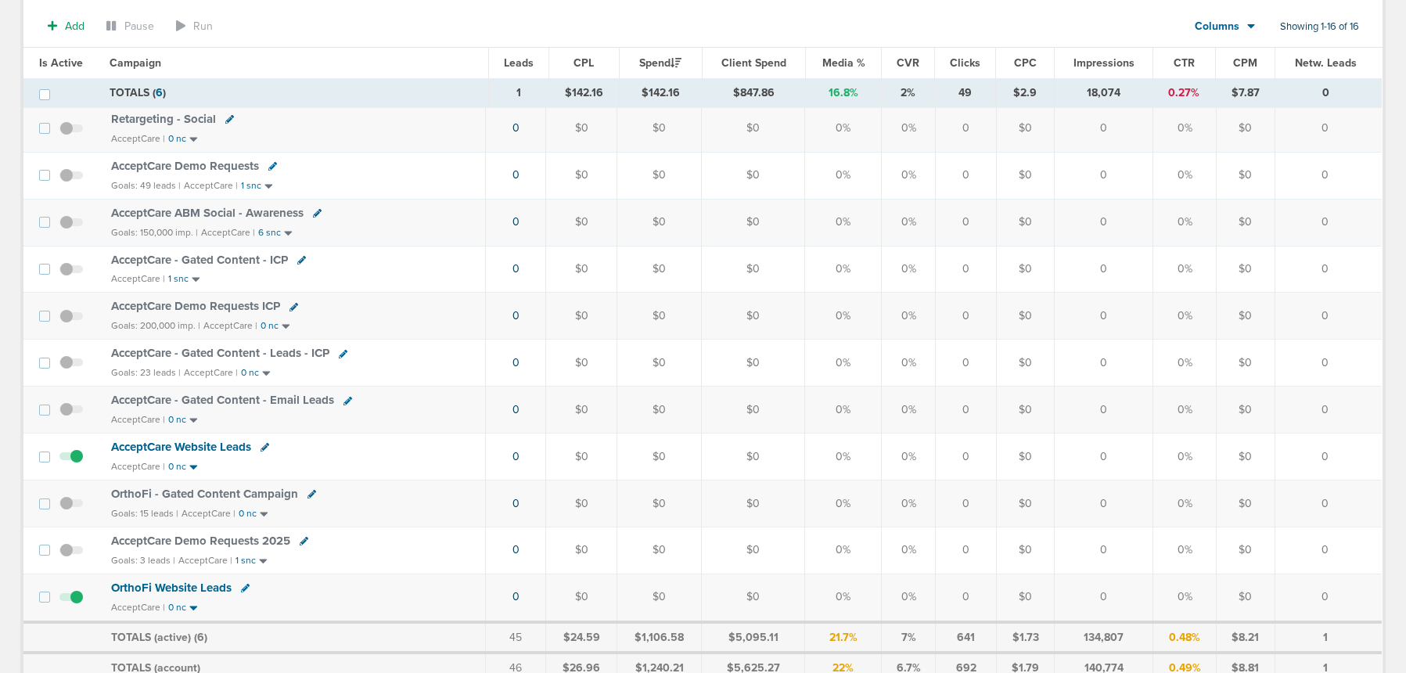
click at [307, 492] on icon at bounding box center [311, 494] width 9 height 9
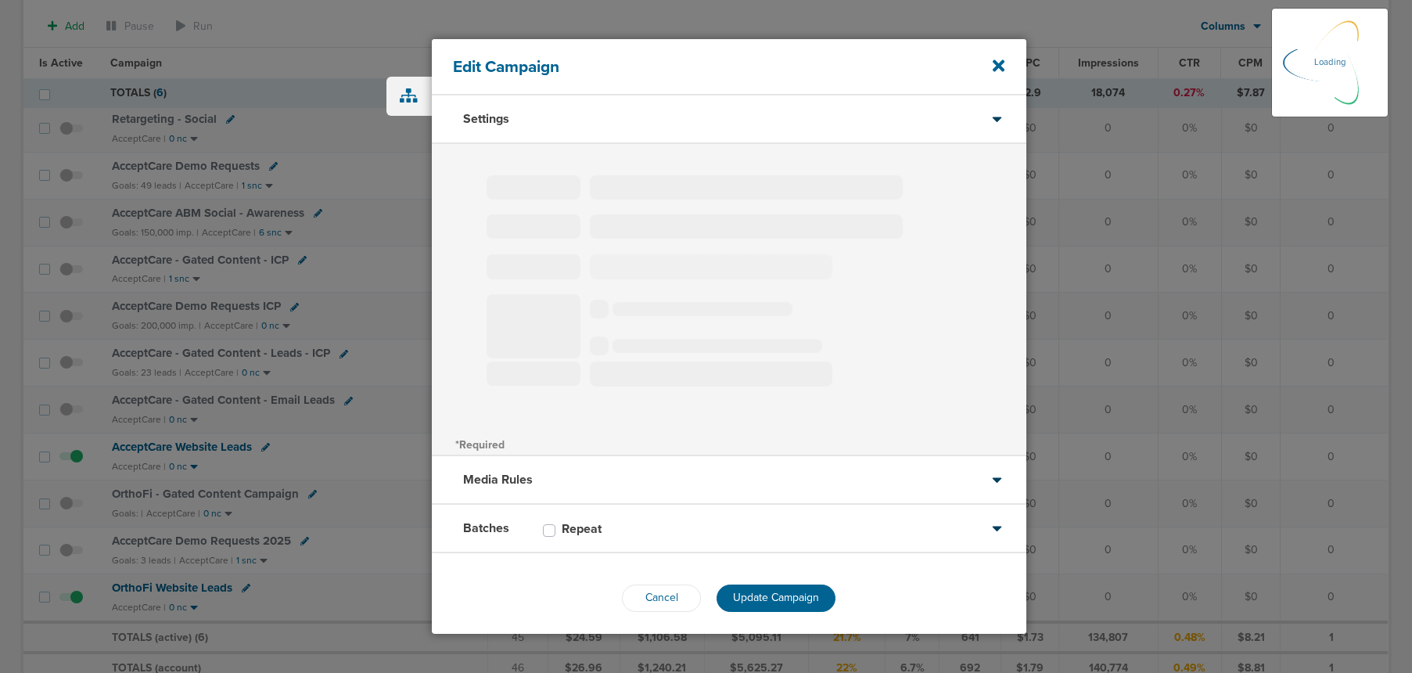
type input "OrthoFi - Gated Content Campaign"
select select "Leads"
radio input "true"
select select "readWrite"
select select "2"
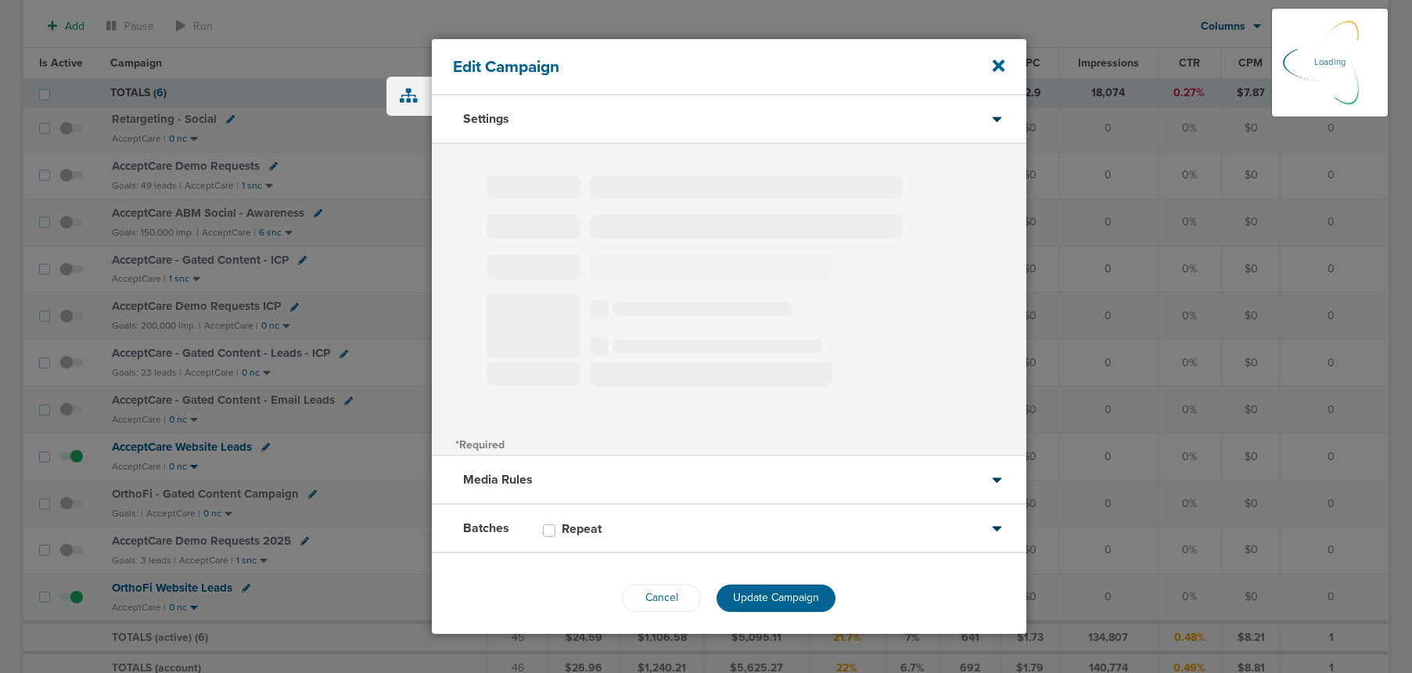
select select "4"
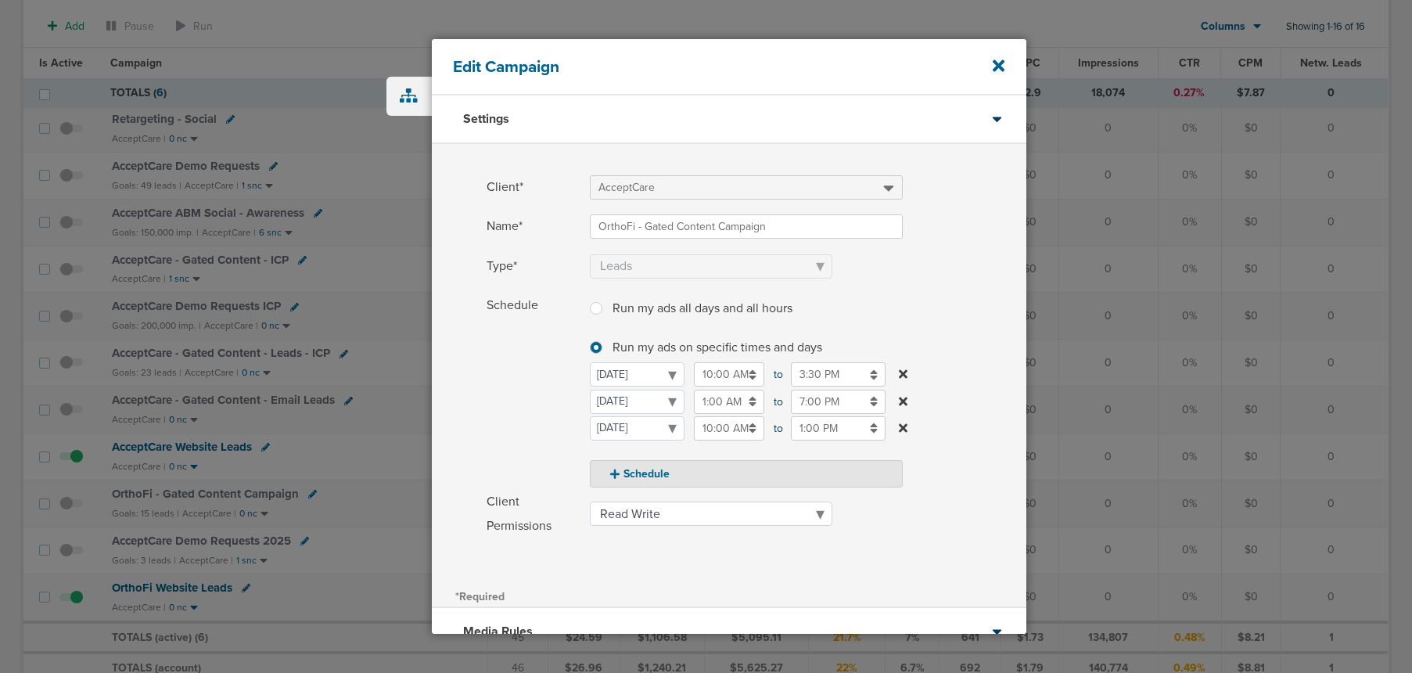
scroll to position [161, 0]
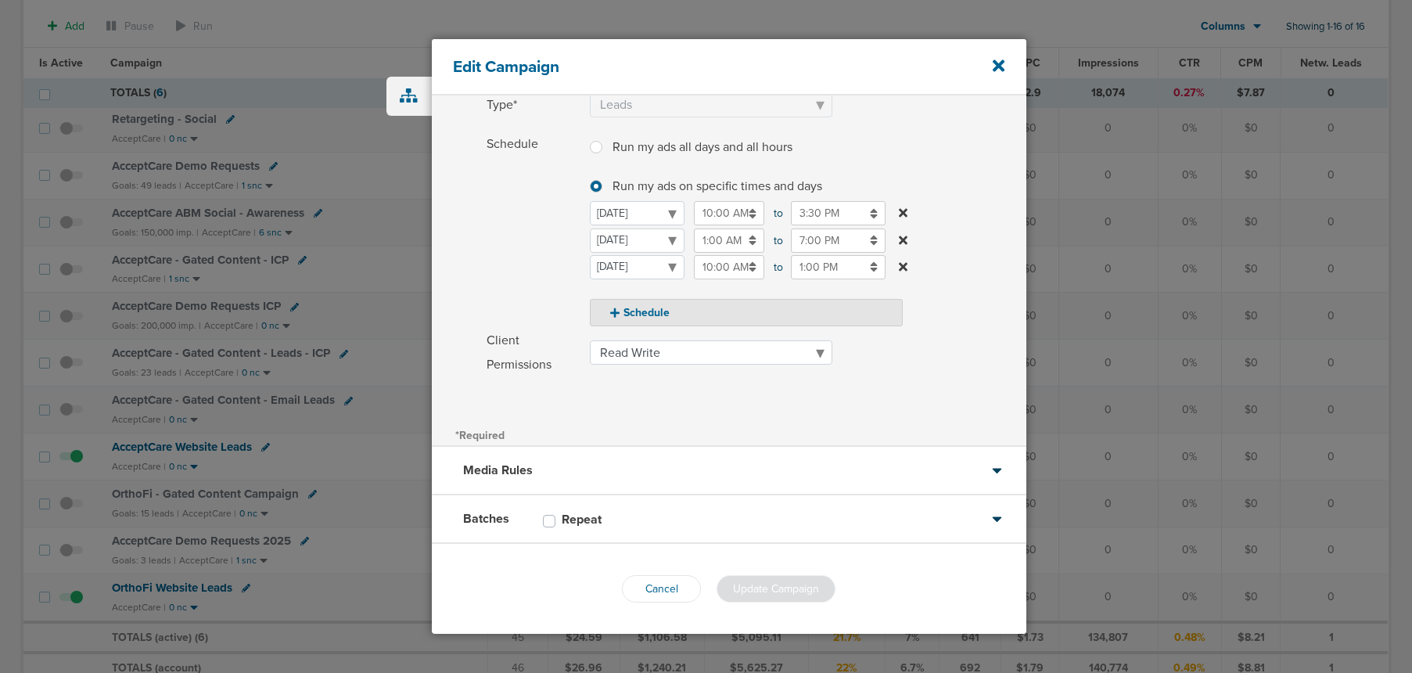
click at [633, 530] on div "Batches Repeat" at bounding box center [729, 519] width 595 height 49
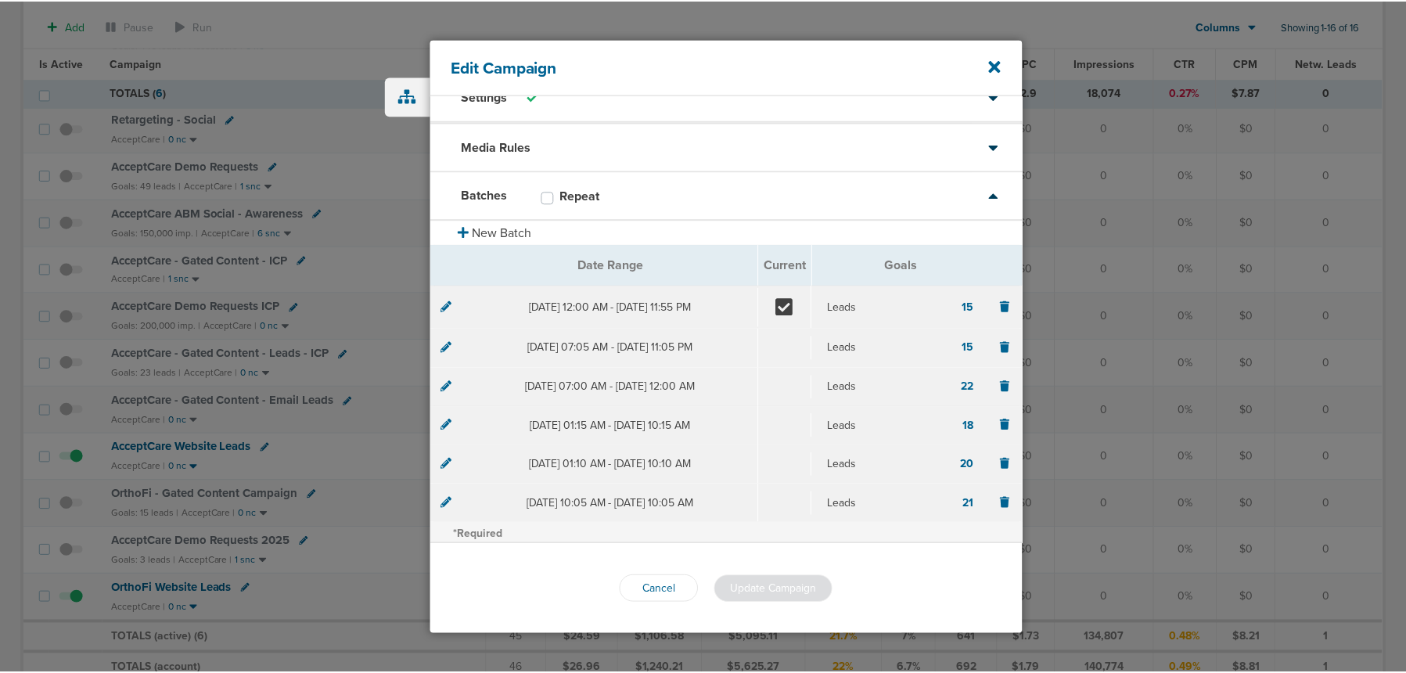
scroll to position [23, 0]
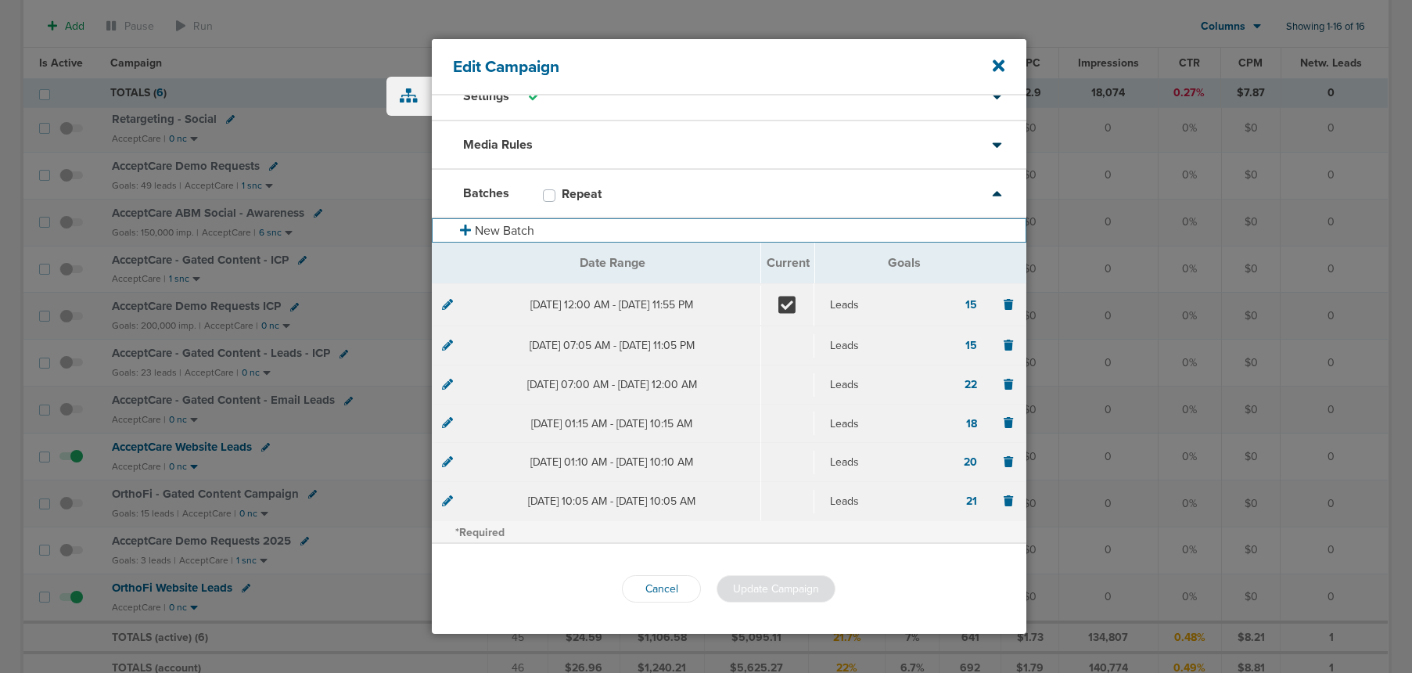
click at [494, 228] on button "New Batch" at bounding box center [729, 230] width 595 height 24
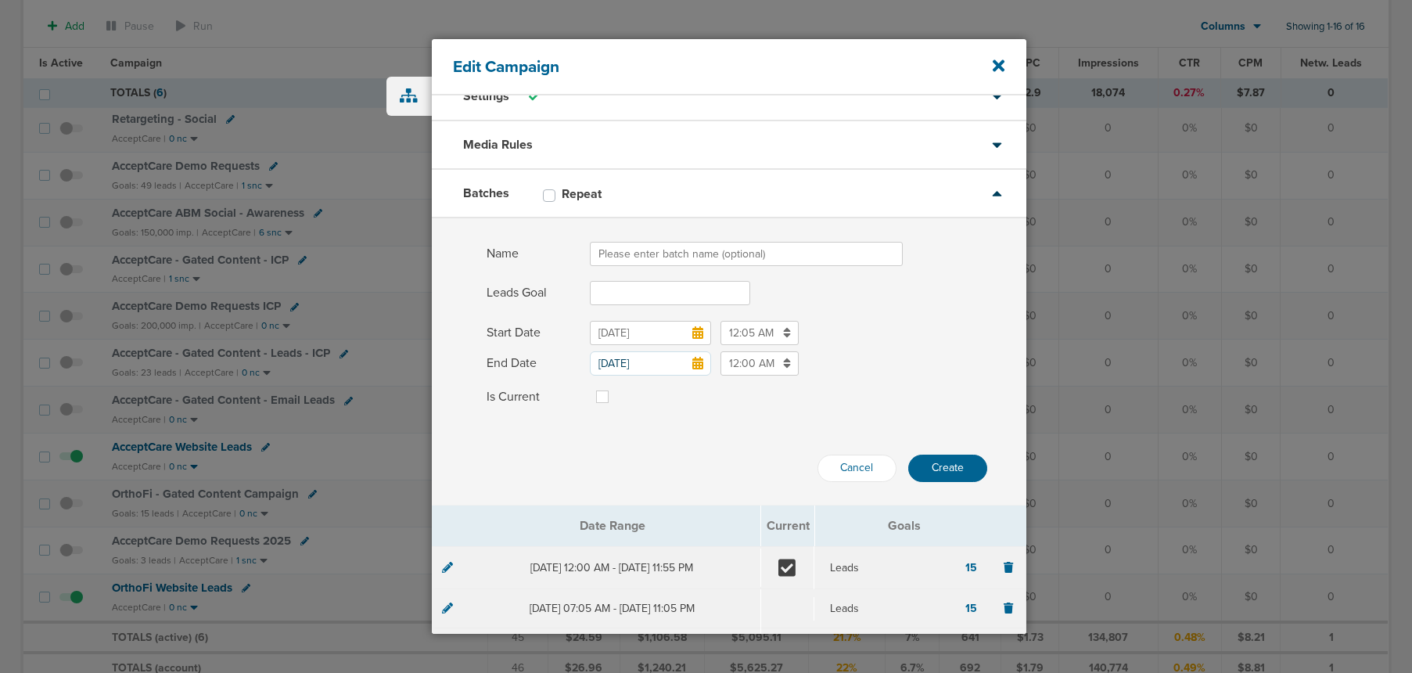
click at [702, 257] on input "Name" at bounding box center [746, 254] width 313 height 24
type input "[DATE]"
click at [606, 303] on input "Leads Goal" at bounding box center [670, 293] width 160 height 24
type input "15"
click at [700, 329] on icon at bounding box center [697, 332] width 11 height 13
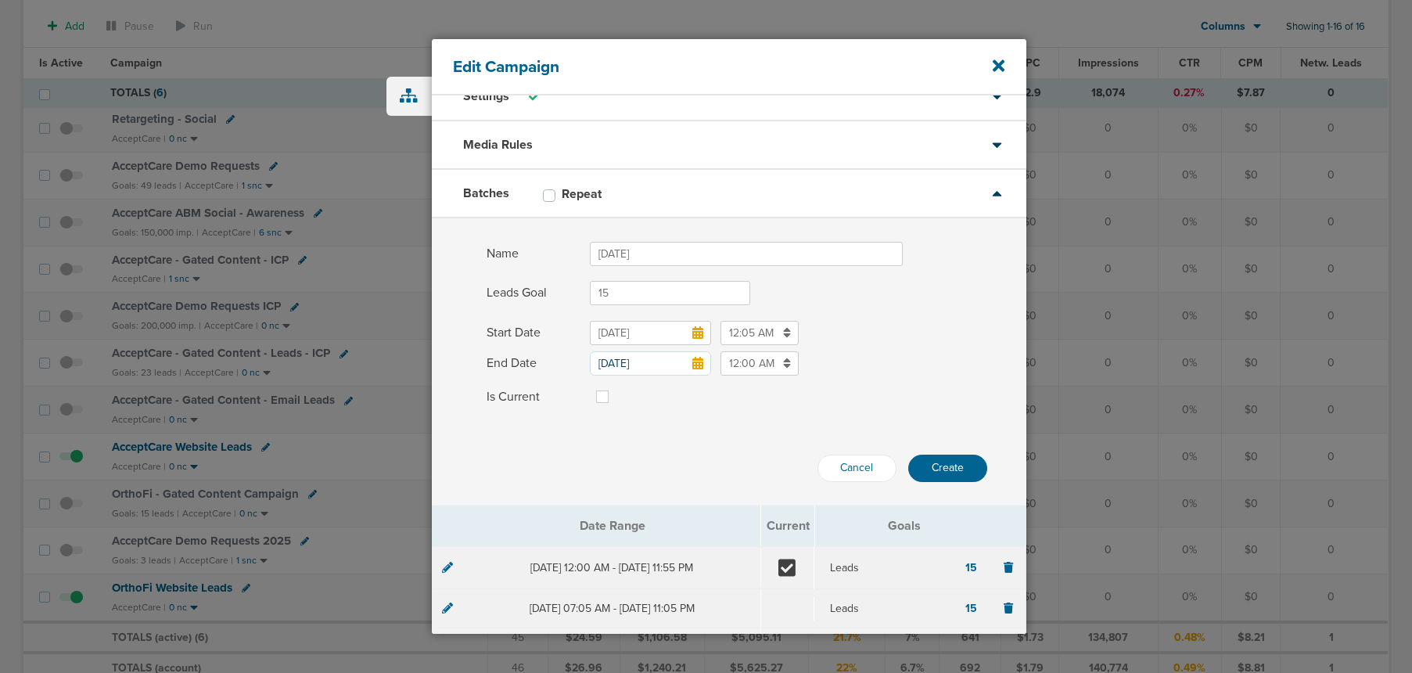
click at [700, 329] on input "[DATE]" at bounding box center [650, 333] width 121 height 24
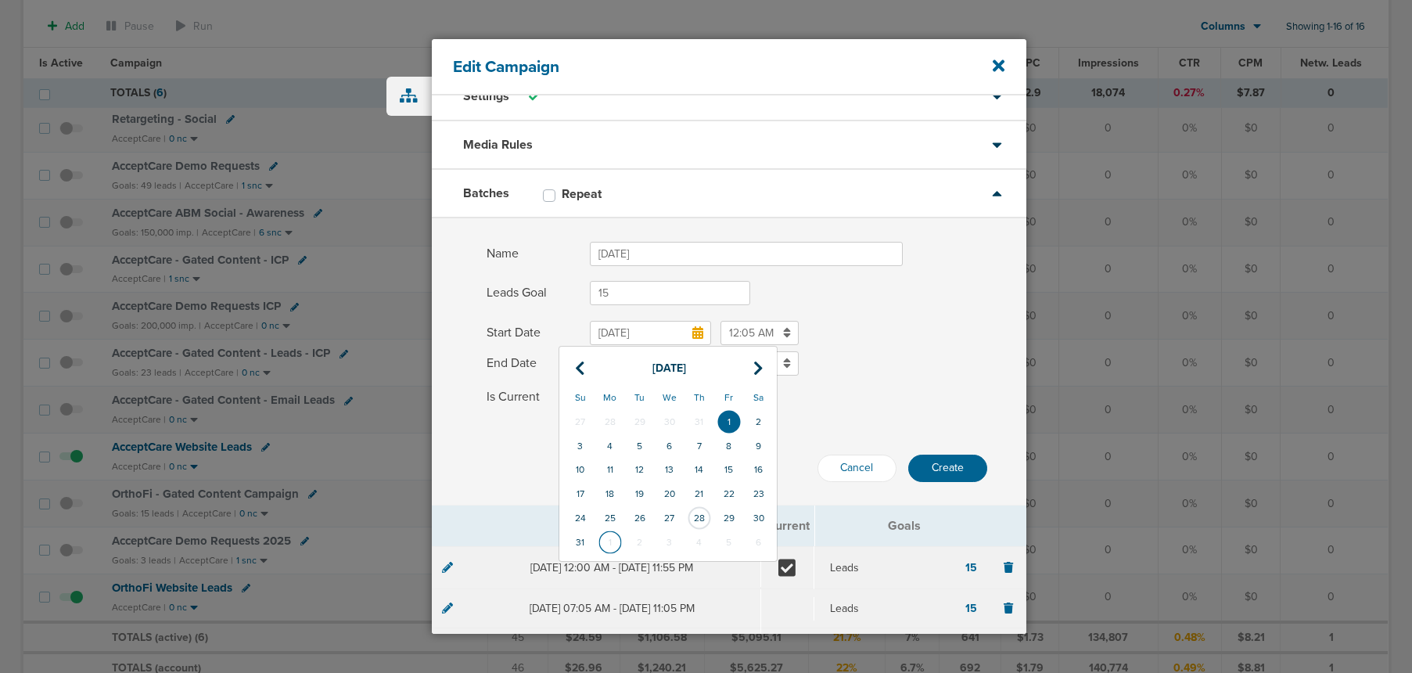
click at [613, 543] on td "1" at bounding box center [610, 542] width 30 height 24
type input "[DATE]"
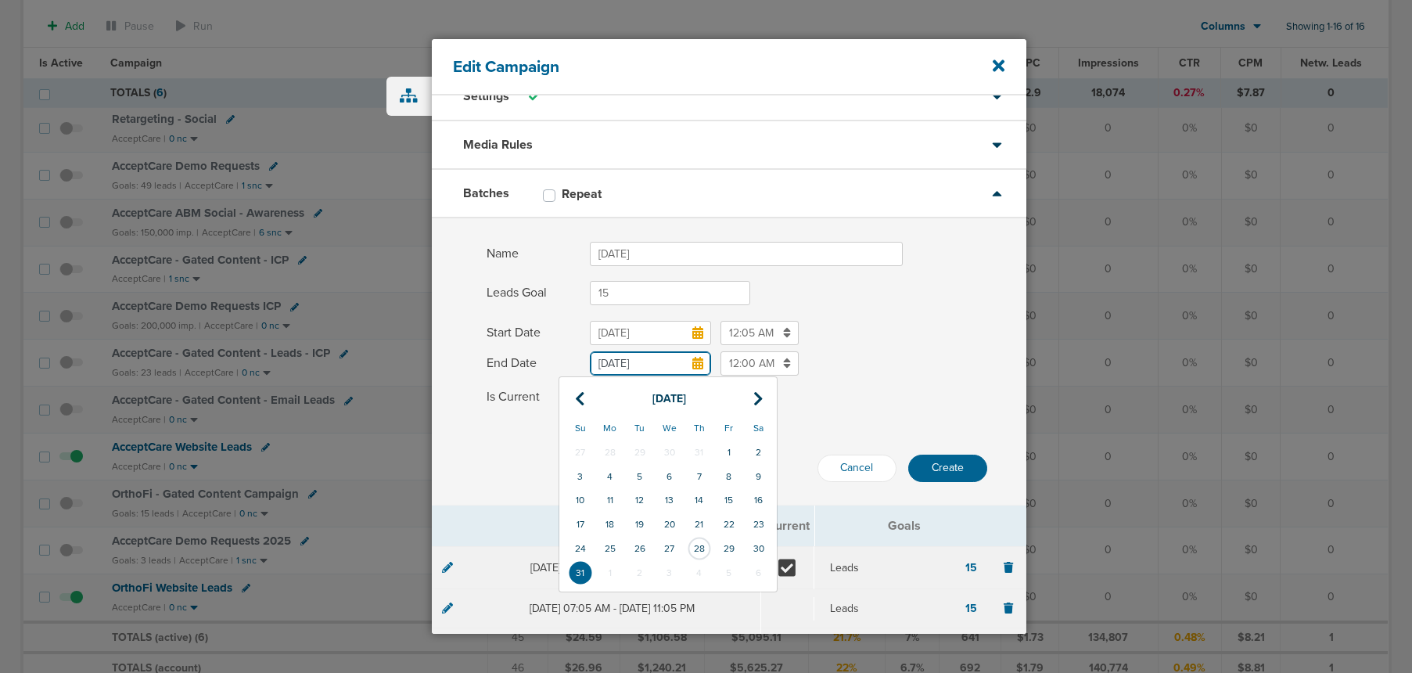
click at [668, 362] on input "[DATE]" at bounding box center [650, 363] width 121 height 24
click at [762, 397] on icon at bounding box center [758, 399] width 10 height 16
click at [640, 546] on td "30" at bounding box center [640, 549] width 30 height 24
type input "[DATE]"
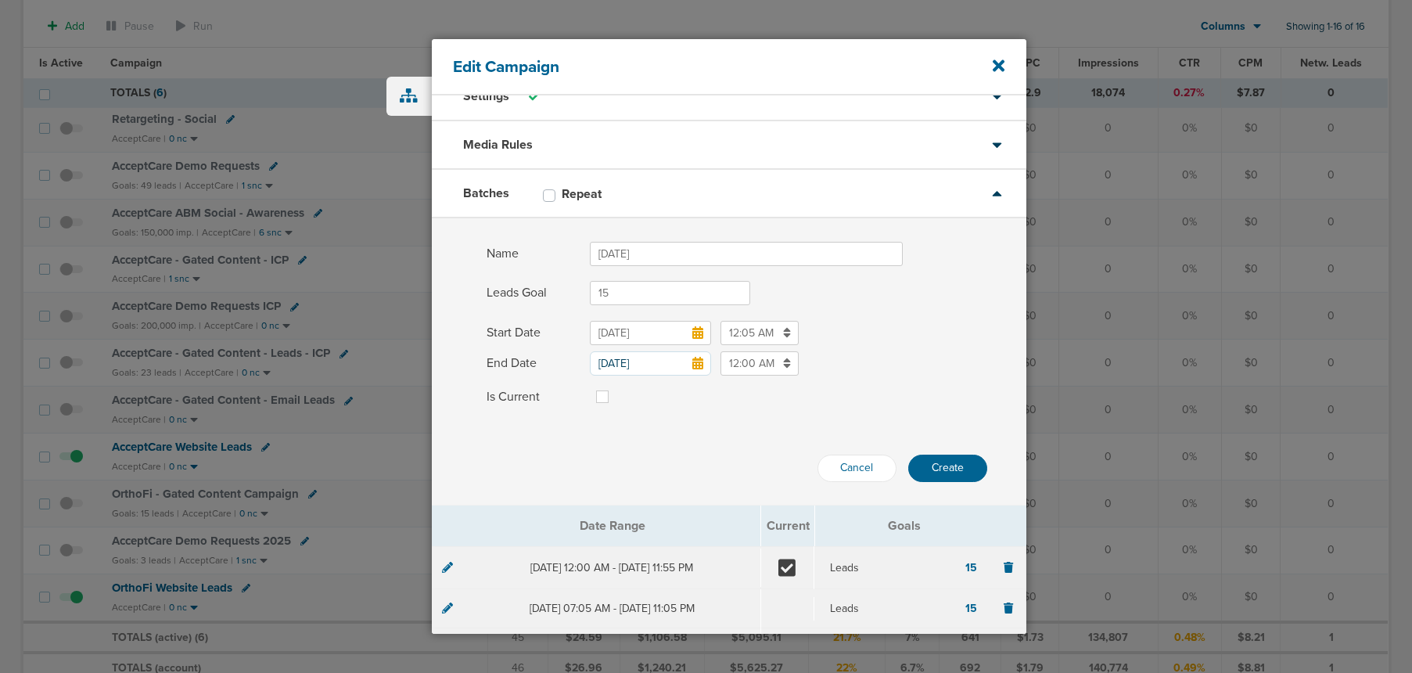
click at [615, 387] on label at bounding box center [615, 387] width 0 height 0
click at [602, 393] on input "Is Current" at bounding box center [602, 395] width 13 height 16
checkbox input "true"
click at [925, 466] on button "Create" at bounding box center [947, 468] width 79 height 27
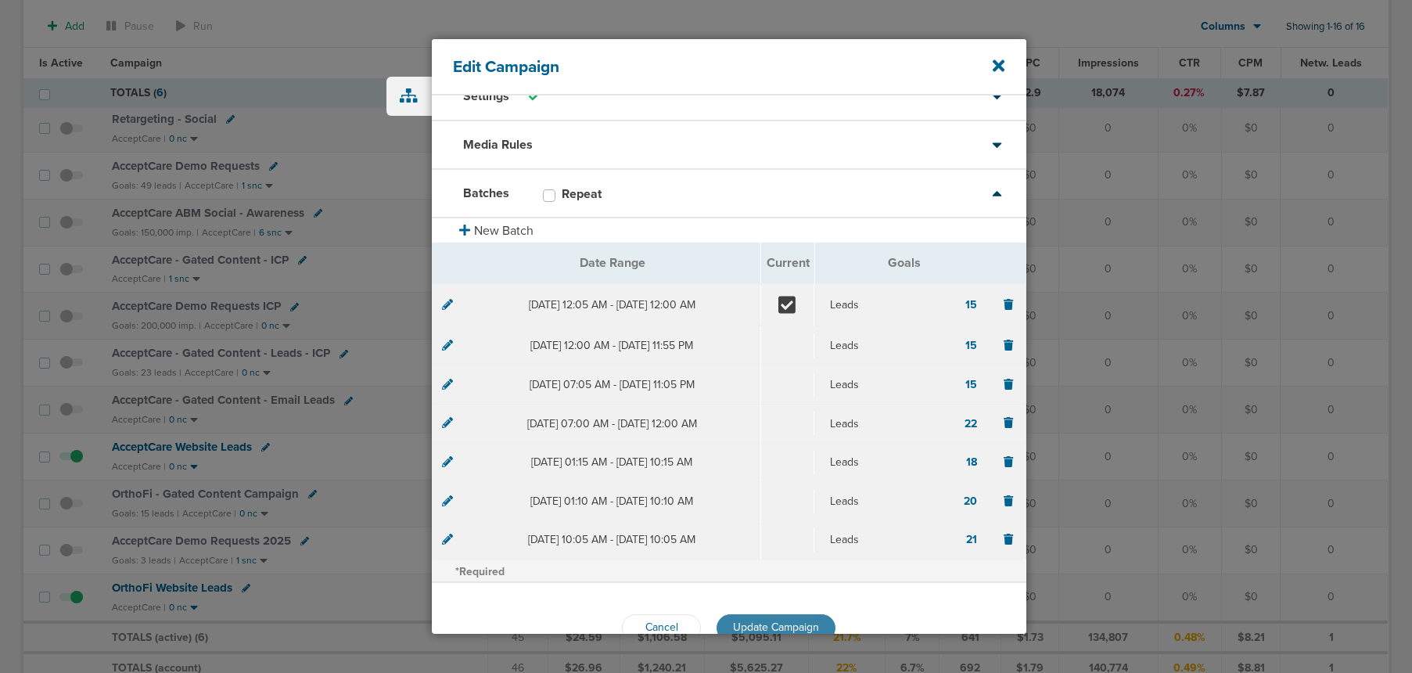
click at [783, 624] on span "Update Campaign" at bounding box center [776, 626] width 86 height 13
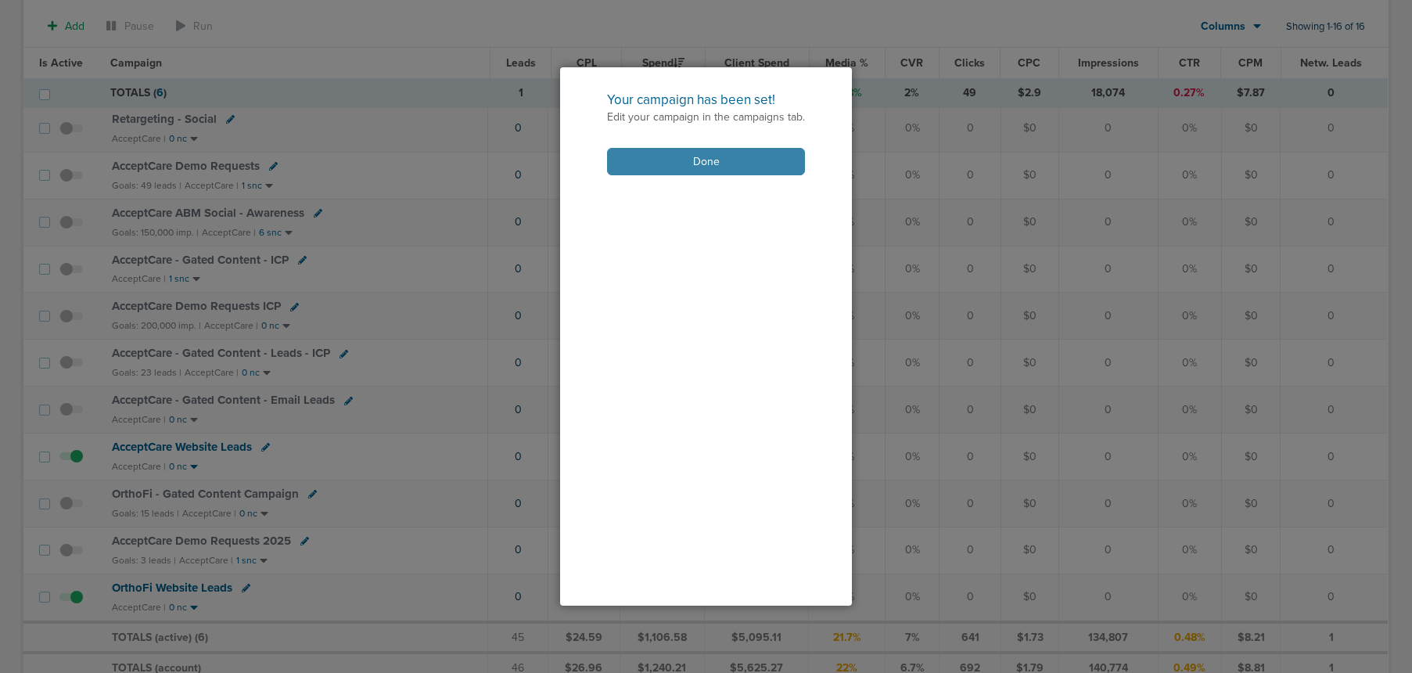
click at [661, 163] on button "Done" at bounding box center [706, 161] width 198 height 27
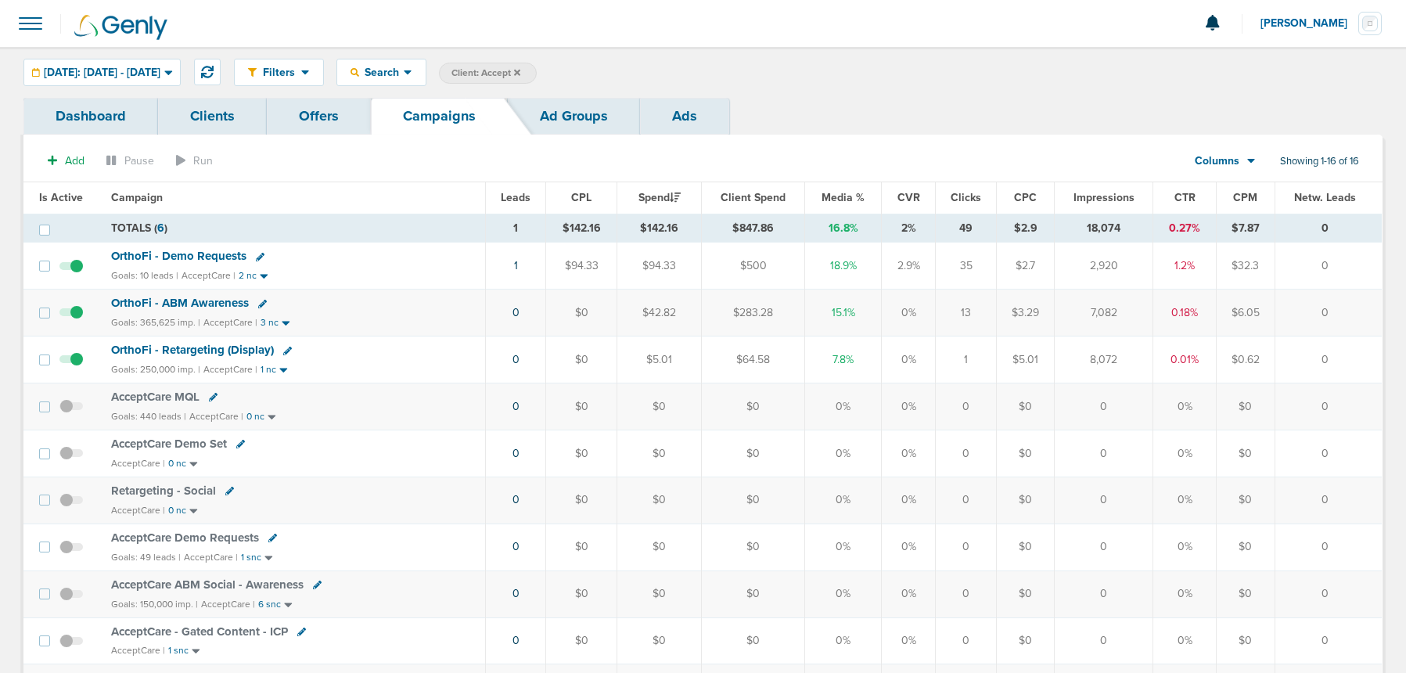
click at [520, 74] on icon at bounding box center [517, 72] width 6 height 6
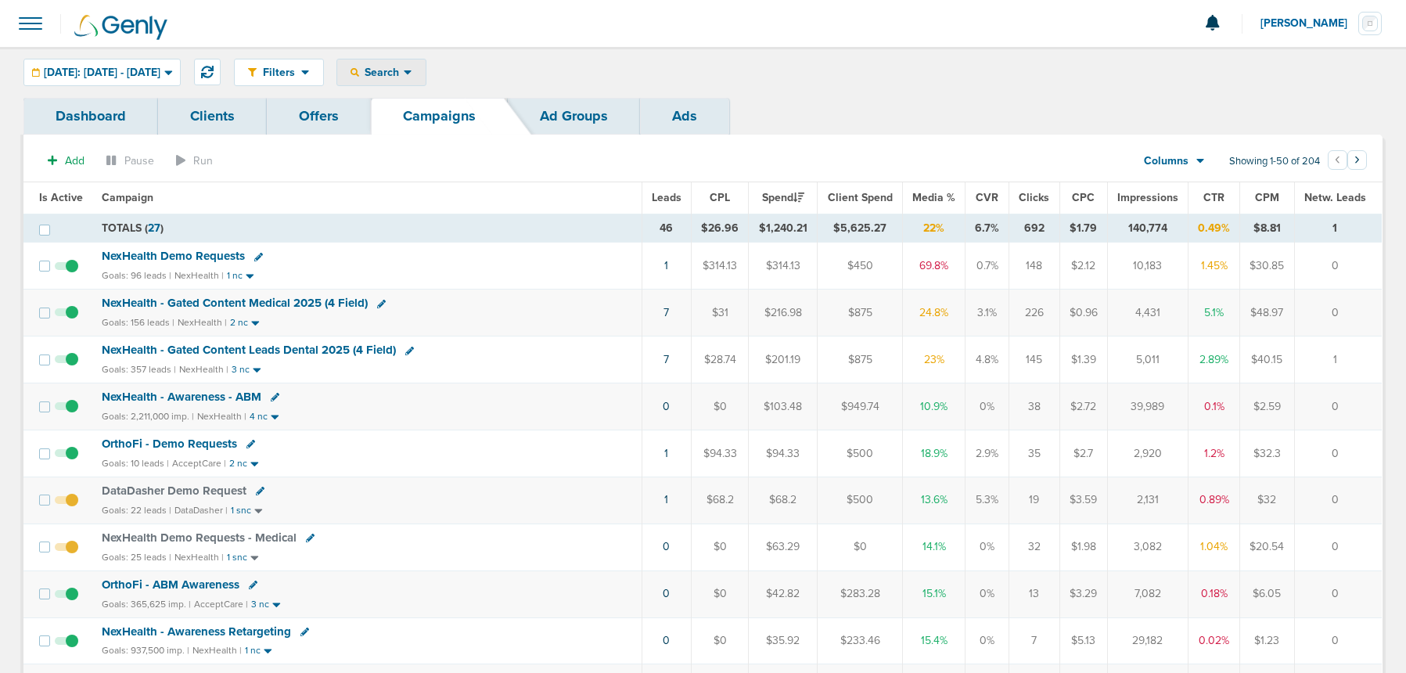
click at [404, 74] on span "Search" at bounding box center [381, 72] width 45 height 13
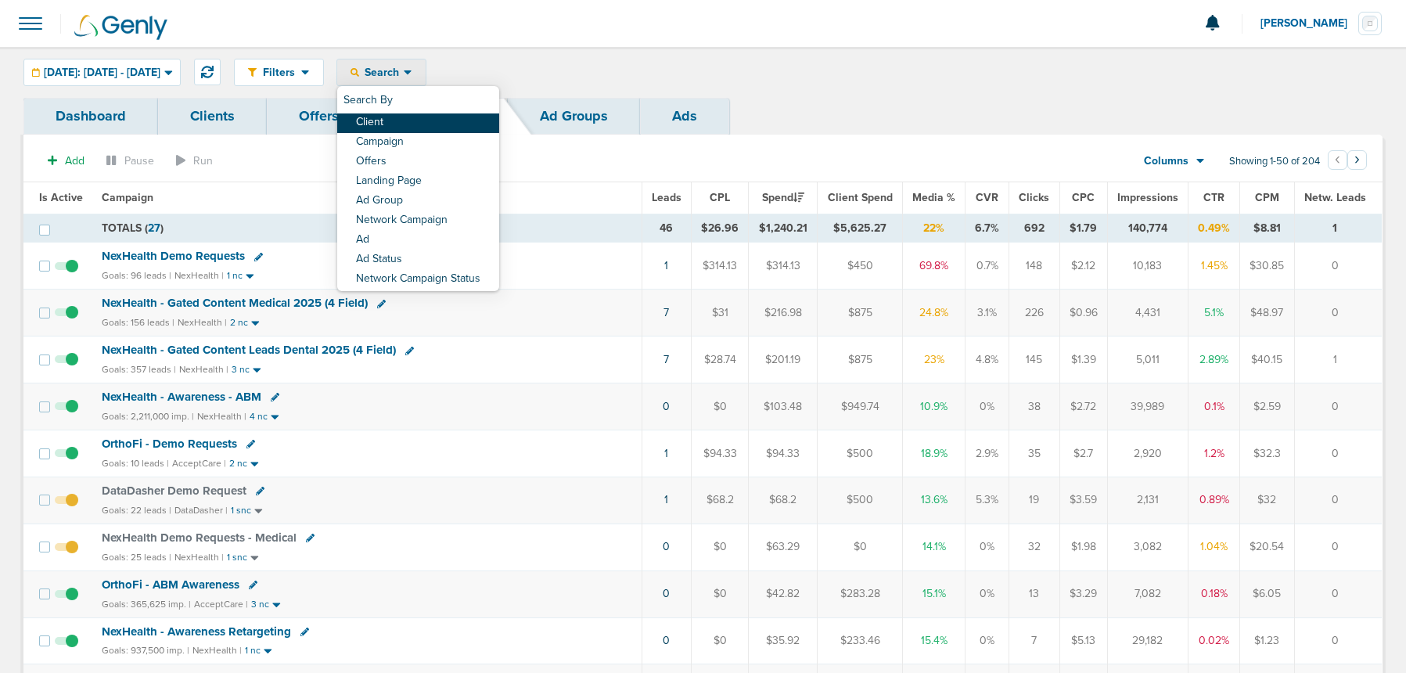
click at [437, 119] on link "Client" at bounding box center [418, 123] width 162 height 20
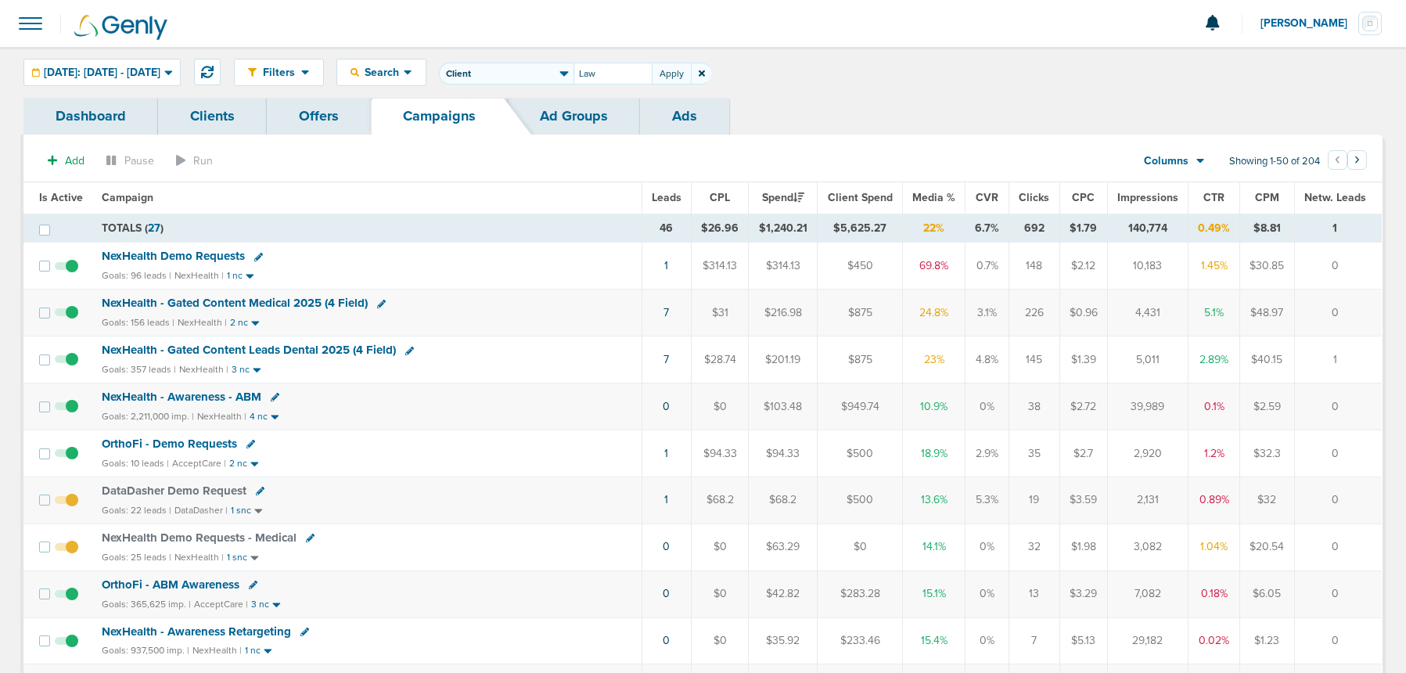
type input "Law"
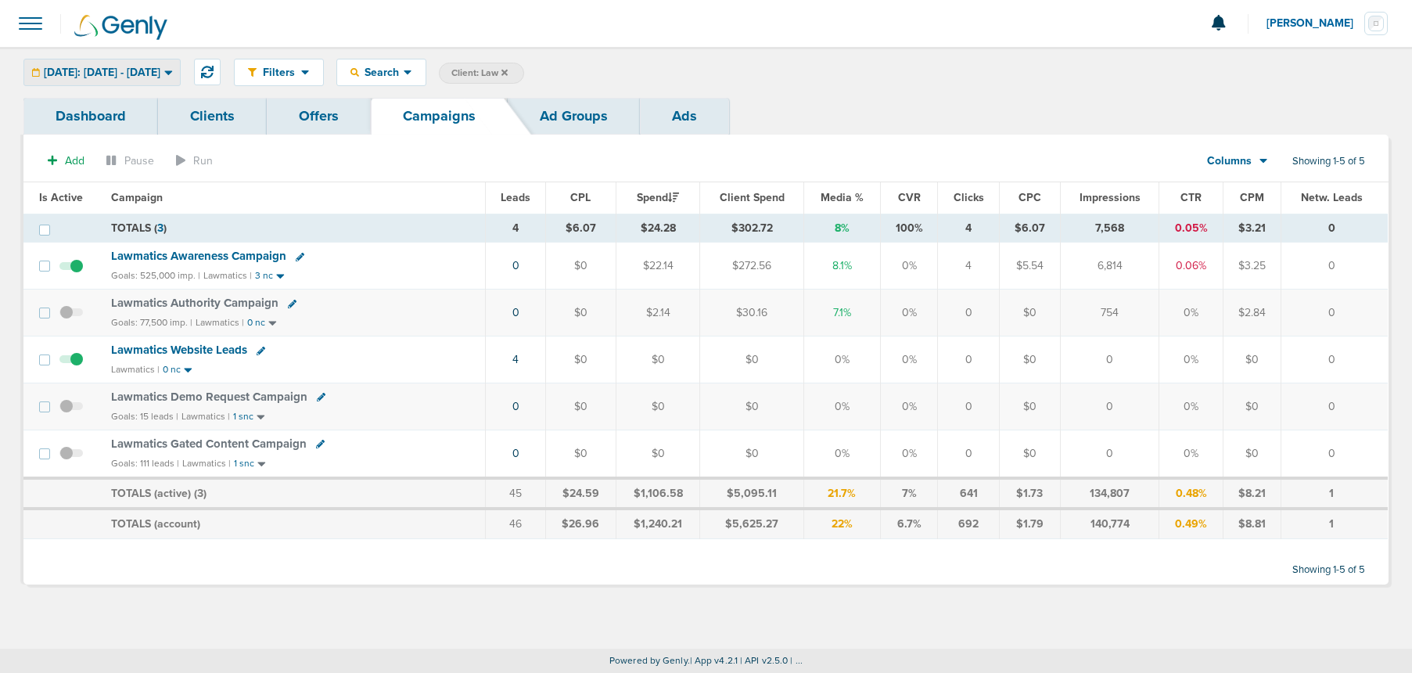
click at [138, 77] on span "[DATE]: [DATE] - [DATE]" at bounding box center [102, 72] width 117 height 11
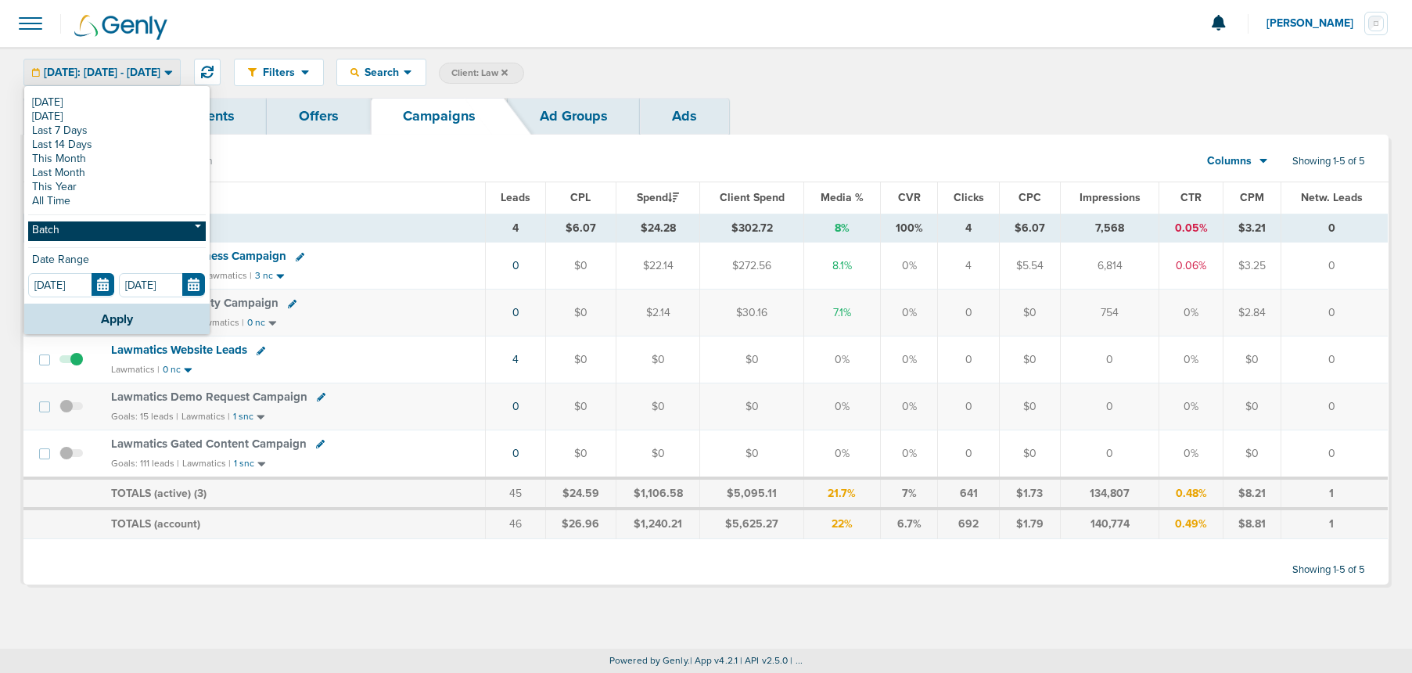
click at [117, 222] on link "Batch" at bounding box center [117, 231] width 178 height 20
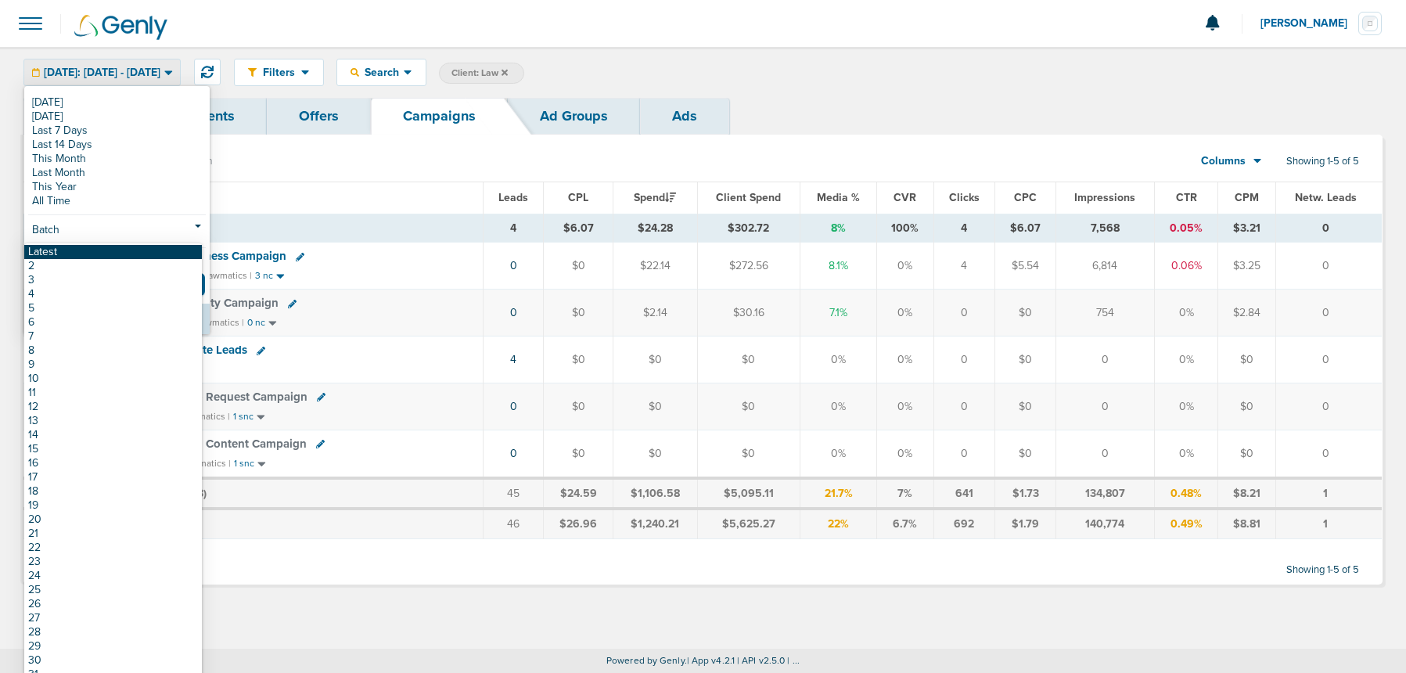
click at [115, 250] on link "Latest" at bounding box center [113, 252] width 178 height 14
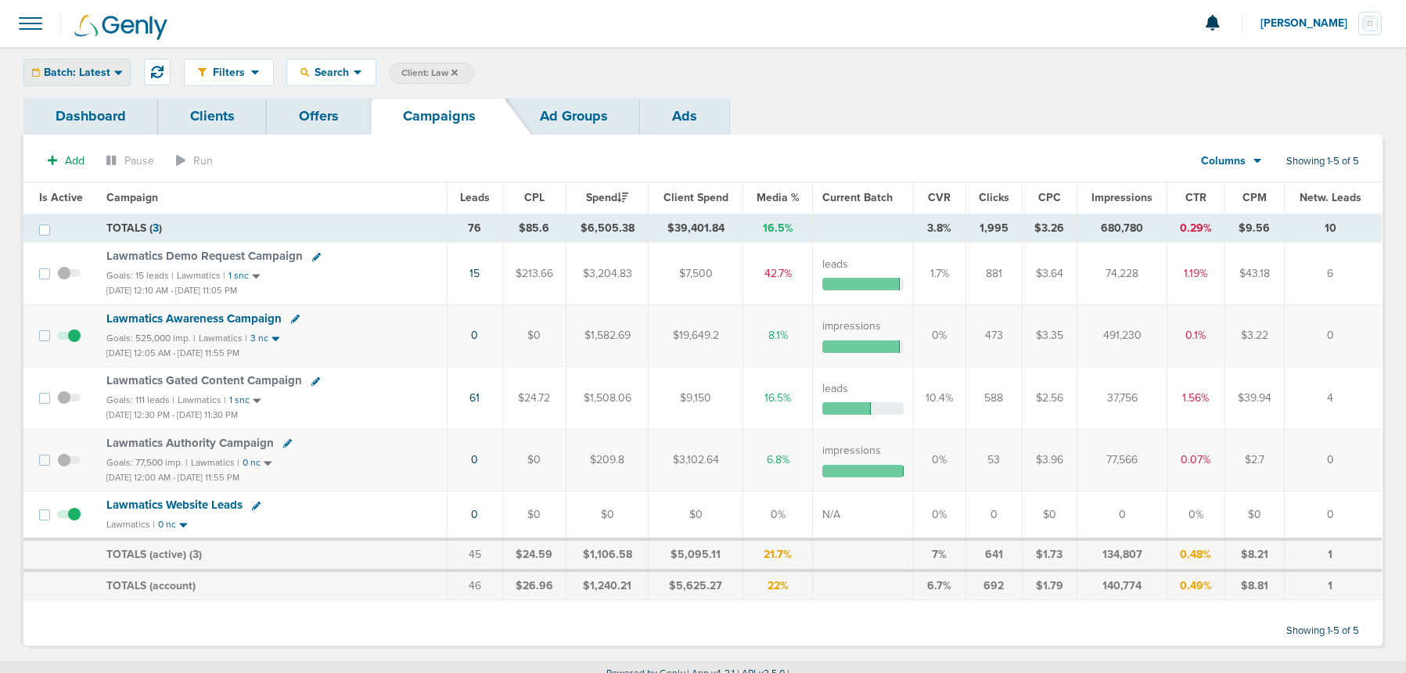
drag, startPoint x: 102, startPoint y: 70, endPoint x: 99, endPoint y: 80, distance: 10.6
click at [102, 70] on span "Batch: Latest" at bounding box center [77, 72] width 67 height 11
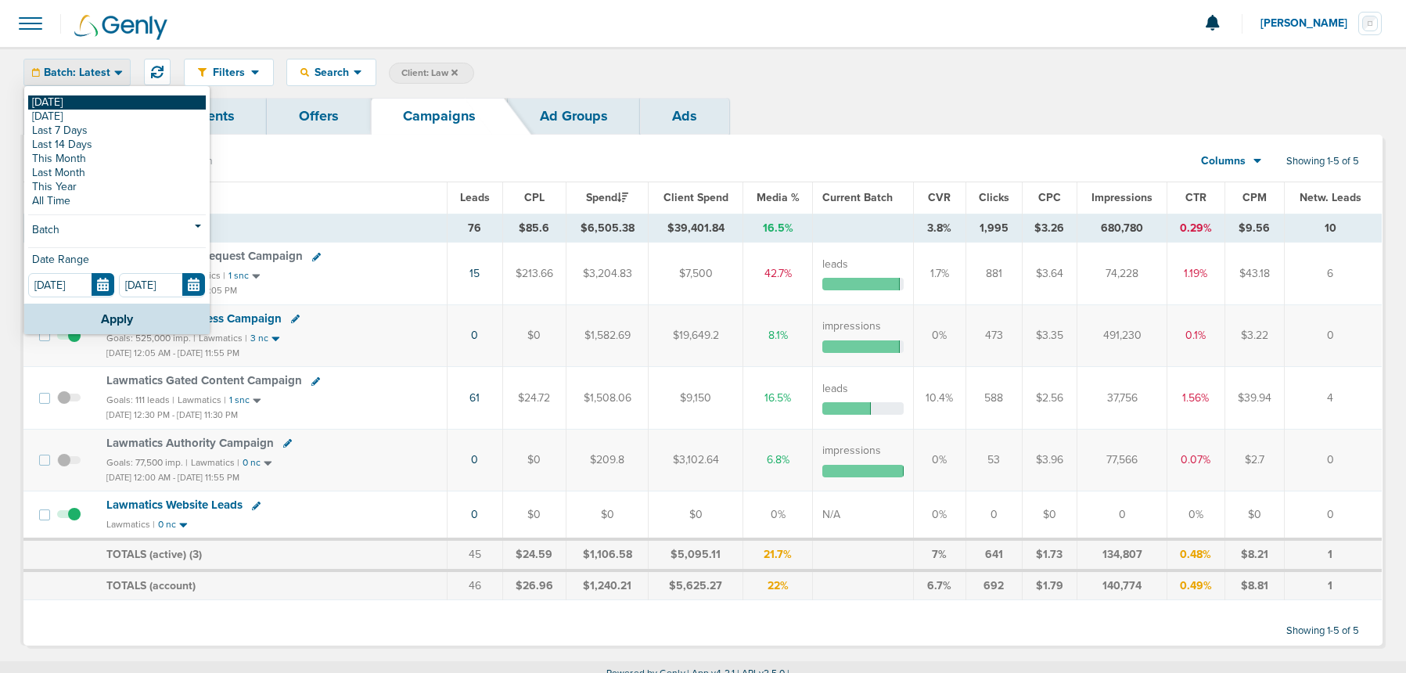
click at [92, 99] on link "[DATE]" at bounding box center [117, 102] width 178 height 14
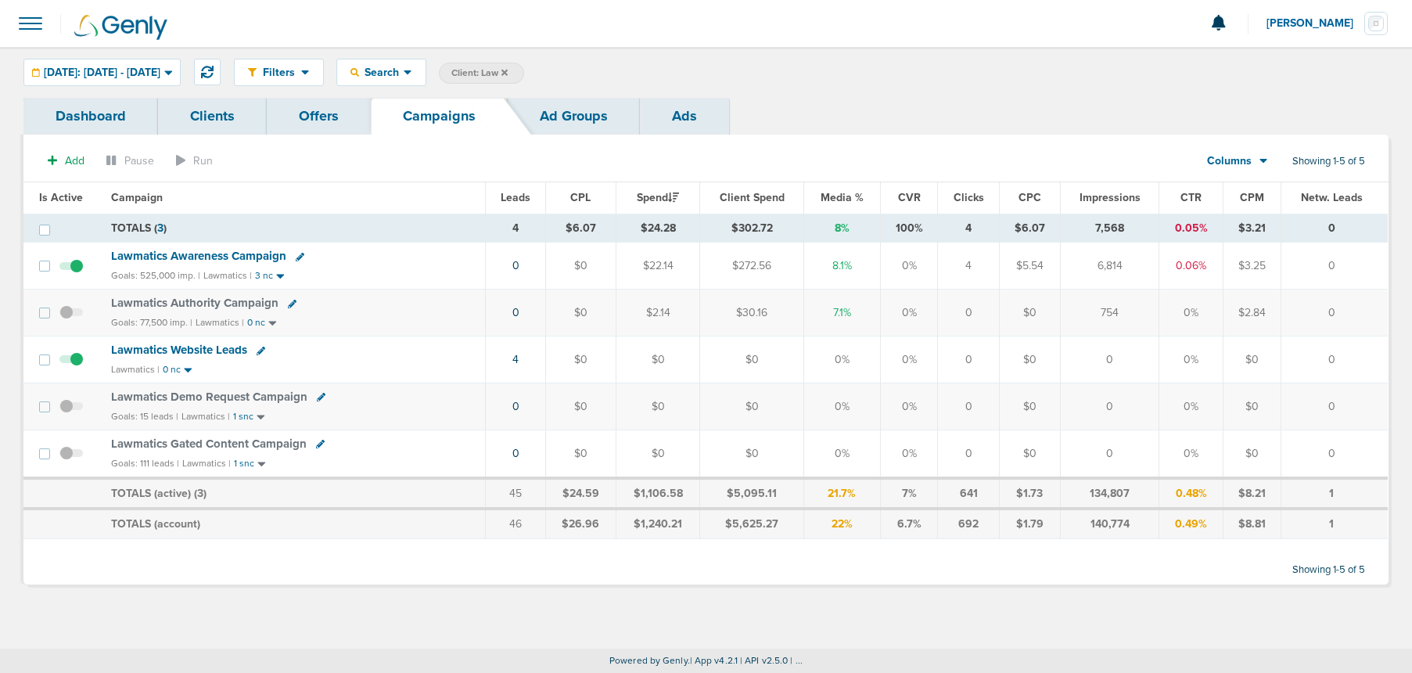
click at [296, 256] on icon at bounding box center [300, 257] width 9 height 9
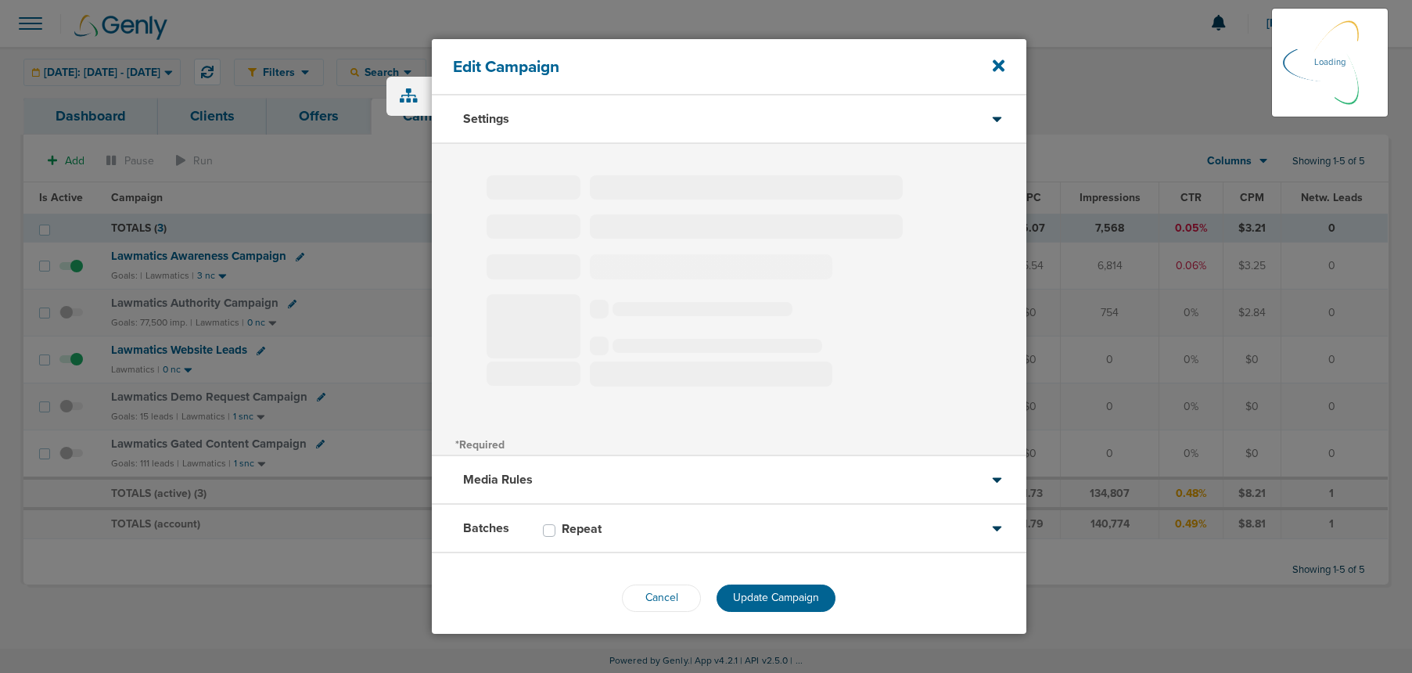
type input "Lawmatics Awareness Campaign"
select select "Awareness"
radio input "true"
select select "readWrite"
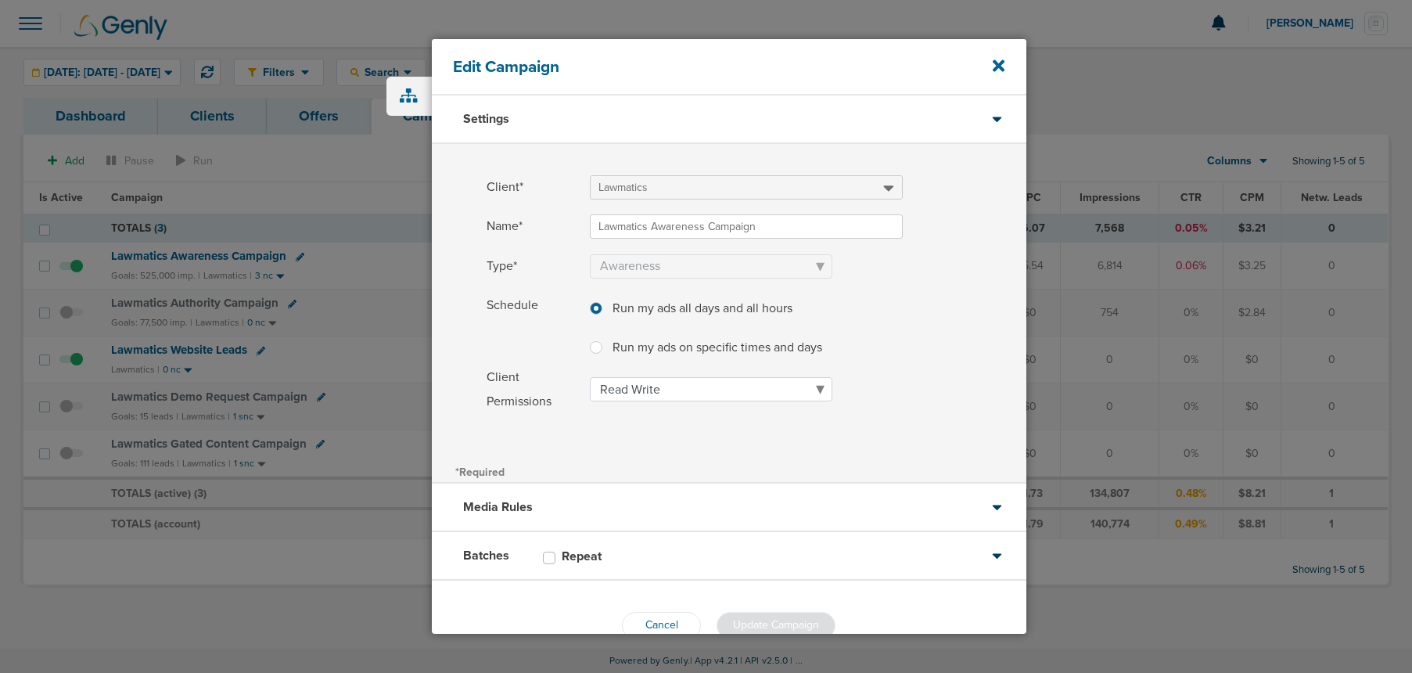
click at [562, 554] on label "Repeat" at bounding box center [590, 556] width 56 height 16
click at [546, 554] on input "Repeat" at bounding box center [549, 556] width 13 height 16
checkbox input "true"
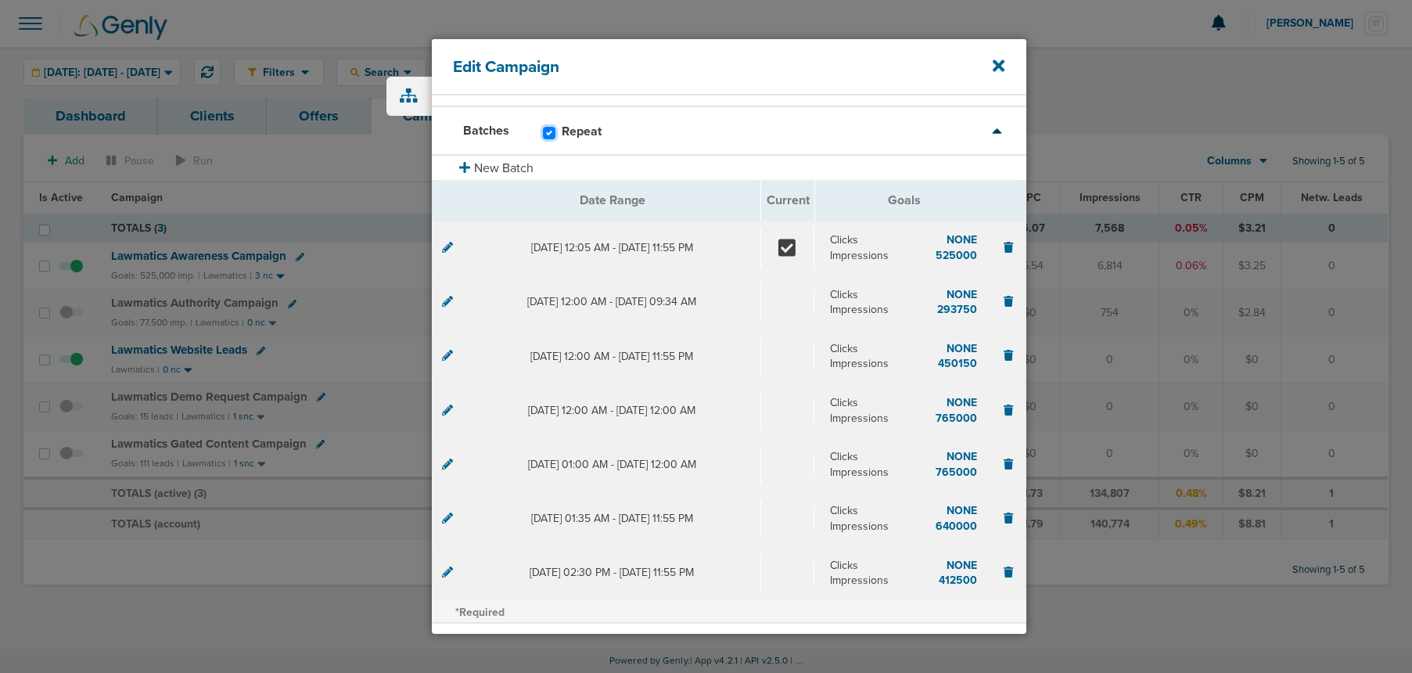
scroll to position [165, 0]
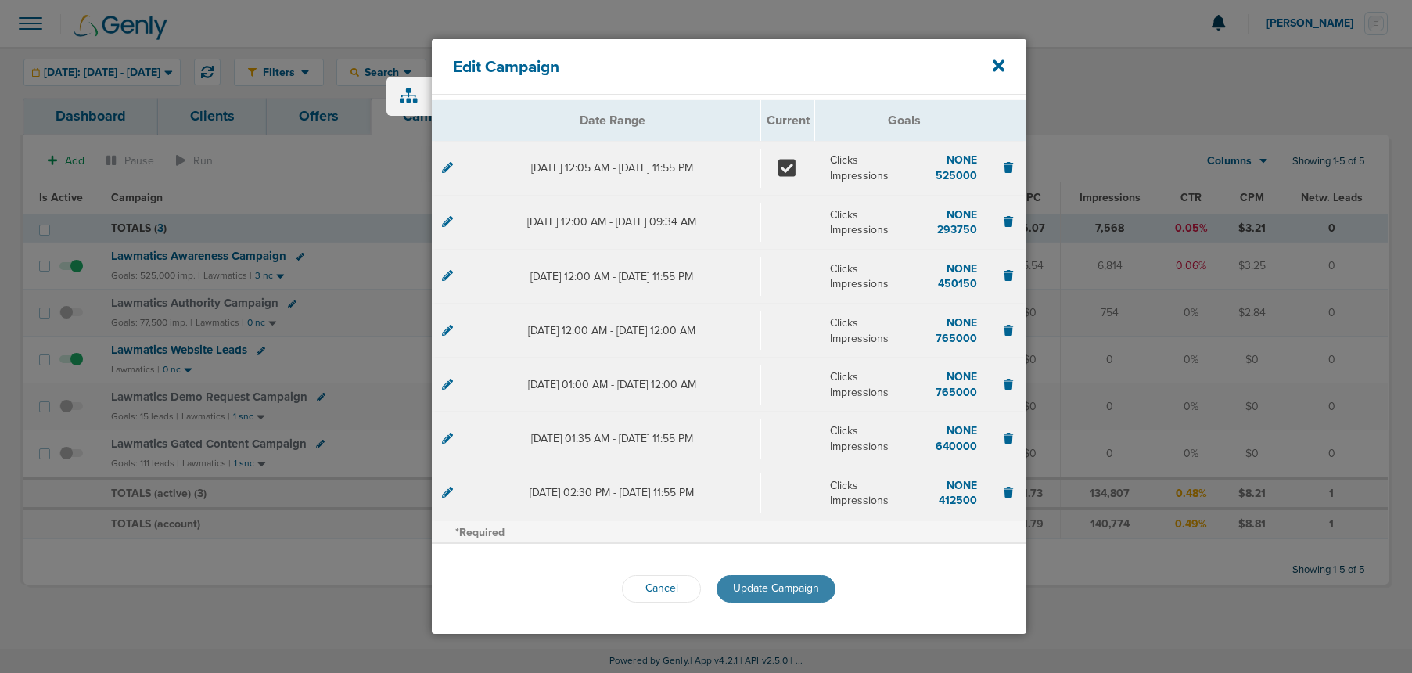
click at [744, 595] on button "Update Campaign" at bounding box center [776, 588] width 119 height 27
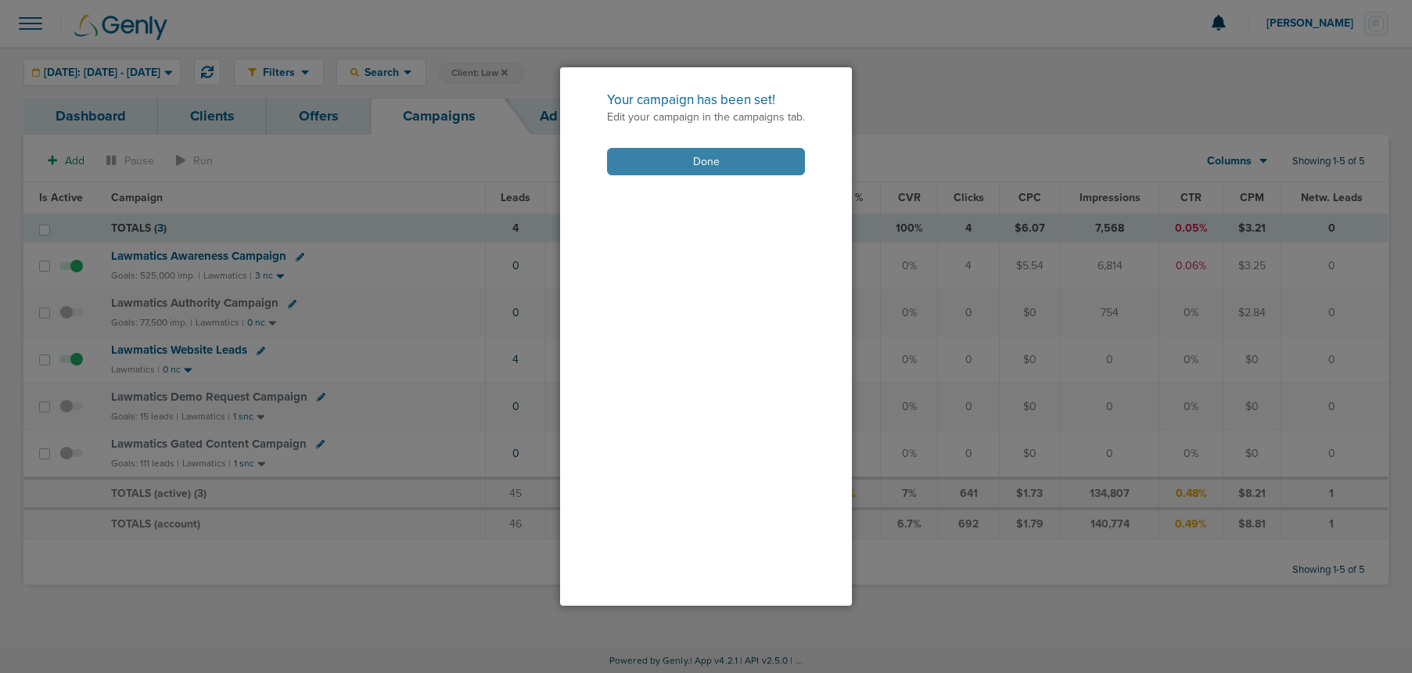
click at [666, 159] on button "Done" at bounding box center [706, 161] width 198 height 27
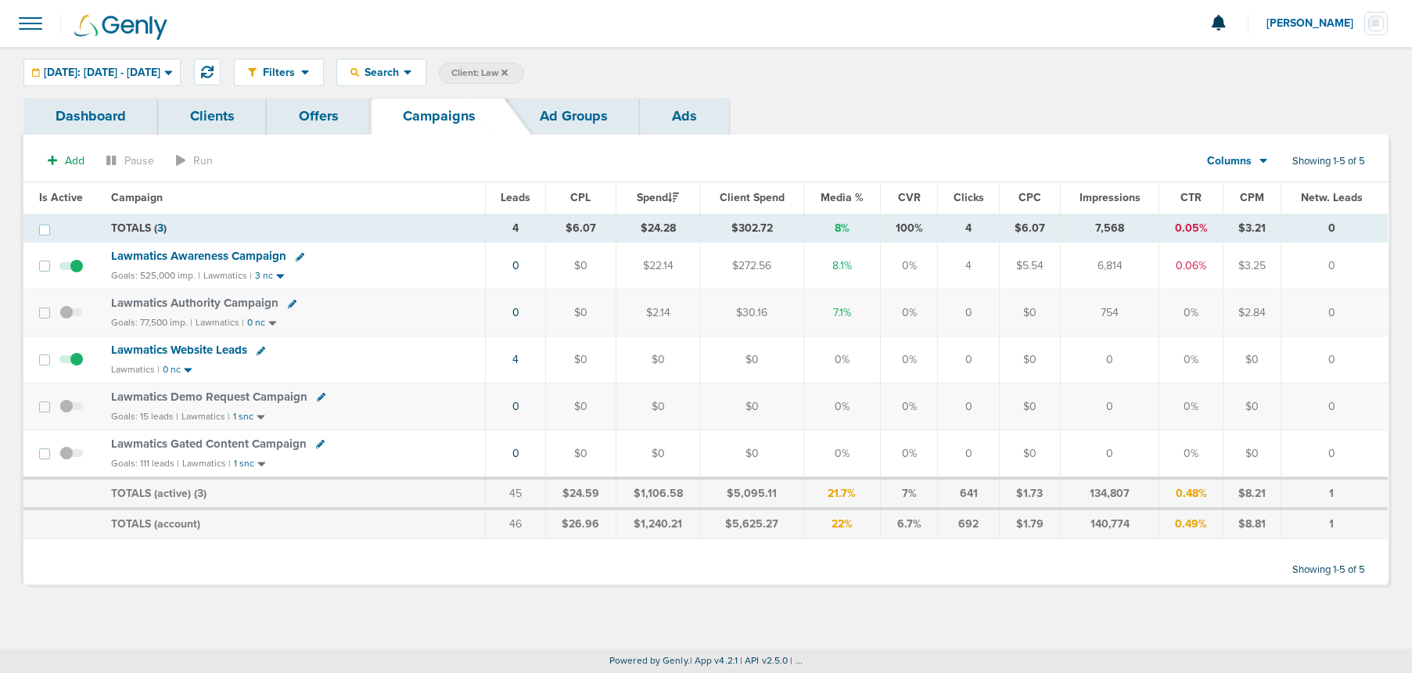
click at [288, 305] on icon at bounding box center [292, 304] width 9 height 9
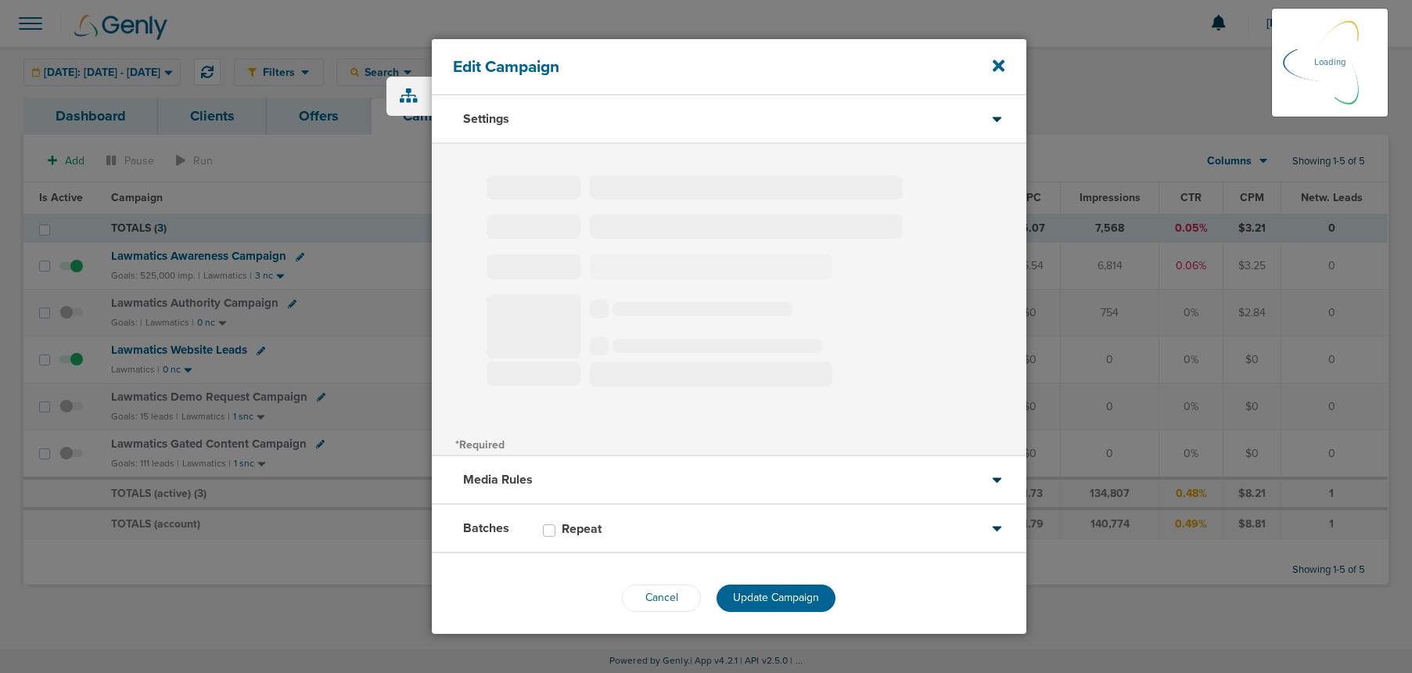
type input "Lawmatics Authority Campaign"
select select "Awareness"
radio input "true"
select select "readOnly"
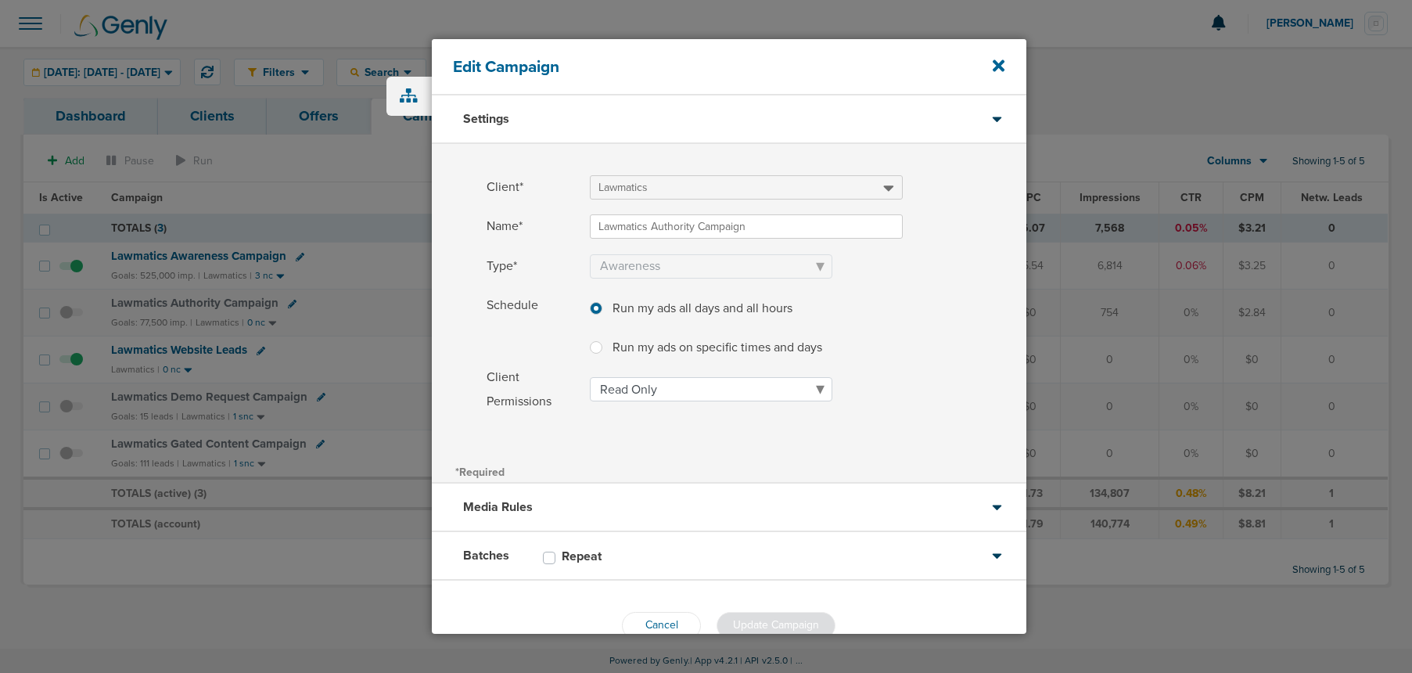
scroll to position [37, 0]
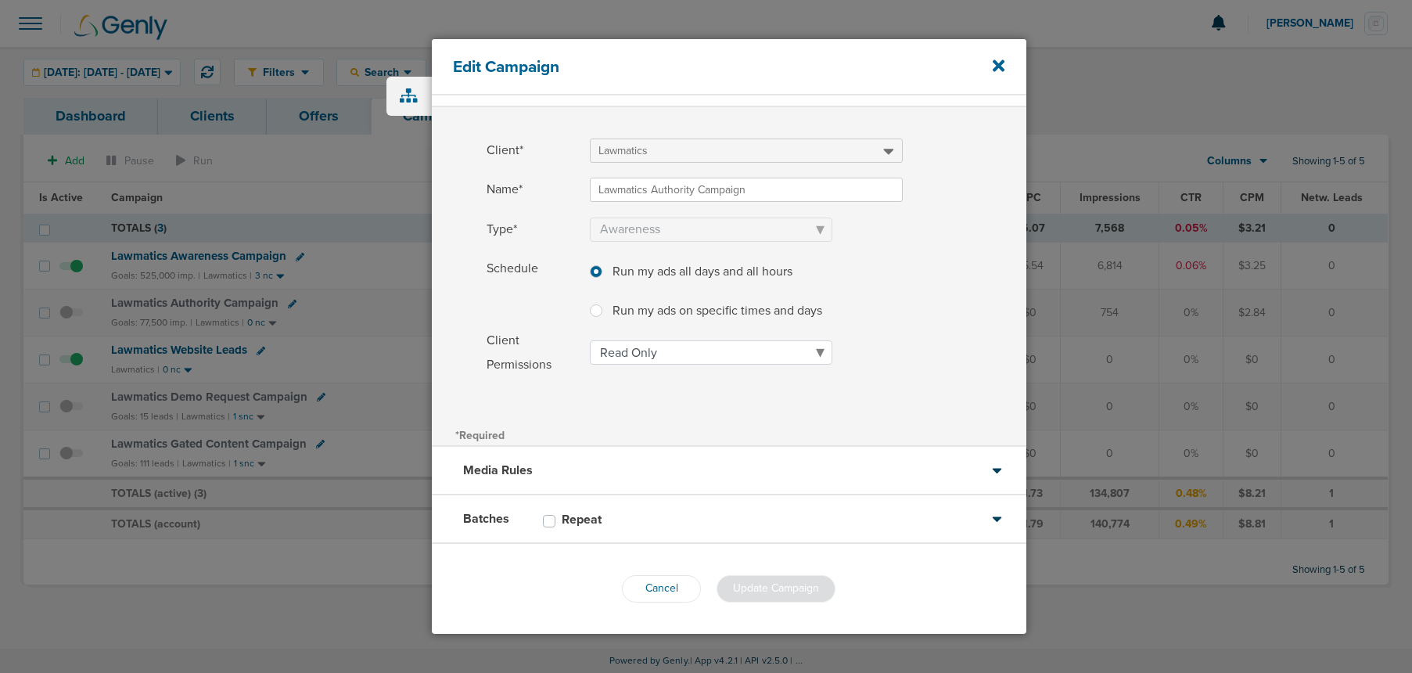
click at [662, 527] on div "Batches Repeat" at bounding box center [729, 519] width 595 height 49
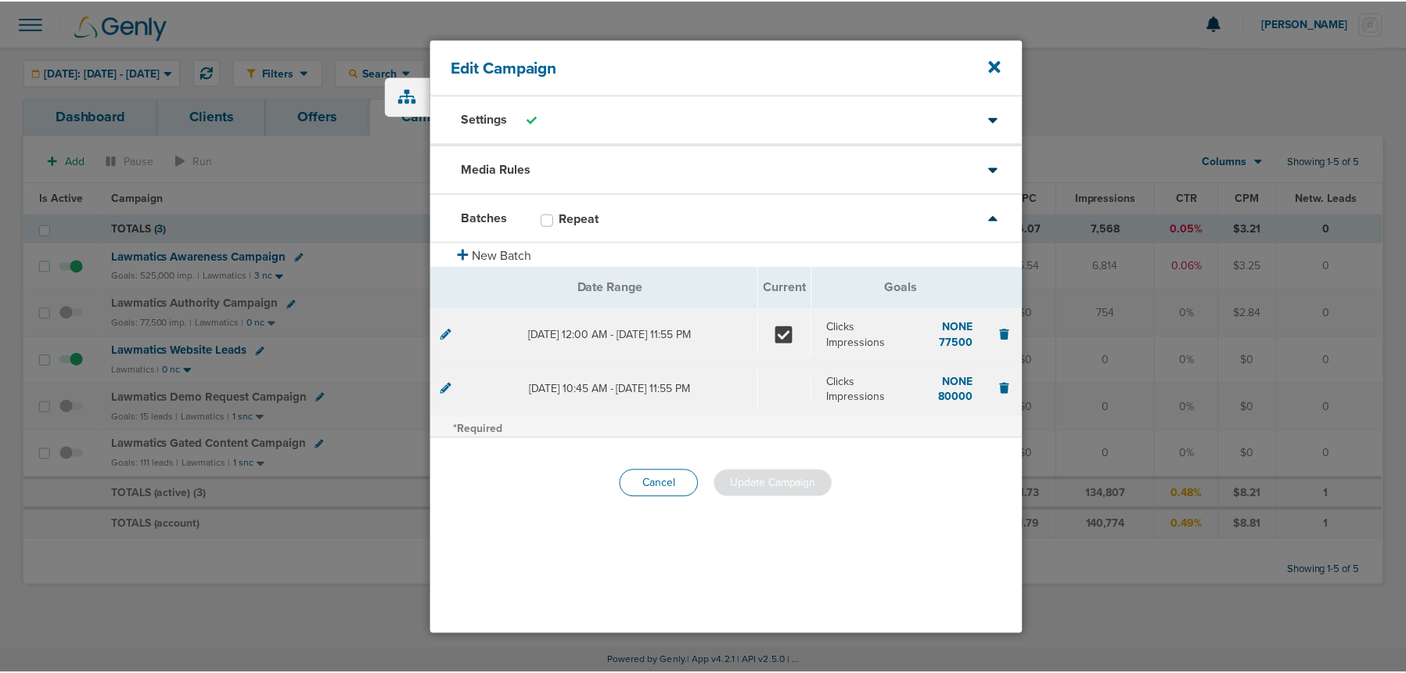
scroll to position [0, 0]
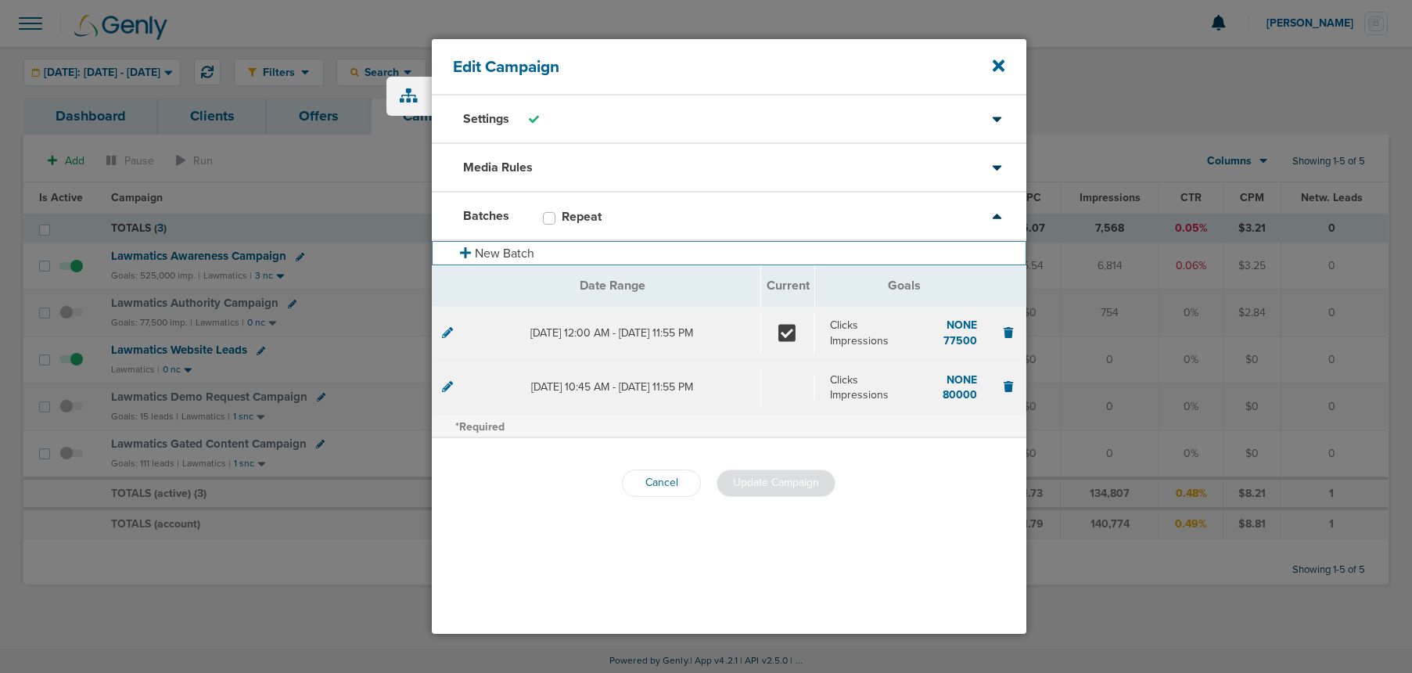
click at [493, 258] on button "New Batch" at bounding box center [729, 253] width 595 height 24
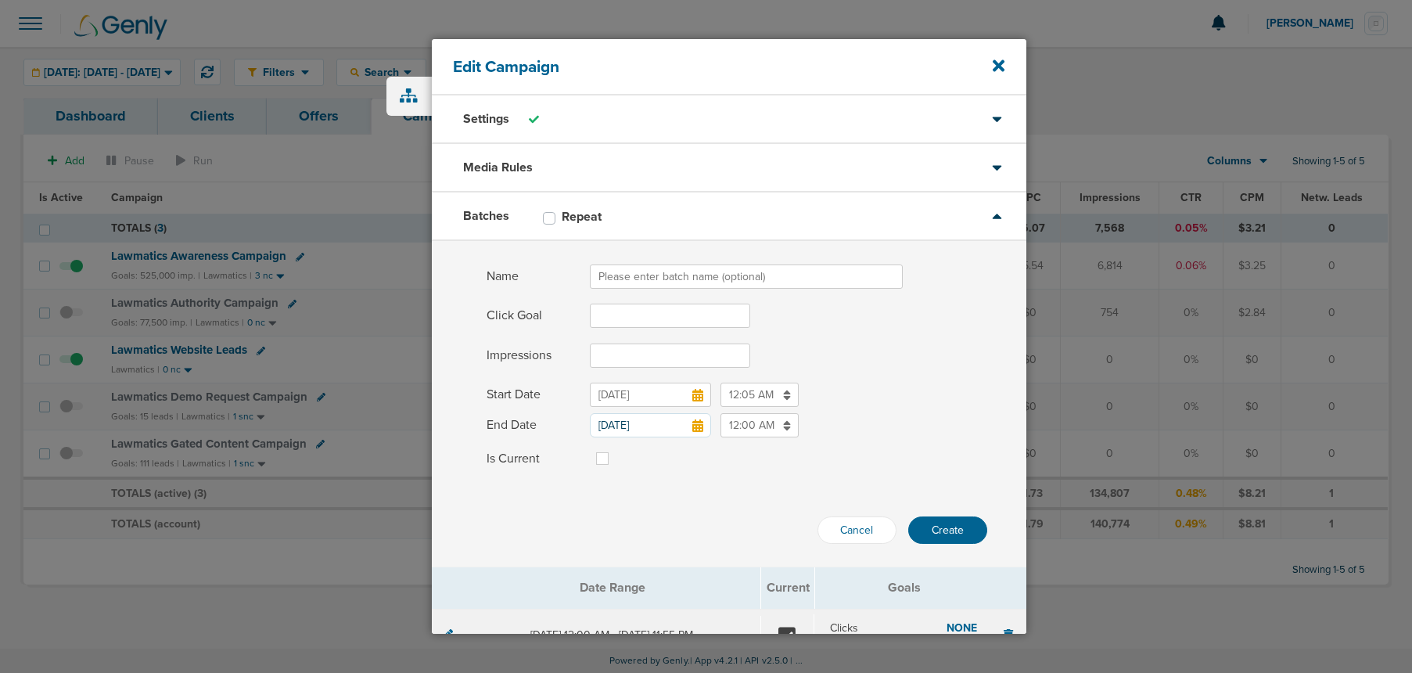
click at [610, 278] on input "Name" at bounding box center [746, 276] width 313 height 24
type input "[DATE]"
click at [603, 304] on input "Click Goal" at bounding box center [670, 316] width 160 height 24
type input "140000"
drag, startPoint x: 645, startPoint y: 315, endPoint x: 542, endPoint y: 317, distance: 103.3
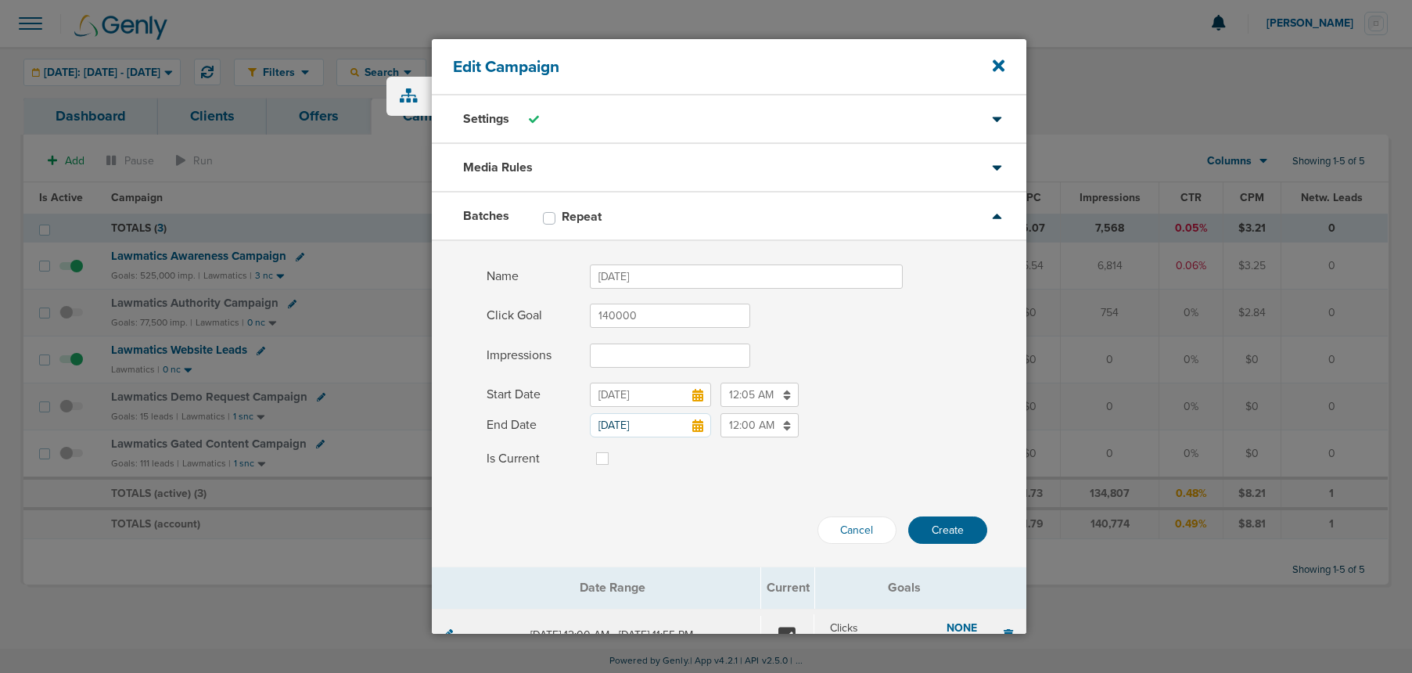
click at [542, 317] on label "Click Goal 140000" at bounding box center [757, 316] width 540 height 24
click at [601, 351] on input "Impressions" at bounding box center [670, 355] width 160 height 24
paste input "140000"
type input "140000"
click at [698, 398] on icon at bounding box center [697, 395] width 11 height 13
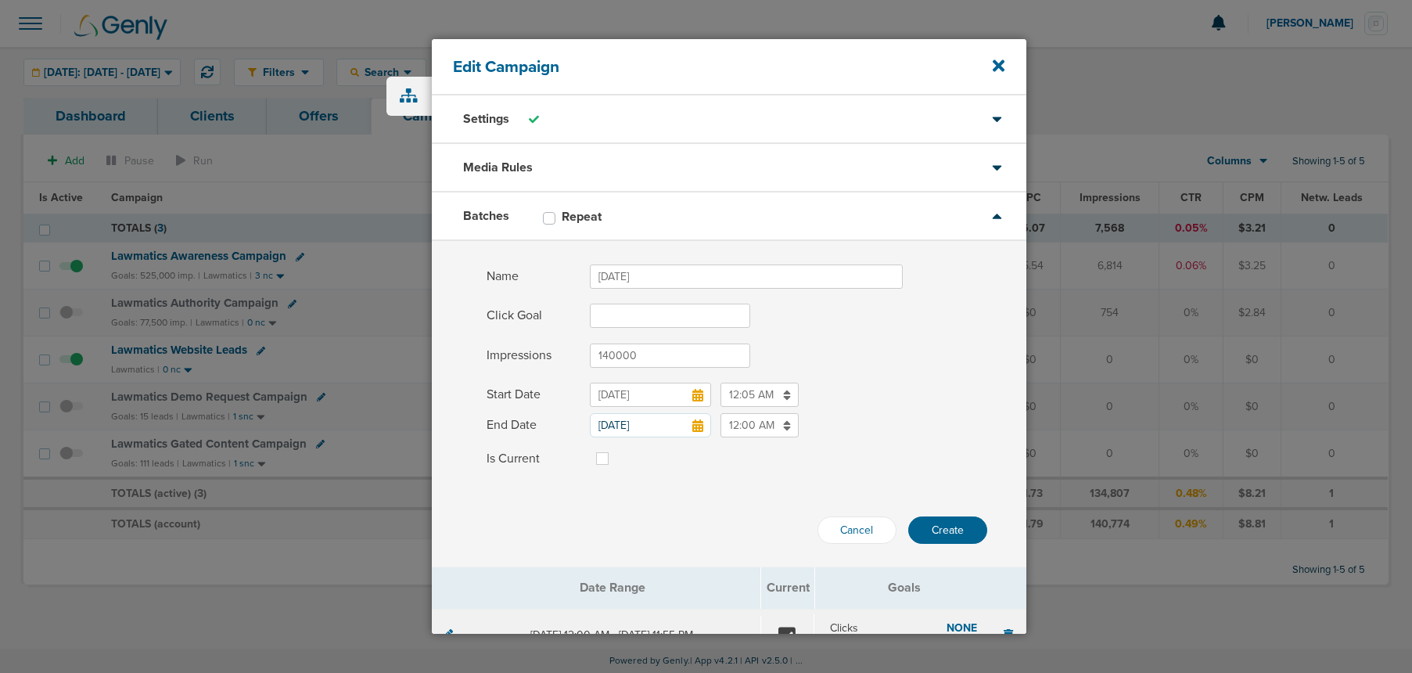
click at [698, 398] on input "[DATE]" at bounding box center [650, 395] width 121 height 24
click at [606, 364] on td "1" at bounding box center [610, 363] width 30 height 24
type input "[DATE]"
click at [701, 426] on icon at bounding box center [697, 425] width 11 height 13
click at [701, 426] on input "[DATE]" at bounding box center [650, 425] width 121 height 24
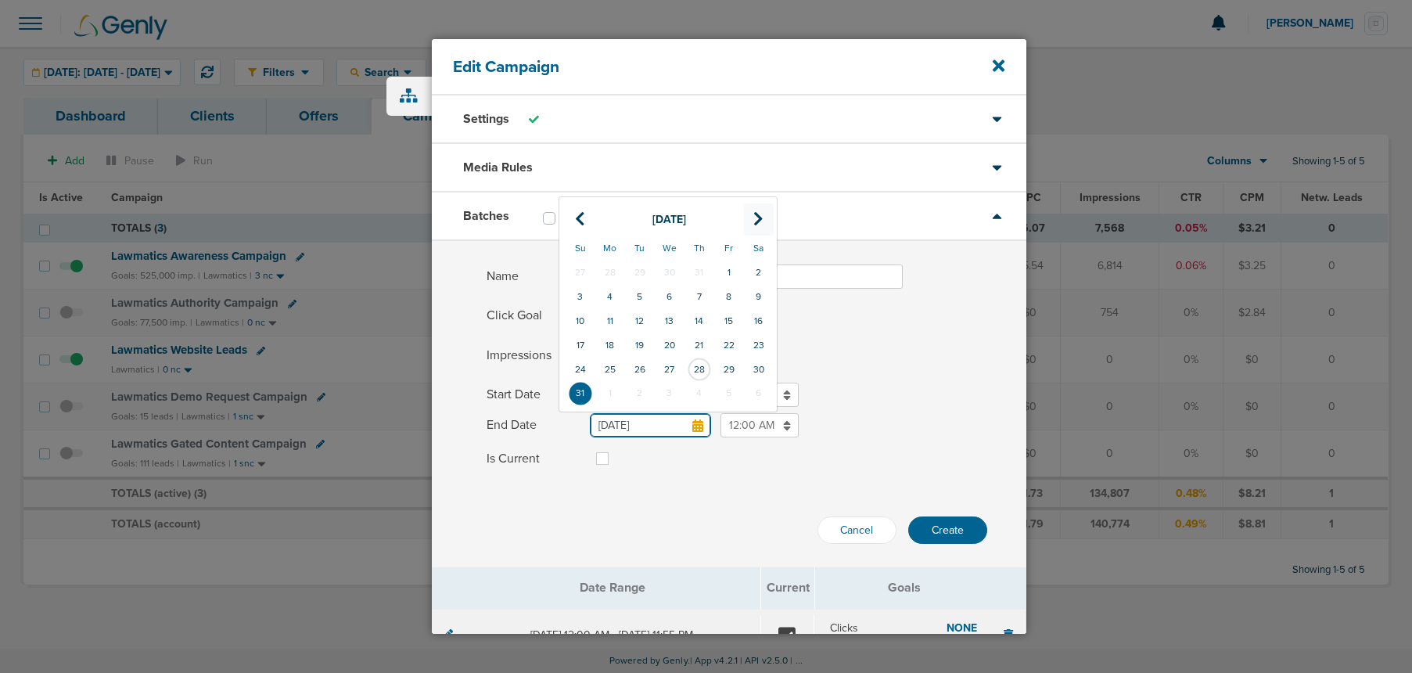
click at [770, 217] on th at bounding box center [759, 219] width 30 height 32
click at [637, 372] on td "30" at bounding box center [640, 370] width 30 height 24
type input "[DATE]"
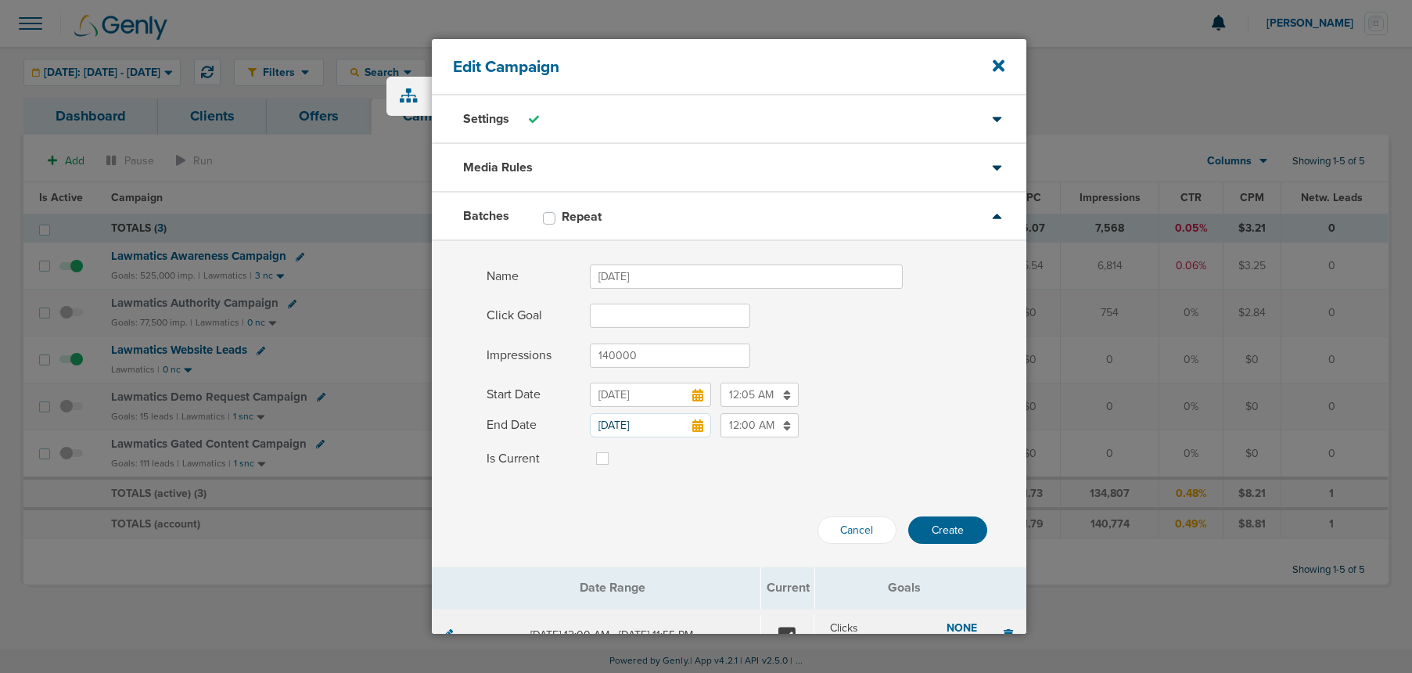
click at [747, 423] on input "12:00 AM" at bounding box center [760, 425] width 78 height 24
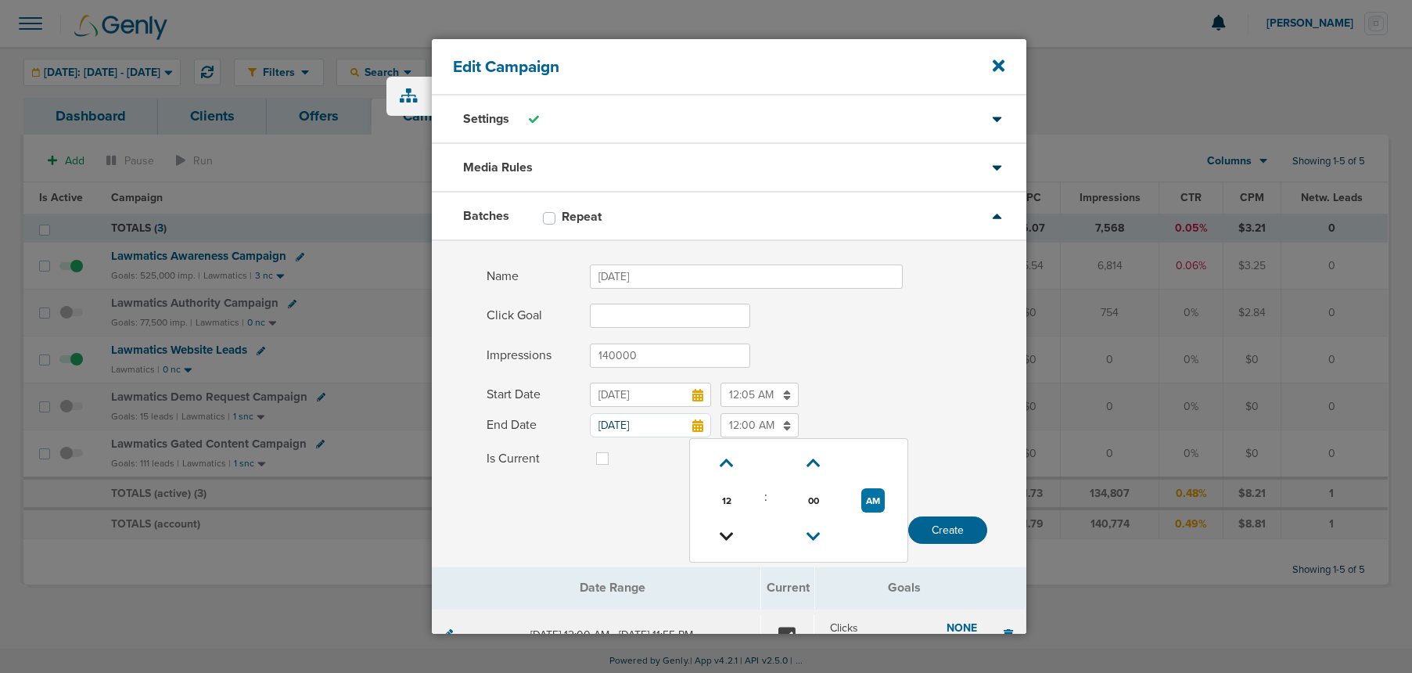
click at [729, 527] on link at bounding box center [727, 537] width 27 height 24
click at [814, 532] on icon at bounding box center [814, 536] width 14 height 9
click at [721, 460] on icon at bounding box center [728, 462] width 14 height 9
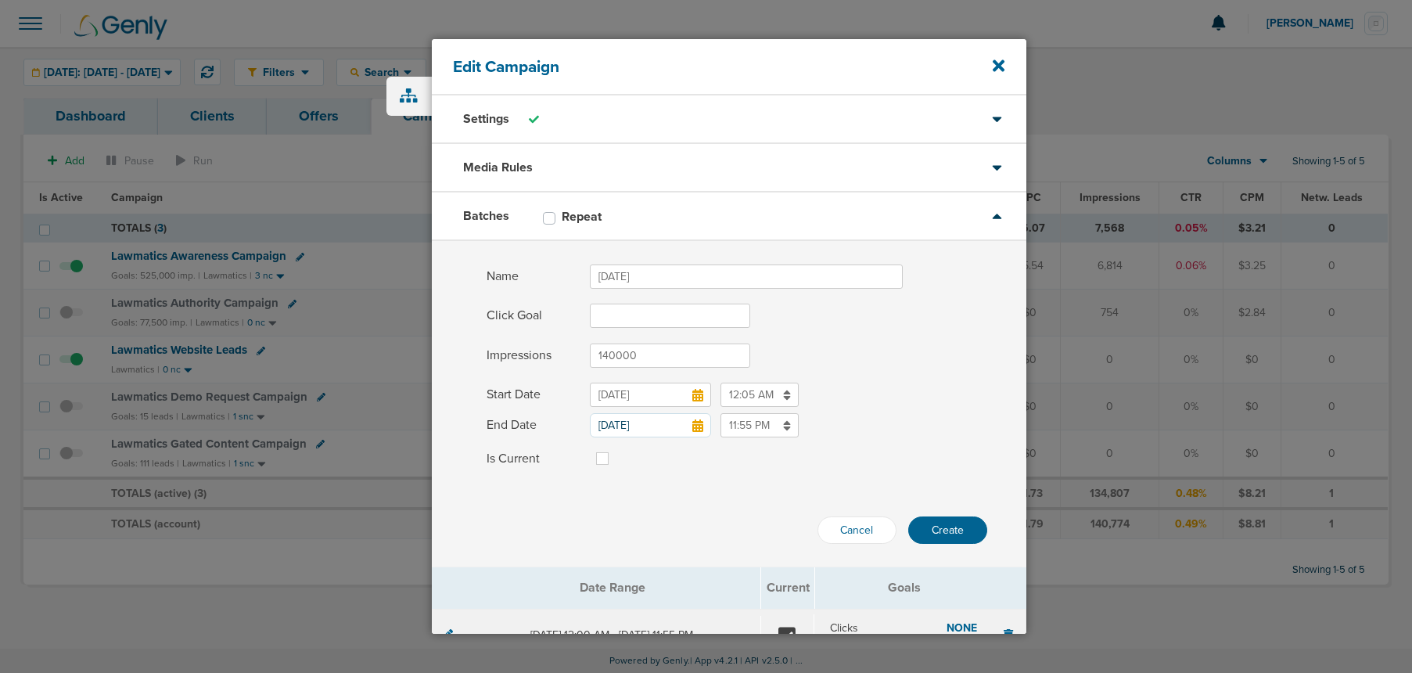
click at [615, 449] on label at bounding box center [615, 449] width 0 height 0
click at [602, 460] on input "Is Current" at bounding box center [602, 457] width 13 height 16
click at [955, 529] on button "Create" at bounding box center [947, 529] width 79 height 27
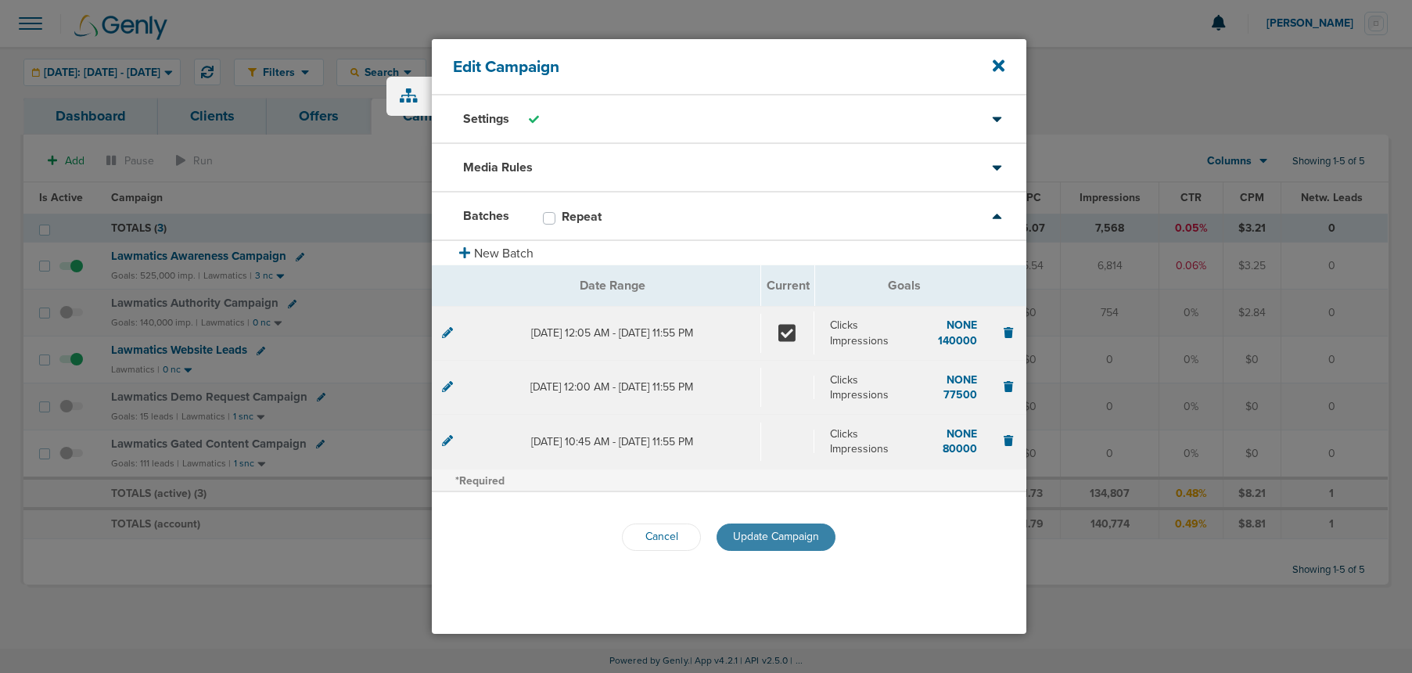
click at [751, 538] on span "Update Campaign" at bounding box center [776, 536] width 86 height 13
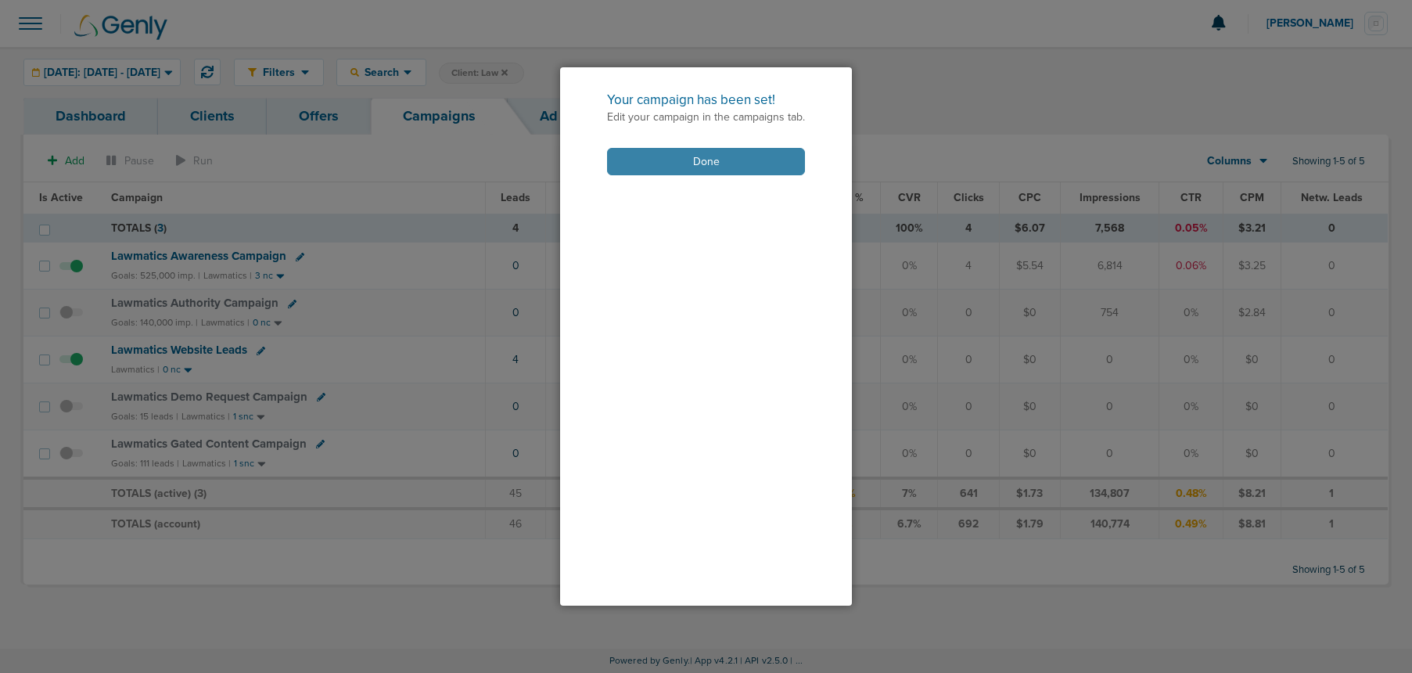
click at [685, 170] on button "Done" at bounding box center [706, 161] width 198 height 27
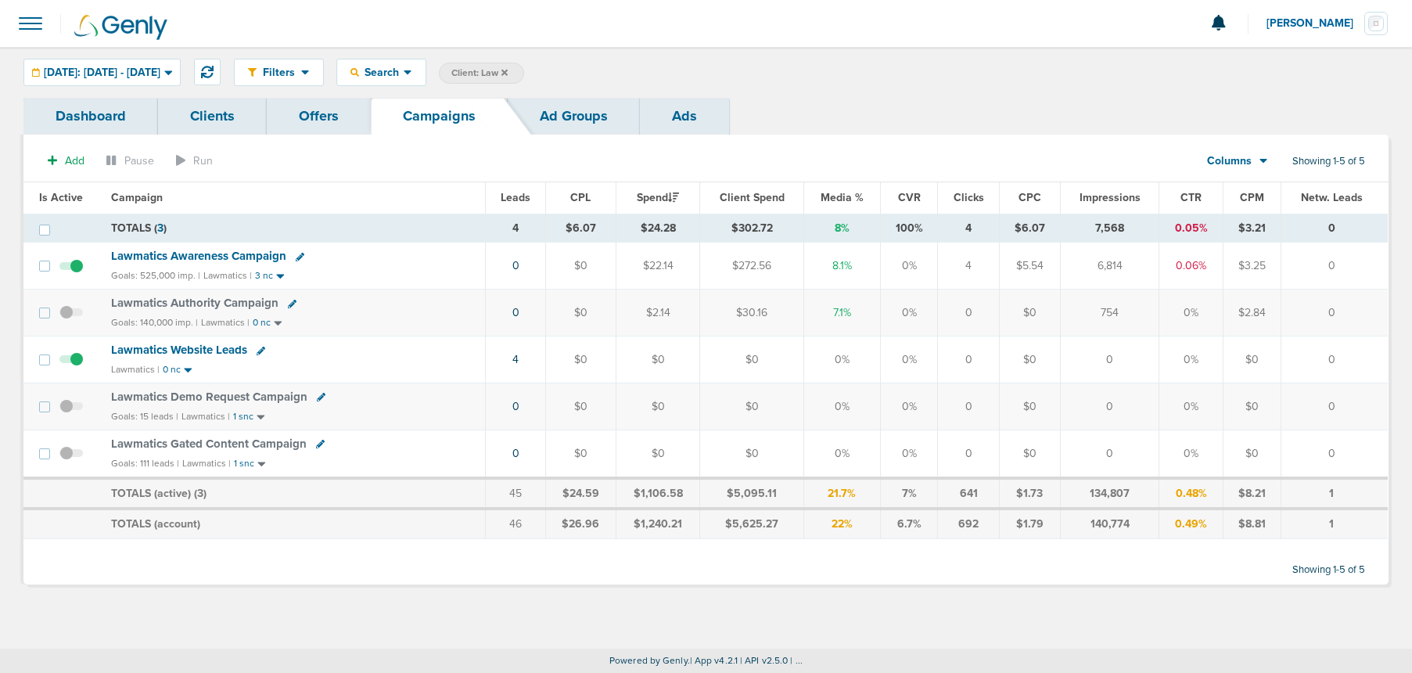
click at [508, 70] on icon at bounding box center [505, 72] width 6 height 9
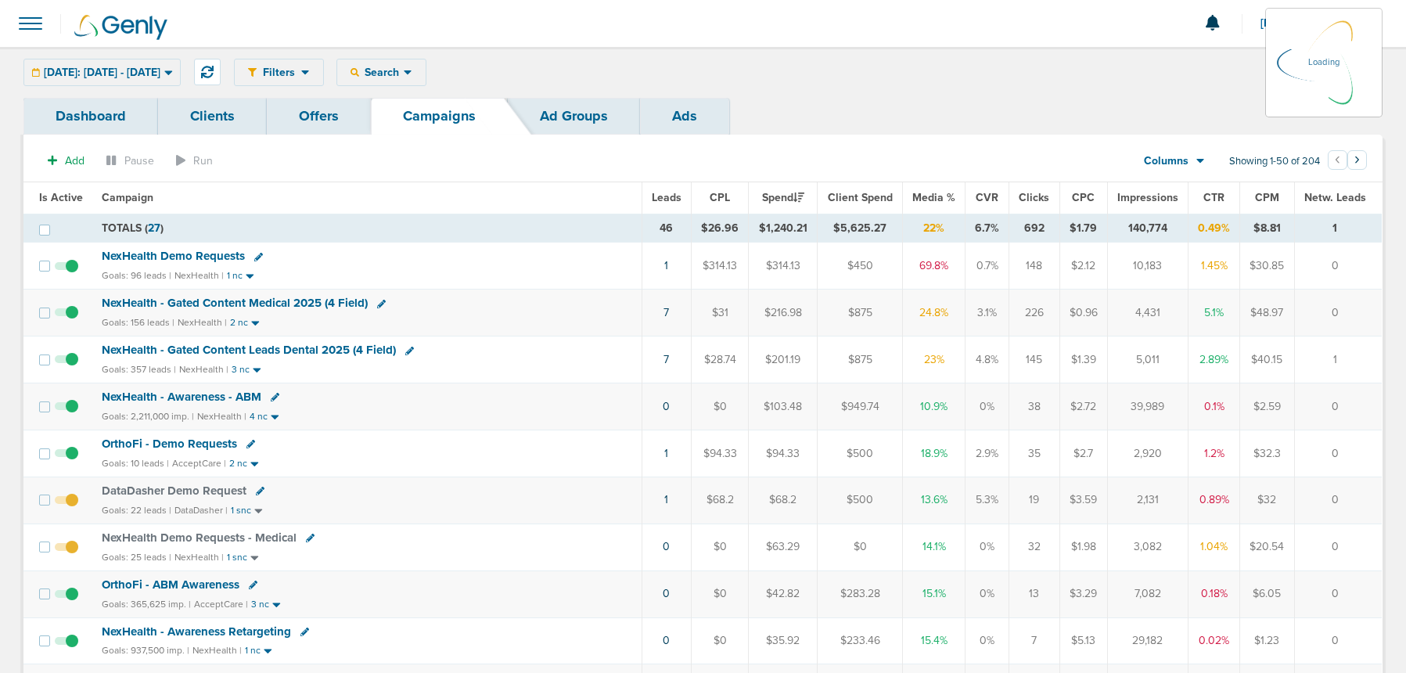
click at [404, 73] on span "Search" at bounding box center [381, 72] width 45 height 13
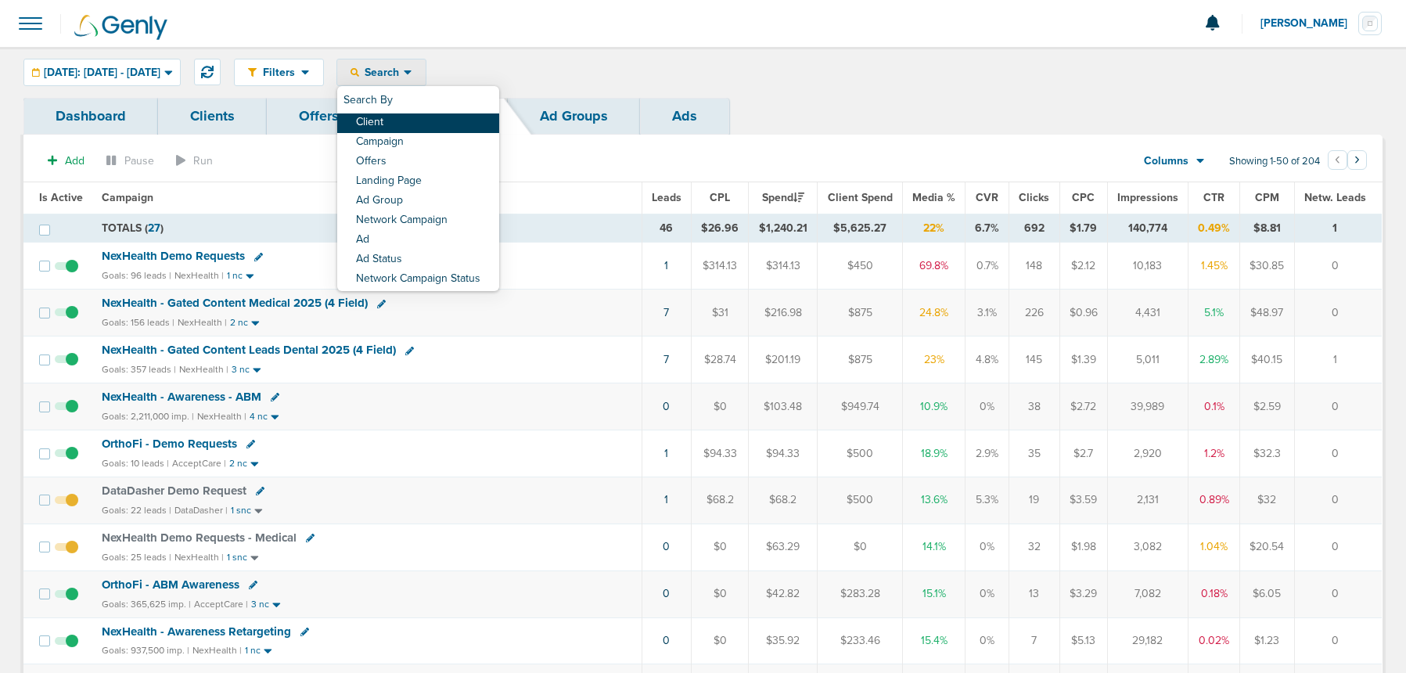
click at [434, 120] on link "Client" at bounding box center [418, 123] width 162 height 20
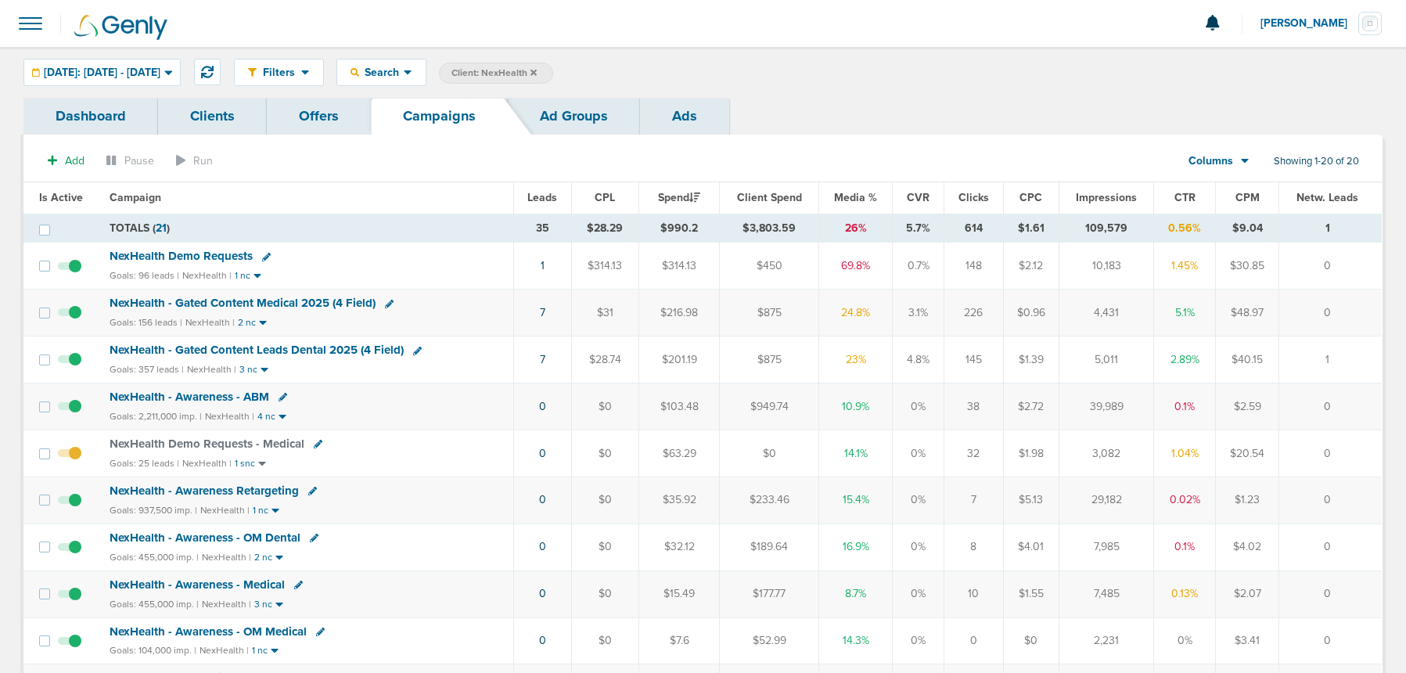
click at [537, 73] on icon at bounding box center [533, 72] width 6 height 6
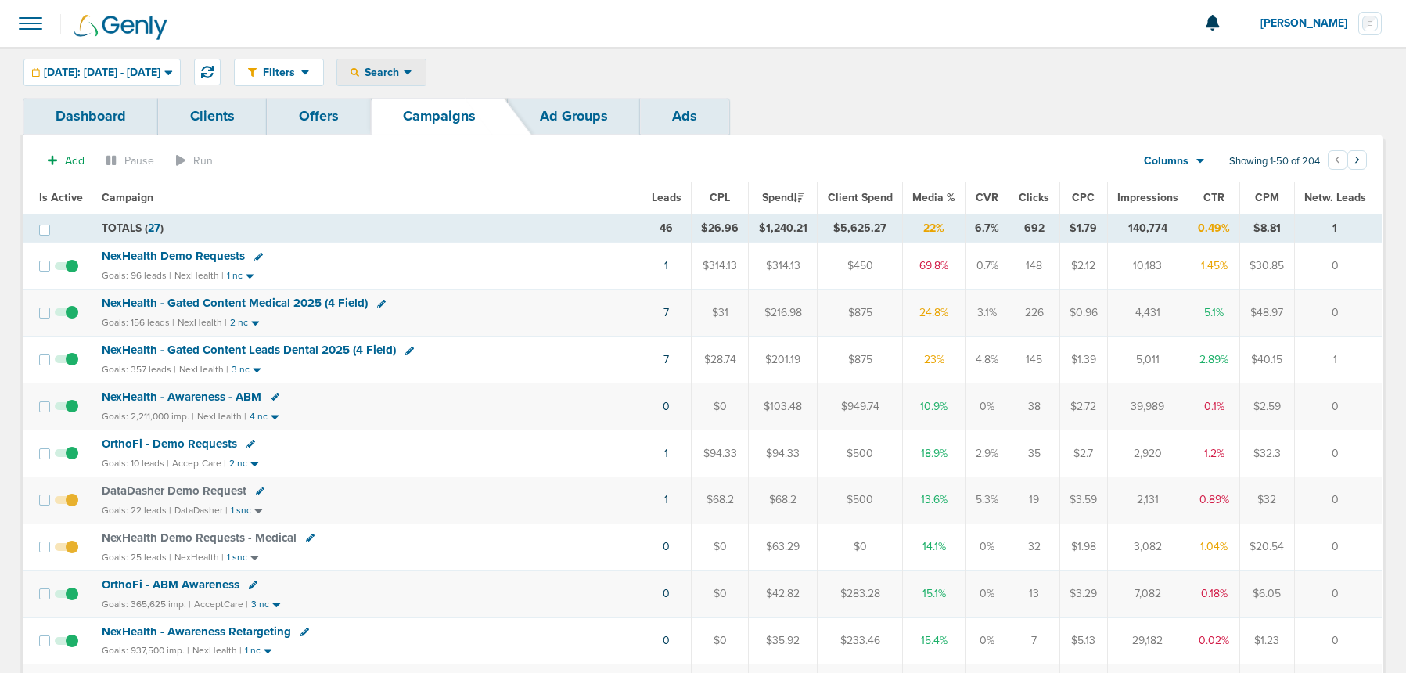
click at [426, 79] on div "Search" at bounding box center [381, 72] width 88 height 26
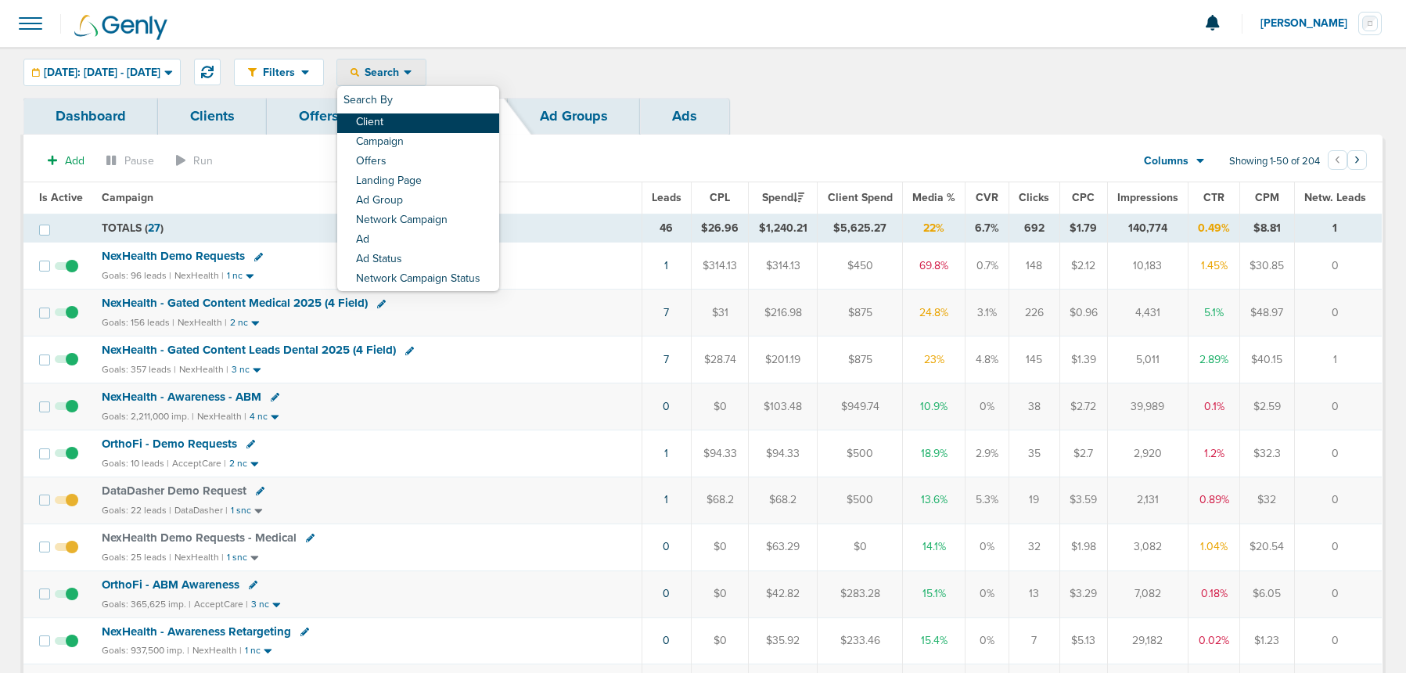
click at [437, 120] on link "Client" at bounding box center [418, 123] width 162 height 20
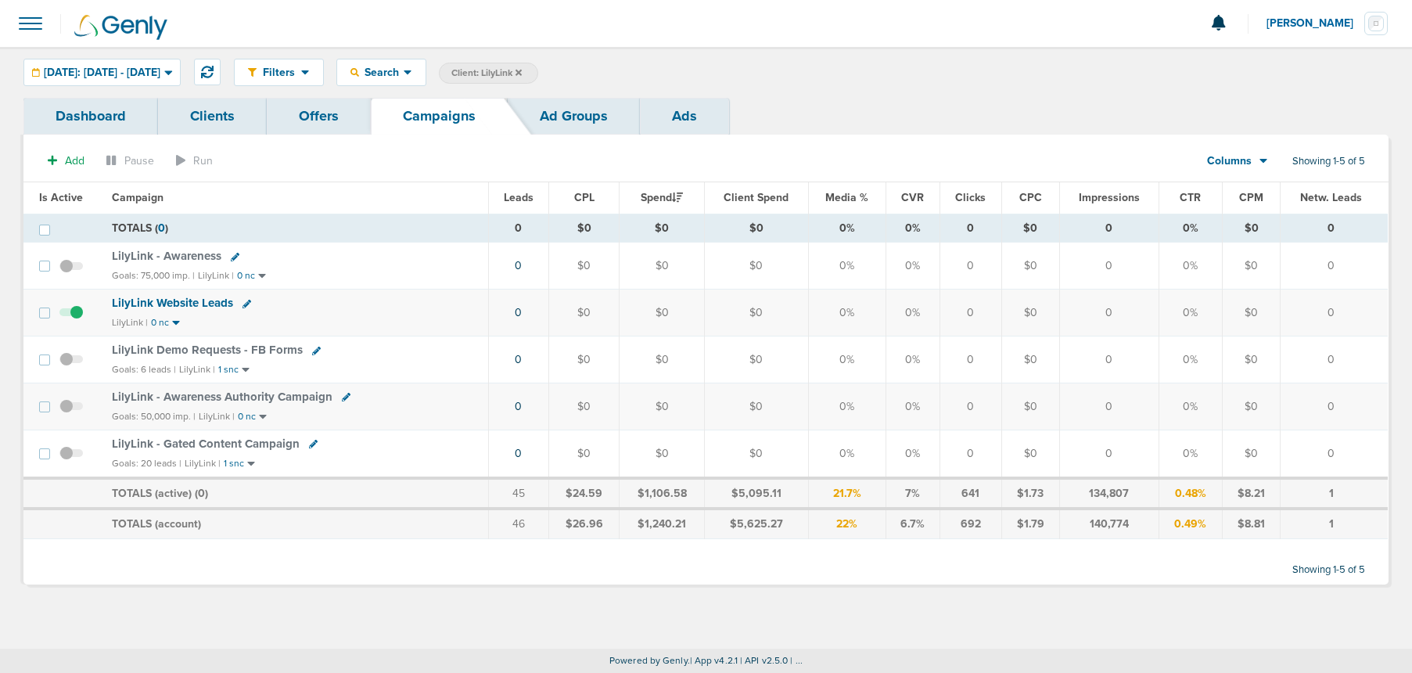
click at [232, 258] on icon at bounding box center [235, 257] width 9 height 9
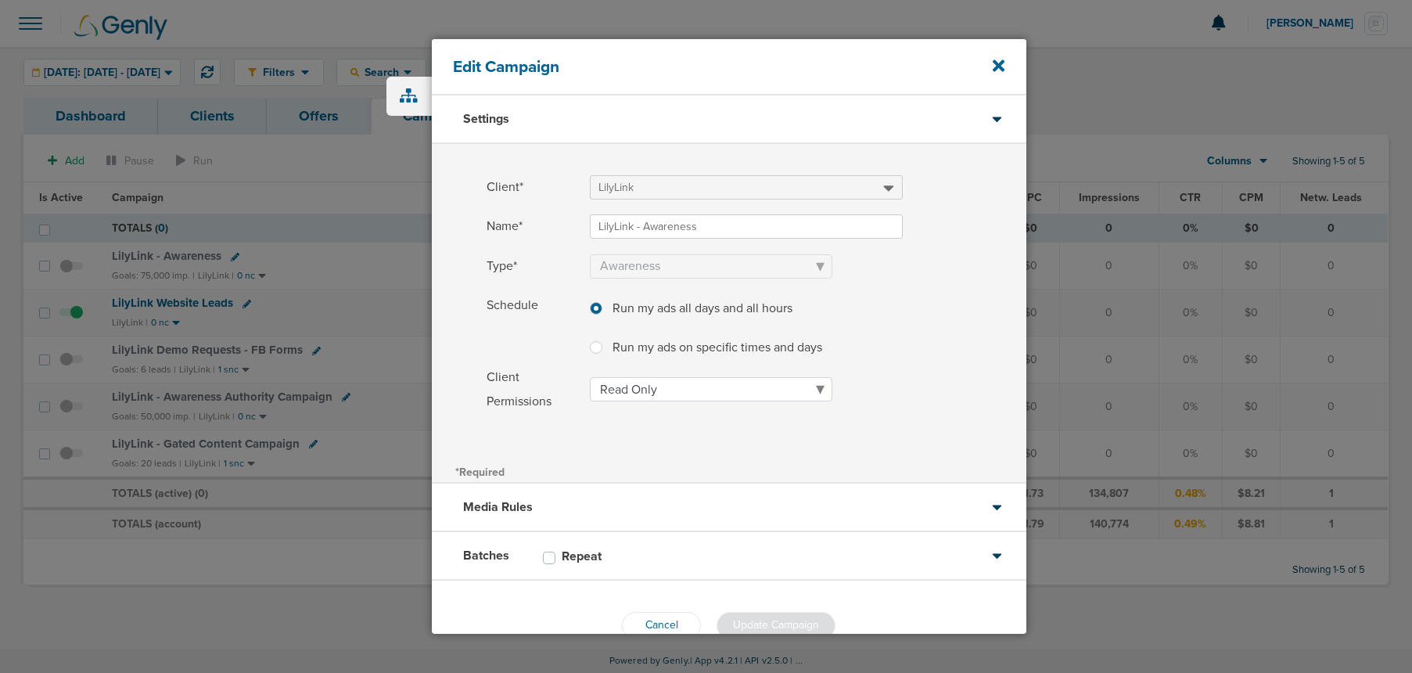
scroll to position [37, 0]
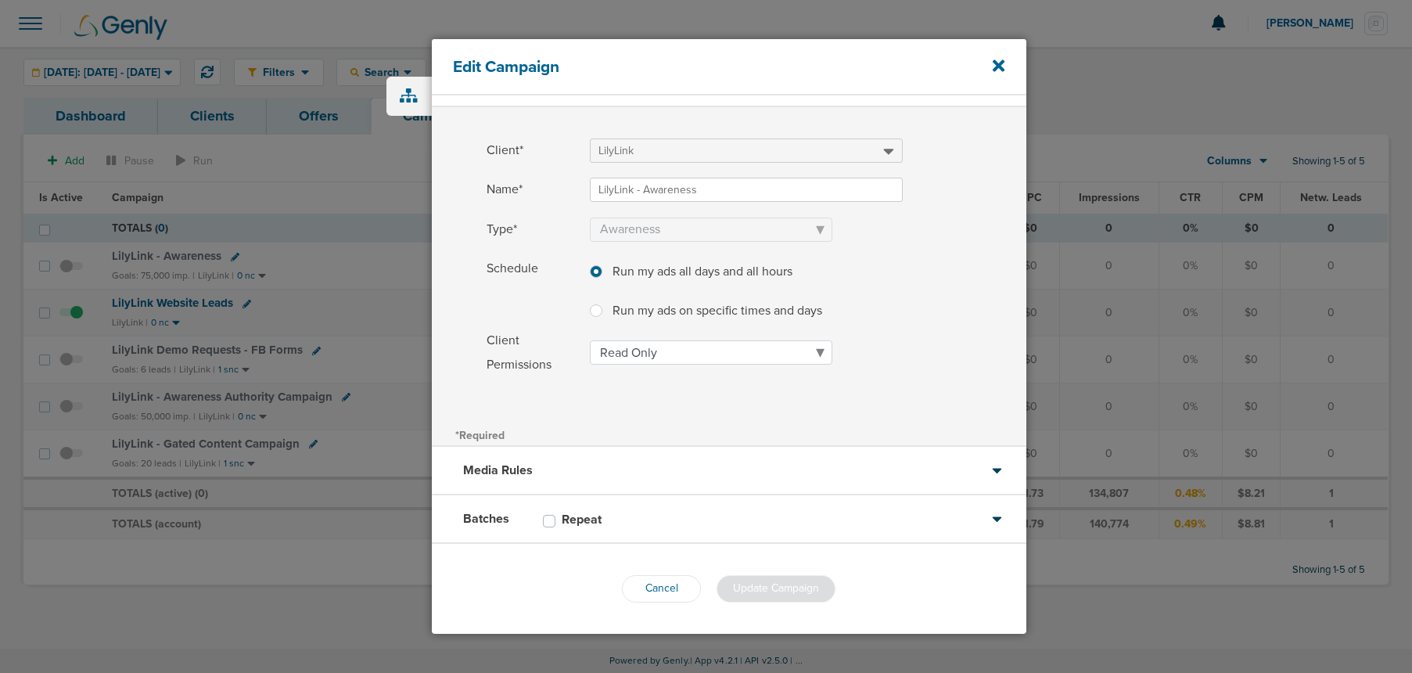
click at [608, 519] on label "Repeat" at bounding box center [590, 520] width 56 height 16
click at [556, 519] on input "Repeat" at bounding box center [549, 520] width 13 height 16
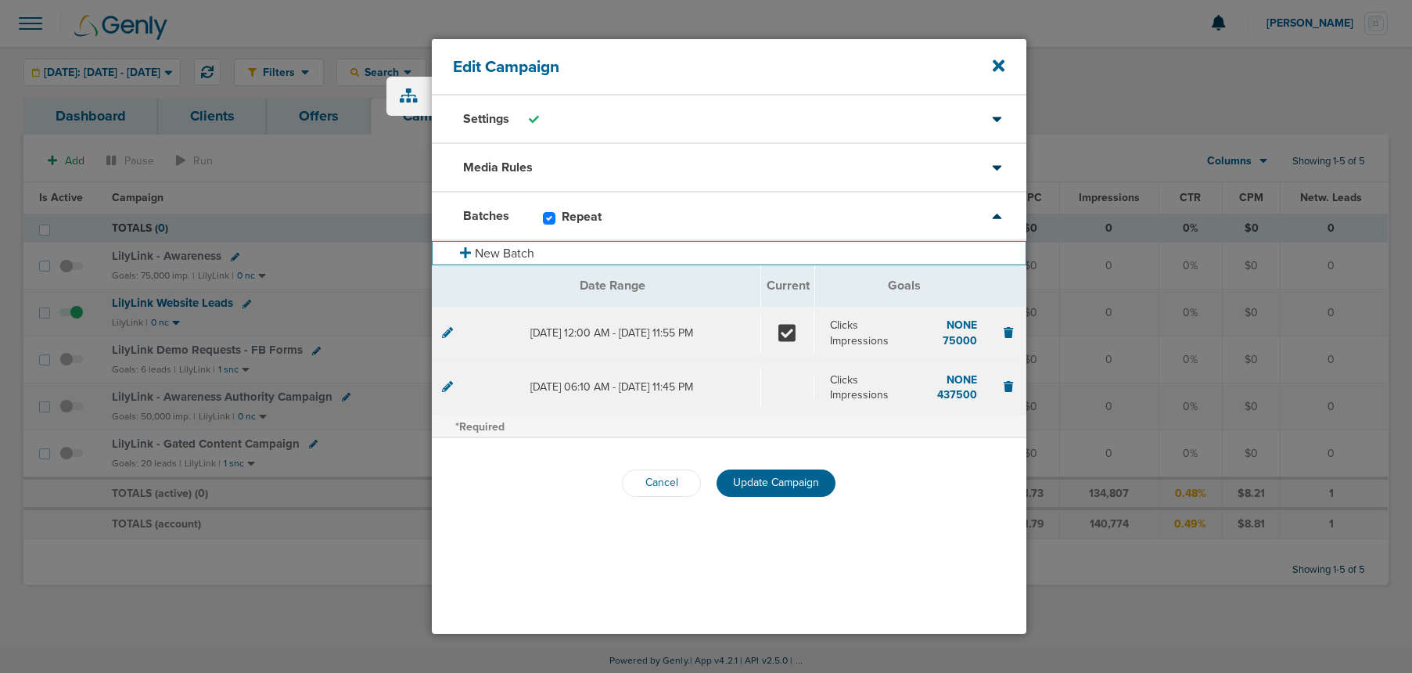
click at [481, 250] on button "New Batch" at bounding box center [729, 253] width 595 height 24
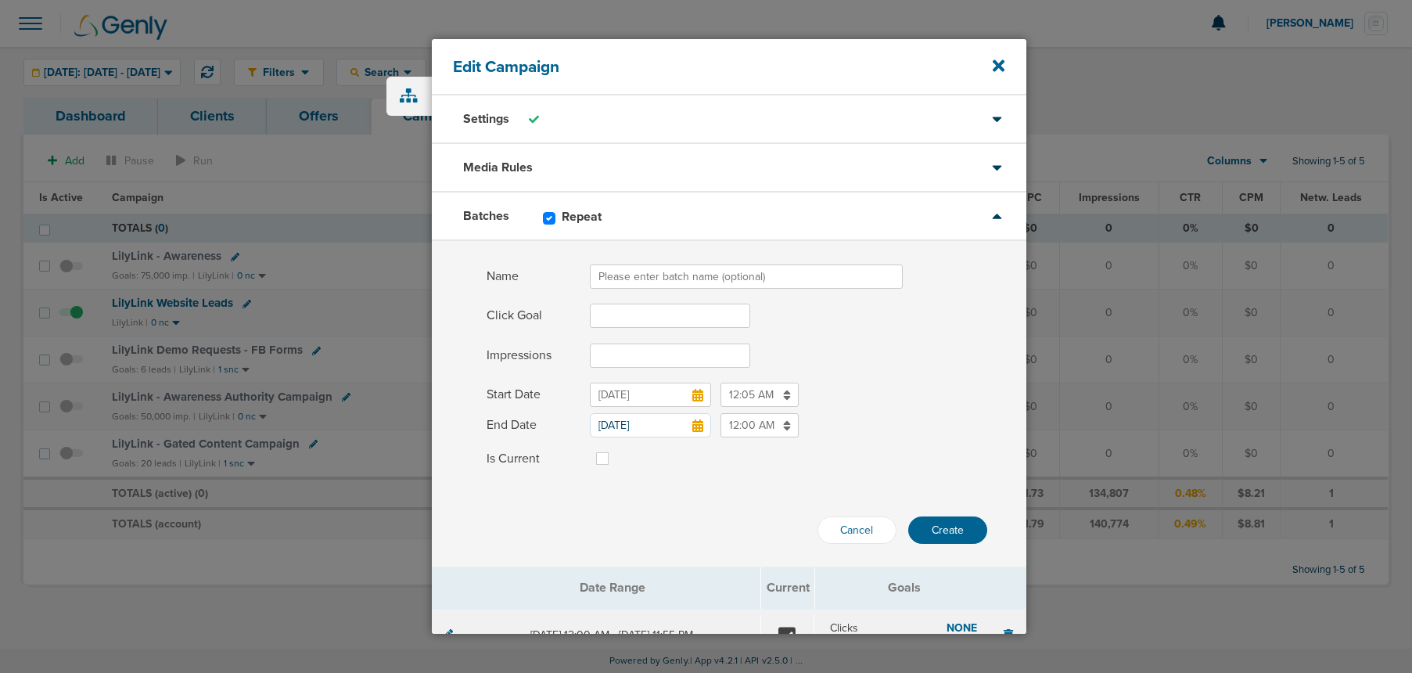
click at [609, 272] on input "Name" at bounding box center [746, 276] width 313 height 24
click at [643, 321] on input "Click Goal" at bounding box center [670, 316] width 160 height 24
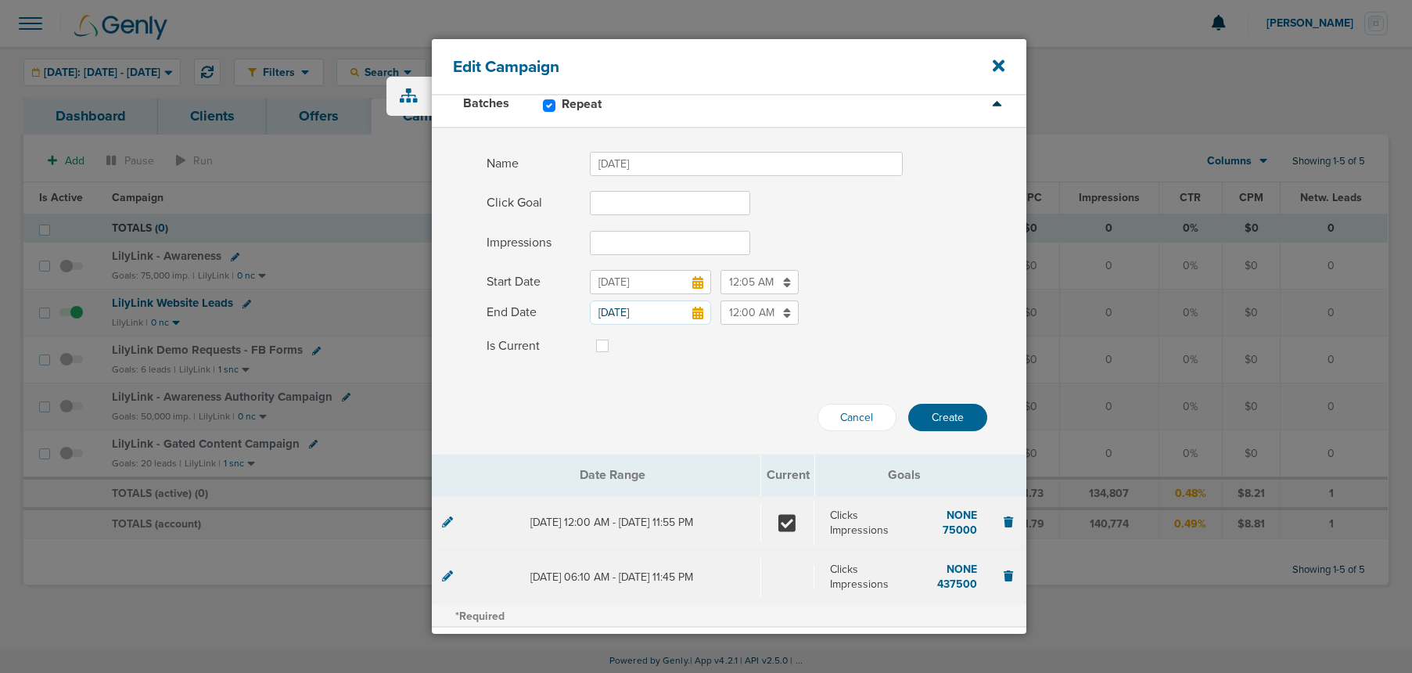
click at [616, 246] on input "Impressions" at bounding box center [670, 243] width 160 height 24
drag, startPoint x: 654, startPoint y: 240, endPoint x: 559, endPoint y: 239, distance: 95.5
click at [559, 239] on label "Impressions 75000" at bounding box center [757, 243] width 540 height 24
click at [698, 284] on icon at bounding box center [697, 282] width 11 height 13
click at [698, 284] on input "[DATE]" at bounding box center [650, 282] width 121 height 24
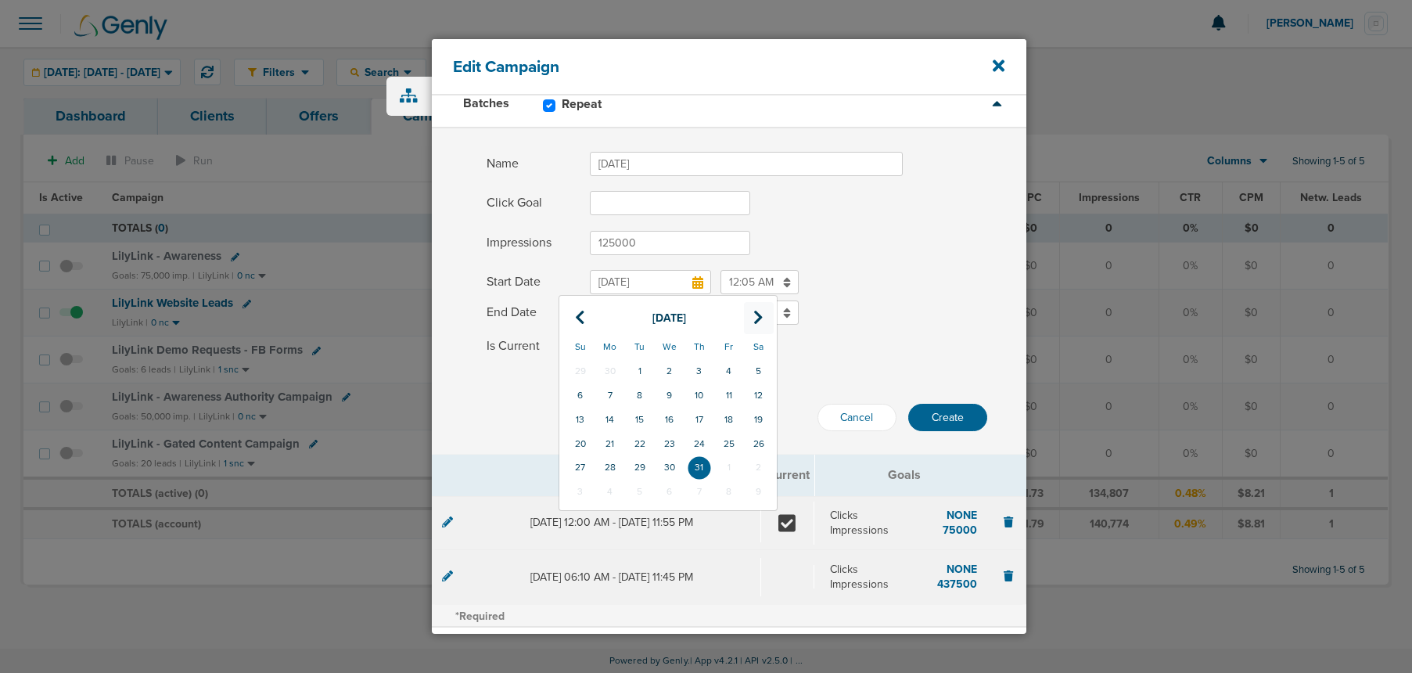
click at [760, 315] on icon at bounding box center [758, 318] width 10 height 16
click at [612, 488] on td "1" at bounding box center [610, 492] width 30 height 24
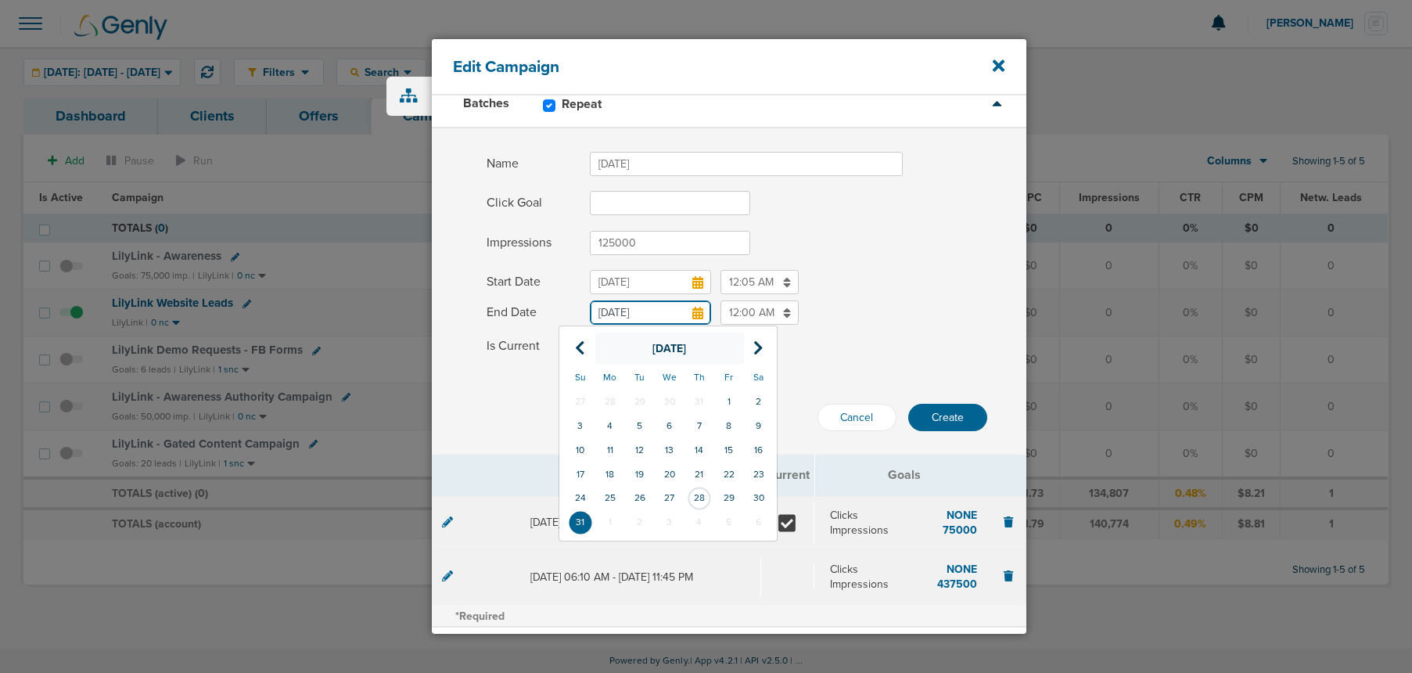
drag, startPoint x: 690, startPoint y: 311, endPoint x: 690, endPoint y: 344, distance: 33.6
click at [690, 311] on input "[DATE]" at bounding box center [650, 312] width 121 height 24
click at [760, 359] on th at bounding box center [759, 349] width 30 height 32
click at [645, 505] on td "30" at bounding box center [640, 498] width 30 height 24
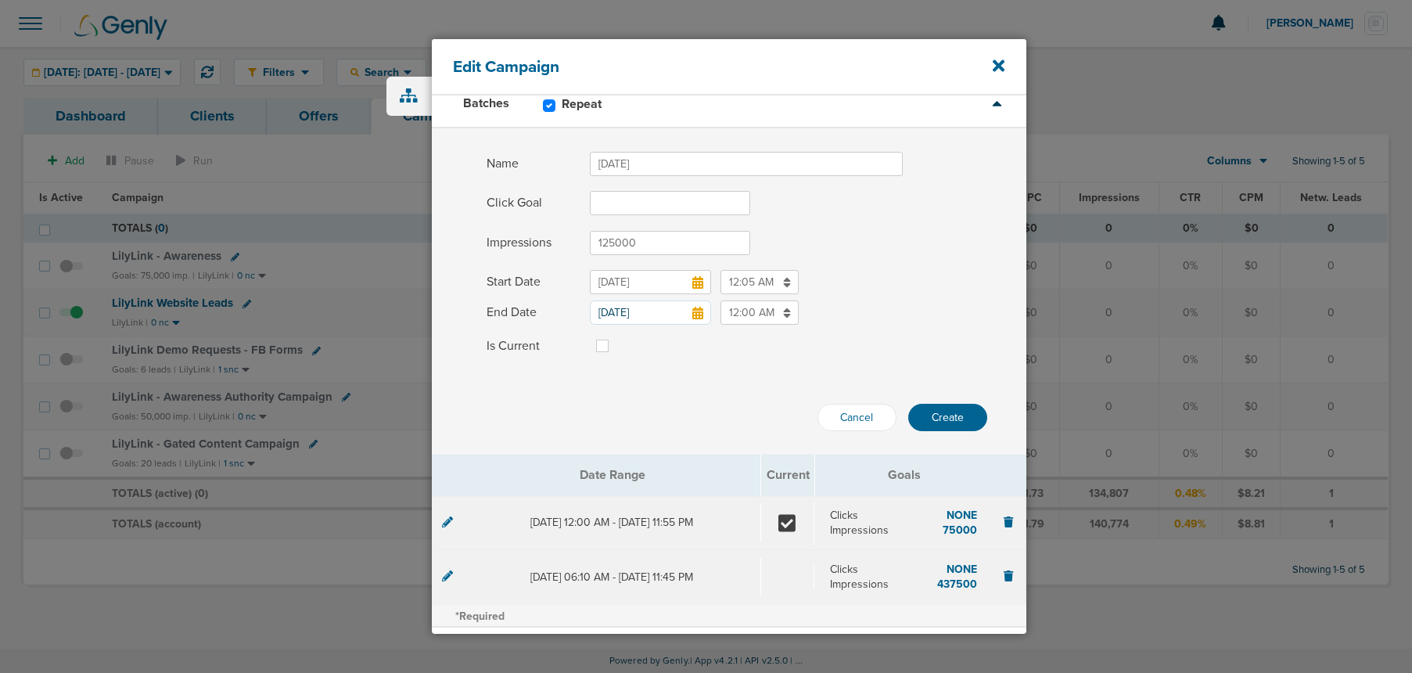
click at [615, 336] on label at bounding box center [615, 336] width 0 height 0
click at [603, 347] on input "Is Current" at bounding box center [602, 344] width 13 height 16
click at [920, 420] on button "Create" at bounding box center [947, 417] width 79 height 27
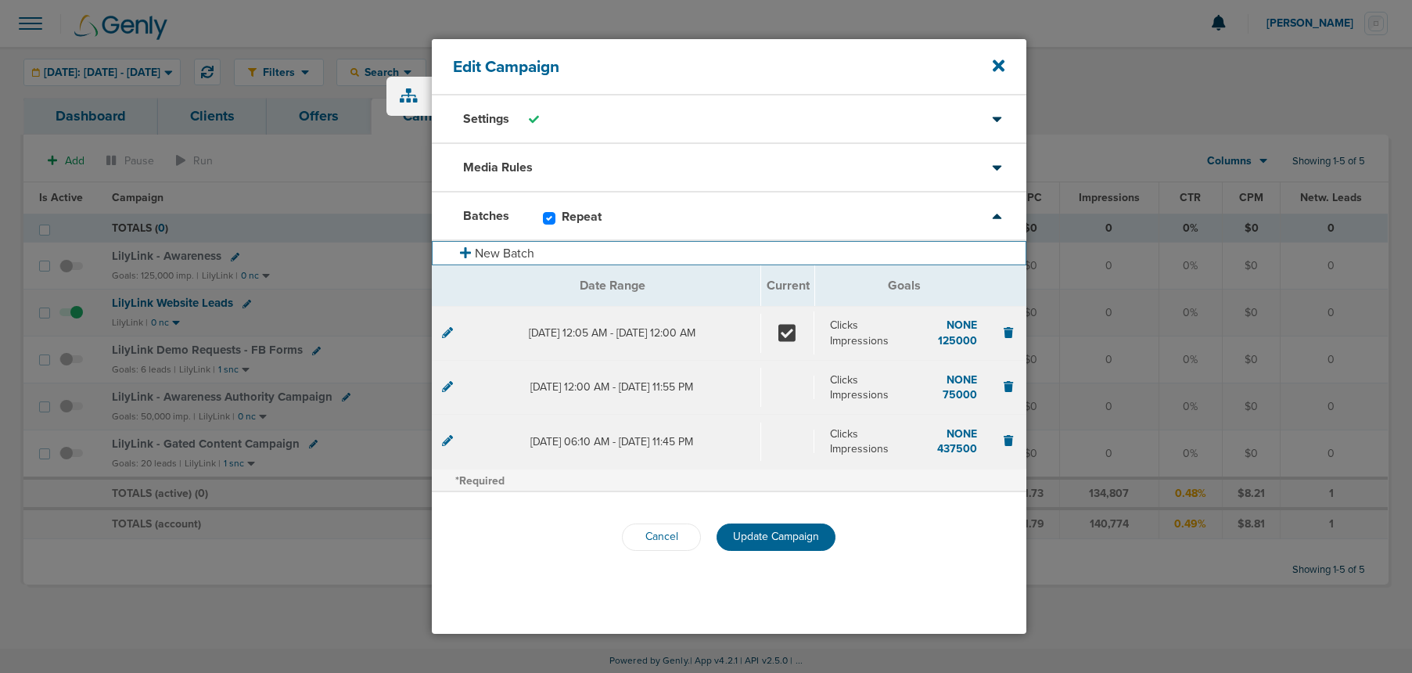
scroll to position [0, 0]
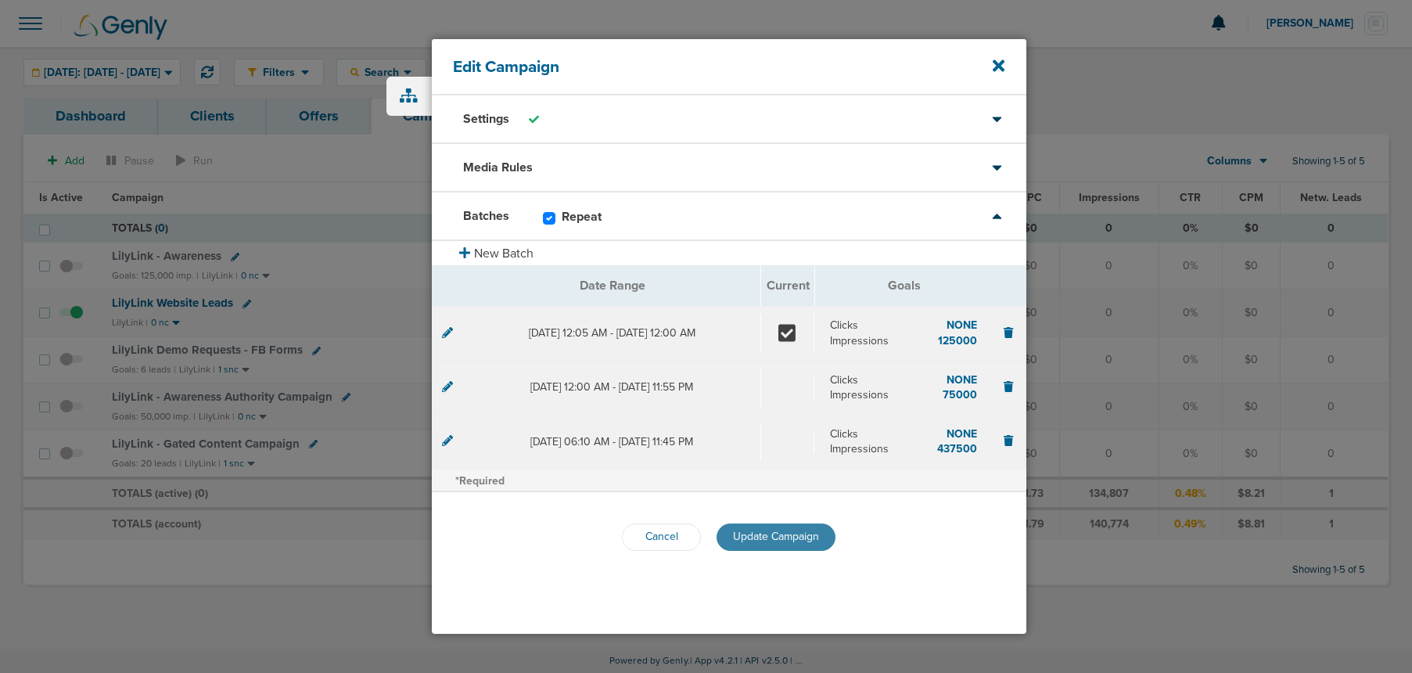
click at [755, 534] on span "Update Campaign" at bounding box center [776, 536] width 86 height 13
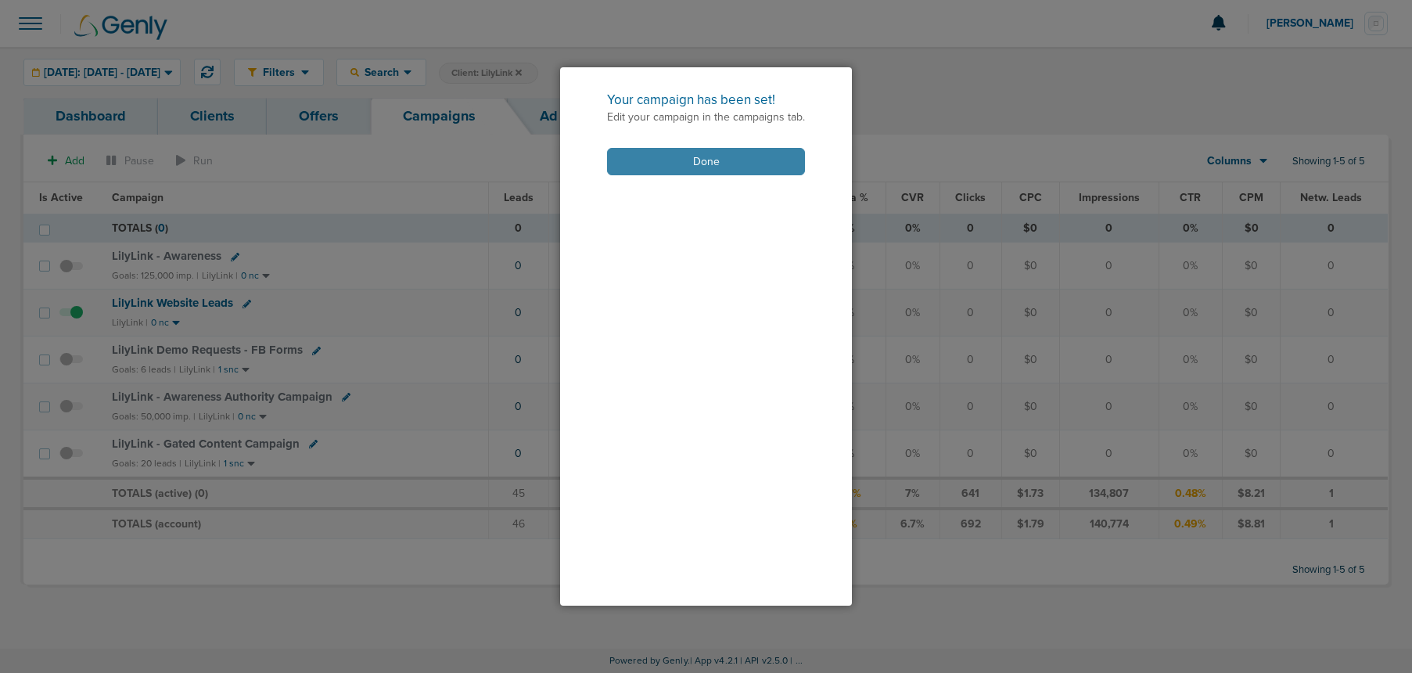
click at [644, 168] on button "Done" at bounding box center [706, 161] width 198 height 27
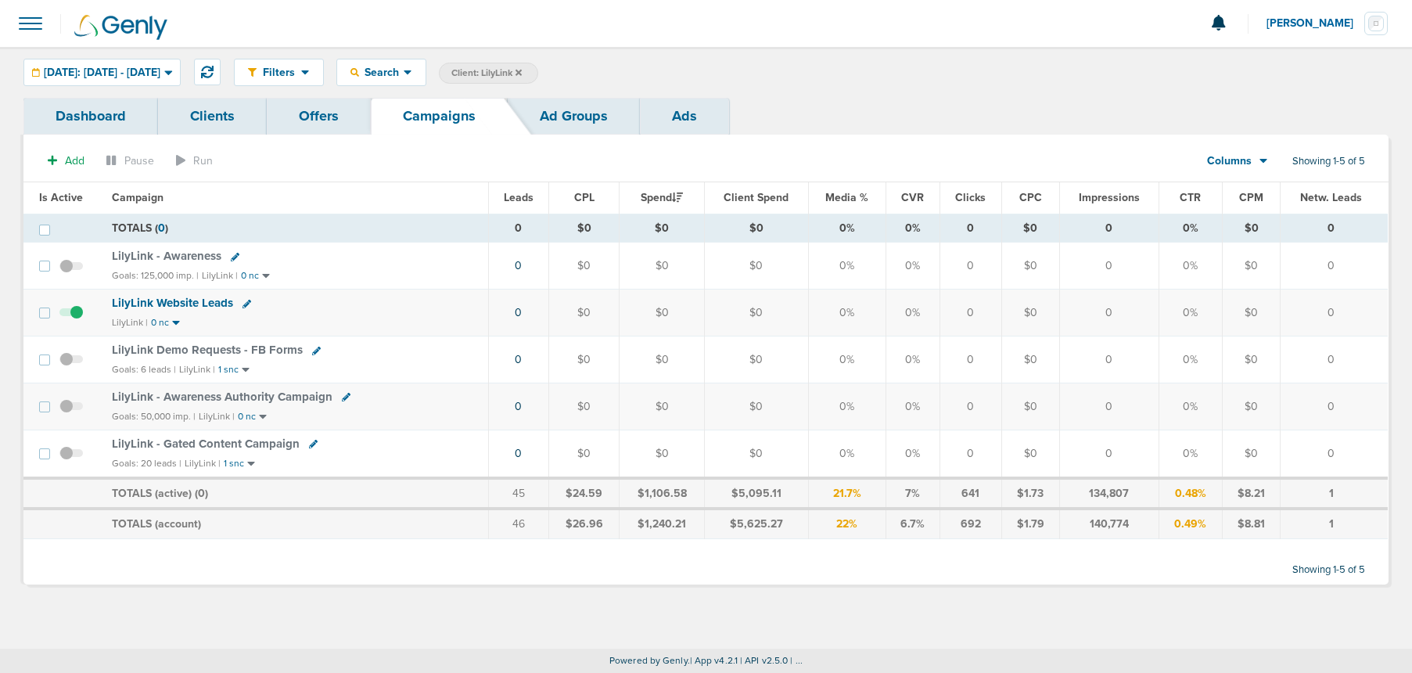
click at [181, 258] on span "LilyLink - Awareness" at bounding box center [167, 256] width 110 height 14
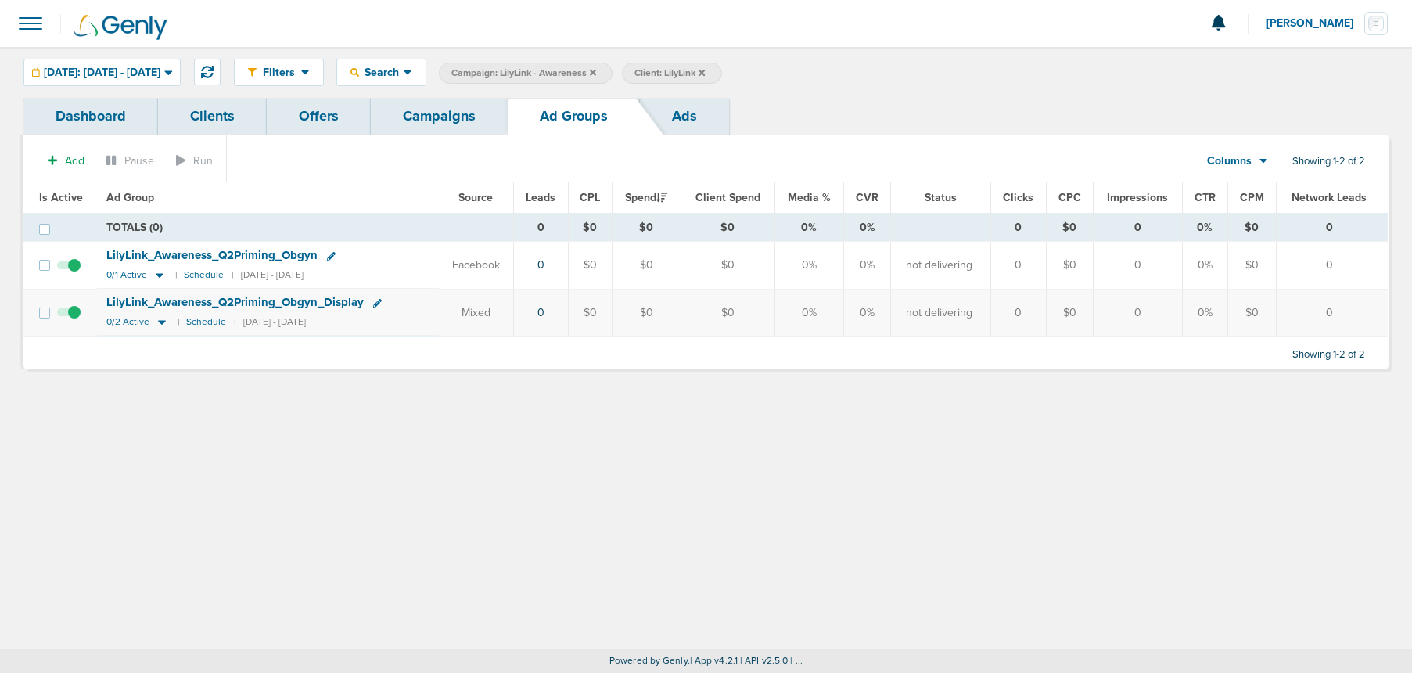
click at [159, 272] on icon at bounding box center [160, 274] width 16 height 13
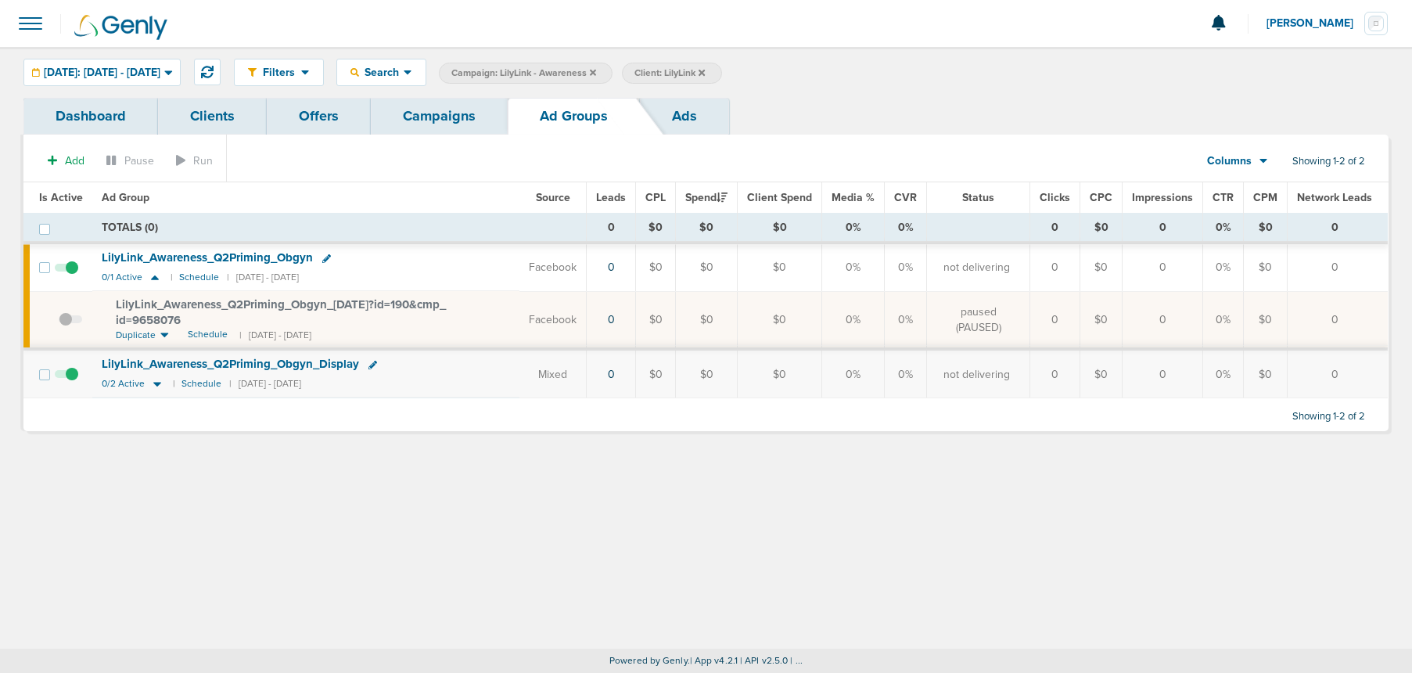
click at [214, 301] on span "LilyLink_ Awareness_ Q2Priming_ Obgyn_ [DATE]?id=190&cmp_ id=9658076" at bounding box center [281, 312] width 330 height 30
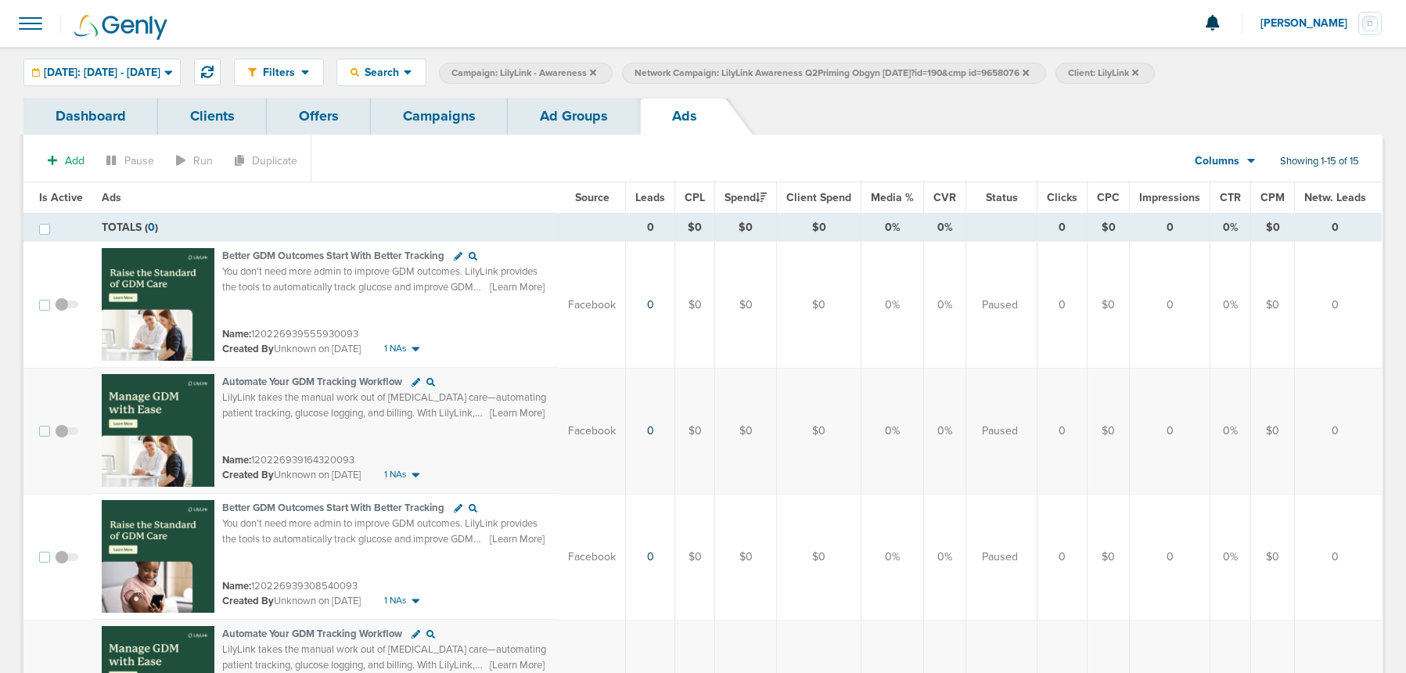
click at [537, 122] on link "Ad Groups" at bounding box center [574, 116] width 132 height 37
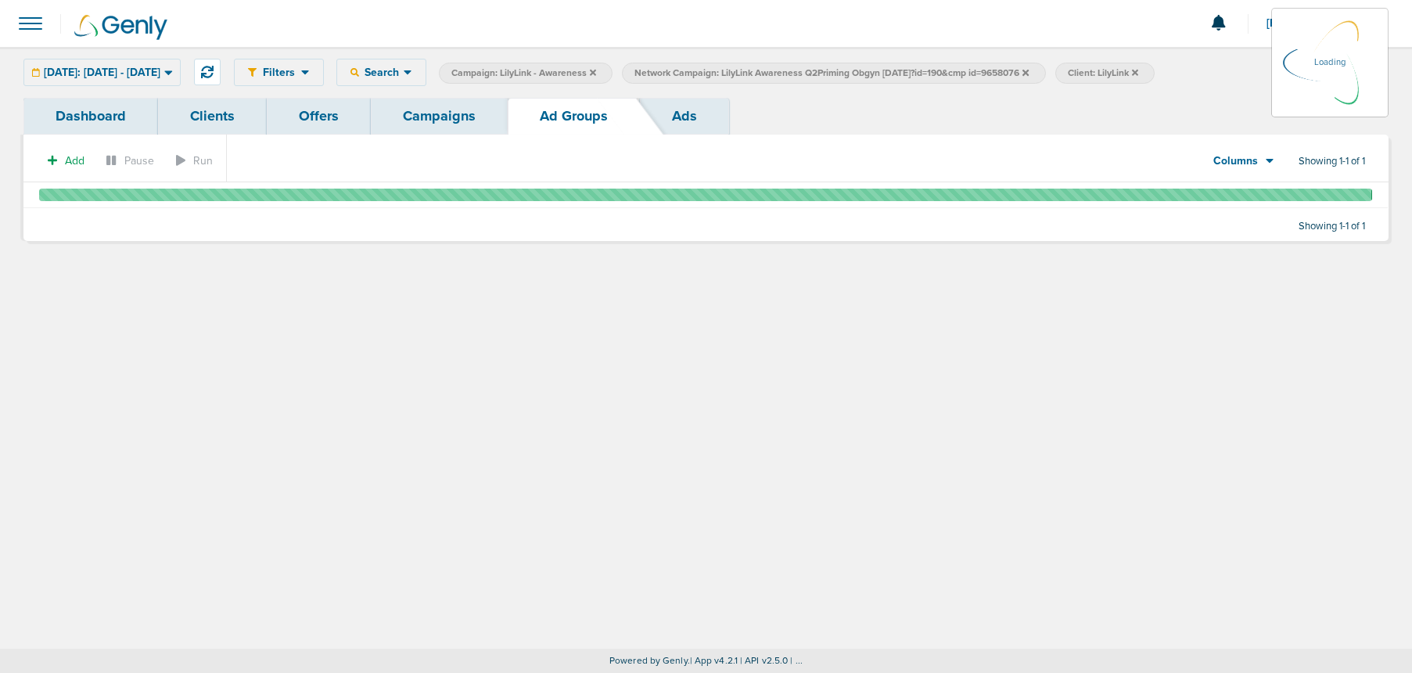
click at [480, 121] on link "Campaigns" at bounding box center [439, 116] width 137 height 37
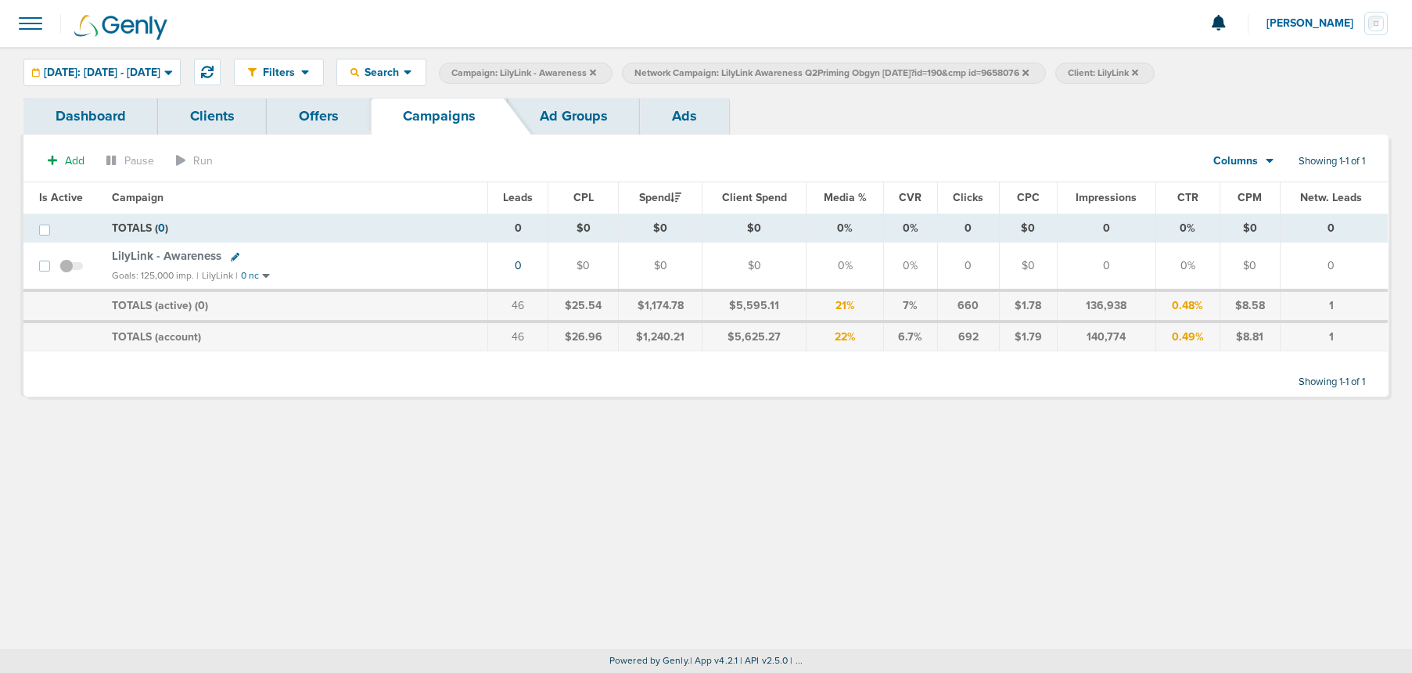
click at [1029, 74] on icon at bounding box center [1026, 72] width 6 height 9
click at [596, 71] on icon at bounding box center [593, 72] width 6 height 6
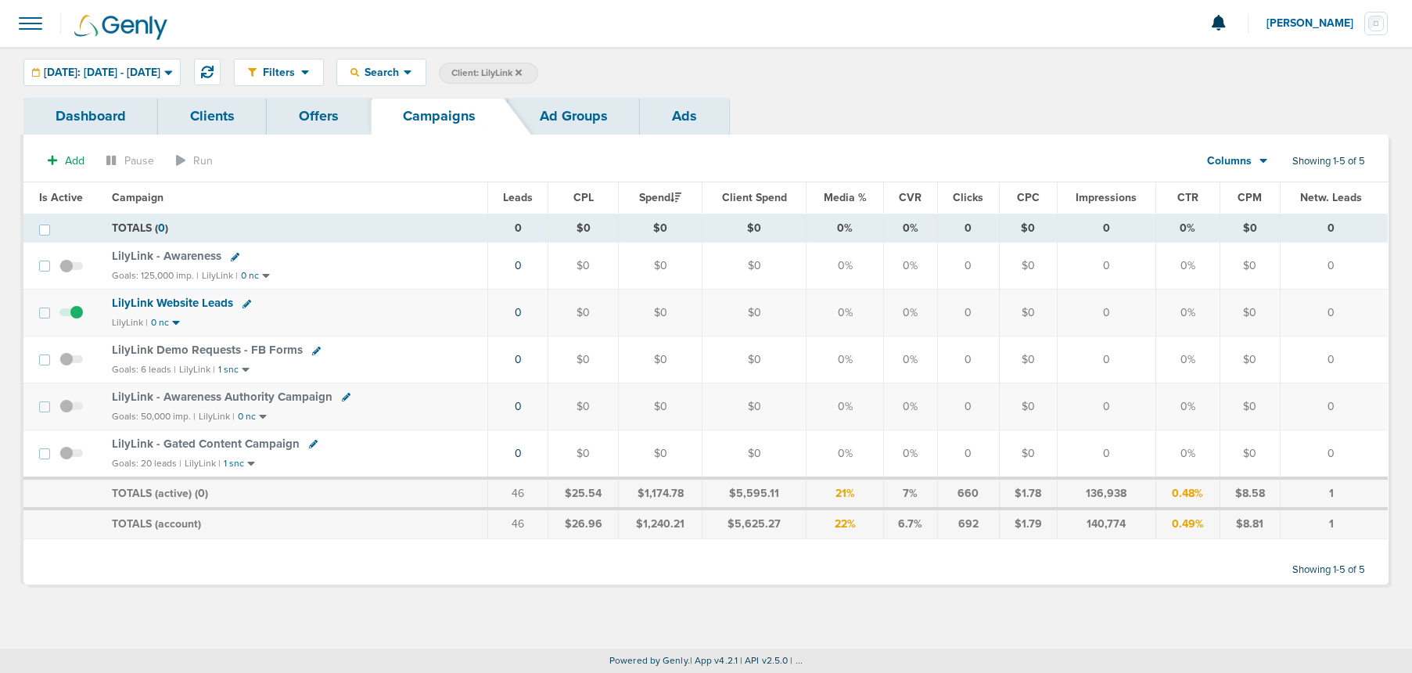
click at [313, 350] on icon at bounding box center [316, 351] width 9 height 9
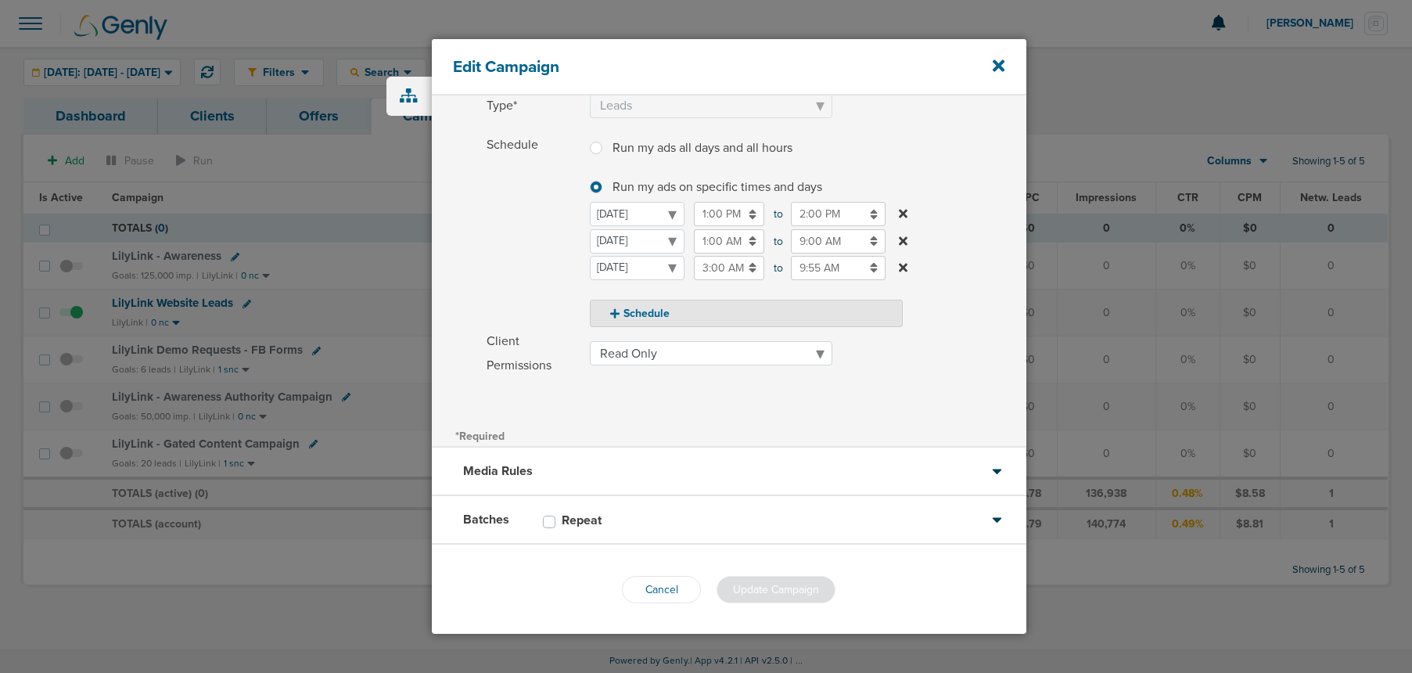
scroll to position [161, 0]
click at [677, 516] on div "Batches Repeat" at bounding box center [729, 519] width 595 height 49
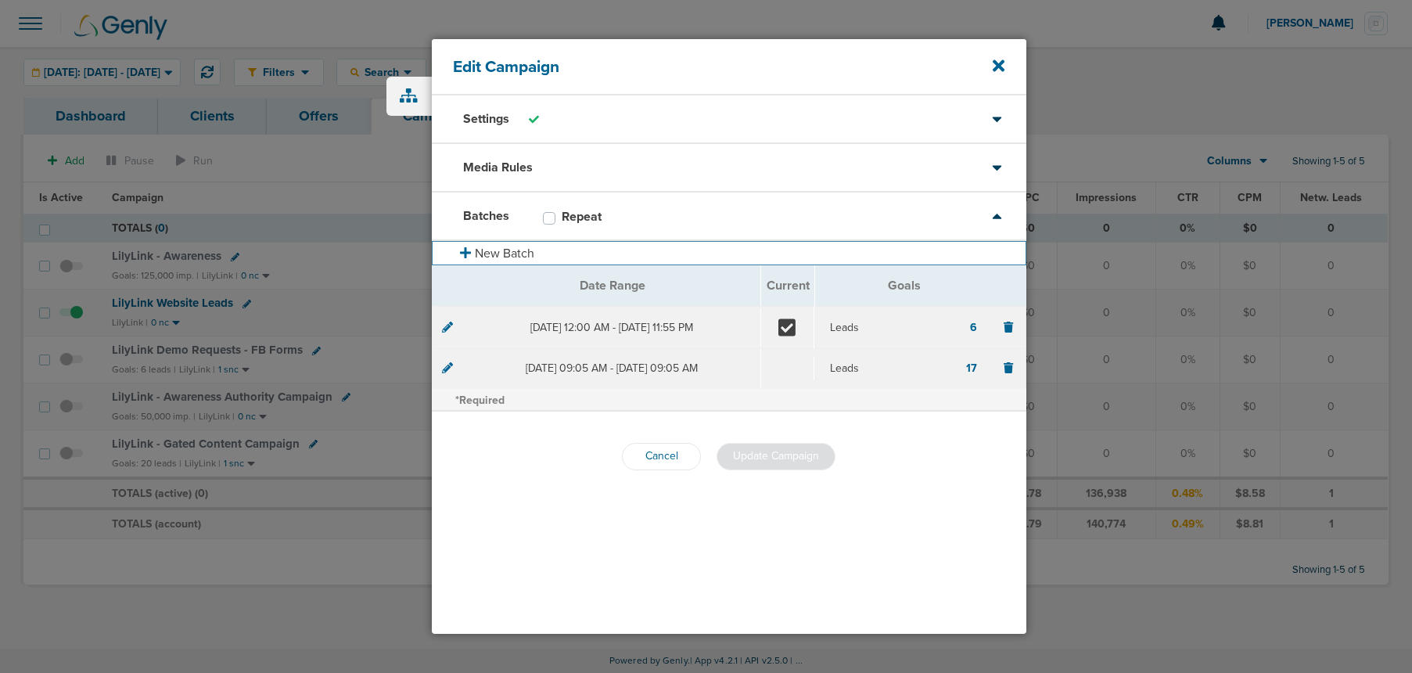
click at [501, 257] on button "New Batch" at bounding box center [729, 253] width 595 height 24
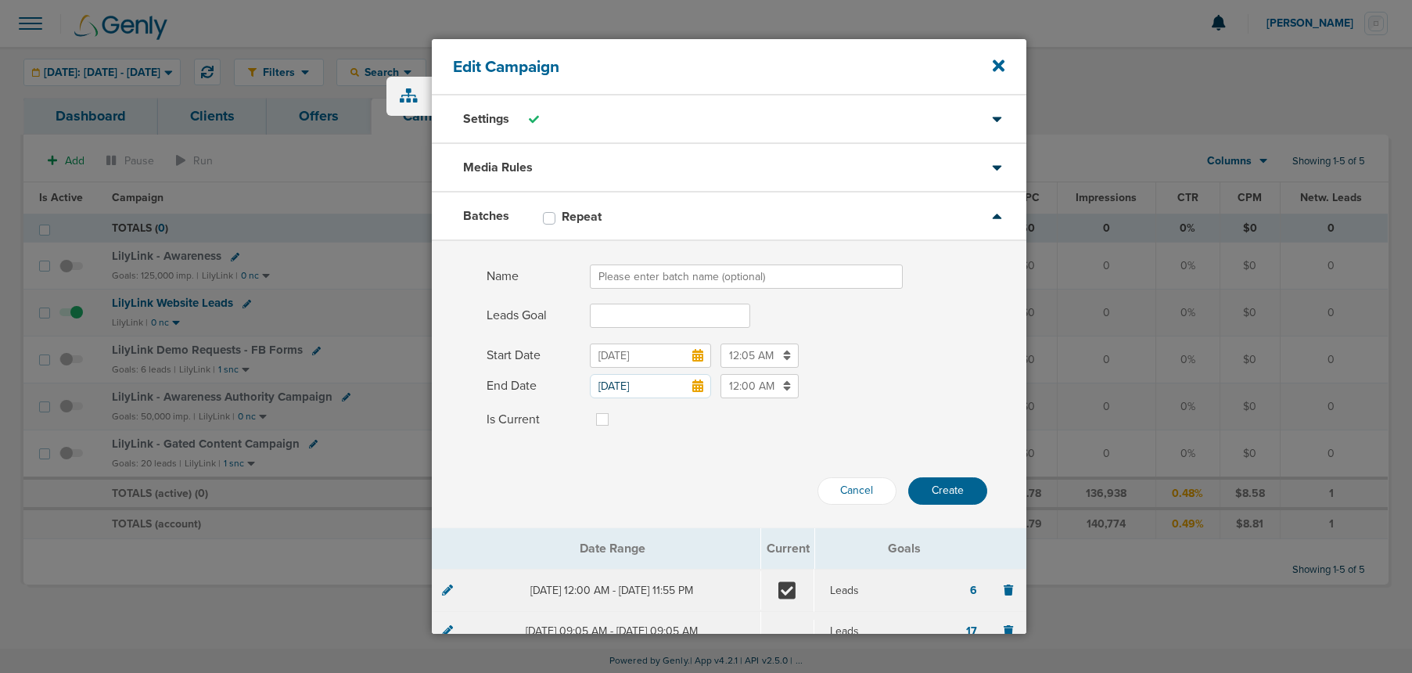
click at [628, 281] on input "Name" at bounding box center [746, 276] width 313 height 24
click at [592, 332] on span at bounding box center [808, 336] width 437 height 10
click at [613, 322] on input "Leads Goal" at bounding box center [670, 316] width 160 height 24
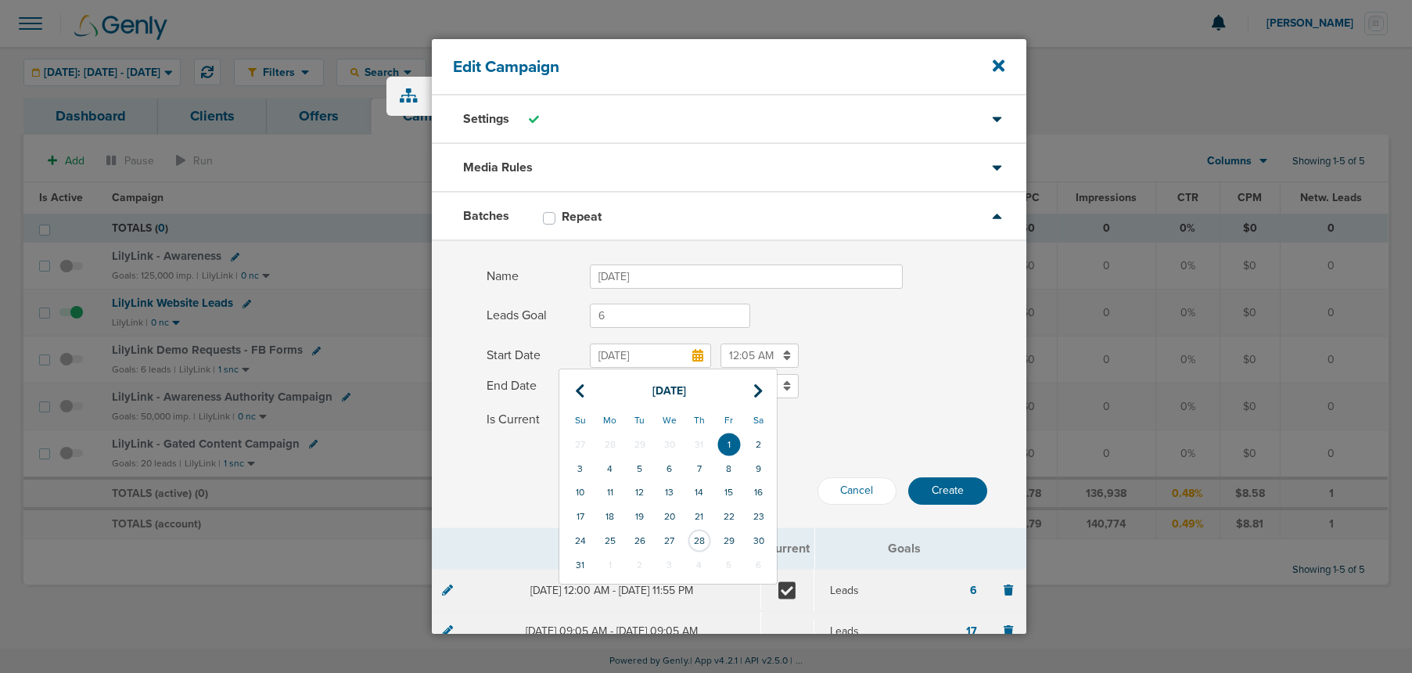
click at [619, 351] on input "[DATE]" at bounding box center [650, 355] width 121 height 24
click at [757, 389] on icon at bounding box center [758, 391] width 10 height 16
click at [602, 443] on td "1" at bounding box center [610, 445] width 30 height 24
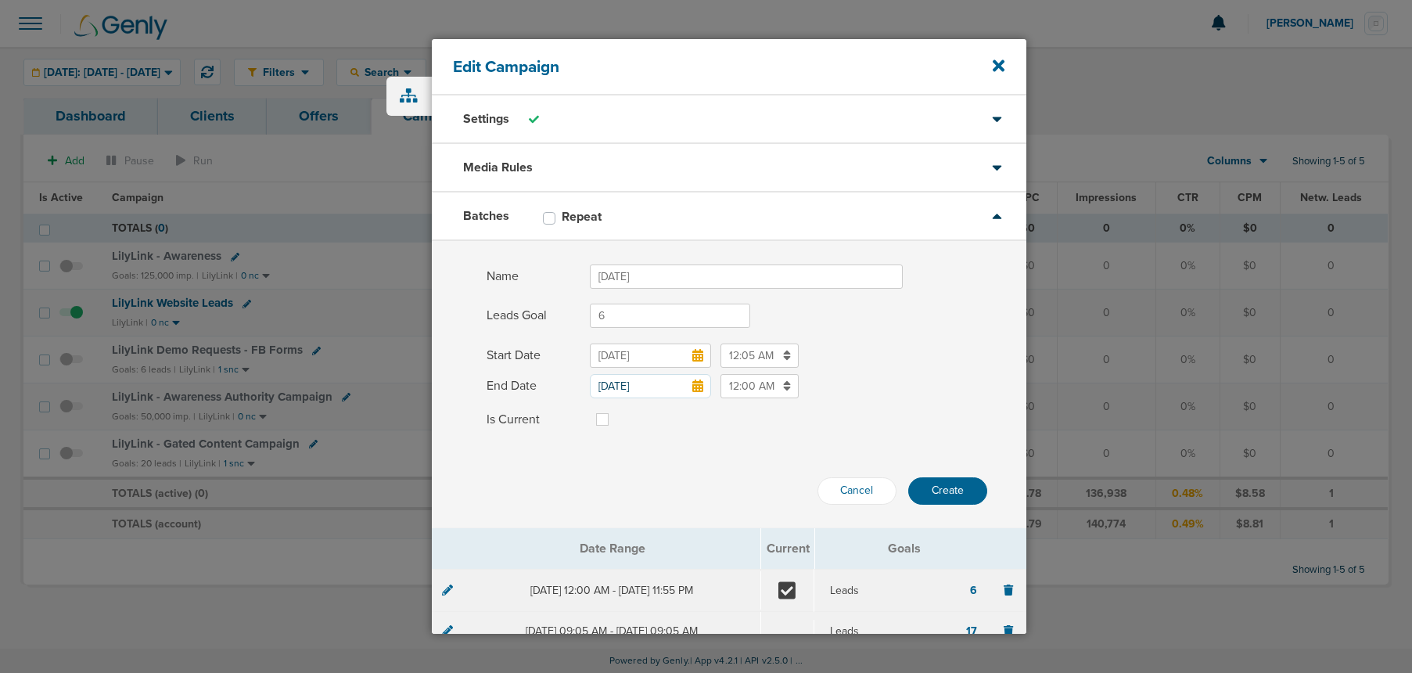
click at [697, 388] on icon at bounding box center [697, 385] width 11 height 13
click at [697, 388] on input "[DATE]" at bounding box center [650, 386] width 121 height 24
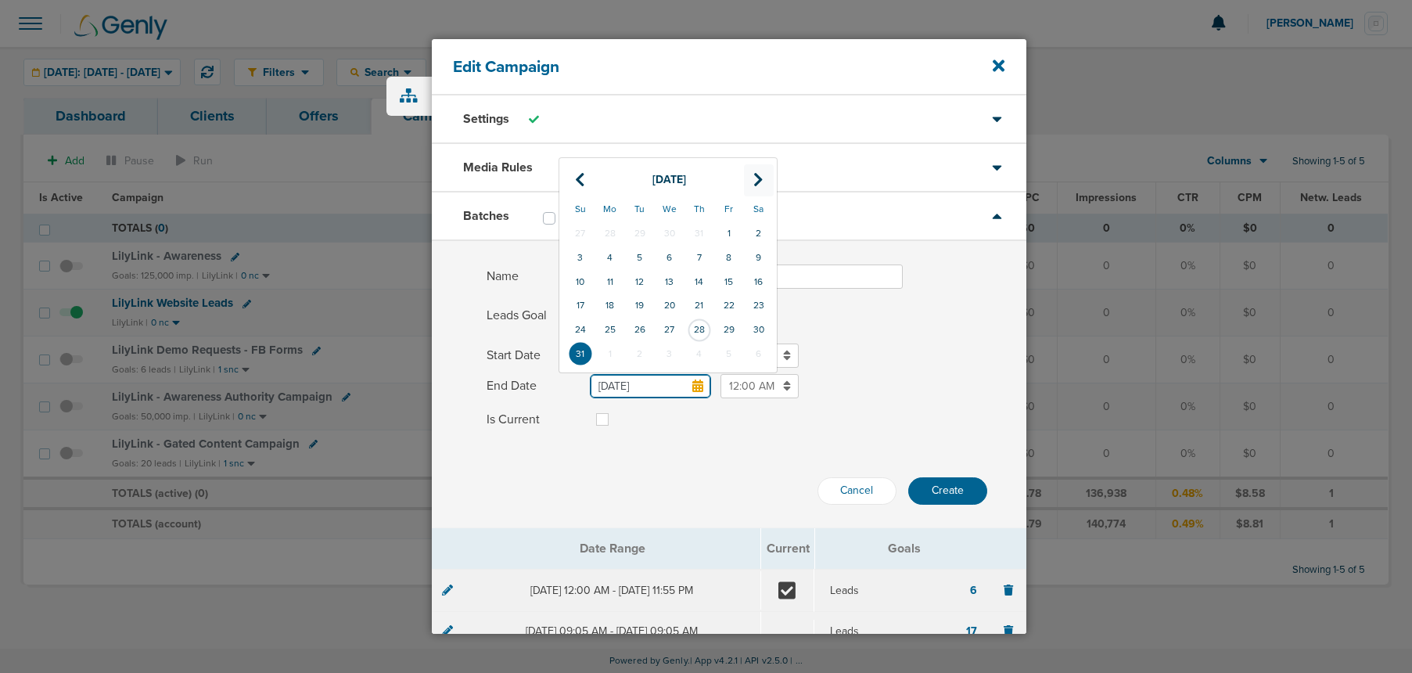
click at [753, 177] on th at bounding box center [759, 180] width 30 height 32
click at [645, 326] on td "30" at bounding box center [640, 330] width 30 height 24
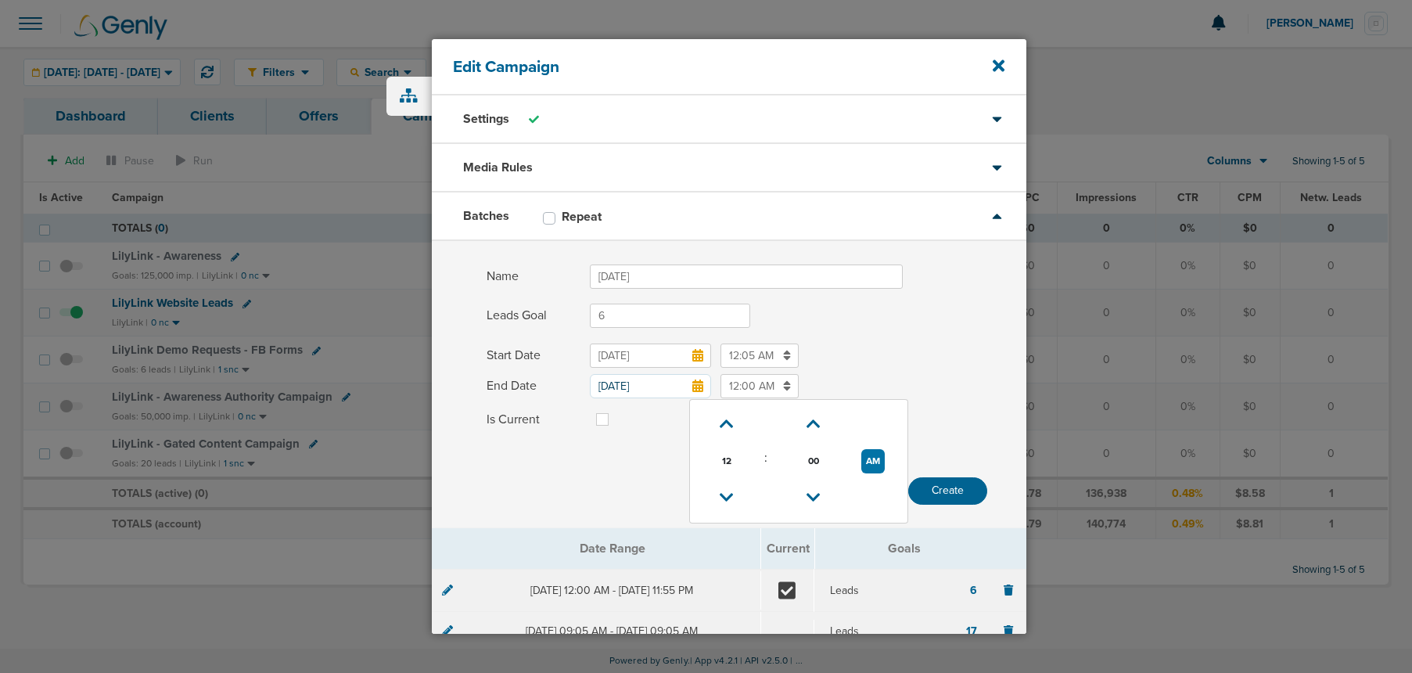
click at [749, 379] on input "12:00 AM" at bounding box center [760, 386] width 78 height 24
click at [728, 493] on icon at bounding box center [727, 497] width 14 height 9
click at [615, 410] on label at bounding box center [615, 410] width 0 height 0
click at [599, 419] on input "Is Current" at bounding box center [602, 418] width 13 height 16
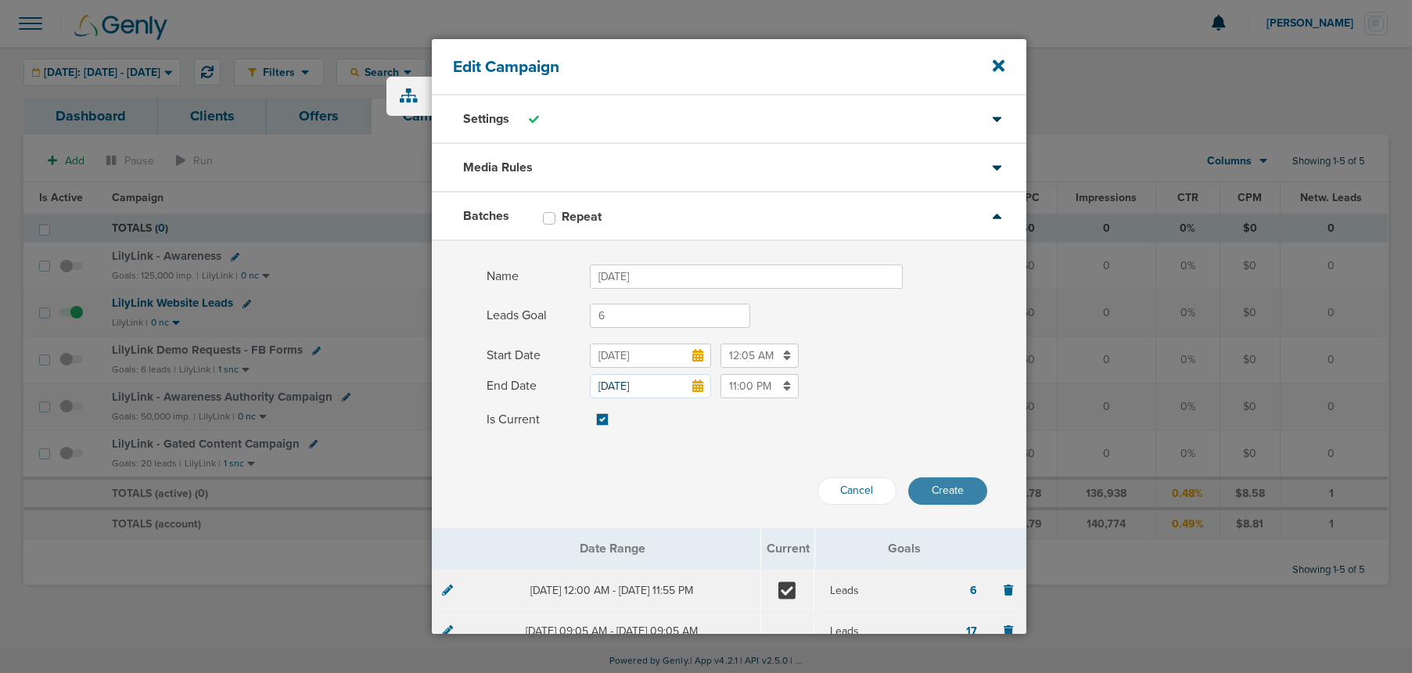
click at [947, 494] on button "Create" at bounding box center [947, 490] width 79 height 27
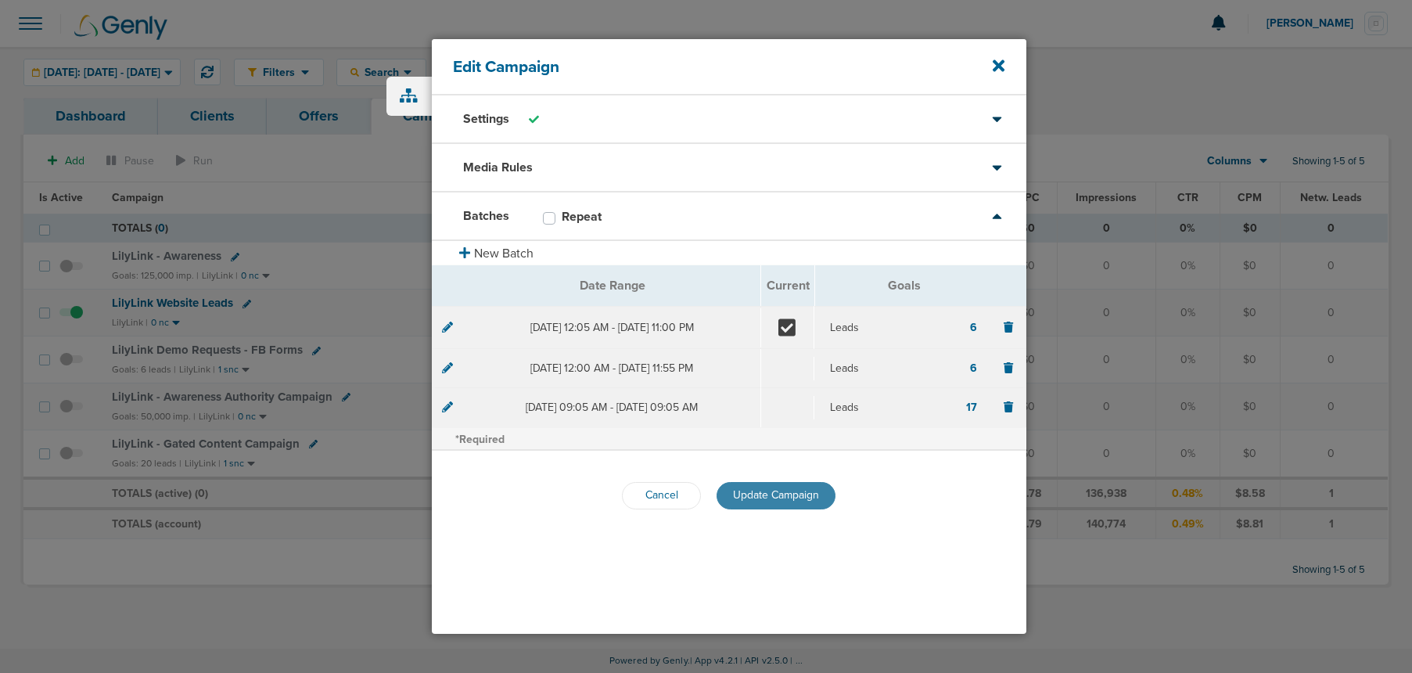
click at [804, 493] on span "Update Campaign" at bounding box center [776, 494] width 86 height 13
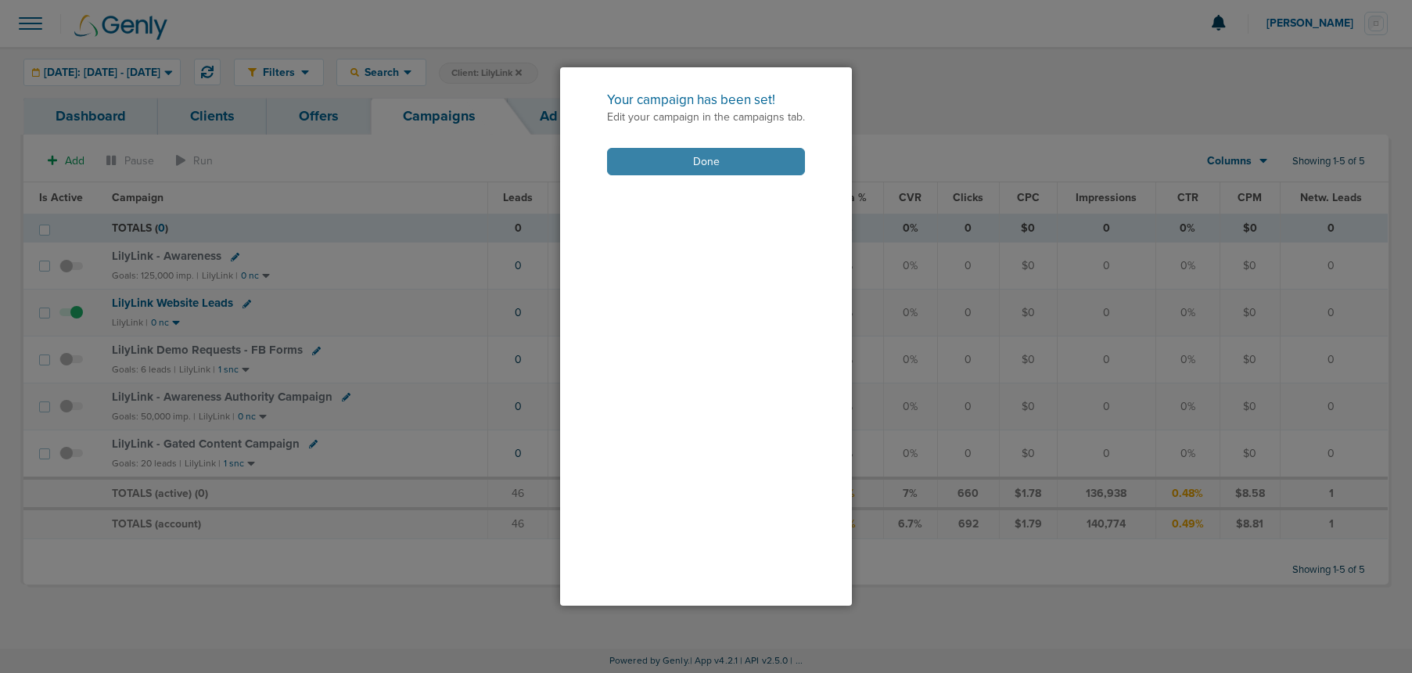
click at [703, 164] on button "Done" at bounding box center [706, 161] width 198 height 27
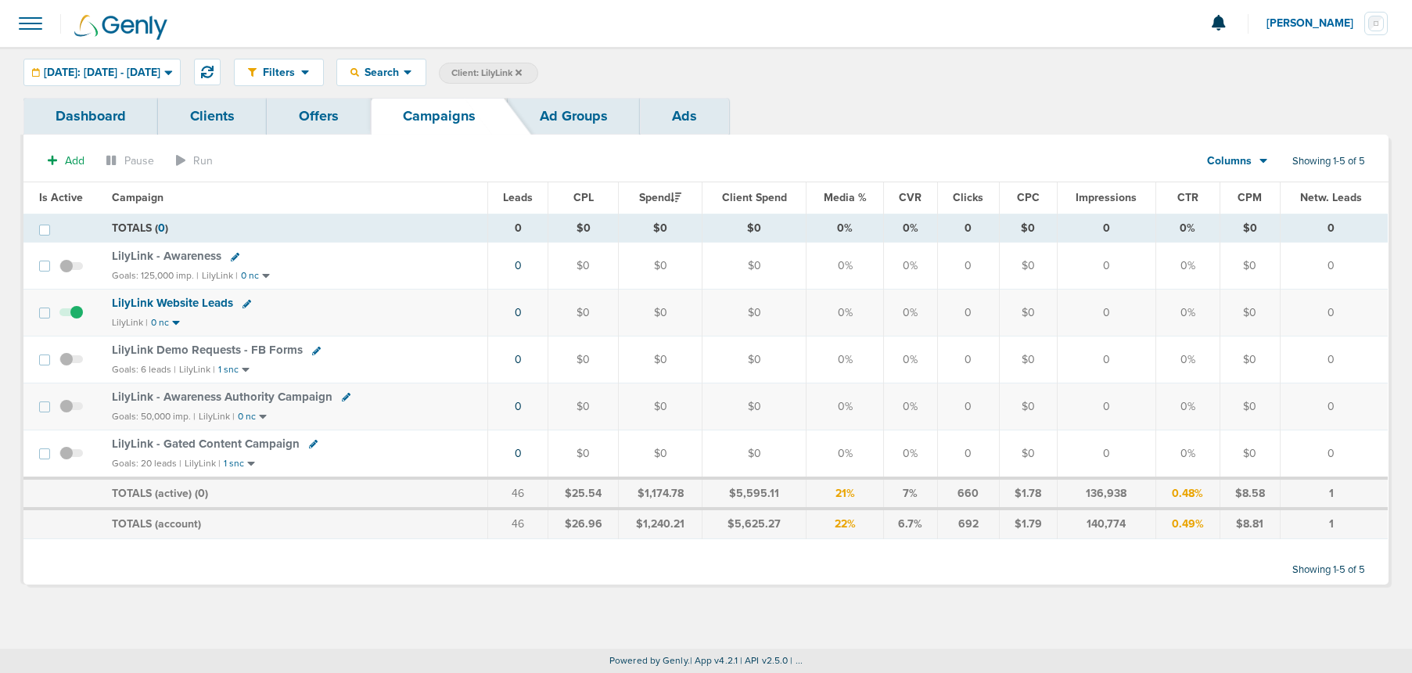
click at [309, 445] on icon at bounding box center [313, 444] width 9 height 9
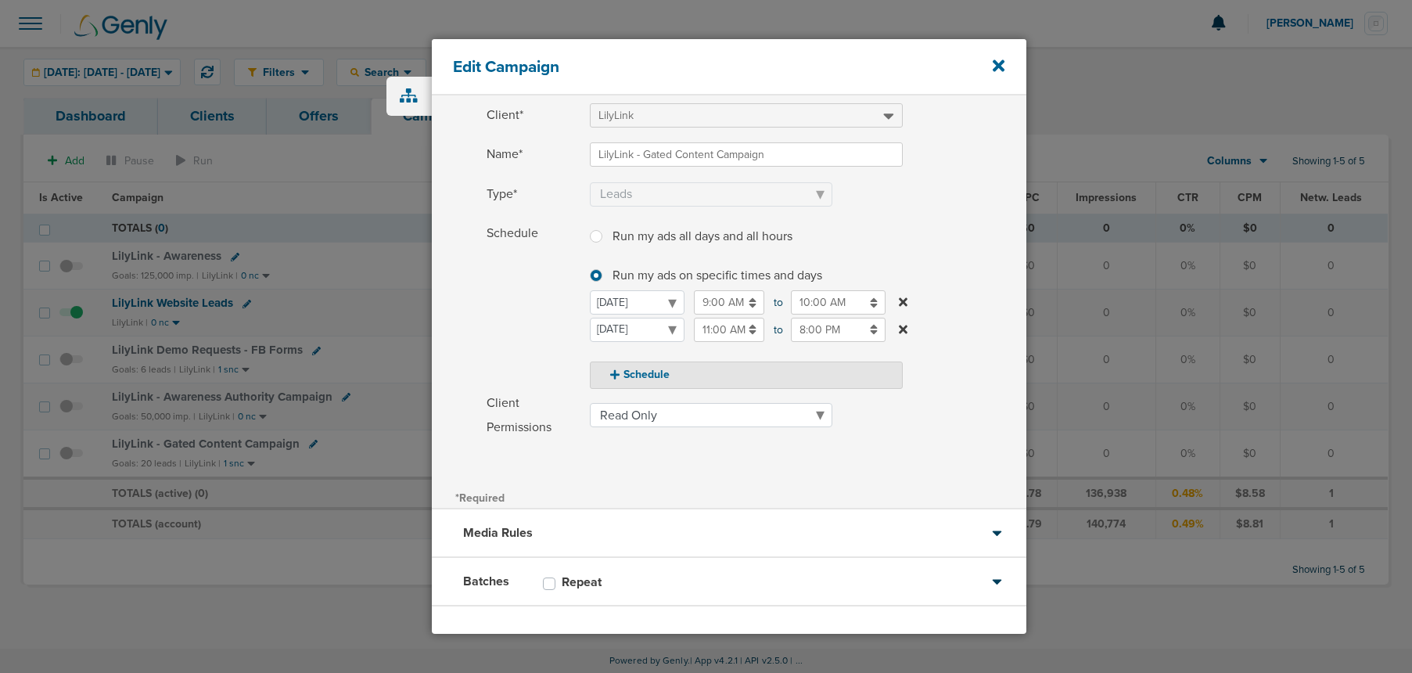
scroll to position [135, 0]
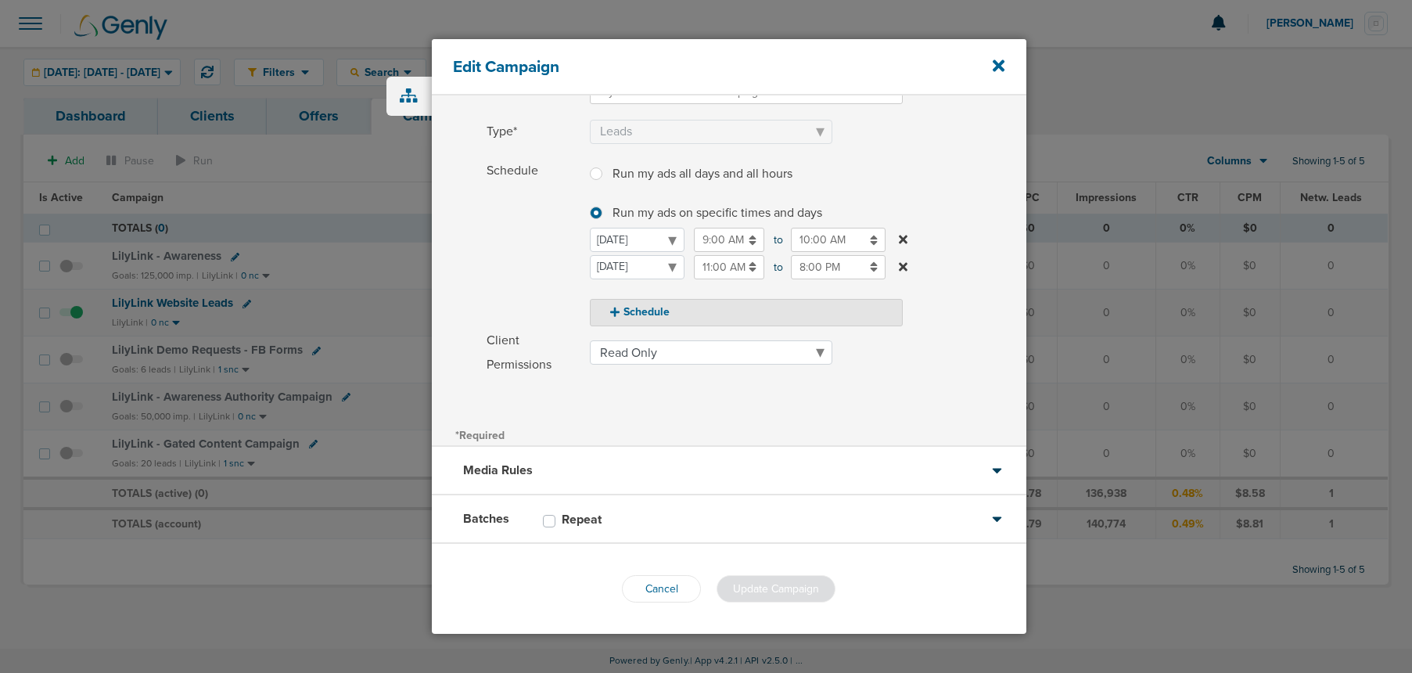
click at [903, 243] on icon at bounding box center [903, 239] width 9 height 13
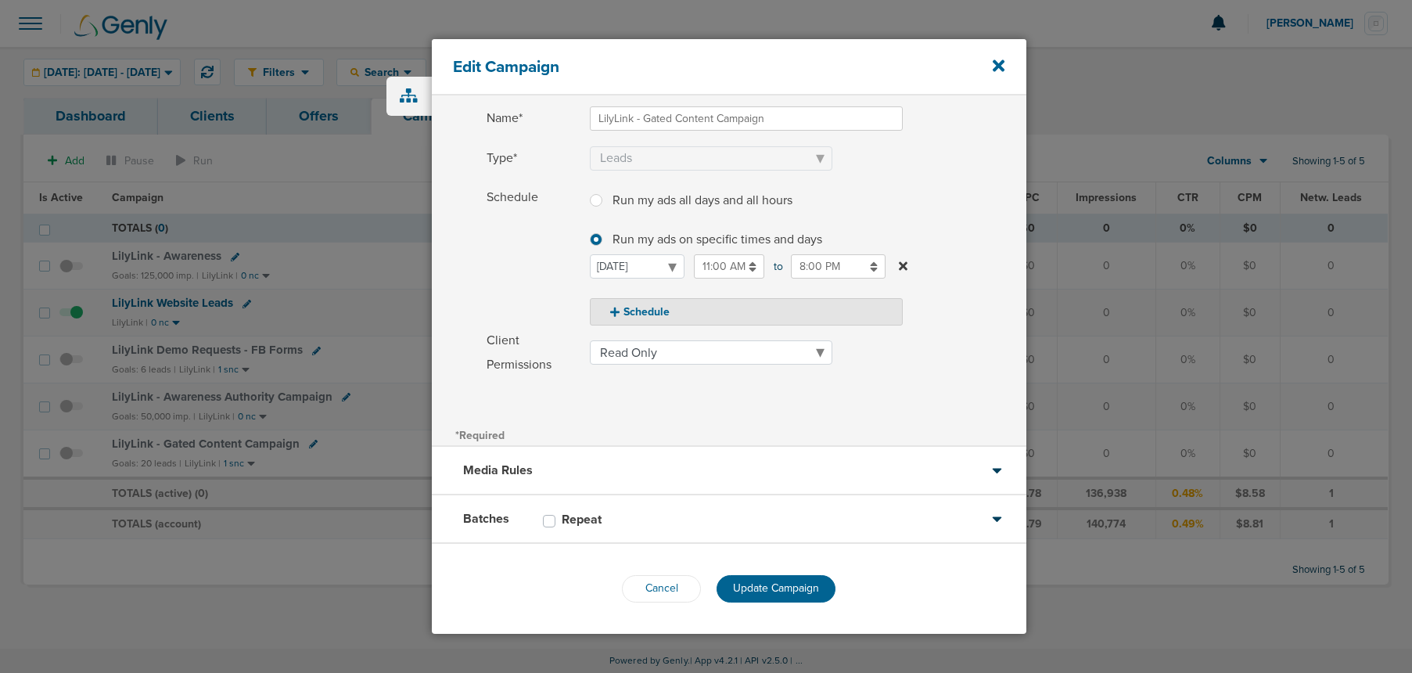
click at [742, 270] on input "11:00 AM" at bounding box center [729, 266] width 70 height 24
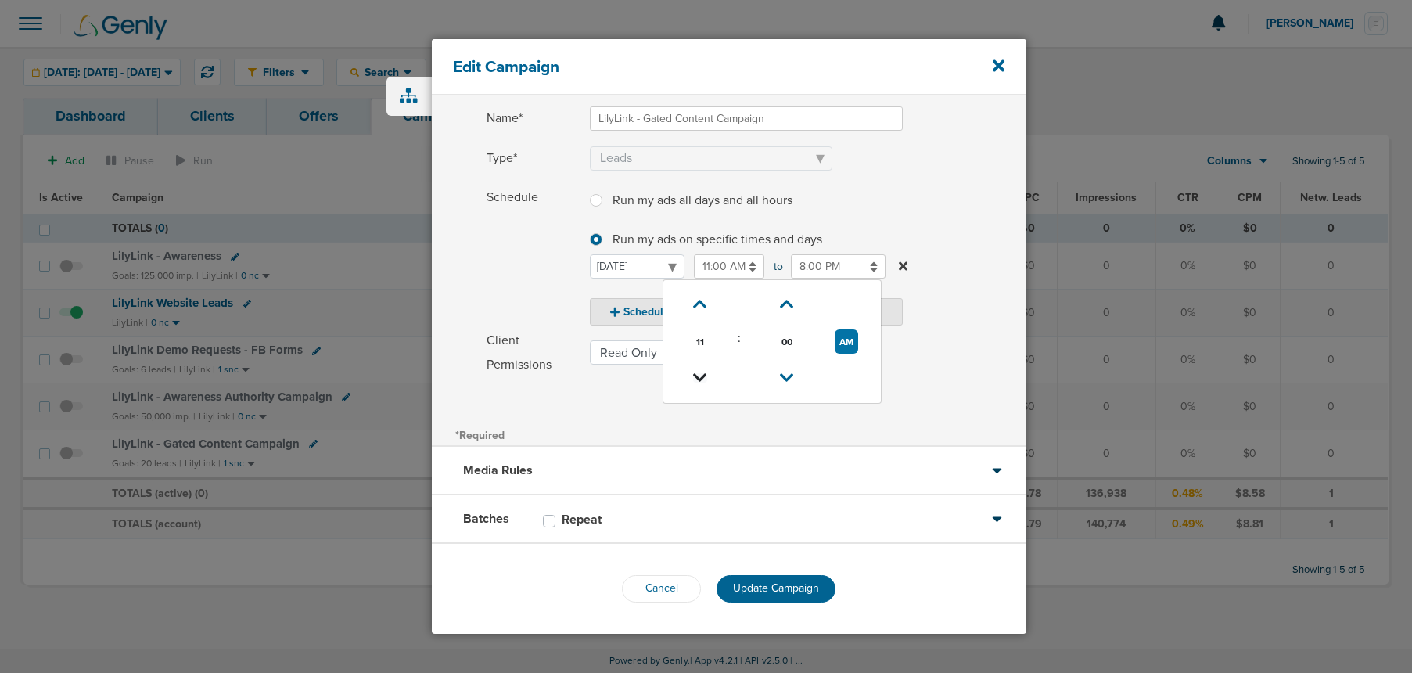
click at [697, 376] on icon at bounding box center [700, 377] width 14 height 9
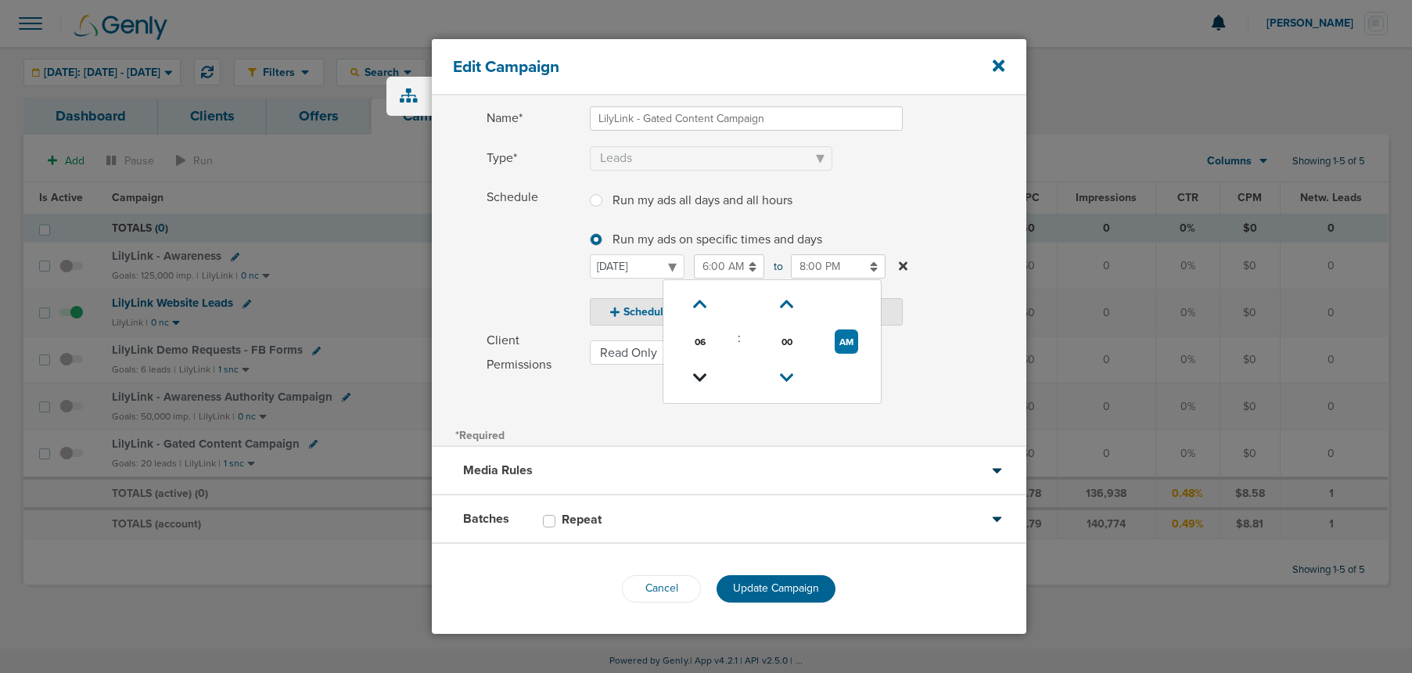
click at [697, 376] on icon at bounding box center [700, 377] width 14 height 9
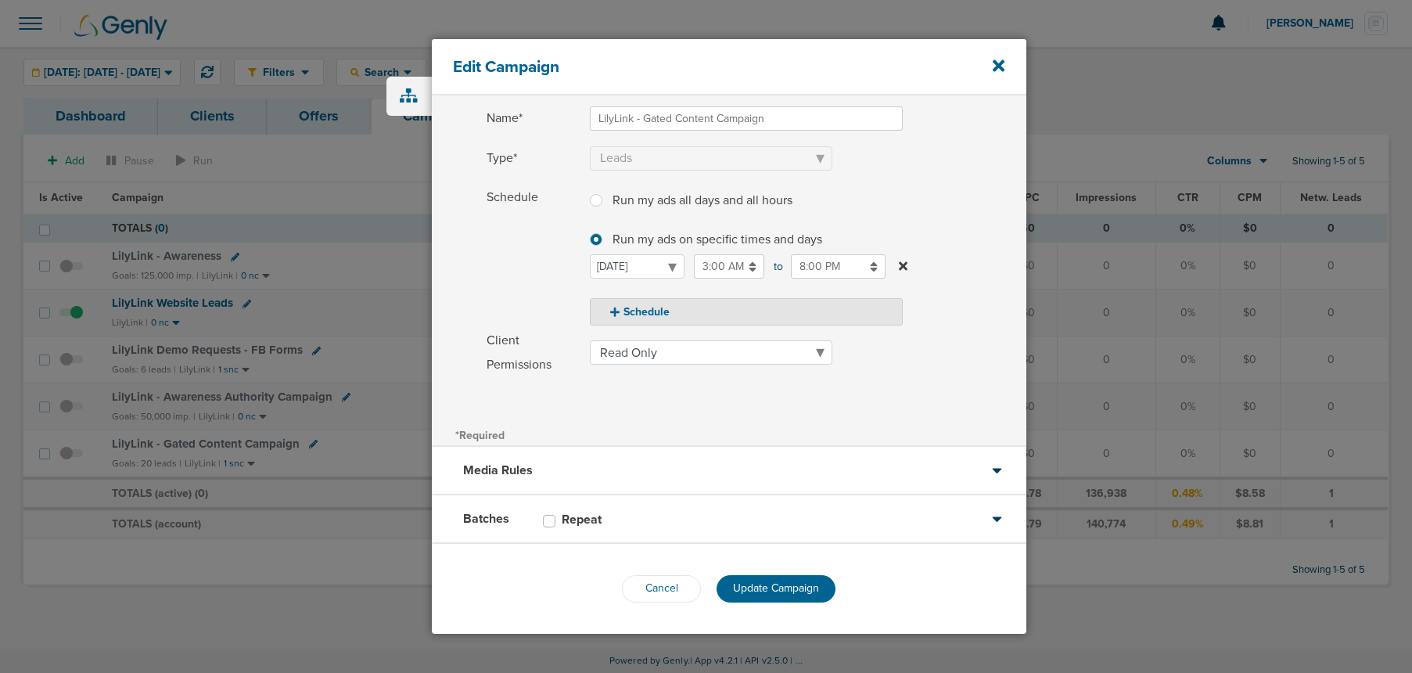
click at [514, 279] on span "Schedule" at bounding box center [534, 255] width 94 height 140
click at [644, 309] on button "Schedule" at bounding box center [746, 311] width 313 height 27
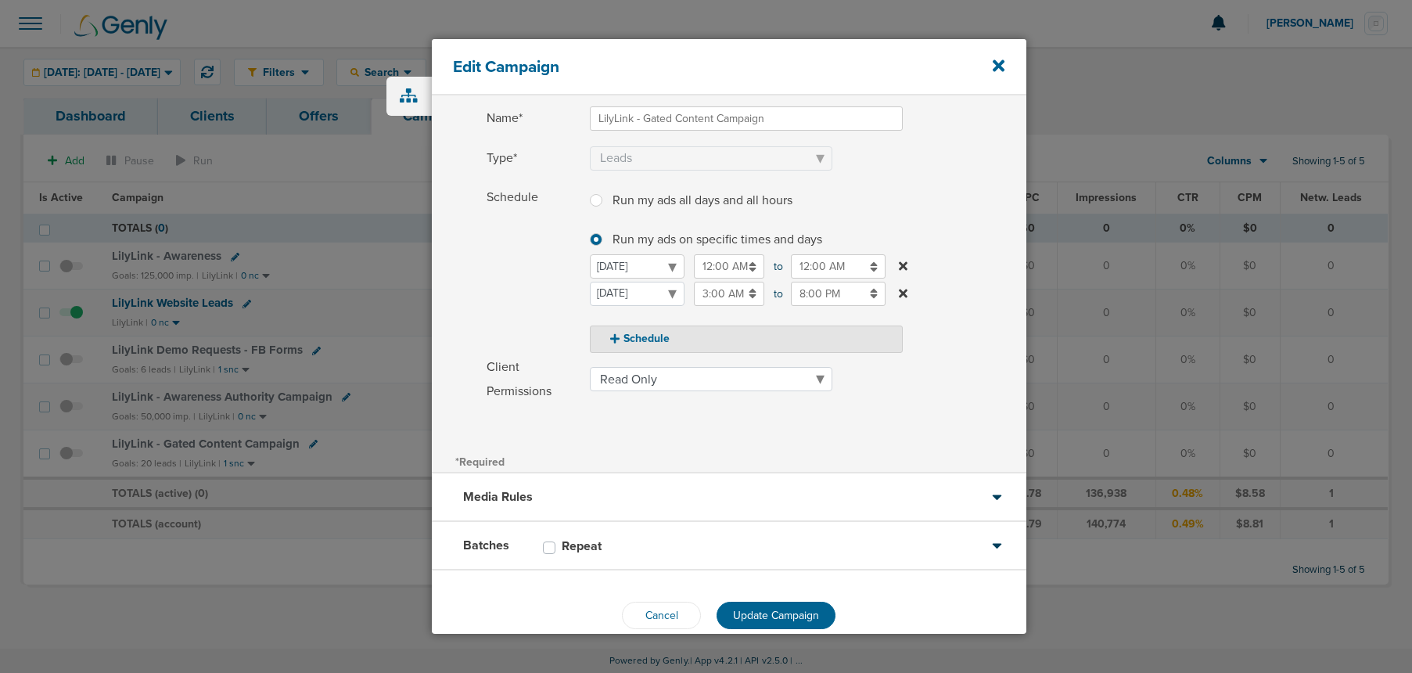
click at [654, 264] on select "[DATE] [DATE] [DATE] [DATE] [DATE] [DATE] [DATE]" at bounding box center [637, 266] width 95 height 24
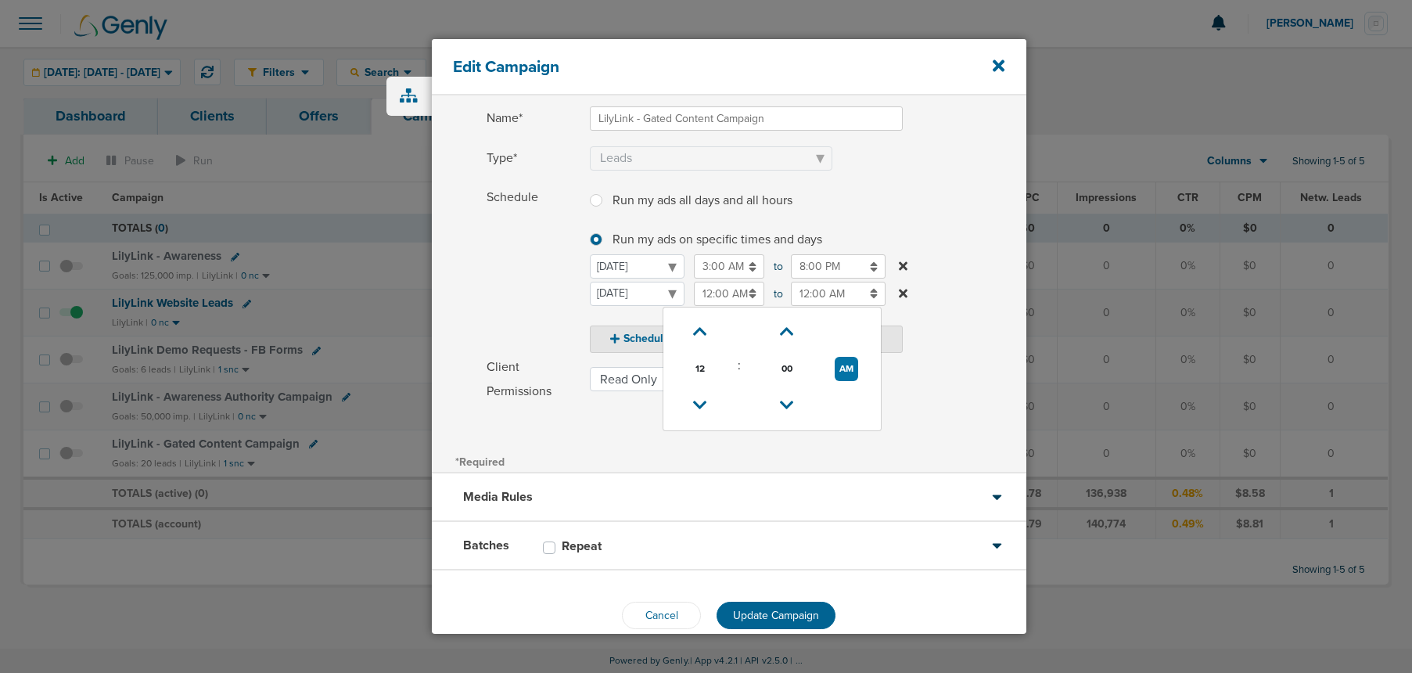
click at [715, 293] on input "12:00 AM" at bounding box center [729, 294] width 70 height 24
click at [706, 405] on icon at bounding box center [700, 405] width 14 height 9
click at [706, 405] on icon at bounding box center [701, 405] width 14 height 9
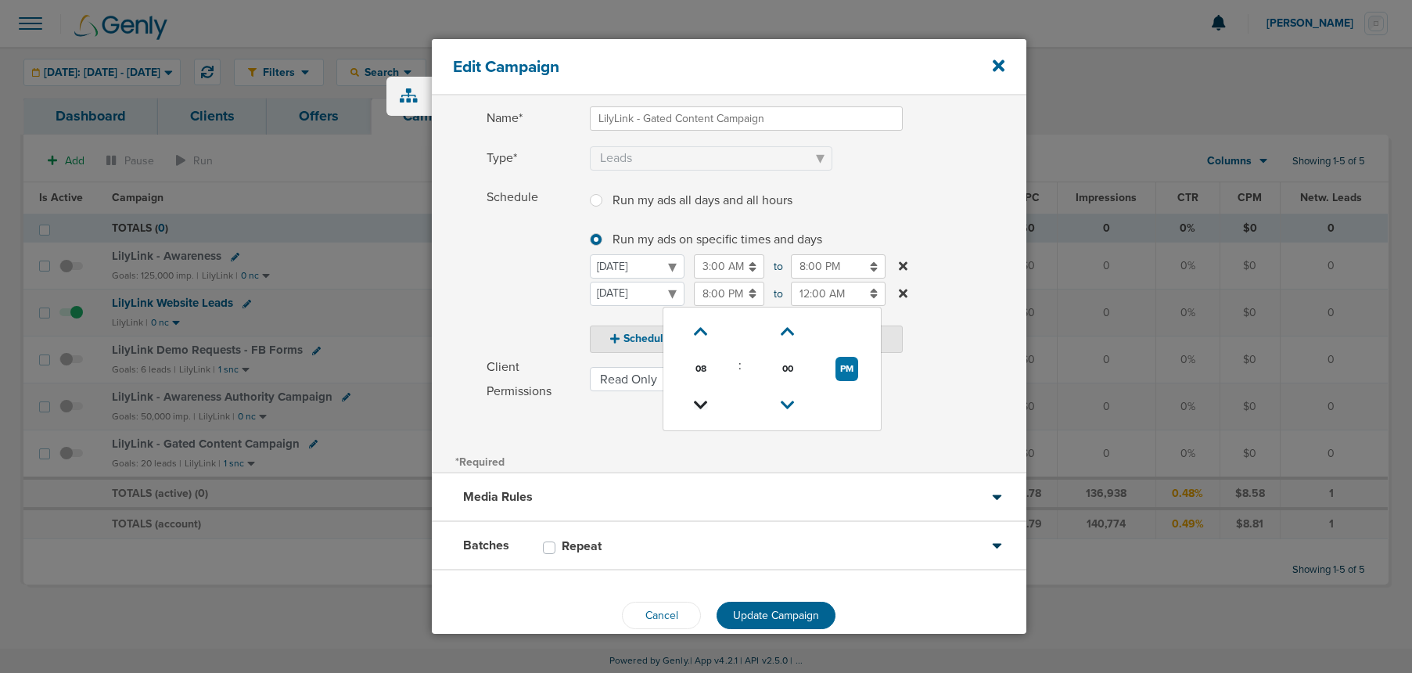
click at [706, 405] on icon at bounding box center [701, 405] width 14 height 9
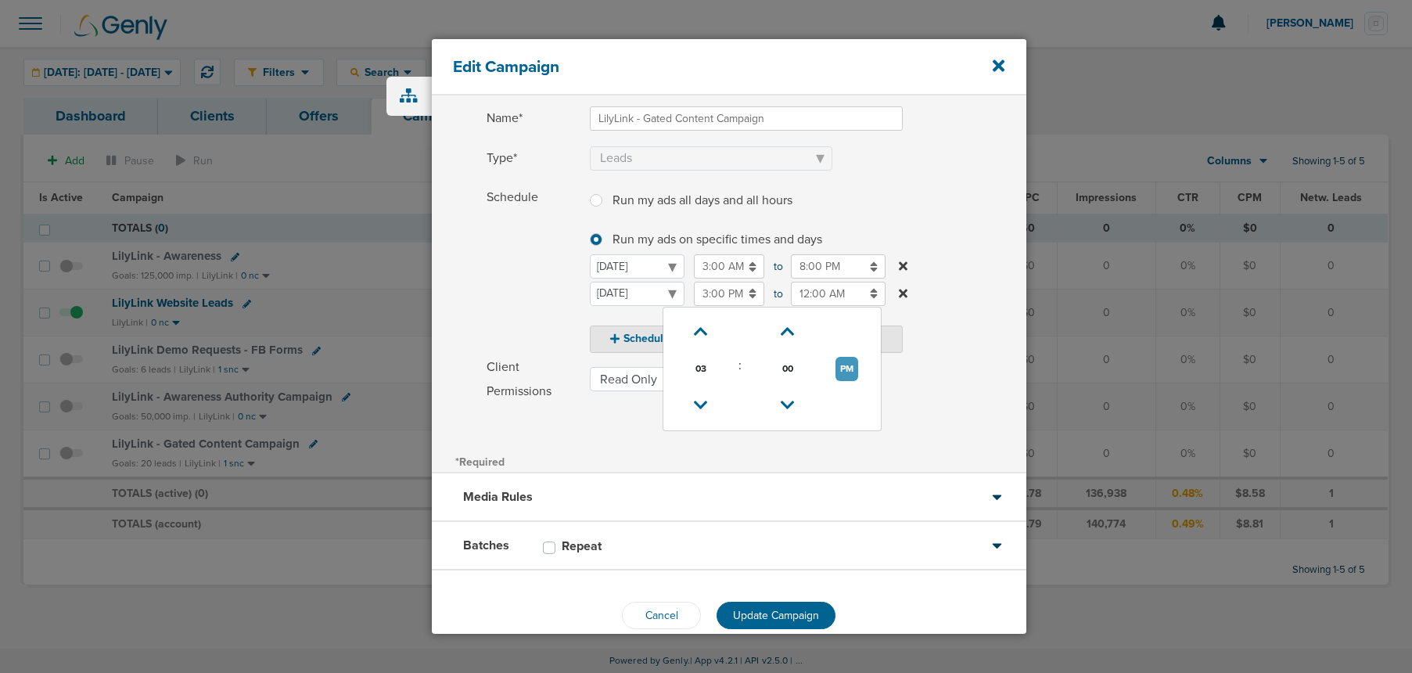
click at [845, 365] on button "PM" at bounding box center [847, 369] width 23 height 24
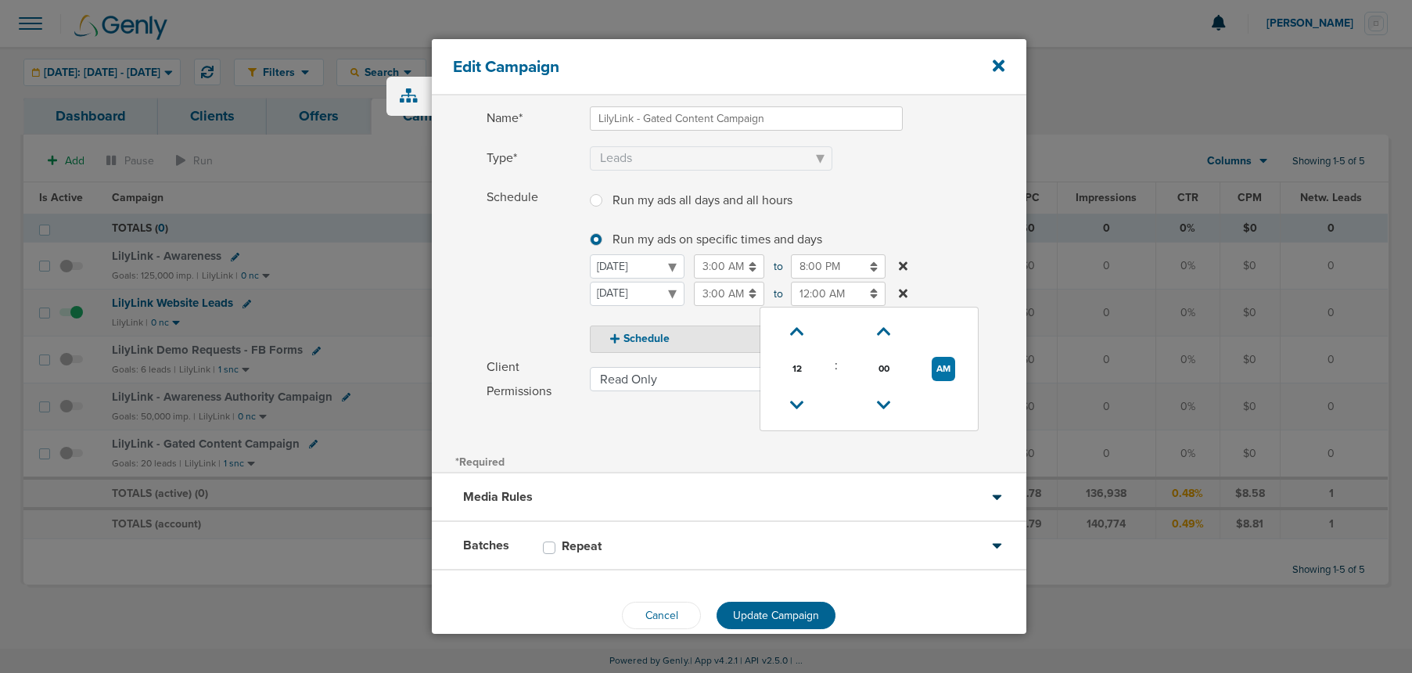
click at [832, 296] on input "12:00 AM" at bounding box center [838, 294] width 95 height 24
drag, startPoint x: 941, startPoint y: 367, endPoint x: 793, endPoint y: 396, distance: 151.4
click at [936, 369] on button "AM" at bounding box center [943, 369] width 23 height 24
click at [789, 394] on link at bounding box center [797, 406] width 27 height 24
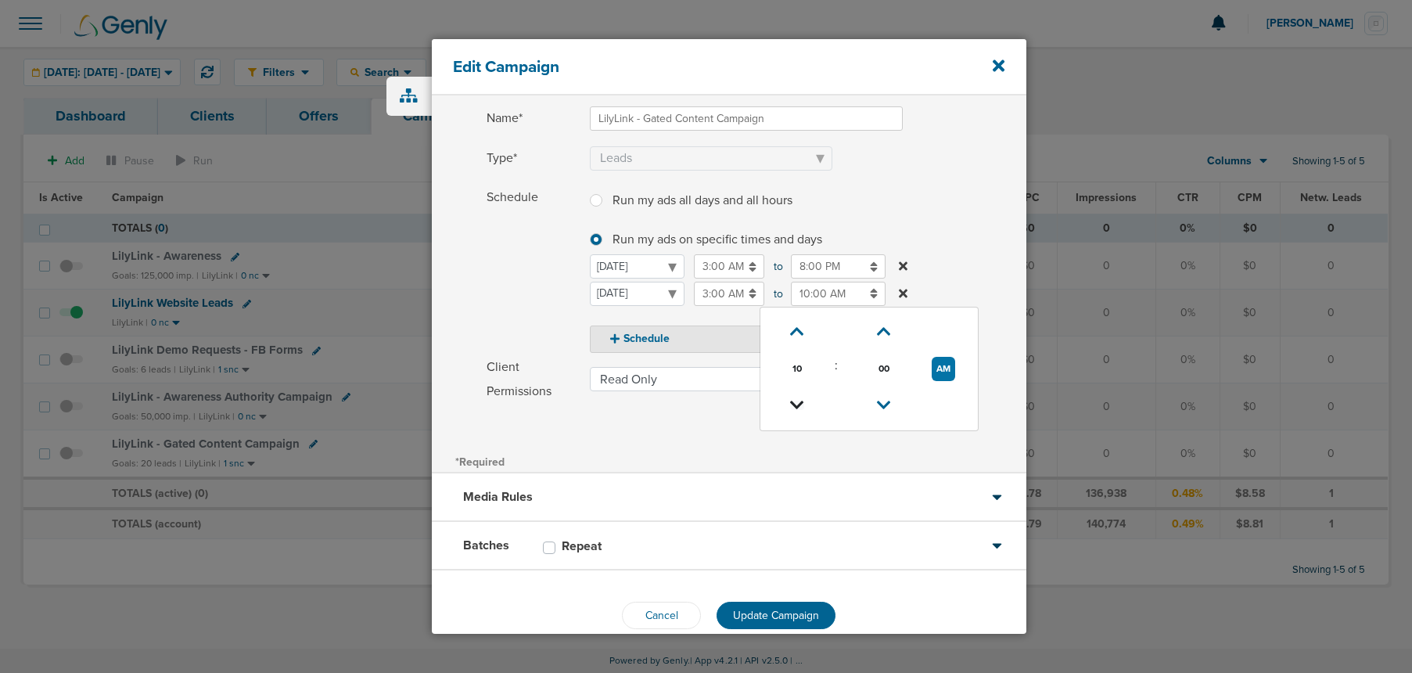
click at [793, 404] on icon at bounding box center [797, 405] width 14 height 9
drag, startPoint x: 793, startPoint y: 404, endPoint x: 940, endPoint y: 376, distance: 150.4
click at [796, 401] on icon at bounding box center [797, 405] width 14 height 9
click at [957, 372] on td "AM" at bounding box center [943, 369] width 56 height 37
click at [685, 306] on select "[DATE] [DATE] [DATE] [DATE] [DATE] [DATE] [DATE]" at bounding box center [637, 294] width 95 height 24
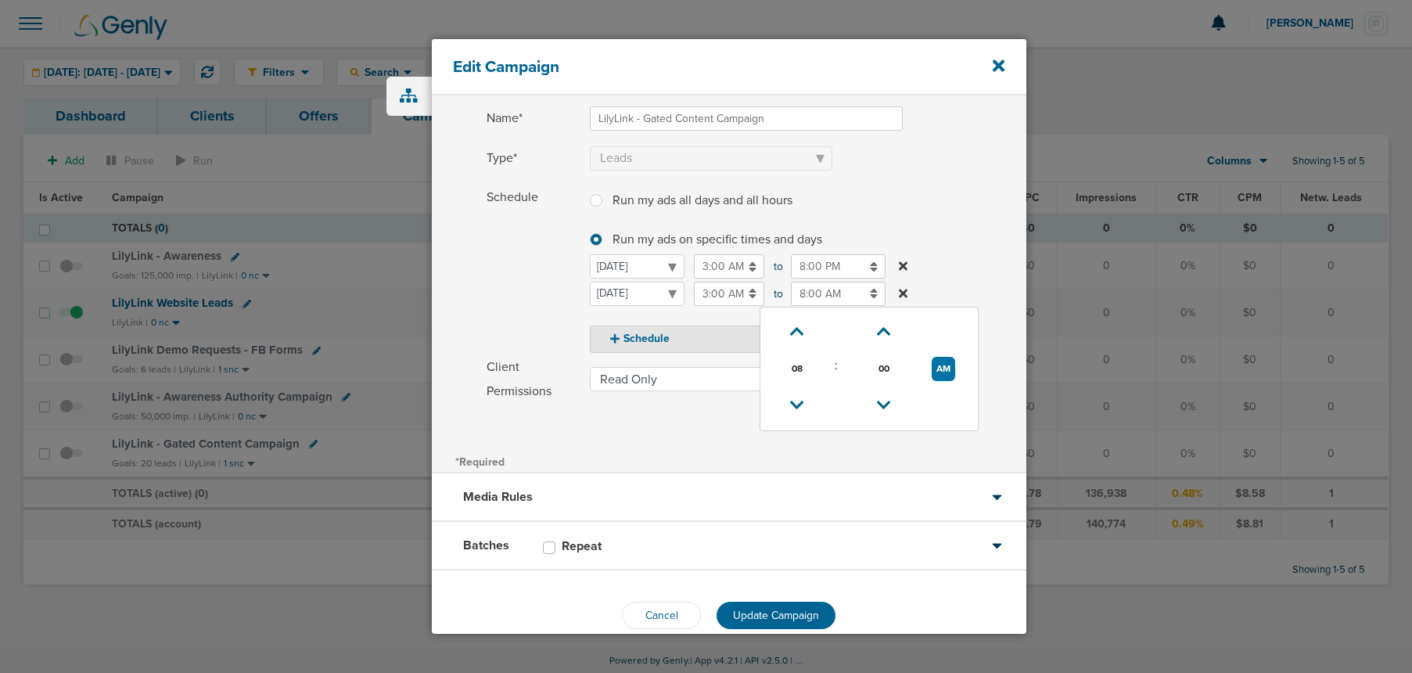
click at [840, 299] on input "8:00 AM" at bounding box center [838, 294] width 95 height 24
click at [938, 372] on button "AM" at bounding box center [943, 369] width 23 height 24
click at [523, 314] on span "Schedule" at bounding box center [534, 268] width 94 height 167
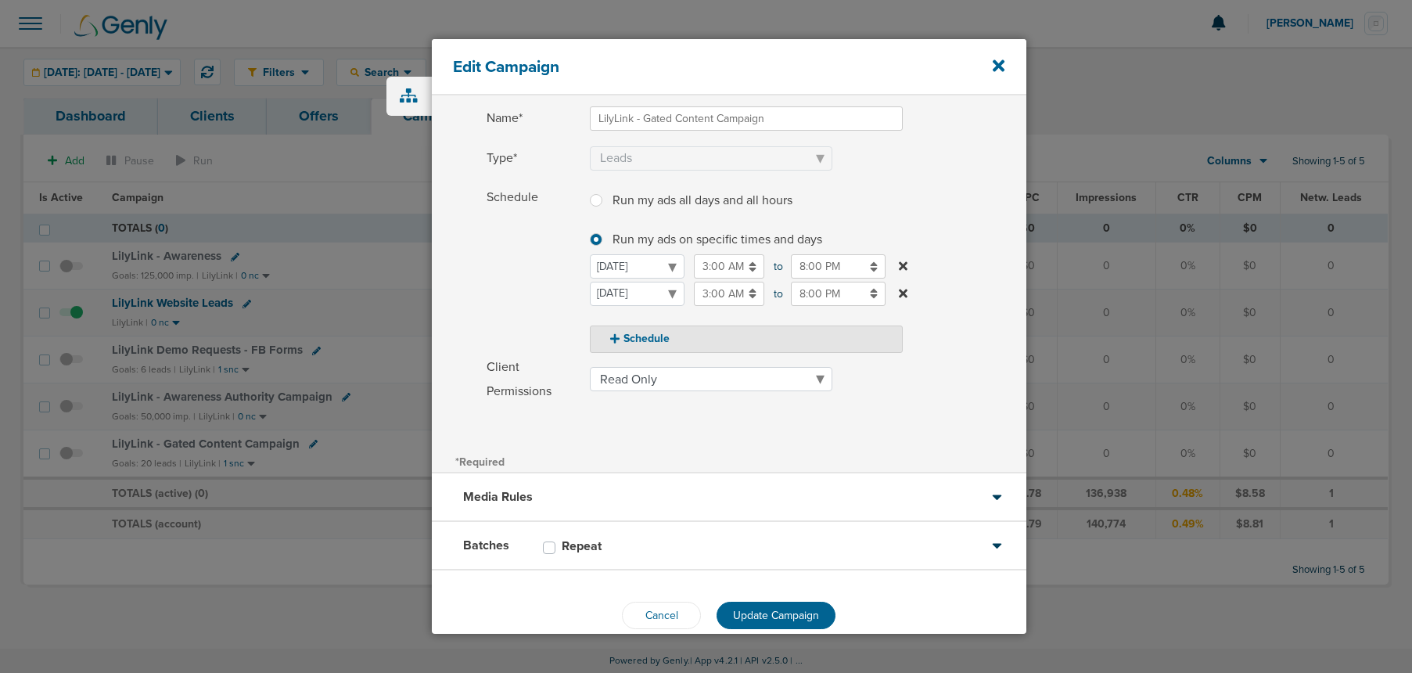
scroll to position [135, 0]
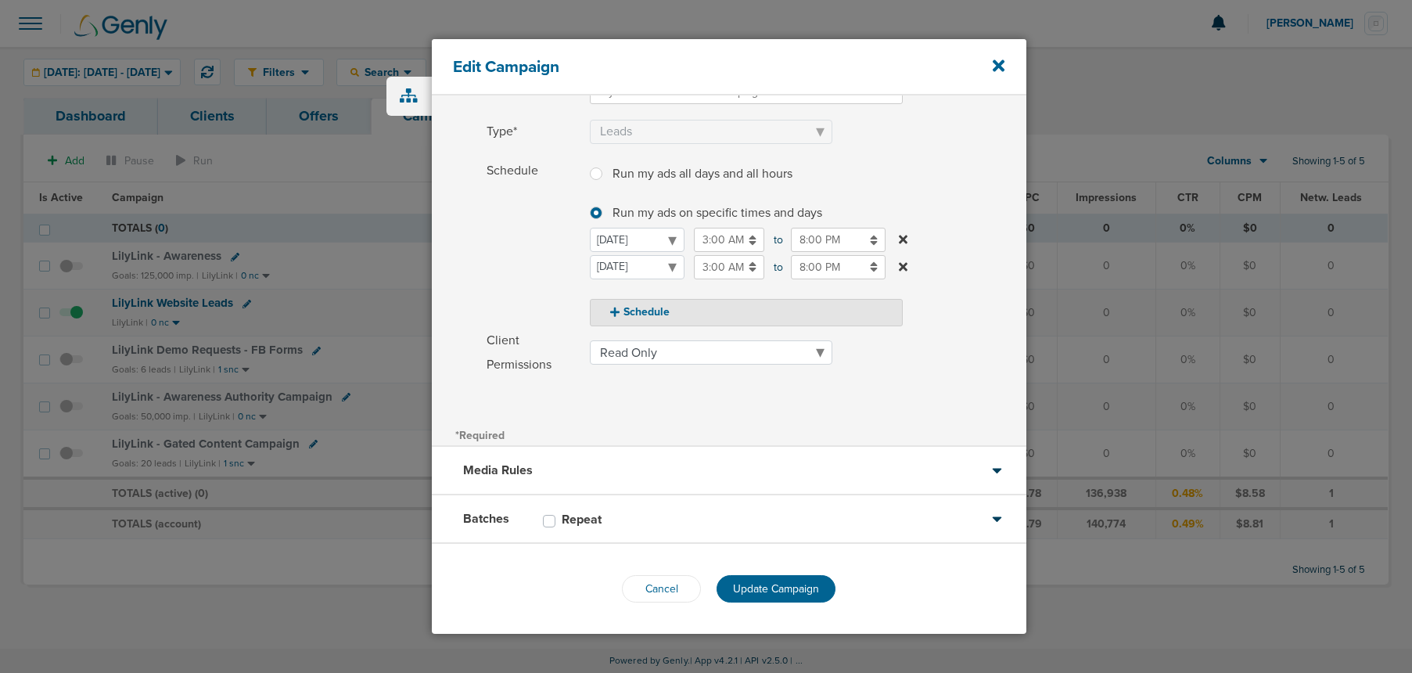
click at [708, 516] on div "Batches Repeat" at bounding box center [729, 519] width 595 height 49
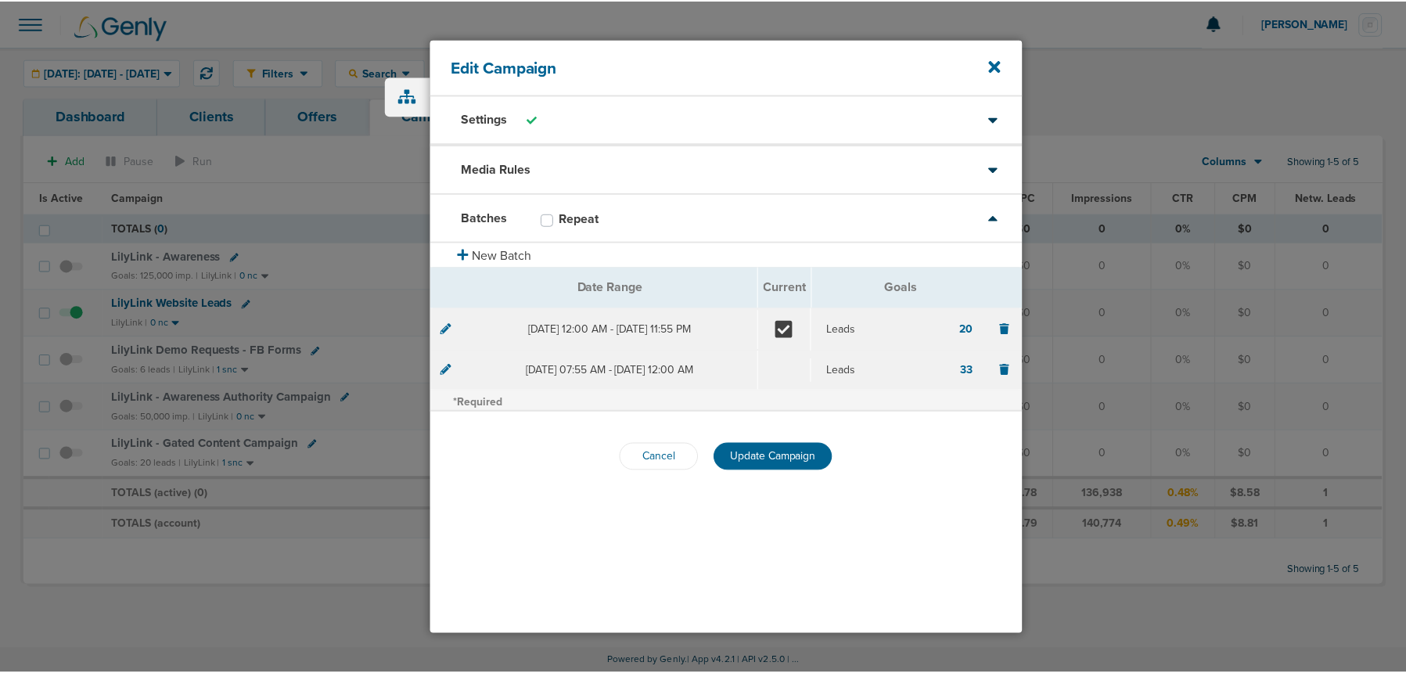
scroll to position [0, 0]
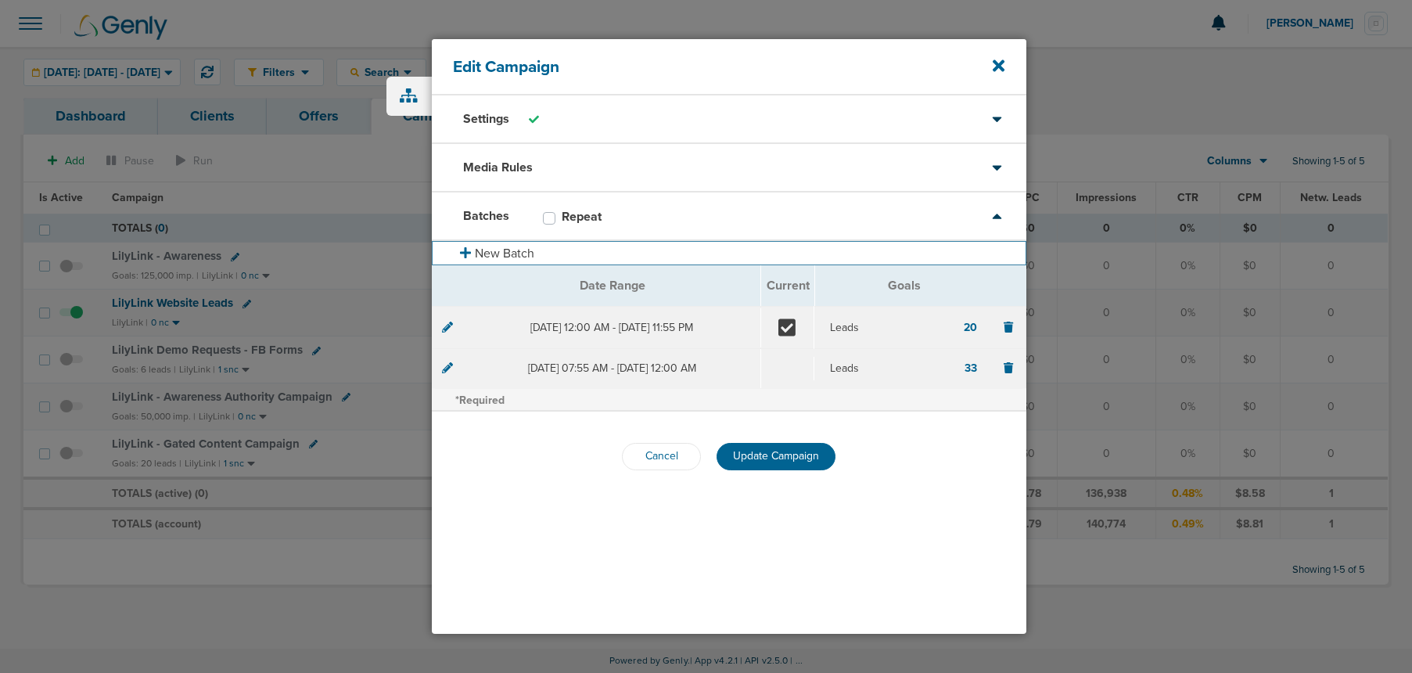
click at [487, 251] on button "New Batch" at bounding box center [729, 253] width 595 height 24
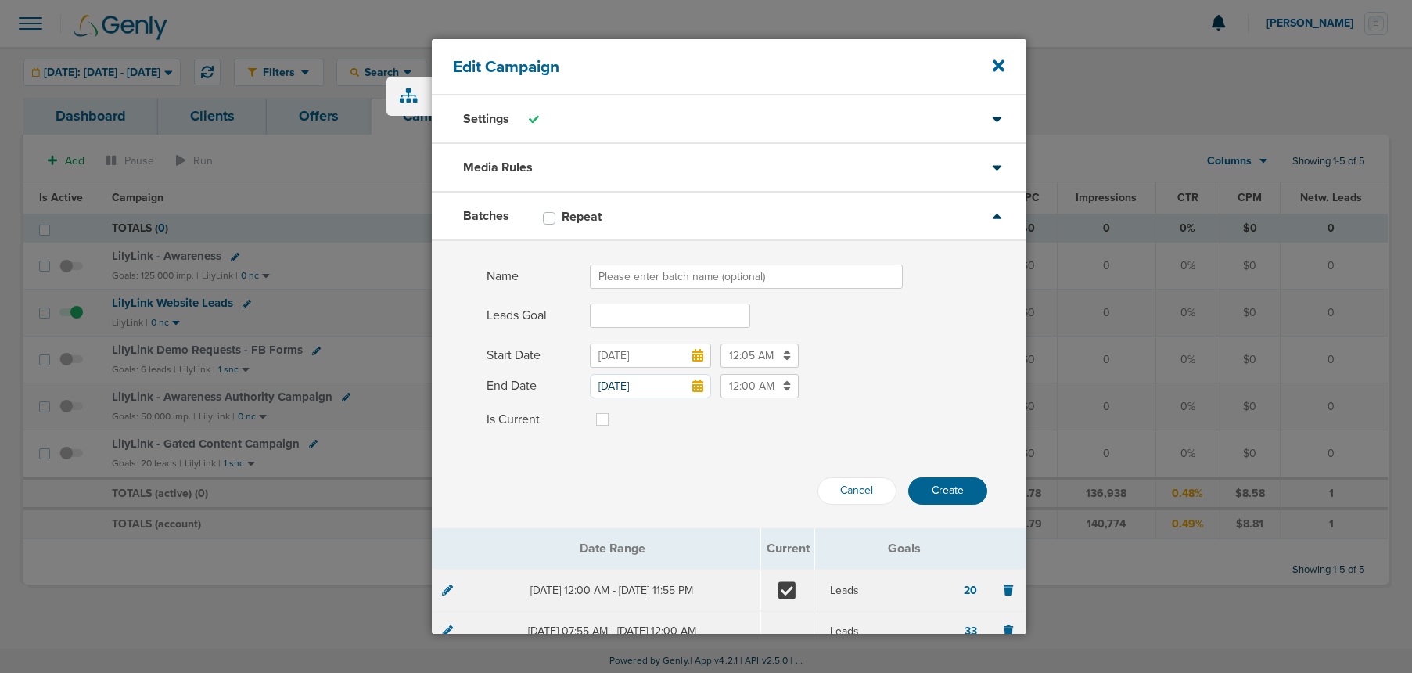
click at [613, 279] on input "Name" at bounding box center [746, 276] width 313 height 24
click at [629, 313] on input "Leads Goal" at bounding box center [670, 316] width 160 height 24
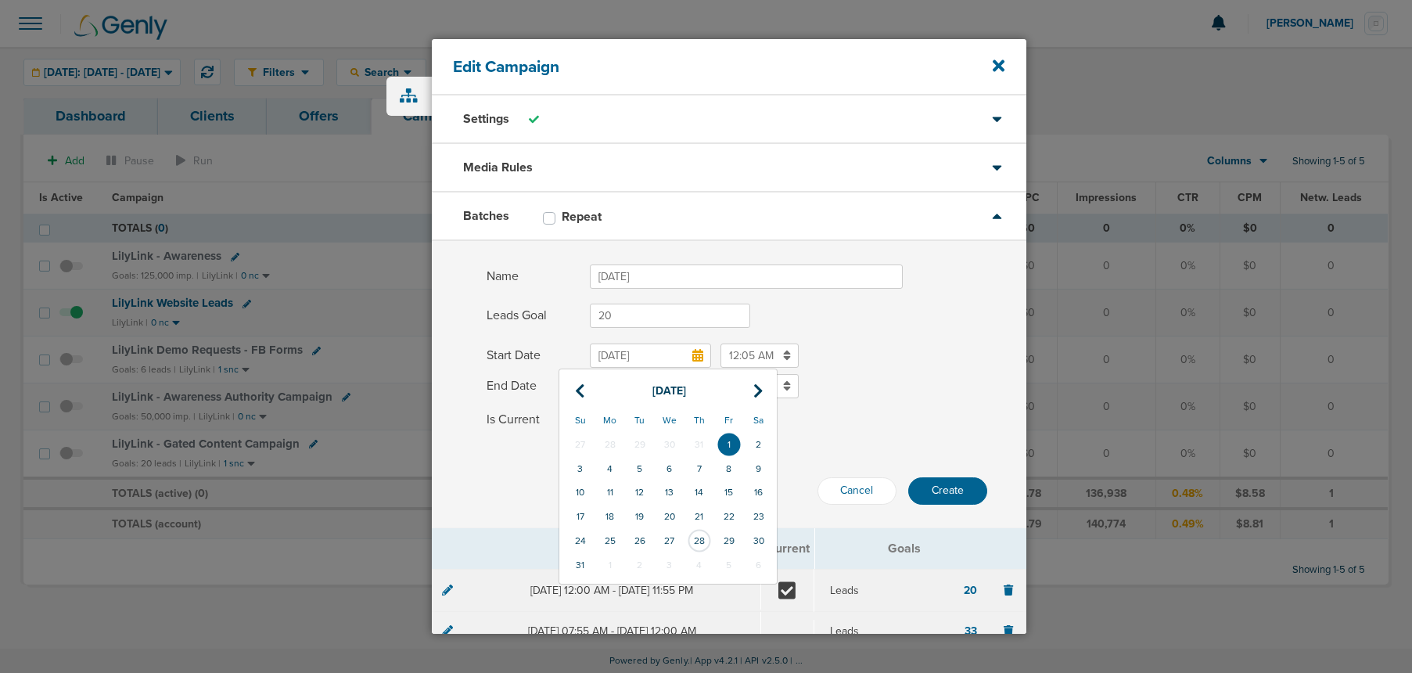
click at [624, 357] on input "[DATE]" at bounding box center [650, 355] width 121 height 24
click at [604, 563] on td "1" at bounding box center [610, 565] width 30 height 24
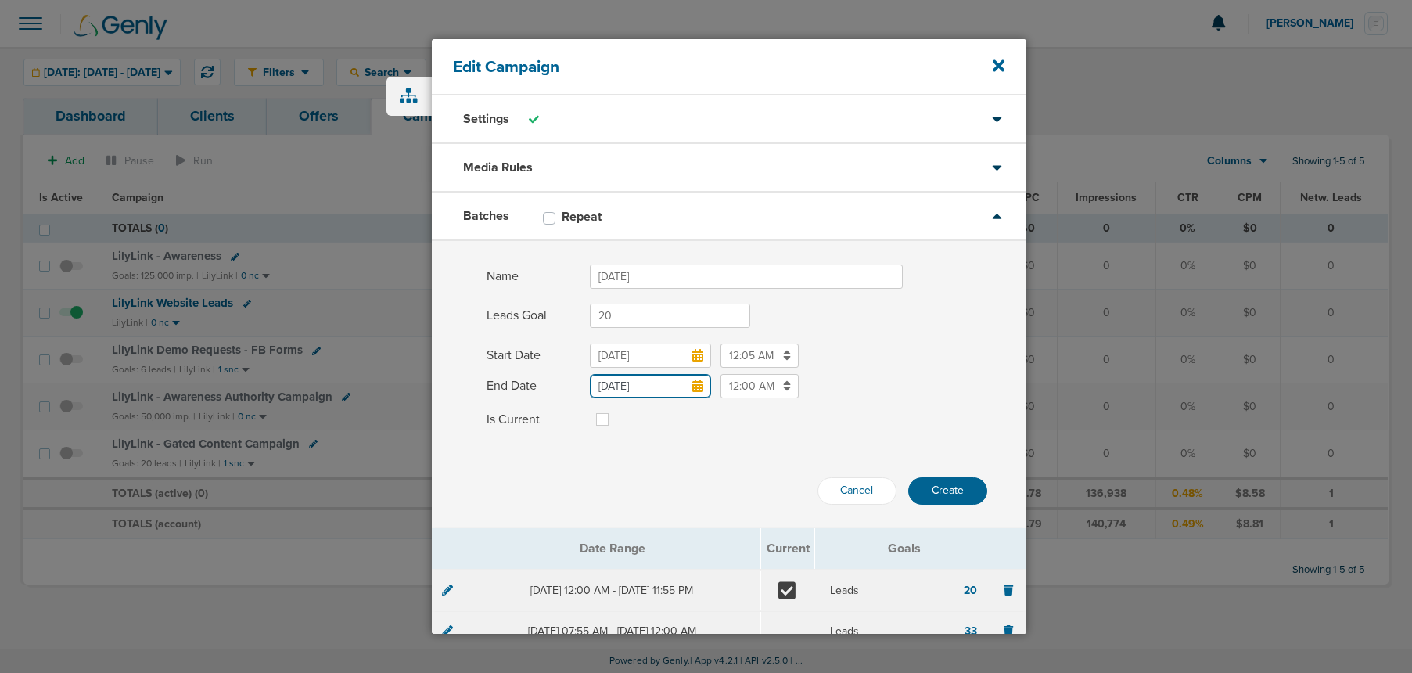
click at [673, 377] on input "[DATE]" at bounding box center [650, 386] width 121 height 24
drag, startPoint x: 755, startPoint y: 176, endPoint x: 722, endPoint y: 217, distance: 52.3
click at [755, 178] on icon at bounding box center [758, 180] width 10 height 16
click at [649, 325] on td "30" at bounding box center [640, 330] width 30 height 24
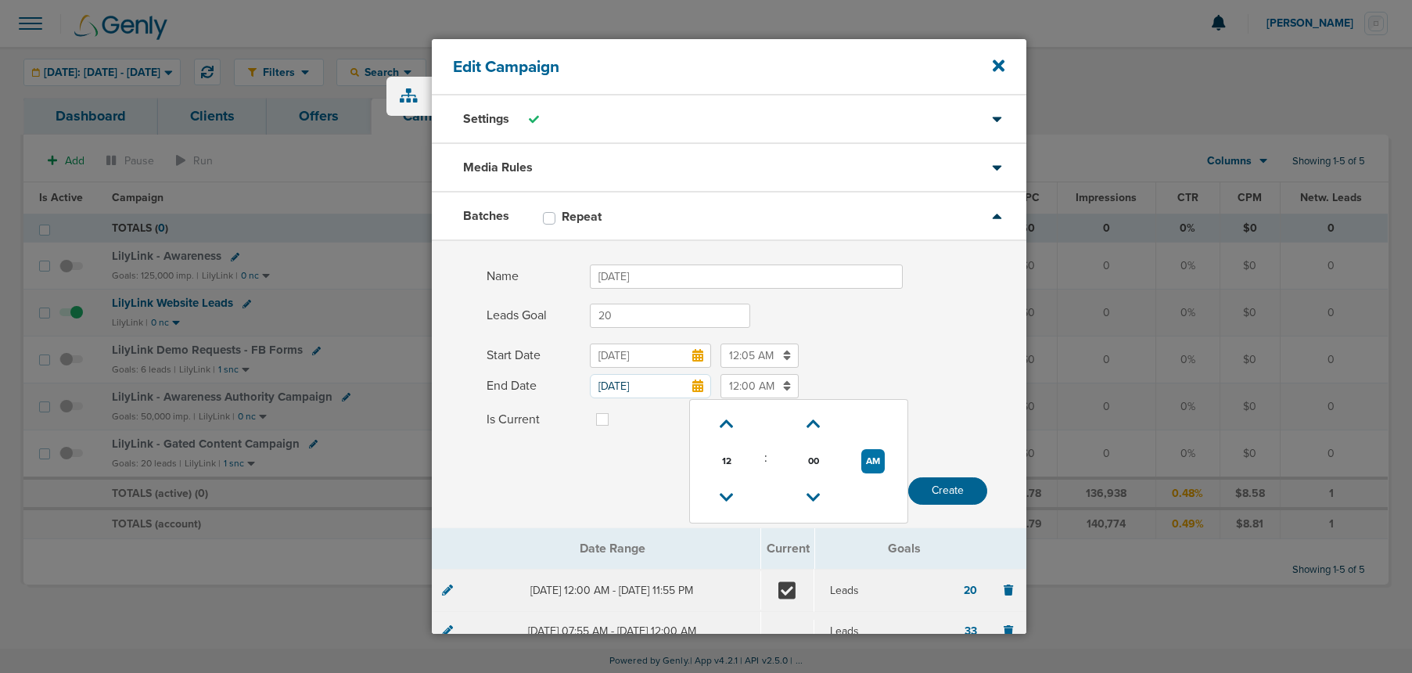
click at [734, 393] on input "12:00 AM" at bounding box center [760, 386] width 78 height 24
click at [725, 493] on icon at bounding box center [727, 497] width 14 height 9
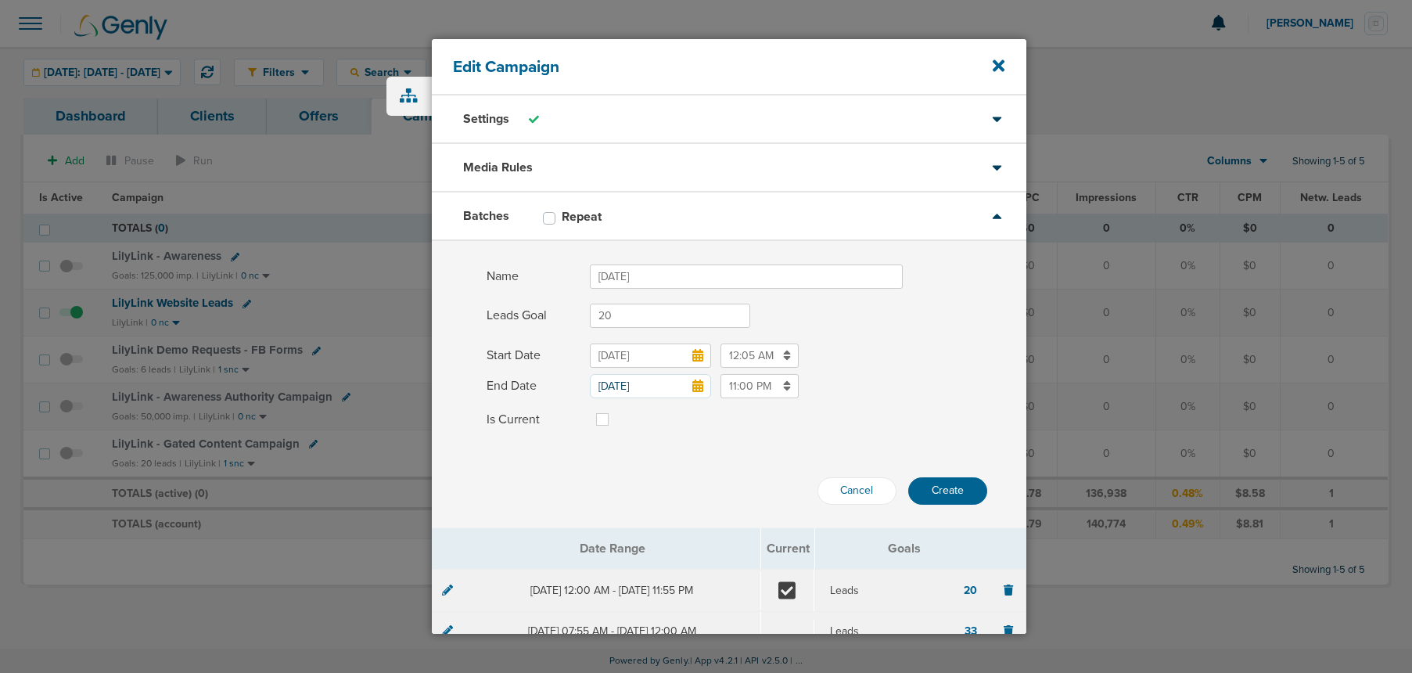
click at [615, 410] on label at bounding box center [615, 410] width 0 height 0
click at [606, 418] on input "Is Current" at bounding box center [602, 418] width 13 height 16
click at [939, 494] on button "Create" at bounding box center [947, 490] width 79 height 27
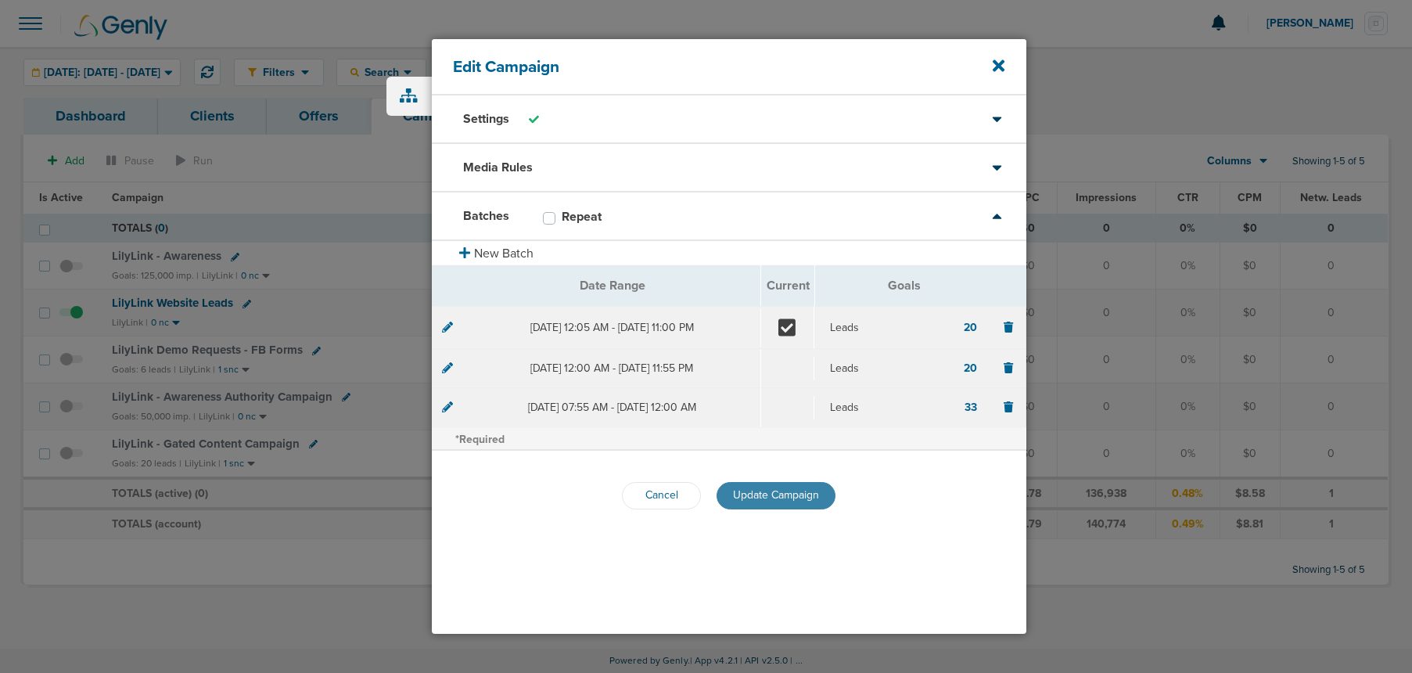
click at [758, 496] on span "Update Campaign" at bounding box center [776, 494] width 86 height 13
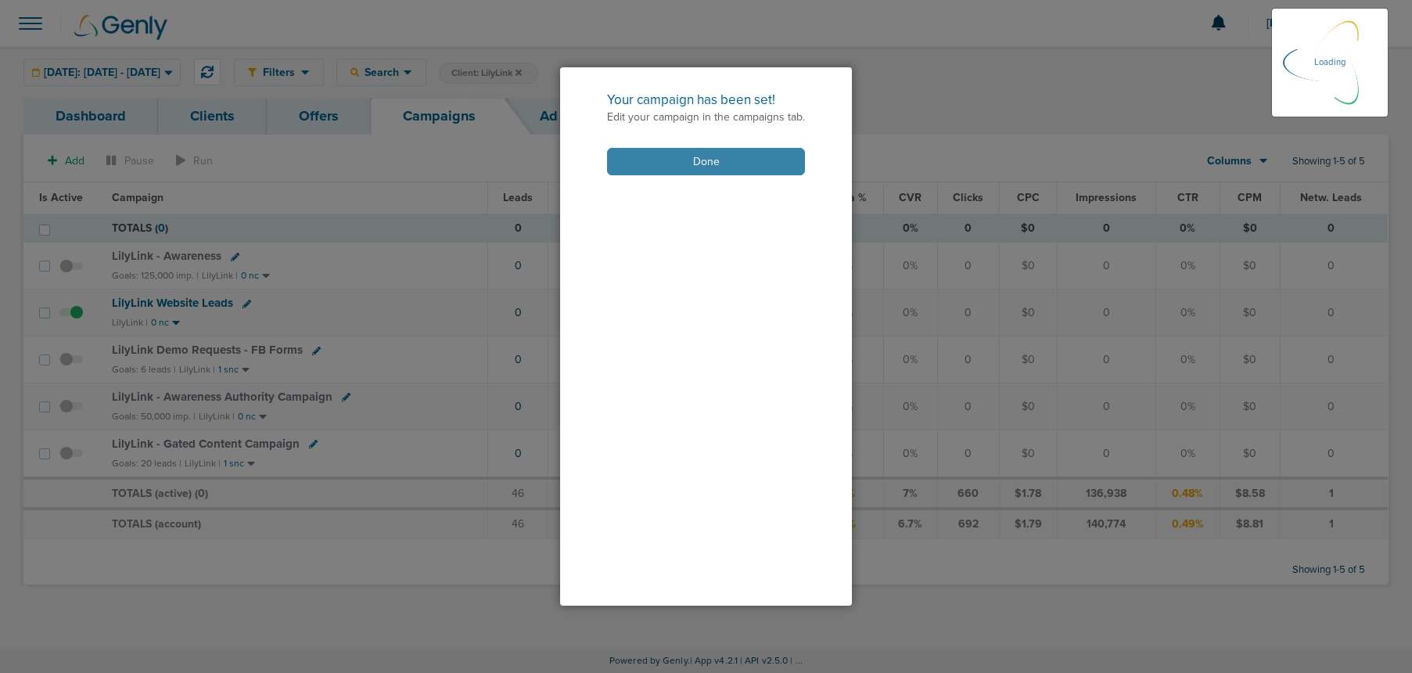
click at [663, 171] on button "Done" at bounding box center [706, 161] width 198 height 27
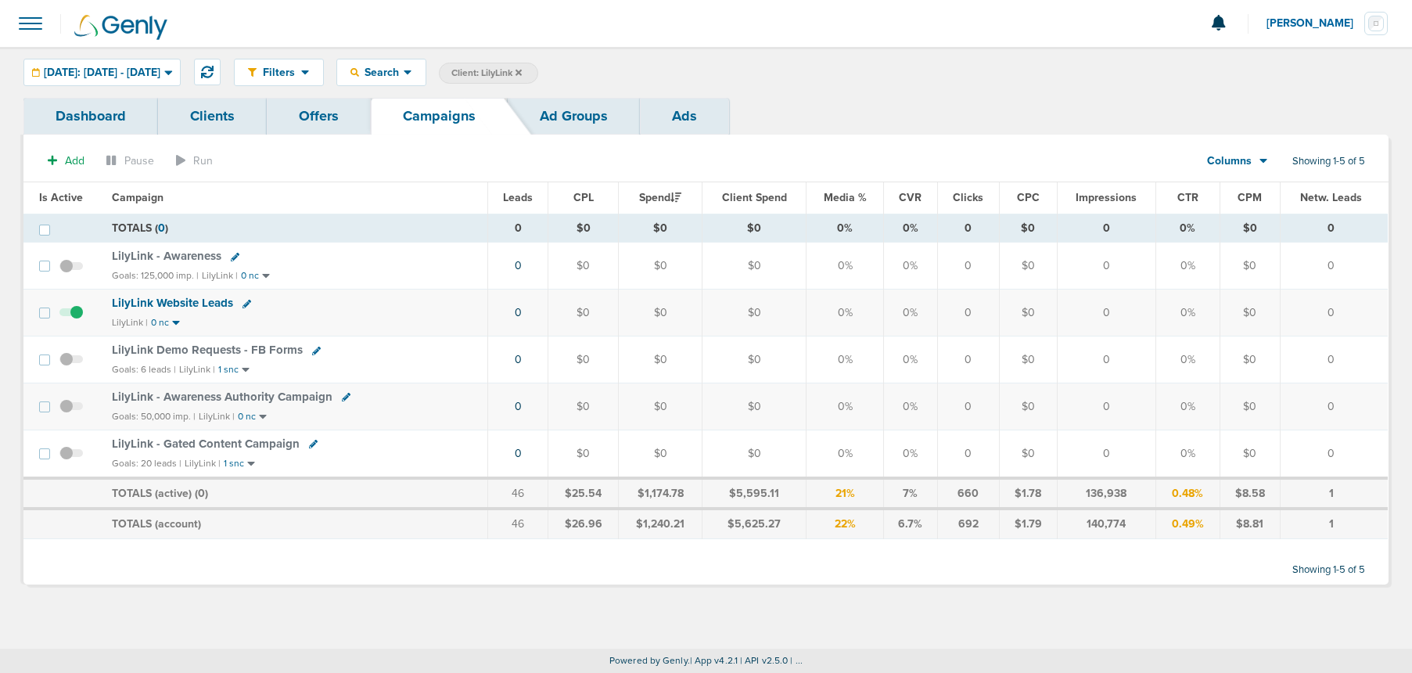
click at [522, 70] on icon at bounding box center [519, 72] width 6 height 9
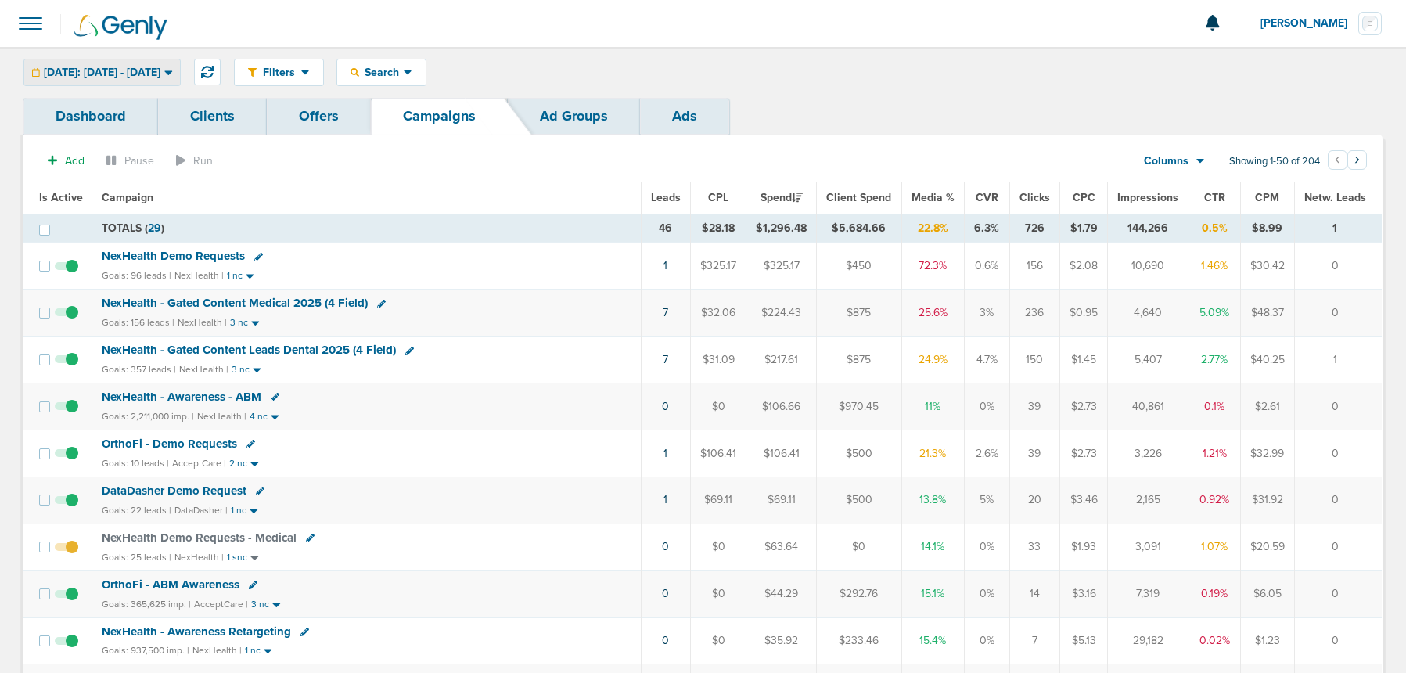
click at [109, 71] on span "[DATE]: [DATE] - [DATE]" at bounding box center [102, 72] width 117 height 11
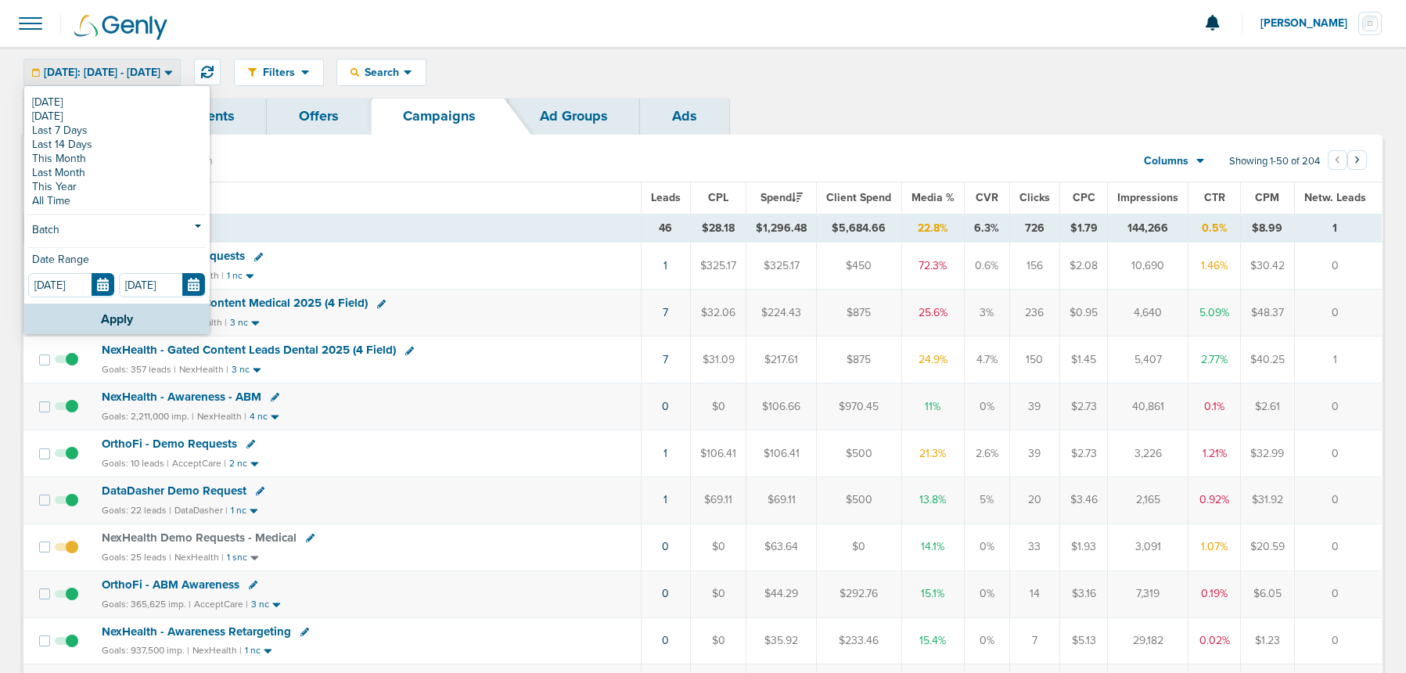
click at [631, 68] on div "Filters Active Only Settings Status Active Inactive Objectives MQL SQL Traffic …" at bounding box center [808, 72] width 1149 height 27
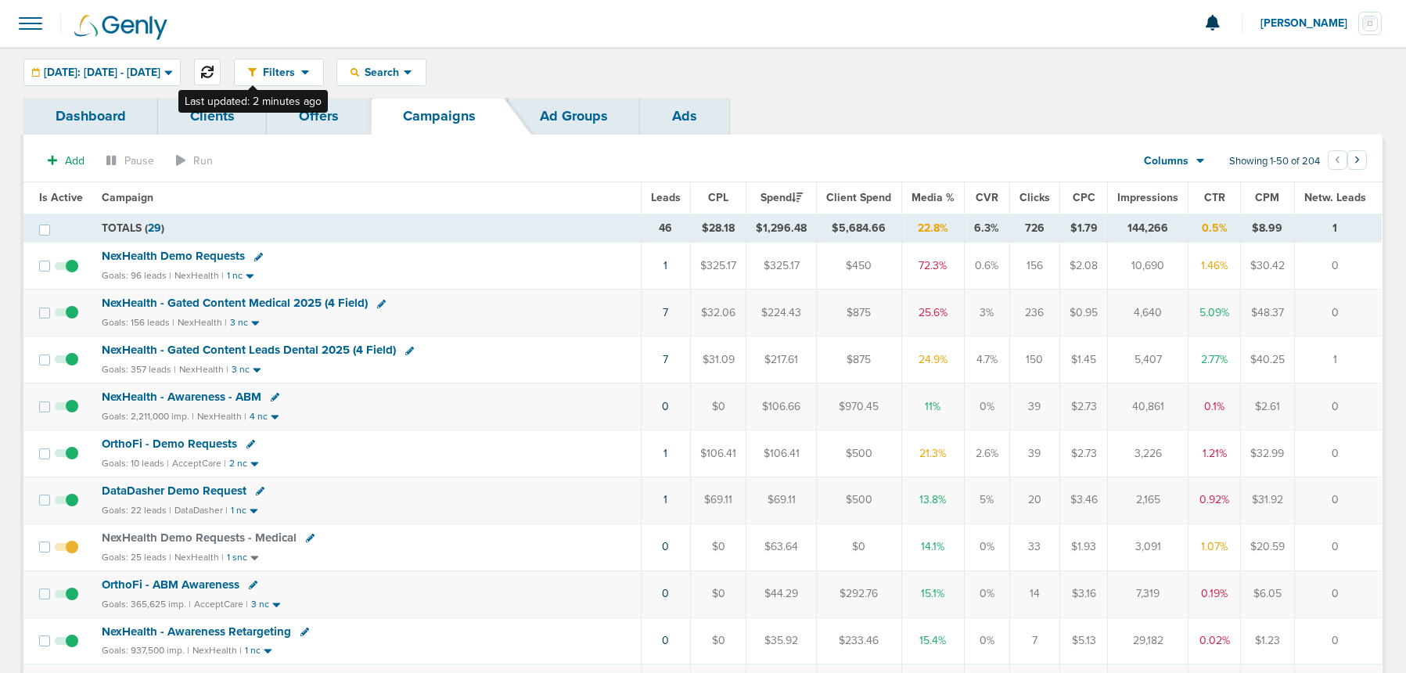
click at [214, 68] on icon at bounding box center [207, 72] width 13 height 13
click at [207, 257] on span "NexHealth Demo Requests" at bounding box center [173, 256] width 143 height 14
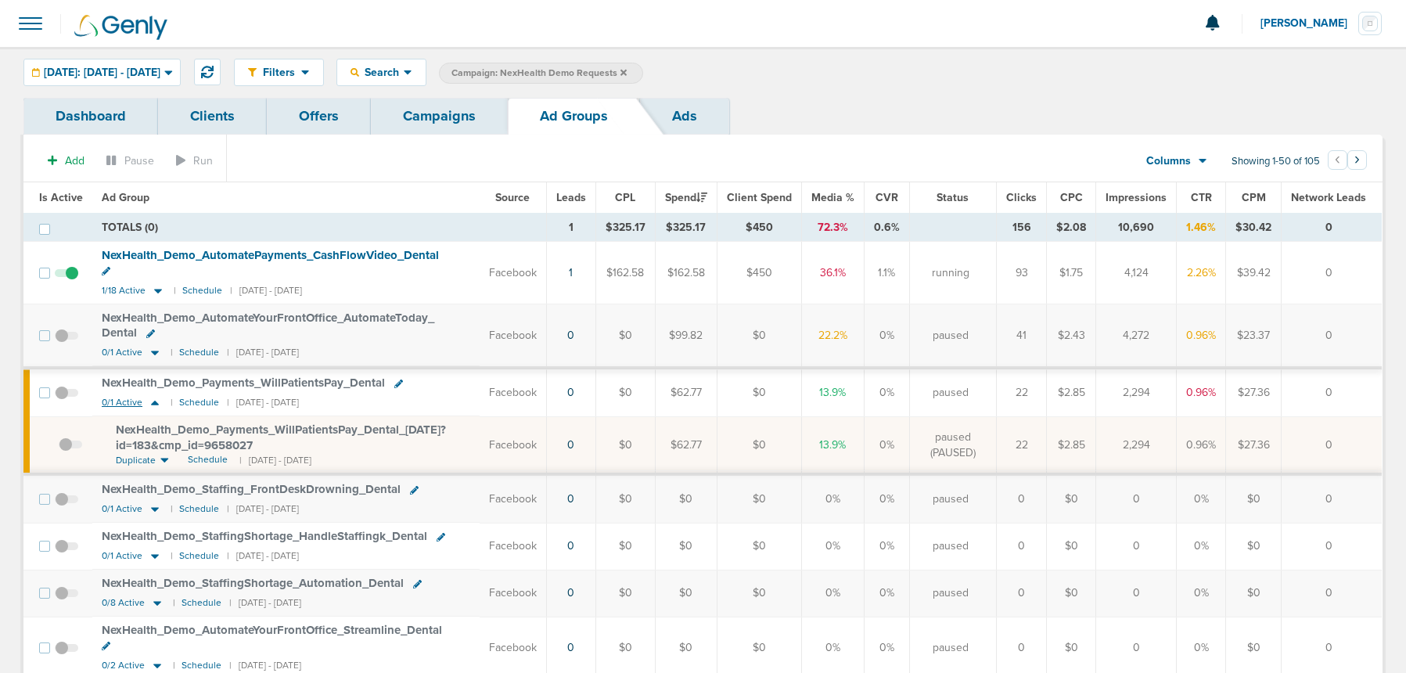
click at [154, 396] on icon at bounding box center [155, 402] width 16 height 13
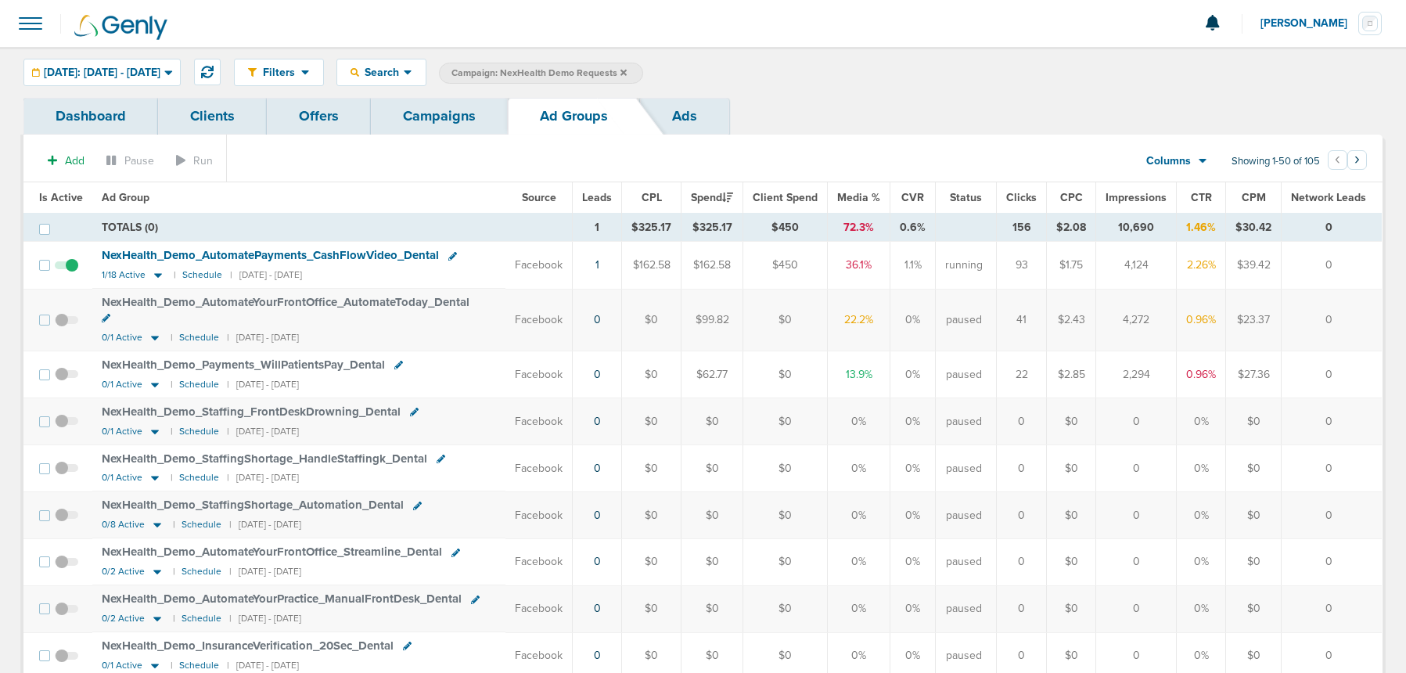
click at [434, 119] on link "Campaigns" at bounding box center [439, 116] width 137 height 37
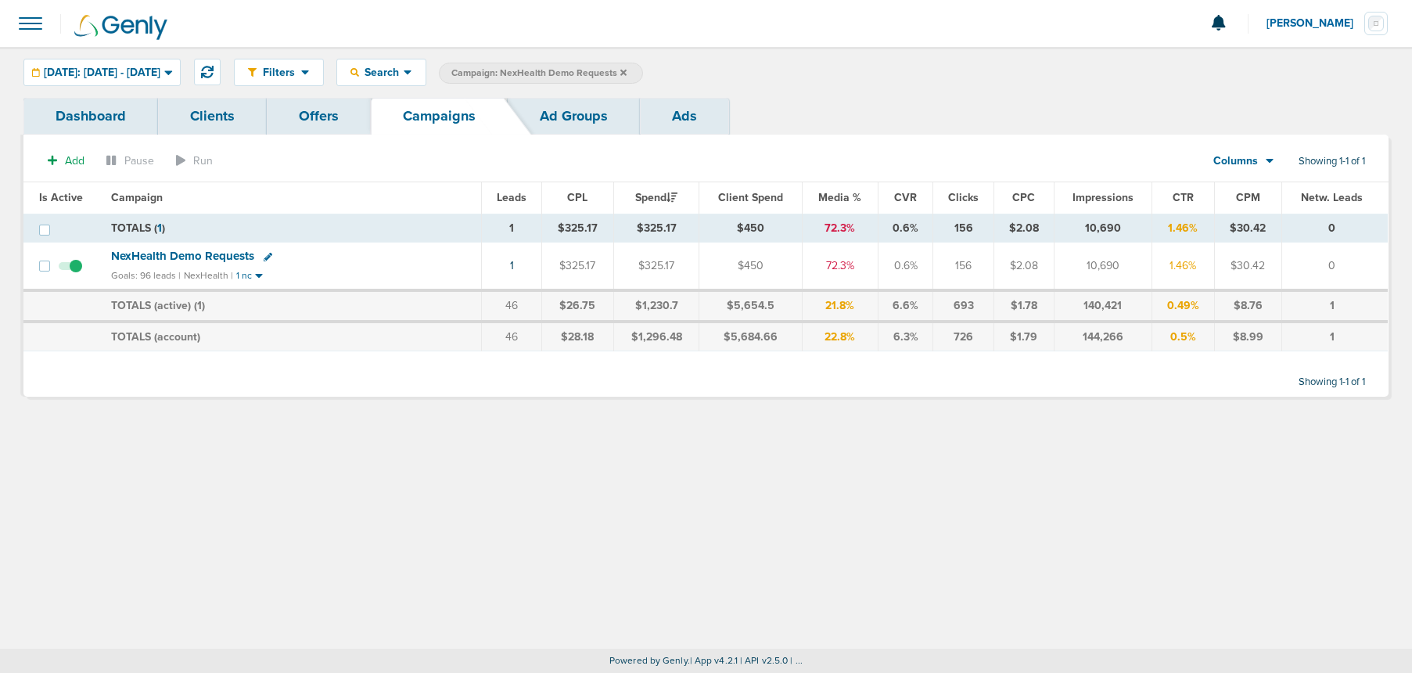
click at [627, 71] on icon at bounding box center [623, 72] width 6 height 6
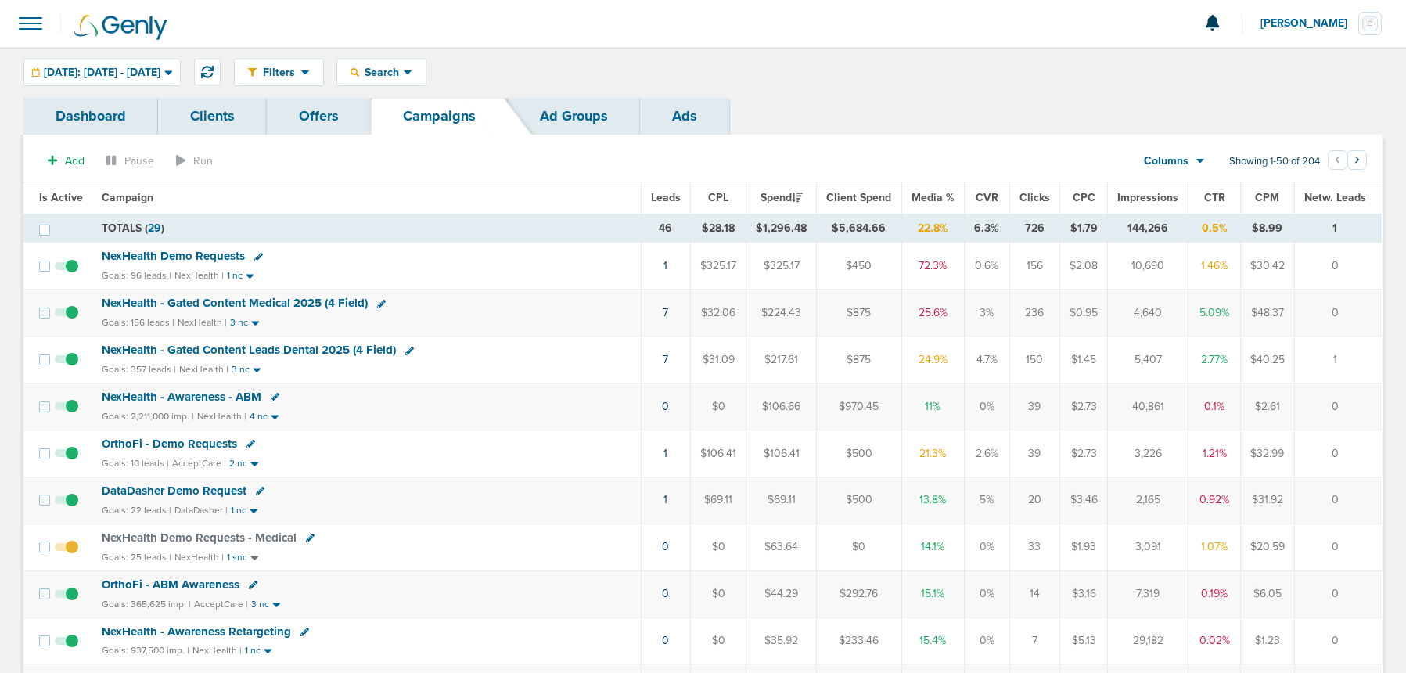
click at [306, 538] on icon at bounding box center [310, 538] width 9 height 9
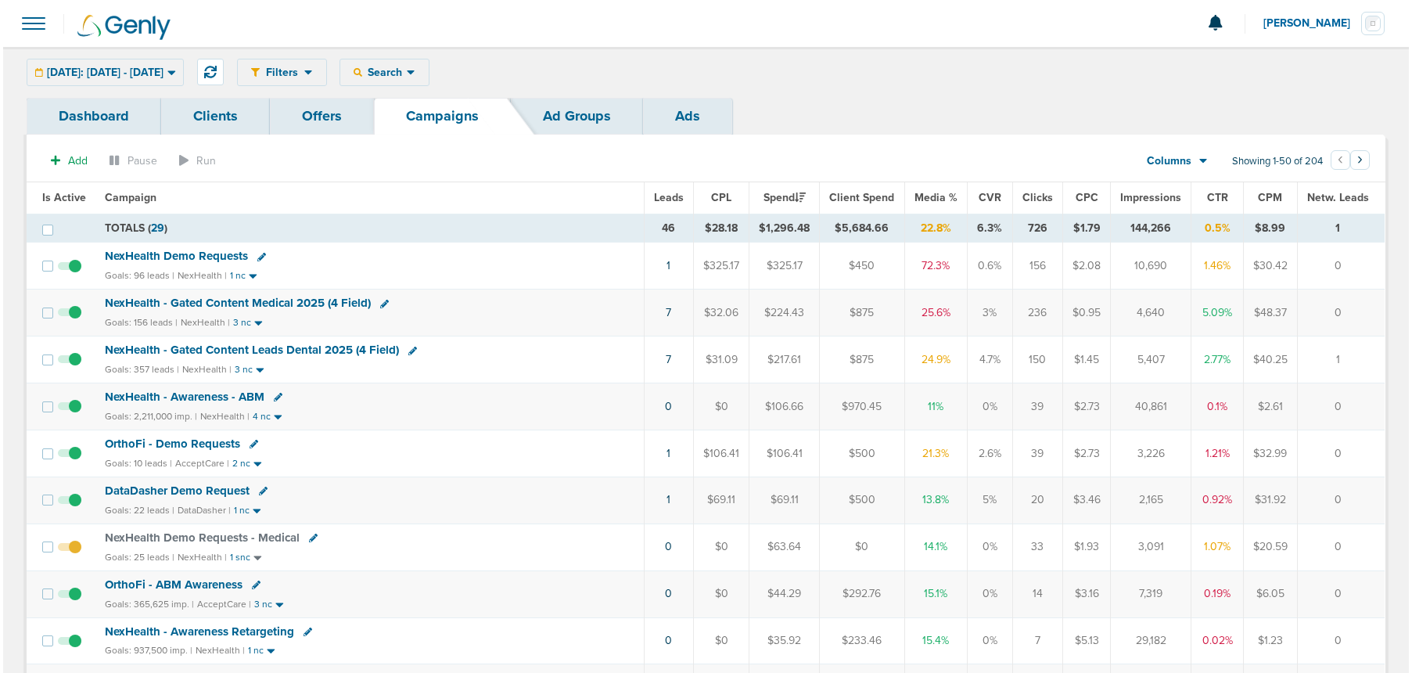
scroll to position [5, 0]
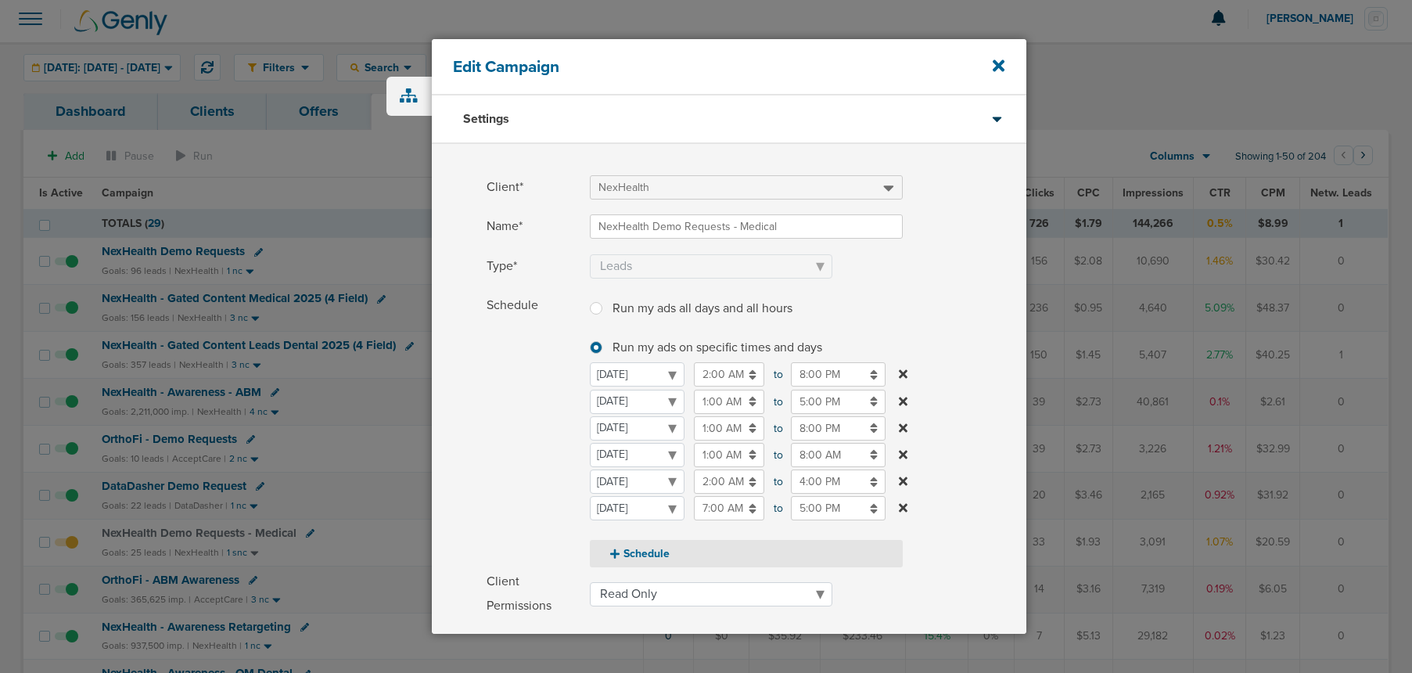
click at [624, 559] on button "Schedule" at bounding box center [746, 553] width 313 height 27
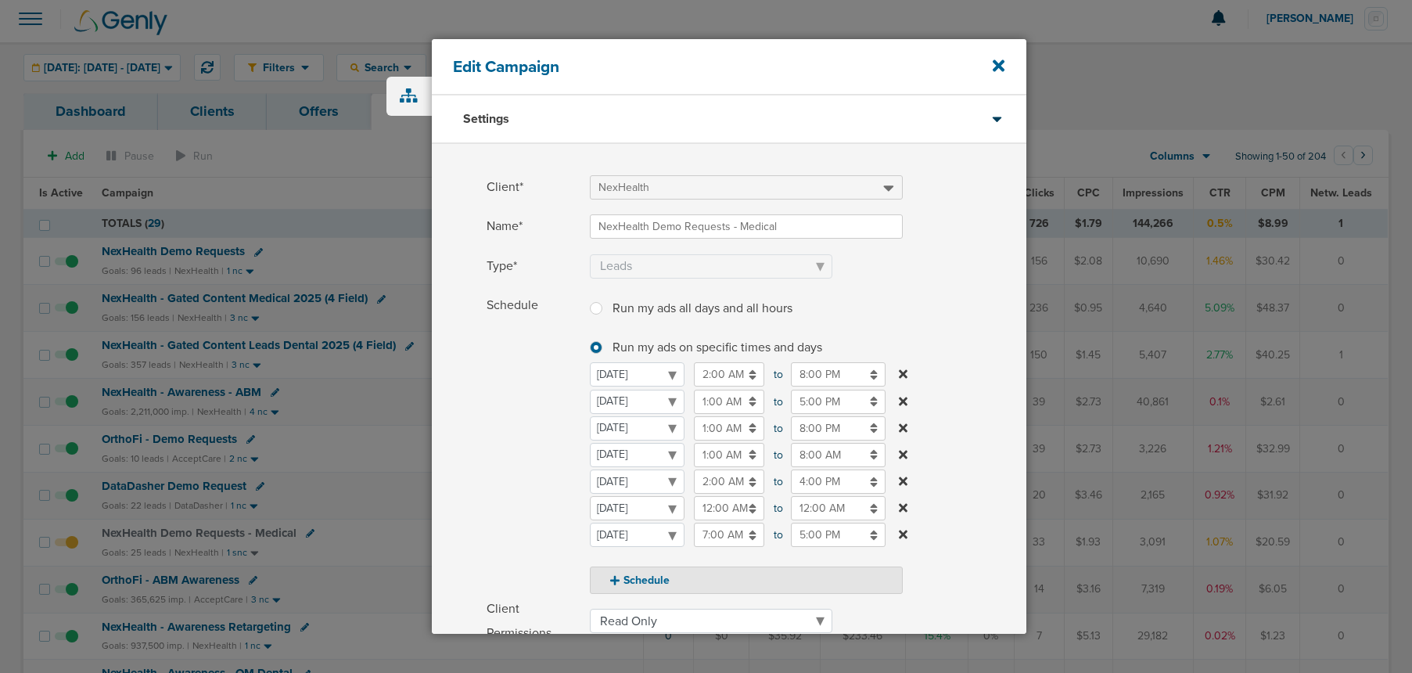
click at [631, 516] on select "[DATE] [DATE] [DATE] [DATE] [DATE] [DATE] [DATE]" at bounding box center [637, 508] width 95 height 24
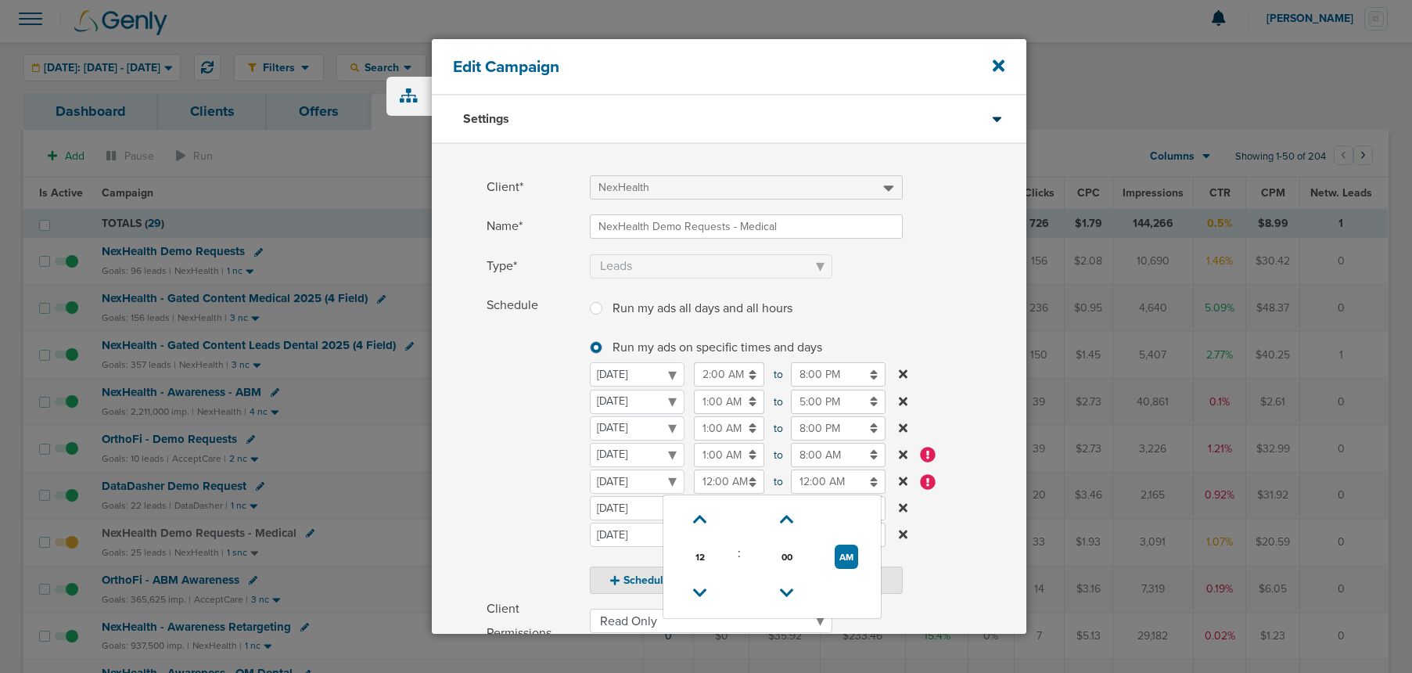
click at [705, 483] on input "12:00 AM" at bounding box center [729, 481] width 70 height 24
click at [707, 524] on icon at bounding box center [700, 519] width 14 height 9
click at [850, 551] on button "AM" at bounding box center [846, 557] width 23 height 24
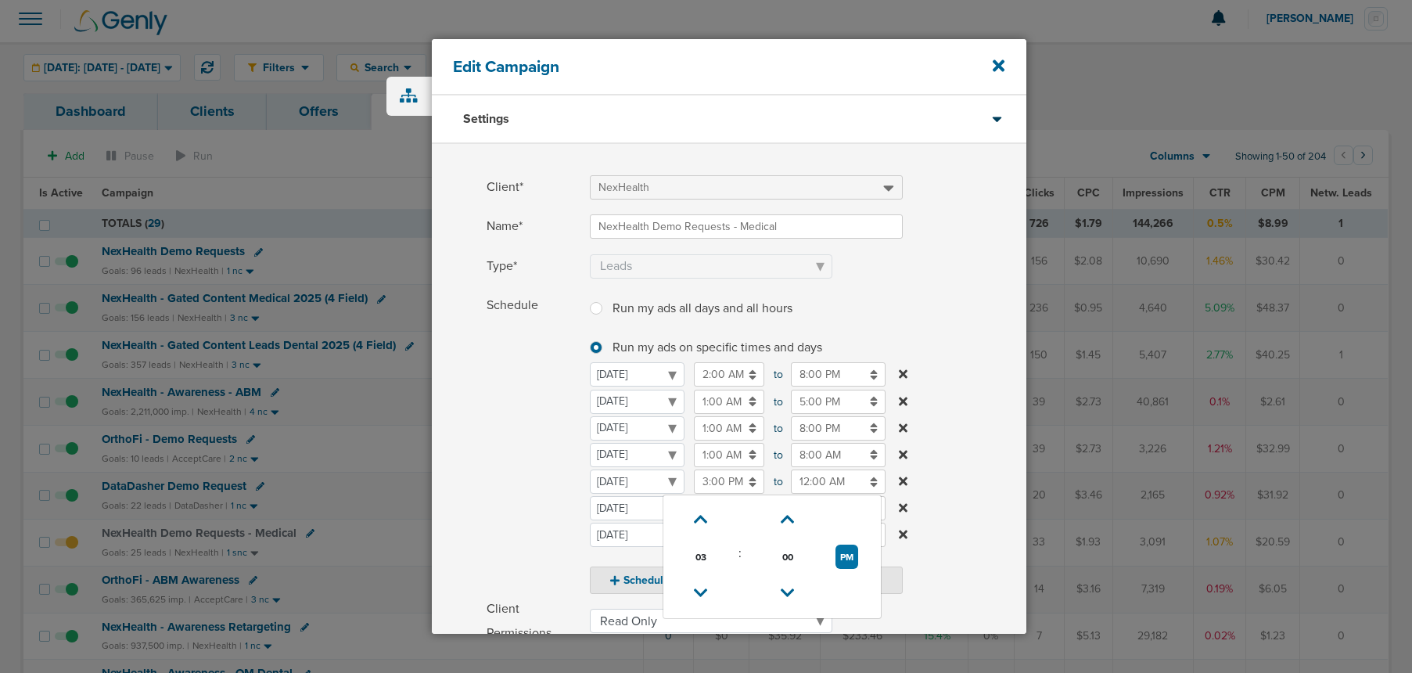
click at [822, 482] on input "12:00 AM" at bounding box center [838, 481] width 95 height 24
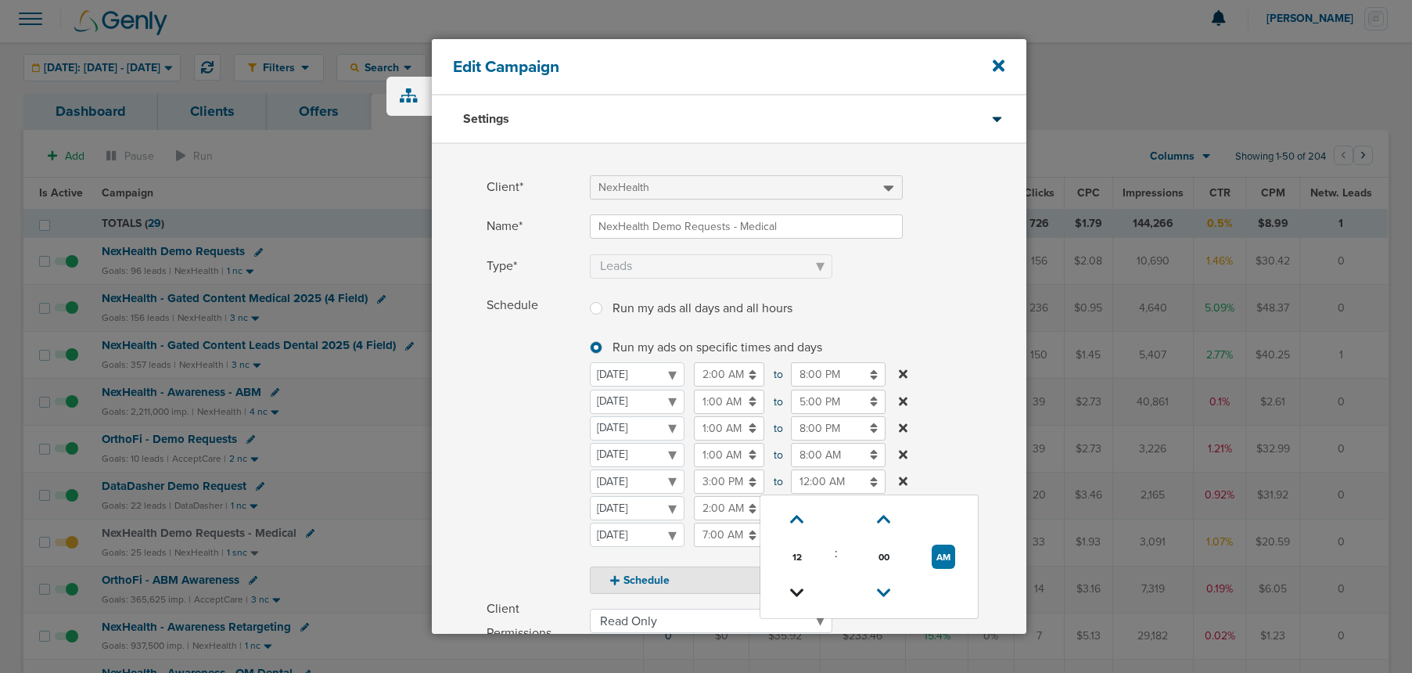
click at [787, 587] on link at bounding box center [797, 593] width 27 height 24
click at [796, 588] on icon at bounding box center [798, 592] width 14 height 9
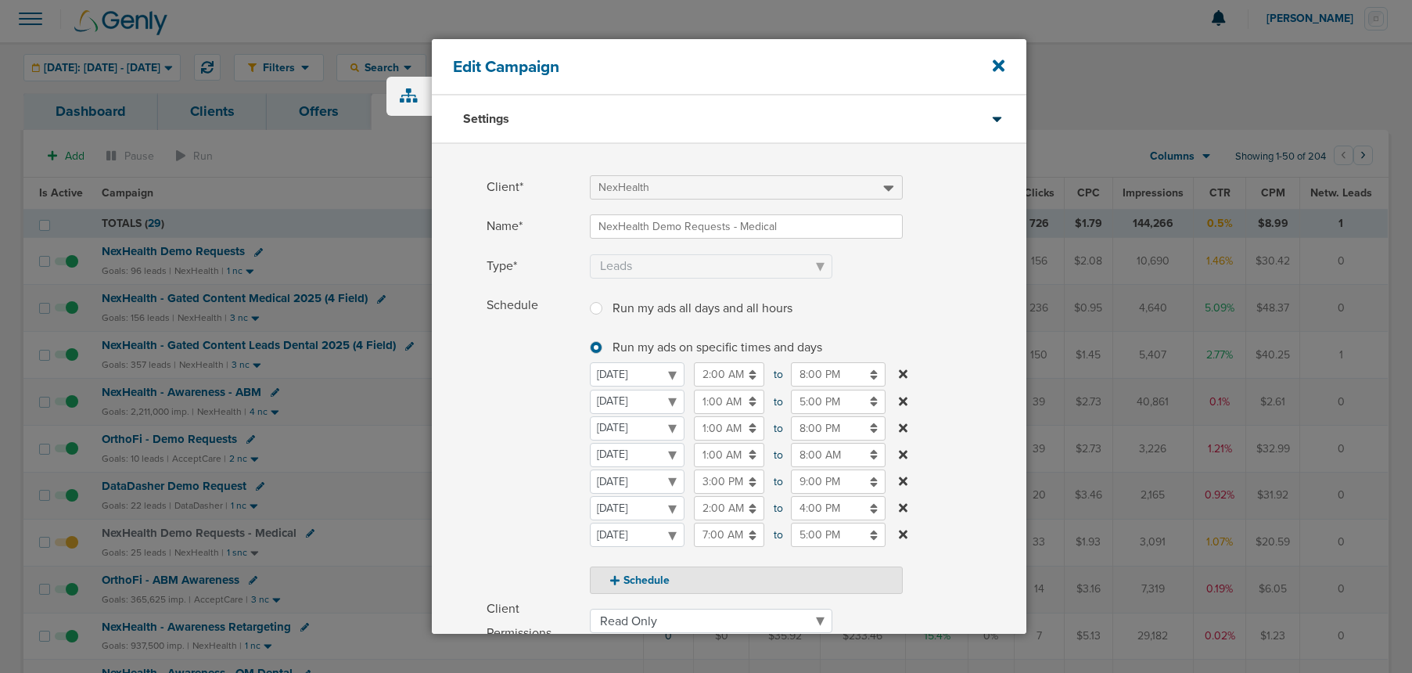
click at [529, 505] on span "Schedule" at bounding box center [534, 443] width 94 height 300
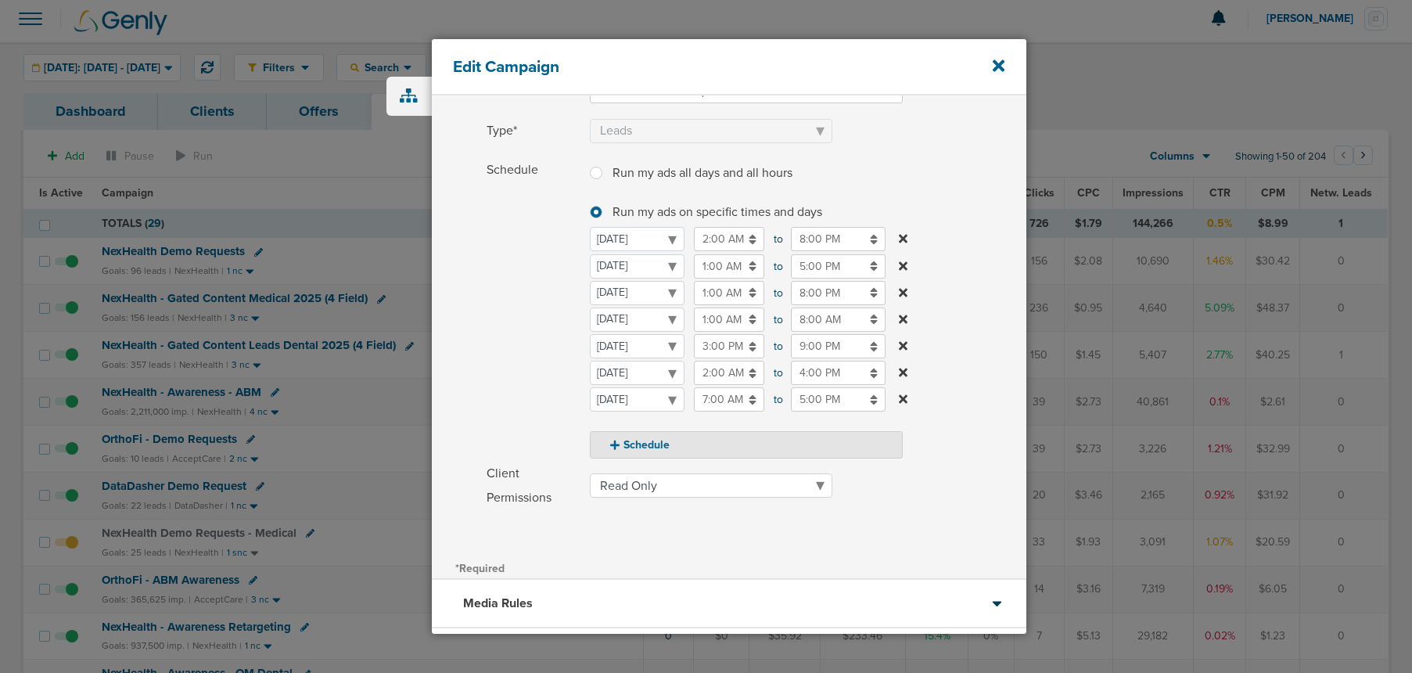
scroll to position [268, 0]
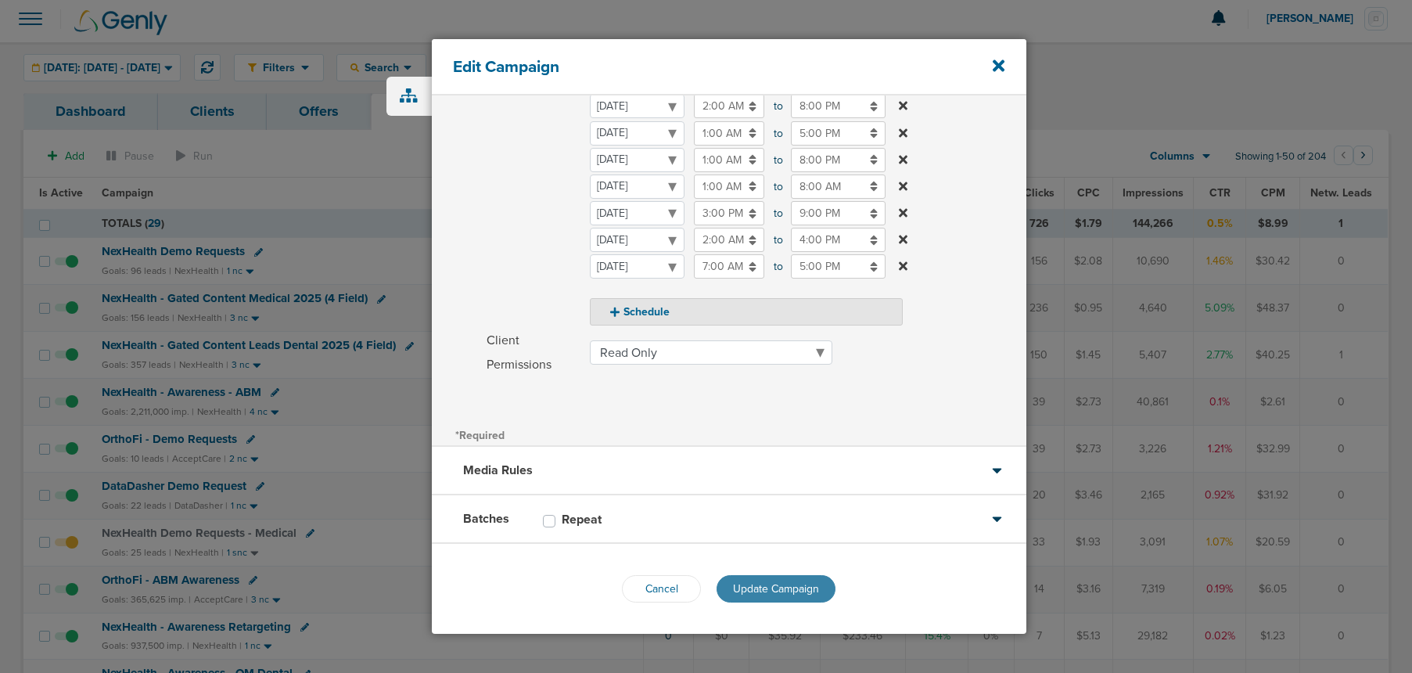
click at [756, 584] on span "Update Campaign" at bounding box center [776, 588] width 86 height 13
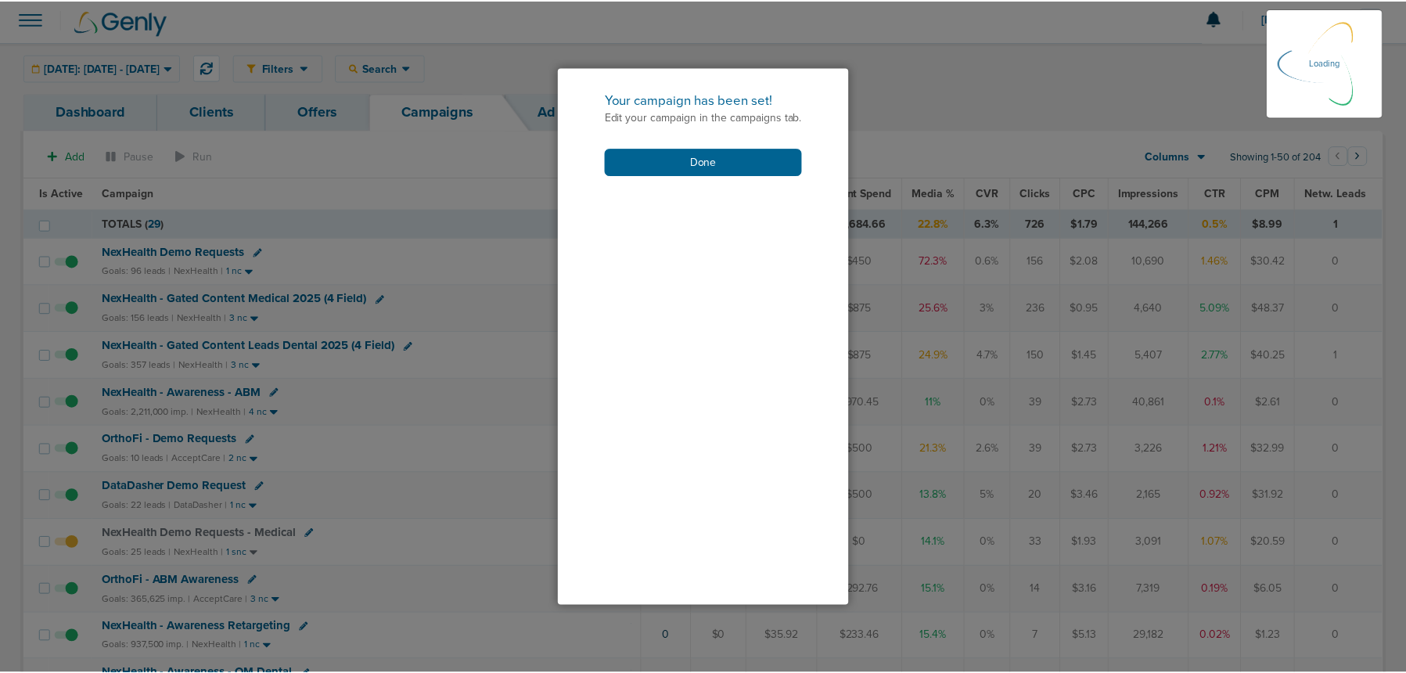
scroll to position [219, 0]
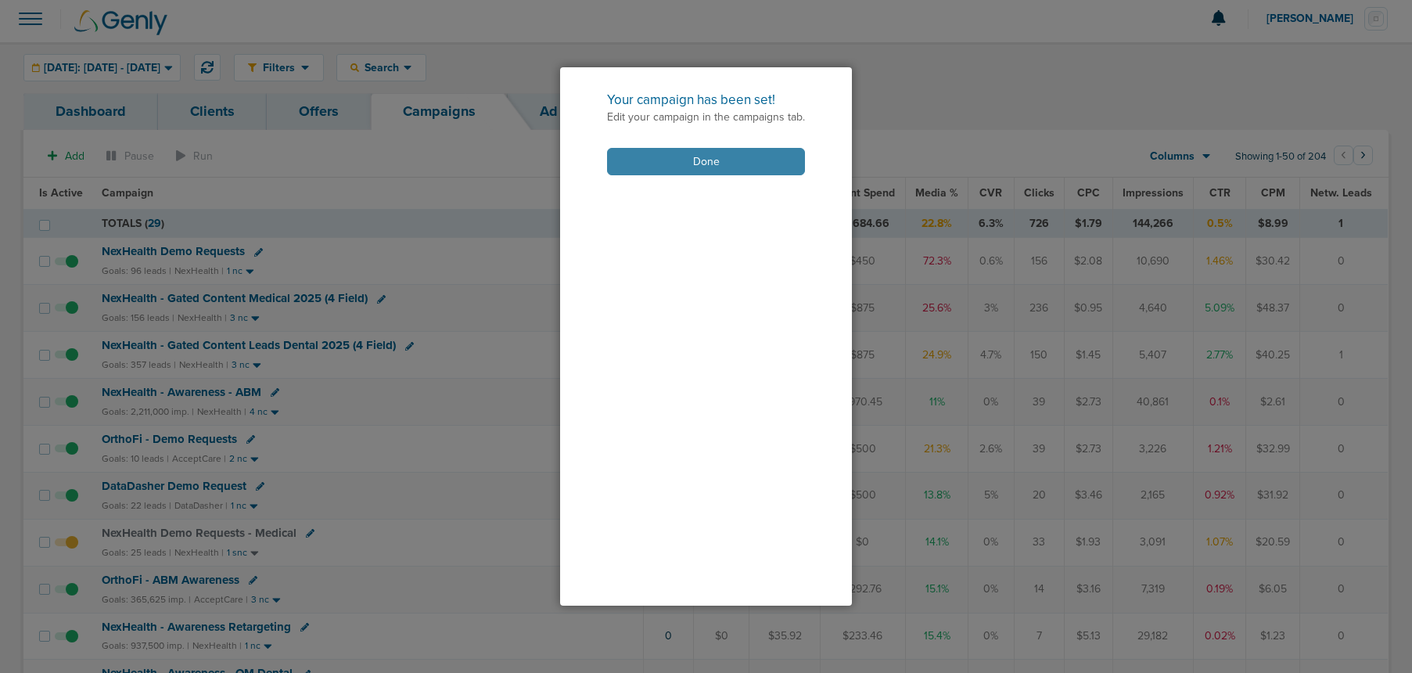
click at [653, 161] on button "Done" at bounding box center [706, 161] width 198 height 27
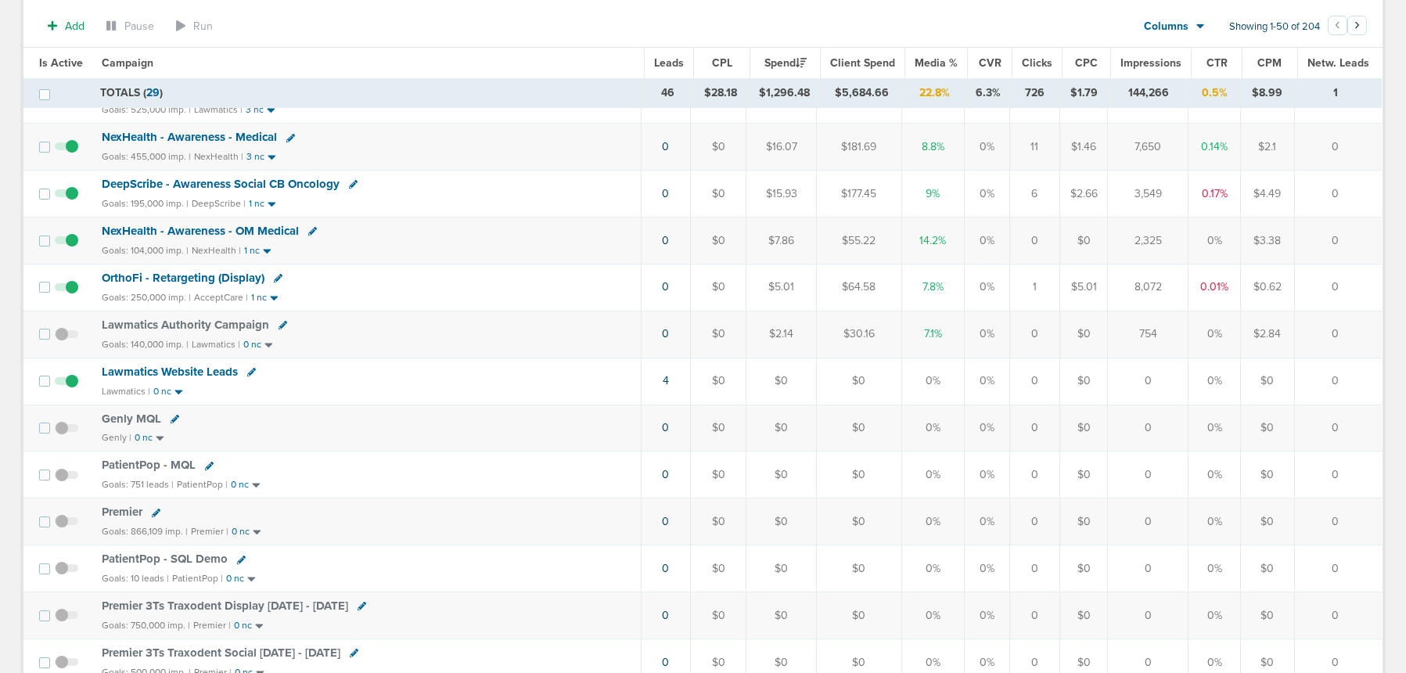
scroll to position [0, 0]
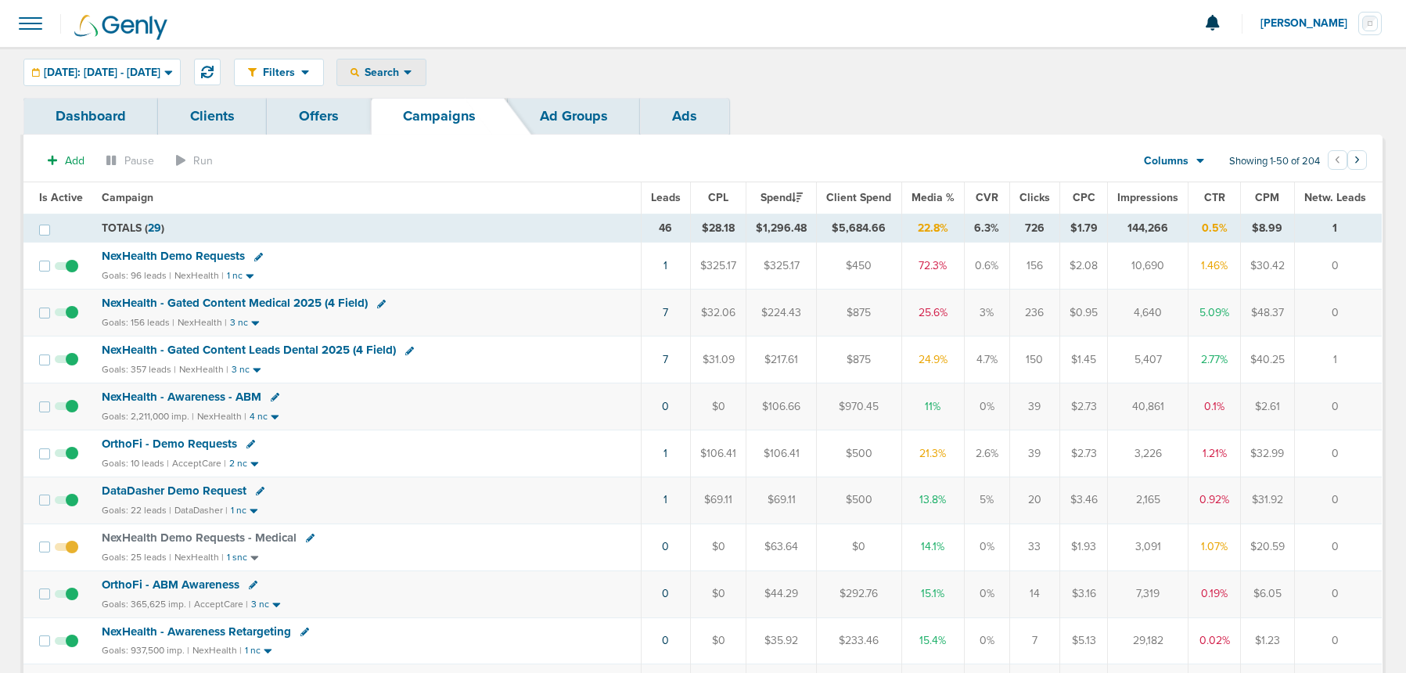
drag, startPoint x: 417, startPoint y: 77, endPoint x: 421, endPoint y: 113, distance: 36.2
click at [404, 77] on span "Search" at bounding box center [381, 72] width 45 height 13
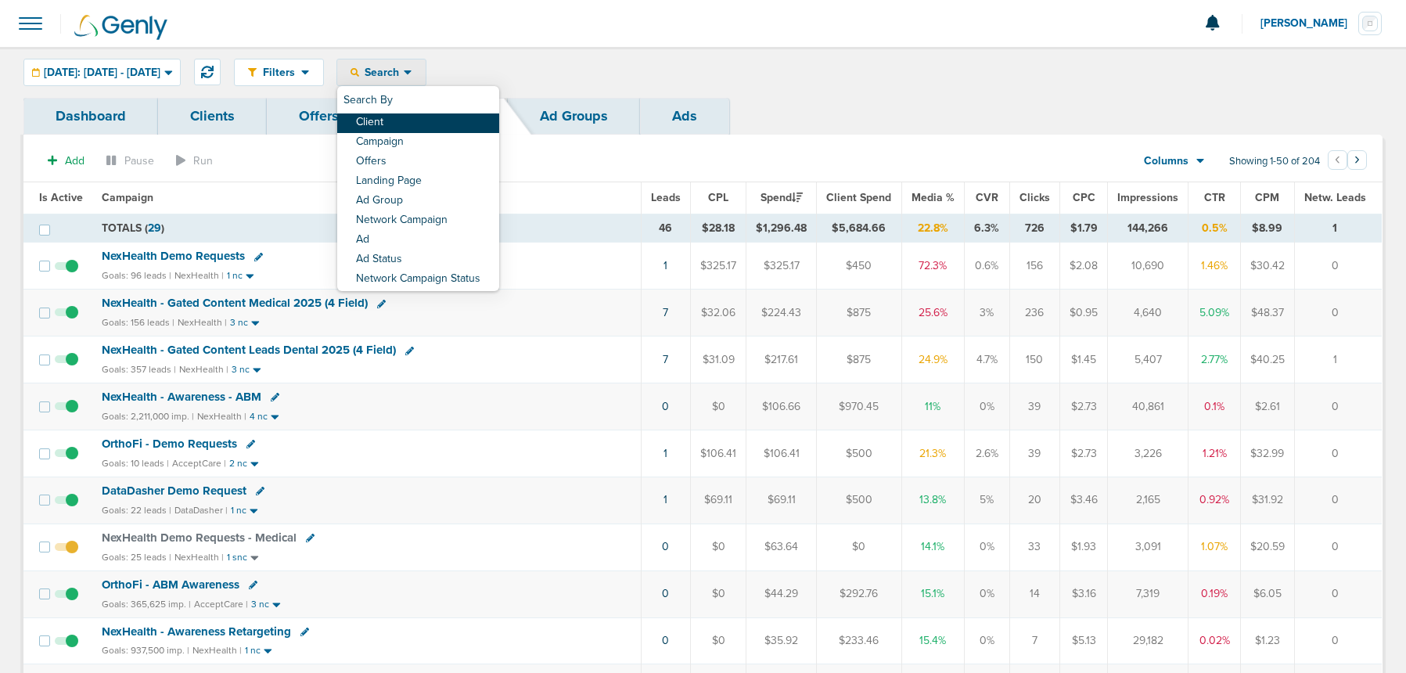
click at [422, 118] on link "Client" at bounding box center [418, 123] width 162 height 20
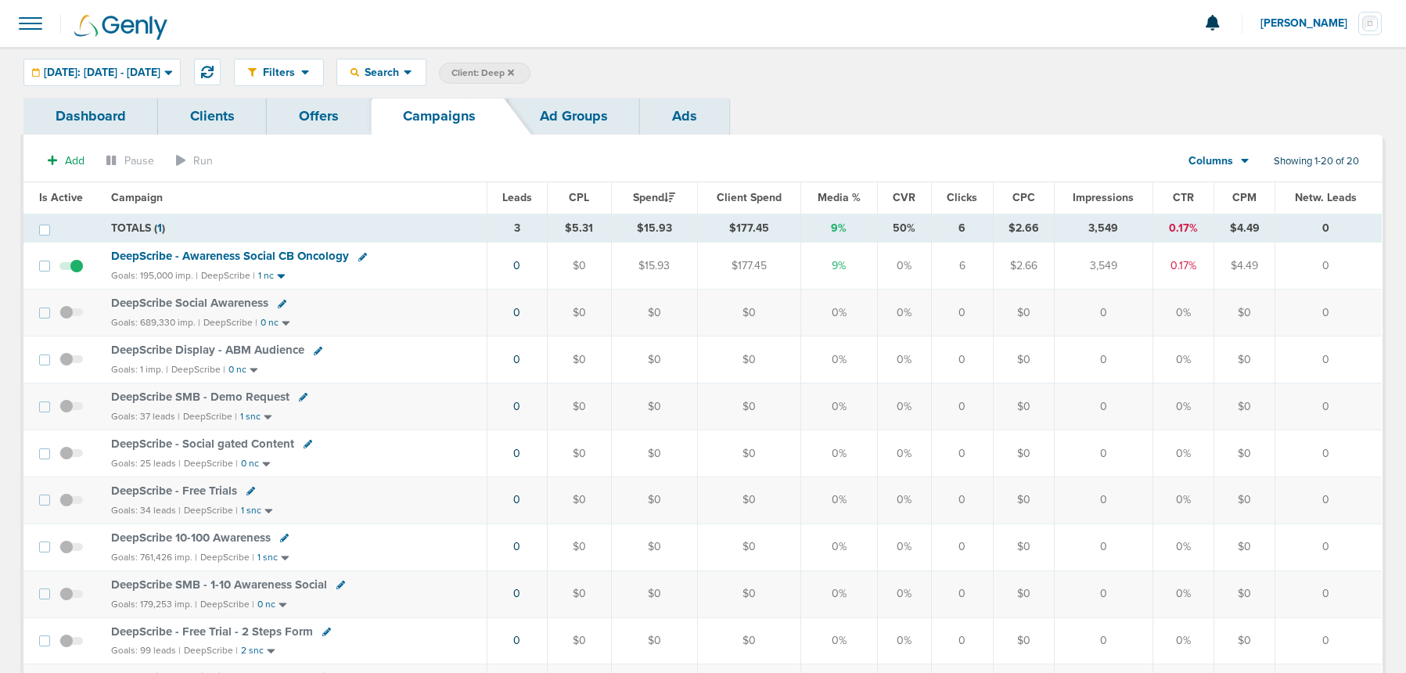
click at [359, 258] on icon at bounding box center [362, 257] width 9 height 9
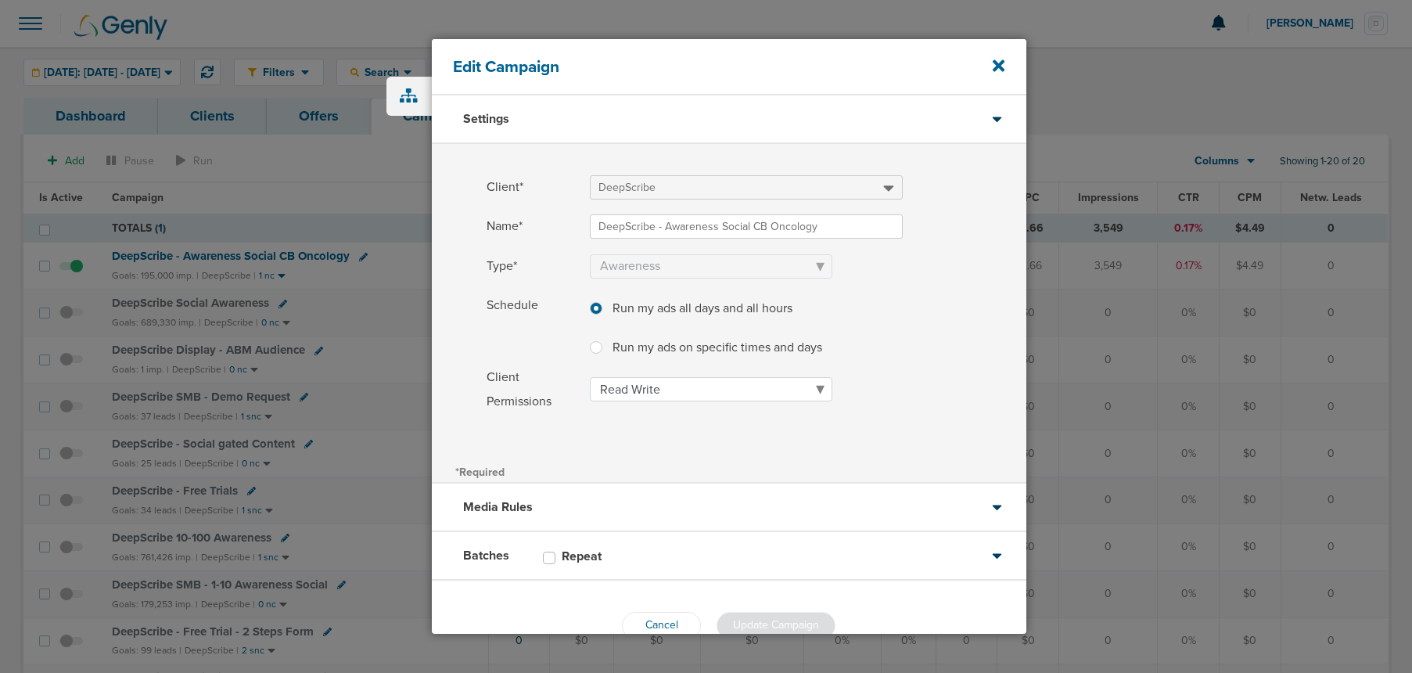
click at [605, 563] on label "Repeat" at bounding box center [590, 556] width 56 height 16
click at [556, 563] on input "Repeat" at bounding box center [549, 556] width 13 height 16
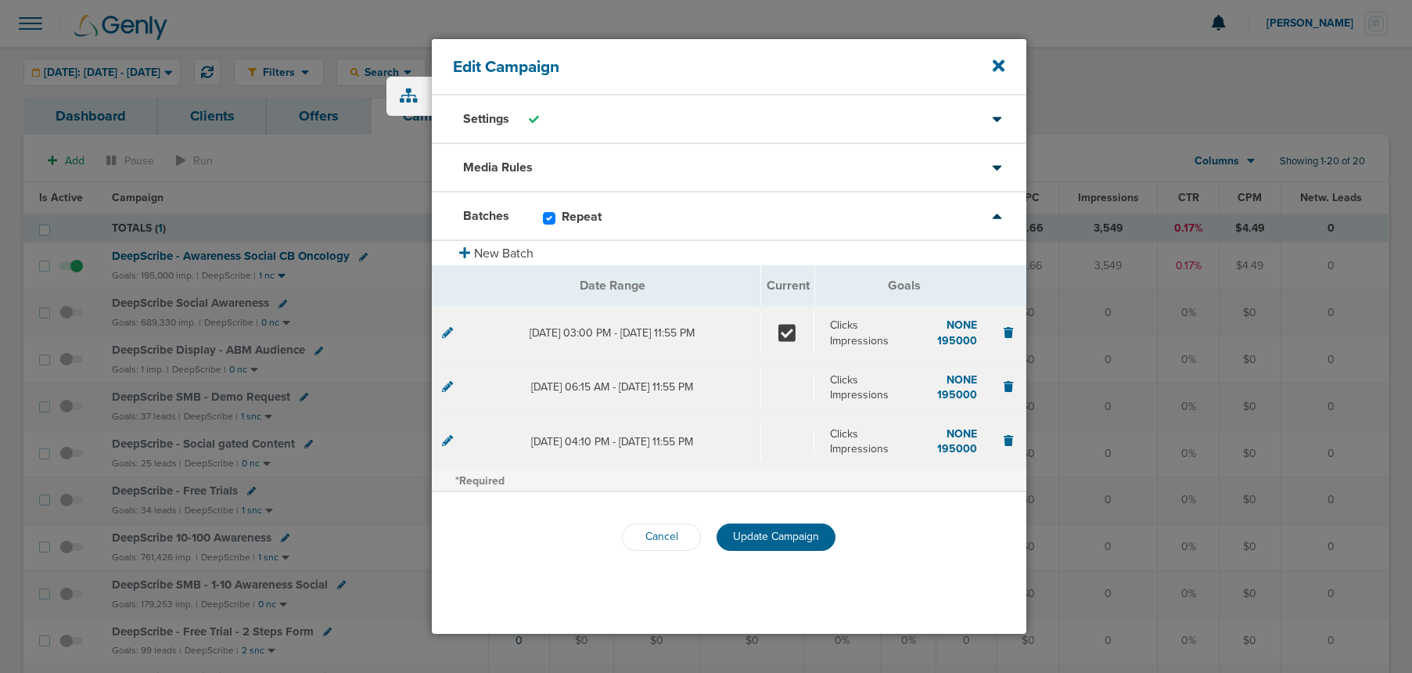
click at [552, 217] on div "Repeat" at bounding box center [580, 218] width 74 height 19
click at [562, 222] on label "Repeat" at bounding box center [590, 217] width 56 height 16
click at [551, 222] on input "Repeat" at bounding box center [549, 217] width 13 height 16
click at [884, 576] on div "Cancel Update Campaign" at bounding box center [729, 537] width 595 height 90
click at [639, 539] on button "Cancel" at bounding box center [661, 536] width 79 height 27
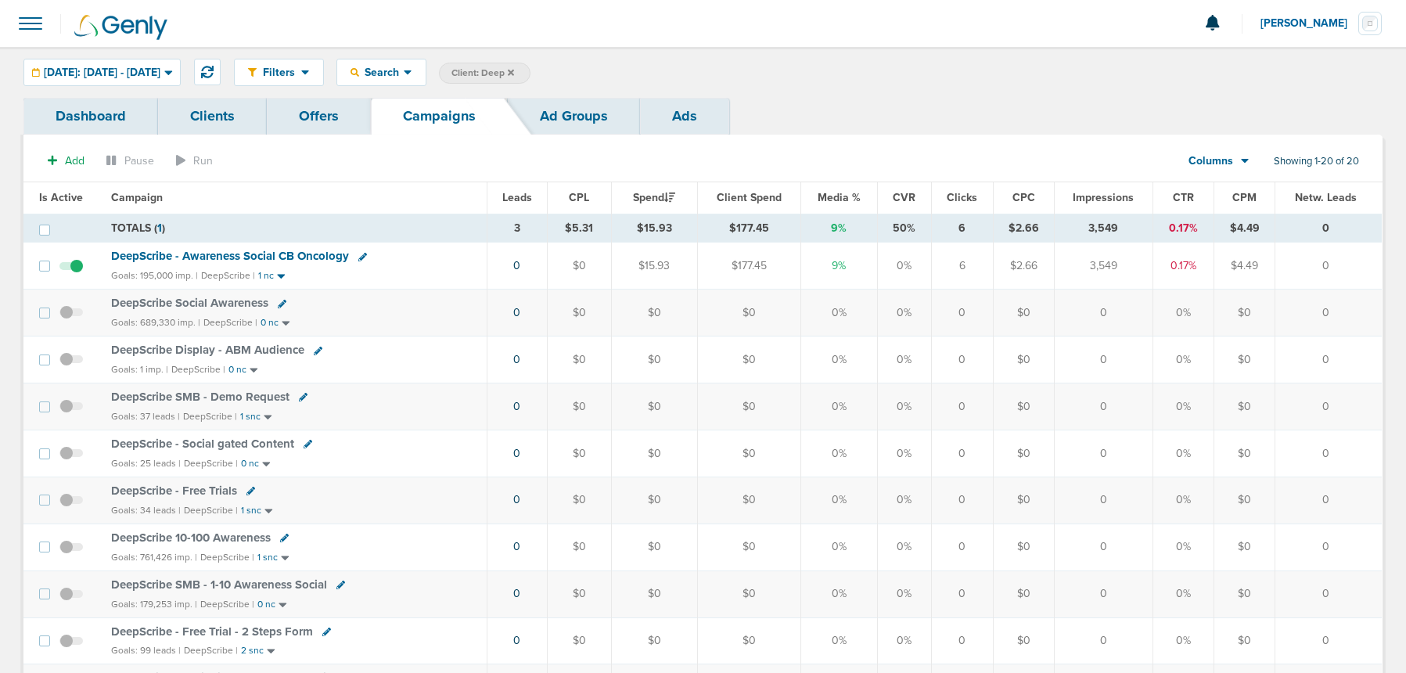
click at [363, 258] on icon at bounding box center [362, 257] width 9 height 9
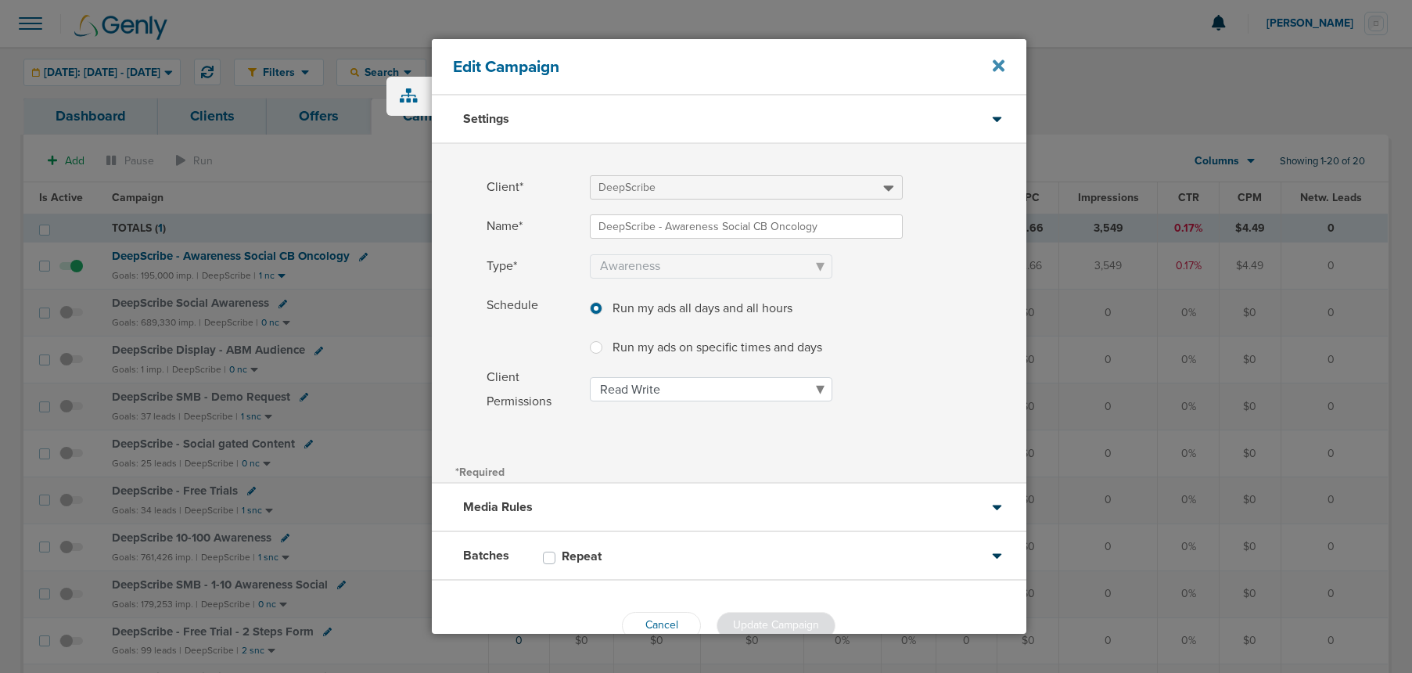
click at [995, 70] on icon at bounding box center [999, 65] width 12 height 12
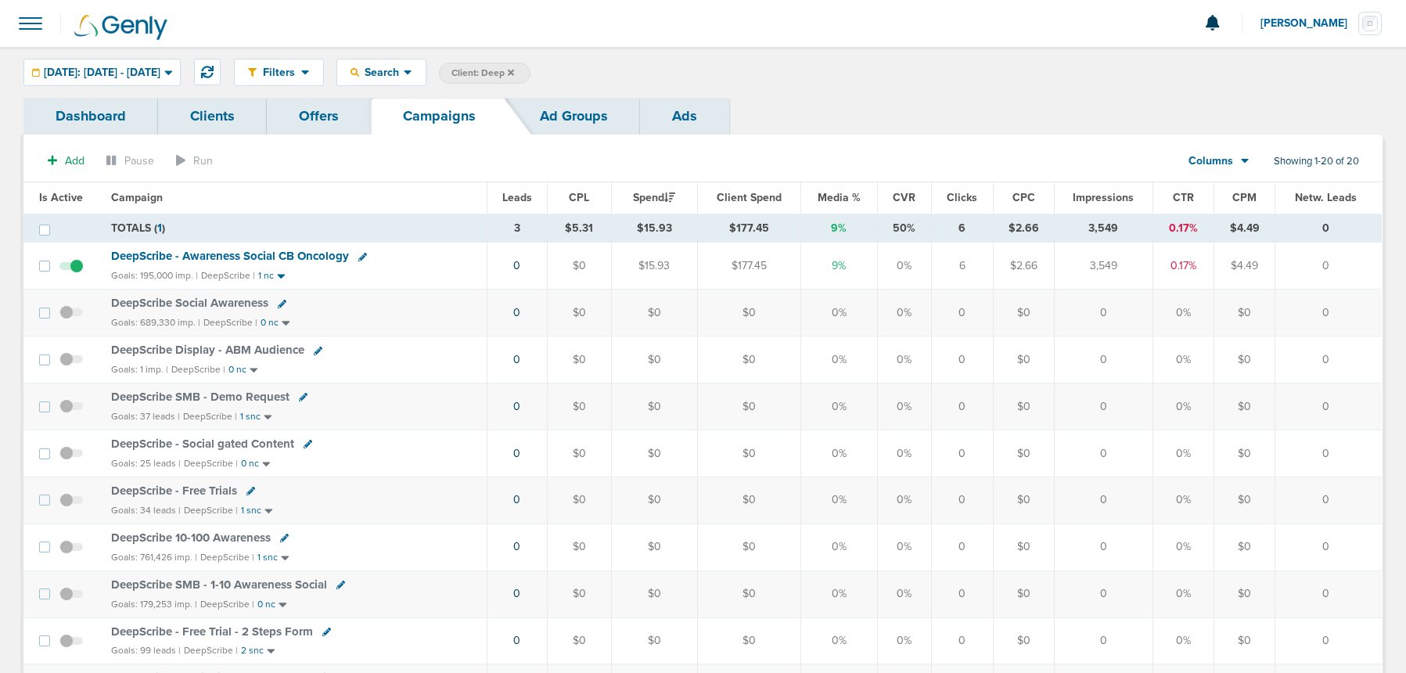
click at [514, 73] on span "Client: Deep" at bounding box center [482, 73] width 63 height 13
click at [712, 76] on span at bounding box center [701, 74] width 21 height 22
click at [705, 74] on icon at bounding box center [702, 73] width 6 height 9
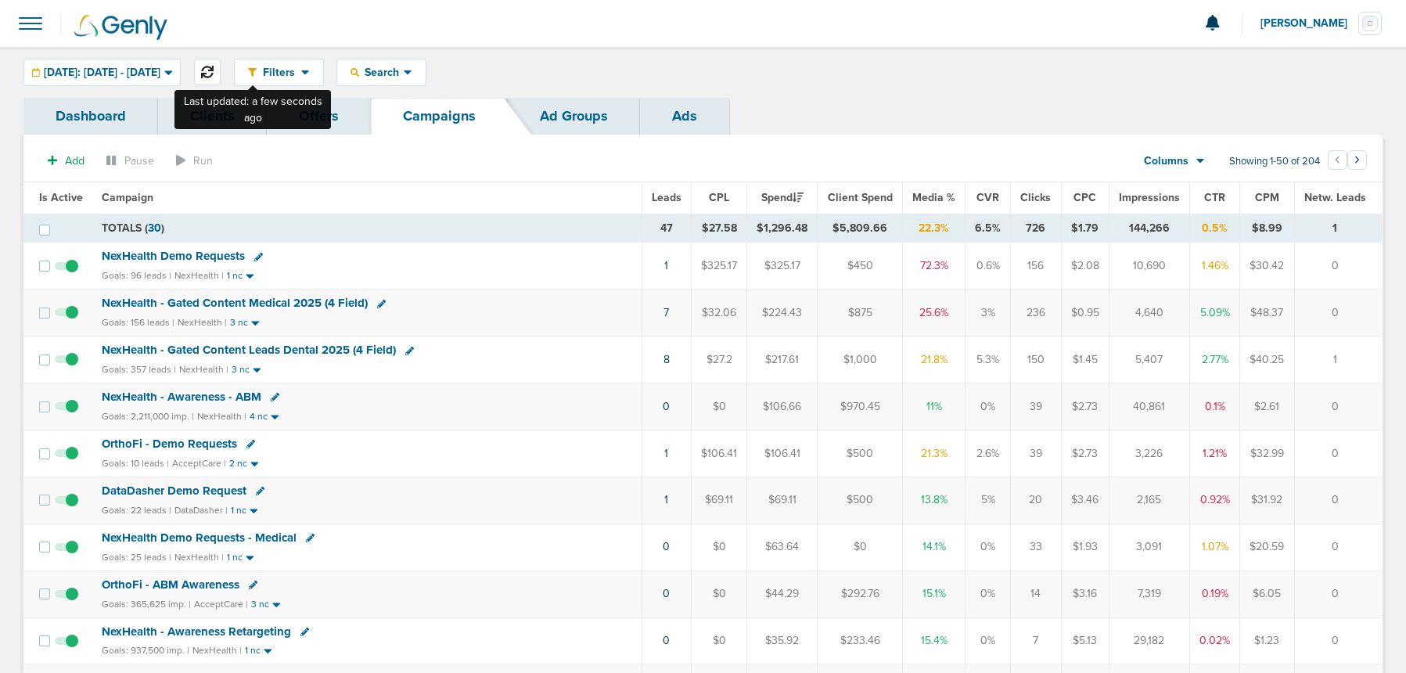
click at [214, 70] on icon at bounding box center [207, 72] width 13 height 13
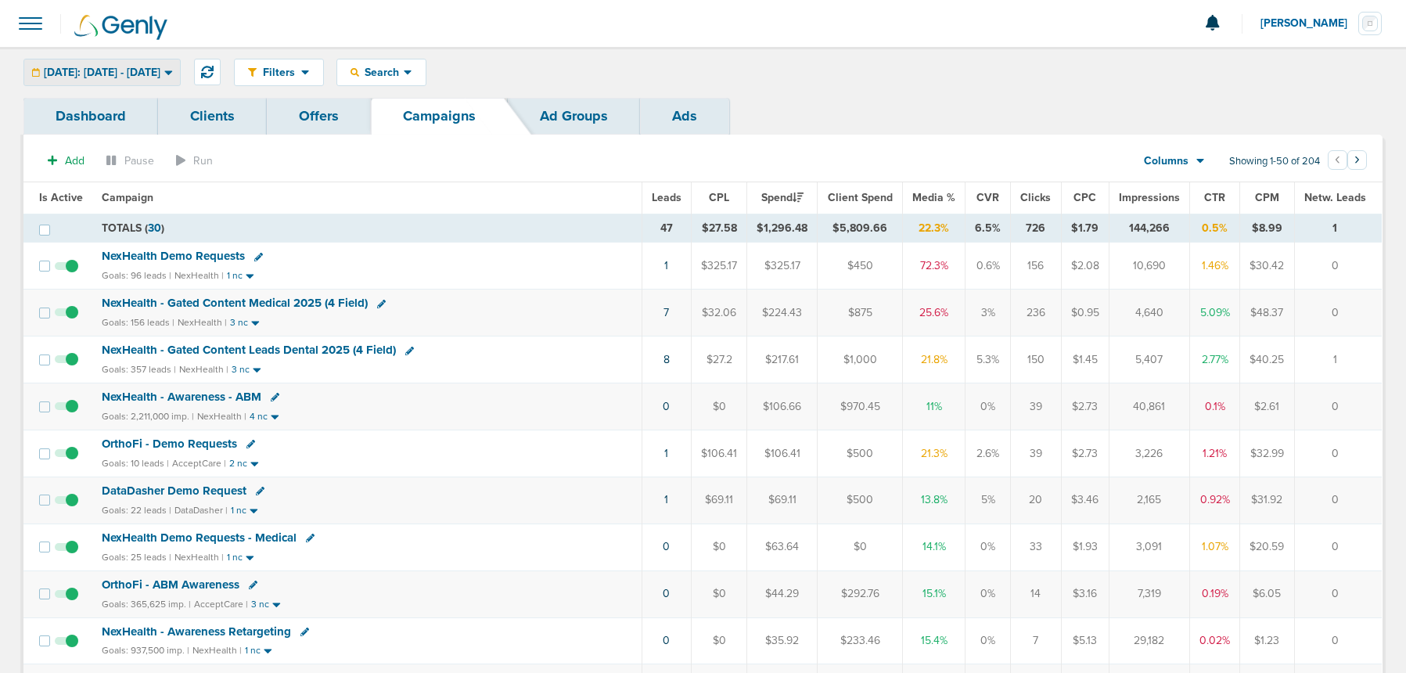
drag, startPoint x: 171, startPoint y: 70, endPoint x: 167, endPoint y: 87, distance: 17.8
click at [160, 70] on span "[DATE]: [DATE] - [DATE]" at bounding box center [102, 72] width 117 height 11
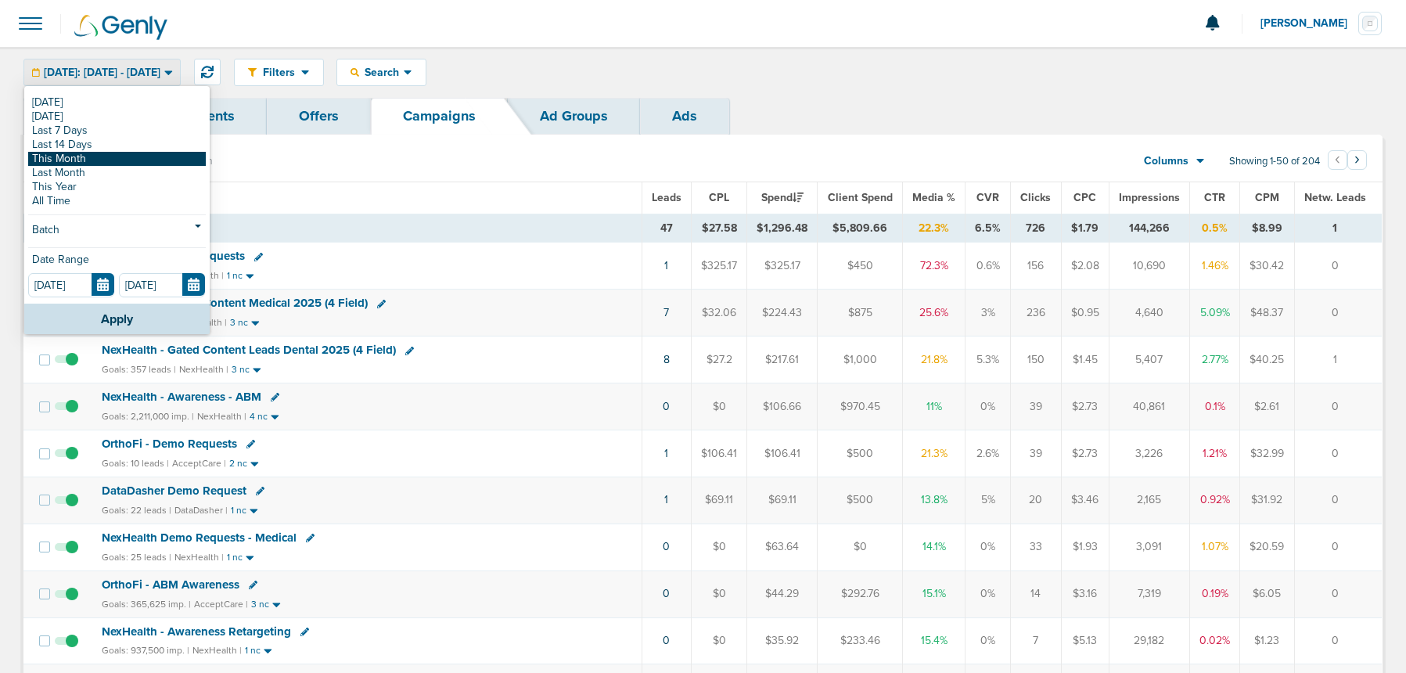
click at [99, 156] on link "This Month" at bounding box center [117, 159] width 178 height 14
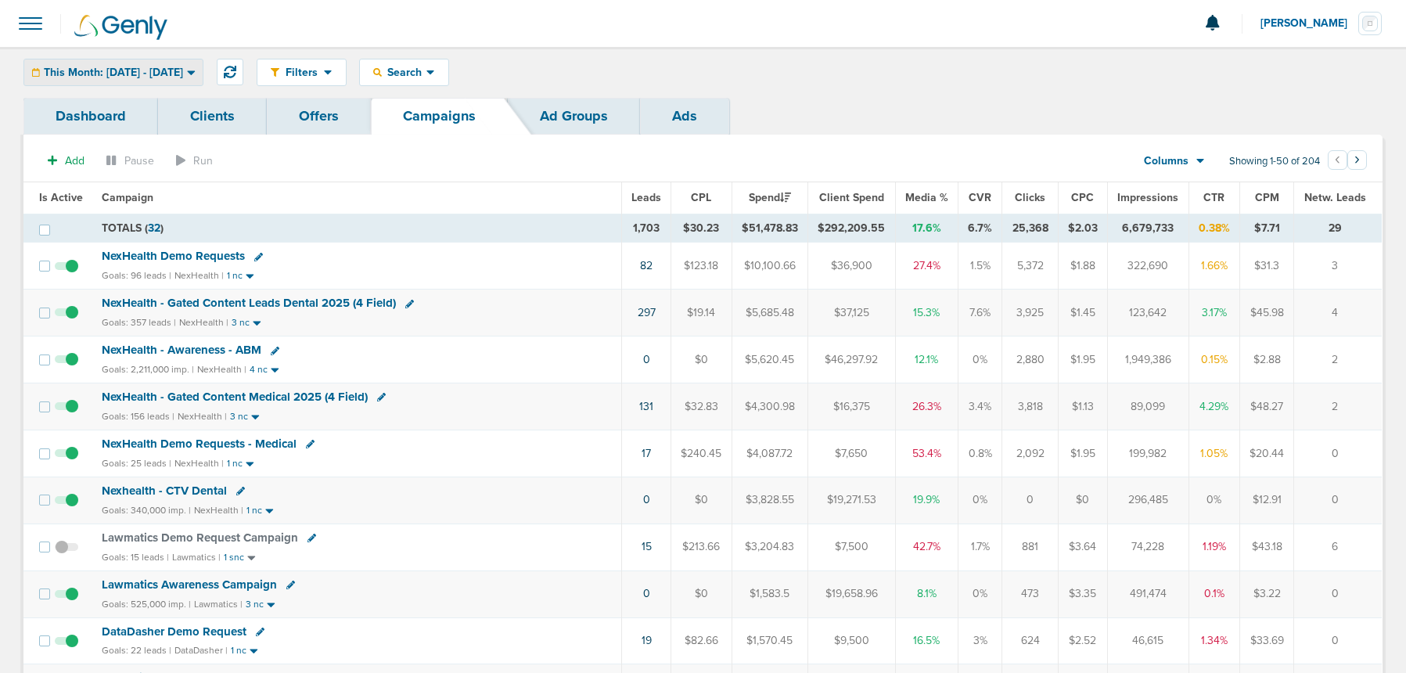
click at [113, 67] on span "This Month: [DATE] - [DATE]" at bounding box center [113, 72] width 139 height 11
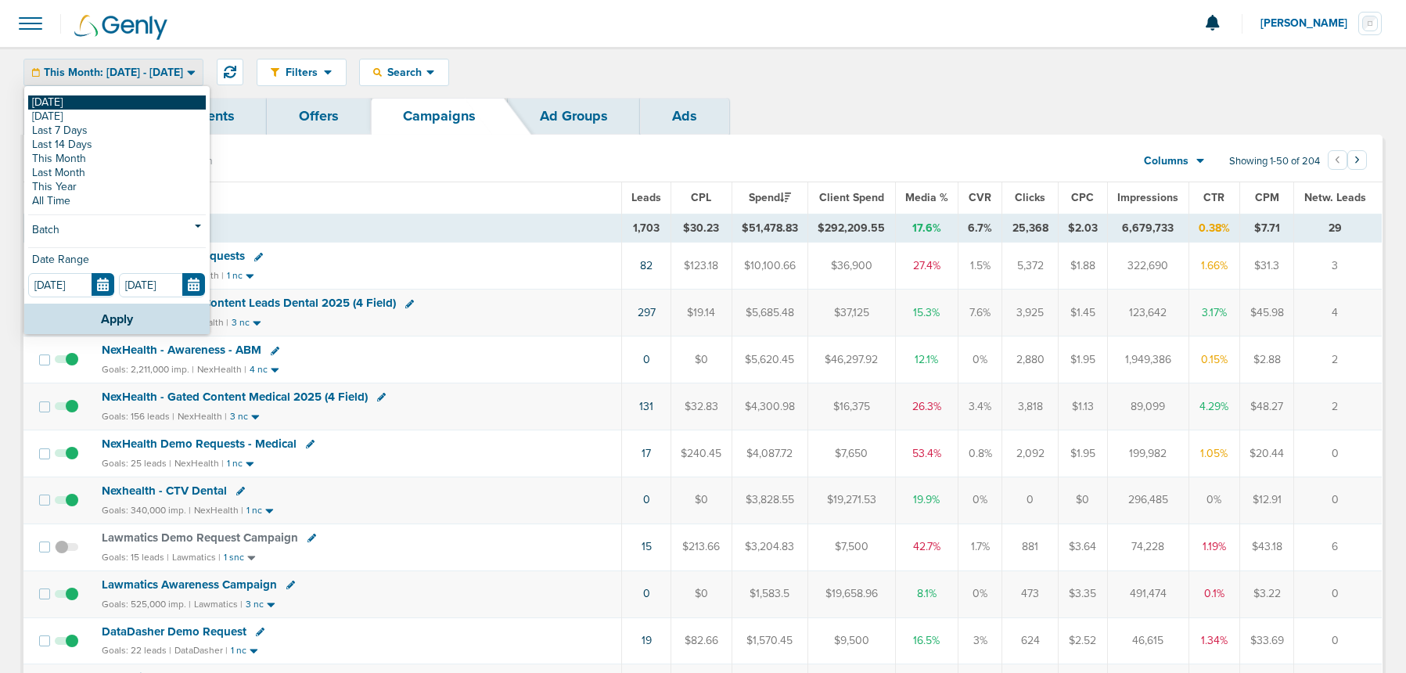
click at [96, 102] on link "[DATE]" at bounding box center [117, 102] width 178 height 14
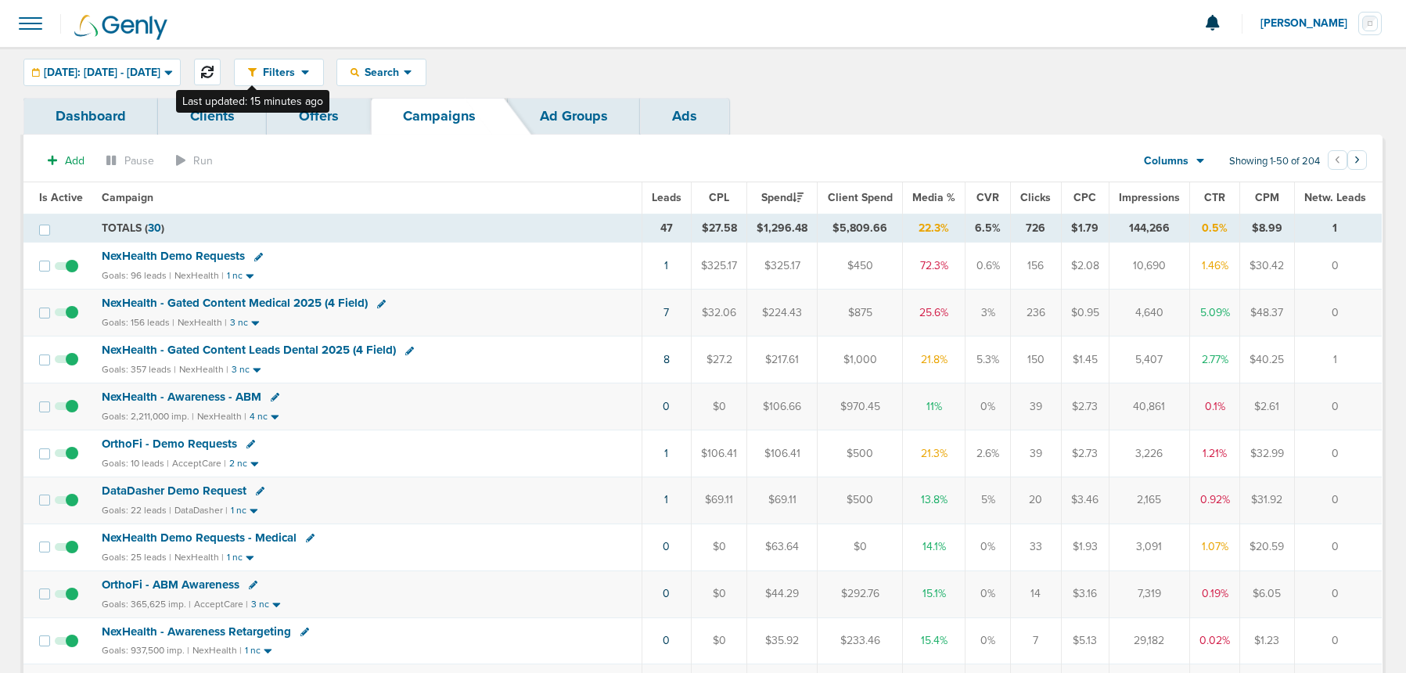
click at [214, 70] on icon at bounding box center [207, 72] width 13 height 13
click at [68, 508] on span at bounding box center [66, 508] width 23 height 0
click at [67, 503] on input "checkbox" at bounding box center [67, 503] width 0 height 0
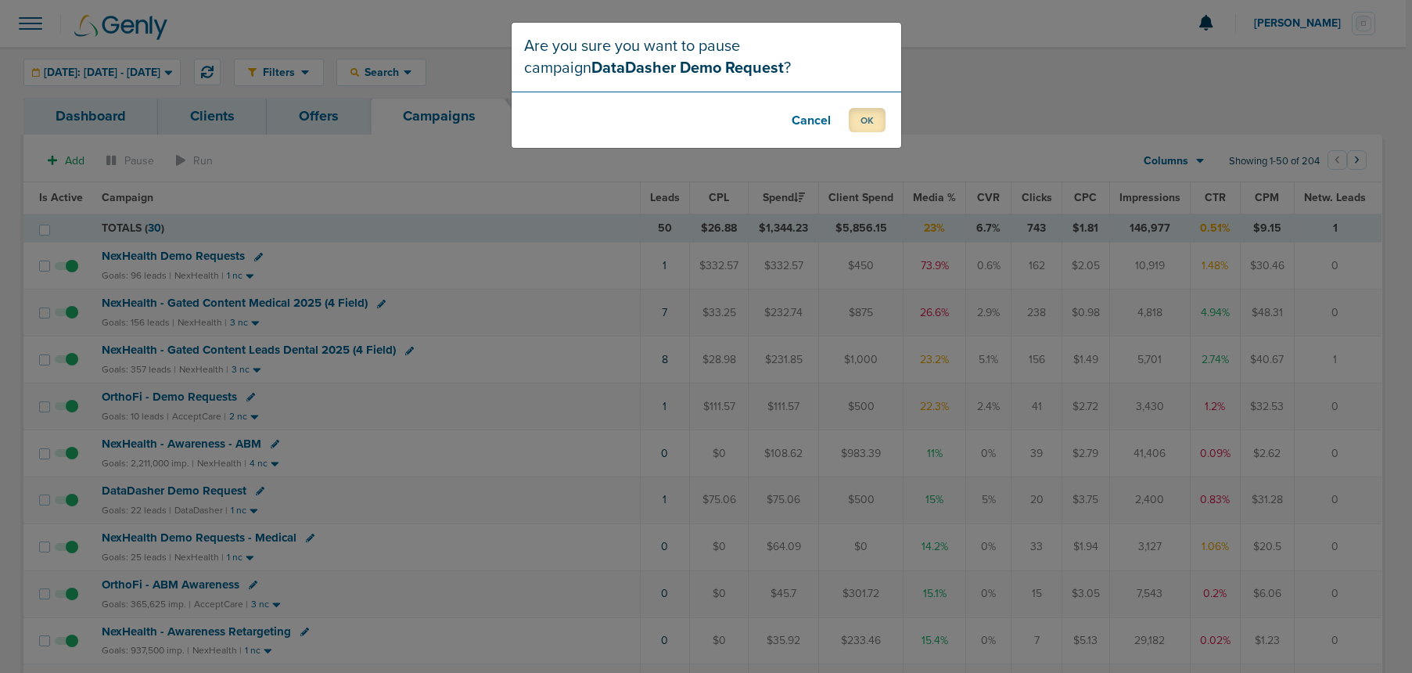
click at [869, 123] on button "OK" at bounding box center [867, 120] width 37 height 24
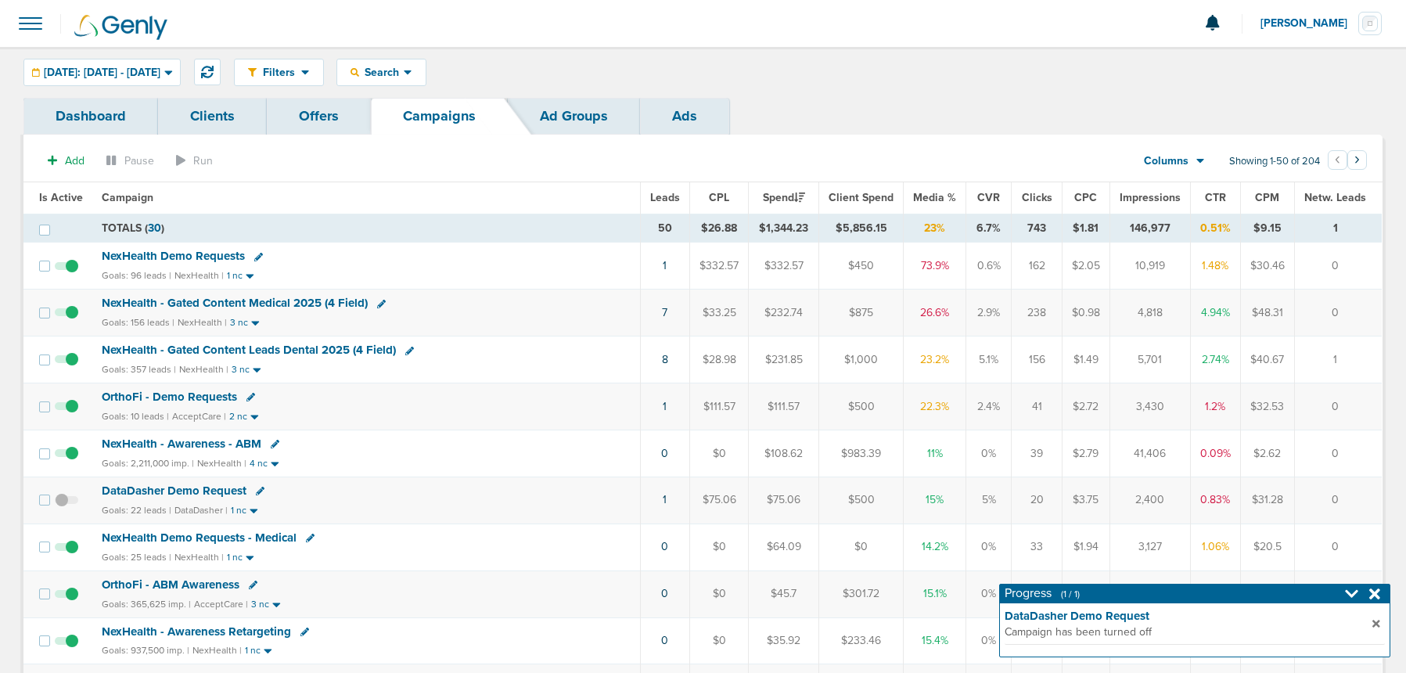
click at [185, 255] on span "NexHealth Demo Requests" at bounding box center [173, 256] width 143 height 14
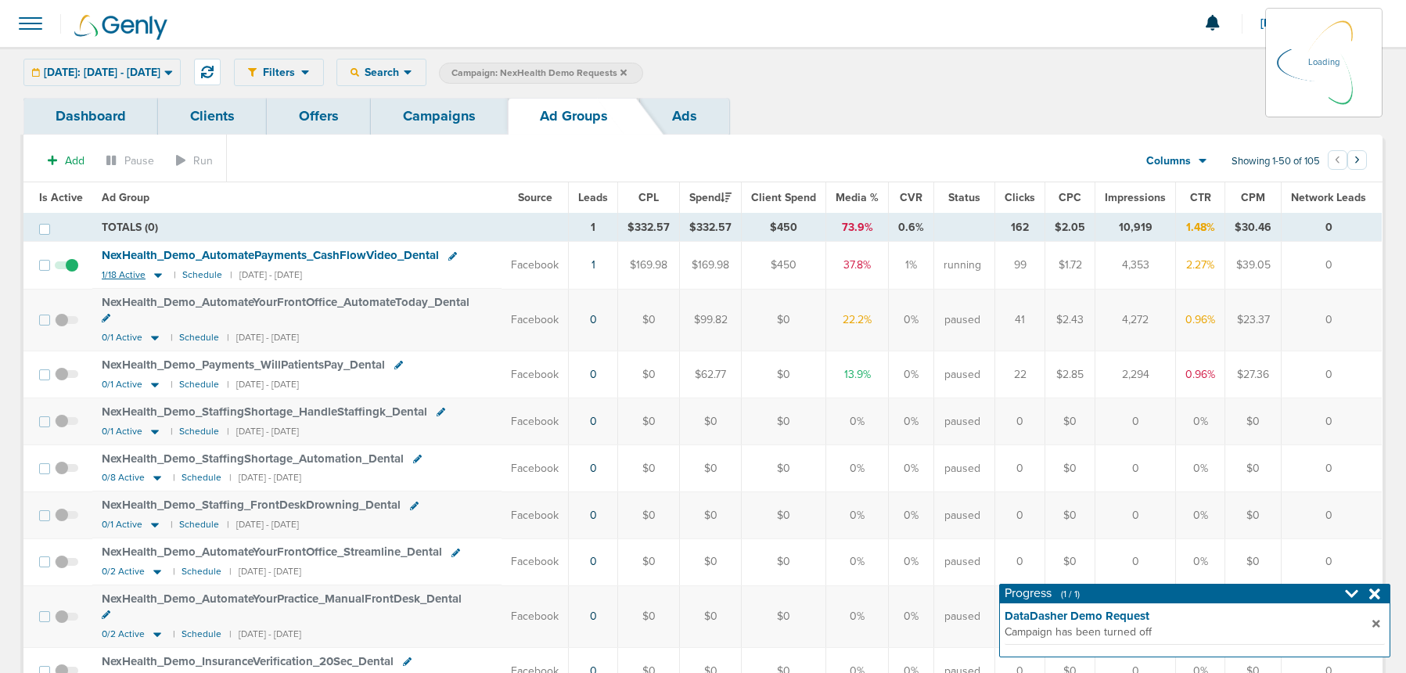
click at [156, 273] on icon at bounding box center [158, 274] width 16 height 13
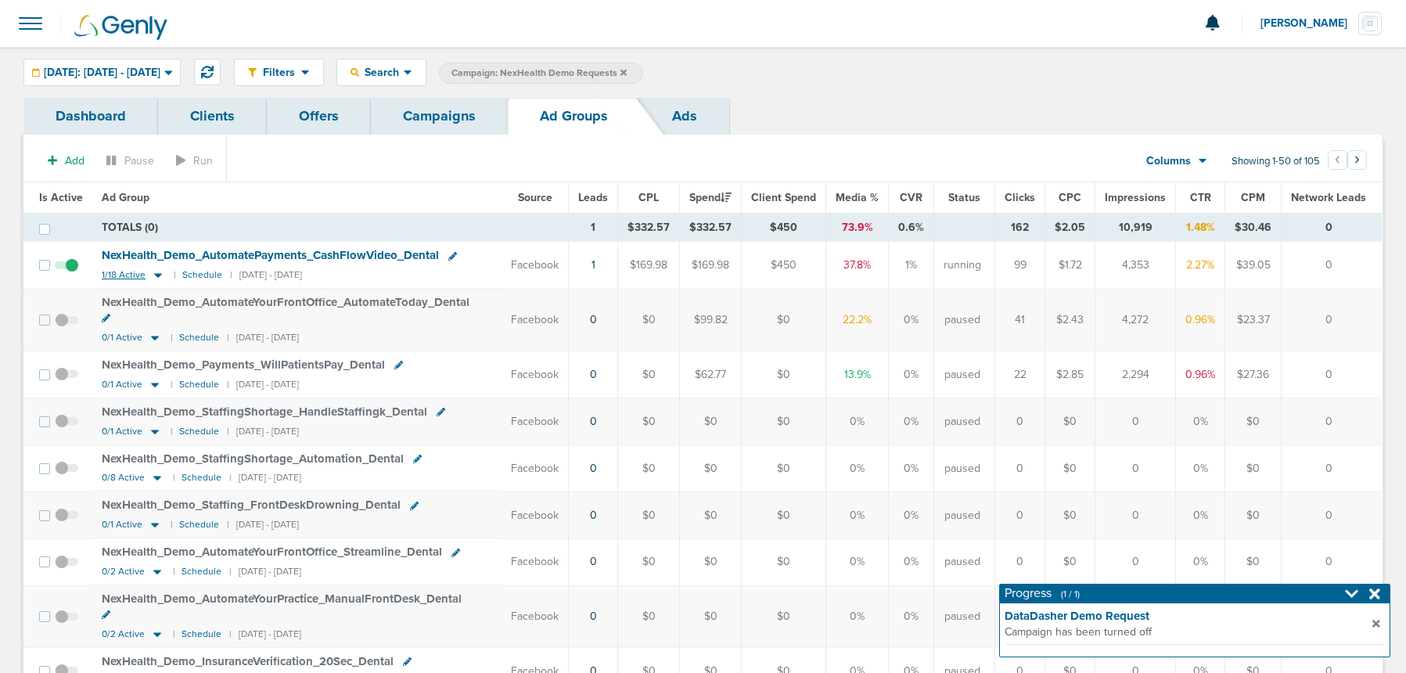
click at [156, 274] on icon at bounding box center [158, 276] width 8 height 5
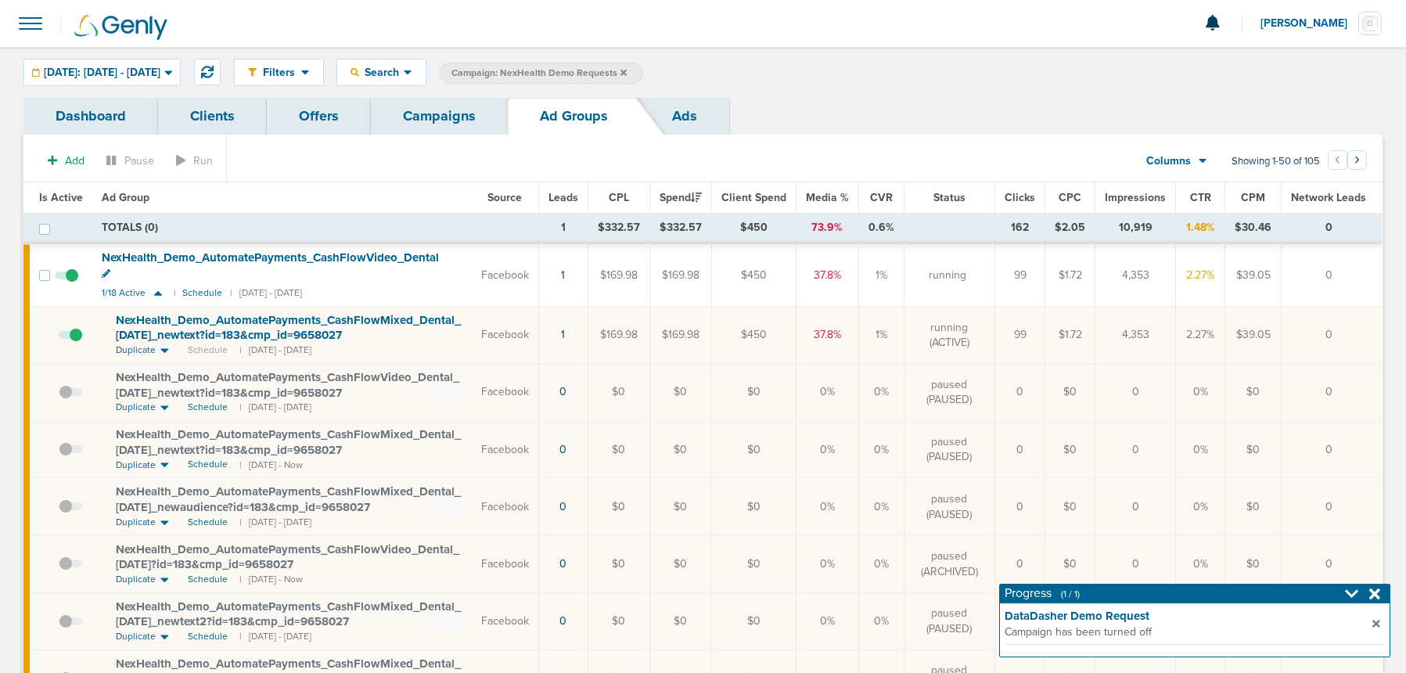
click at [71, 343] on span at bounding box center [70, 343] width 23 height 0
click at [59, 338] on input "checkbox" at bounding box center [59, 338] width 0 height 0
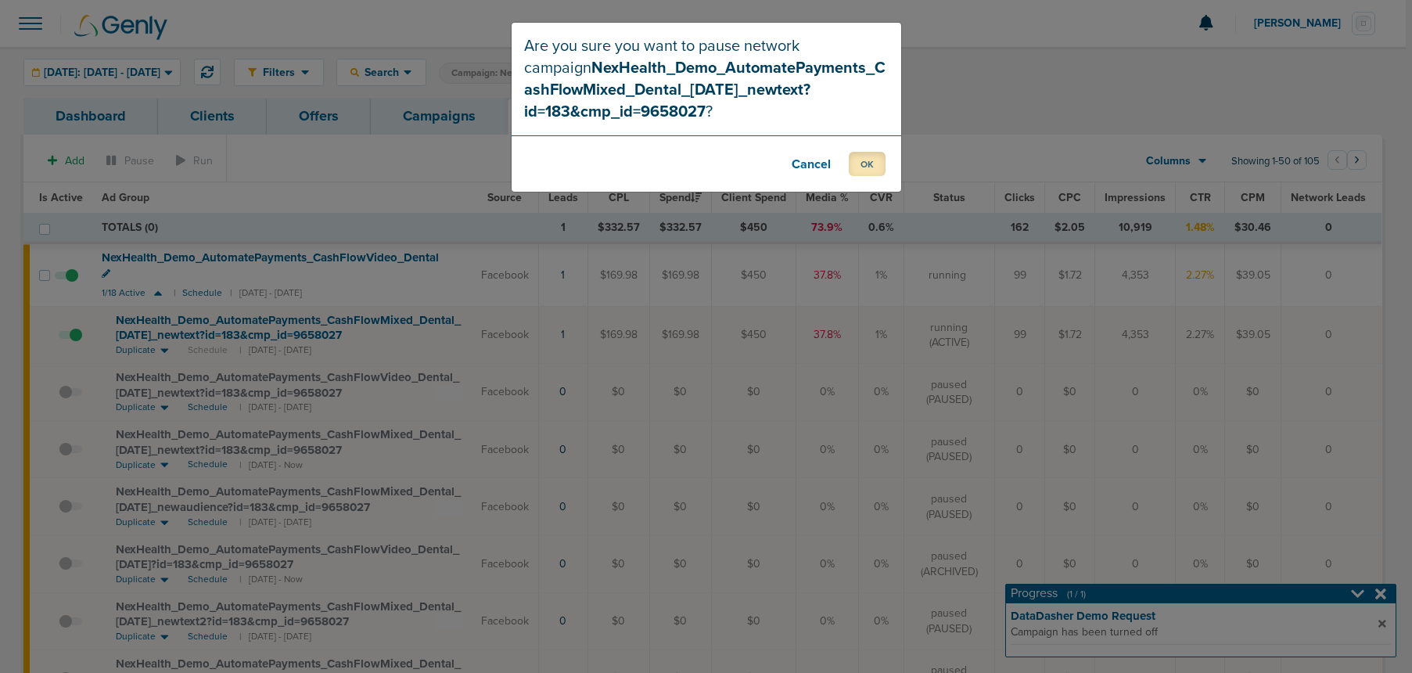
click at [849, 164] on button "OK" at bounding box center [867, 164] width 37 height 24
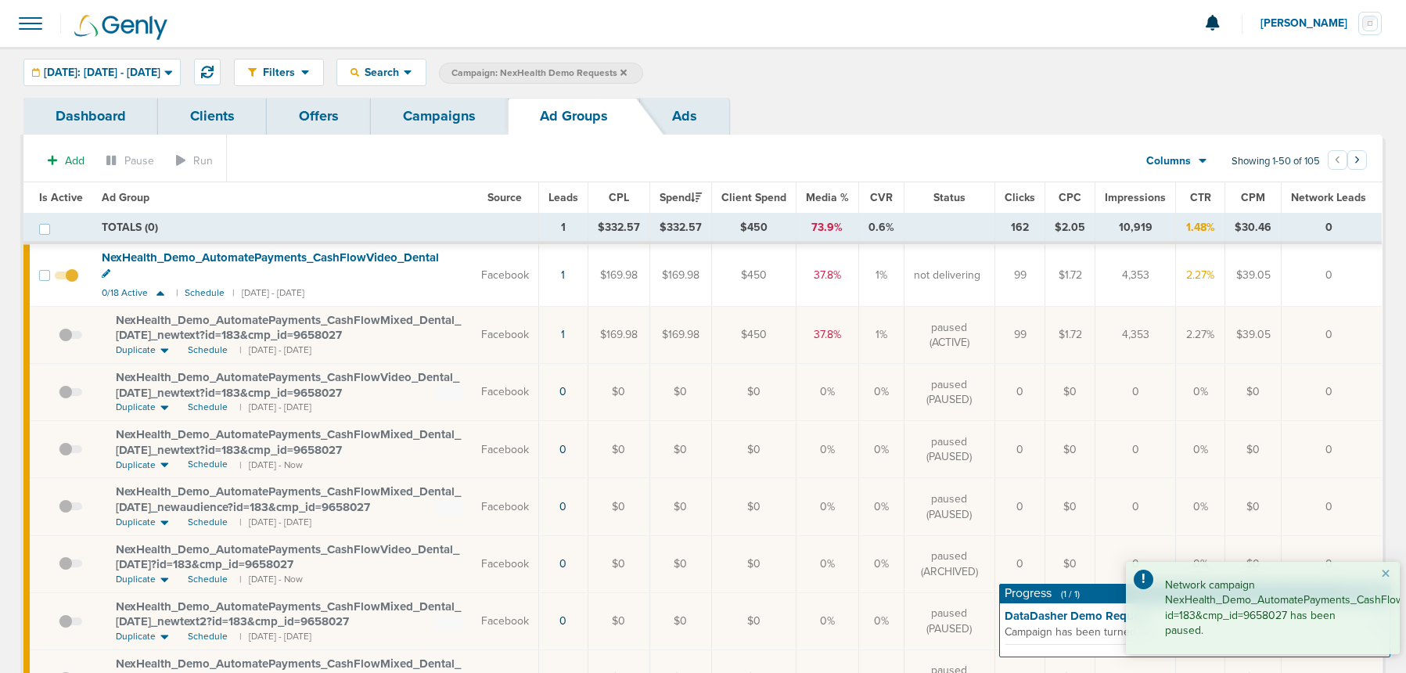
click at [448, 114] on link "Campaigns" at bounding box center [439, 116] width 137 height 37
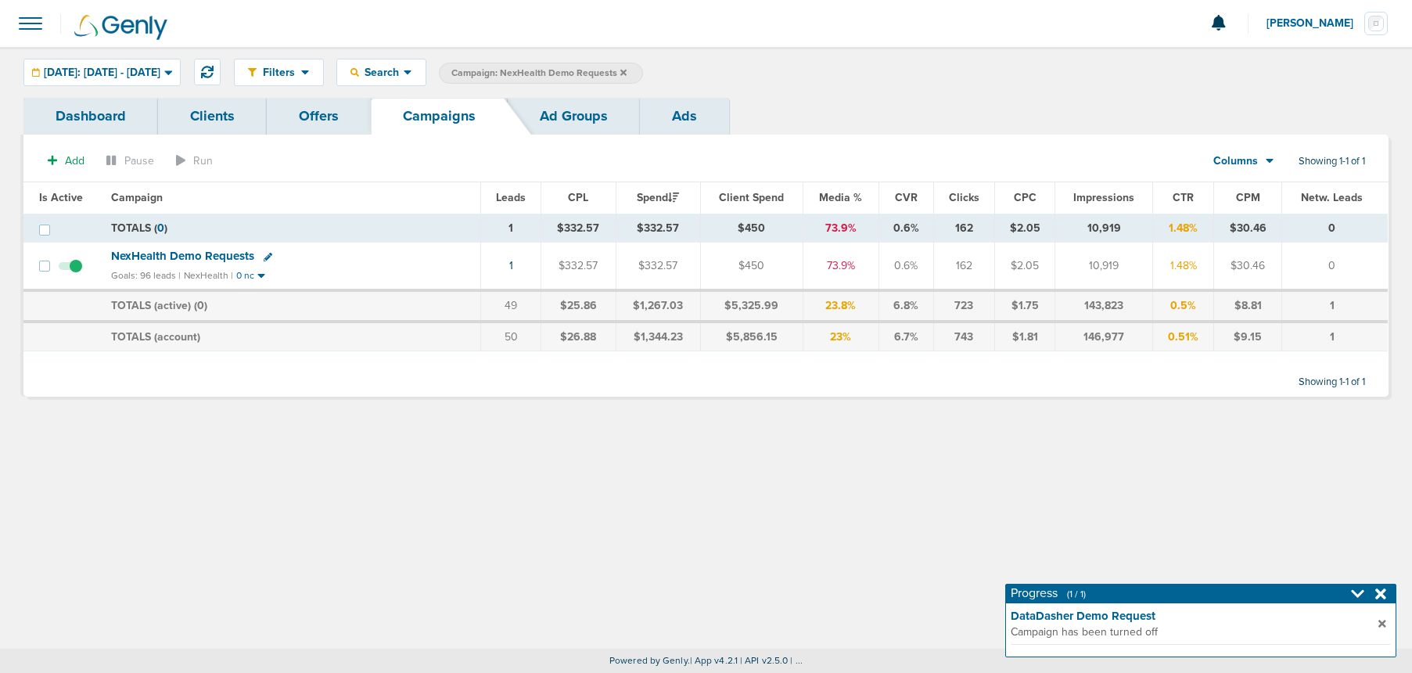
click at [540, 122] on link "Ad Groups" at bounding box center [574, 116] width 132 height 37
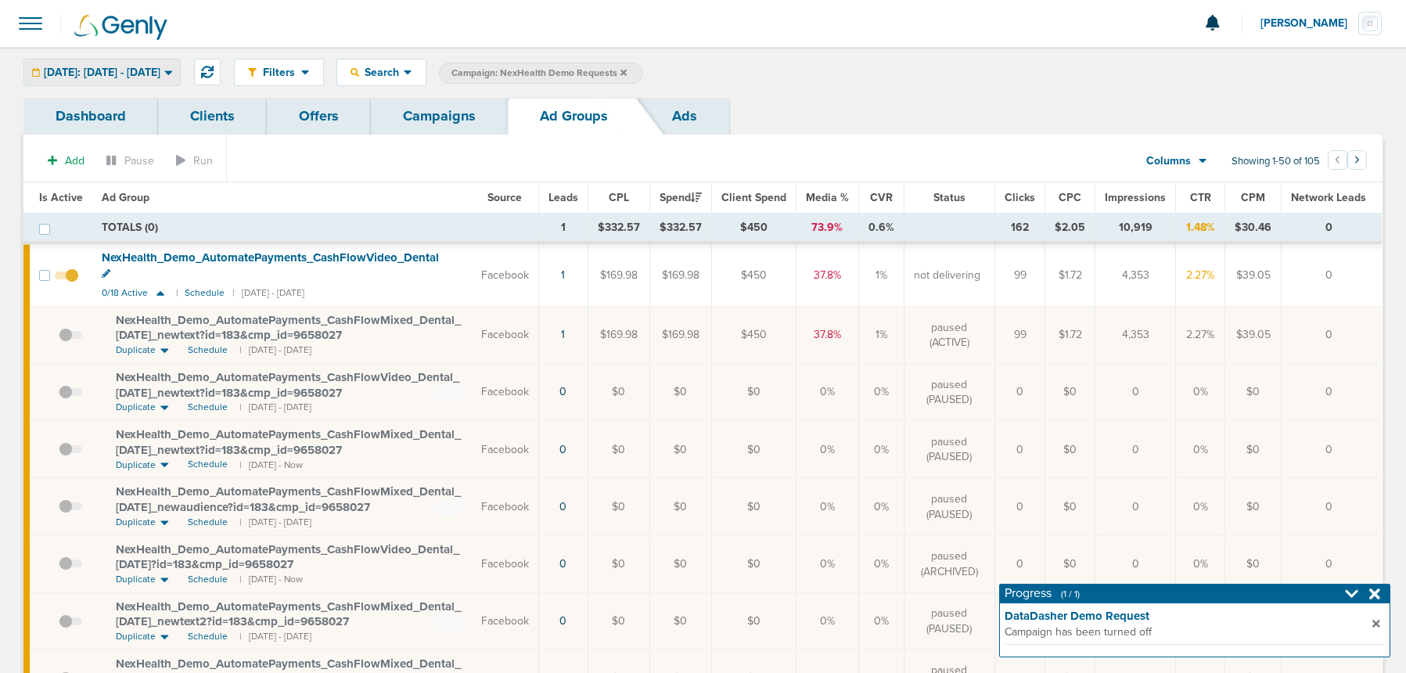
click at [101, 77] on span "[DATE]: [DATE] - [DATE]" at bounding box center [102, 72] width 117 height 11
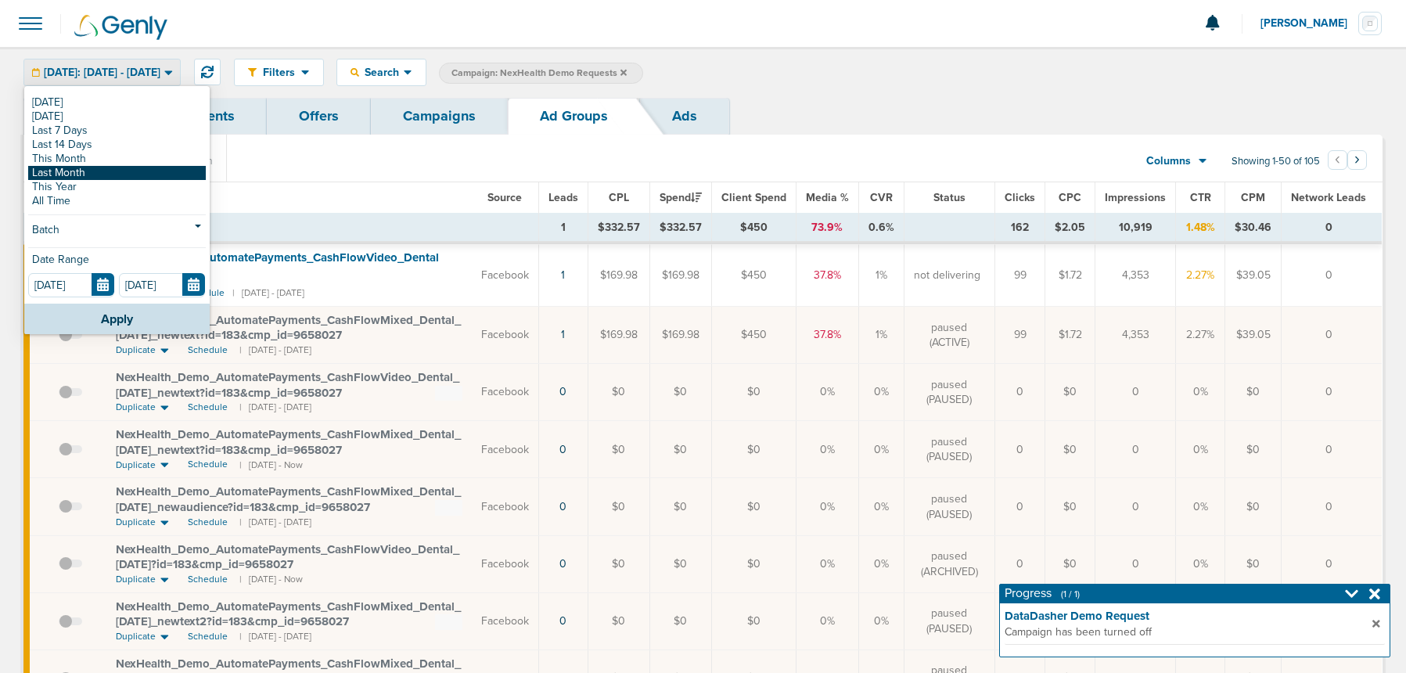
click at [81, 174] on link "Last Month" at bounding box center [117, 173] width 178 height 14
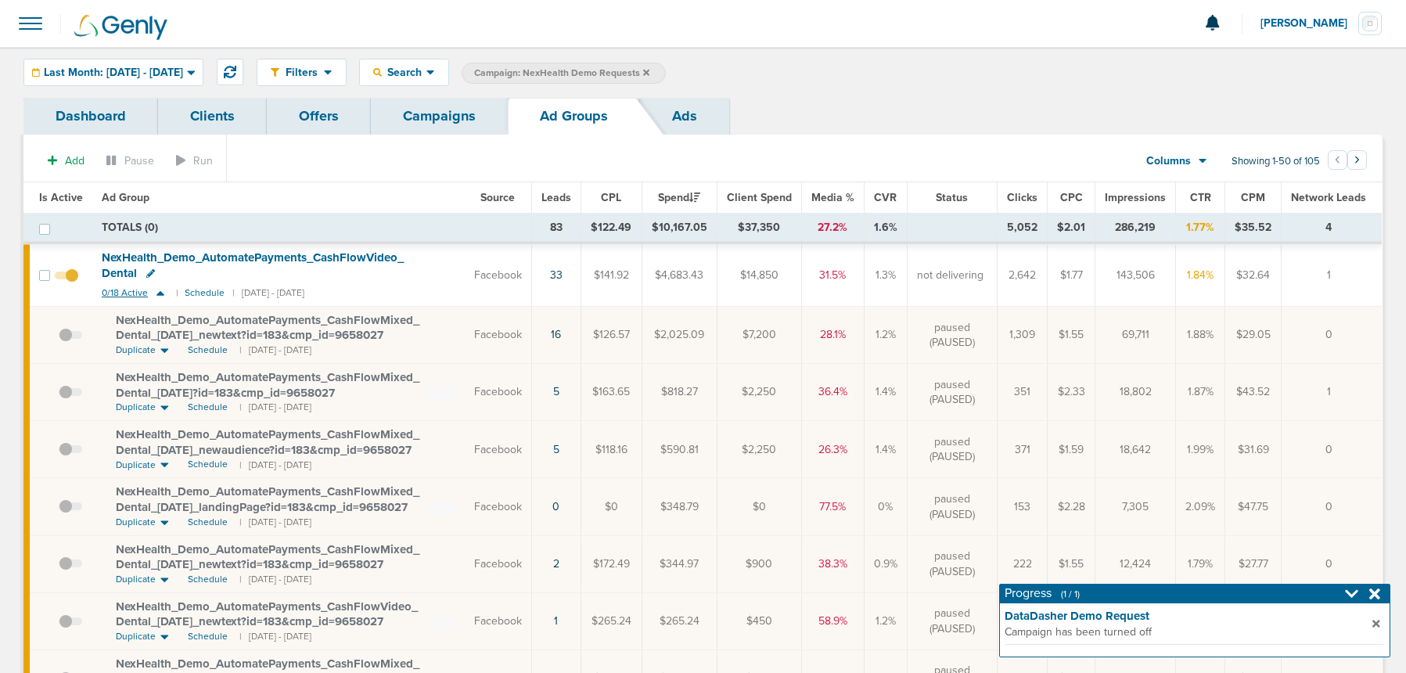
click at [158, 293] on icon at bounding box center [160, 293] width 8 height 5
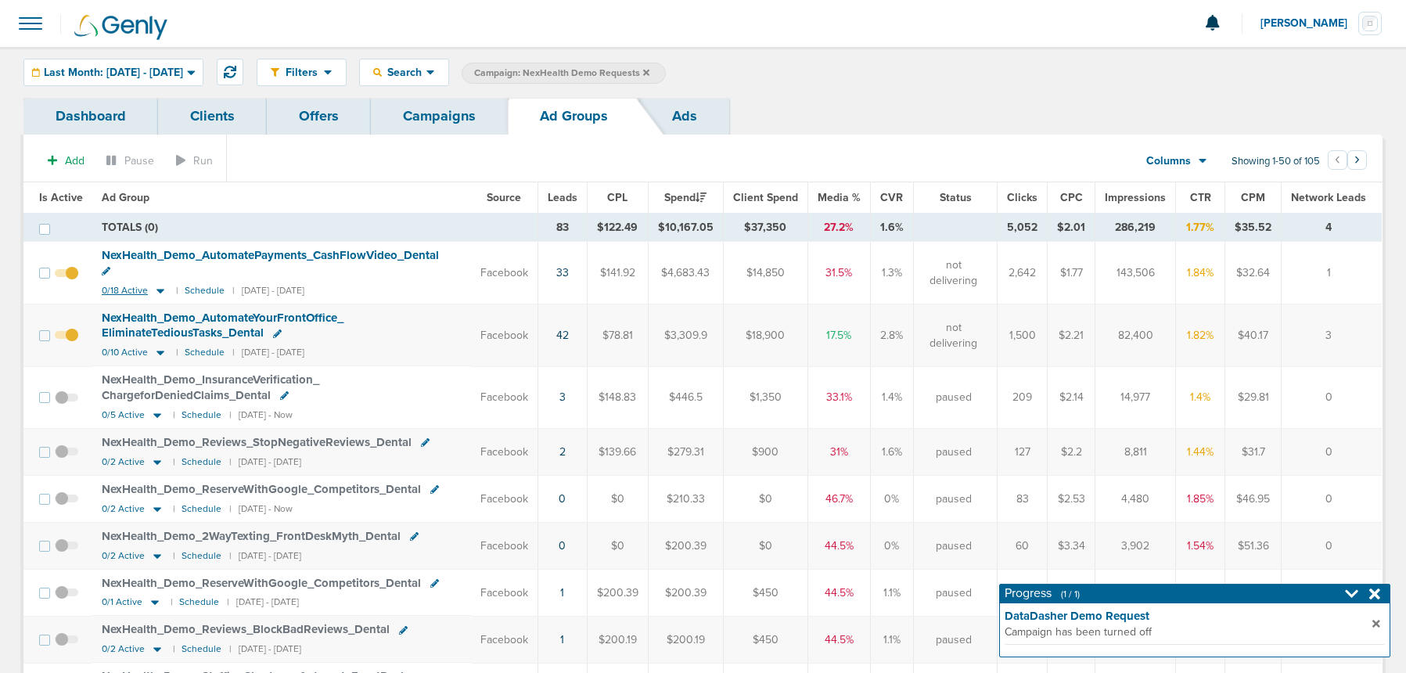
click at [157, 284] on icon at bounding box center [161, 290] width 16 height 13
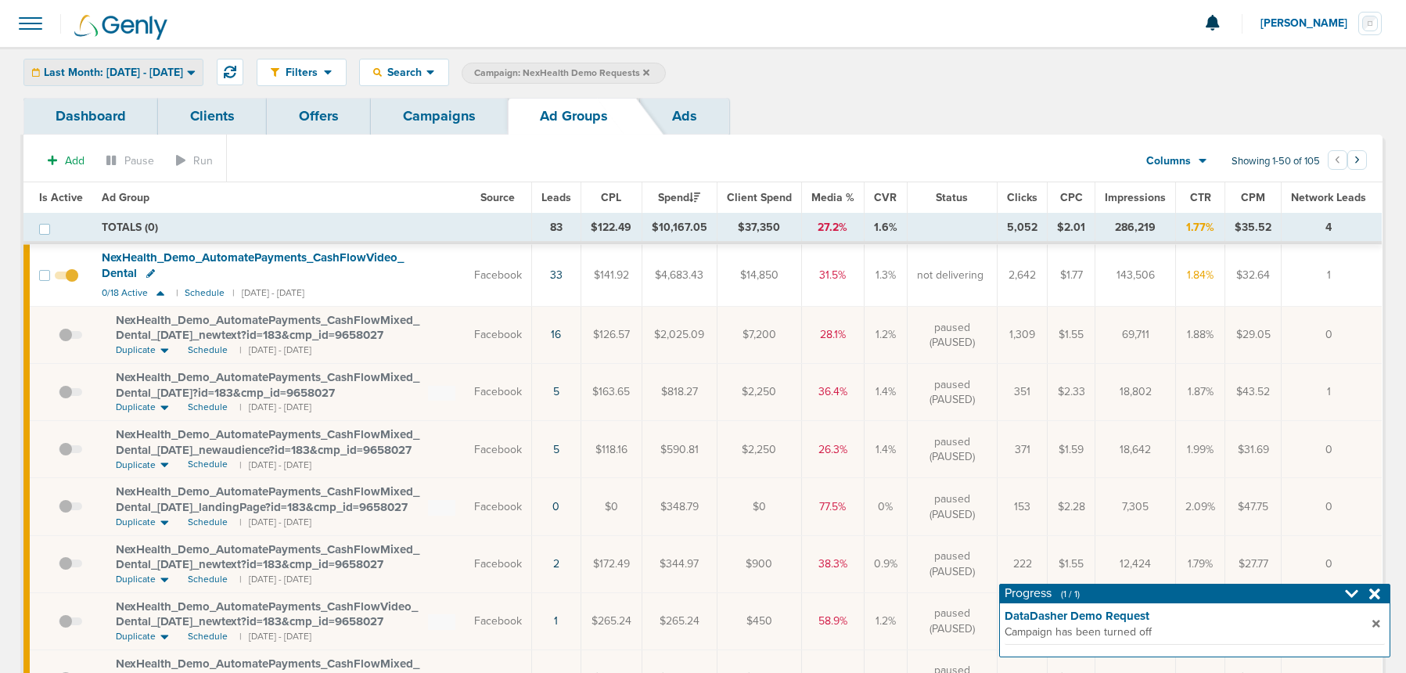
click at [115, 75] on span "Last Month: 07.01.2025 - 07.31.2025" at bounding box center [113, 72] width 139 height 11
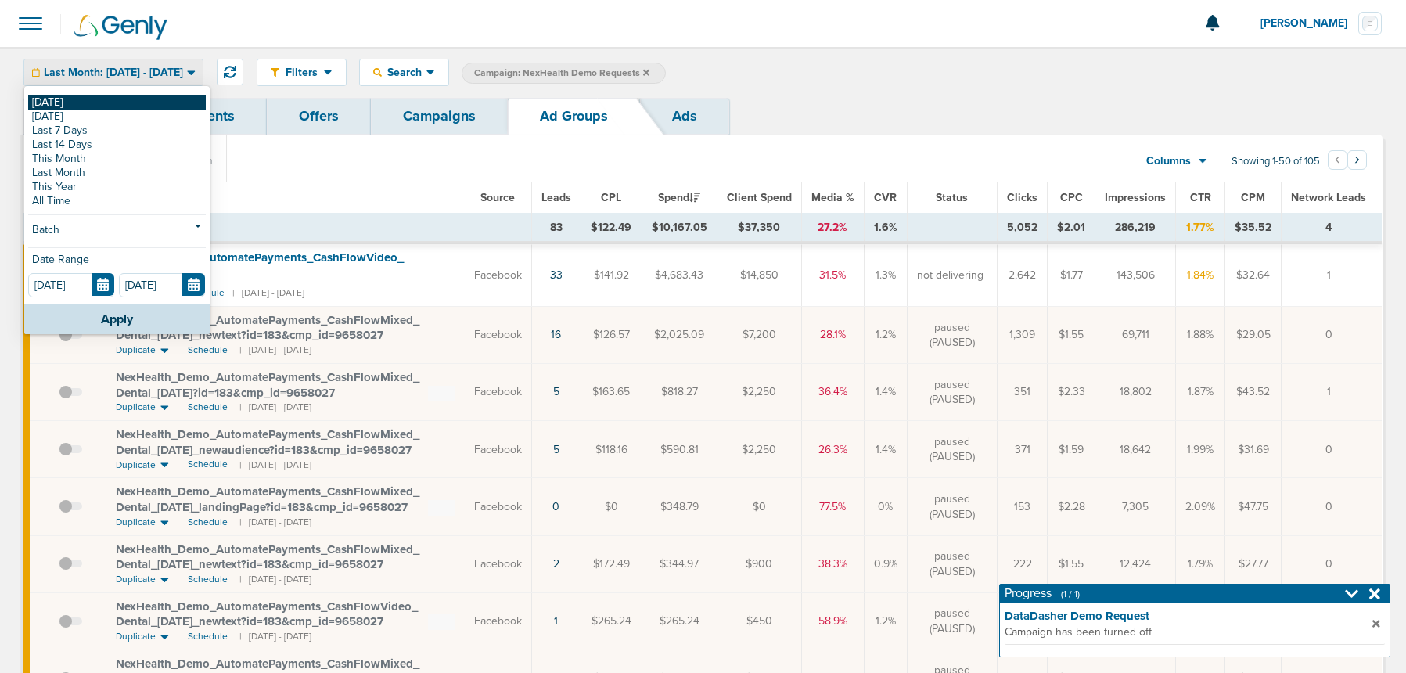
click at [113, 99] on link "[DATE]" at bounding box center [117, 102] width 178 height 14
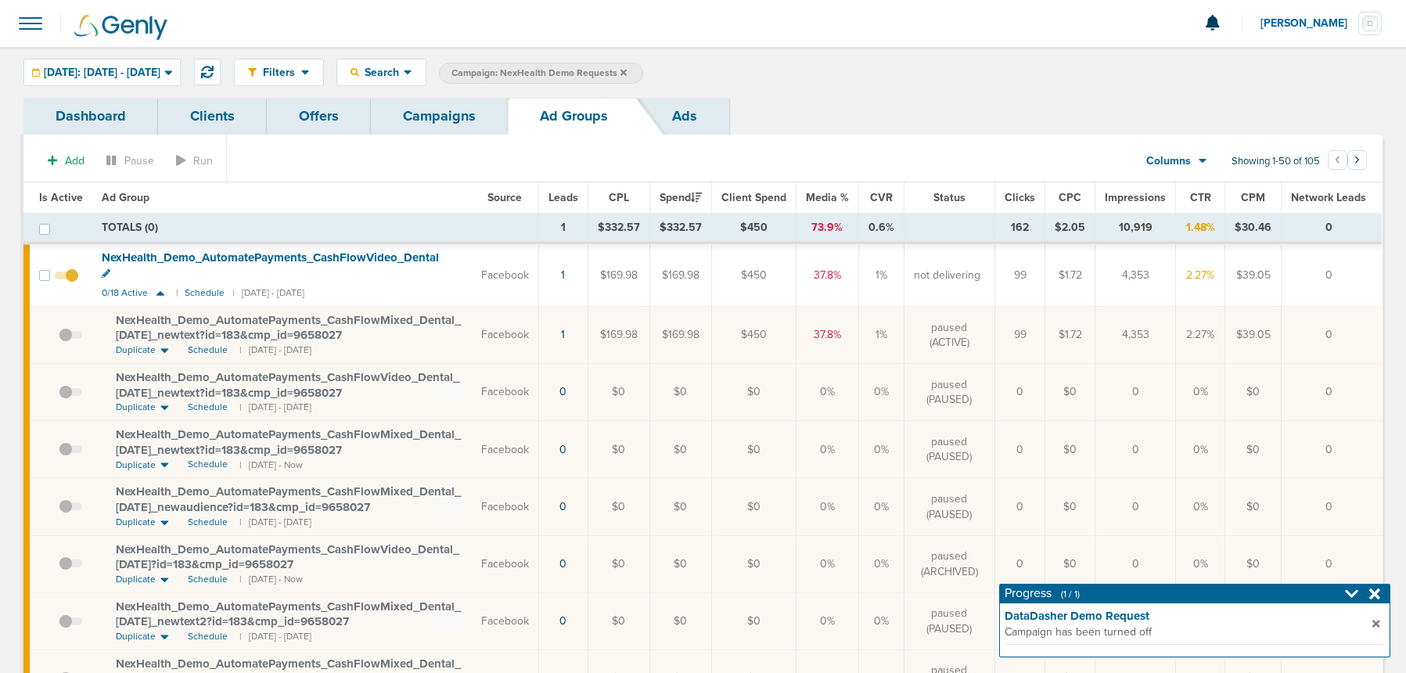
click at [120, 86] on div "Filters Active Only Settings Status Active Inactive Objectives MQL SQL Traffic …" at bounding box center [703, 72] width 1406 height 51
click at [120, 73] on span "[DATE]: [DATE] - [DATE]" at bounding box center [102, 72] width 117 height 11
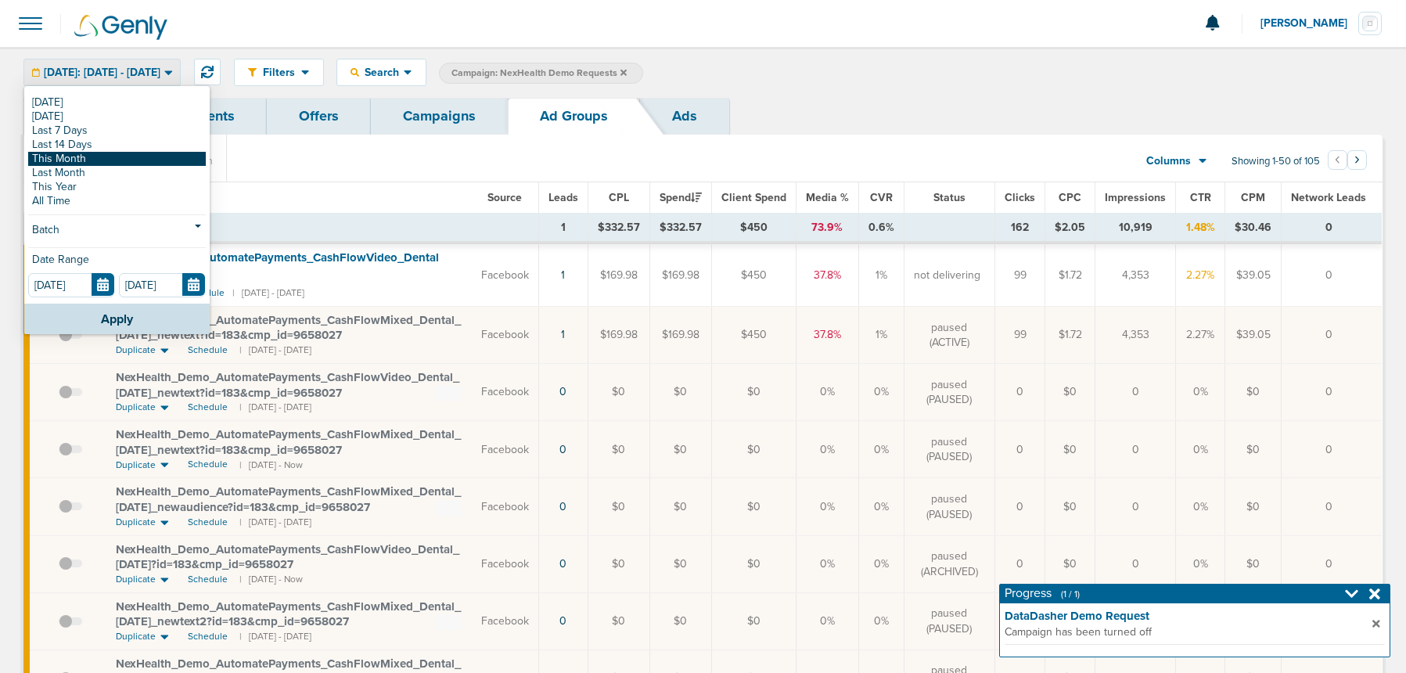
click at [115, 160] on link "This Month" at bounding box center [117, 159] width 178 height 14
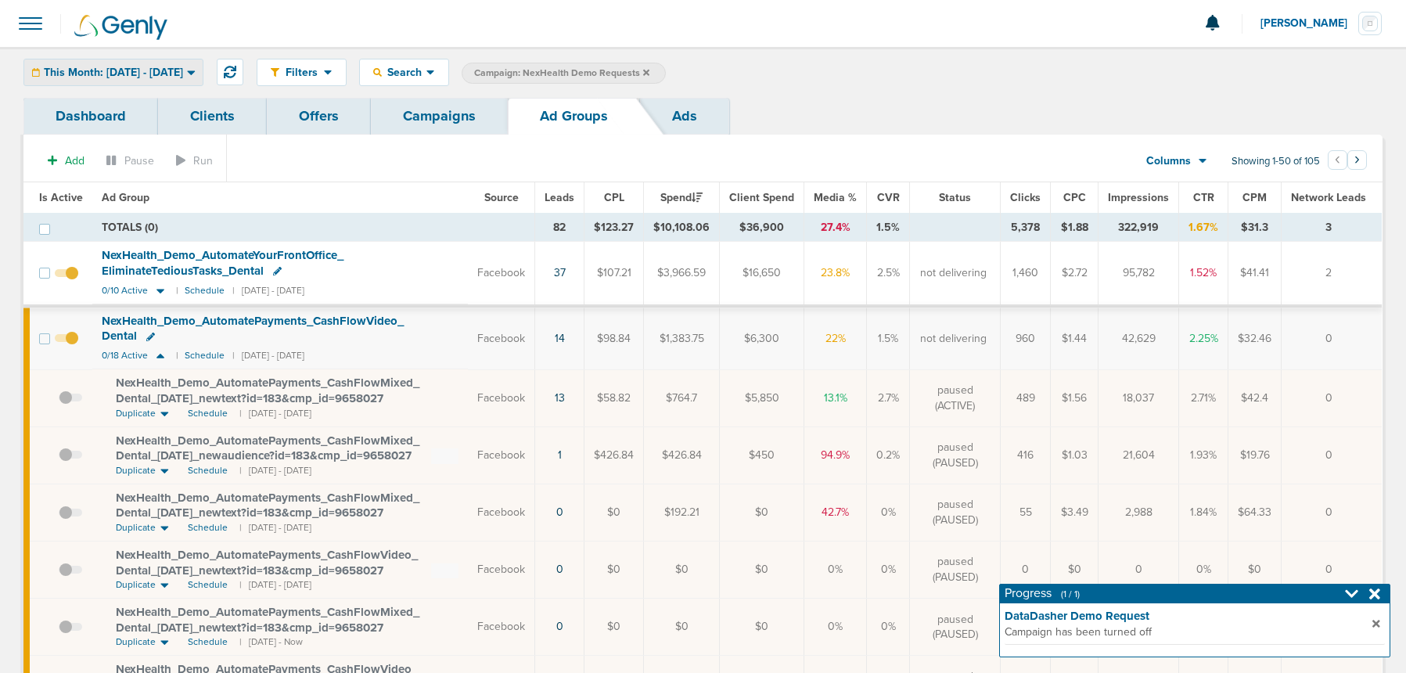
click at [152, 67] on span "This Month: [DATE] - [DATE]" at bounding box center [113, 72] width 139 height 11
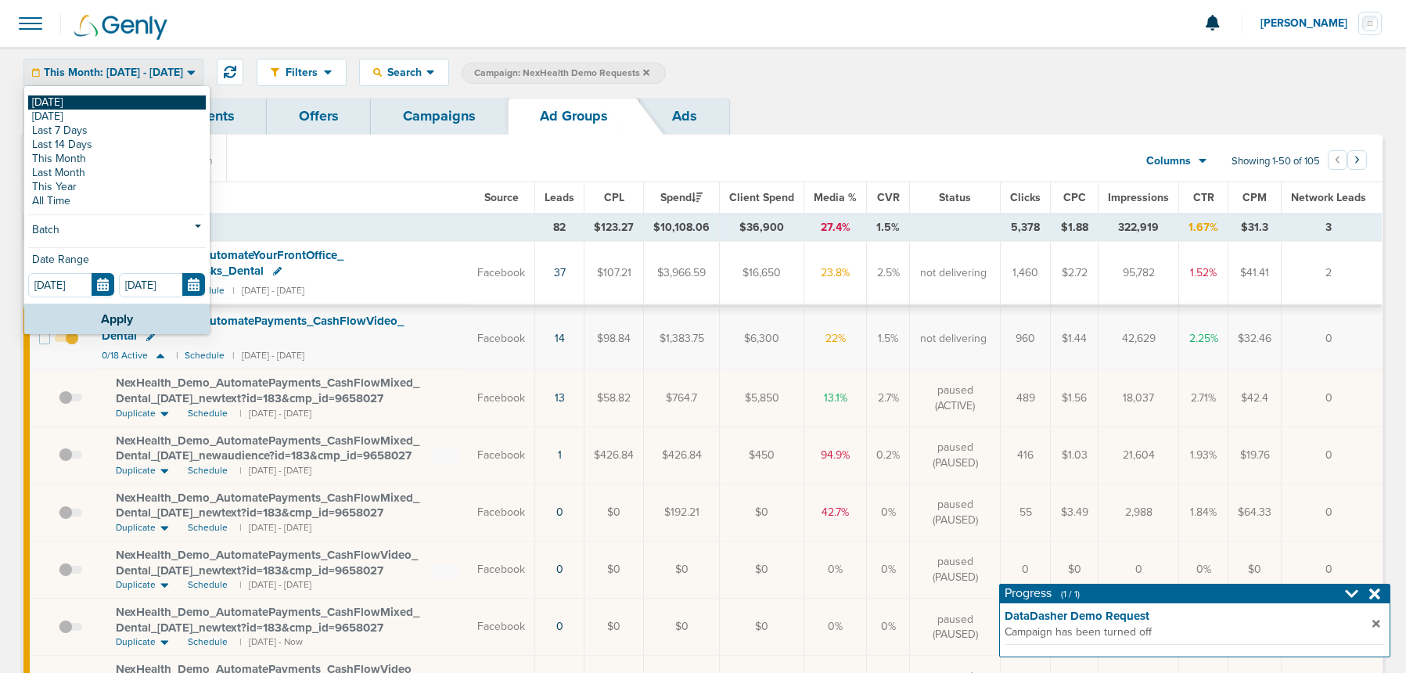
click at [114, 102] on link "[DATE]" at bounding box center [117, 102] width 178 height 14
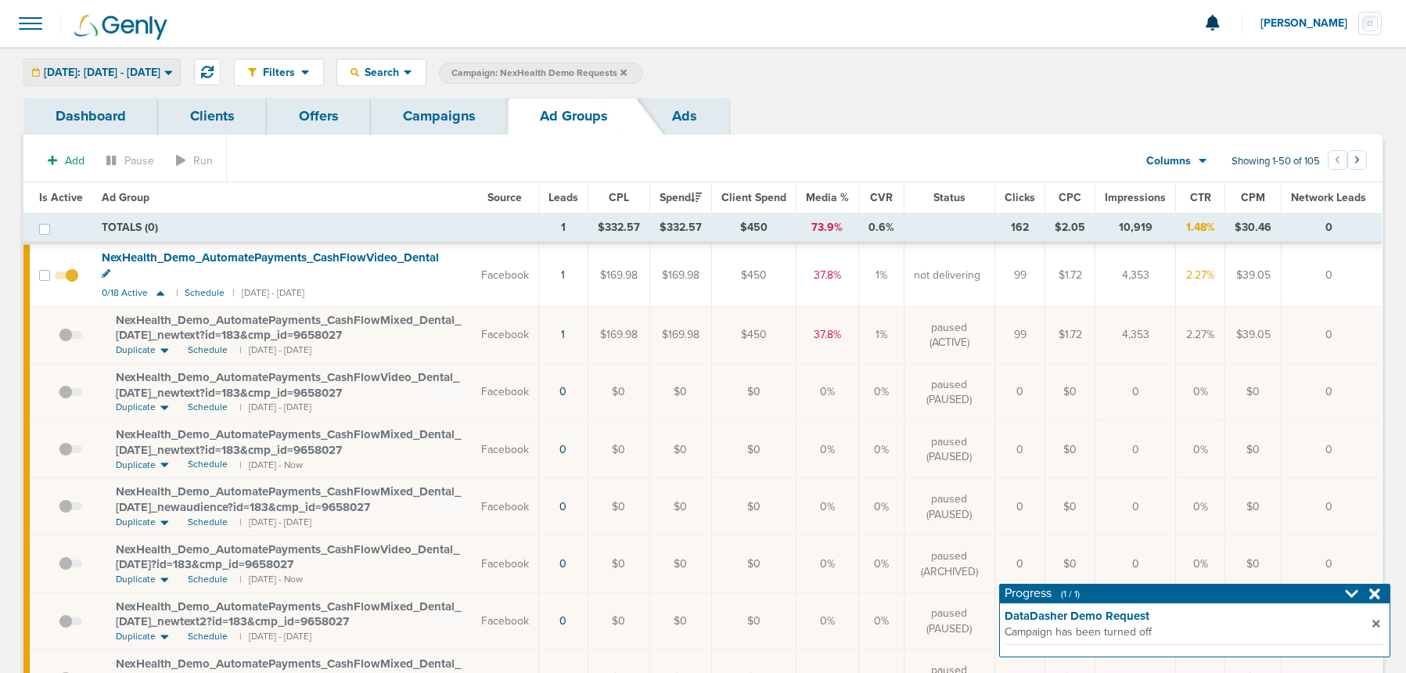
click at [156, 70] on span "[DATE]: [DATE] - [DATE]" at bounding box center [102, 72] width 117 height 11
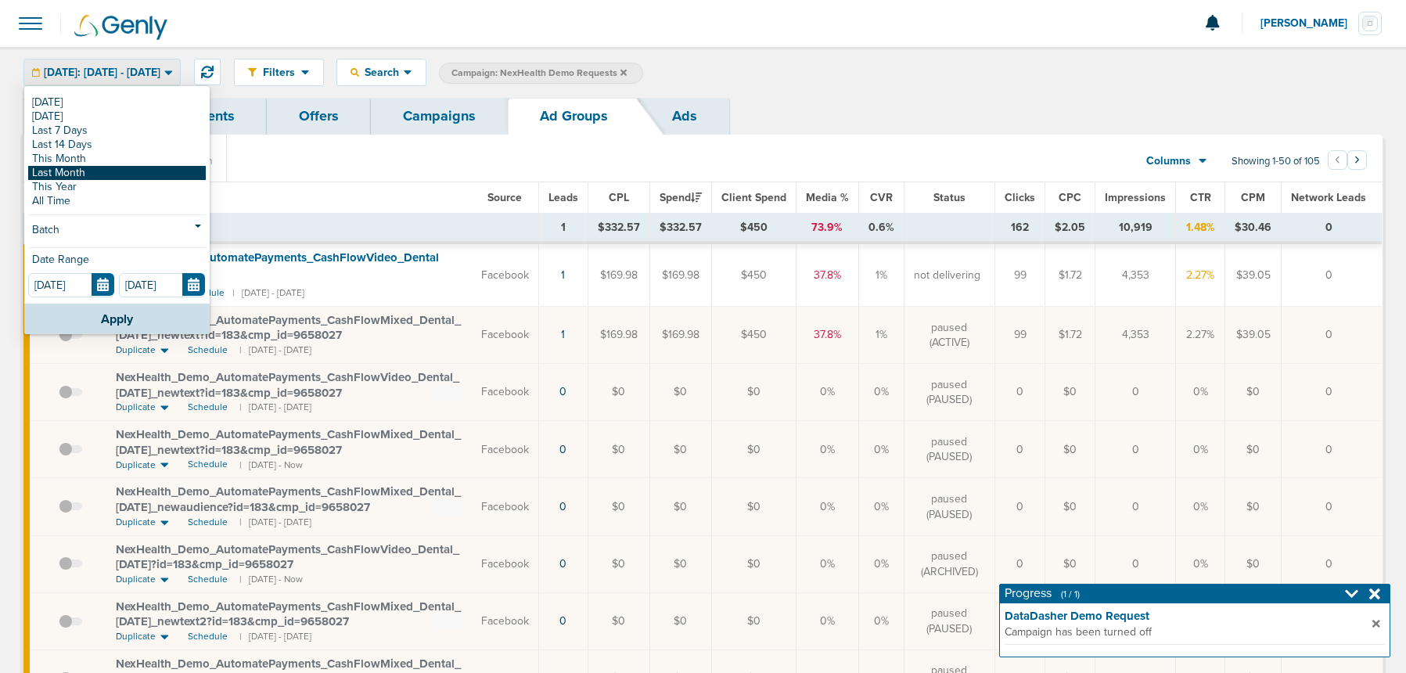
click at [120, 169] on link "Last Month" at bounding box center [117, 173] width 178 height 14
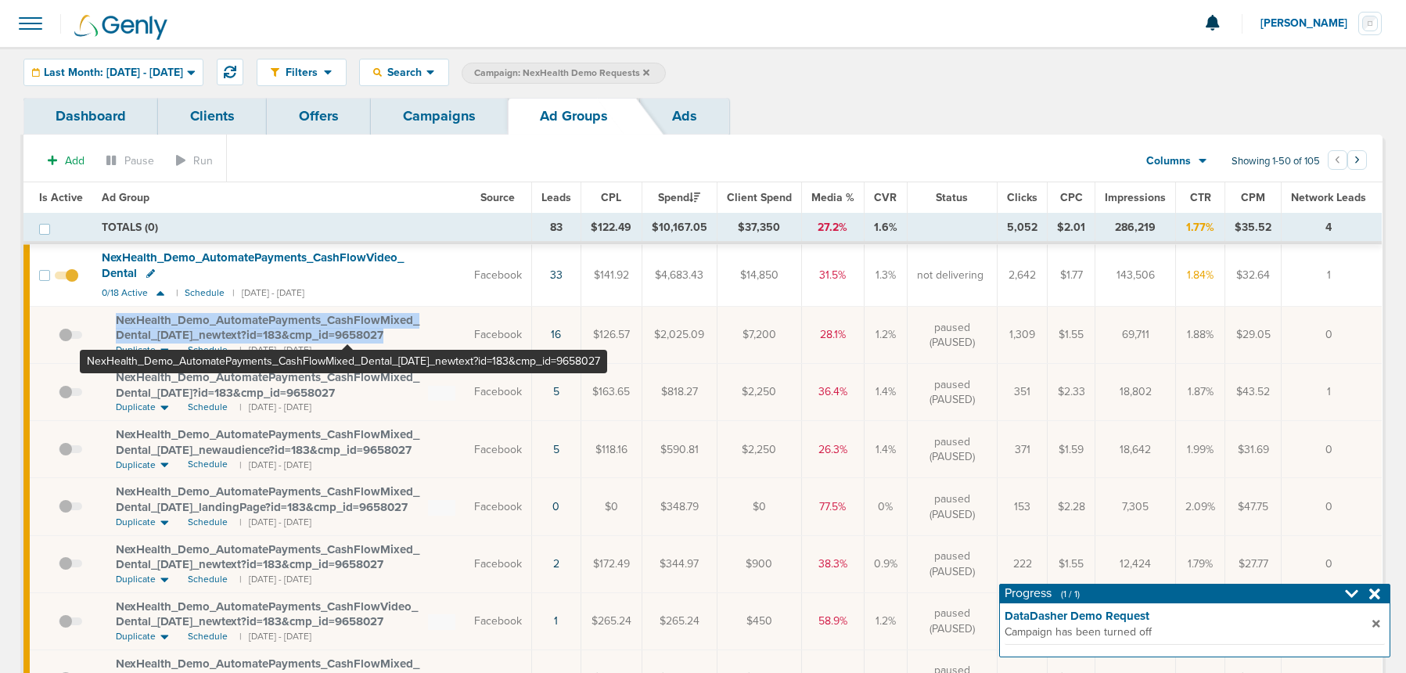
drag, startPoint x: 107, startPoint y: 315, endPoint x: 339, endPoint y: 330, distance: 232.1
click at [347, 332] on td "NexHealth_ Demo_ AutomatePayments_ CashFlowMixed_ Dental_ 06.17.25_ newtext?id=…" at bounding box center [278, 335] width 372 height 57
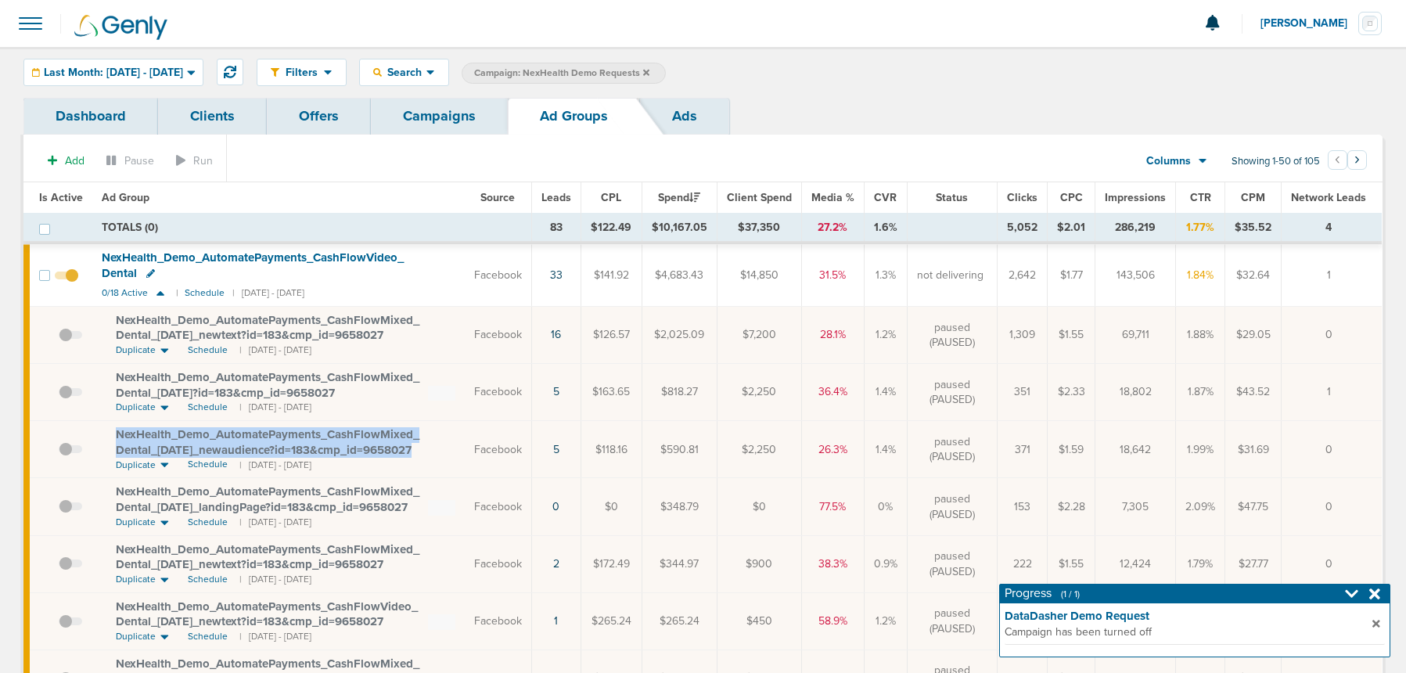
drag, startPoint x: 110, startPoint y: 433, endPoint x: 380, endPoint y: 449, distance: 270.4
click at [380, 449] on td "NexHealth_ Demo_ AutomatePayments_ CashFlowMixed_ Dental_ 07.28.25_ newaudience…" at bounding box center [278, 449] width 372 height 57
copy span "NexHealth_ Demo_ AutomatePayments_ CashFlowMixed_ Dental_ 07.28.25_ newaudience…"
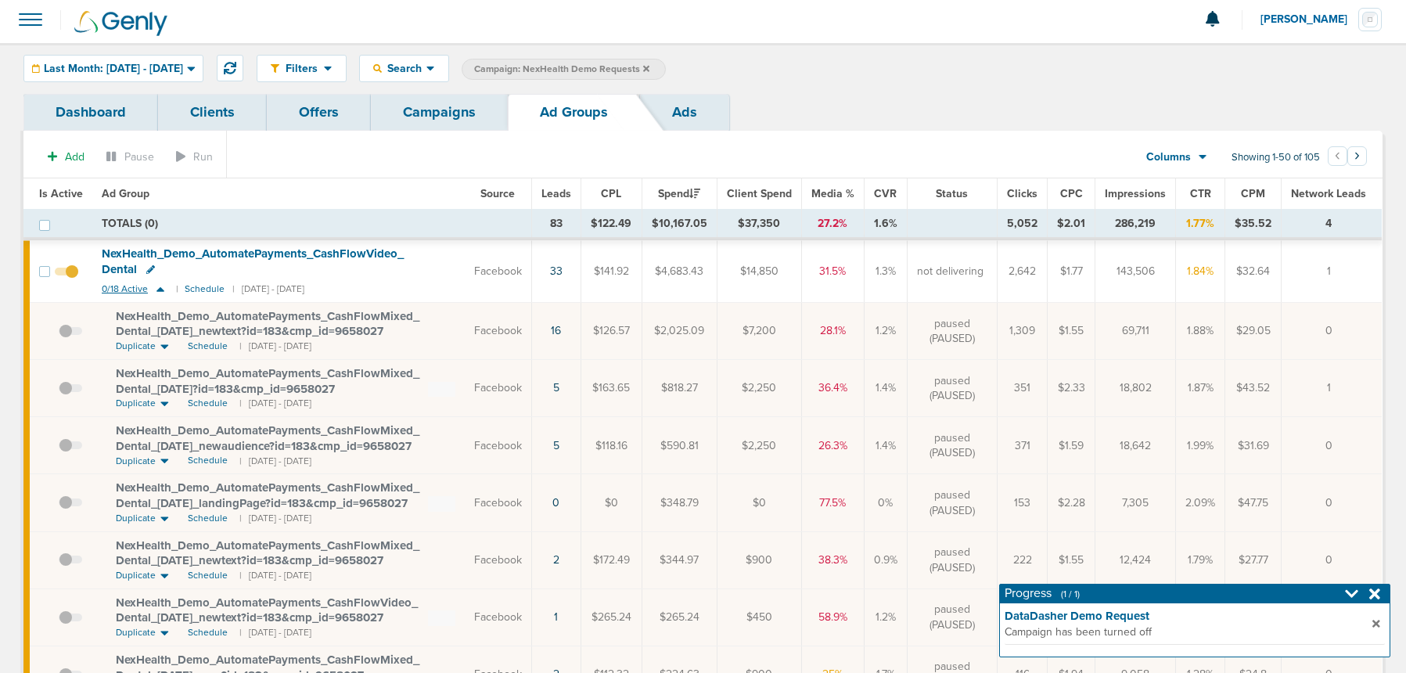
click at [160, 290] on icon at bounding box center [160, 289] width 8 height 5
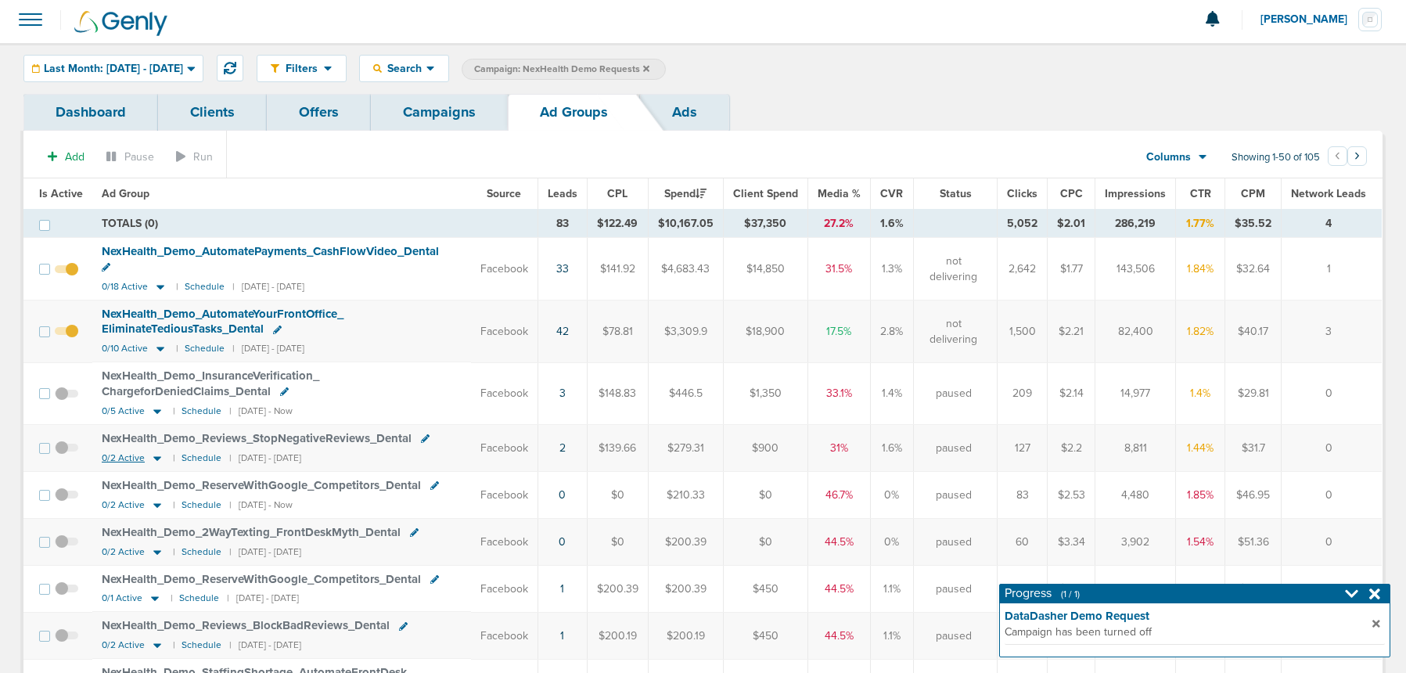
click at [151, 451] on icon at bounding box center [157, 457] width 16 height 13
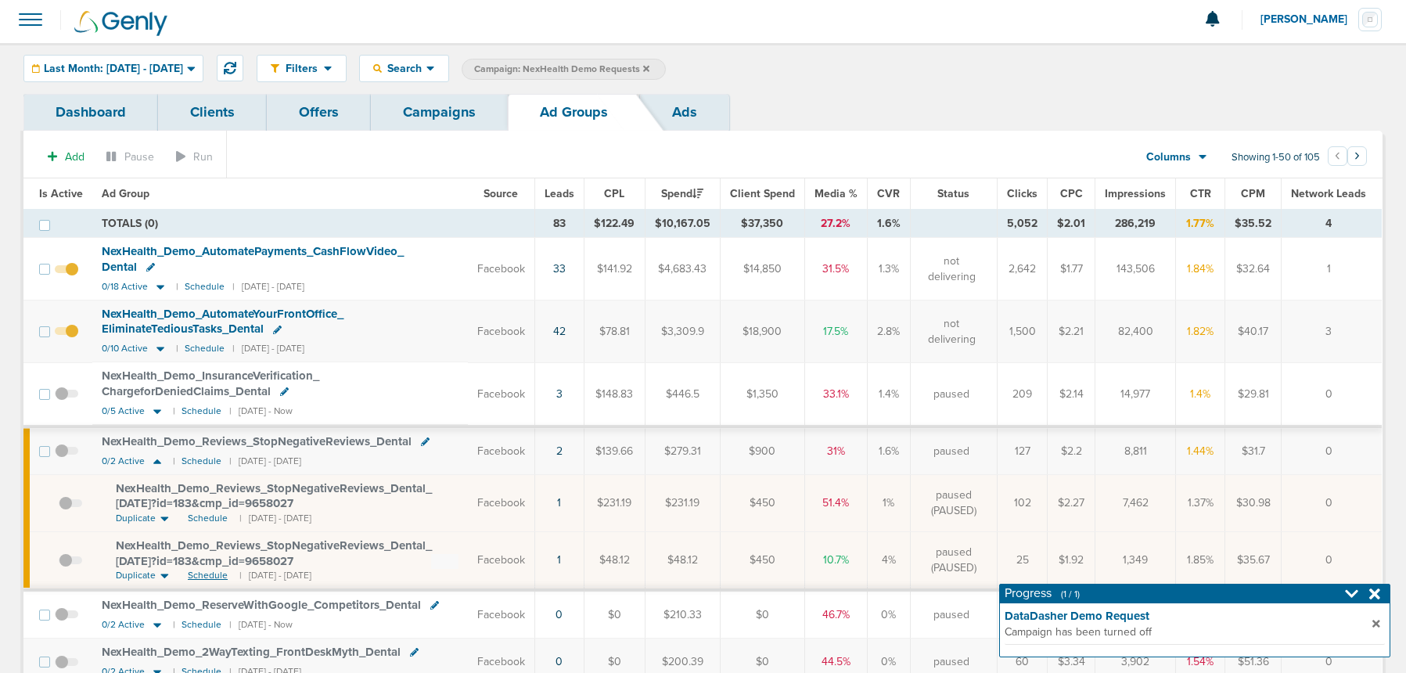
click at [196, 569] on span "Schedule" at bounding box center [208, 575] width 40 height 13
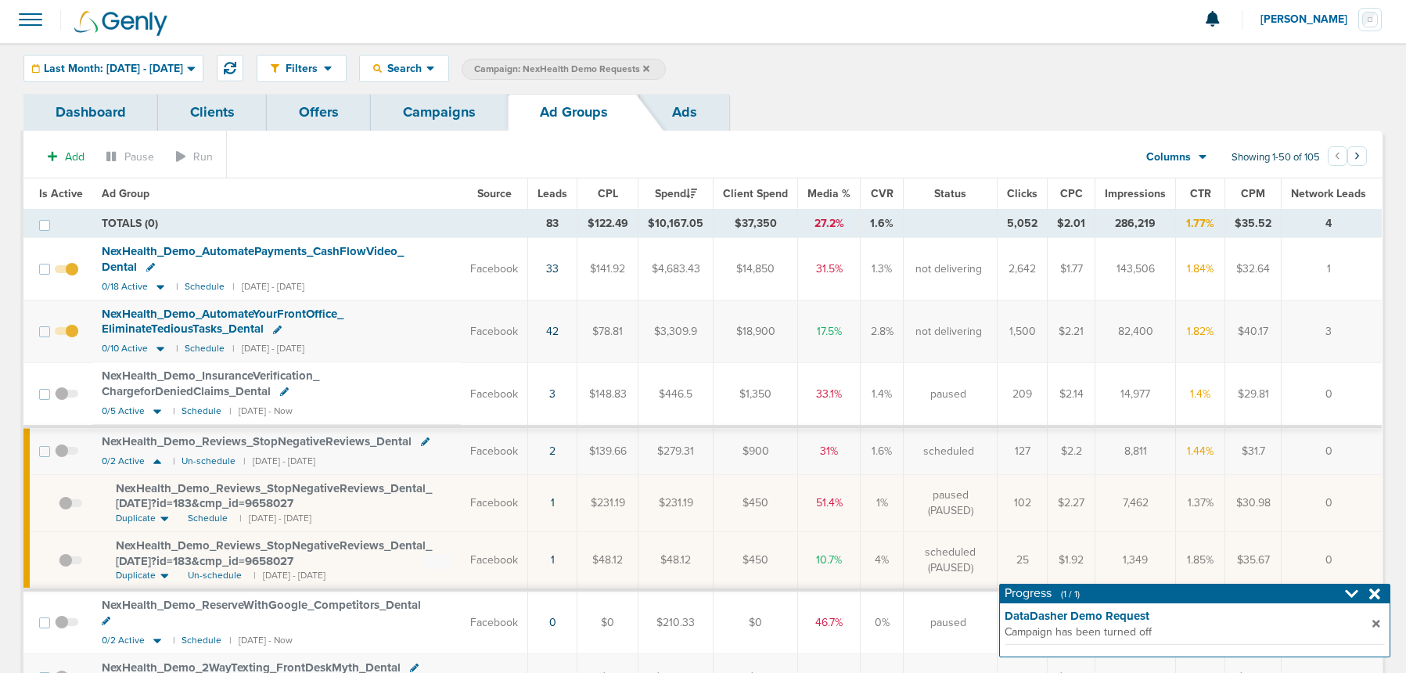
click at [59, 458] on span at bounding box center [66, 458] width 23 height 0
click at [67, 455] on input "checkbox" at bounding box center [67, 455] width 0 height 0
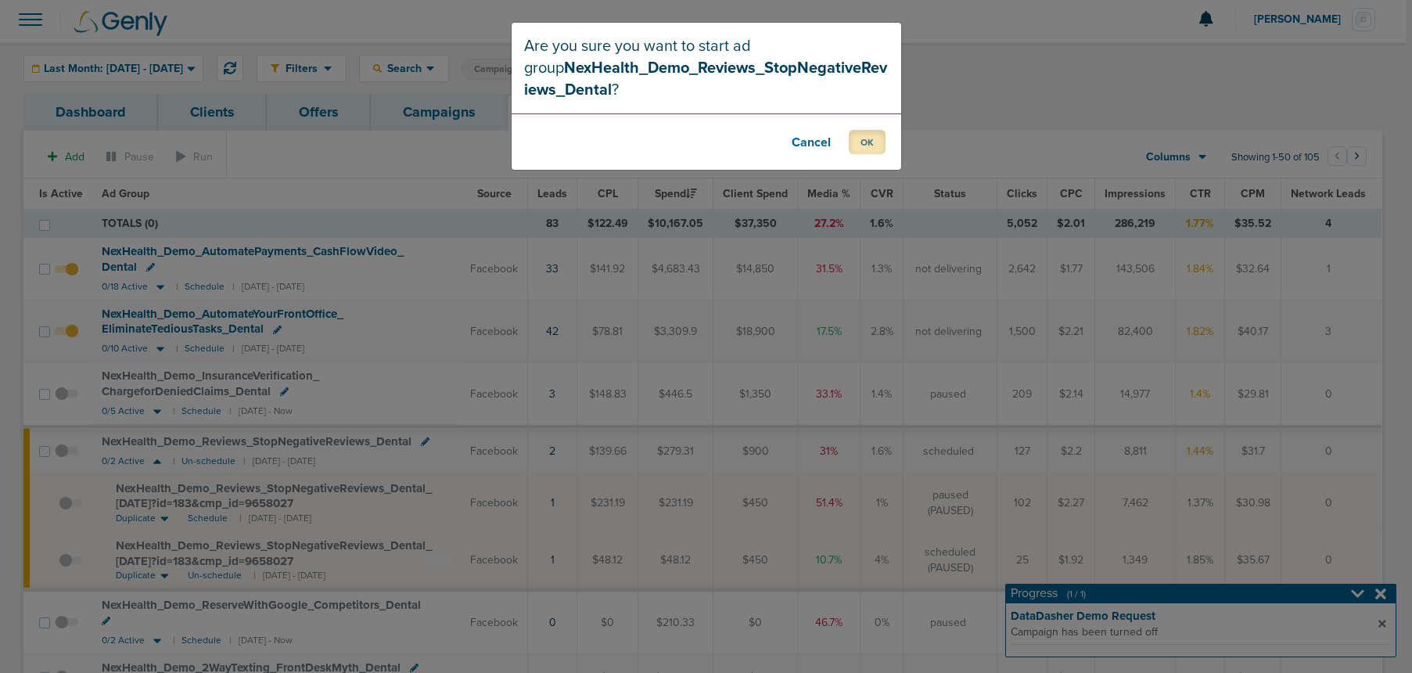
click at [859, 139] on button "OK" at bounding box center [867, 142] width 37 height 24
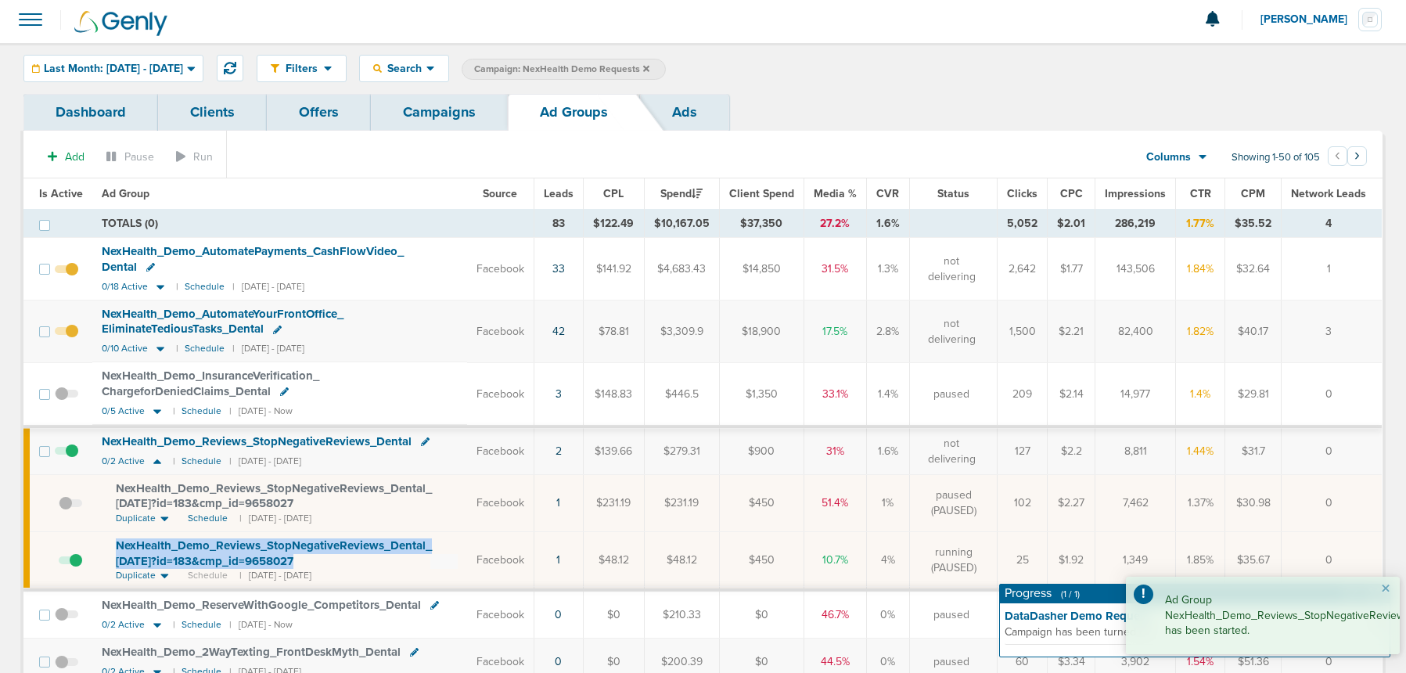
drag, startPoint x: 102, startPoint y: 526, endPoint x: 330, endPoint y: 548, distance: 229.5
click at [330, 548] on td "NexHealth_ Demo_ Reviews_ StopNegativeReviews_ Dental_ 07.25.25?id=183&cmp_ id=…" at bounding box center [279, 560] width 375 height 59
copy span "NexHealth_ Demo_ Reviews_ StopNegativeReviews_ Dental_ 07.25.25?id=183&cmp_ id=…"
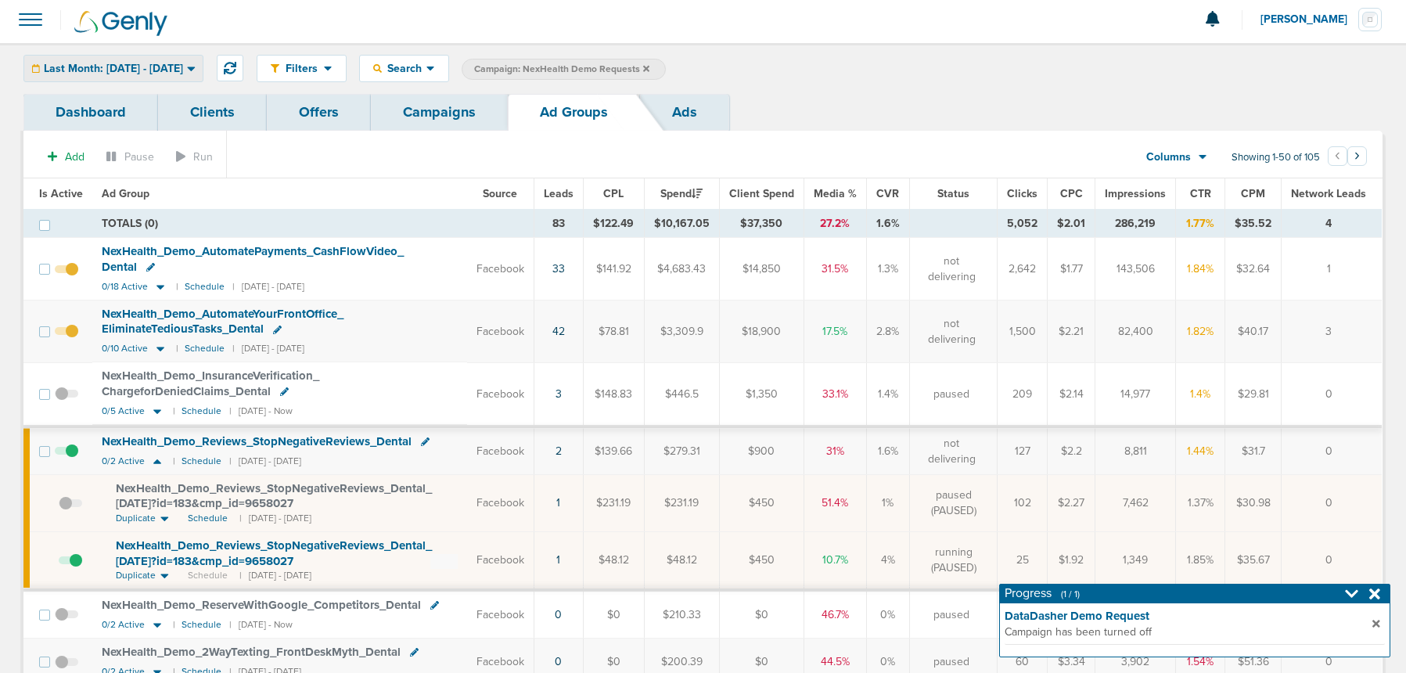
drag, startPoint x: 161, startPoint y: 71, endPoint x: 144, endPoint y: 77, distance: 18.3
click at [161, 71] on span "Last Month: 07.01.2025 - 07.31.2025" at bounding box center [113, 68] width 139 height 11
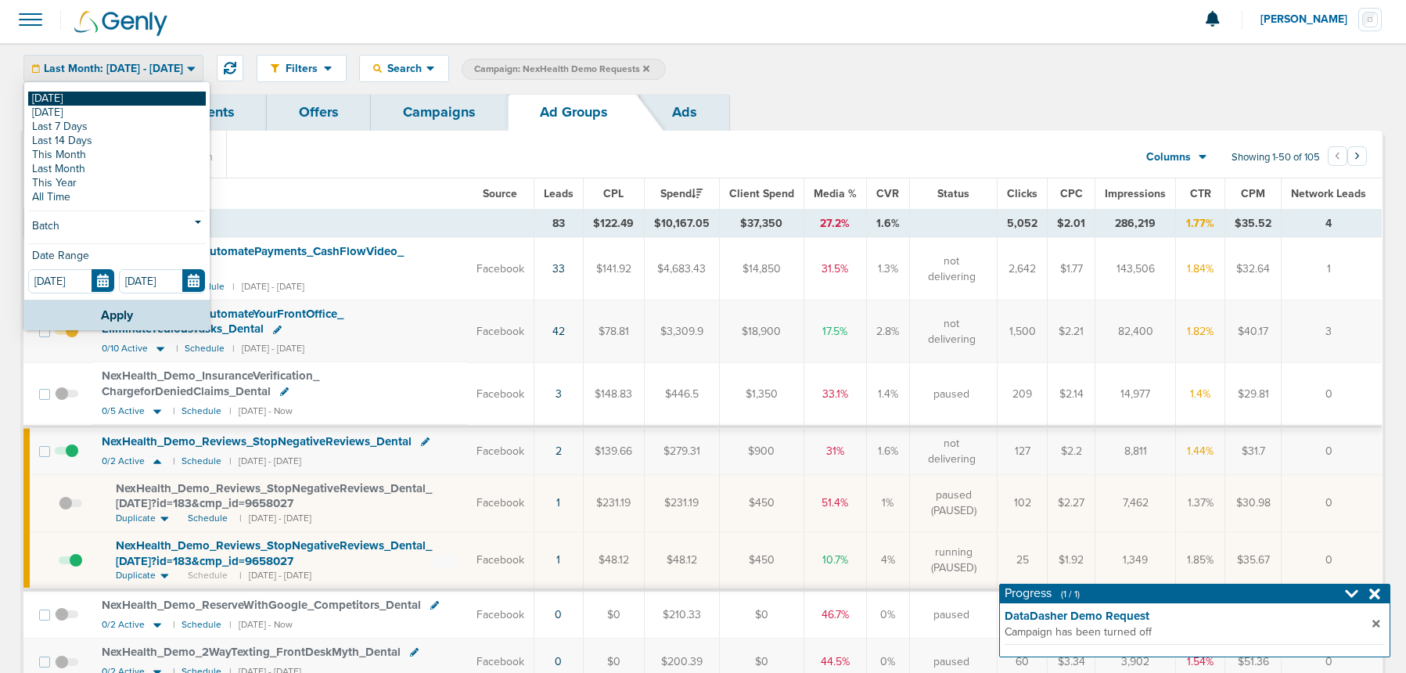
click at [102, 100] on link "[DATE]" at bounding box center [117, 99] width 178 height 14
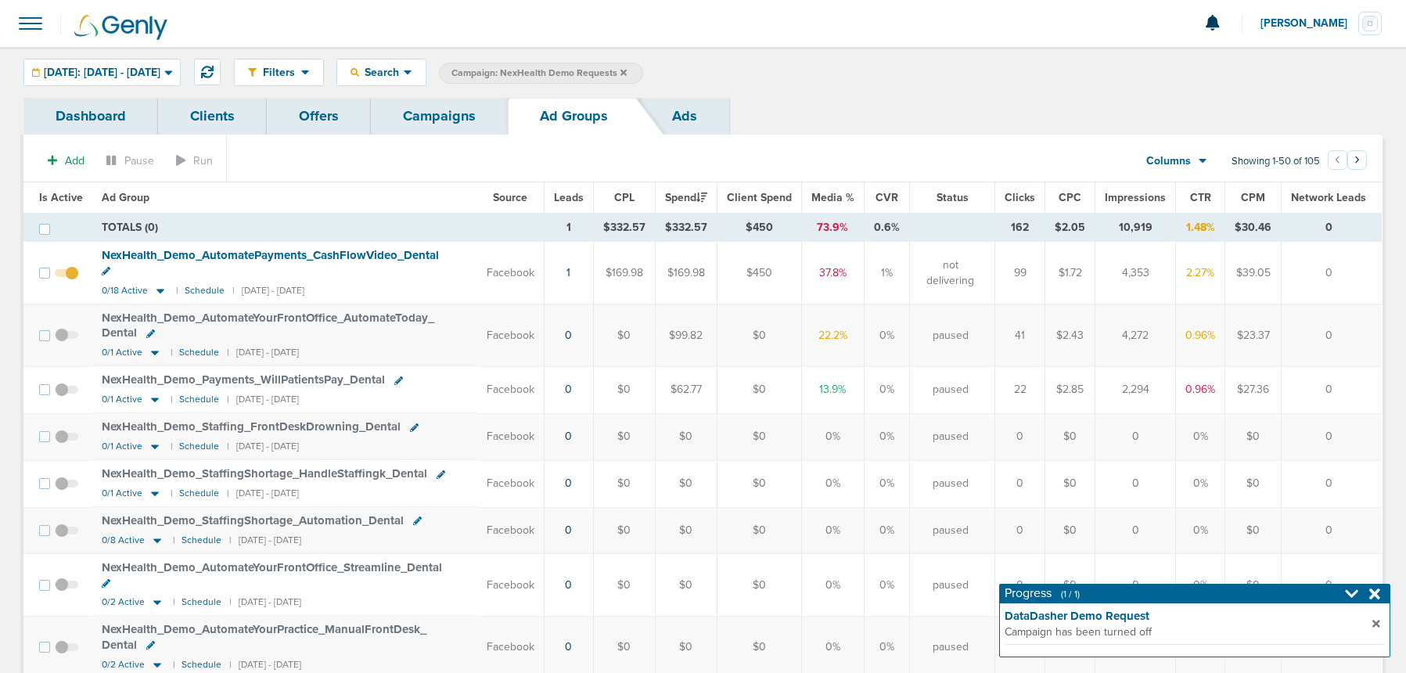
click at [440, 115] on link "Campaigns" at bounding box center [439, 116] width 137 height 37
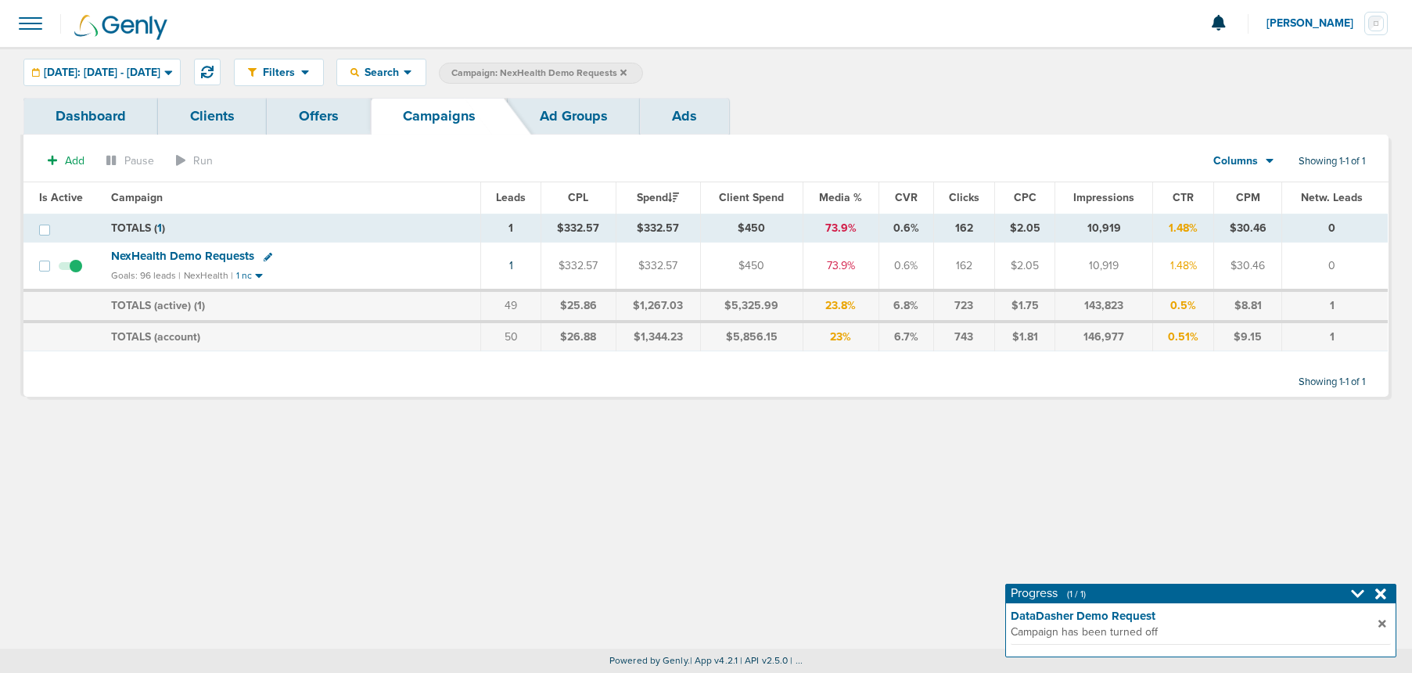
click at [627, 71] on icon at bounding box center [623, 72] width 6 height 6
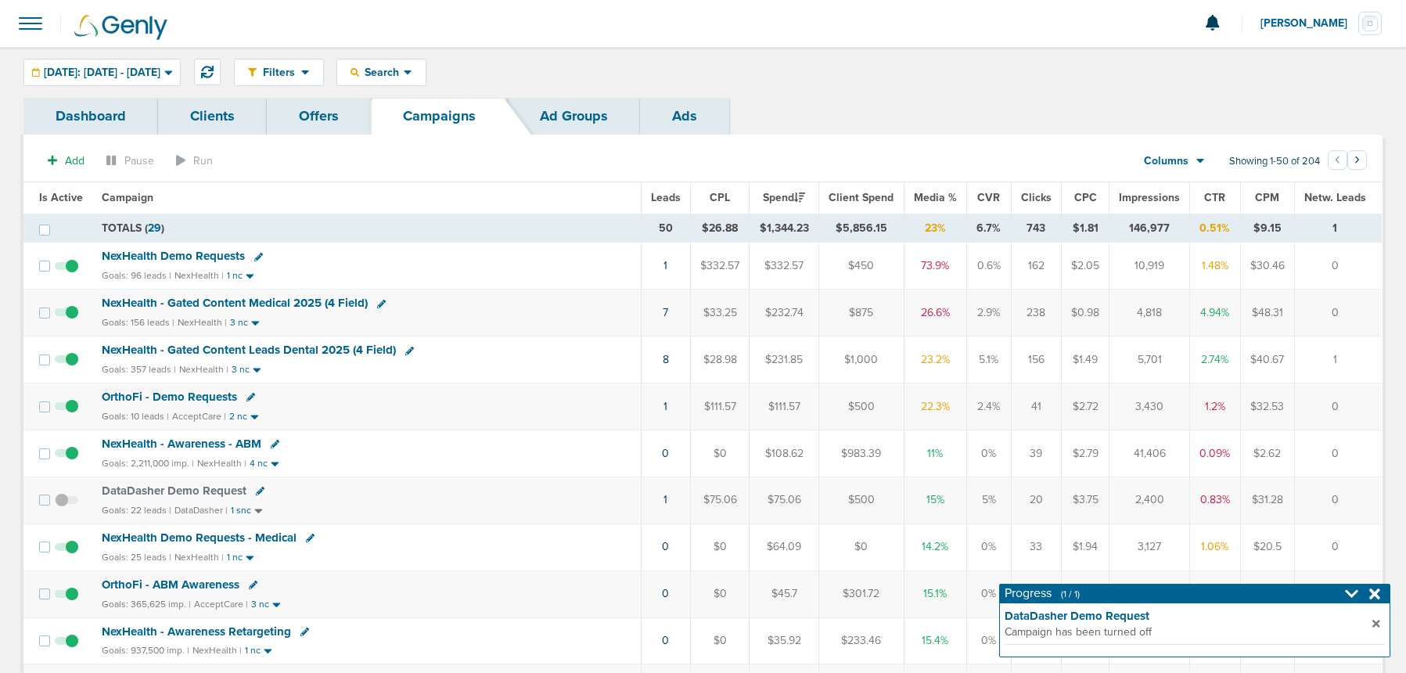
click at [177, 397] on span "OrthoFi - Demo Requests" at bounding box center [169, 397] width 135 height 14
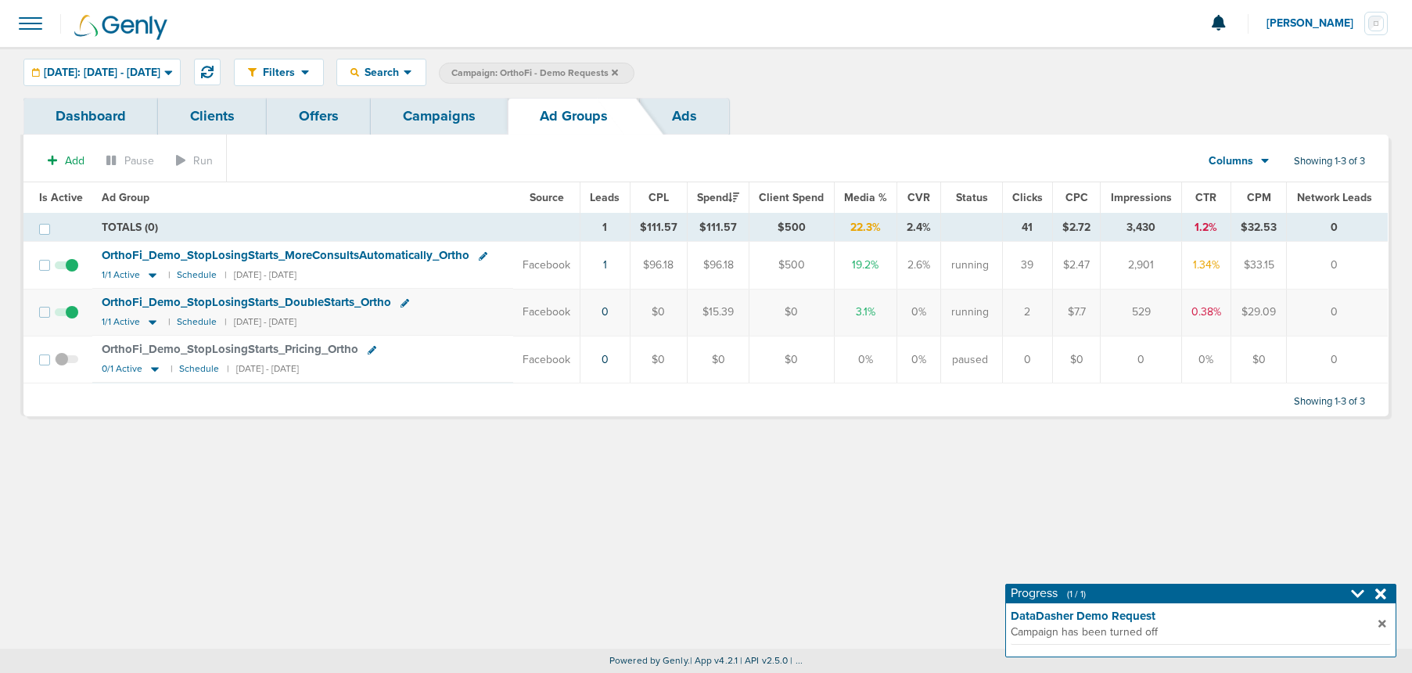
click at [442, 113] on link "Campaigns" at bounding box center [439, 116] width 137 height 37
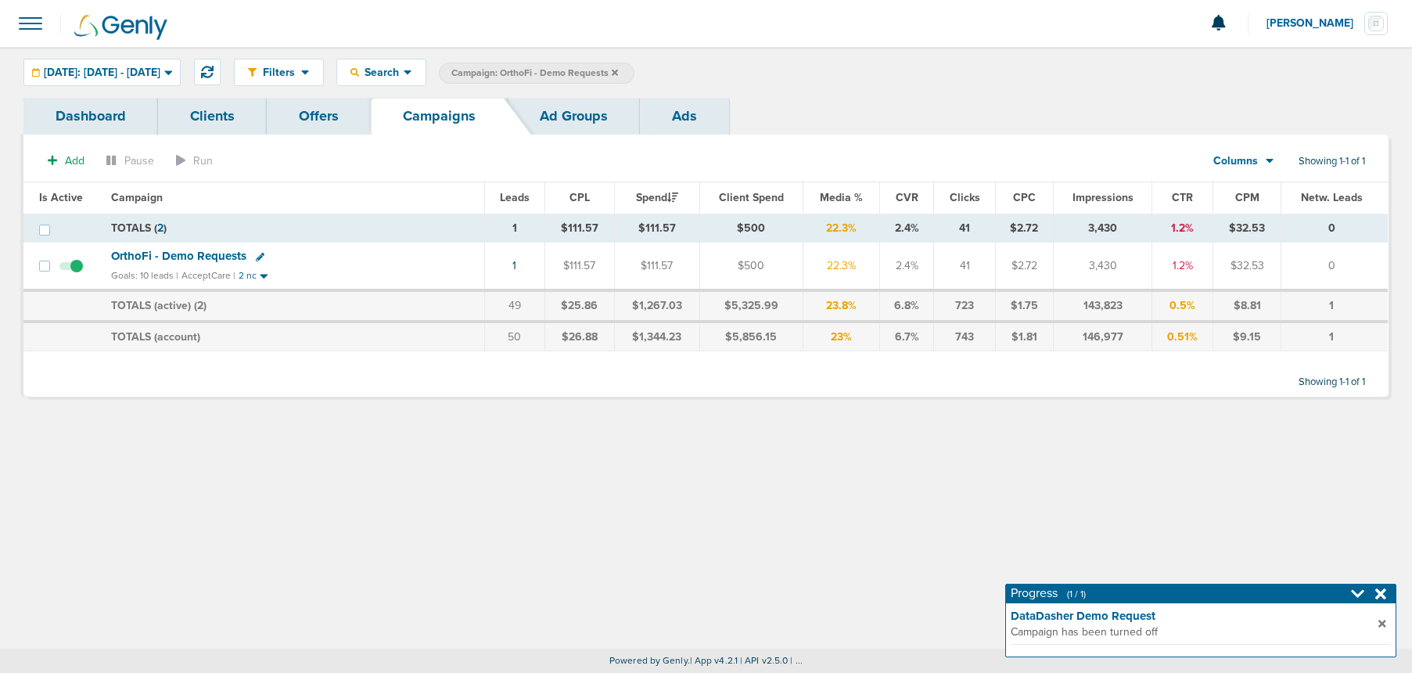
click at [618, 68] on icon at bounding box center [615, 72] width 6 height 9
